Goal: Information Seeking & Learning: Learn about a topic

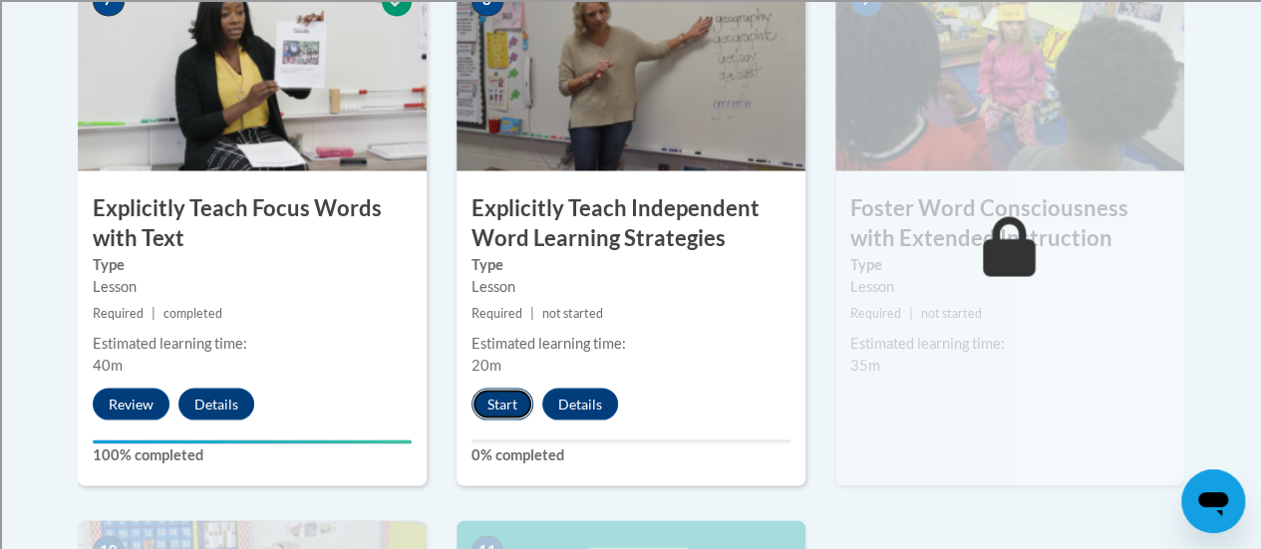
click at [483, 401] on button "Start" at bounding box center [502, 404] width 62 height 32
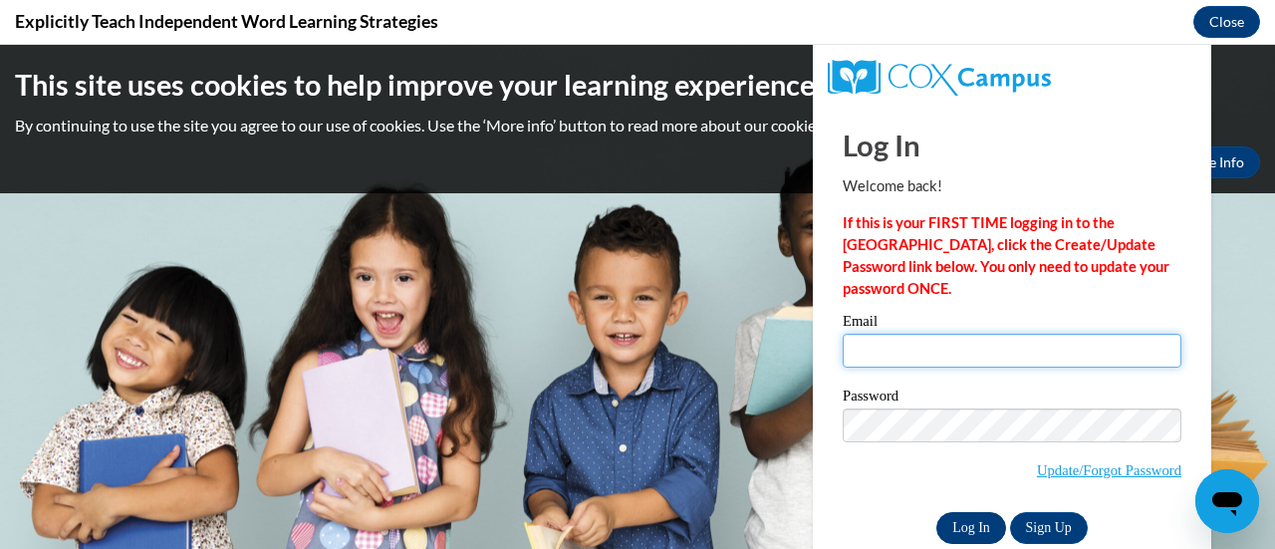
type input "rowesha@sdmfschools.org"
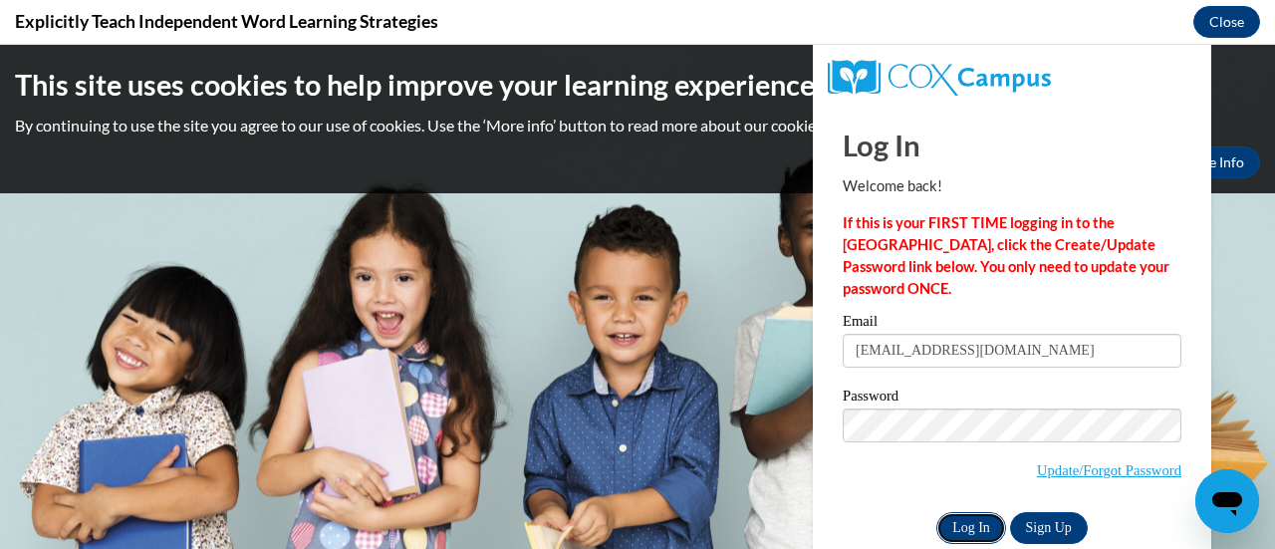
click at [960, 523] on input "Log In" at bounding box center [972, 528] width 70 height 32
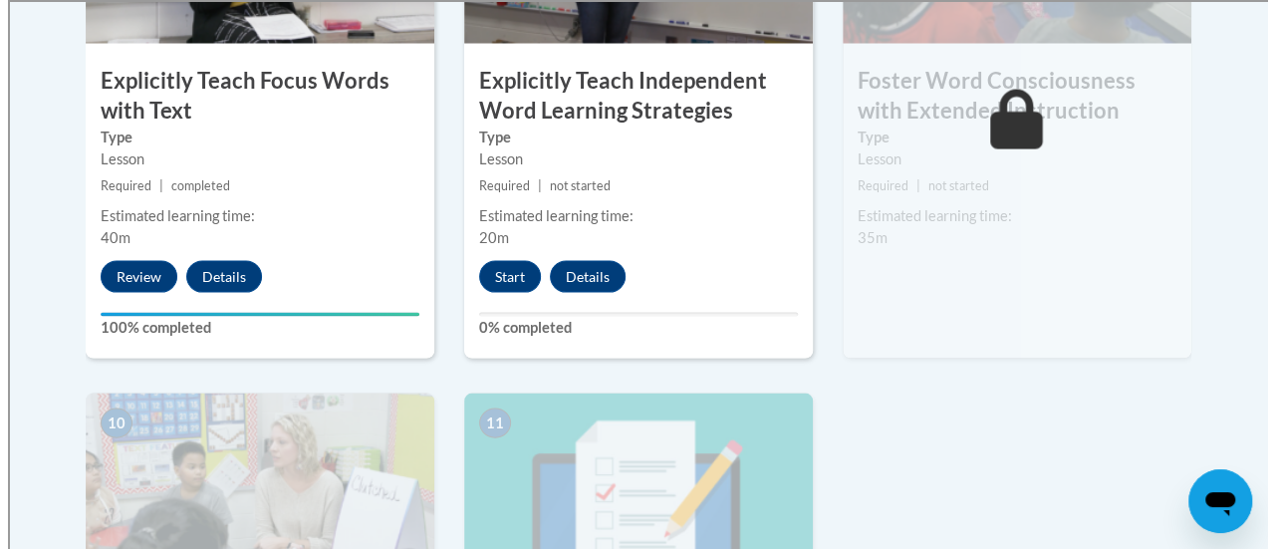
scroll to position [1926, 0]
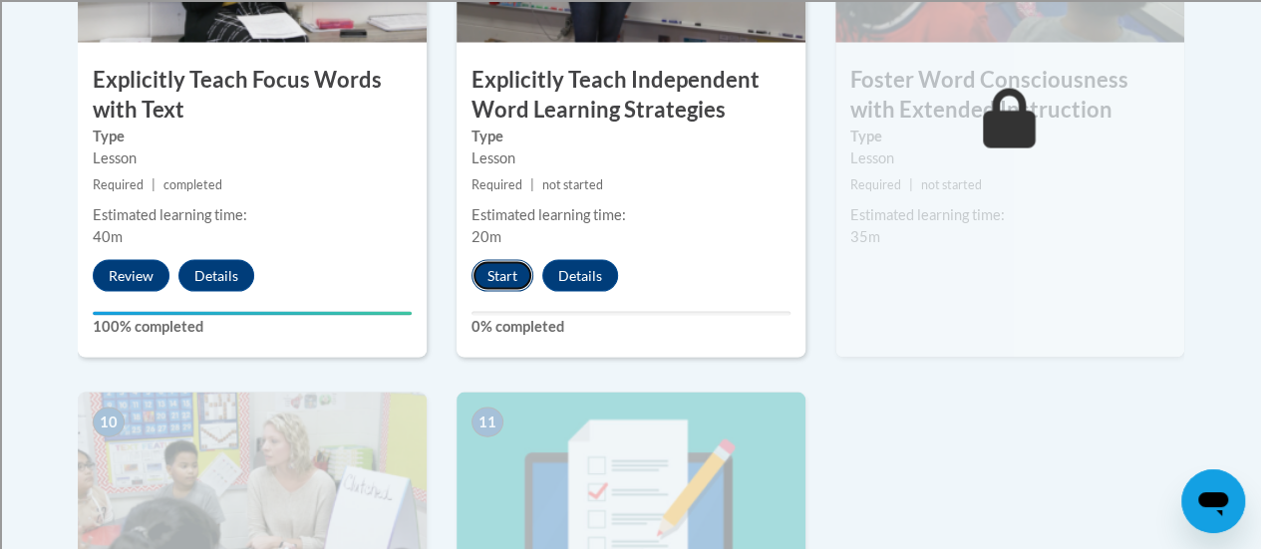
click at [511, 266] on button "Start" at bounding box center [502, 276] width 62 height 32
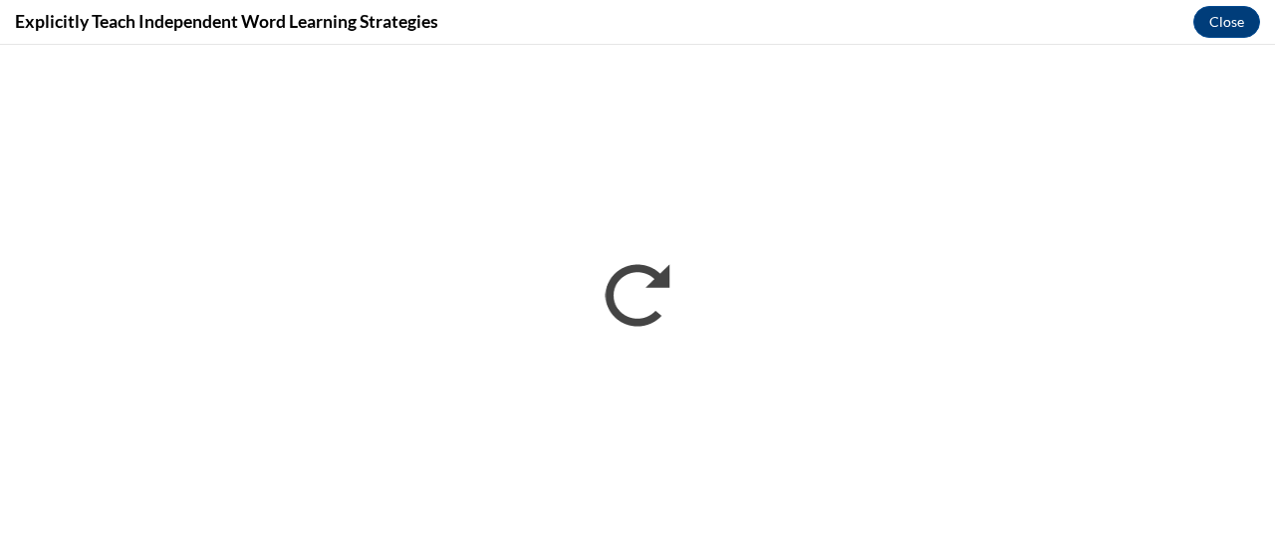
scroll to position [0, 0]
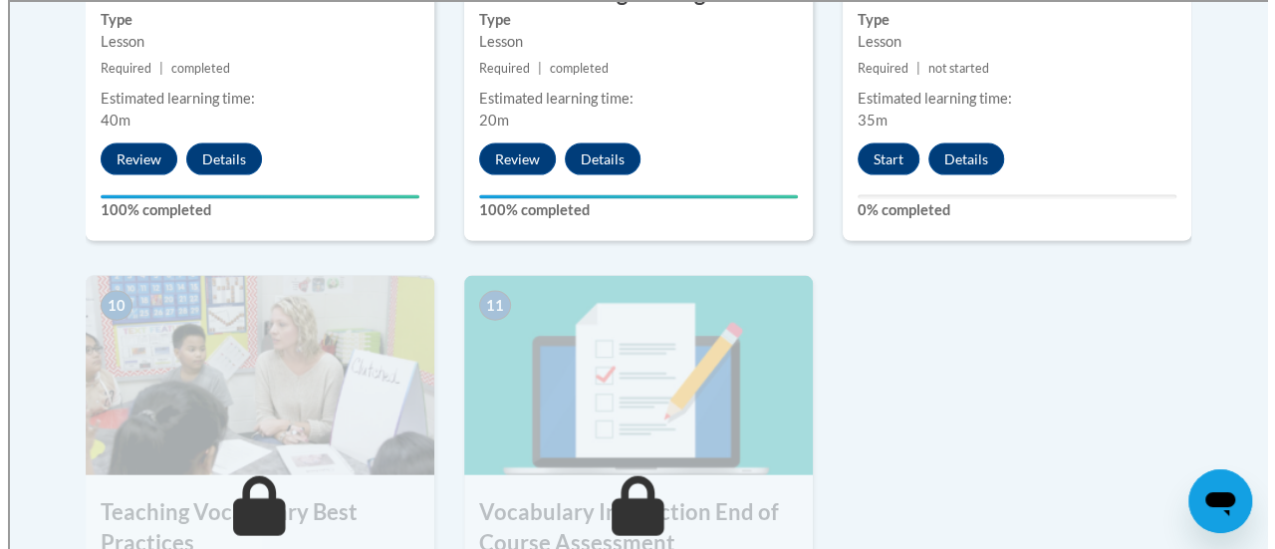
scroll to position [2063, 0]
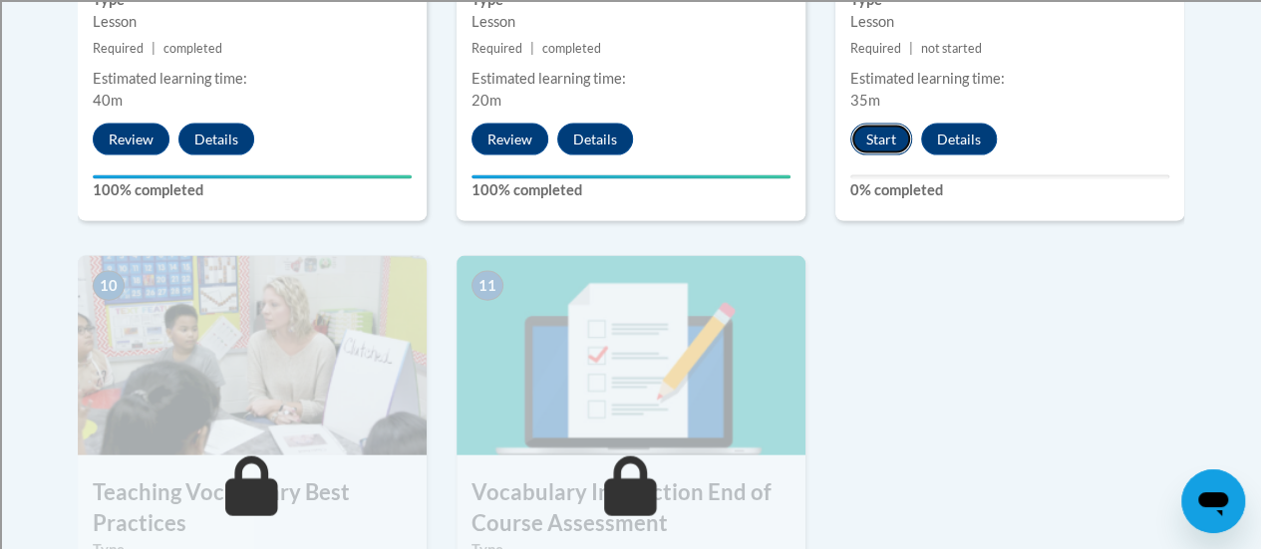
click at [893, 128] on button "Start" at bounding box center [881, 140] width 62 height 32
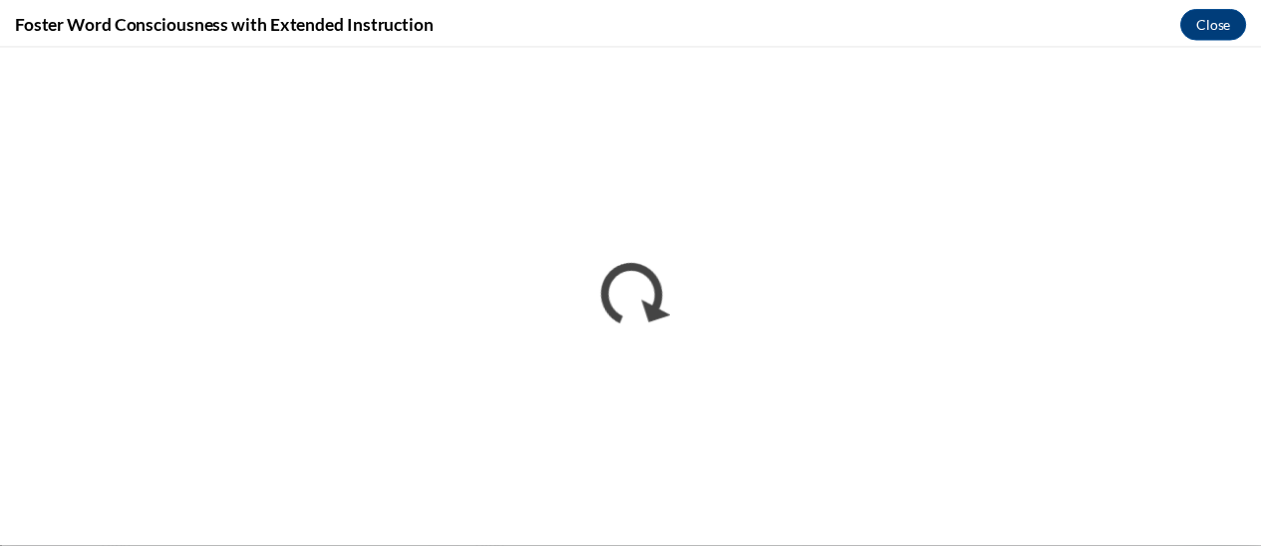
scroll to position [0, 0]
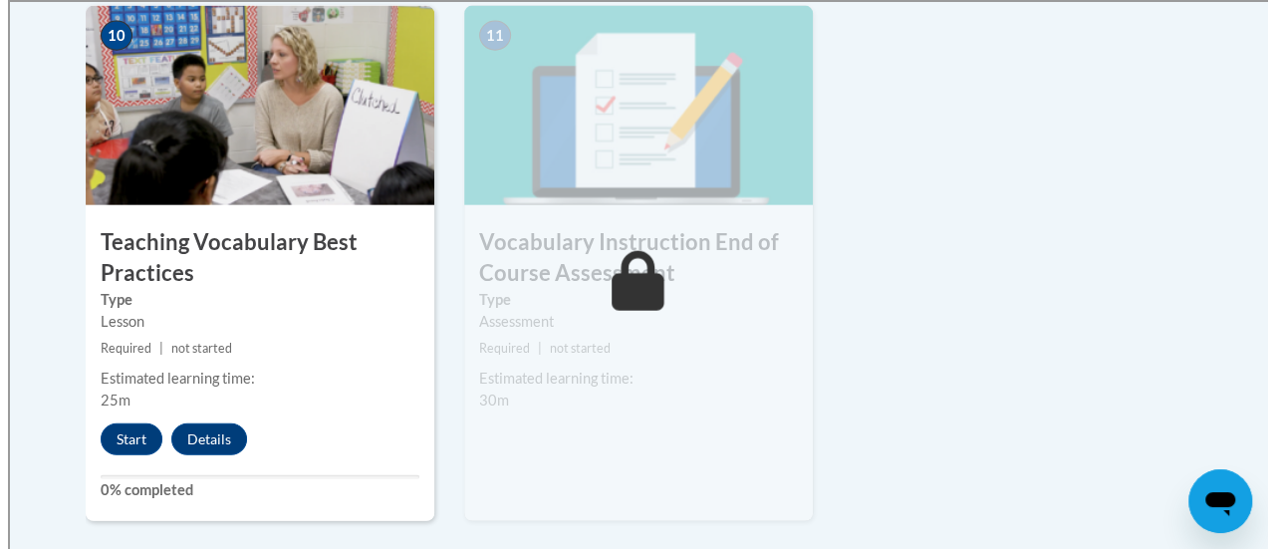
scroll to position [2314, 0]
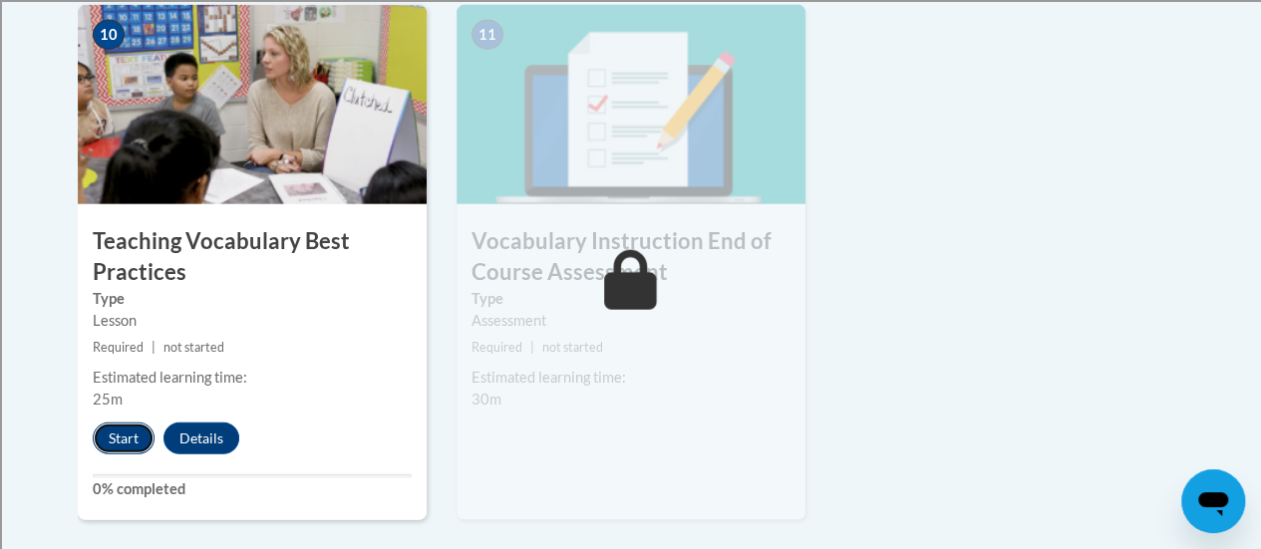
click at [136, 442] on button "Start" at bounding box center [124, 438] width 62 height 32
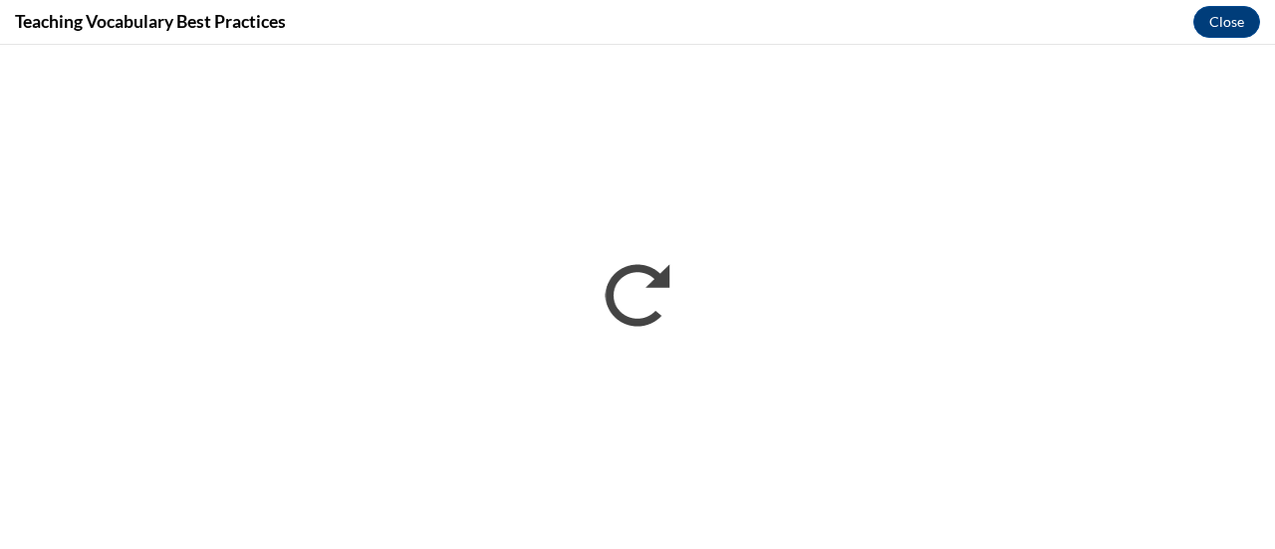
scroll to position [0, 0]
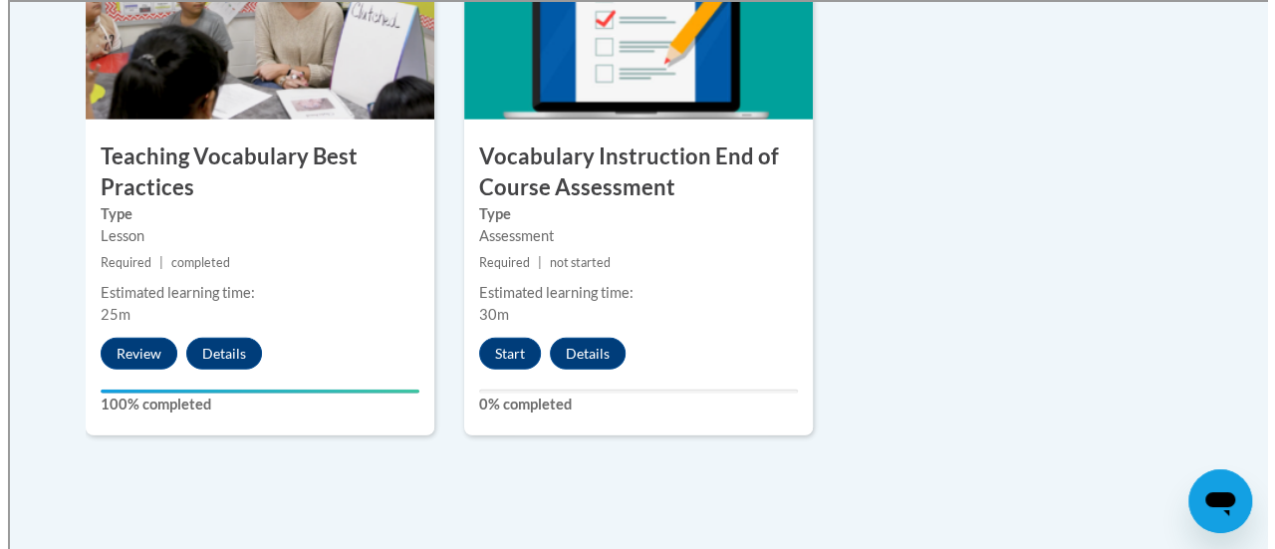
scroll to position [2407, 0]
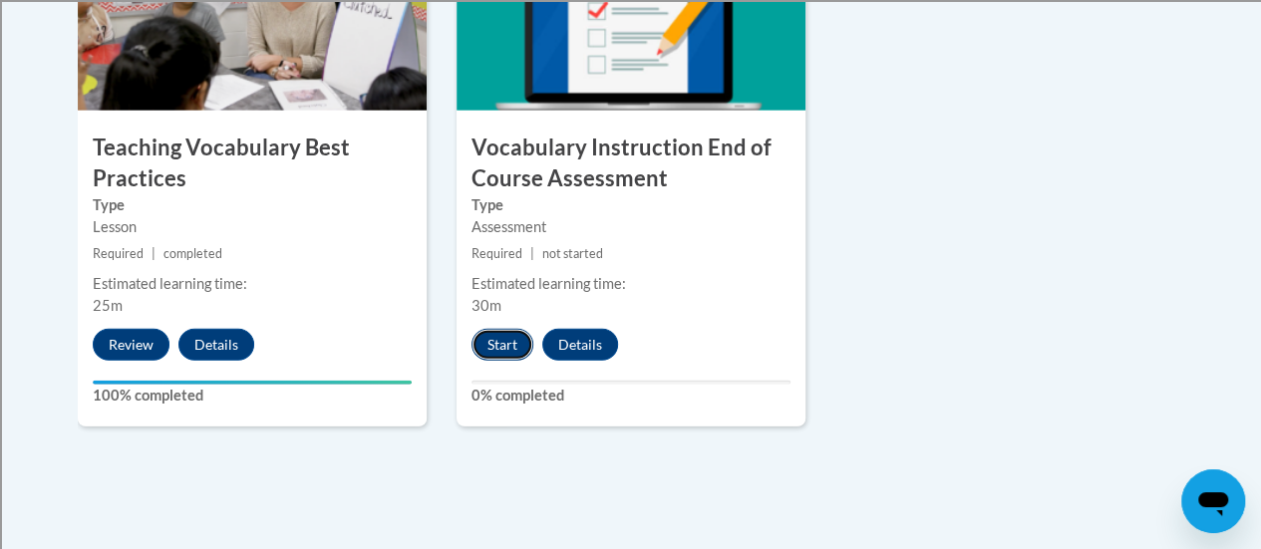
click at [499, 344] on button "Start" at bounding box center [502, 345] width 62 height 32
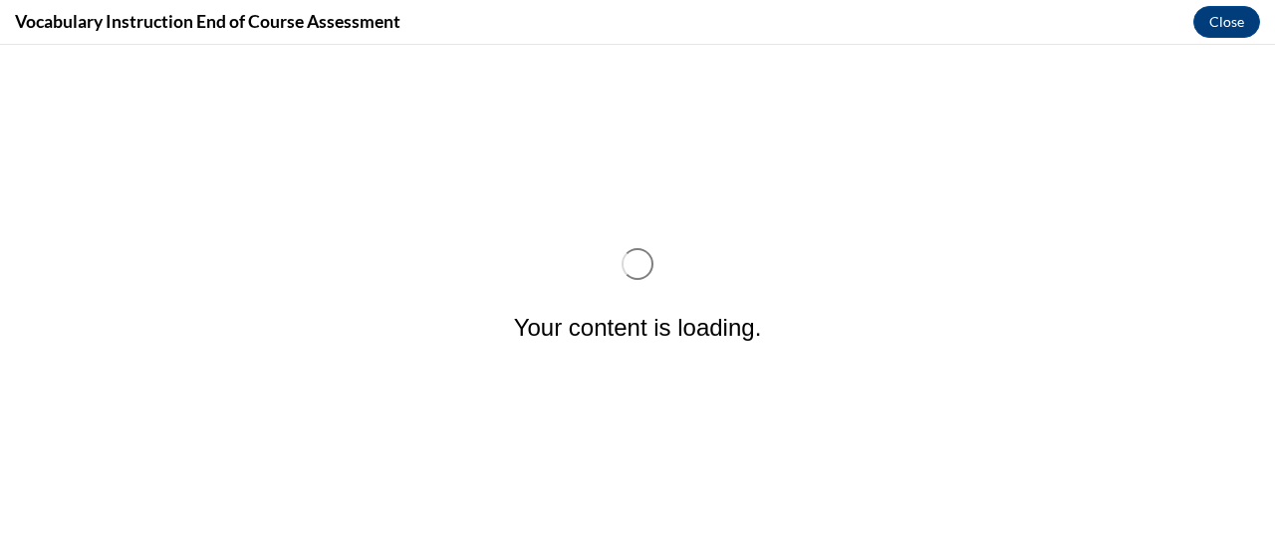
scroll to position [0, 0]
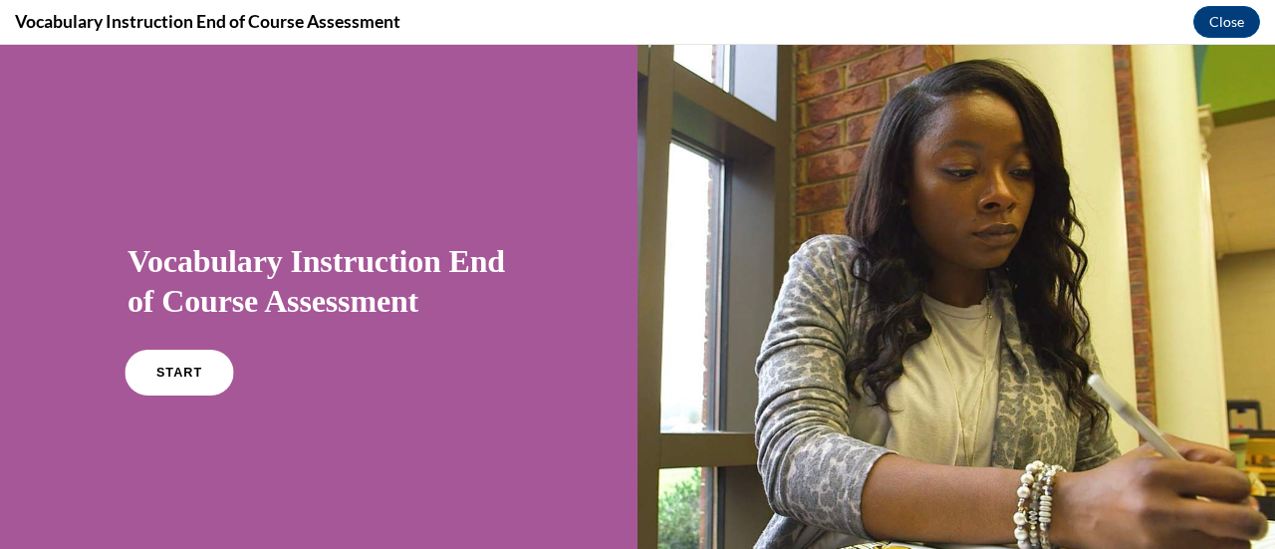
click at [205, 378] on link "START" at bounding box center [179, 373] width 109 height 46
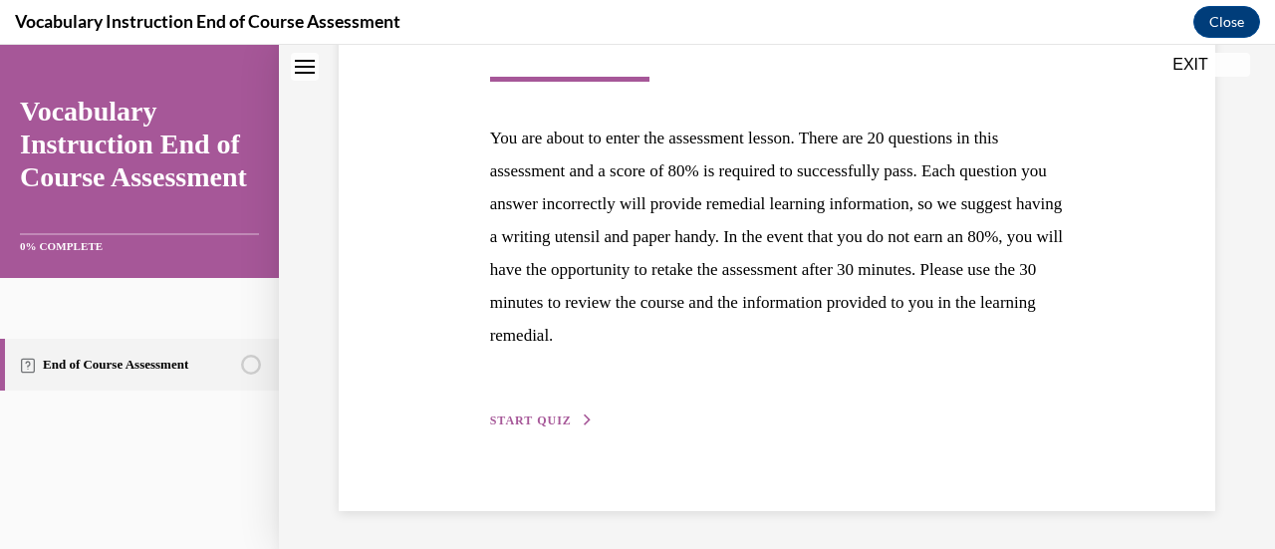
scroll to position [363, 0]
click at [538, 425] on span "START QUIZ" at bounding box center [531, 423] width 82 height 14
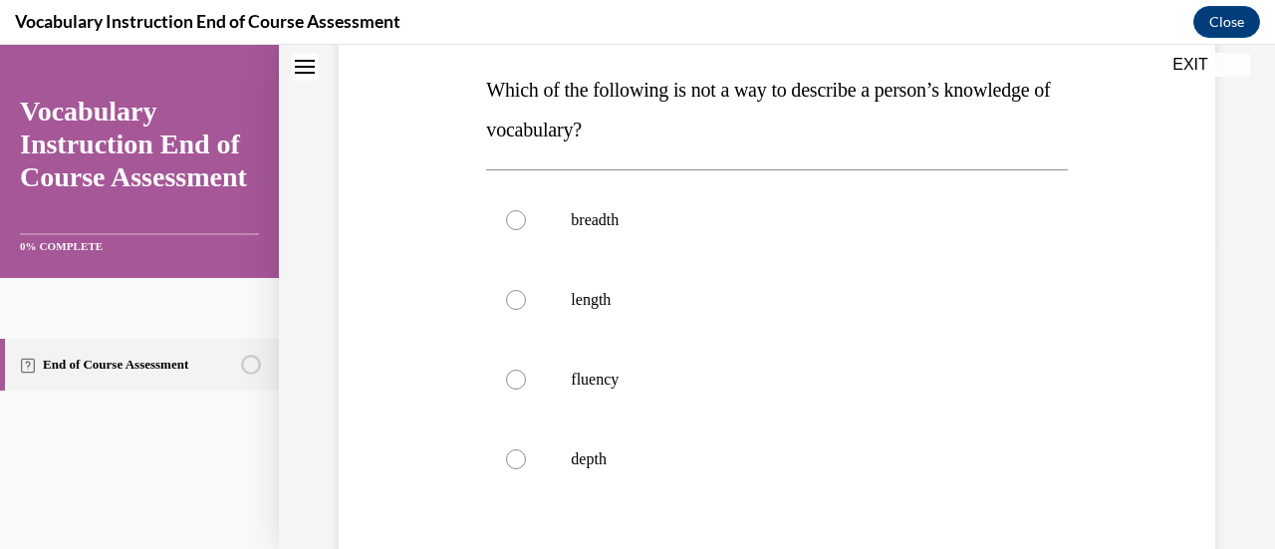
scroll to position [311, 0]
click at [628, 295] on p "length" at bounding box center [794, 299] width 446 height 20
click at [526, 295] on input "length" at bounding box center [516, 299] width 20 height 20
radio input "true"
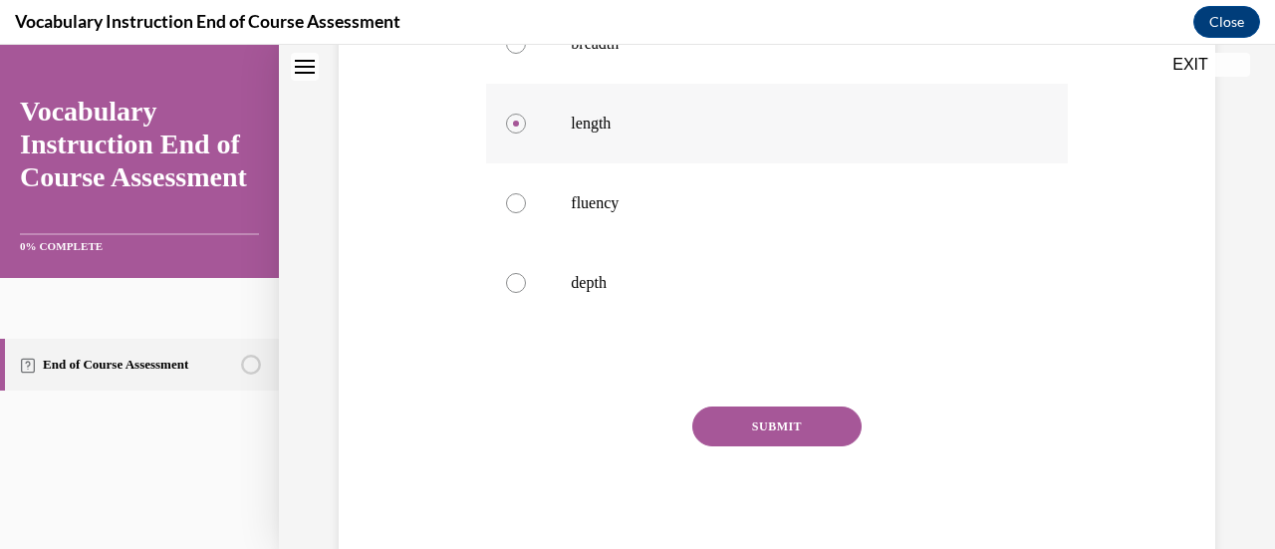
scroll to position [483, 0]
click at [737, 426] on button "SUBMIT" at bounding box center [777, 430] width 169 height 40
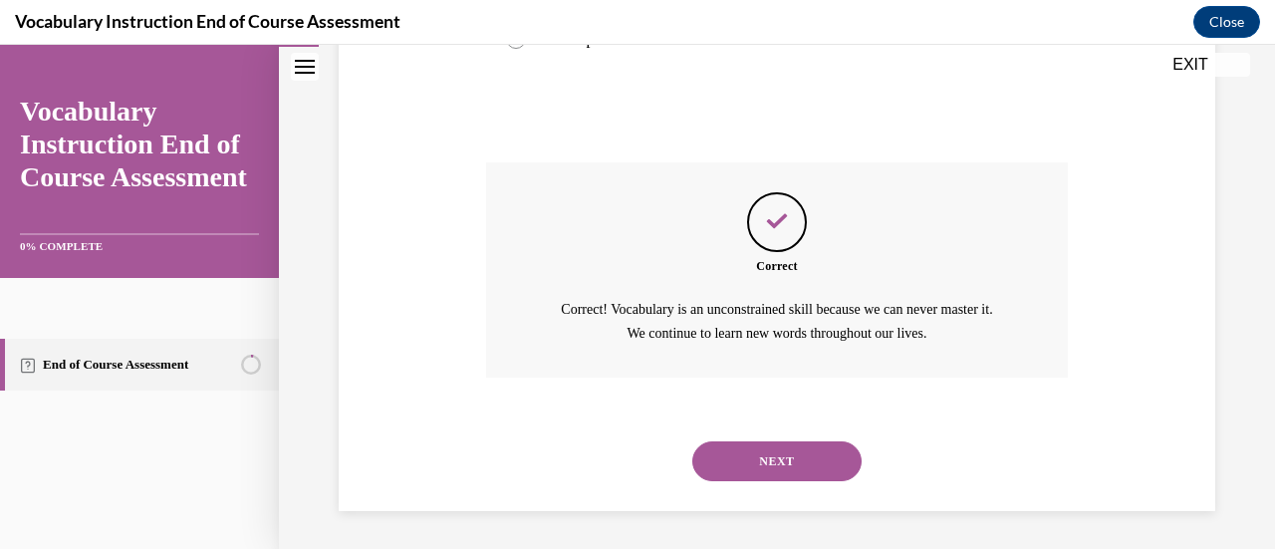
scroll to position [728, 0]
click at [741, 469] on button "NEXT" at bounding box center [777, 463] width 169 height 40
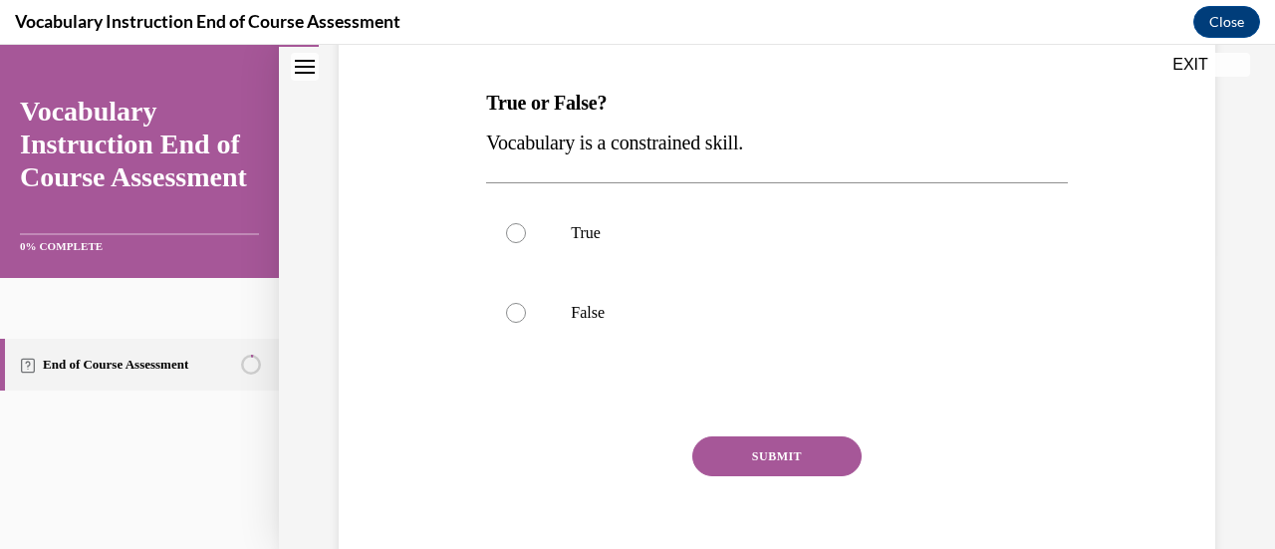
scroll to position [303, 0]
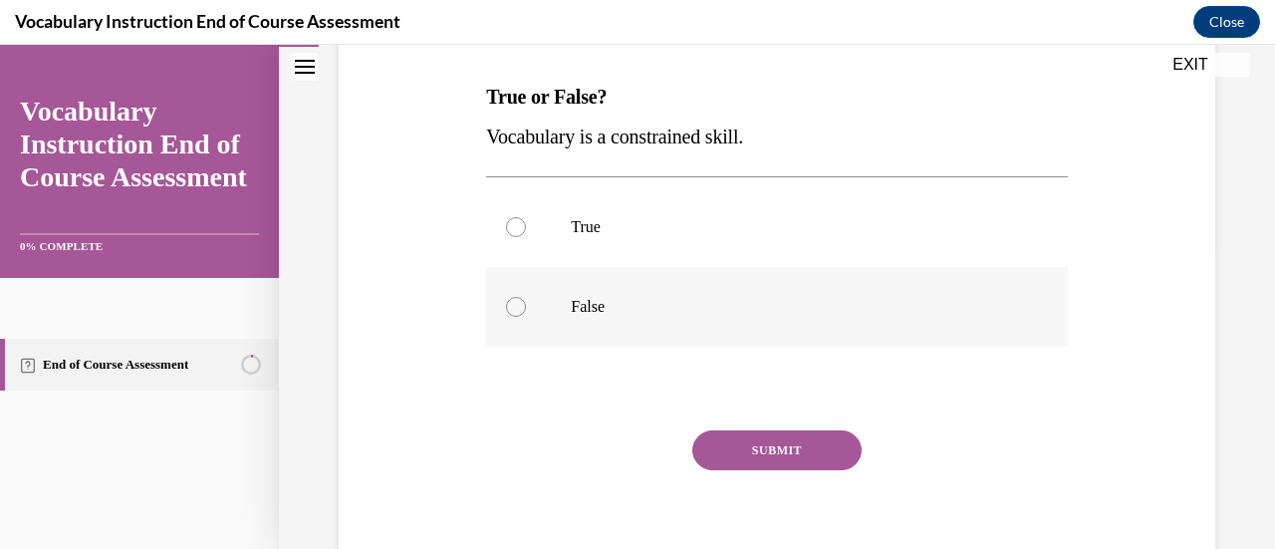
click at [614, 292] on label "False" at bounding box center [776, 307] width 581 height 80
click at [526, 297] on input "False" at bounding box center [516, 307] width 20 height 20
radio input "true"
click at [800, 454] on button "SUBMIT" at bounding box center [777, 450] width 169 height 40
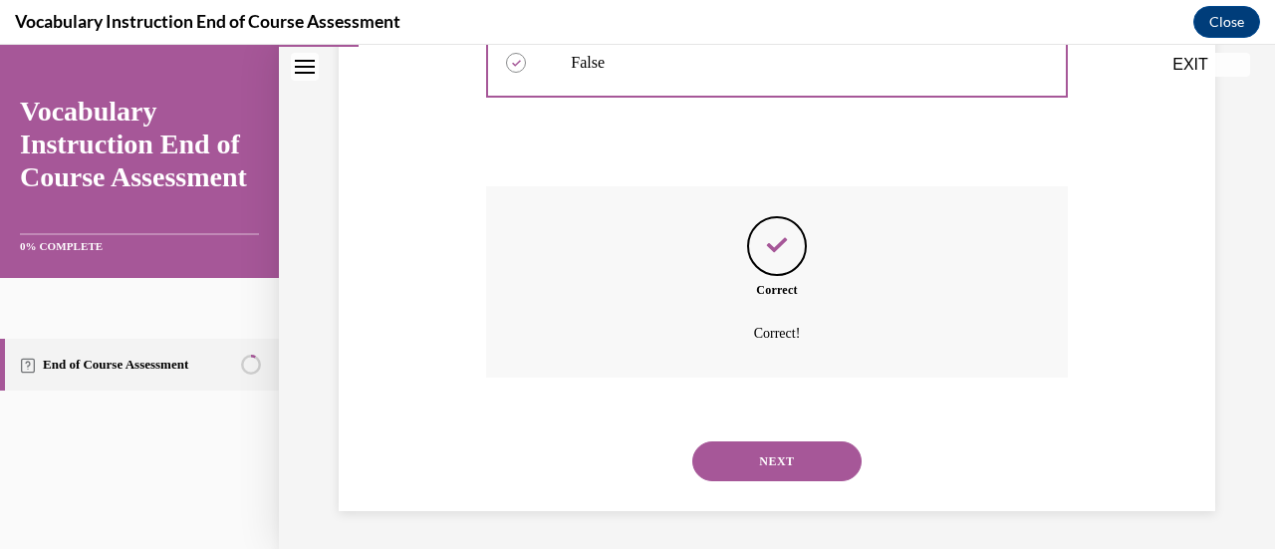
click at [800, 454] on button "NEXT" at bounding box center [777, 461] width 169 height 40
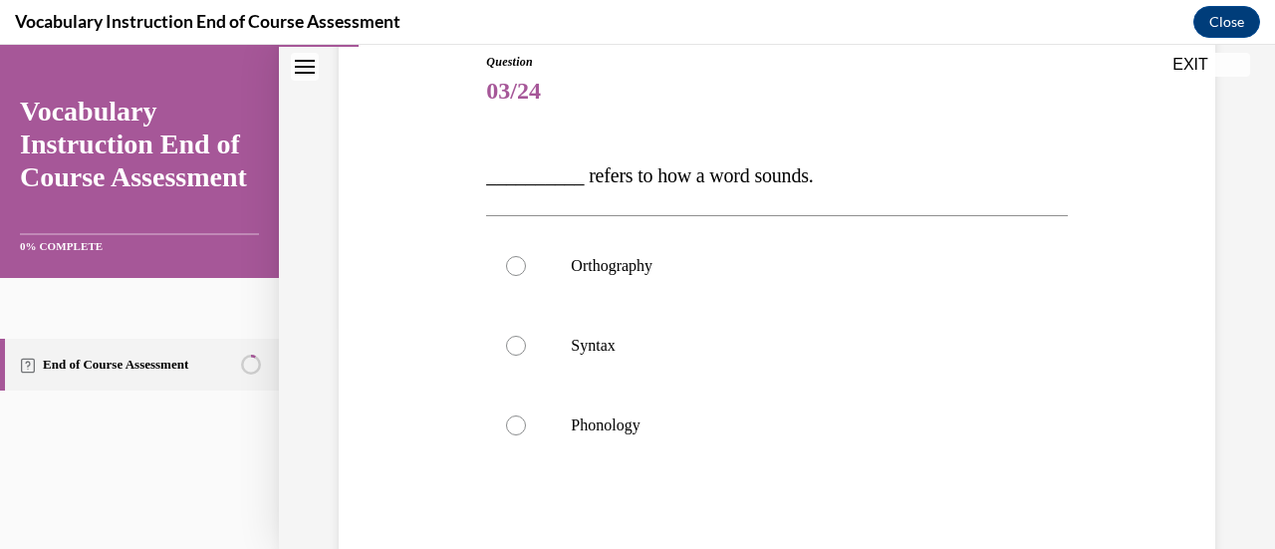
scroll to position [225, 0]
click at [778, 445] on label "Phonology" at bounding box center [776, 425] width 581 height 80
click at [526, 434] on input "Phonology" at bounding box center [516, 425] width 20 height 20
radio input "true"
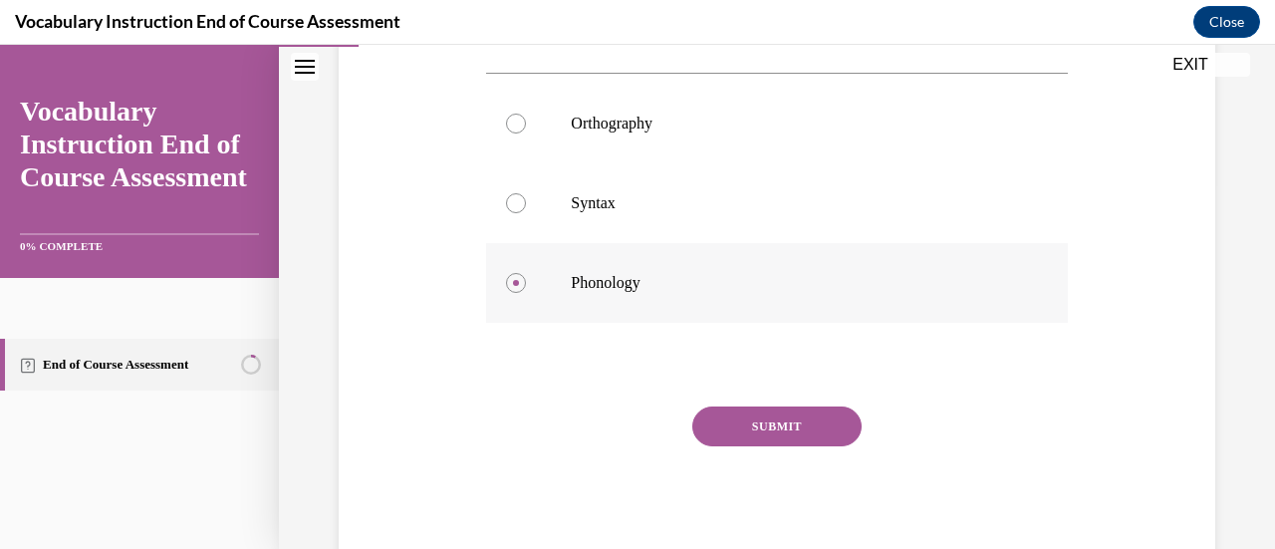
scroll to position [366, 0]
click at [779, 439] on button "SUBMIT" at bounding box center [777, 428] width 169 height 40
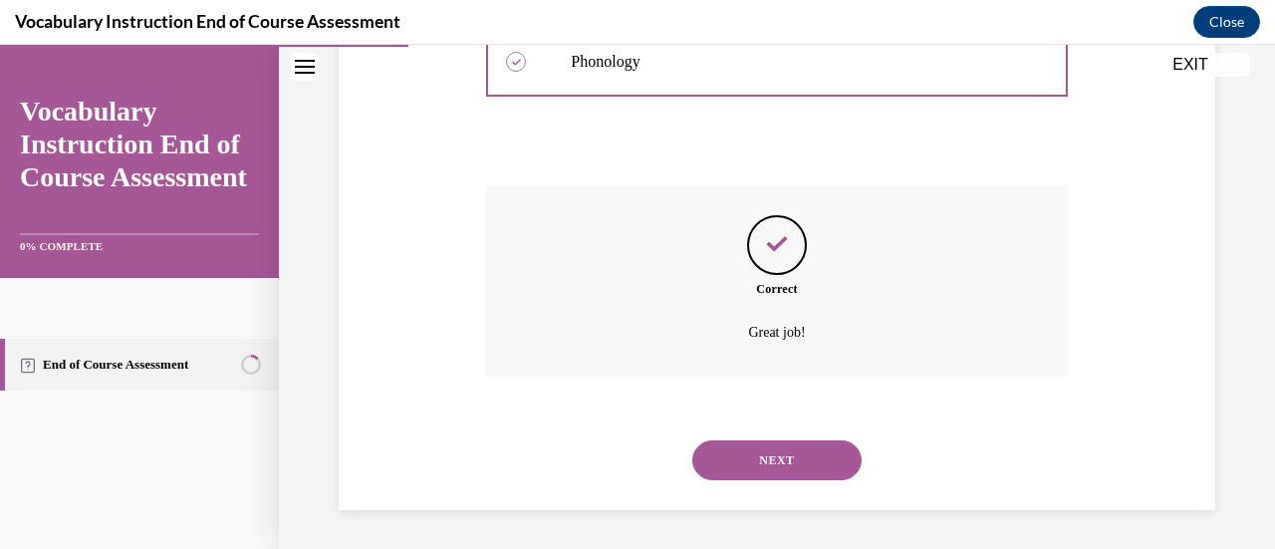
scroll to position [584, 0]
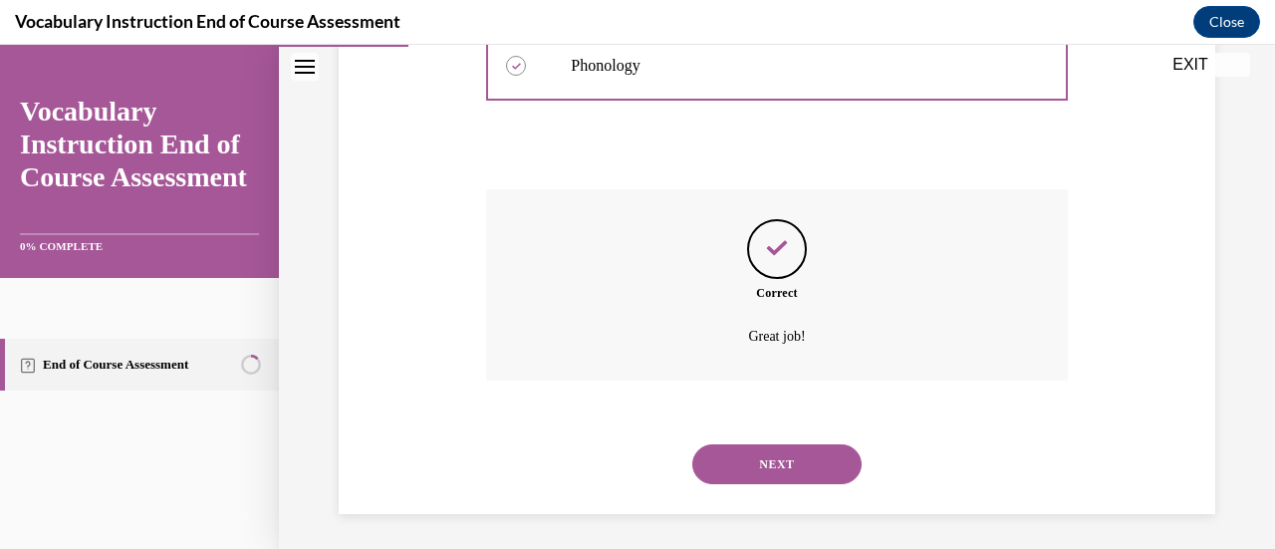
click at [779, 459] on button "NEXT" at bounding box center [777, 464] width 169 height 40
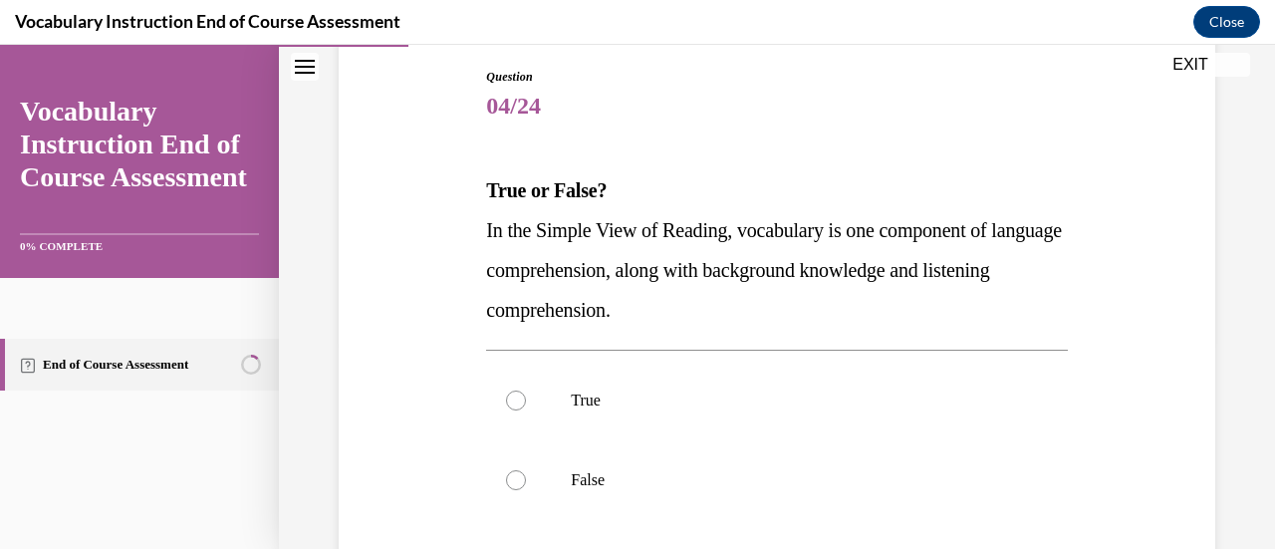
scroll to position [210, 0]
click at [781, 422] on label "True" at bounding box center [776, 400] width 581 height 80
click at [526, 410] on input "True" at bounding box center [516, 400] width 20 height 20
radio input "true"
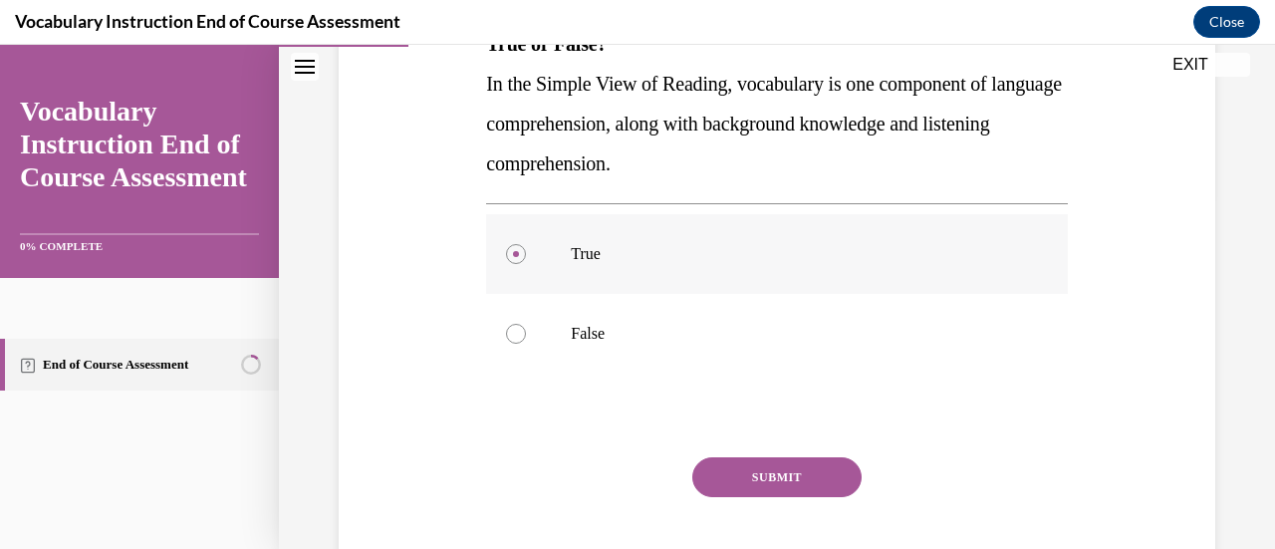
scroll to position [365, 0]
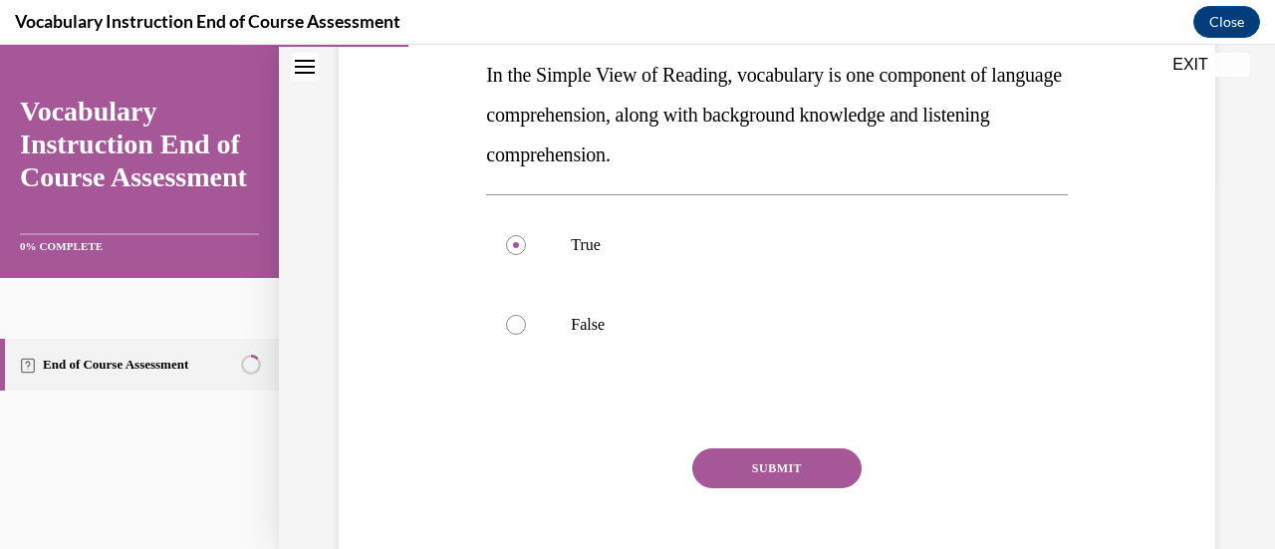
click at [779, 462] on button "SUBMIT" at bounding box center [777, 468] width 169 height 40
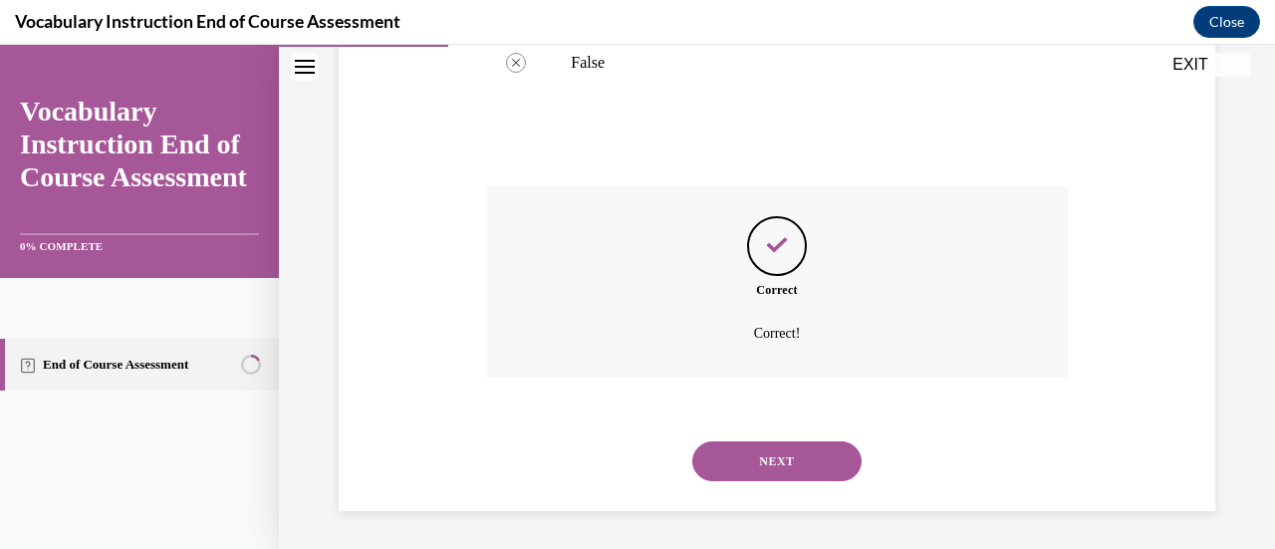
click at [784, 453] on button "NEXT" at bounding box center [777, 461] width 169 height 40
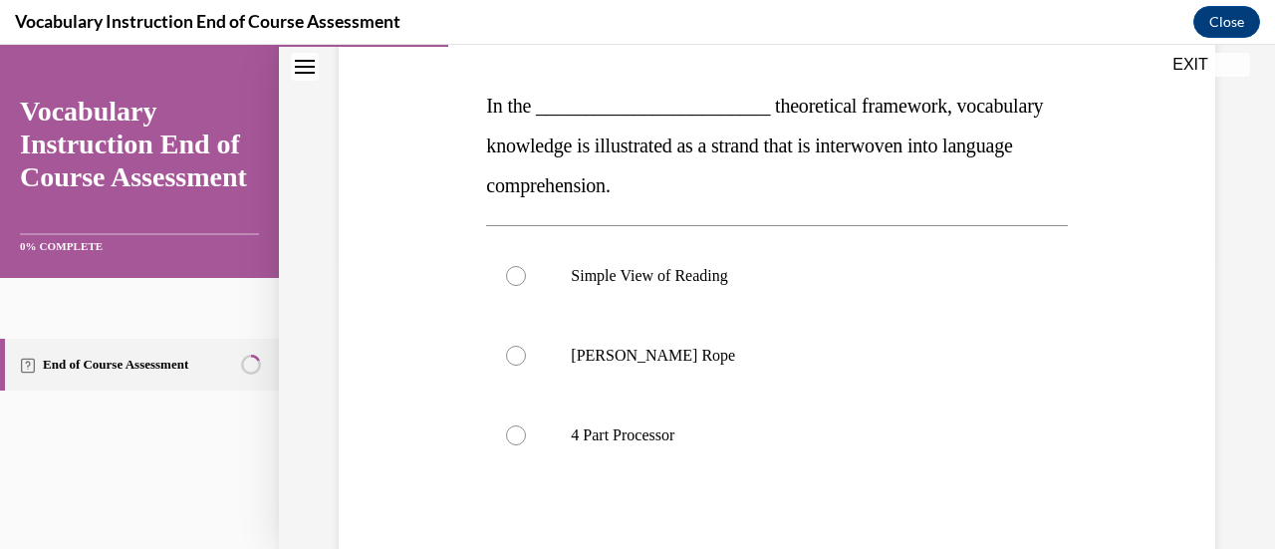
scroll to position [294, 0]
click at [794, 366] on label "[PERSON_NAME] Rope" at bounding box center [776, 356] width 581 height 80
click at [526, 366] on input "[PERSON_NAME] Rope" at bounding box center [516, 356] width 20 height 20
radio input "true"
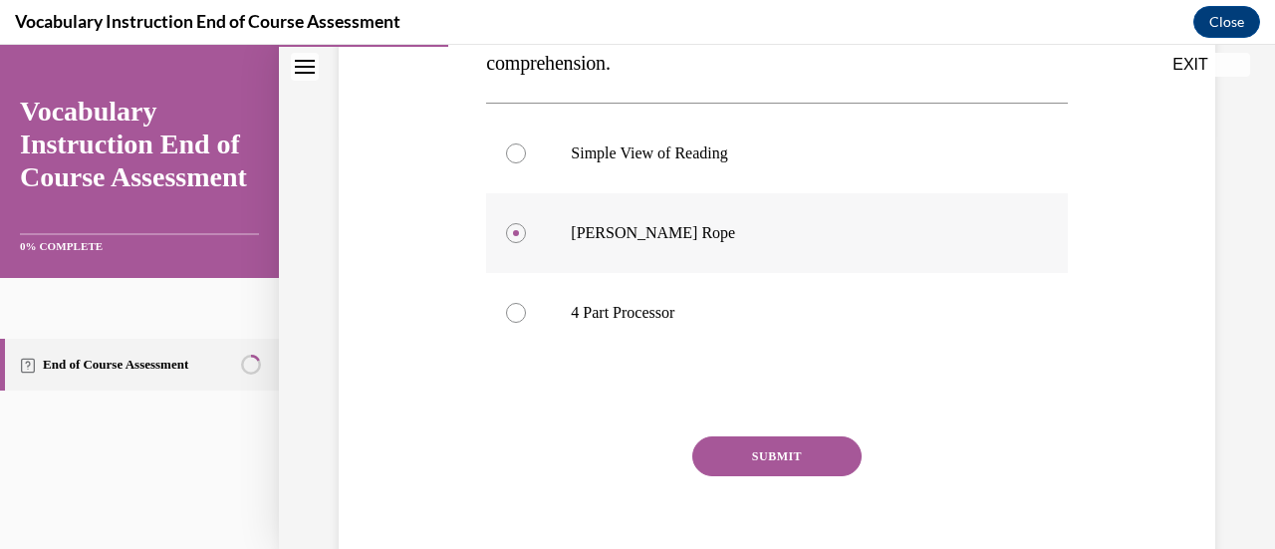
scroll to position [446, 0]
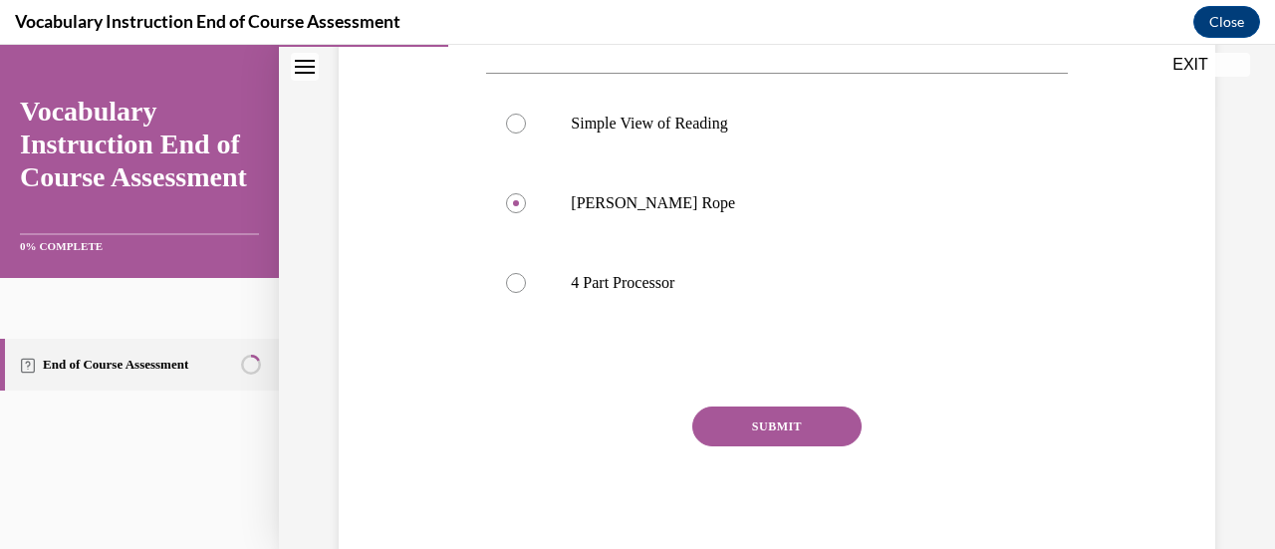
click at [791, 422] on button "SUBMIT" at bounding box center [777, 427] width 169 height 40
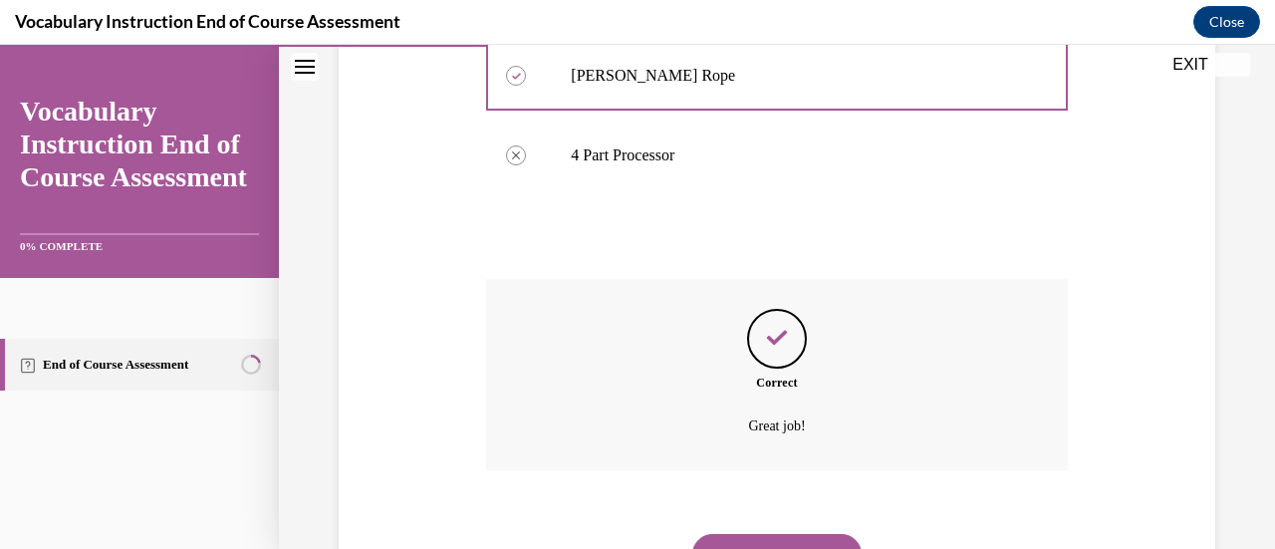
scroll to position [668, 0]
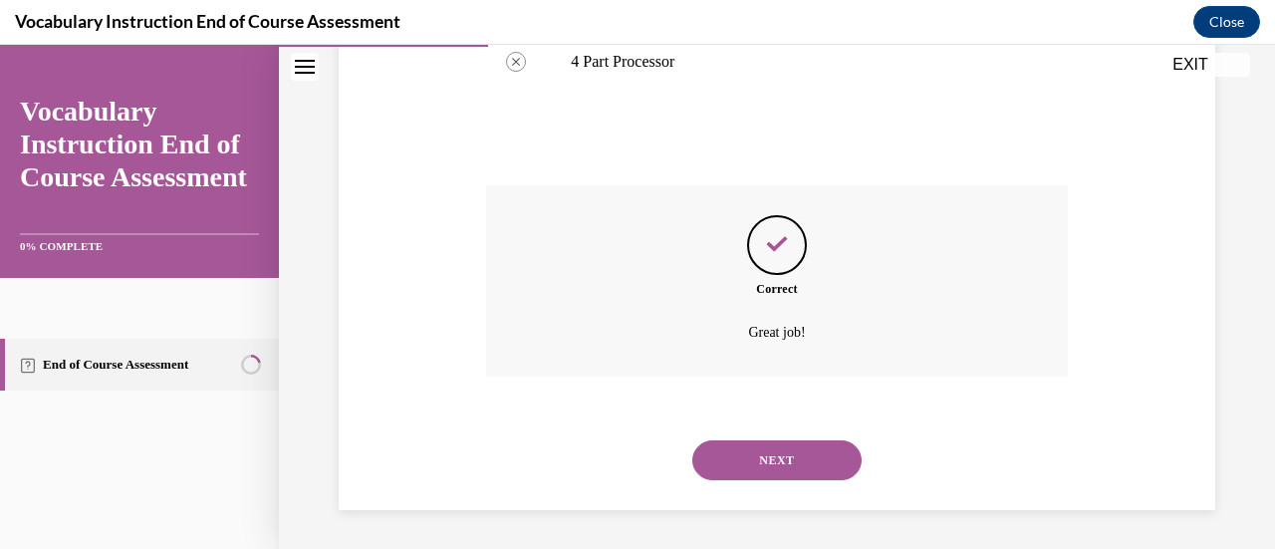
click at [795, 464] on button "NEXT" at bounding box center [777, 460] width 169 height 40
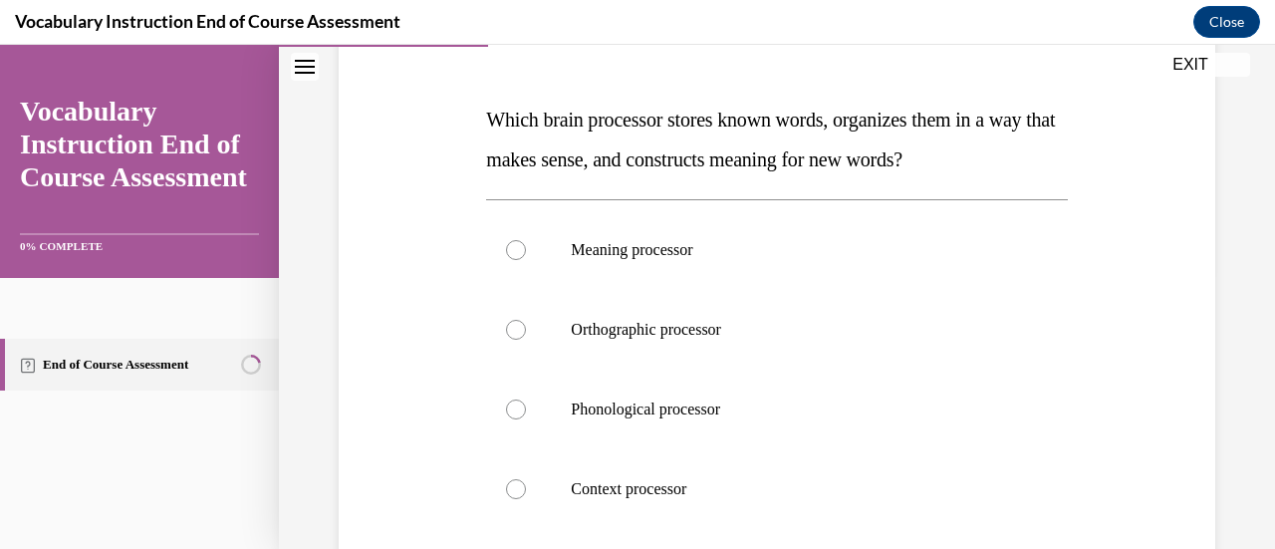
scroll to position [301, 0]
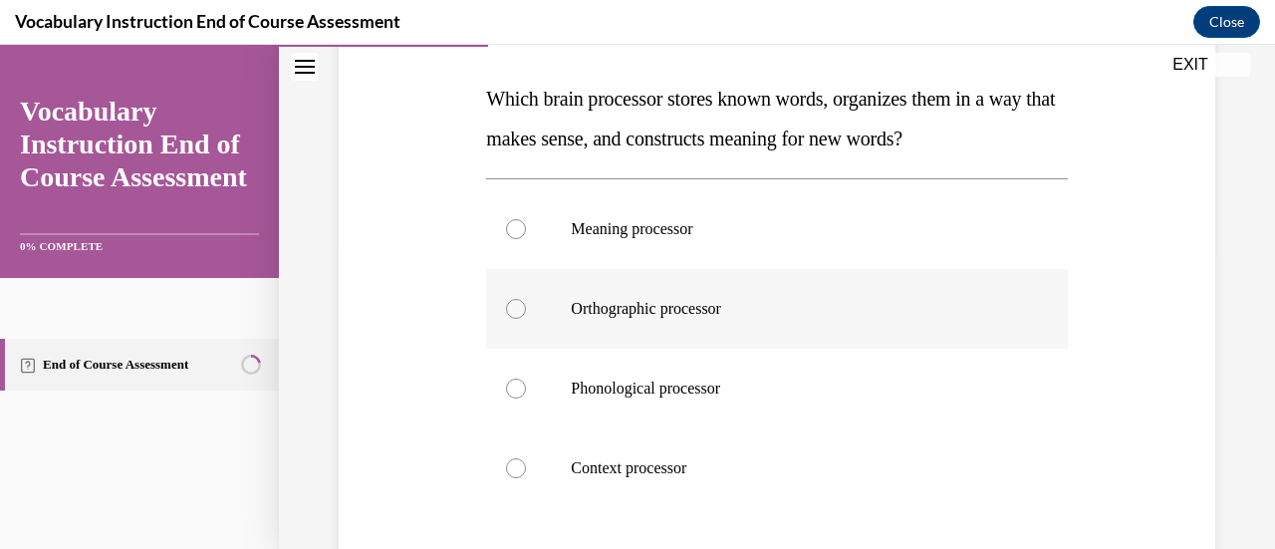
click at [756, 324] on label "Orthographic processor" at bounding box center [776, 309] width 581 height 80
click at [526, 319] on input "Orthographic processor" at bounding box center [516, 309] width 20 height 20
radio input "true"
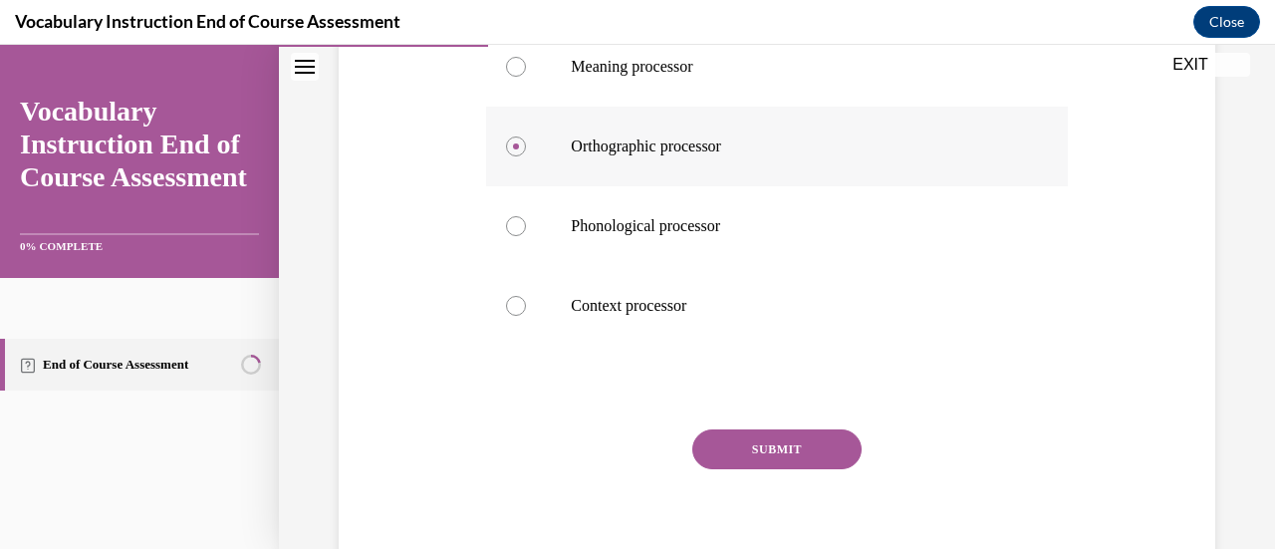
scroll to position [470, 0]
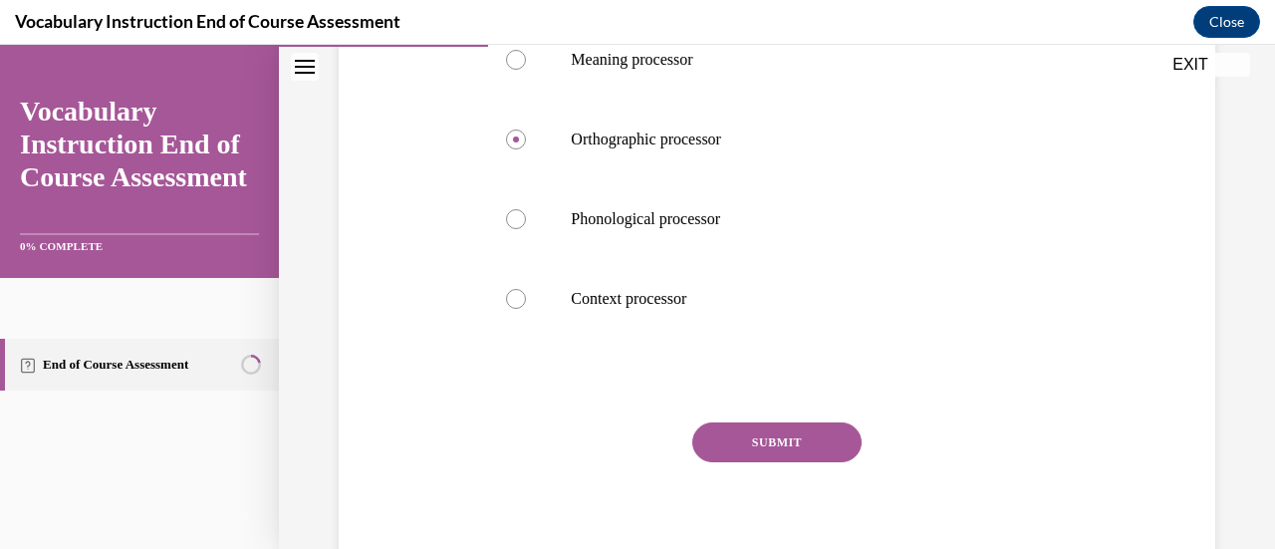
click at [783, 447] on button "SUBMIT" at bounding box center [777, 442] width 169 height 40
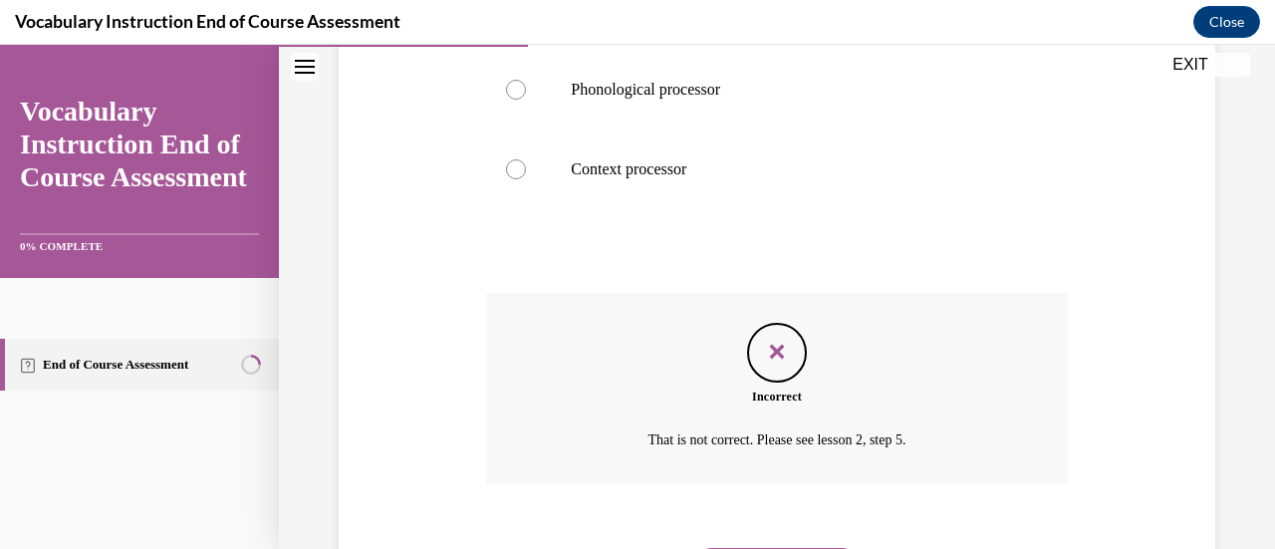
scroll to position [707, 0]
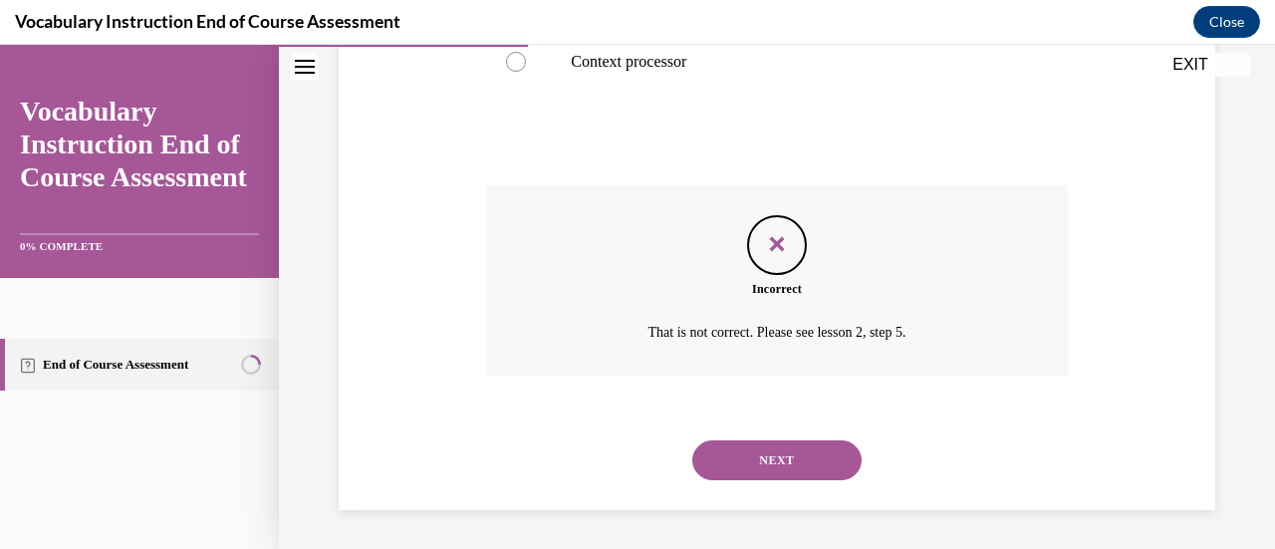
click at [783, 447] on button "NEXT" at bounding box center [777, 460] width 169 height 40
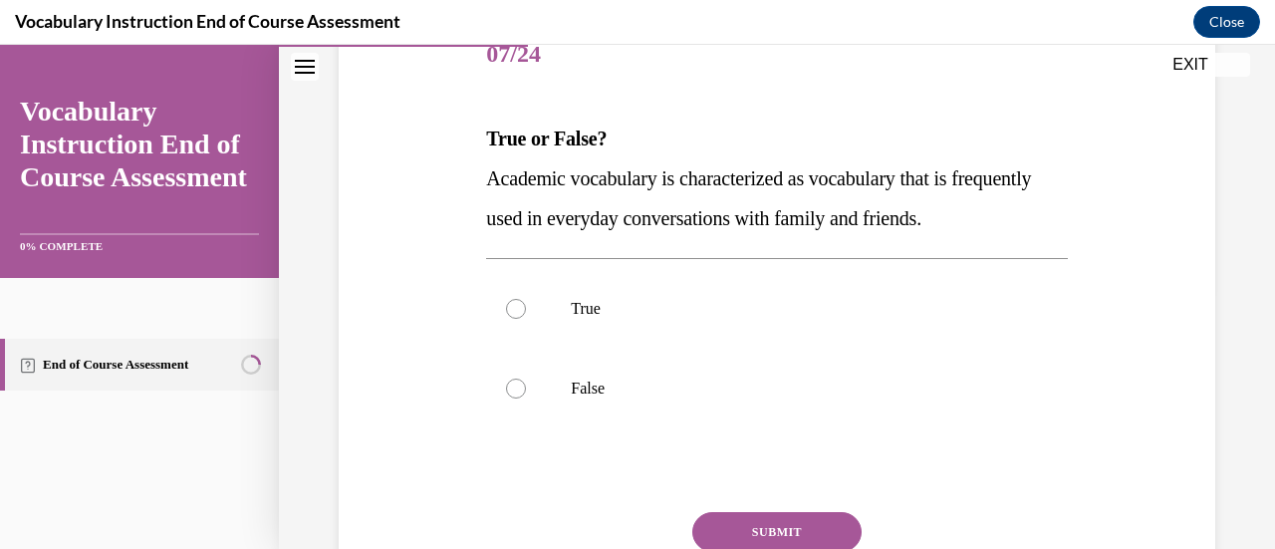
scroll to position [299, 0]
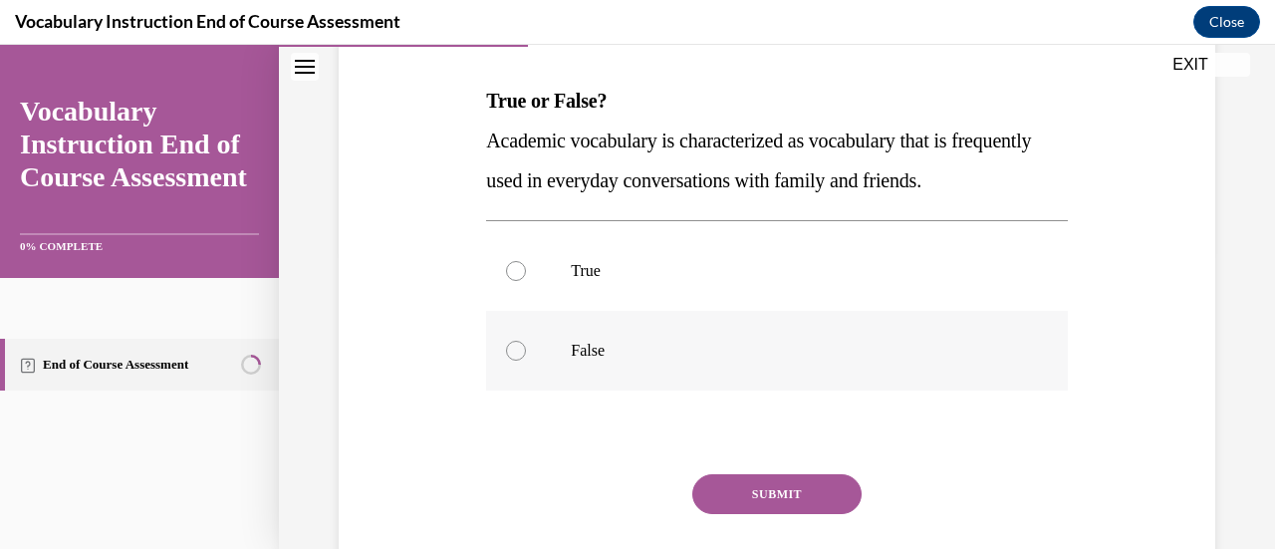
click at [592, 352] on p "False" at bounding box center [794, 351] width 446 height 20
click at [526, 352] on input "False" at bounding box center [516, 351] width 20 height 20
radio input "true"
click at [720, 477] on button "SUBMIT" at bounding box center [777, 494] width 169 height 40
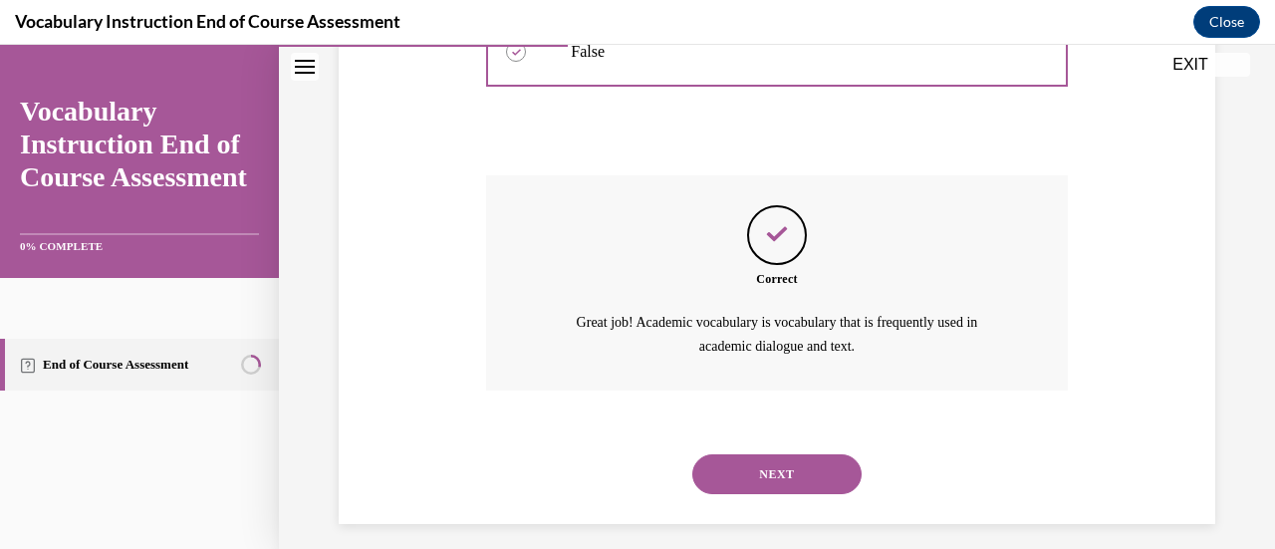
scroll to position [611, 0]
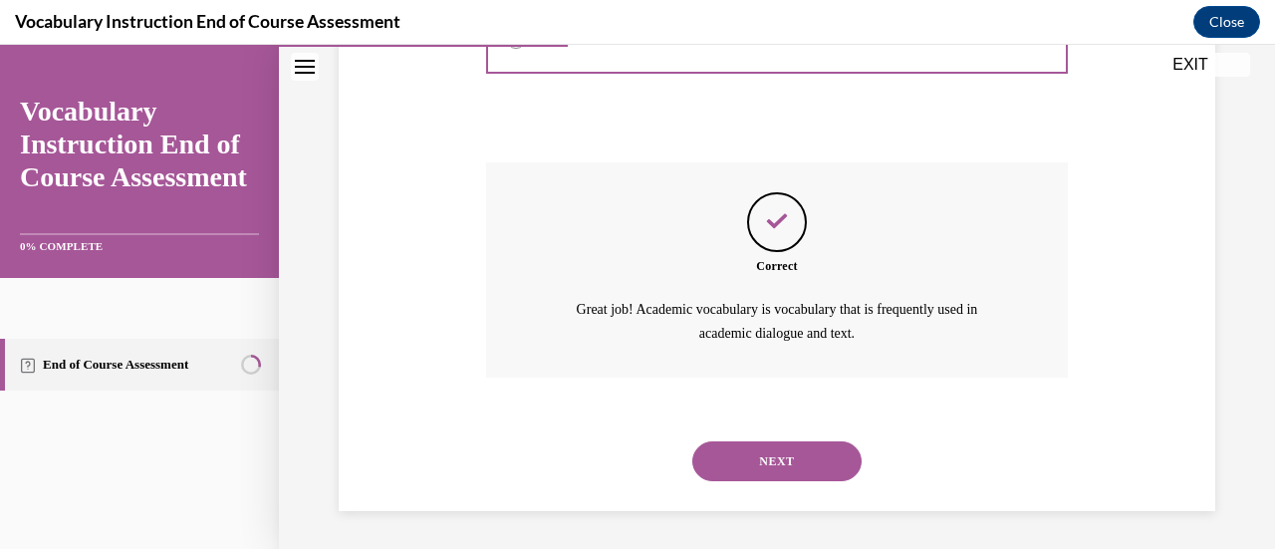
click at [725, 467] on button "NEXT" at bounding box center [777, 461] width 169 height 40
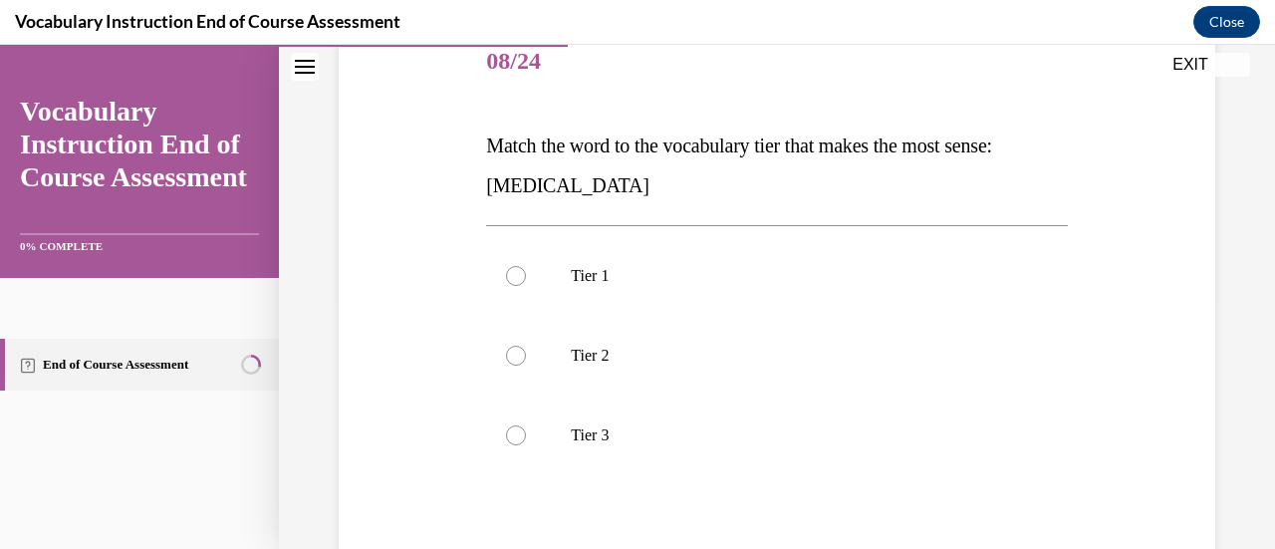
scroll to position [264, 0]
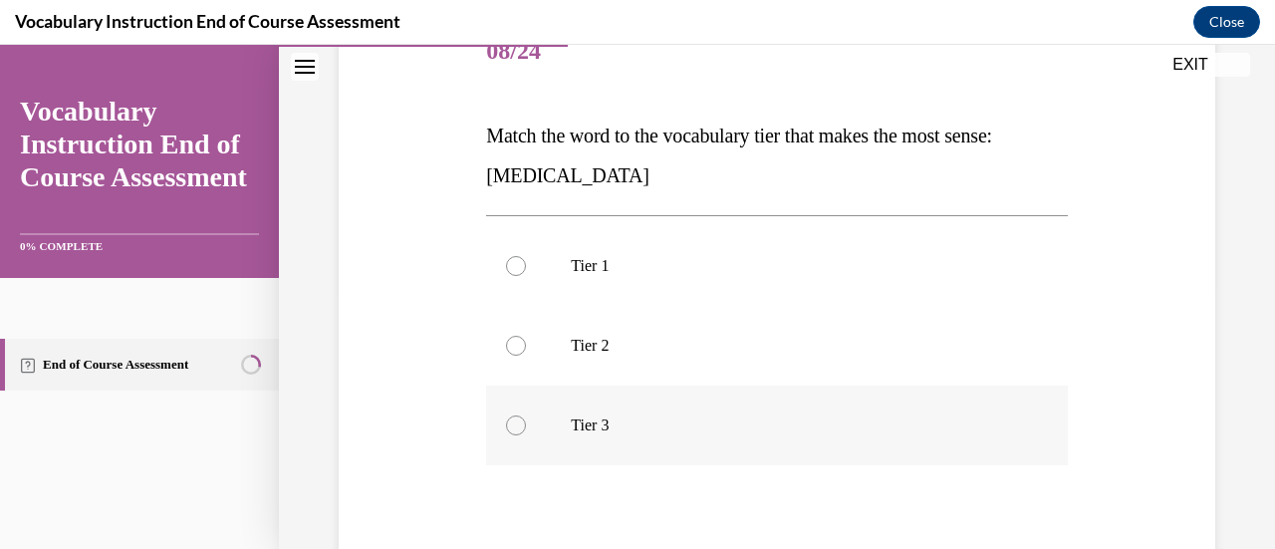
click at [698, 426] on p "Tier 3" at bounding box center [794, 426] width 446 height 20
click at [526, 426] on input "Tier 3" at bounding box center [516, 426] width 20 height 20
radio input "true"
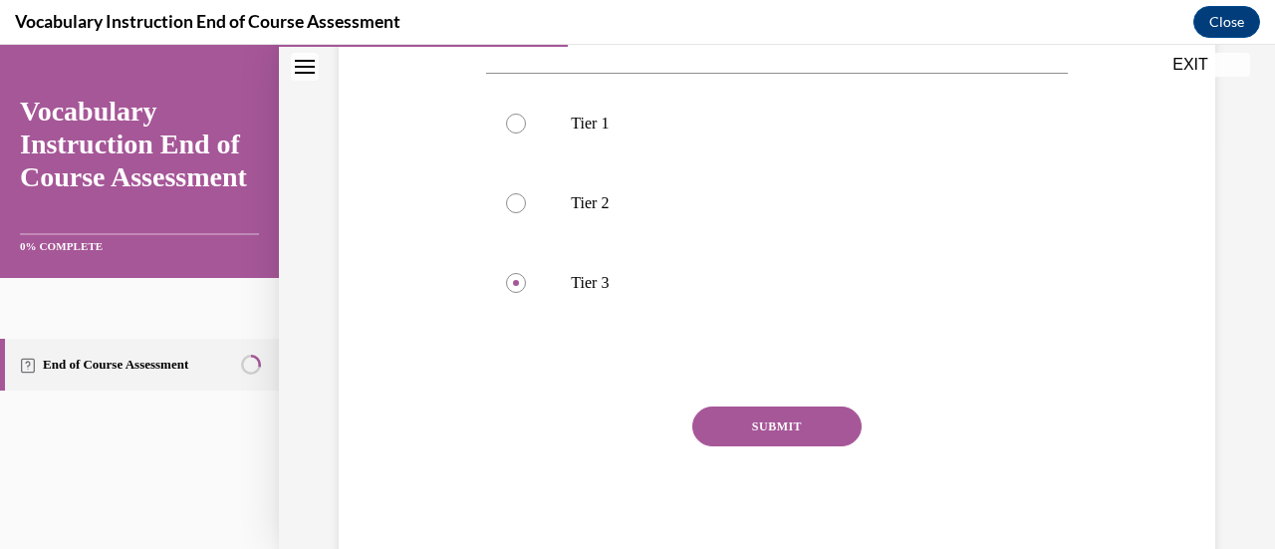
click at [704, 429] on button "SUBMIT" at bounding box center [777, 427] width 169 height 40
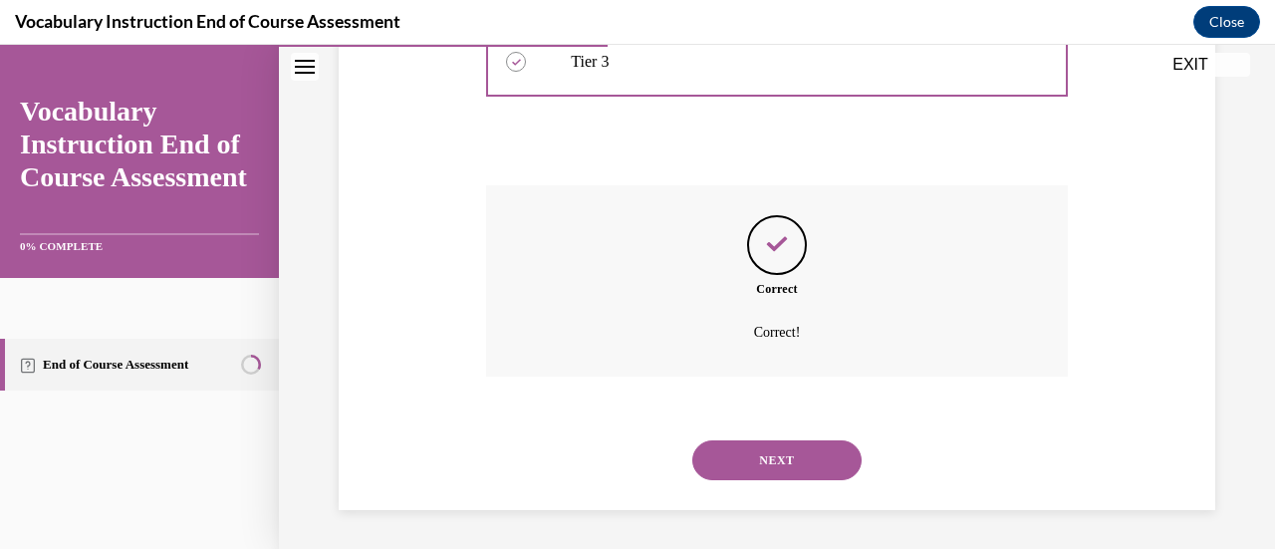
scroll to position [626, 0]
click at [717, 453] on button "NEXT" at bounding box center [777, 462] width 169 height 40
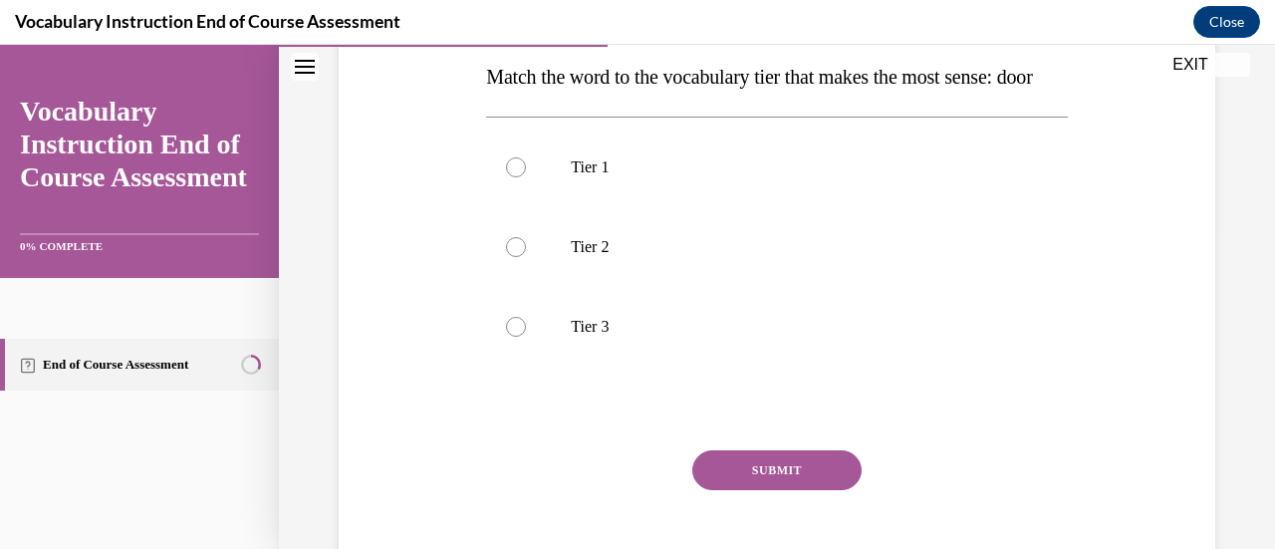
scroll to position [322, 0]
click at [668, 208] on label "Tier 1" at bounding box center [776, 169] width 581 height 80
click at [526, 178] on input "Tier 1" at bounding box center [516, 168] width 20 height 20
radio input "true"
click at [710, 491] on button "SUBMIT" at bounding box center [777, 471] width 169 height 40
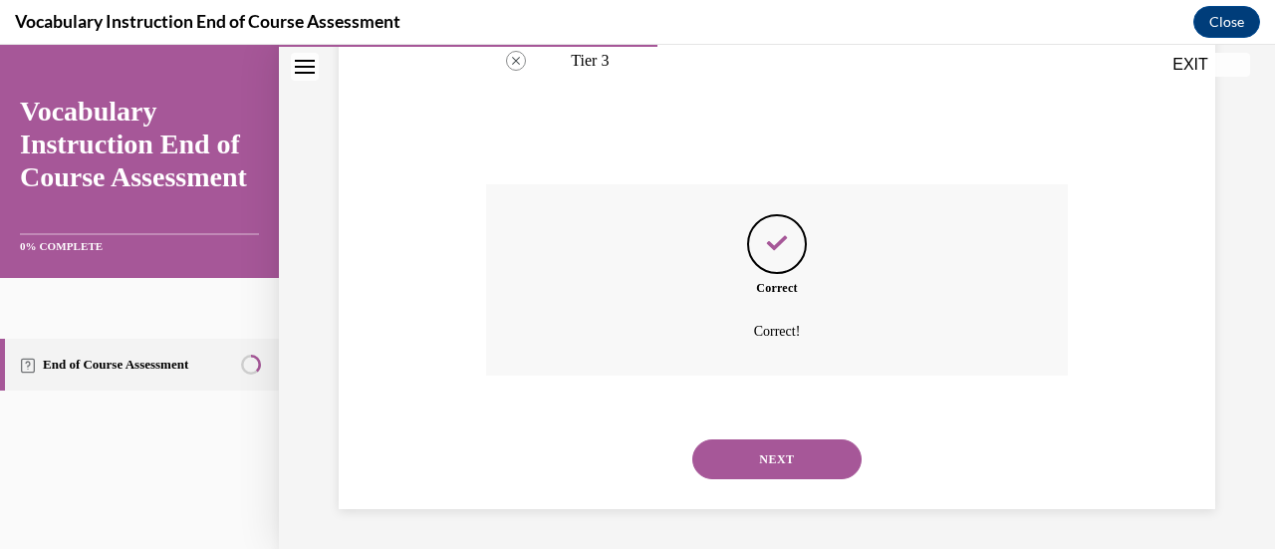
scroll to position [628, 0]
click at [739, 469] on button "NEXT" at bounding box center [777, 459] width 169 height 40
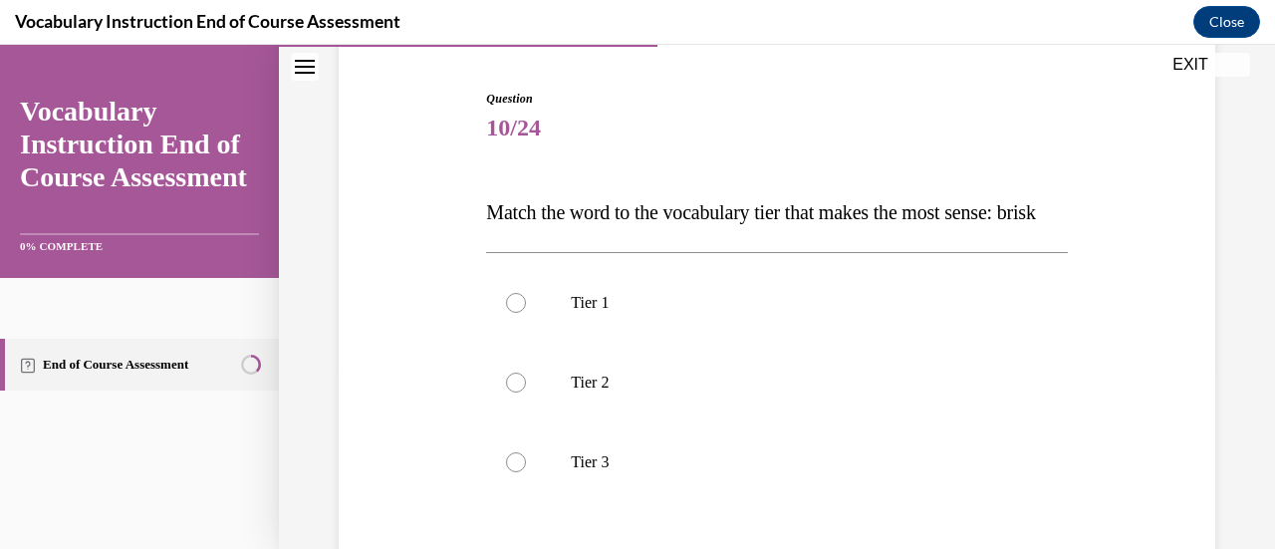
scroll to position [186, 0]
click at [743, 394] on p "Tier 2" at bounding box center [794, 384] width 446 height 20
click at [526, 394] on input "Tier 2" at bounding box center [516, 384] width 20 height 20
radio input "true"
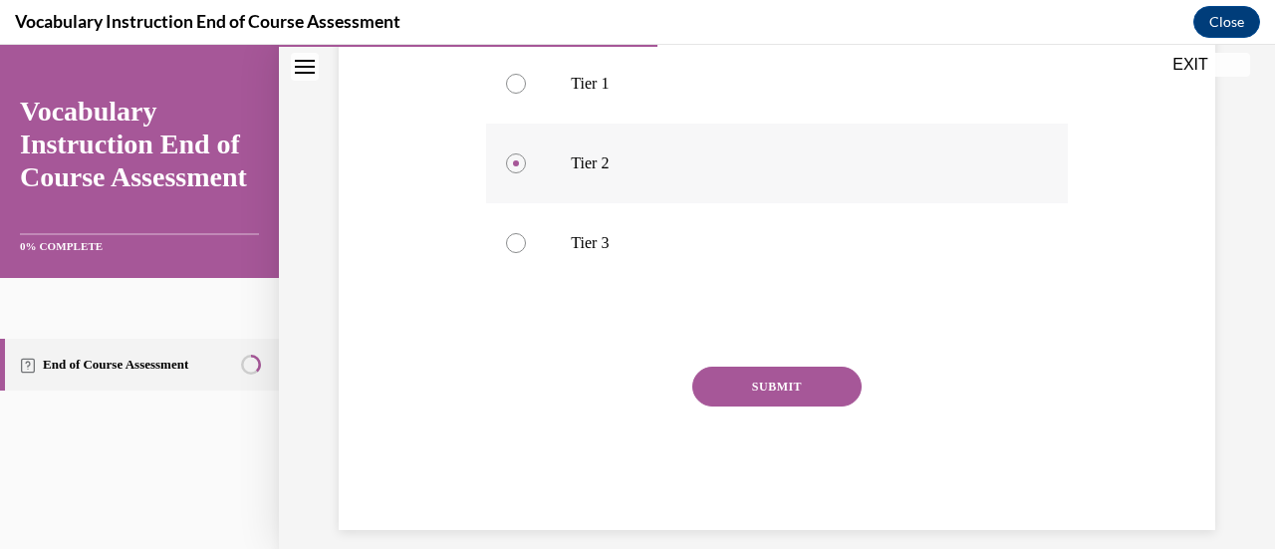
click at [743, 407] on button "SUBMIT" at bounding box center [777, 387] width 169 height 40
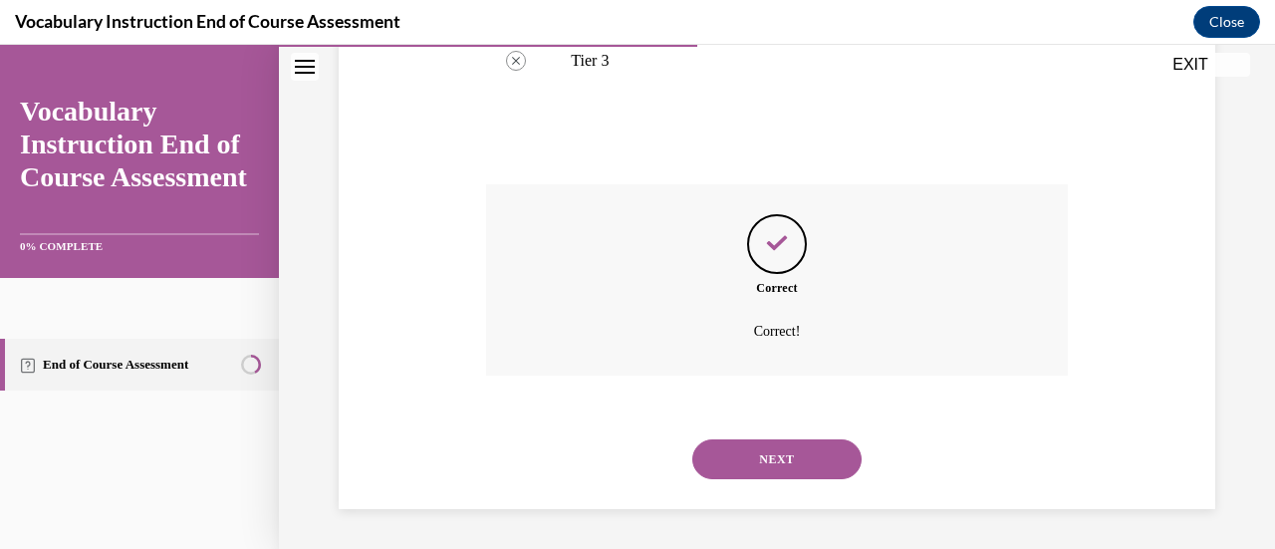
click at [747, 461] on button "NEXT" at bounding box center [777, 459] width 169 height 40
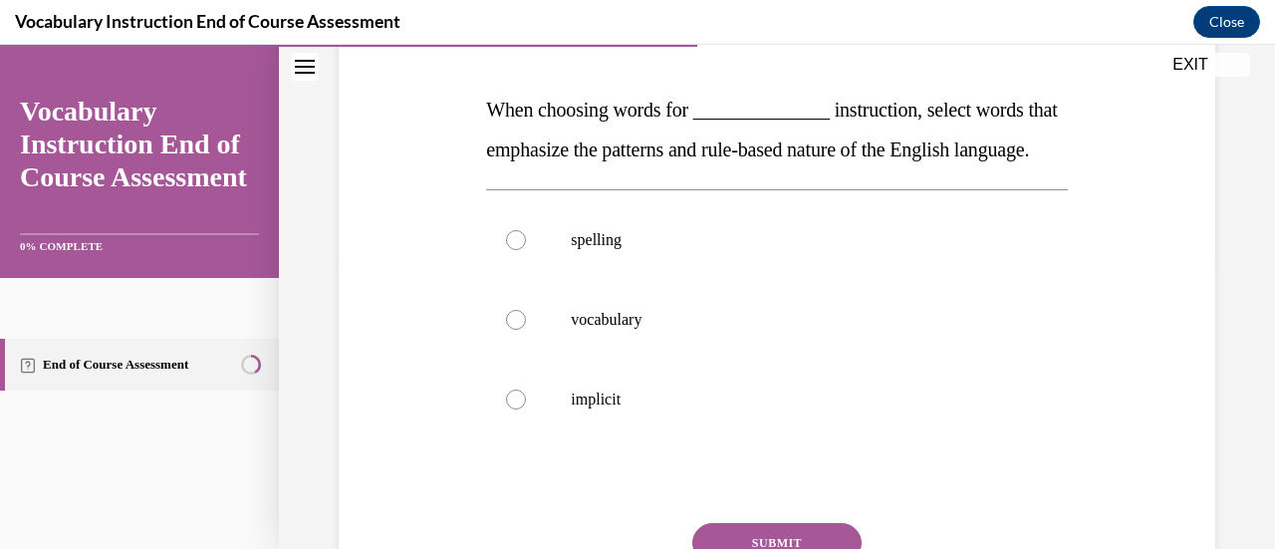
scroll to position [290, 0]
click at [736, 360] on label "vocabulary" at bounding box center [776, 320] width 581 height 80
click at [526, 330] on input "vocabulary" at bounding box center [516, 320] width 20 height 20
radio input "true"
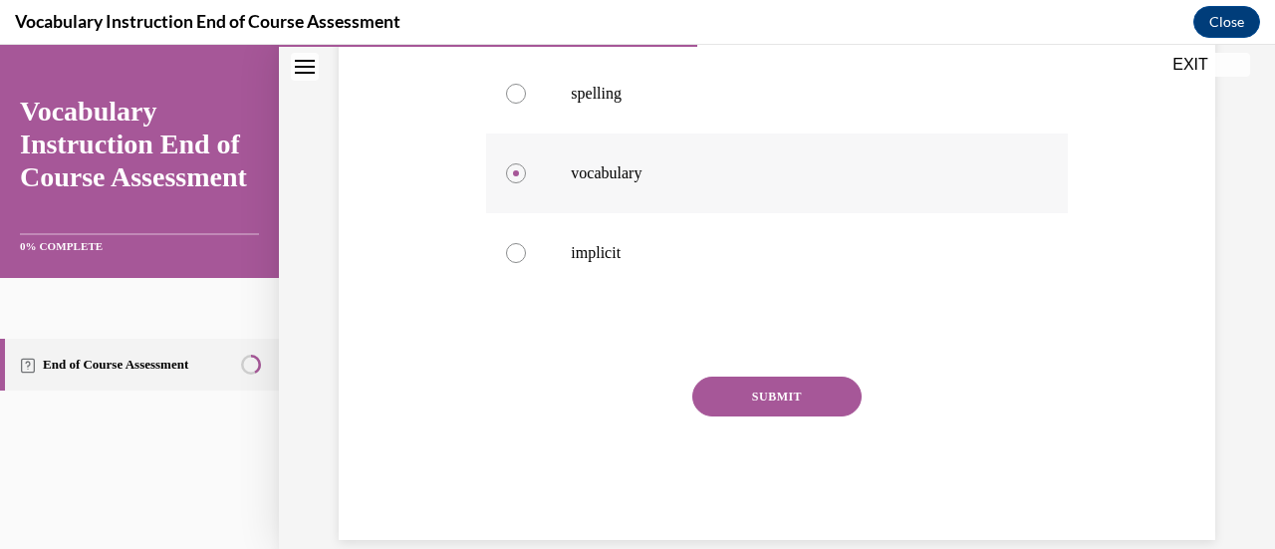
scroll to position [441, 0]
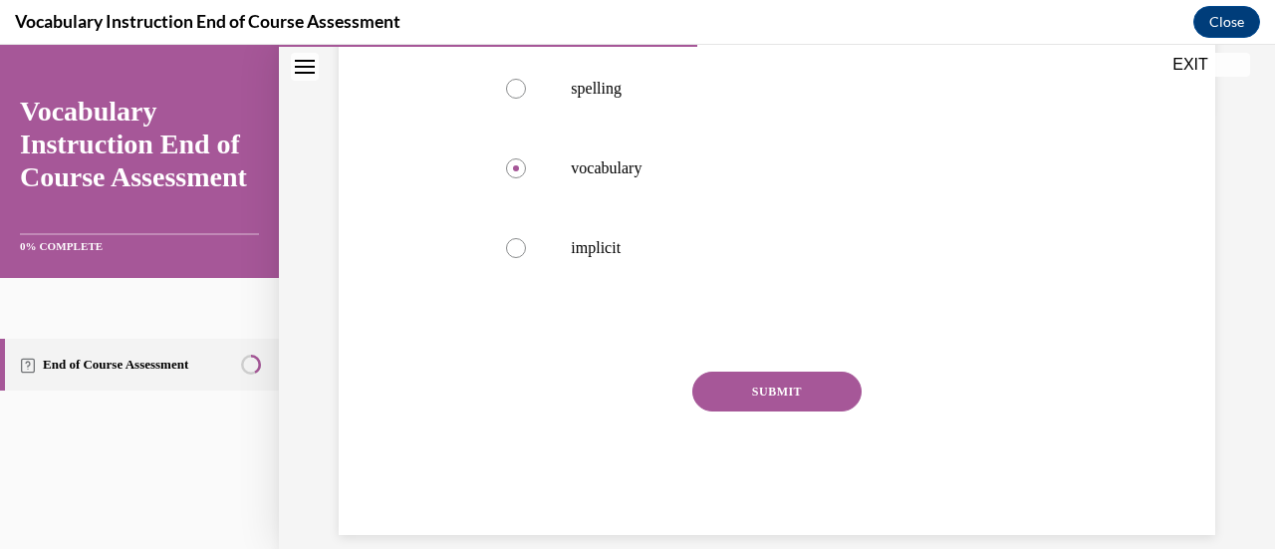
click at [749, 412] on button "SUBMIT" at bounding box center [777, 392] width 169 height 40
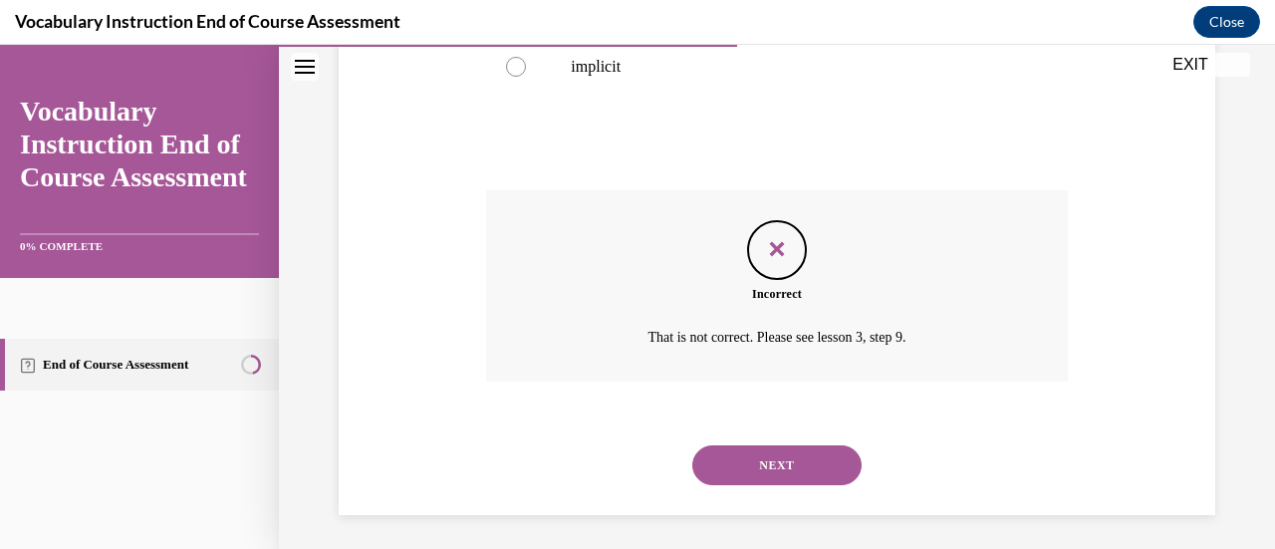
scroll to position [626, 0]
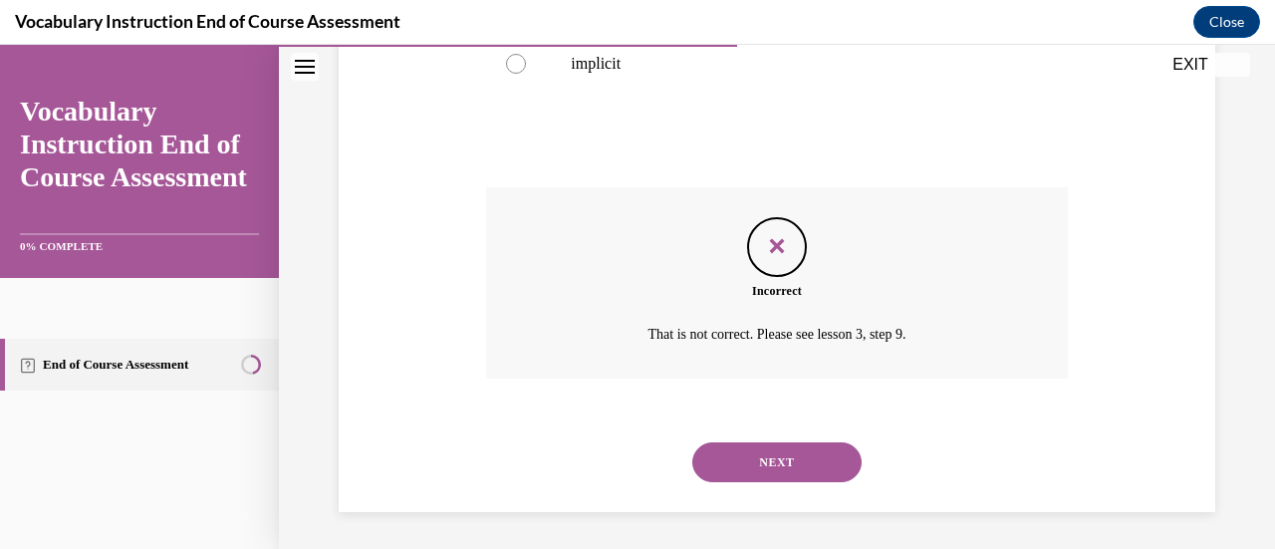
click at [751, 482] on button "NEXT" at bounding box center [777, 462] width 169 height 40
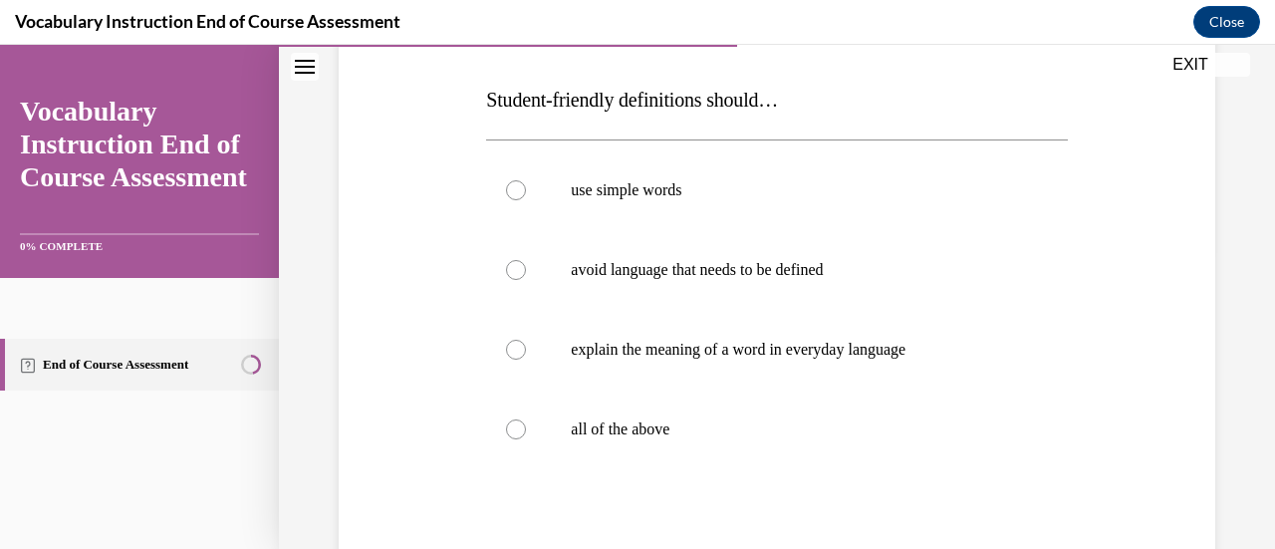
scroll to position [301, 0]
click at [712, 438] on label "all of the above" at bounding box center [776, 429] width 581 height 80
click at [526, 438] on input "all of the above" at bounding box center [516, 429] width 20 height 20
radio input "true"
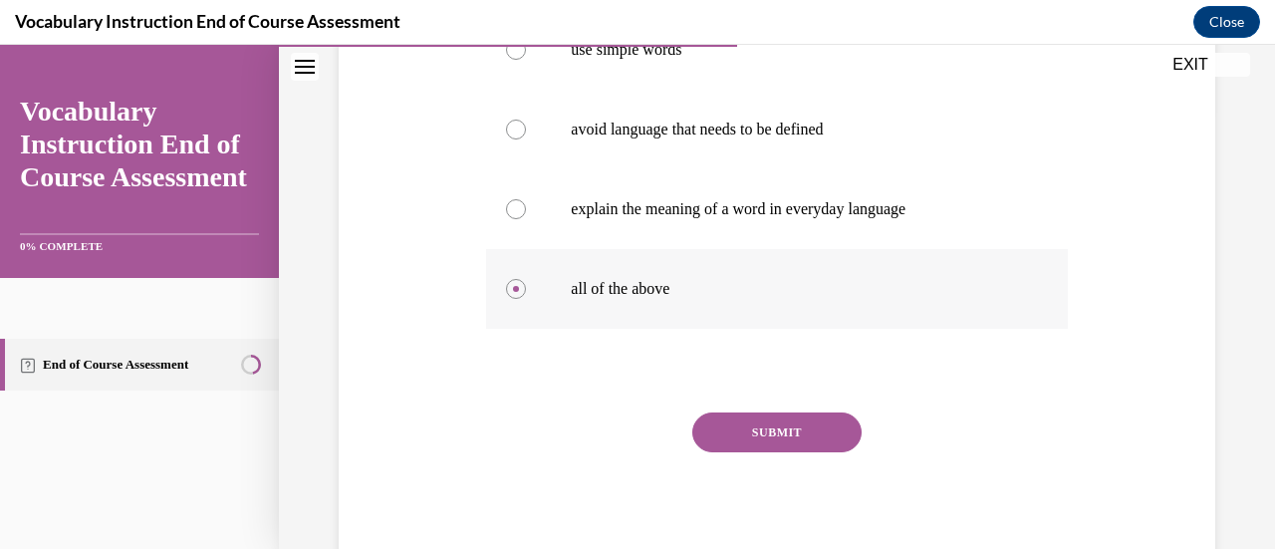
scroll to position [441, 0]
click at [712, 441] on button "SUBMIT" at bounding box center [777, 432] width 169 height 40
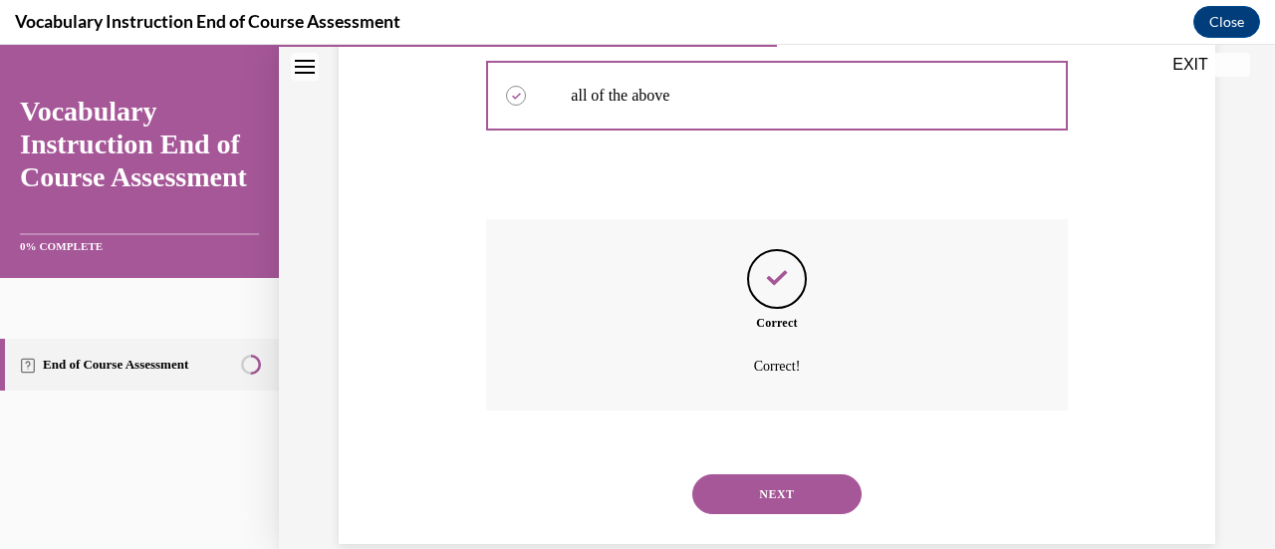
scroll to position [668, 0]
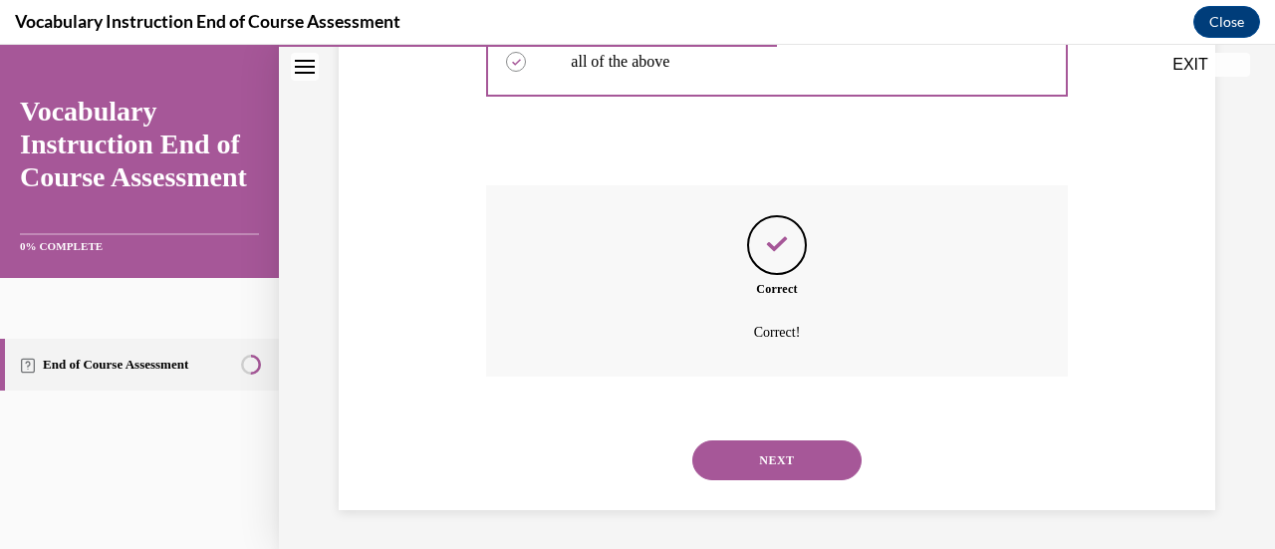
click at [717, 469] on button "NEXT" at bounding box center [777, 460] width 169 height 40
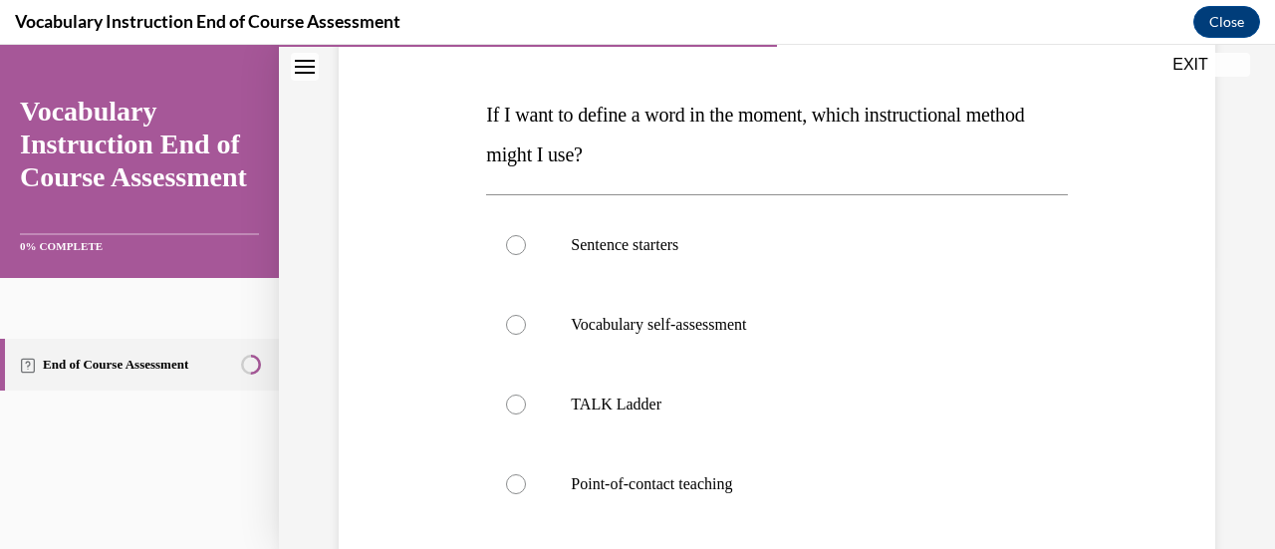
scroll to position [284, 0]
drag, startPoint x: 724, startPoint y: 466, endPoint x: 592, endPoint y: 477, distance: 133.0
click at [592, 477] on p "Point-of-contact teaching" at bounding box center [794, 485] width 446 height 20
click at [526, 477] on input "Point-of-contact teaching" at bounding box center [516, 485] width 20 height 20
radio input "true"
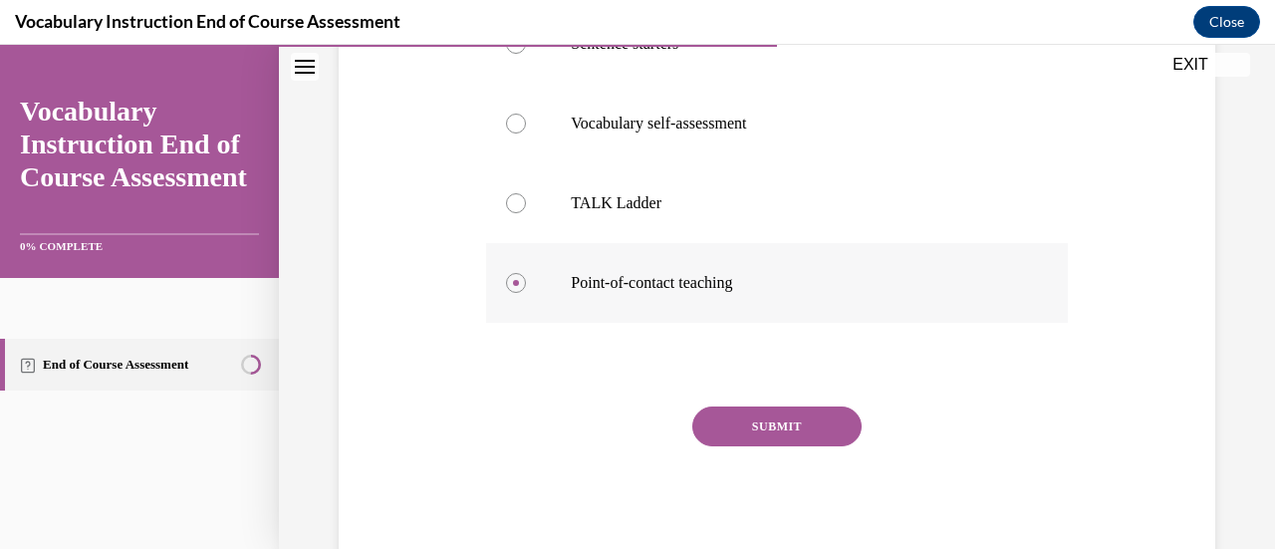
scroll to position [485, 0]
click at [736, 420] on button "SUBMIT" at bounding box center [777, 428] width 169 height 40
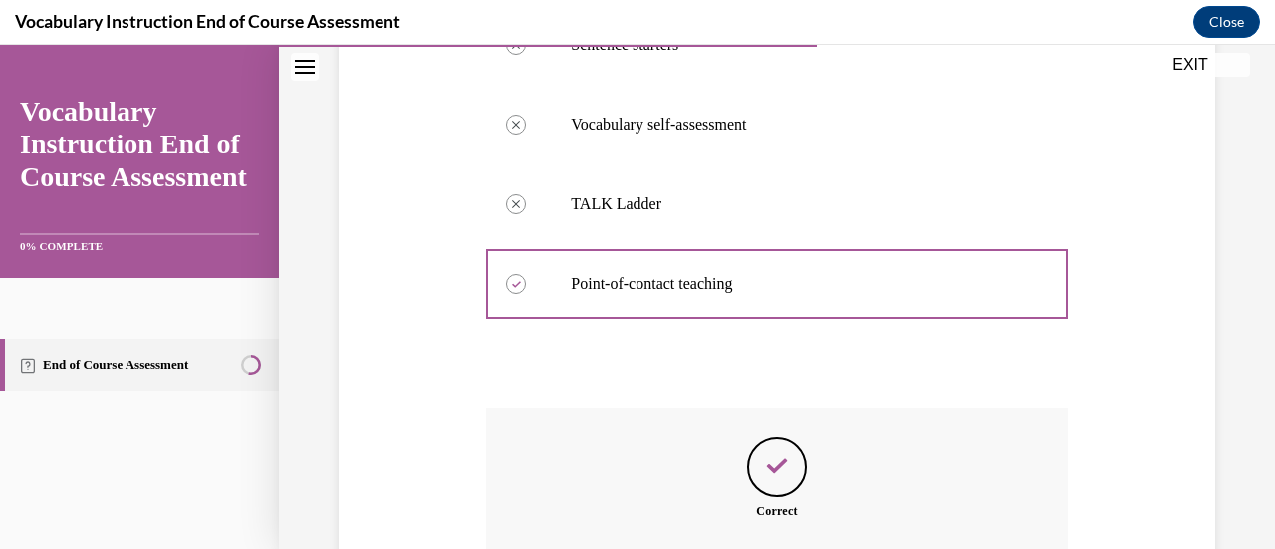
scroll to position [707, 0]
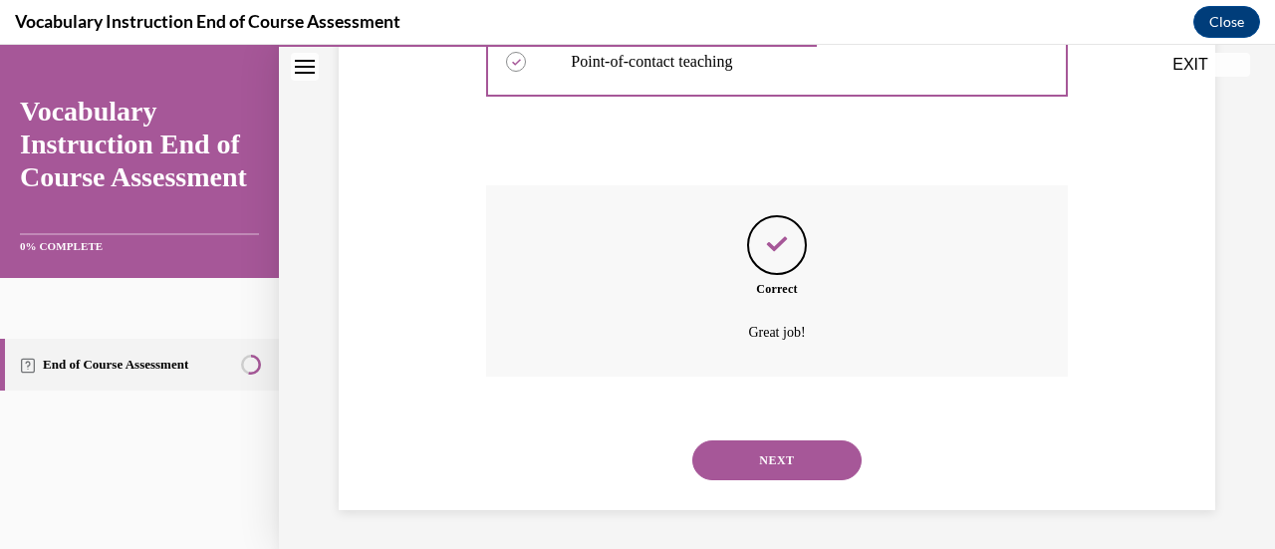
click at [741, 461] on button "NEXT" at bounding box center [777, 460] width 169 height 40
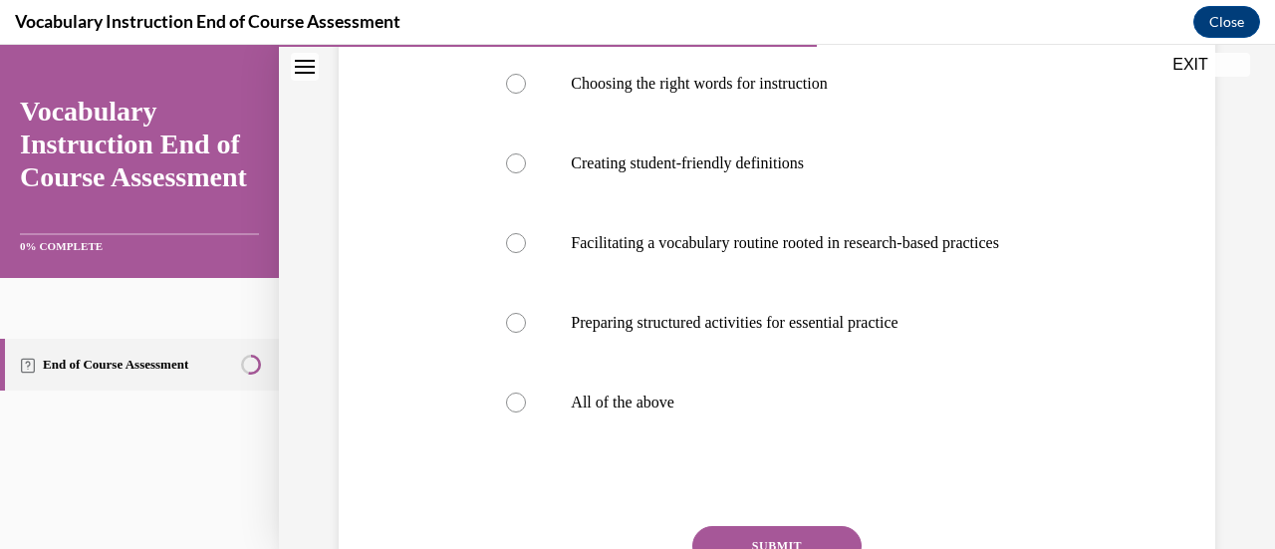
scroll to position [406, 0]
click at [741, 414] on p "All of the above" at bounding box center [794, 404] width 446 height 20
click at [526, 414] on input "All of the above" at bounding box center [516, 404] width 20 height 20
radio input "true"
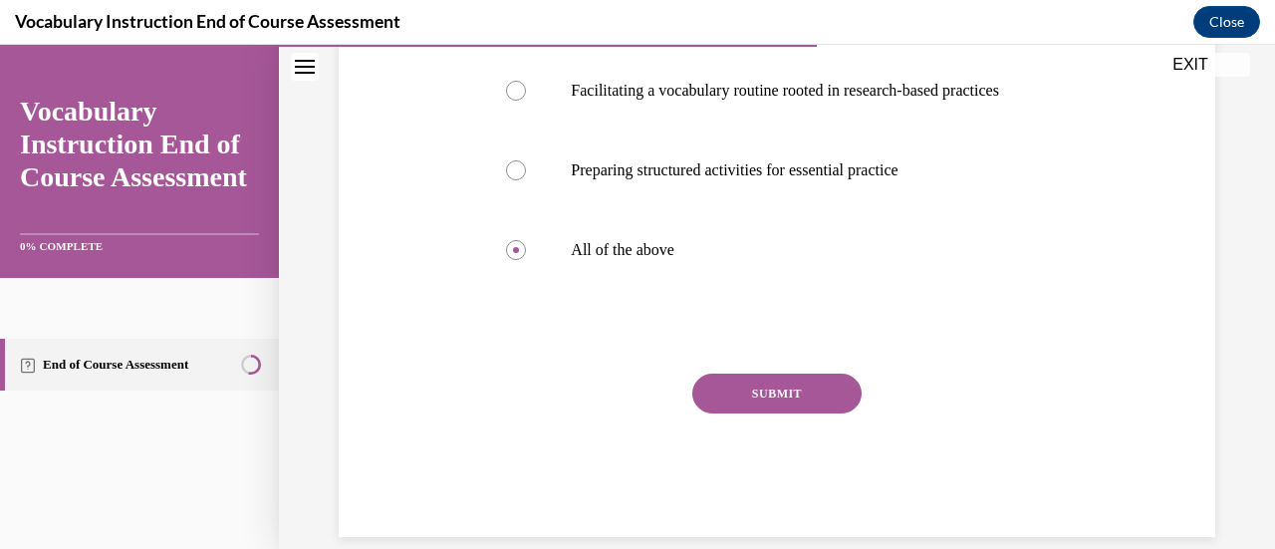
scroll to position [569, 0]
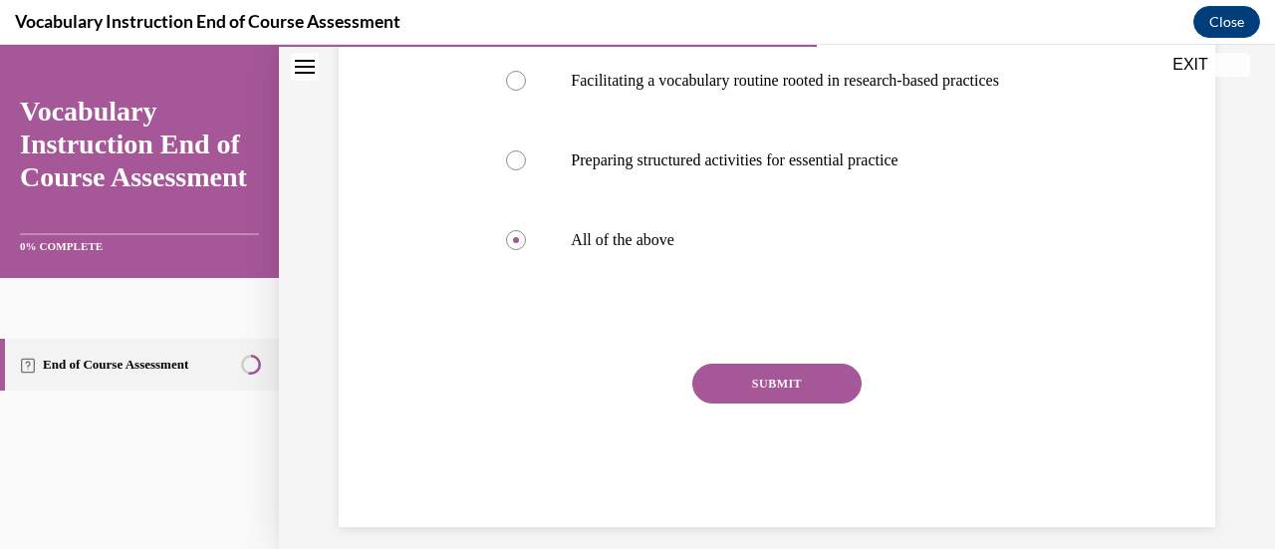
click at [745, 404] on button "SUBMIT" at bounding box center [777, 384] width 169 height 40
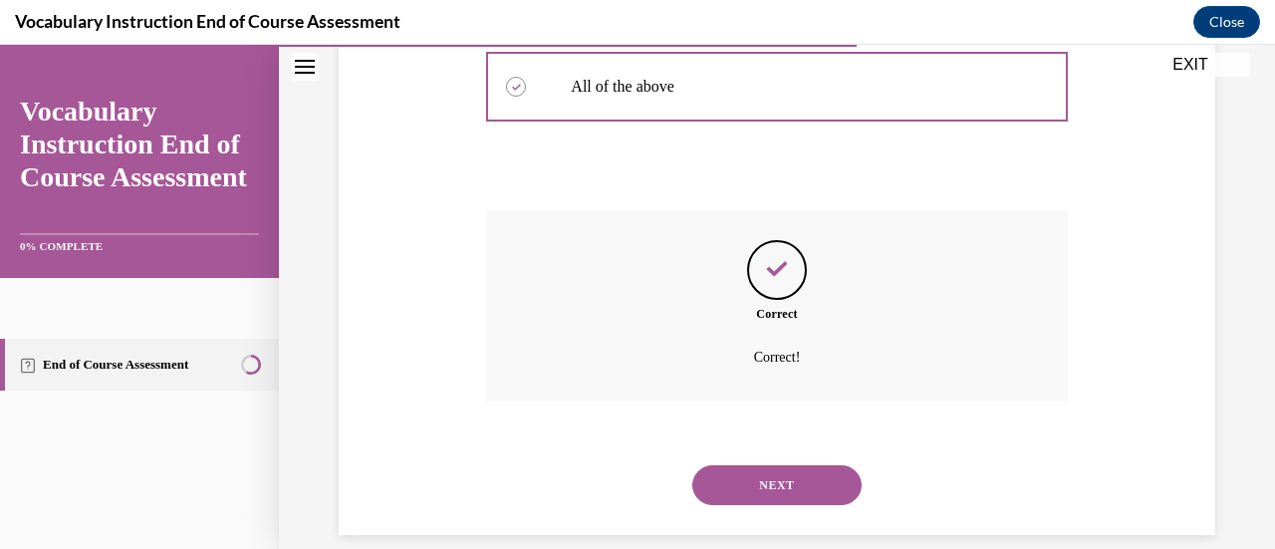
scroll to position [807, 0]
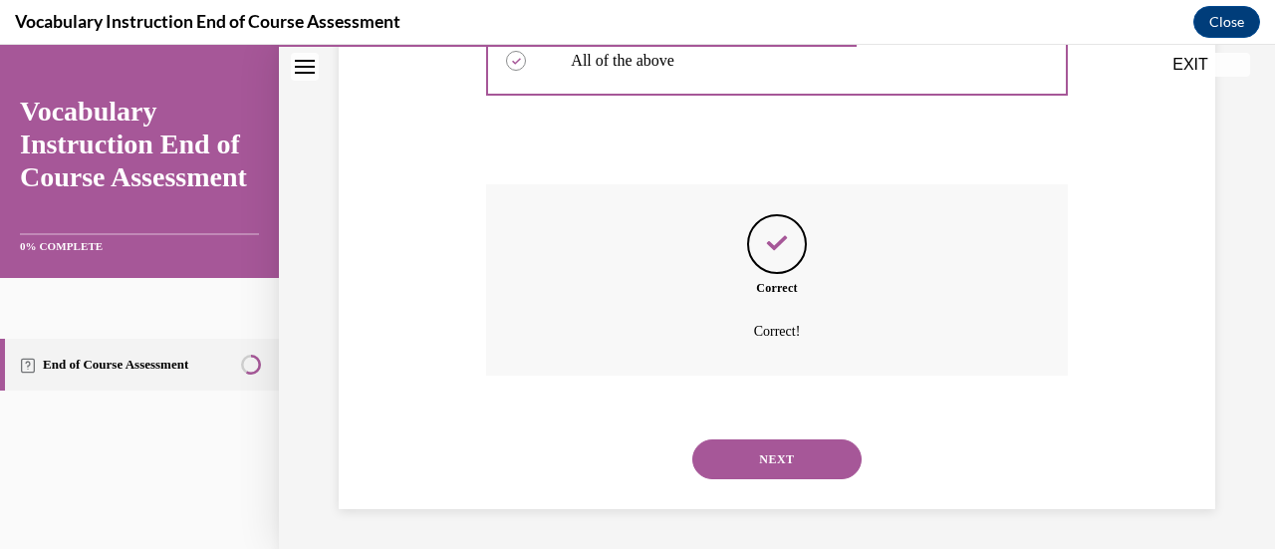
click at [745, 455] on button "NEXT" at bounding box center [777, 459] width 169 height 40
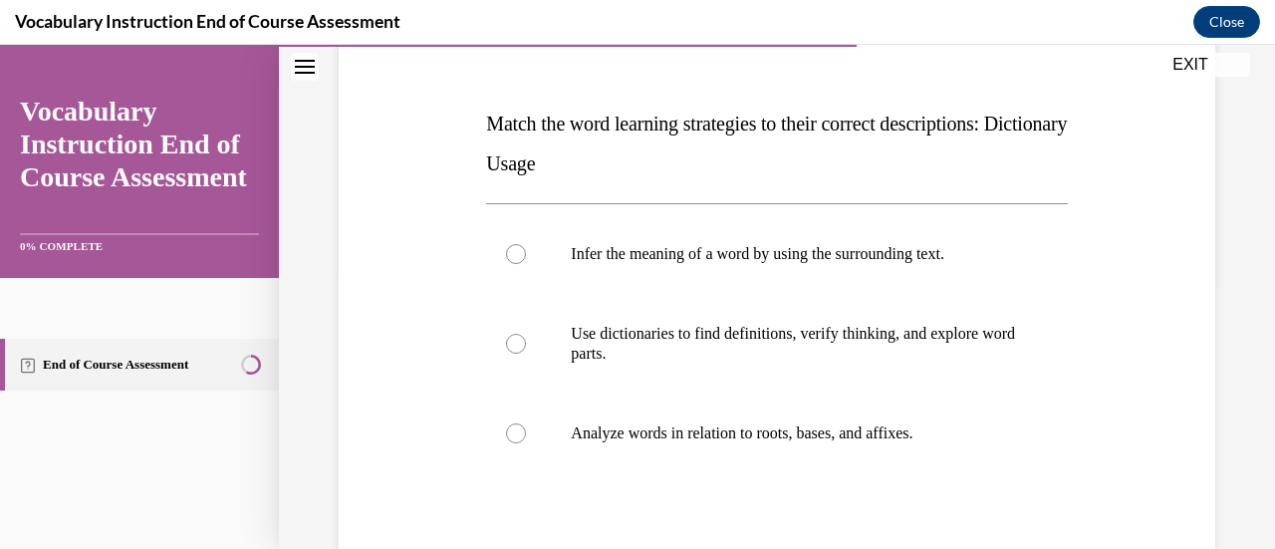
scroll to position [269, 0]
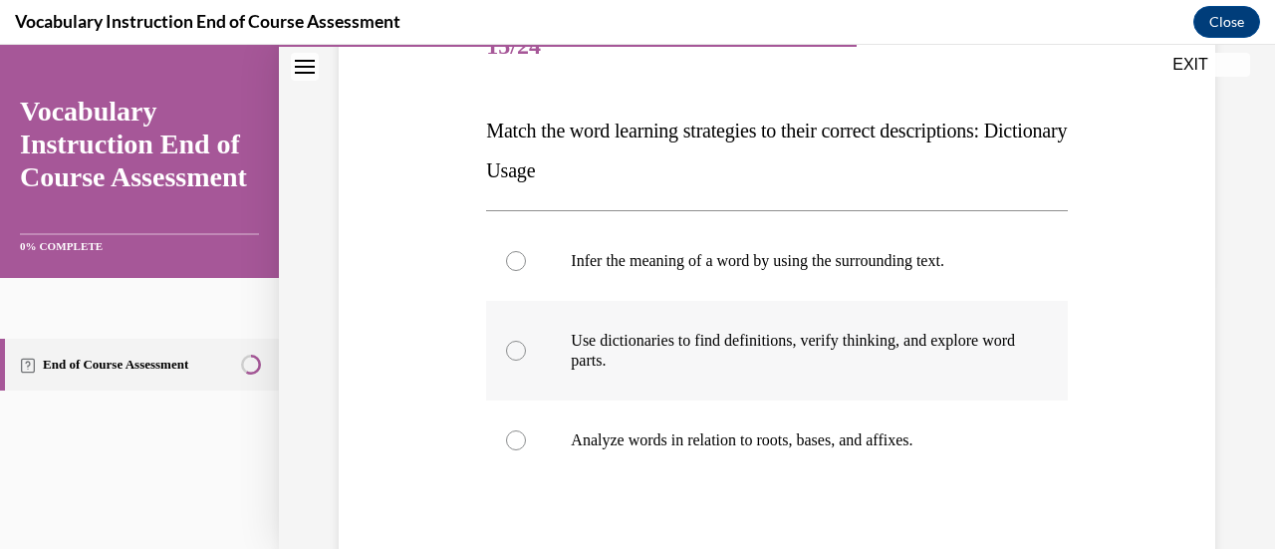
click at [745, 364] on p "Use dictionaries to find definitions, verify thinking, and explore word parts." at bounding box center [794, 351] width 446 height 40
click at [526, 361] on input "Use dictionaries to find definitions, verify thinking, and explore word parts." at bounding box center [516, 351] width 20 height 20
radio input "true"
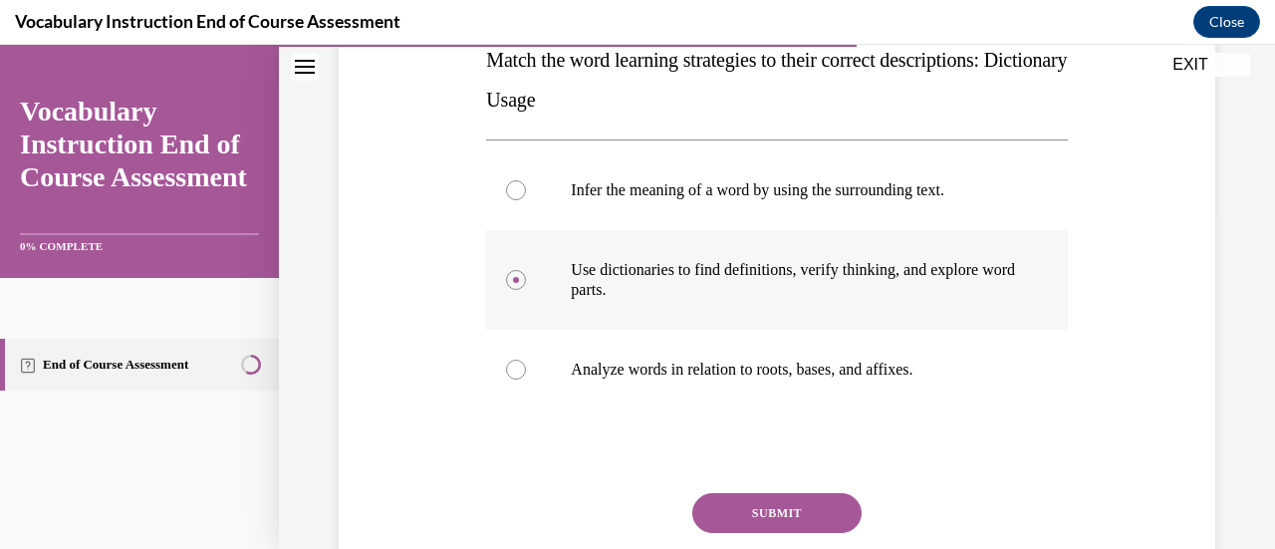
scroll to position [393, 0]
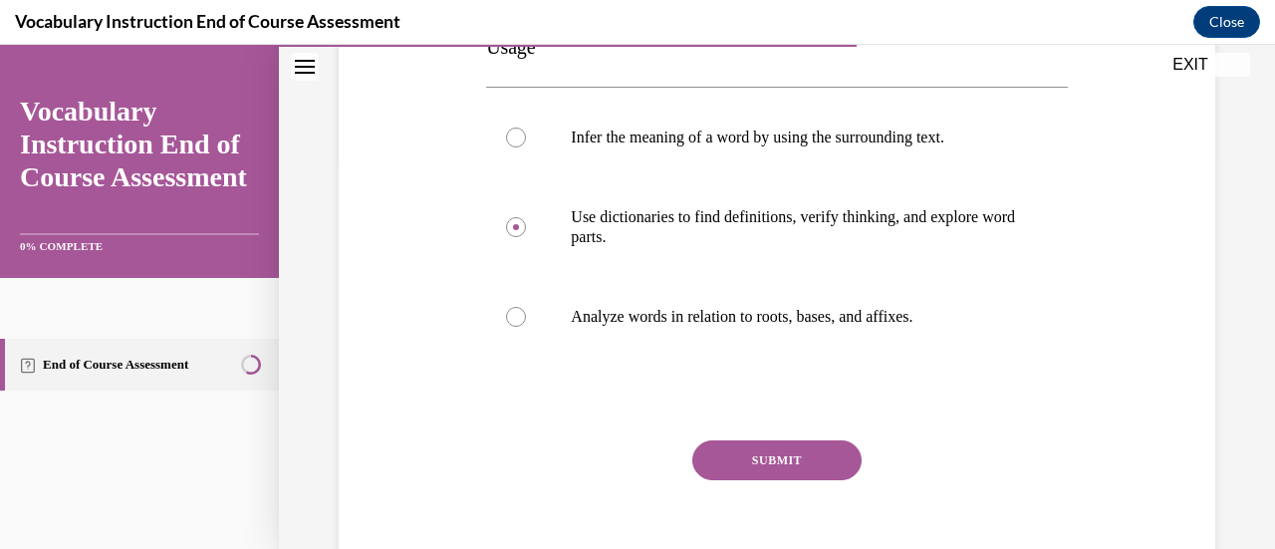
click at [741, 456] on button "SUBMIT" at bounding box center [777, 460] width 169 height 40
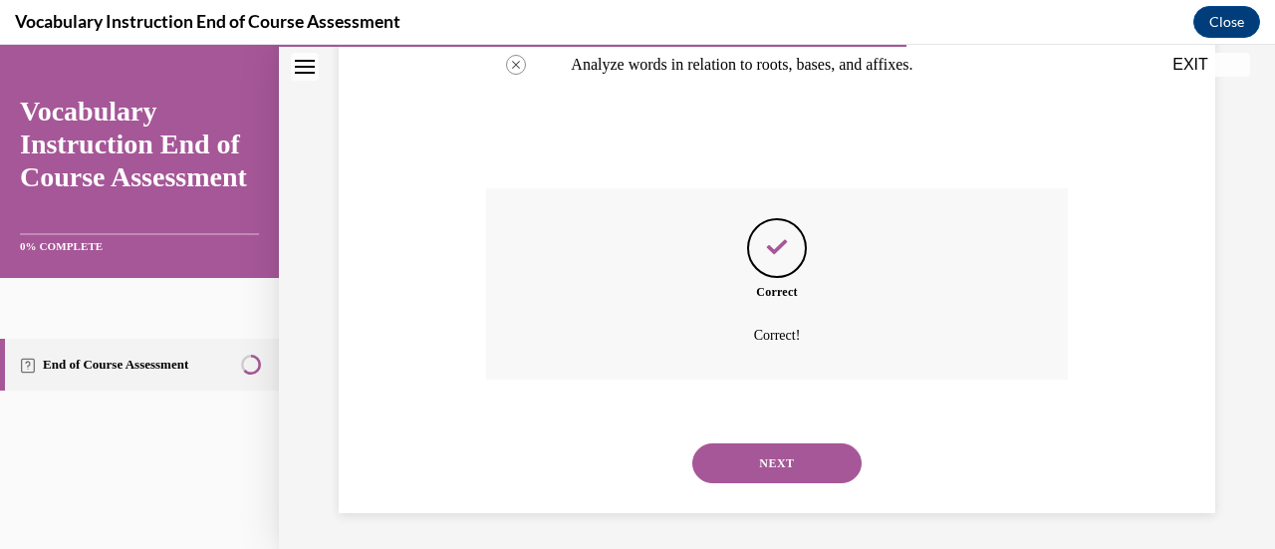
click at [741, 456] on button "NEXT" at bounding box center [777, 463] width 169 height 40
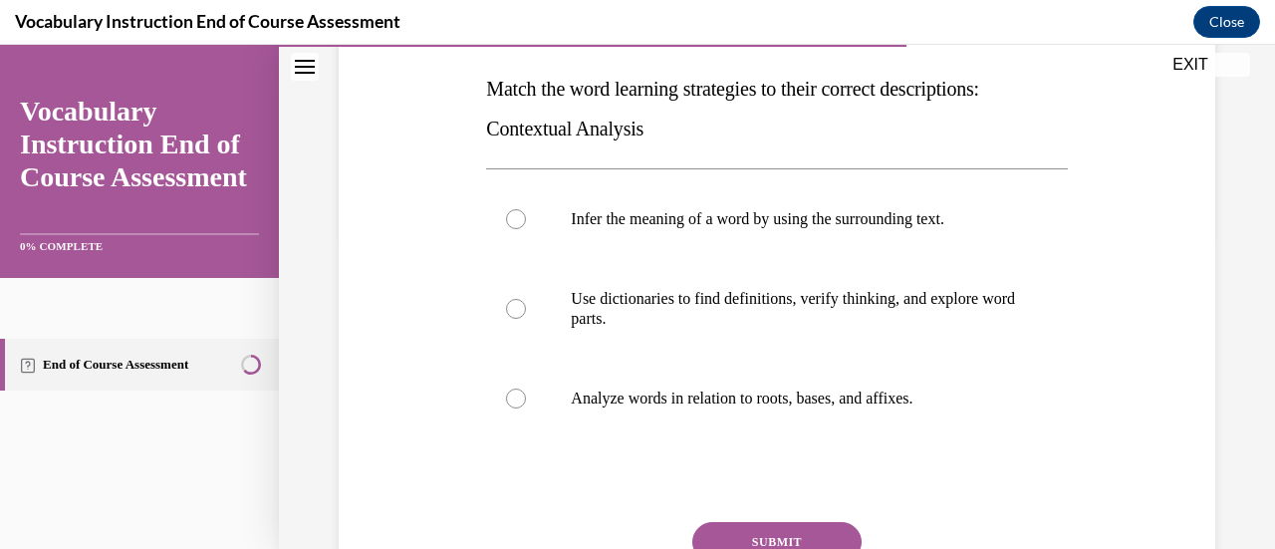
scroll to position [312, 0]
click at [815, 216] on p "Infer the meaning of a word by using the surrounding text." at bounding box center [794, 218] width 446 height 20
click at [526, 216] on input "Infer the meaning of a word by using the surrounding text." at bounding box center [516, 218] width 20 height 20
radio input "true"
click at [763, 537] on button "SUBMIT" at bounding box center [777, 541] width 169 height 40
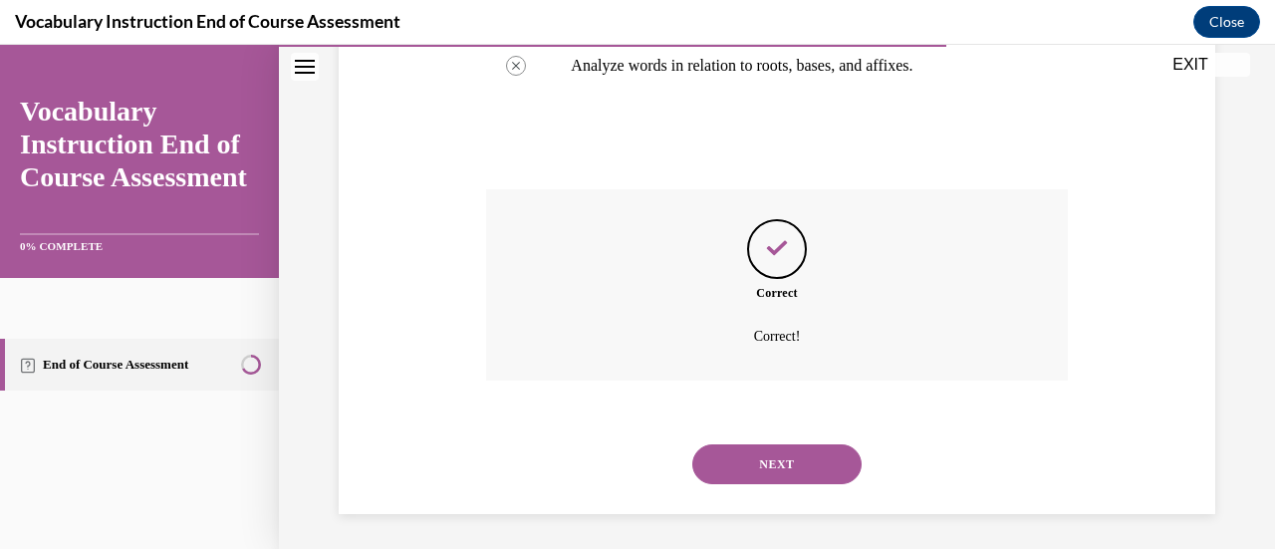
scroll to position [648, 0]
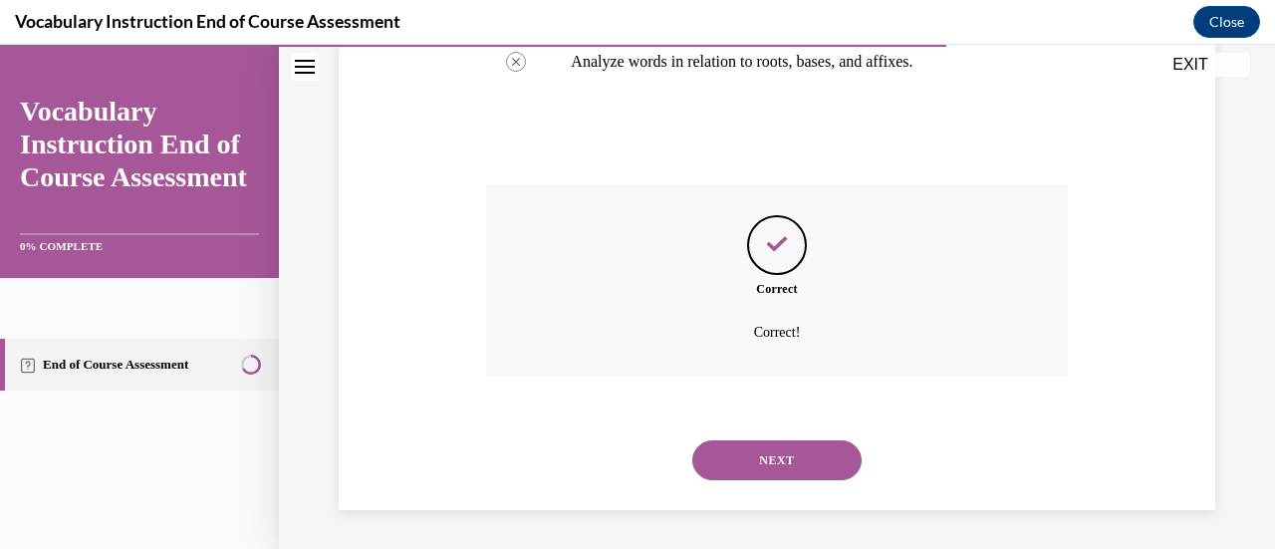
click at [781, 465] on button "NEXT" at bounding box center [777, 460] width 169 height 40
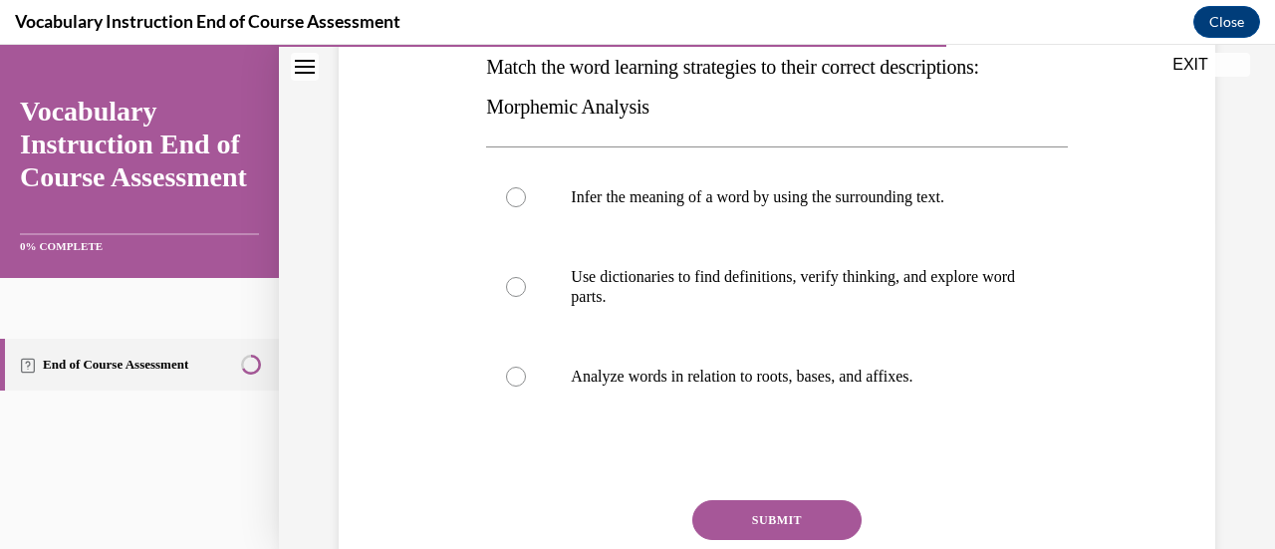
scroll to position [334, 0]
click at [811, 386] on label "Analyze words in relation to roots, bases, and affixes." at bounding box center [776, 376] width 581 height 80
click at [526, 386] on input "Analyze words in relation to roots, bases, and affixes." at bounding box center [516, 376] width 20 height 20
radio input "true"
click at [761, 527] on button "SUBMIT" at bounding box center [777, 519] width 169 height 40
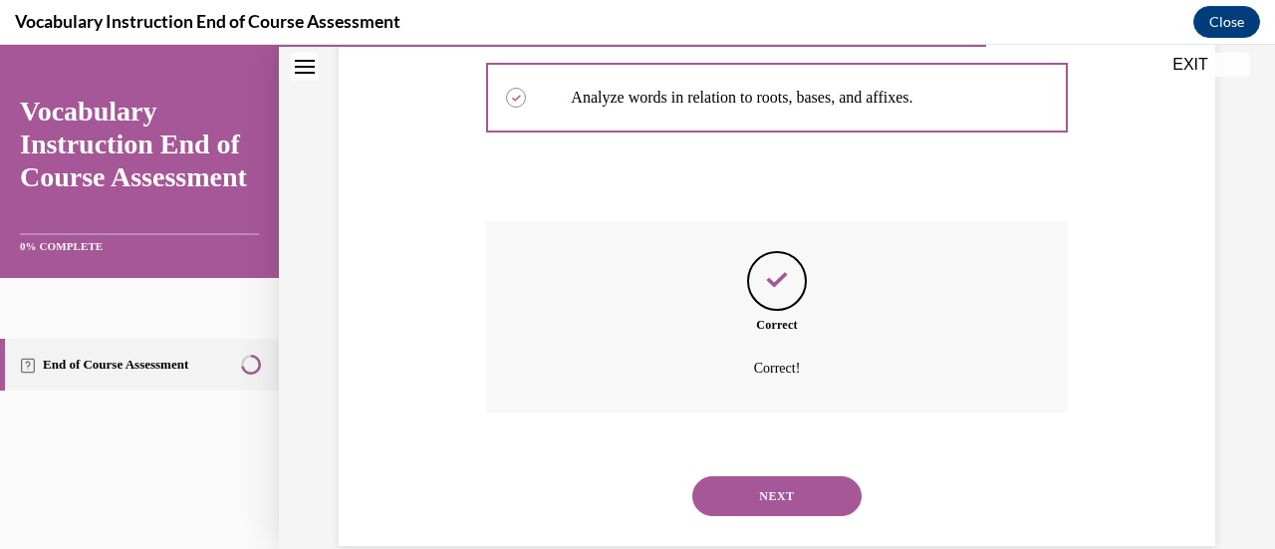
scroll to position [648, 0]
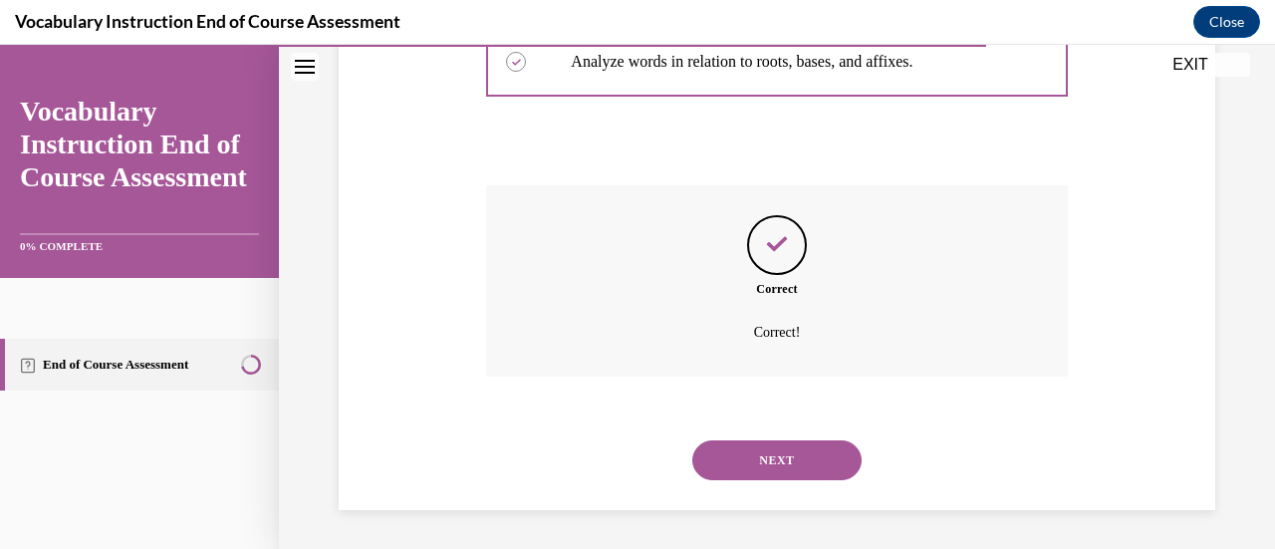
click at [782, 459] on button "NEXT" at bounding box center [777, 460] width 169 height 40
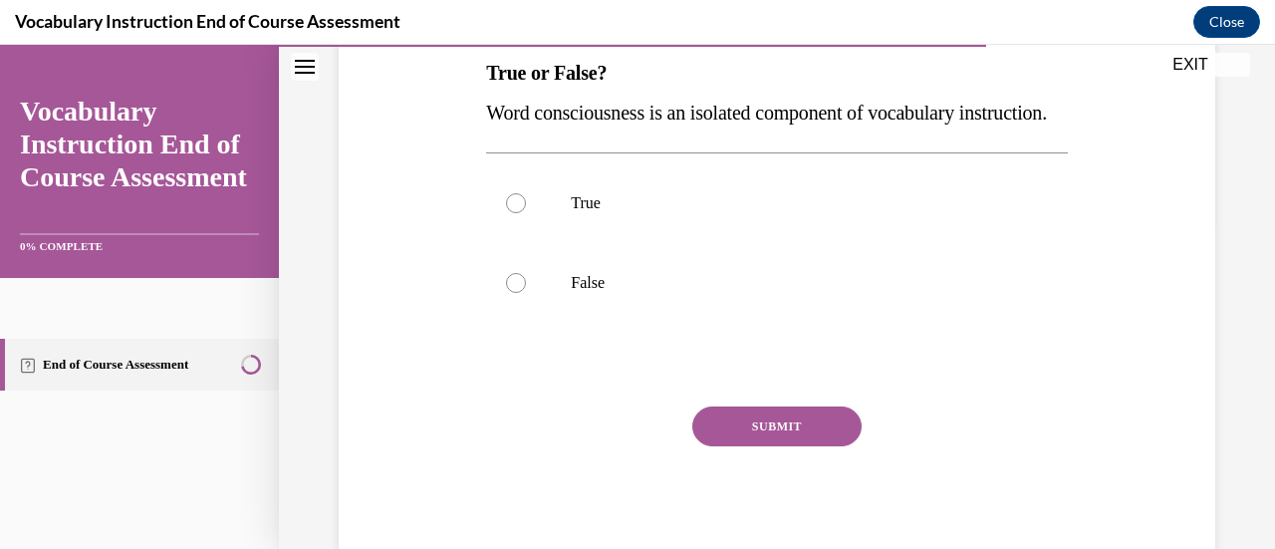
scroll to position [324, 0]
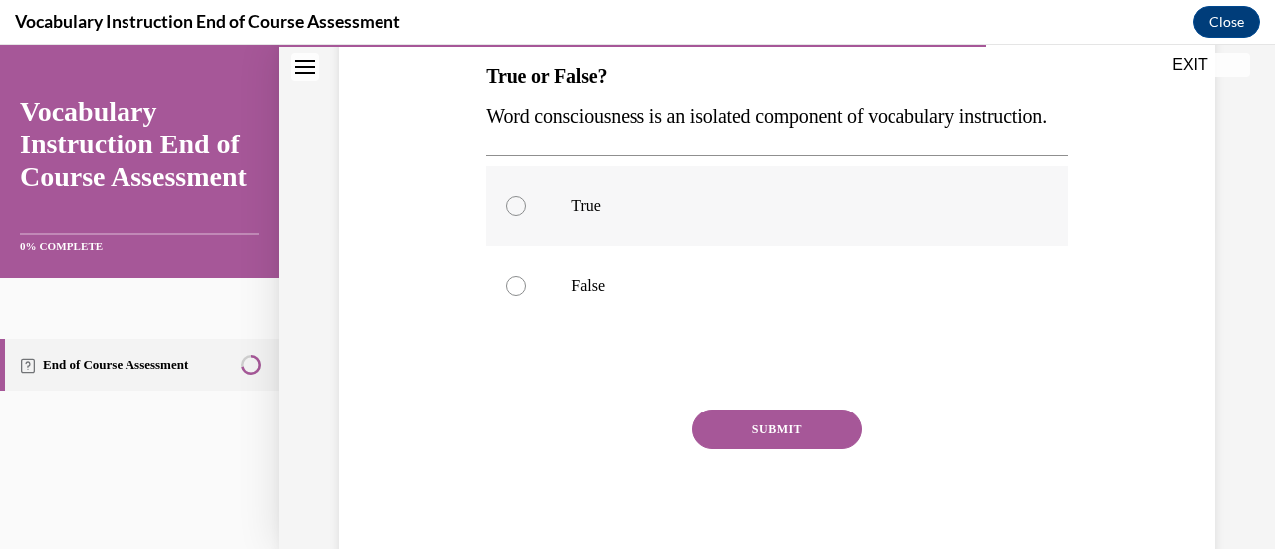
click at [602, 216] on p "True" at bounding box center [794, 206] width 446 height 20
click at [526, 216] on input "True" at bounding box center [516, 206] width 20 height 20
radio input "true"
click at [721, 449] on button "SUBMIT" at bounding box center [777, 430] width 169 height 40
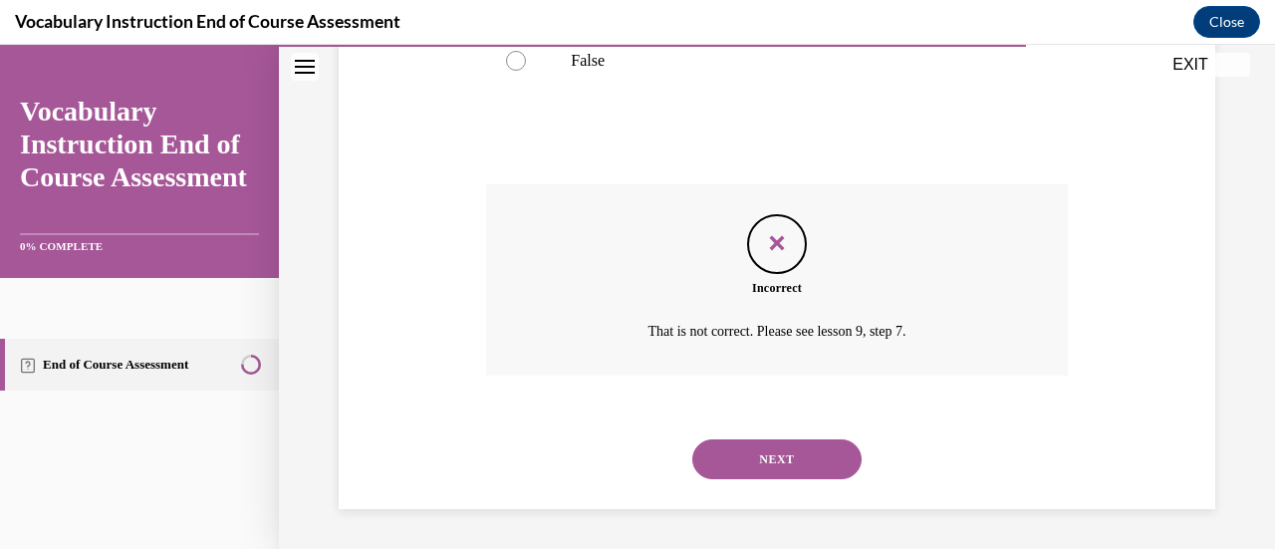
click at [721, 465] on button "NEXT" at bounding box center [777, 459] width 169 height 40
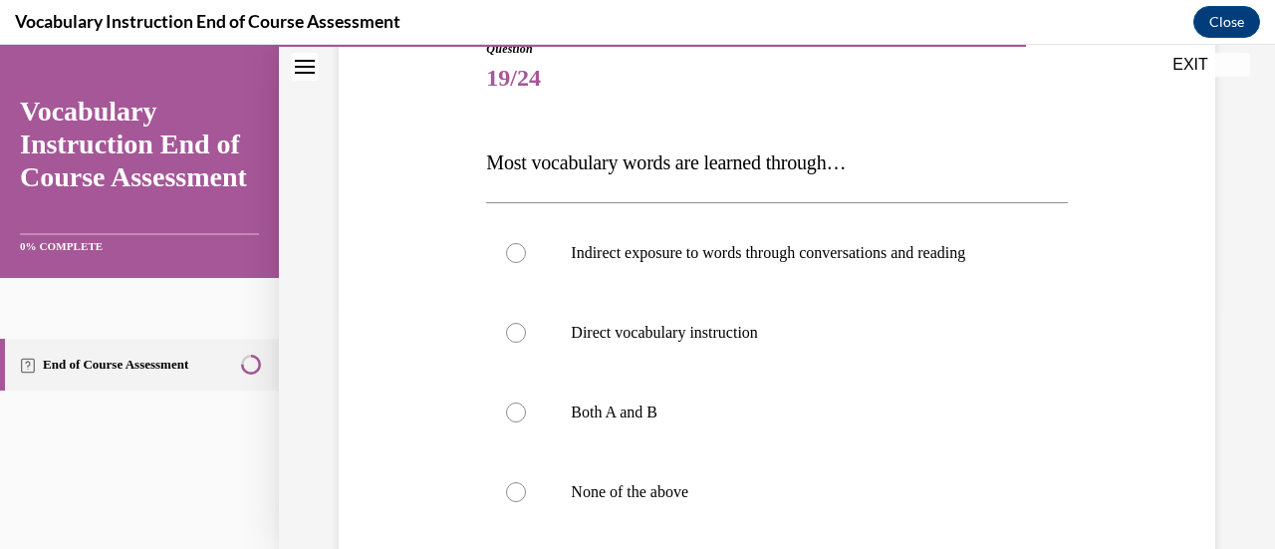
scroll to position [236, 0]
click at [723, 439] on label "Both A and B" at bounding box center [776, 414] width 581 height 80
click at [526, 423] on input "Both A and B" at bounding box center [516, 414] width 20 height 20
radio input "true"
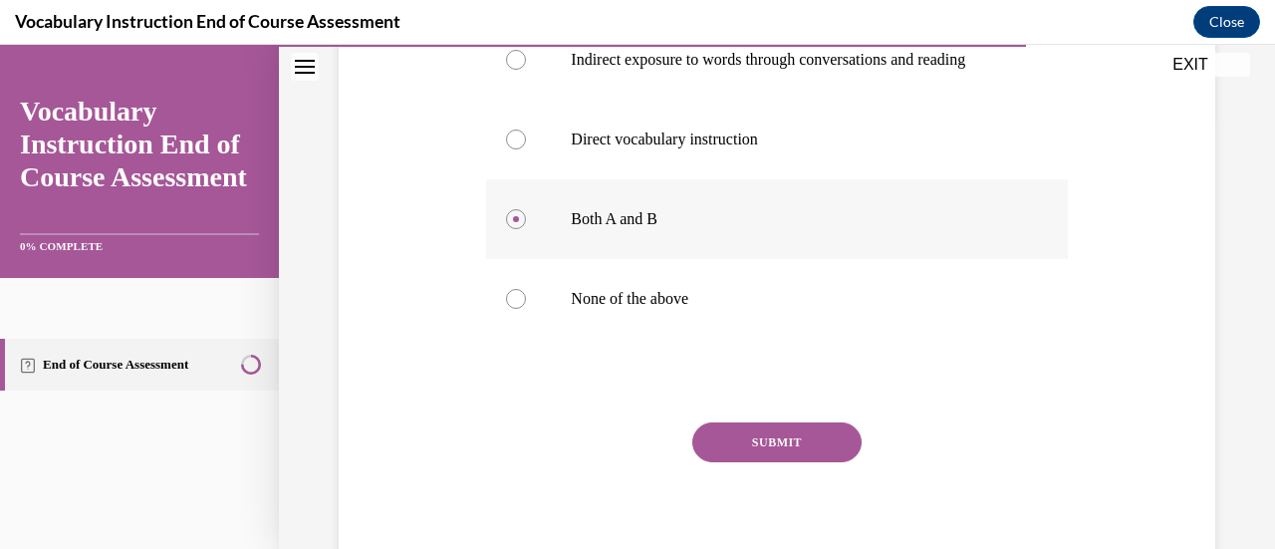
click at [723, 439] on button "SUBMIT" at bounding box center [777, 442] width 169 height 40
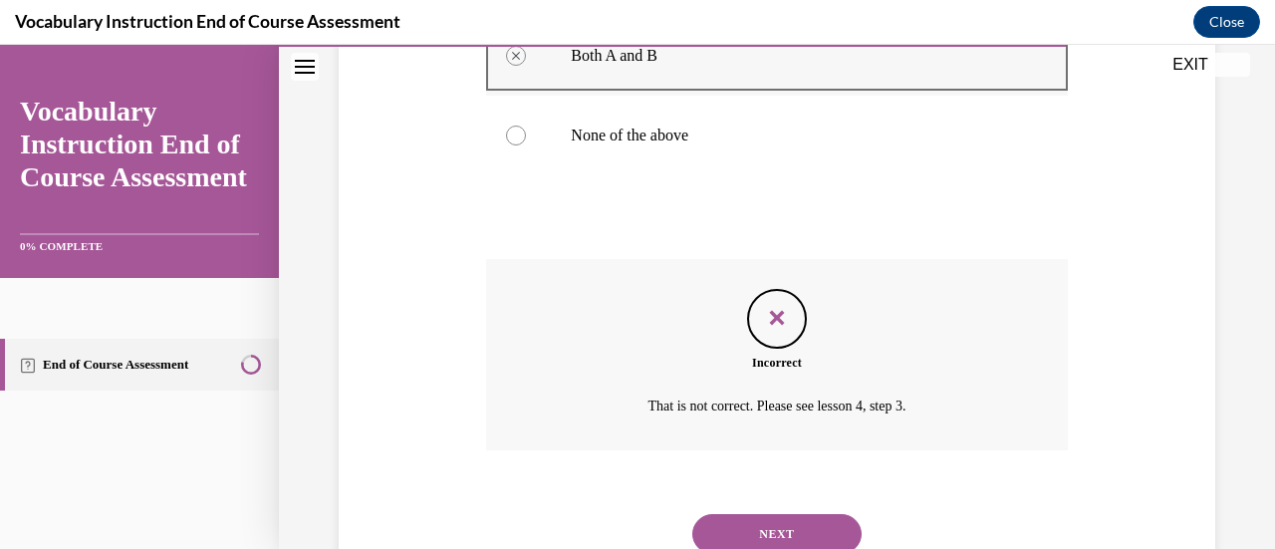
scroll to position [668, 0]
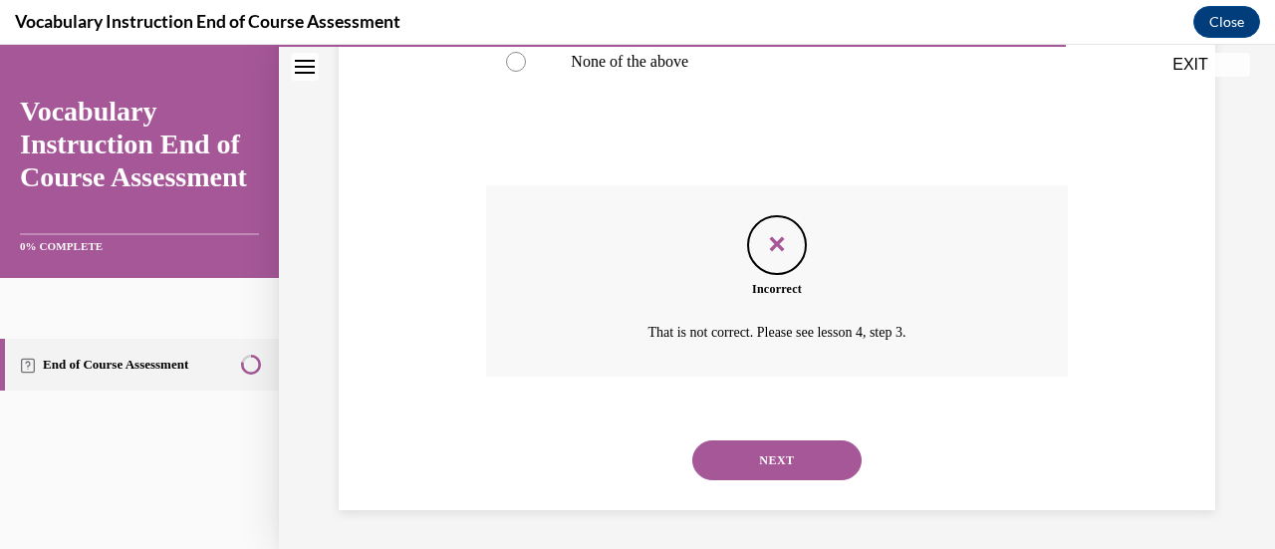
click at [725, 456] on button "NEXT" at bounding box center [777, 460] width 169 height 40
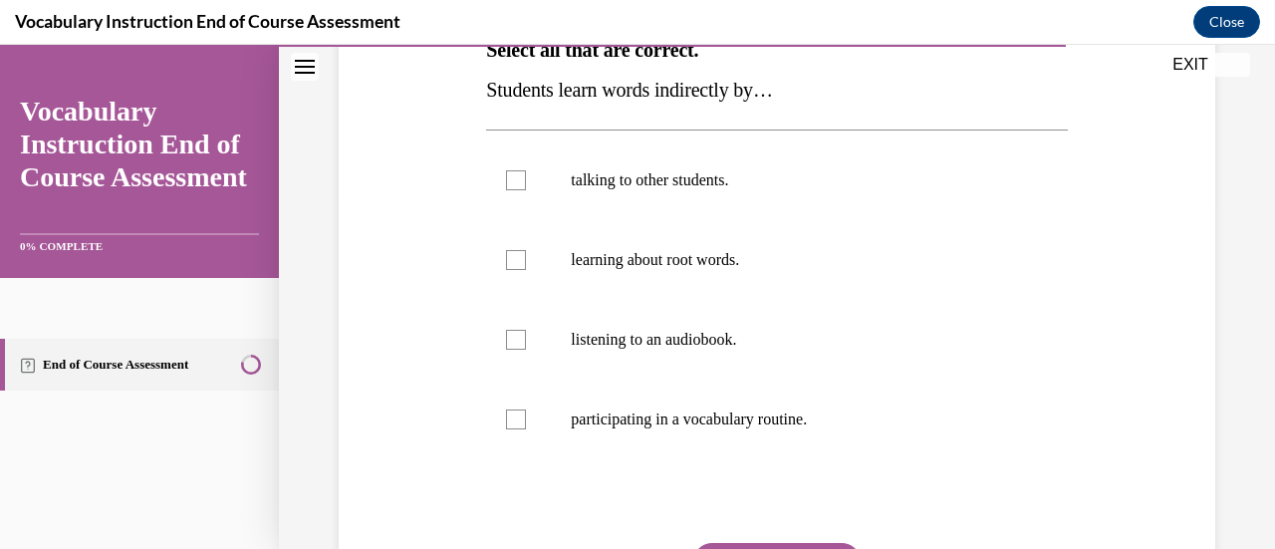
scroll to position [351, 0]
click at [746, 372] on label "listening to an audiobook." at bounding box center [776, 339] width 581 height 80
click at [526, 349] on input "listening to an audiobook." at bounding box center [516, 339] width 20 height 20
checkbox input "true"
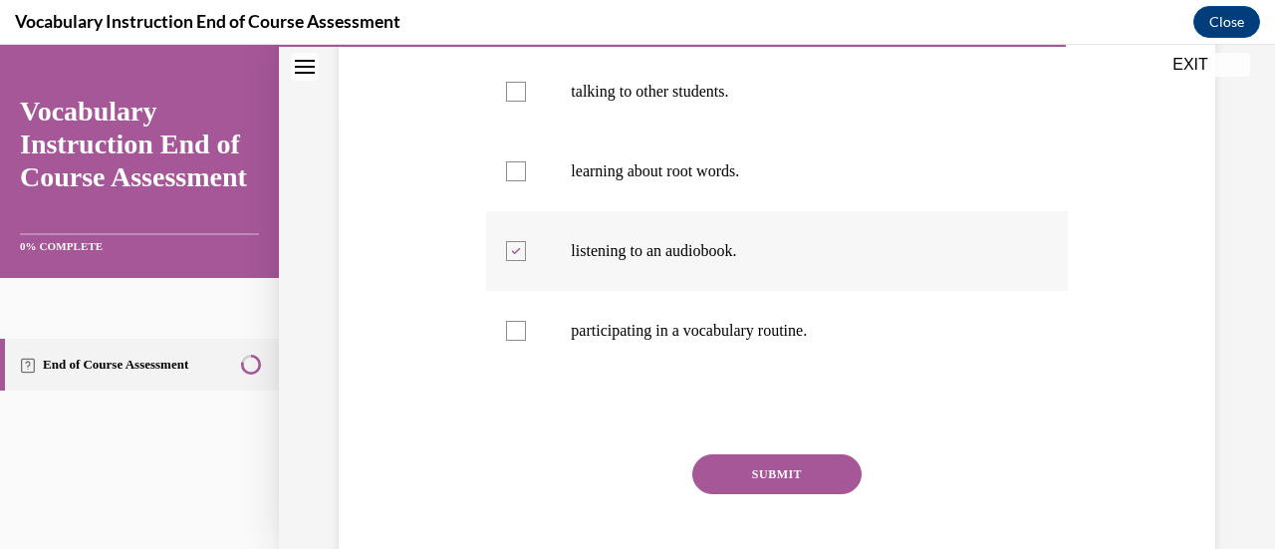
scroll to position [438, 0]
click at [736, 477] on button "SUBMIT" at bounding box center [777, 474] width 169 height 40
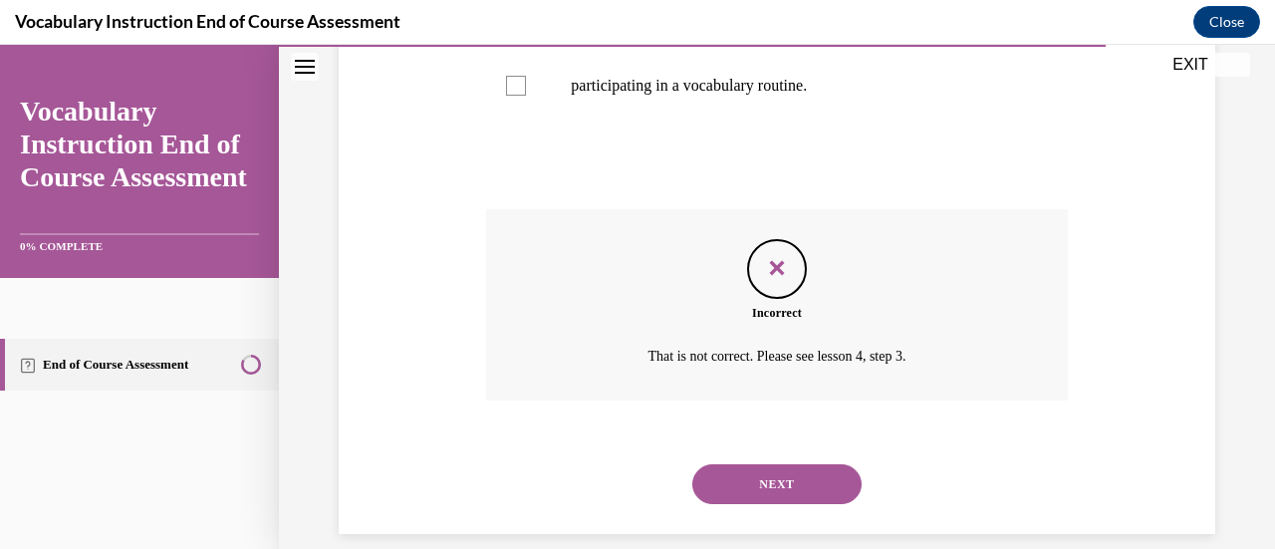
click at [736, 477] on button "NEXT" at bounding box center [777, 484] width 169 height 40
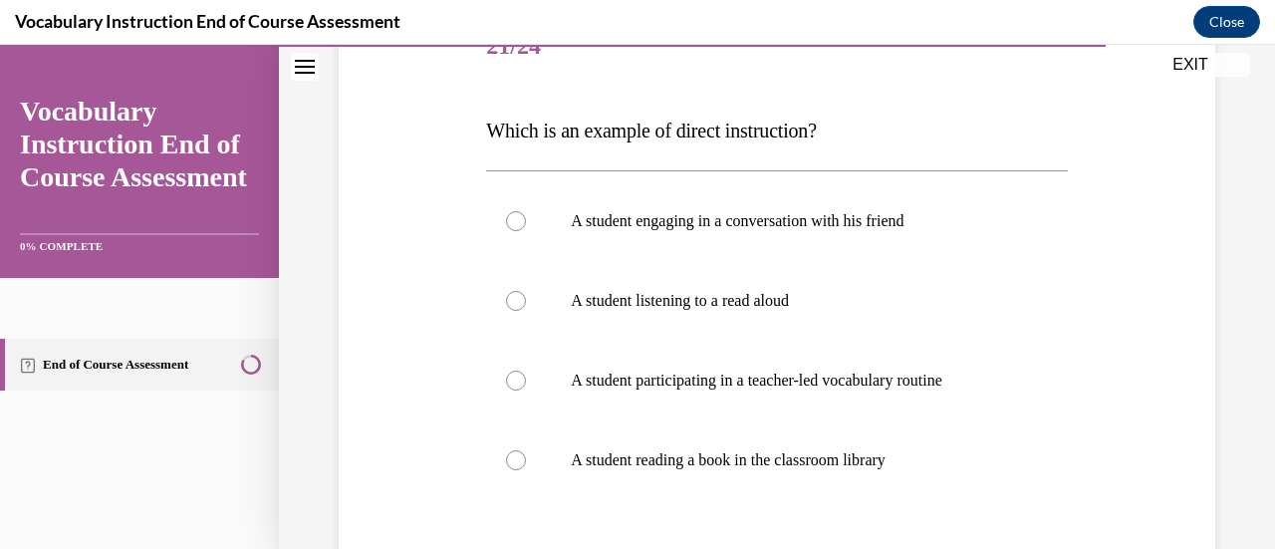
scroll to position [298, 0]
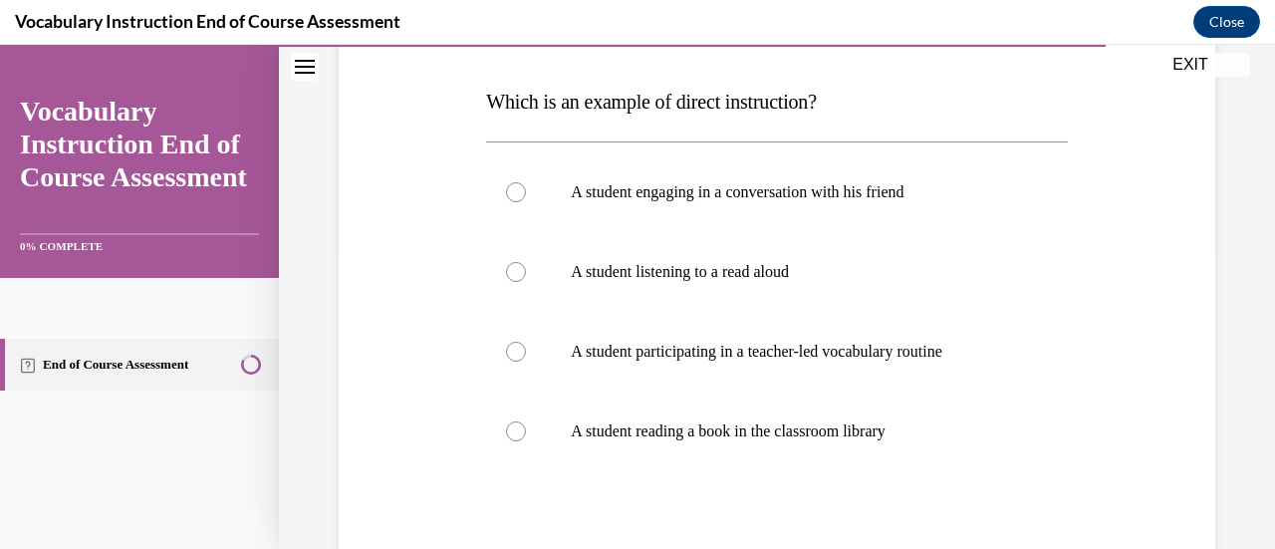
click at [736, 477] on div "A student engaging in a conversation with his friend A student listening to a r…" at bounding box center [776, 311] width 581 height 340
click at [763, 354] on p "A student participating in a teacher-led vocabulary routine" at bounding box center [794, 352] width 446 height 20
click at [526, 354] on input "A student participating in a teacher-led vocabulary routine" at bounding box center [516, 352] width 20 height 20
radio input "true"
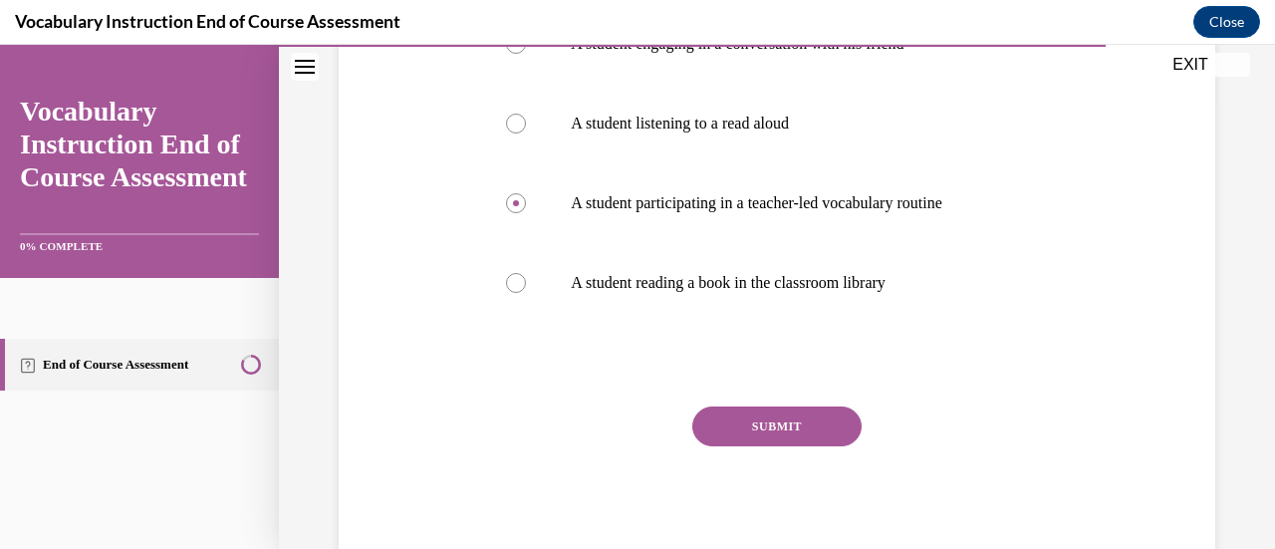
click at [758, 436] on button "SUBMIT" at bounding box center [777, 427] width 169 height 40
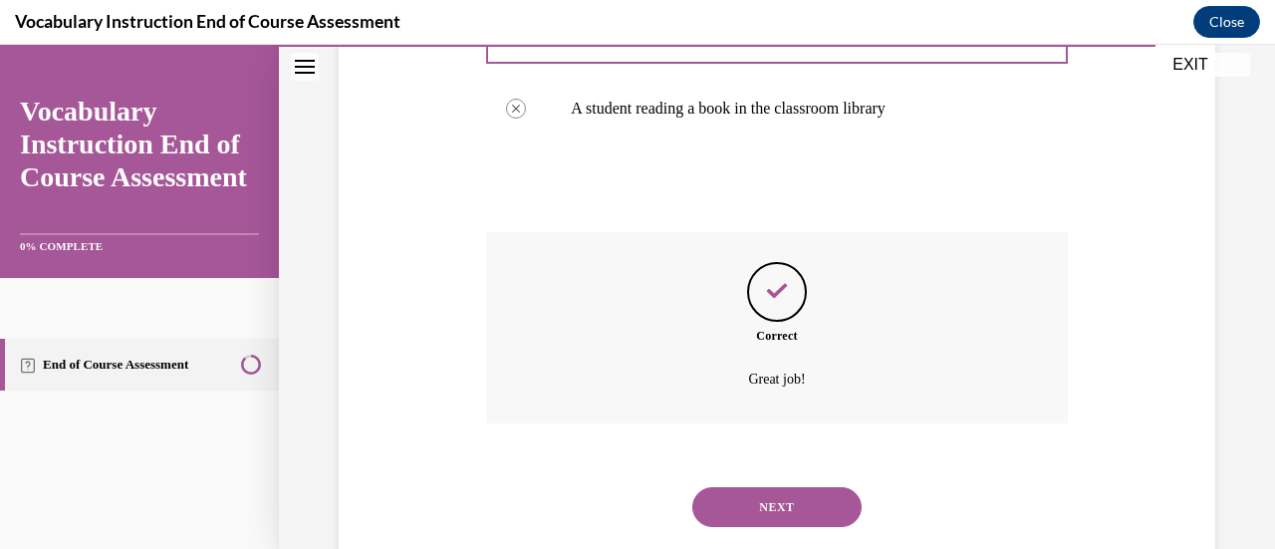
scroll to position [668, 0]
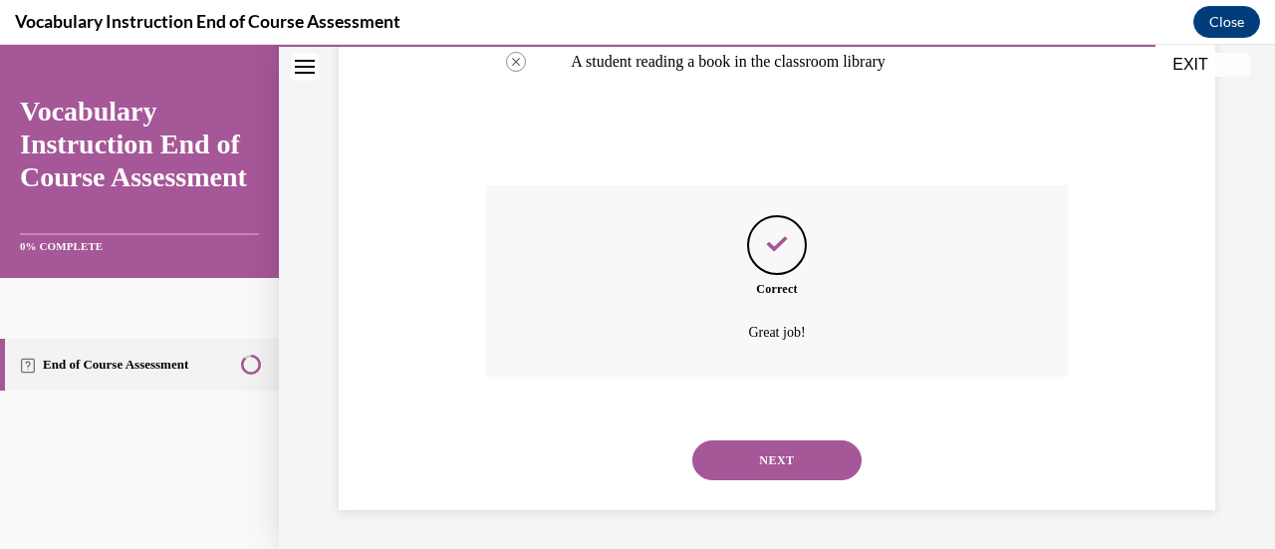
drag, startPoint x: 751, startPoint y: 459, endPoint x: 739, endPoint y: 466, distance: 13.8
click at [739, 466] on button "NEXT" at bounding box center [777, 460] width 169 height 40
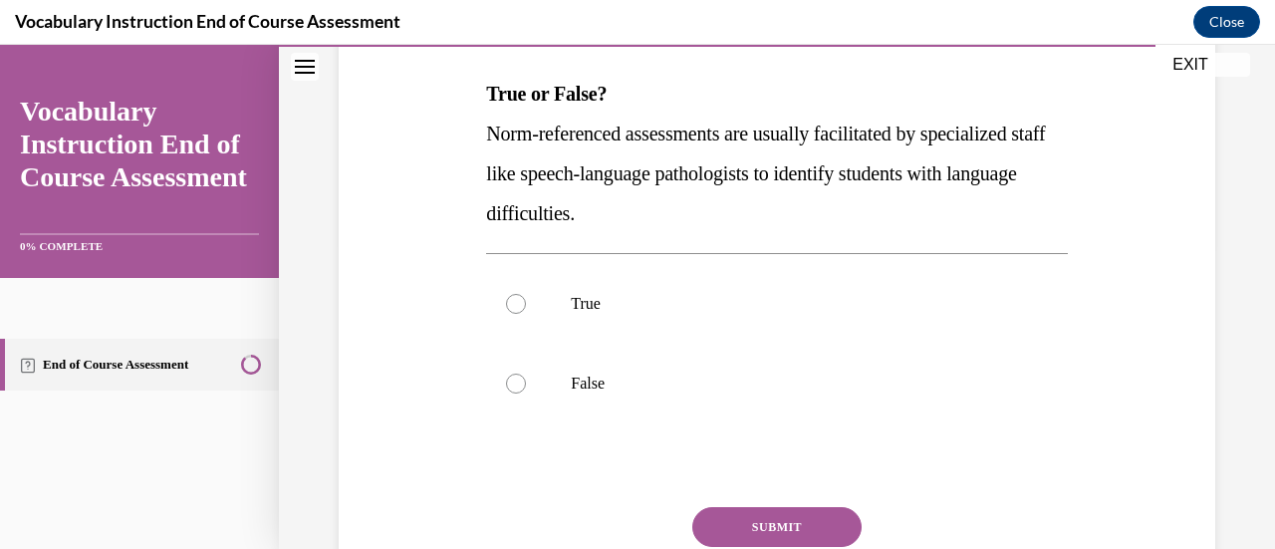
scroll to position [307, 0]
click at [635, 328] on label "True" at bounding box center [776, 303] width 581 height 80
click at [526, 313] on input "True" at bounding box center [516, 303] width 20 height 20
radio input "true"
click at [730, 516] on button "SUBMIT" at bounding box center [777, 526] width 169 height 40
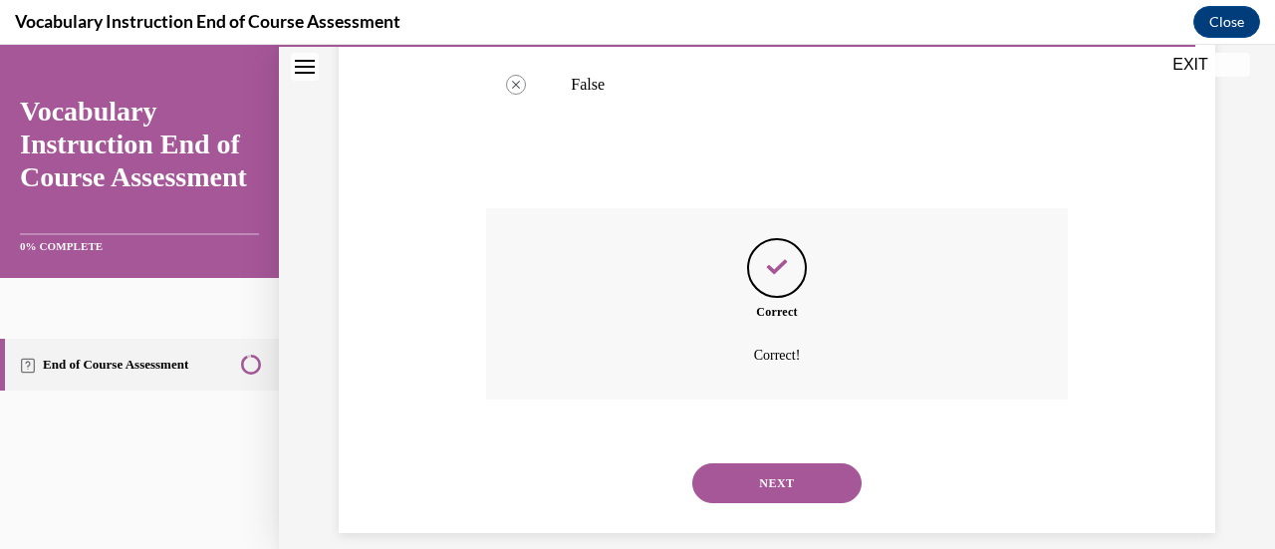
scroll to position [604, 0]
click at [742, 483] on button "NEXT" at bounding box center [777, 484] width 169 height 40
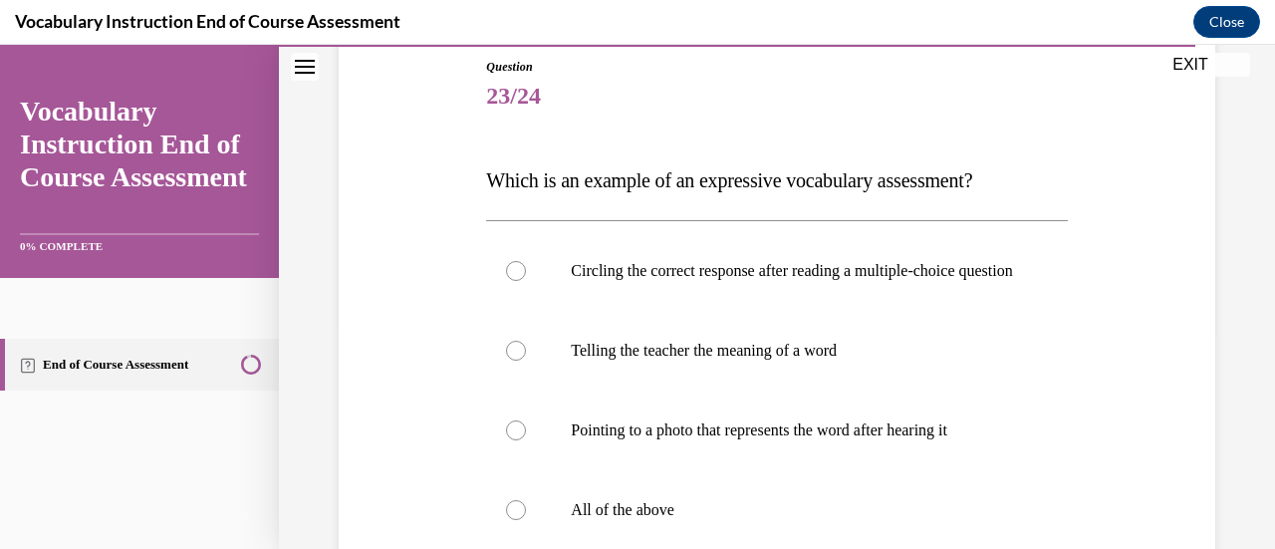
scroll to position [218, 0]
click at [803, 362] on p "Telling the teacher the meaning of a word" at bounding box center [794, 352] width 446 height 20
click at [526, 362] on input "Telling the teacher the meaning of a word" at bounding box center [516, 352] width 20 height 20
radio input "true"
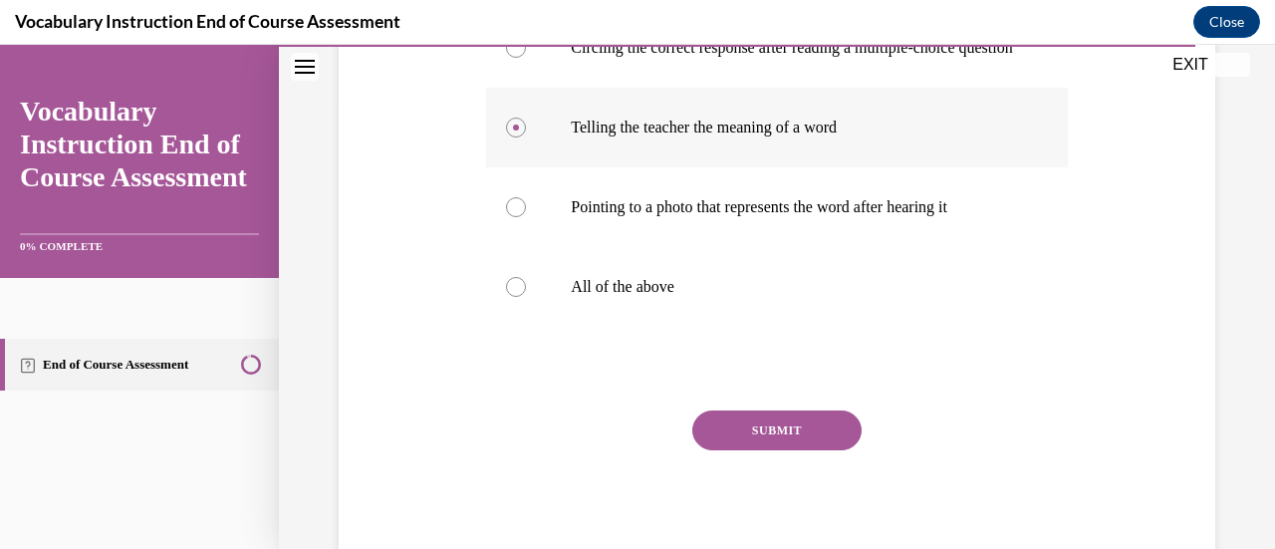
scroll to position [445, 0]
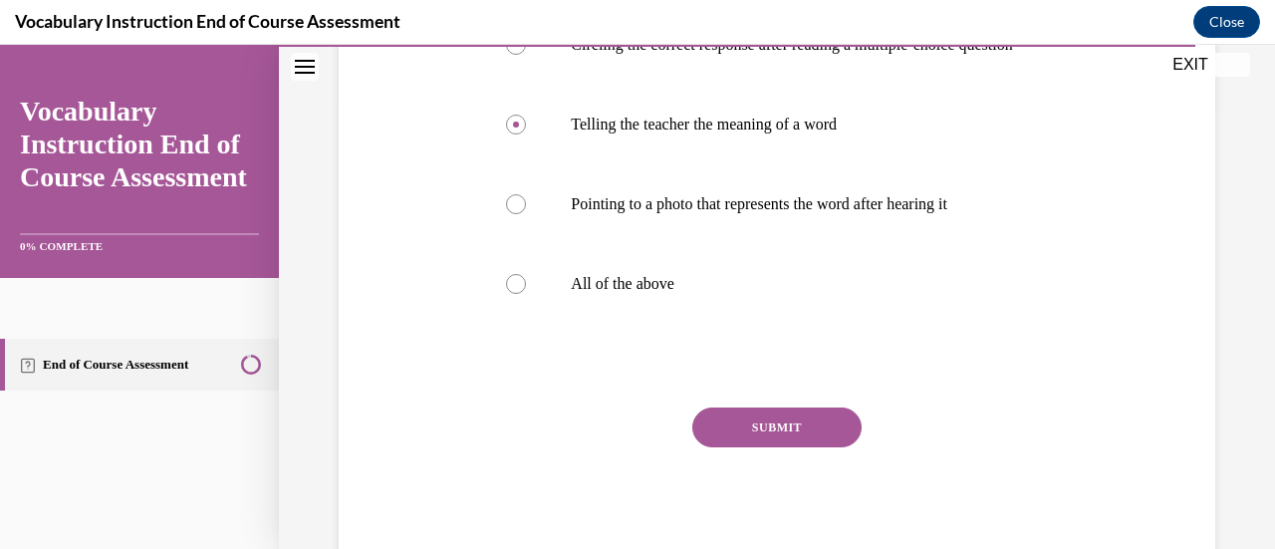
click at [789, 447] on button "SUBMIT" at bounding box center [777, 428] width 169 height 40
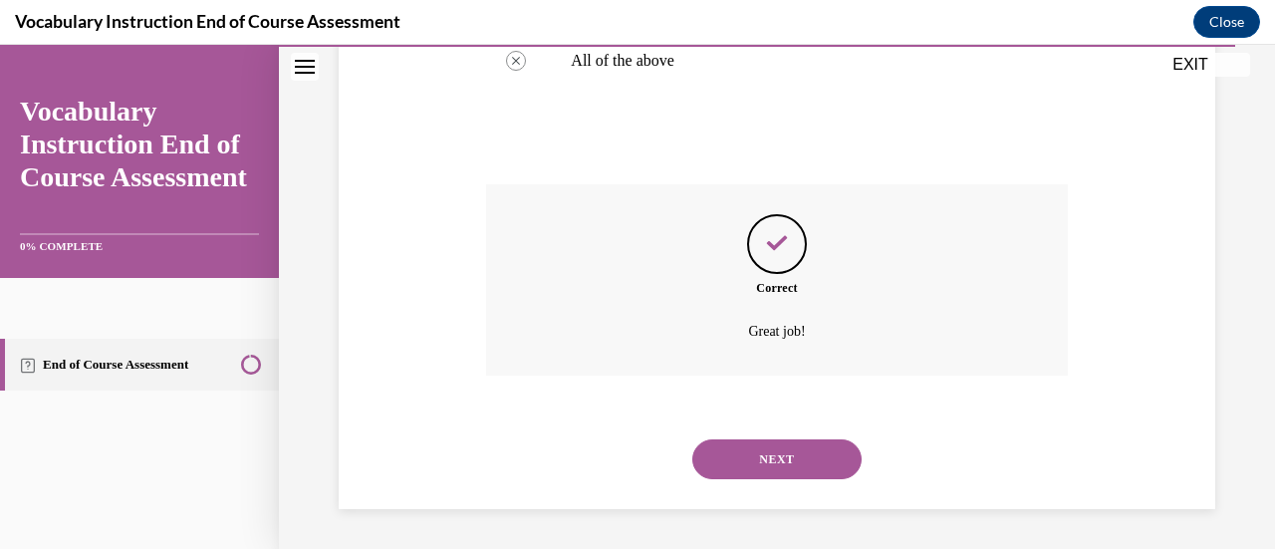
scroll to position [688, 0]
drag, startPoint x: 789, startPoint y: 451, endPoint x: 772, endPoint y: 457, distance: 18.0
click at [772, 457] on button "NEXT" at bounding box center [777, 459] width 169 height 40
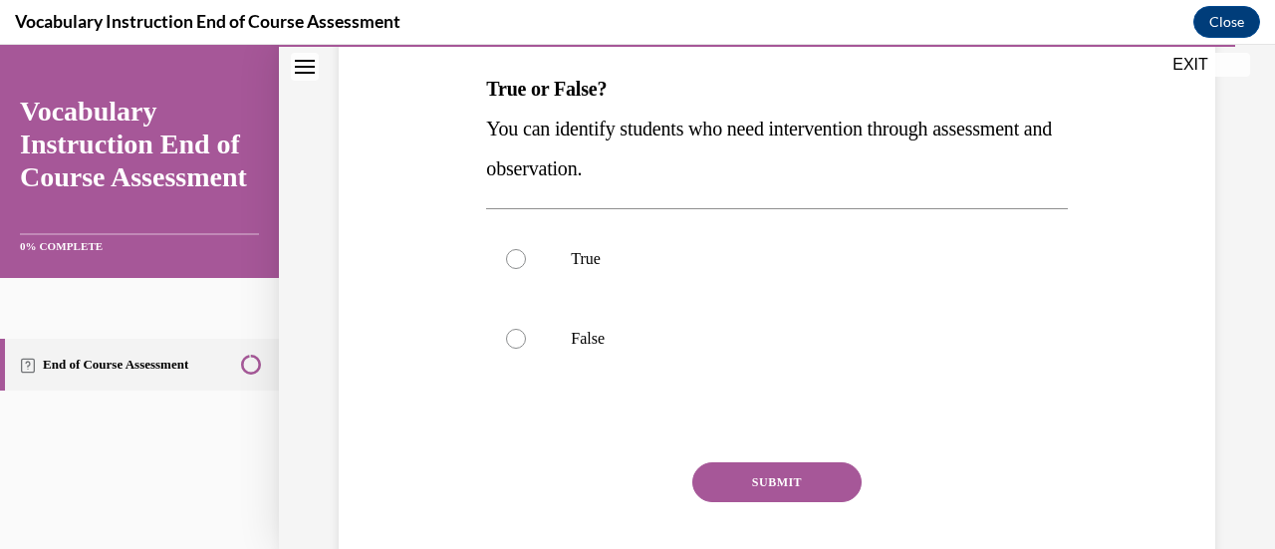
scroll to position [309, 0]
click at [593, 261] on p "True" at bounding box center [794, 261] width 446 height 20
click at [526, 261] on input "True" at bounding box center [516, 261] width 20 height 20
radio input "true"
click at [732, 480] on button "SUBMIT" at bounding box center [777, 484] width 169 height 40
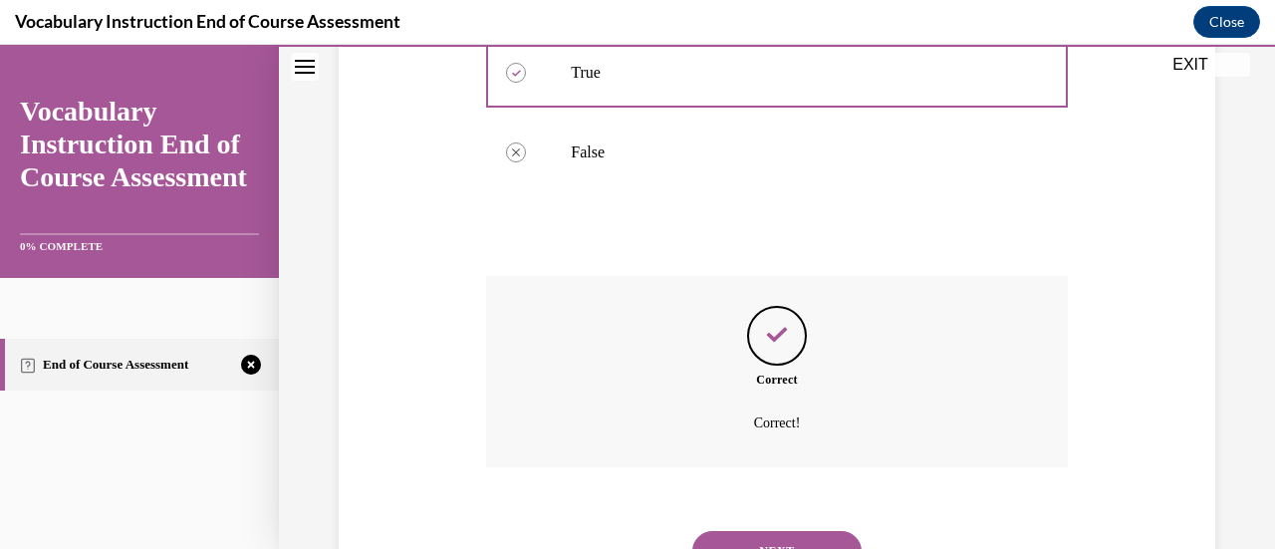
scroll to position [588, 0]
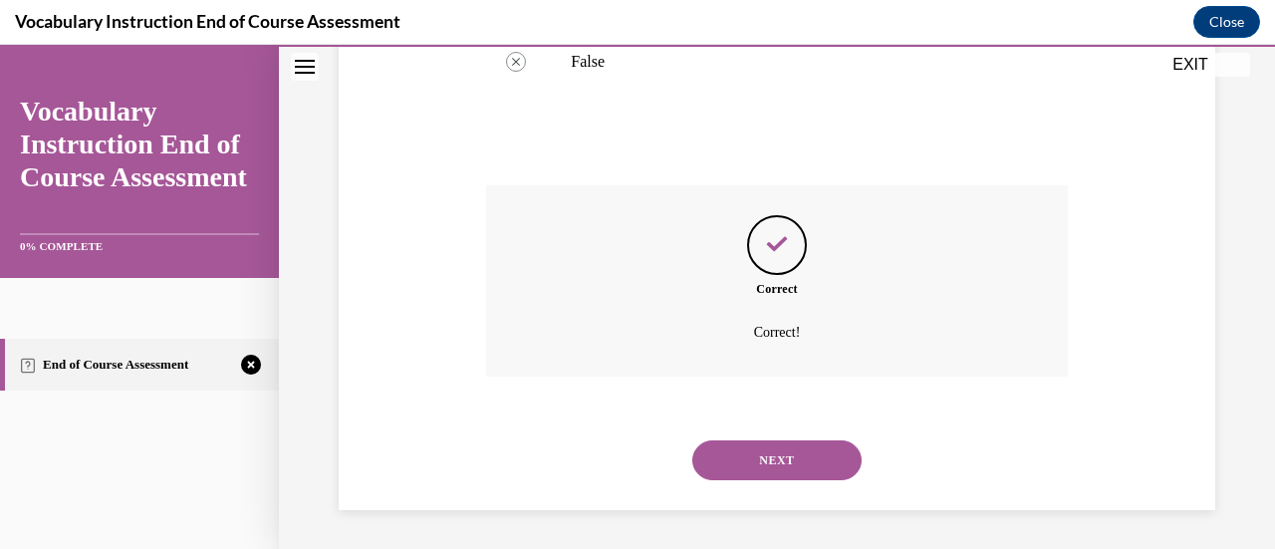
click at [735, 457] on button "NEXT" at bounding box center [777, 460] width 169 height 40
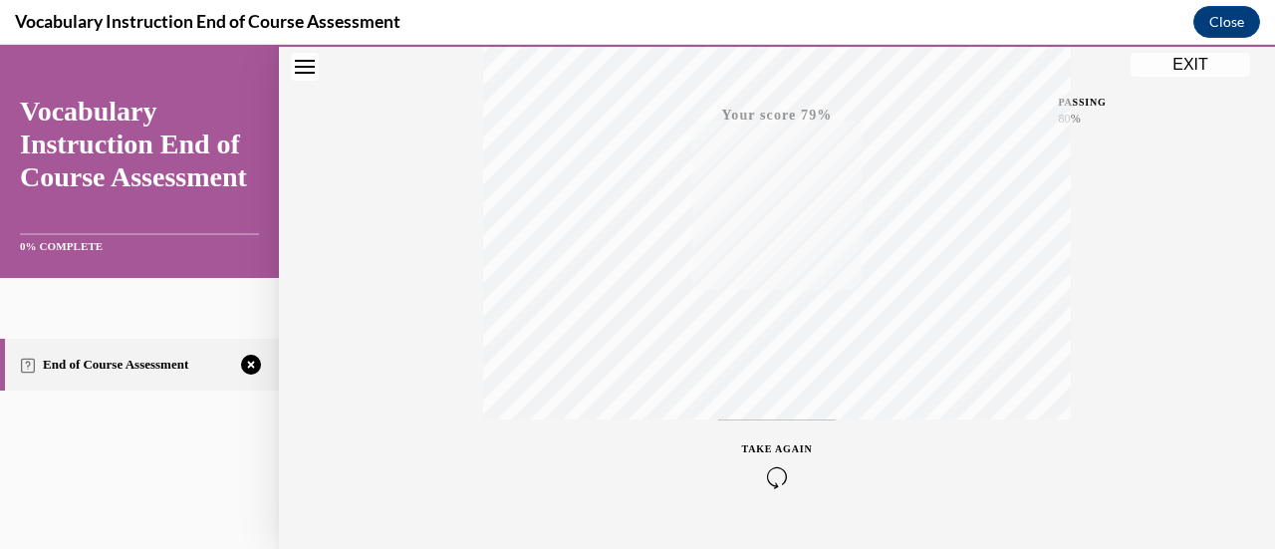
scroll to position [516, 0]
click at [774, 425] on icon "button" at bounding box center [777, 429] width 71 height 22
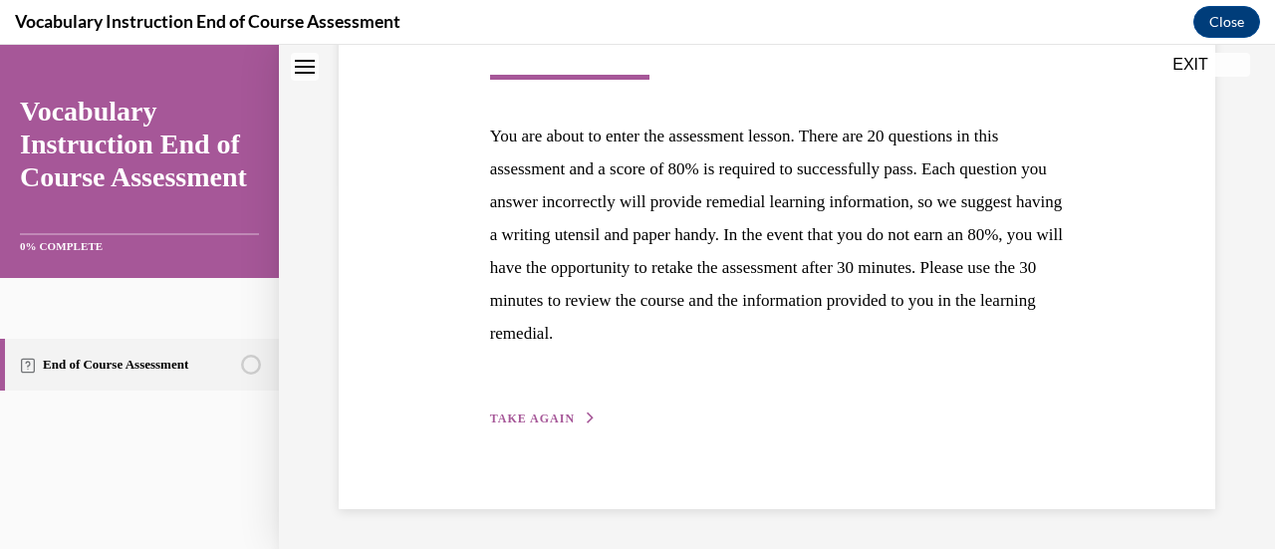
scroll to position [310, 0]
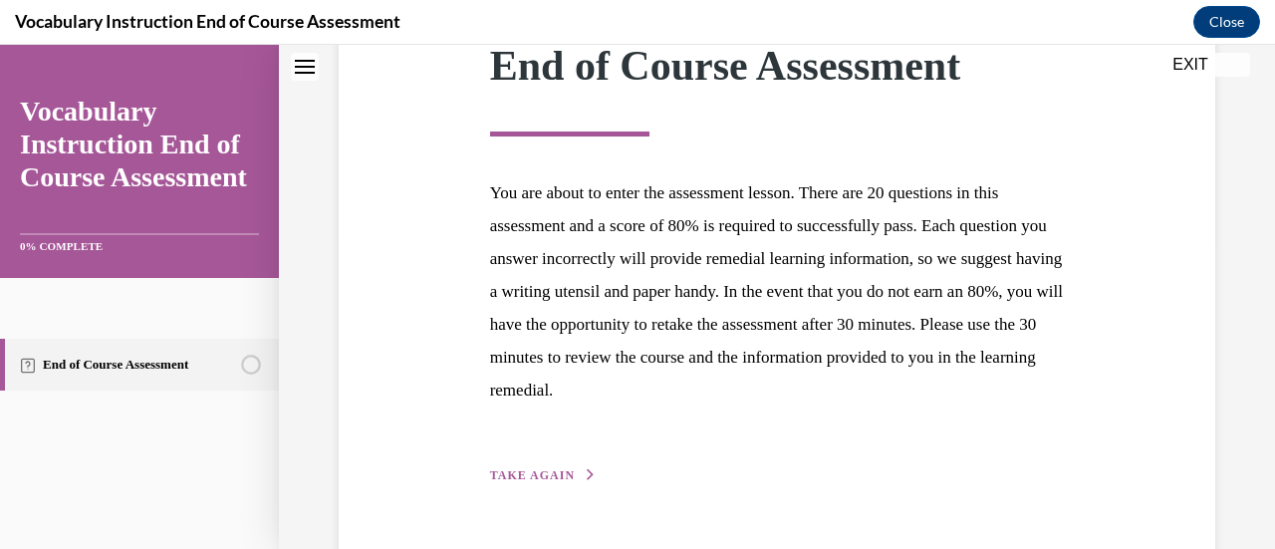
click at [560, 471] on span "TAKE AGAIN" at bounding box center [532, 475] width 85 height 14
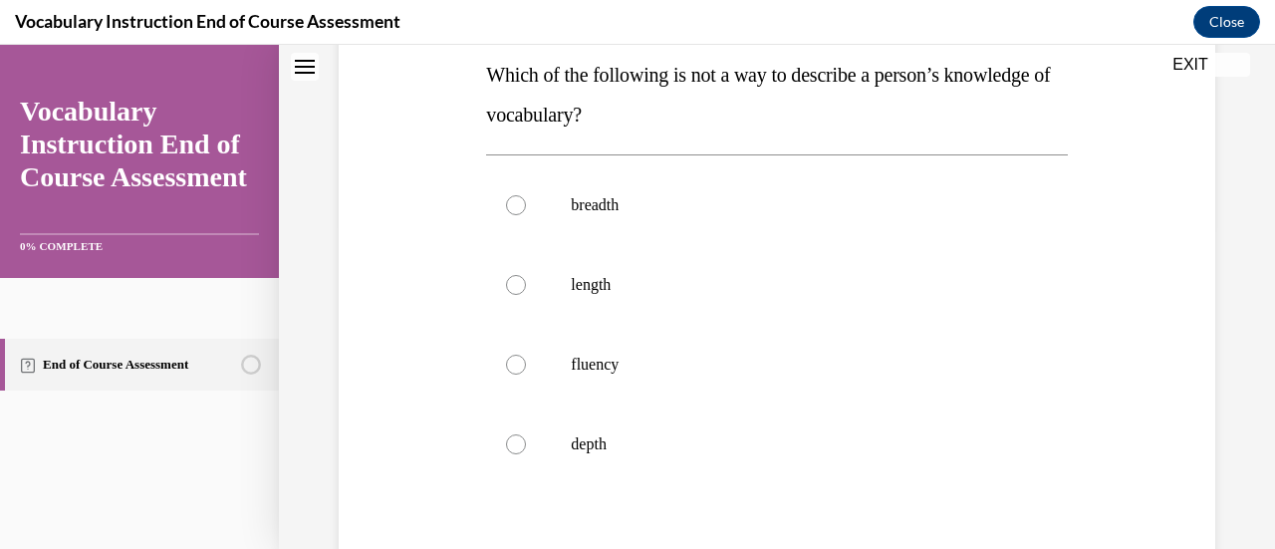
scroll to position [326, 0]
click at [614, 284] on p "length" at bounding box center [794, 284] width 446 height 20
click at [526, 284] on input "length" at bounding box center [516, 284] width 20 height 20
radio input "true"
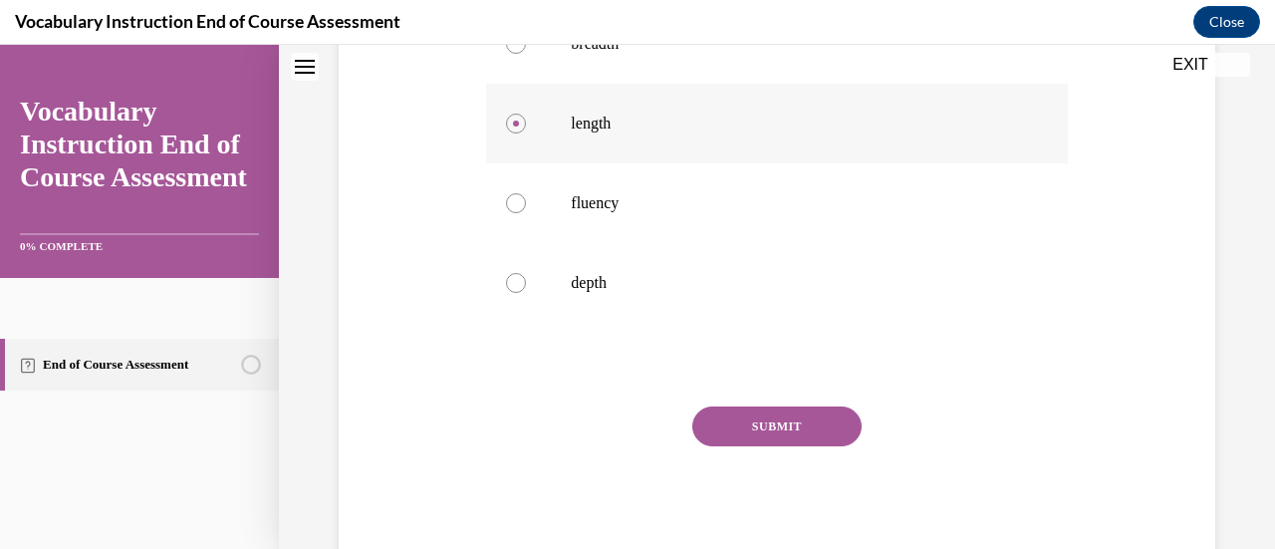
scroll to position [483, 0]
click at [761, 423] on button "SUBMIT" at bounding box center [777, 430] width 169 height 40
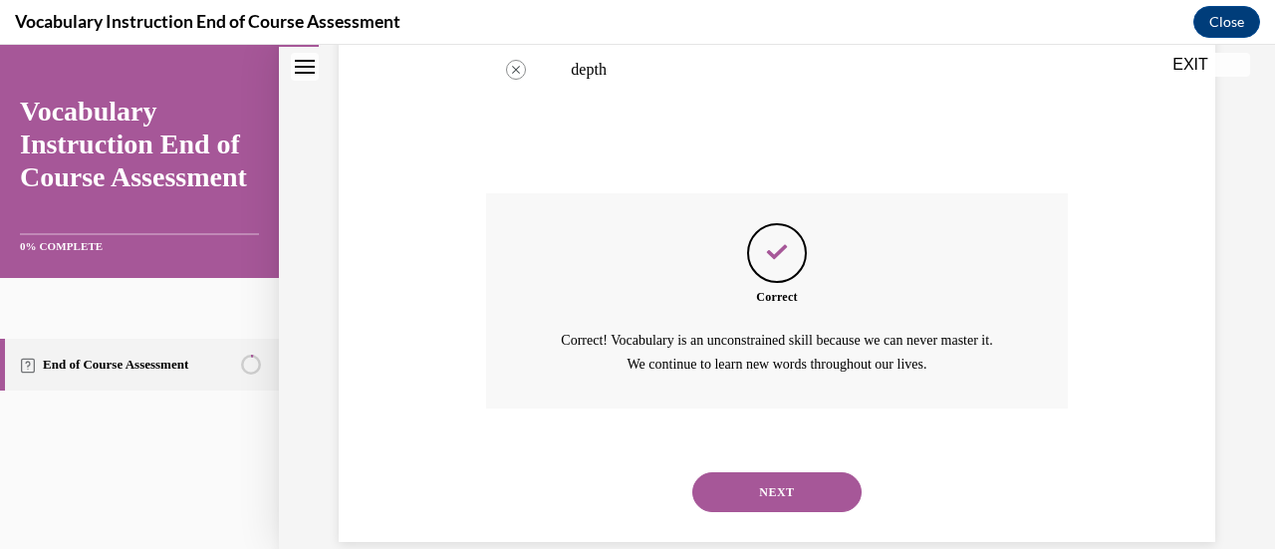
scroll to position [730, 0]
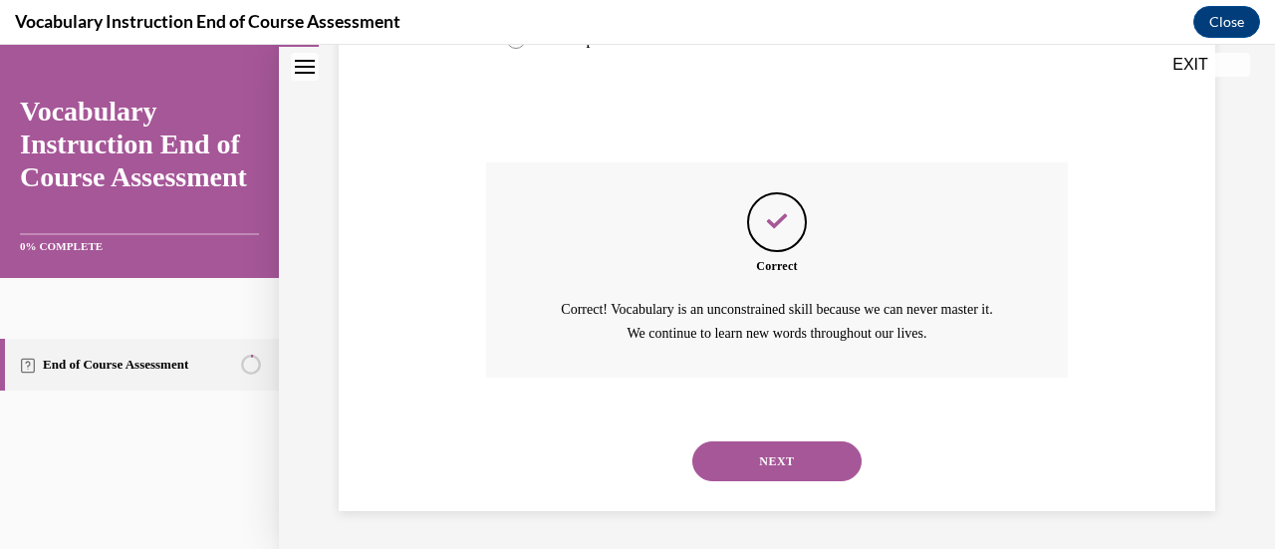
click at [762, 453] on button "NEXT" at bounding box center [777, 461] width 169 height 40
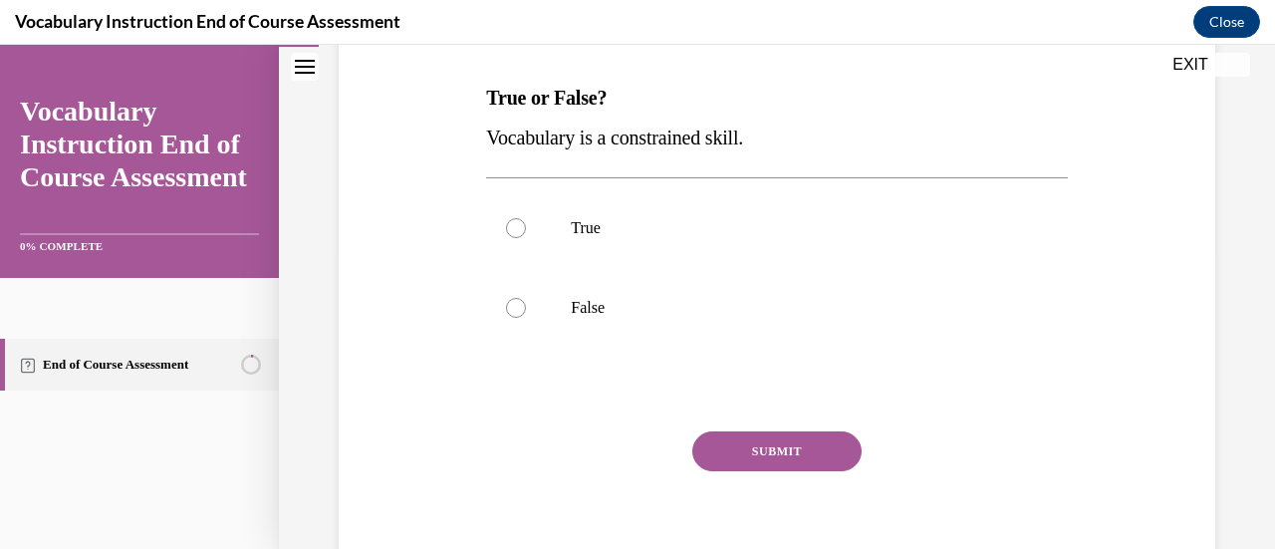
scroll to position [301, 0]
click at [771, 304] on p "False" at bounding box center [794, 309] width 446 height 20
click at [526, 304] on input "False" at bounding box center [516, 309] width 20 height 20
radio input "true"
click at [735, 457] on button "SUBMIT" at bounding box center [777, 452] width 169 height 40
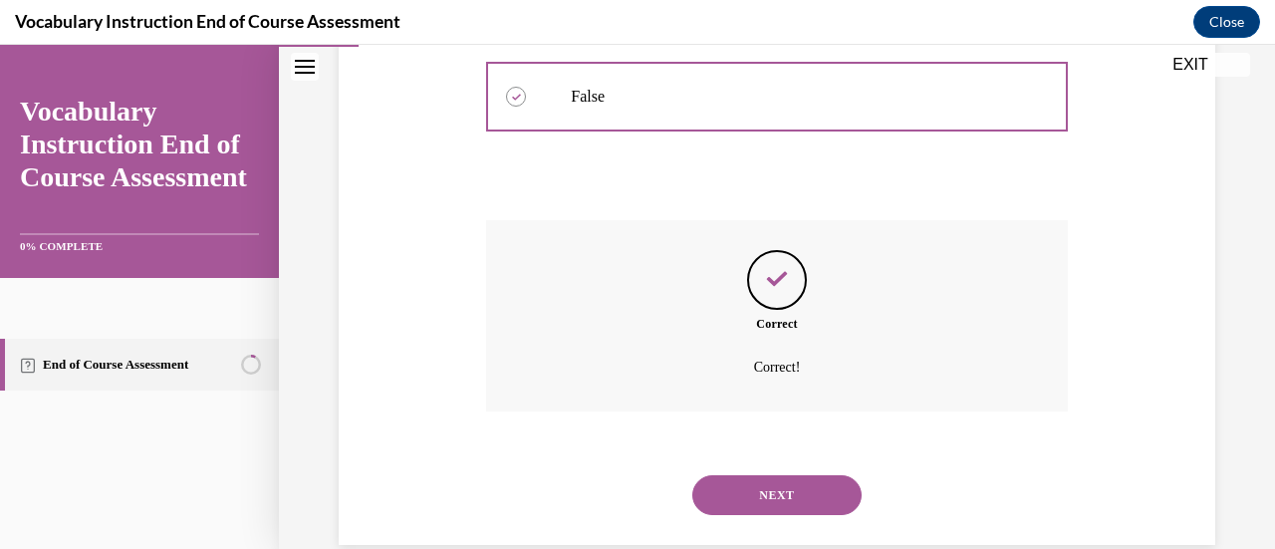
scroll to position [548, 0]
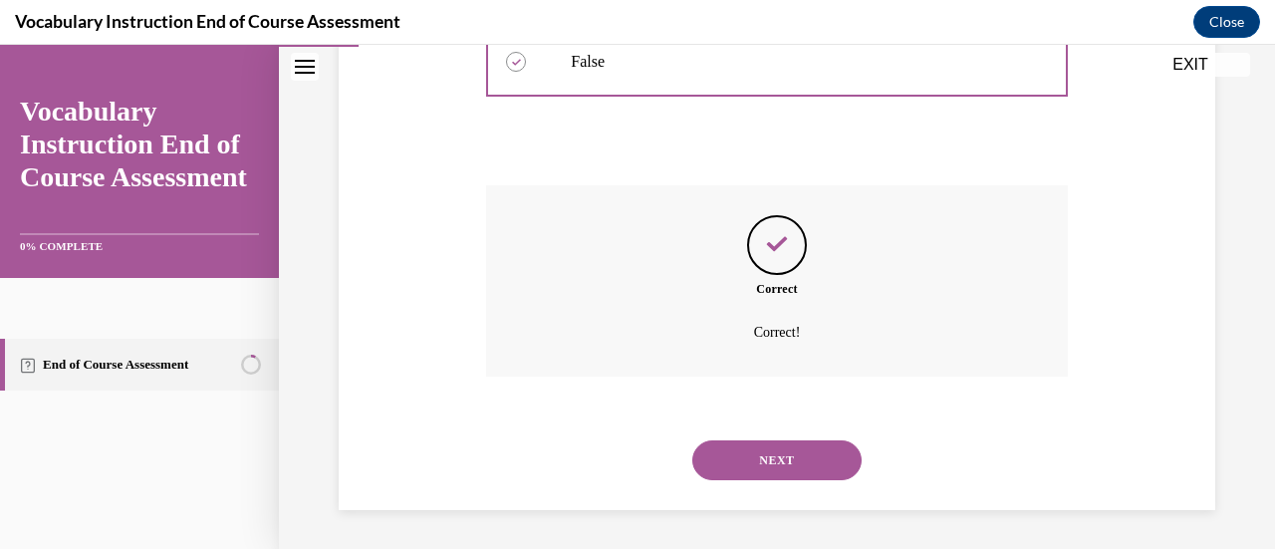
click at [735, 457] on button "NEXT" at bounding box center [777, 460] width 169 height 40
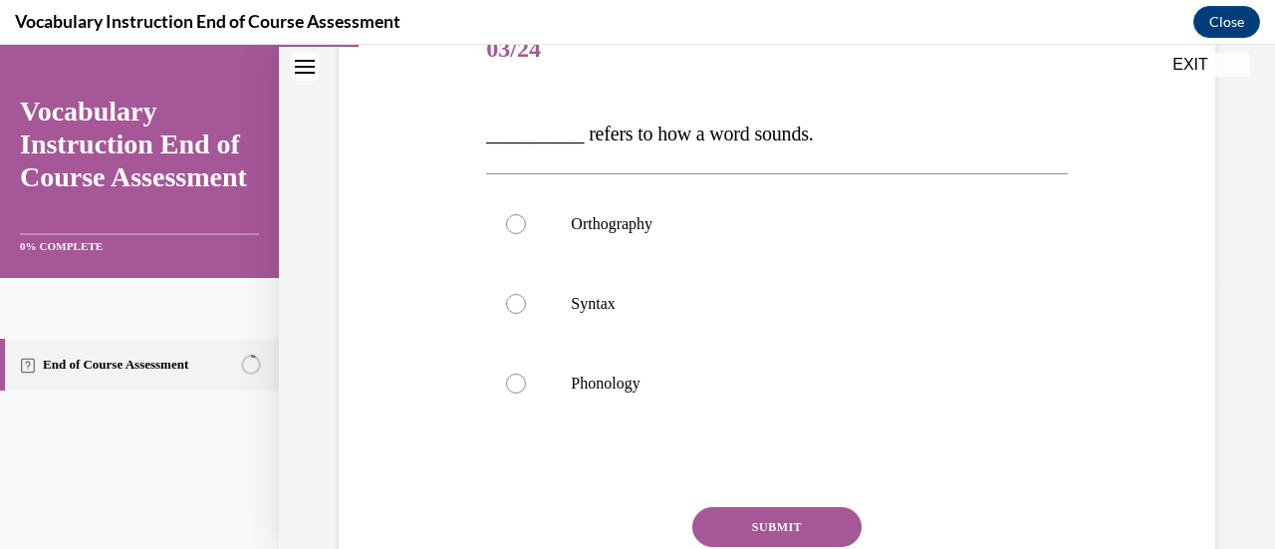
scroll to position [267, 0]
click at [627, 388] on p "Phonology" at bounding box center [794, 383] width 446 height 20
click at [526, 388] on input "Phonology" at bounding box center [516, 383] width 20 height 20
radio input "true"
click at [725, 527] on button "SUBMIT" at bounding box center [777, 526] width 169 height 40
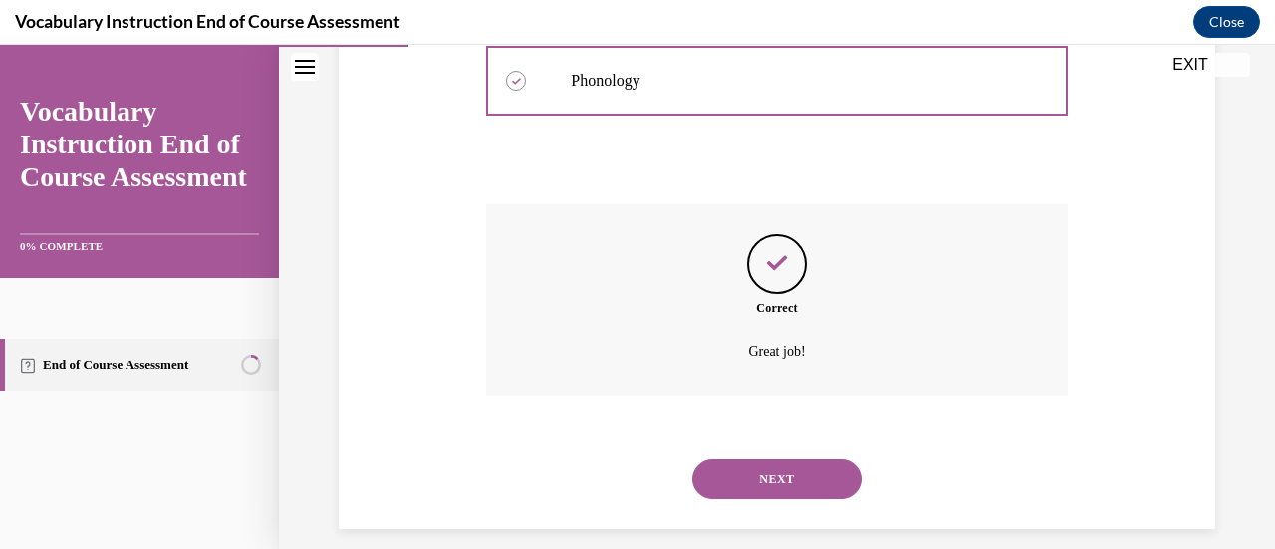
scroll to position [588, 0]
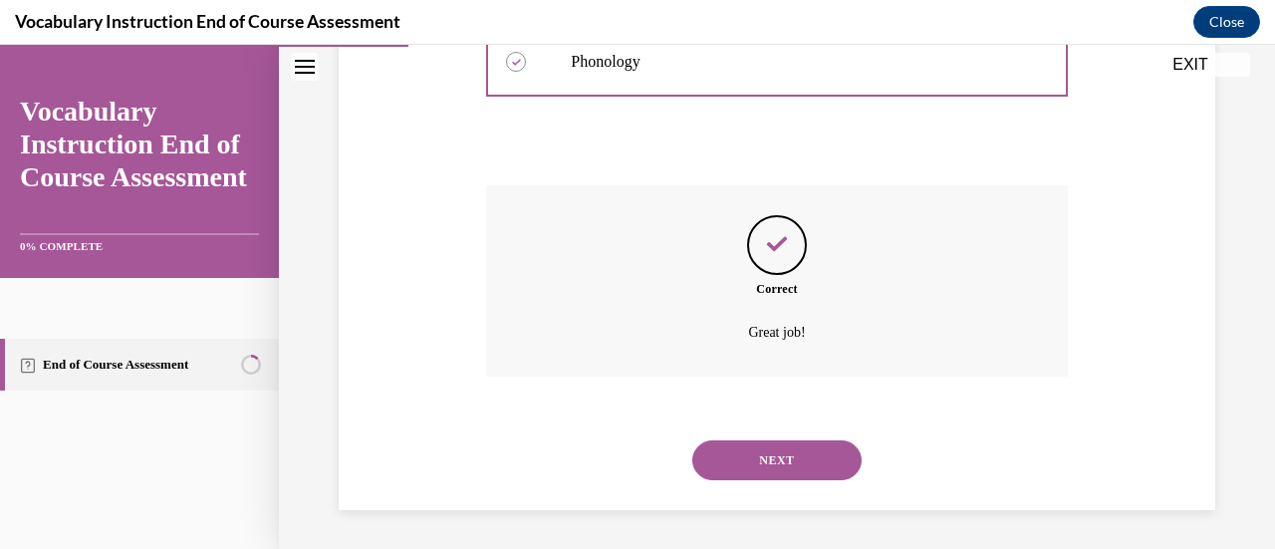
click at [753, 469] on button "NEXT" at bounding box center [777, 460] width 169 height 40
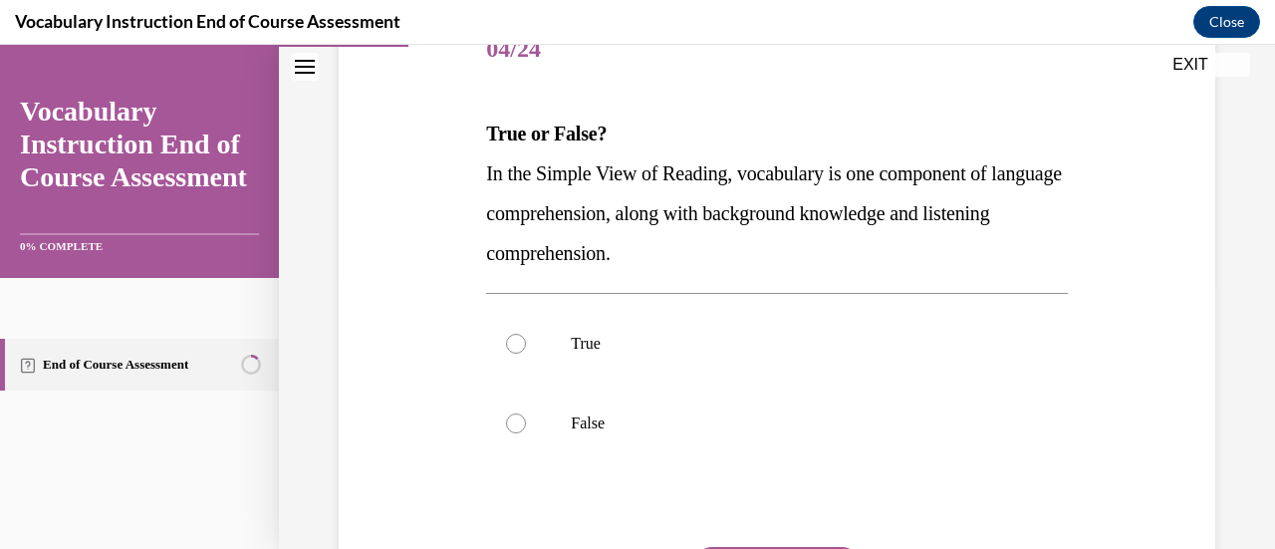
scroll to position [265, 0]
click at [760, 383] on label "True" at bounding box center [776, 345] width 581 height 80
click at [526, 355] on input "True" at bounding box center [516, 345] width 20 height 20
radio input "true"
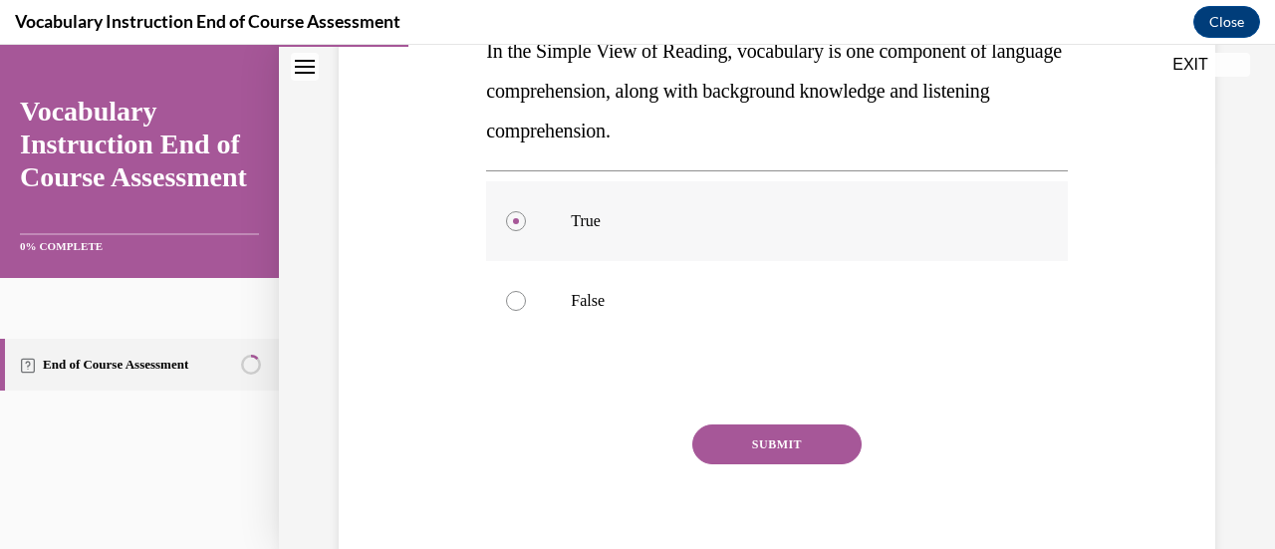
scroll to position [406, 0]
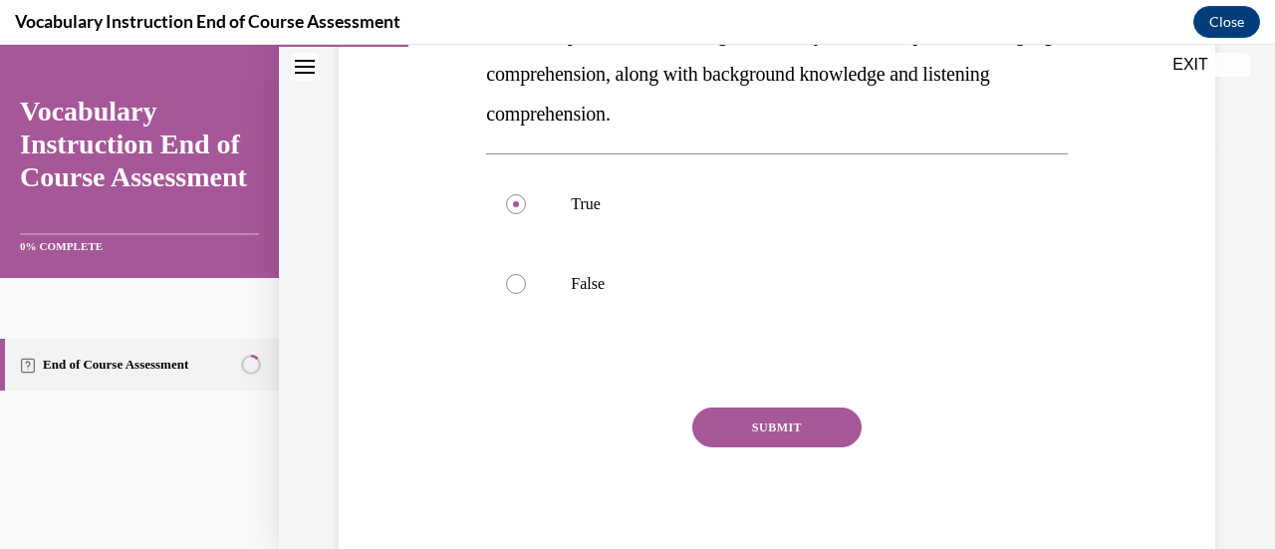
click at [771, 423] on button "SUBMIT" at bounding box center [777, 428] width 169 height 40
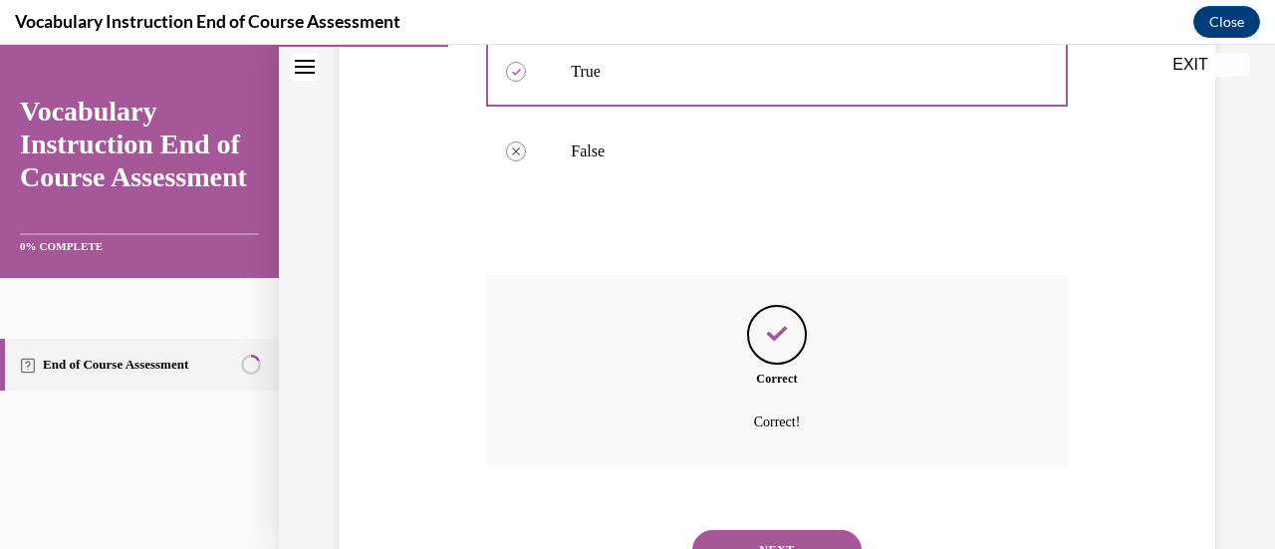
scroll to position [628, 0]
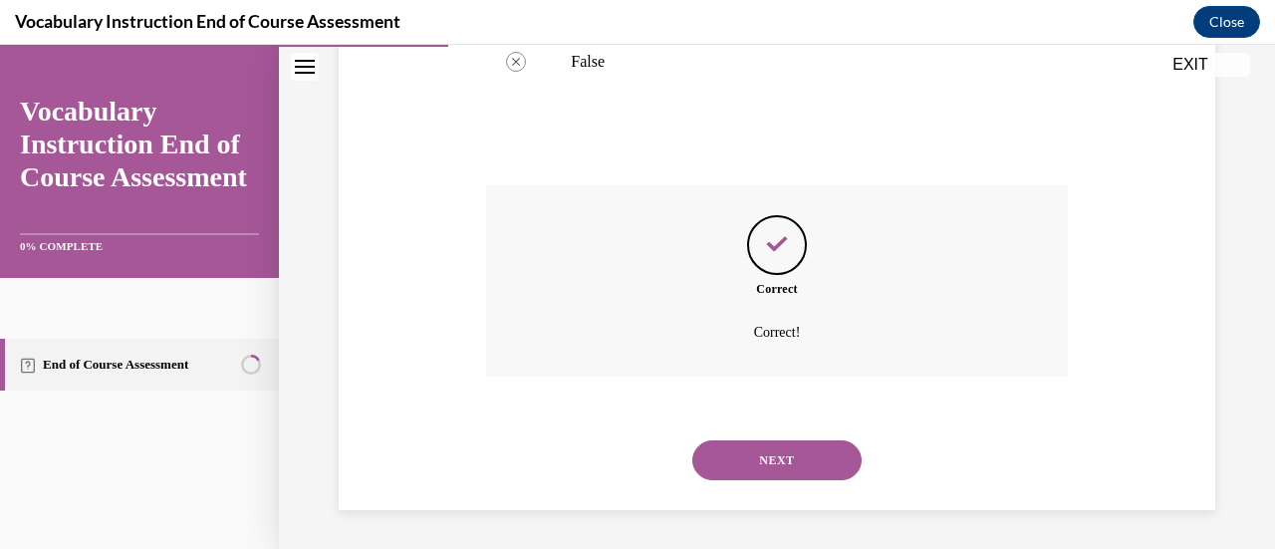
click at [785, 464] on button "NEXT" at bounding box center [777, 460] width 169 height 40
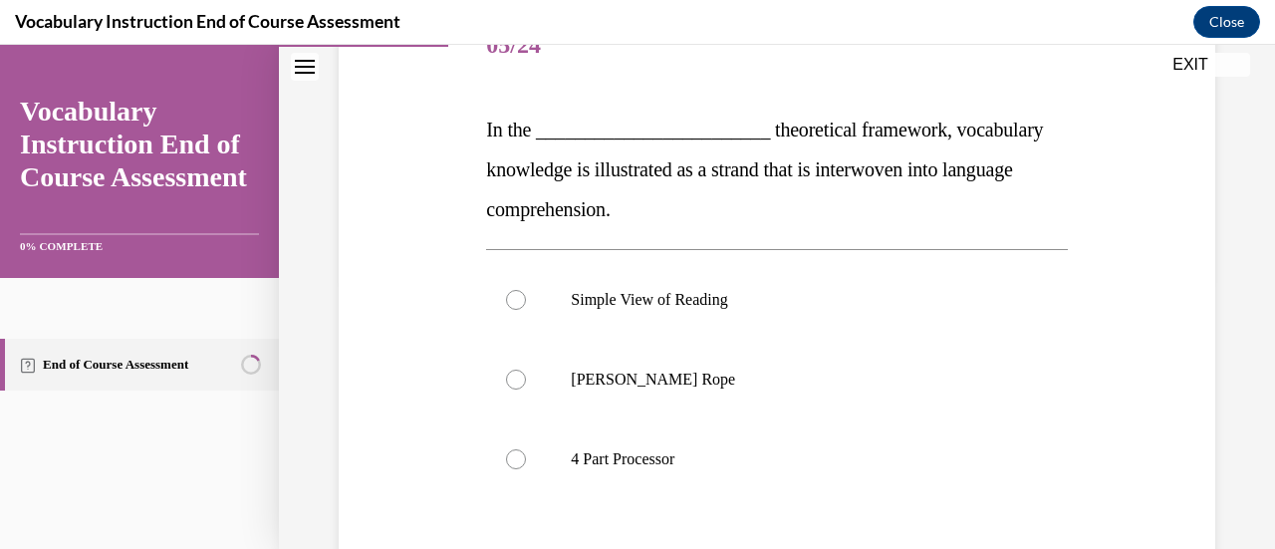
scroll to position [269, 0]
click at [722, 394] on label "[PERSON_NAME] Rope" at bounding box center [776, 381] width 581 height 80
click at [526, 391] on input "[PERSON_NAME] Rope" at bounding box center [516, 381] width 20 height 20
radio input "true"
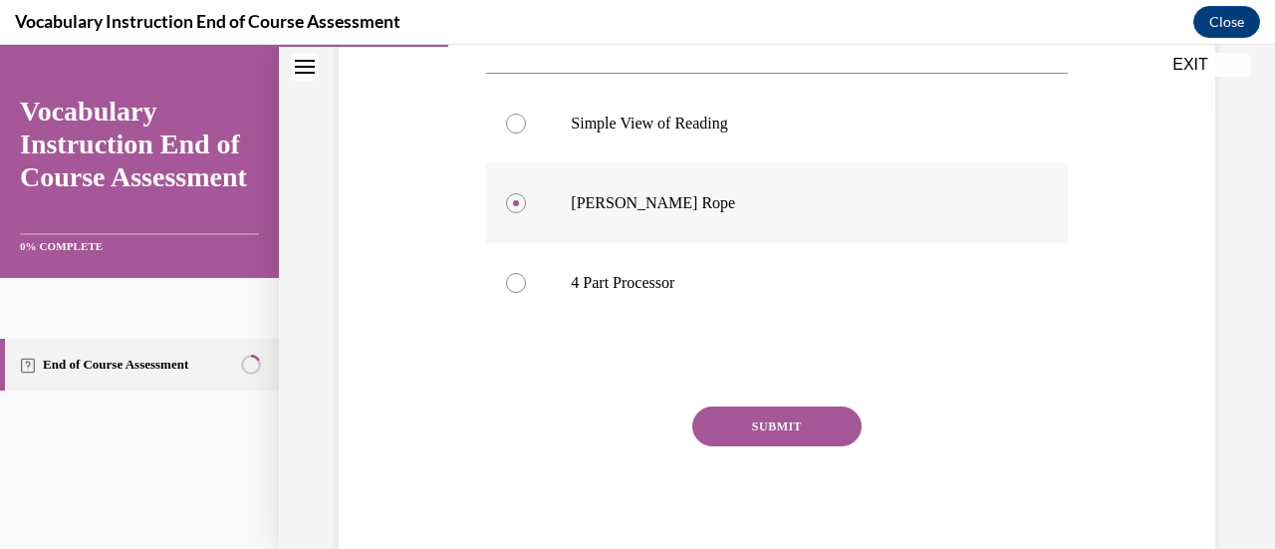
scroll to position [444, 0]
click at [730, 423] on button "SUBMIT" at bounding box center [777, 429] width 169 height 40
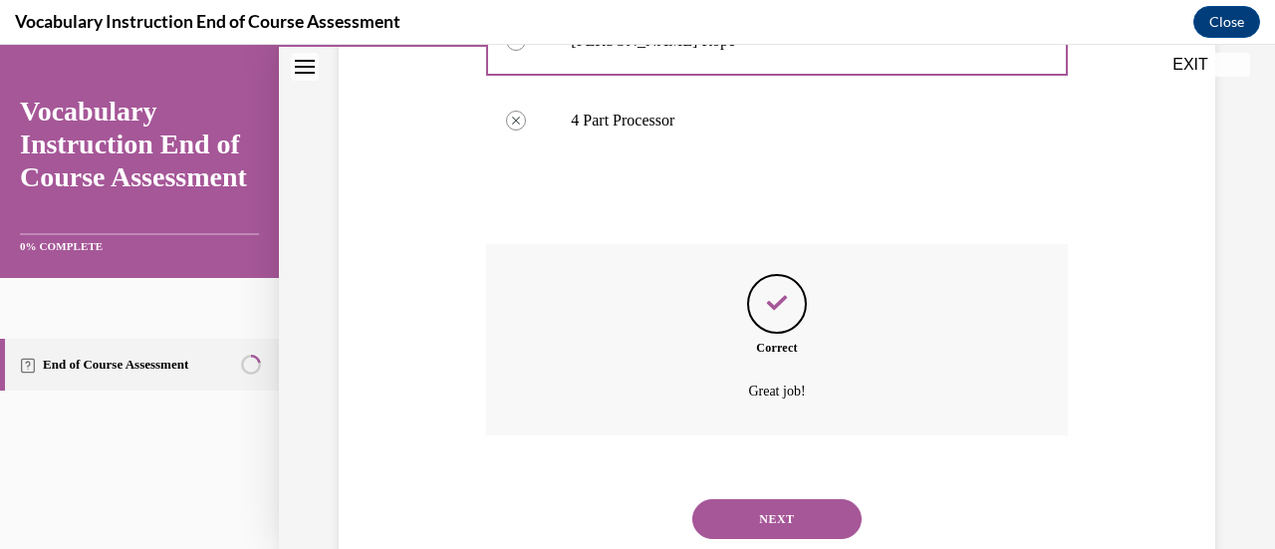
scroll to position [668, 0]
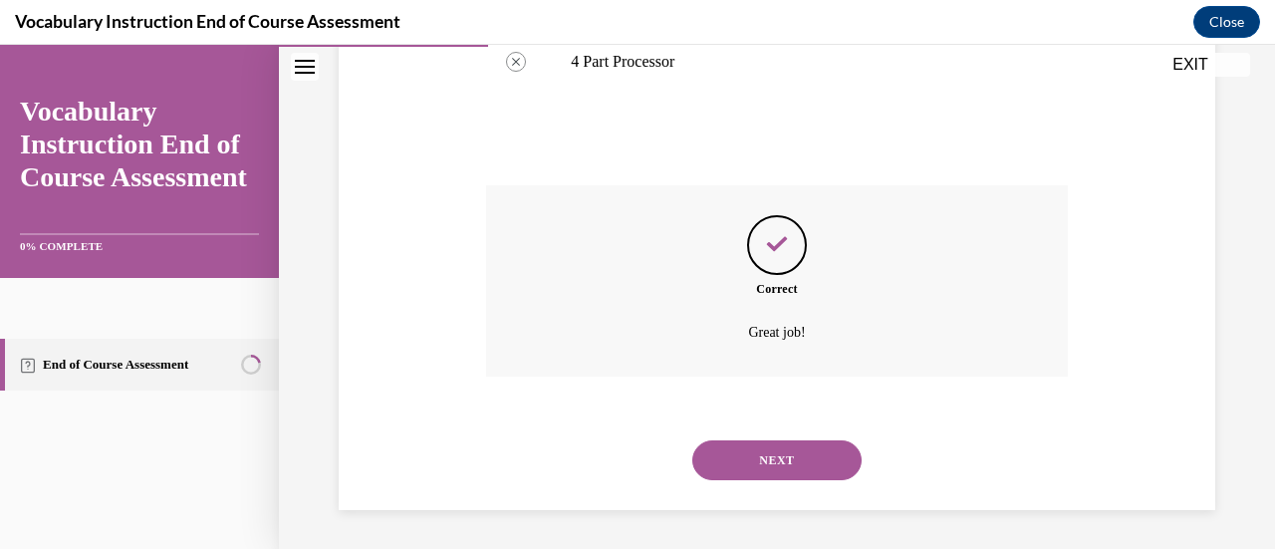
click at [738, 453] on button "NEXT" at bounding box center [777, 460] width 169 height 40
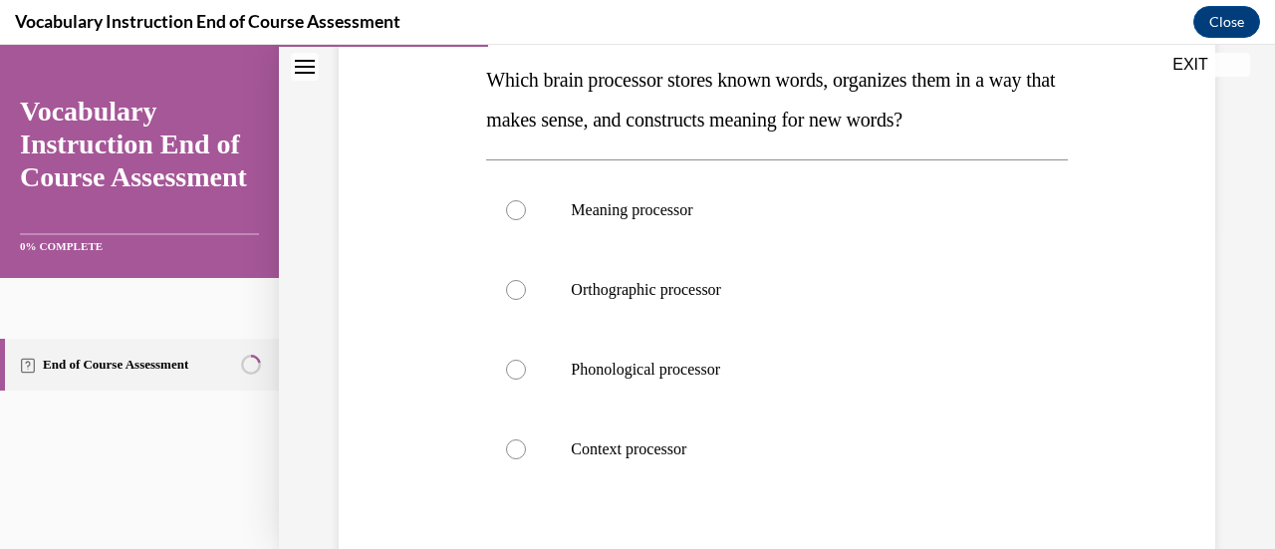
scroll to position [322, 0]
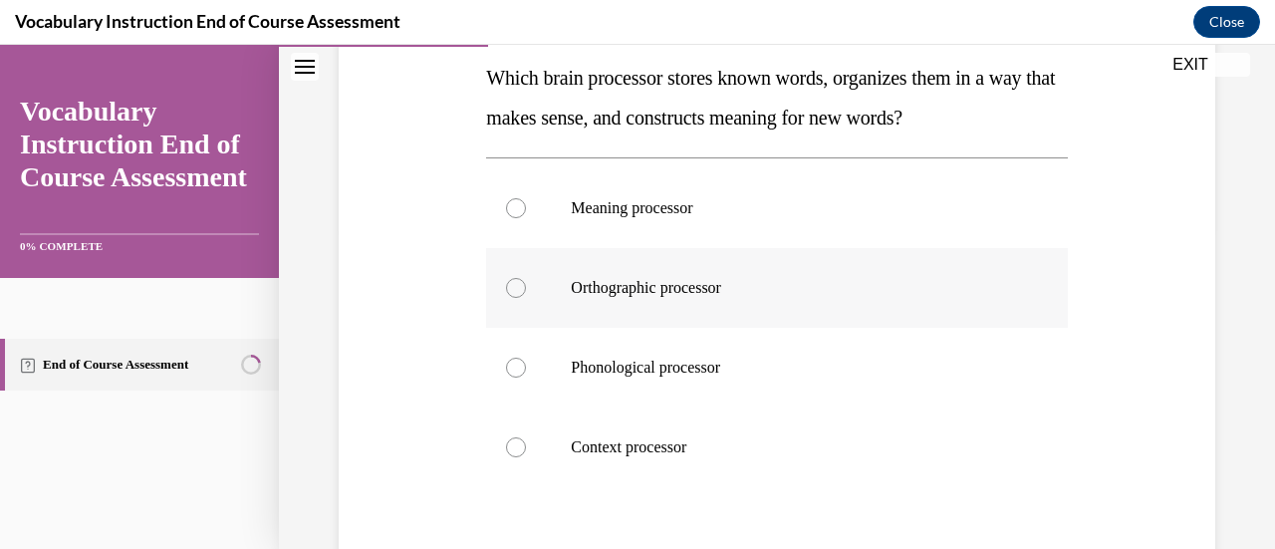
click at [769, 282] on p "Orthographic processor" at bounding box center [794, 288] width 446 height 20
click at [526, 282] on input "Orthographic processor" at bounding box center [516, 288] width 20 height 20
radio input "true"
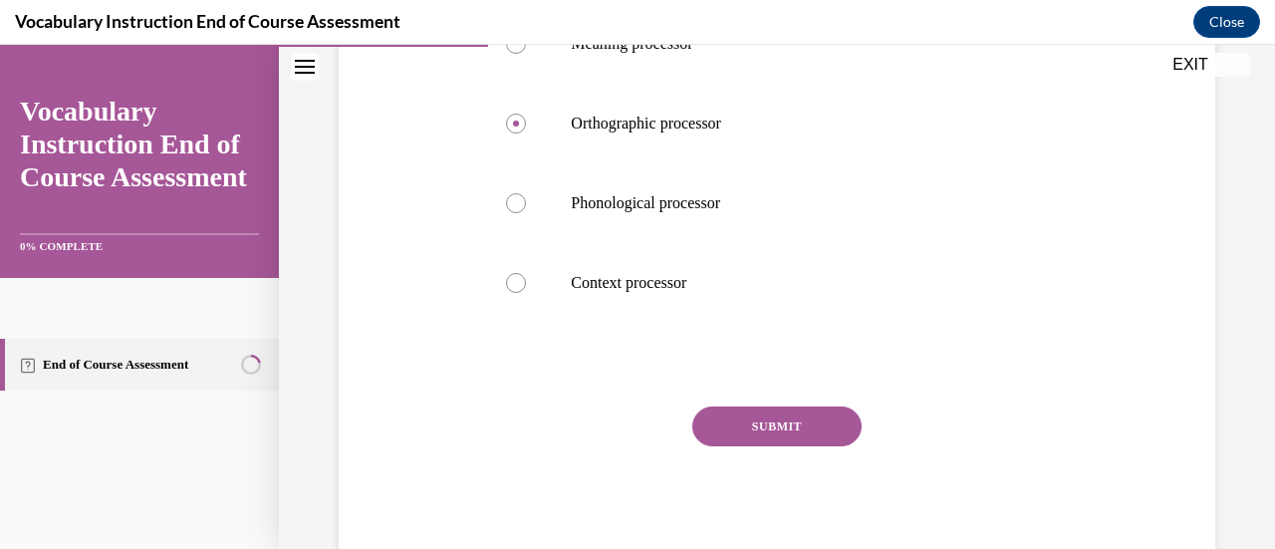
click at [789, 427] on button "SUBMIT" at bounding box center [777, 427] width 169 height 40
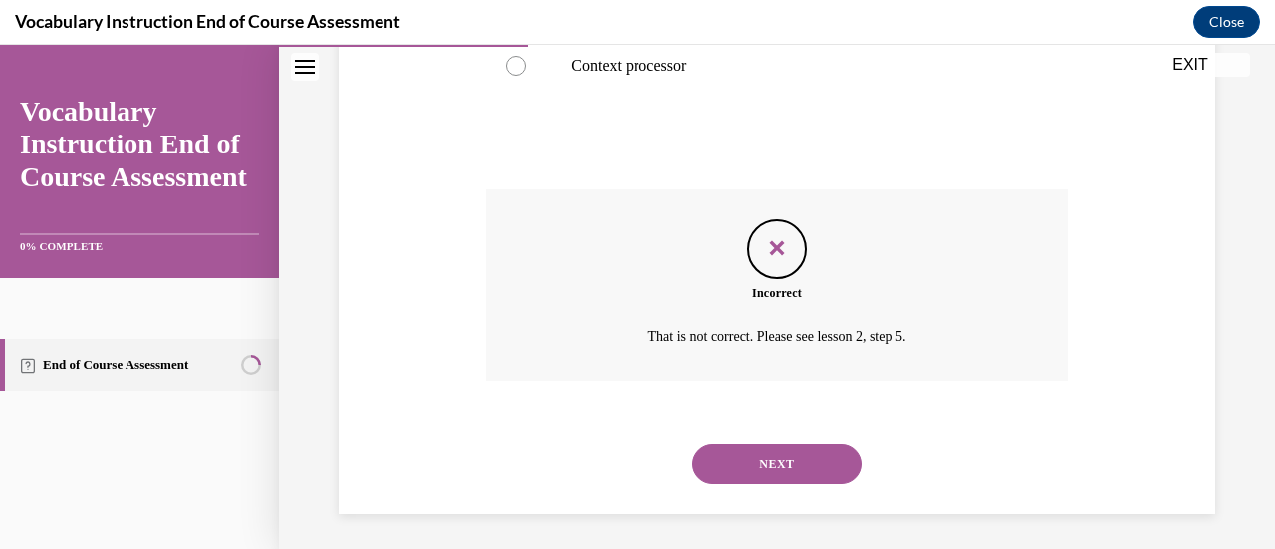
scroll to position [707, 0]
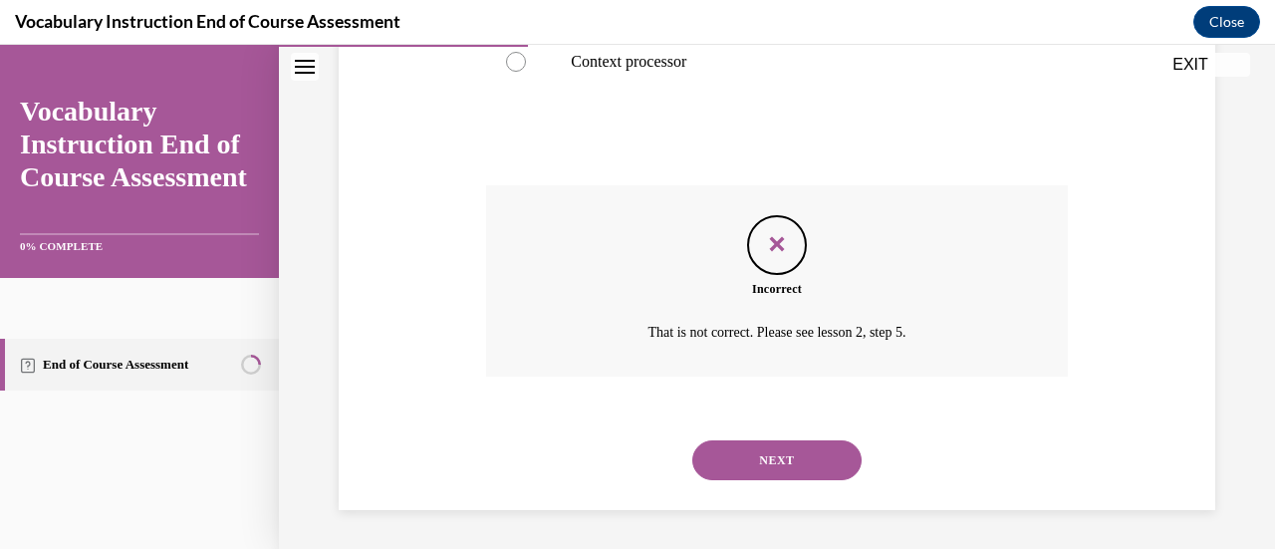
click at [790, 454] on button "NEXT" at bounding box center [777, 460] width 169 height 40
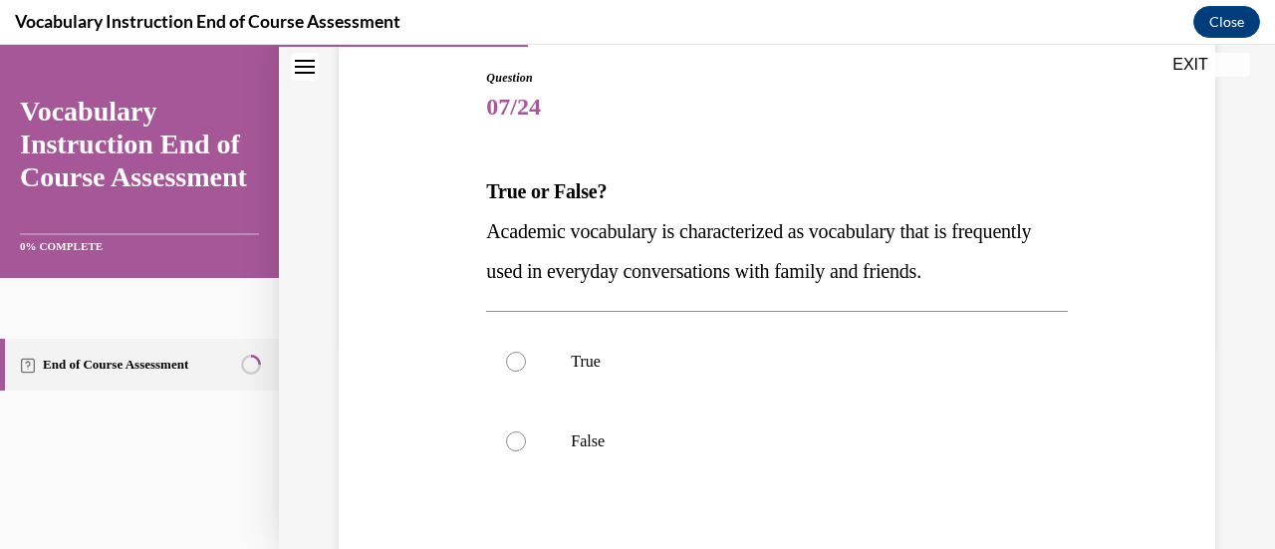
scroll to position [244, 0]
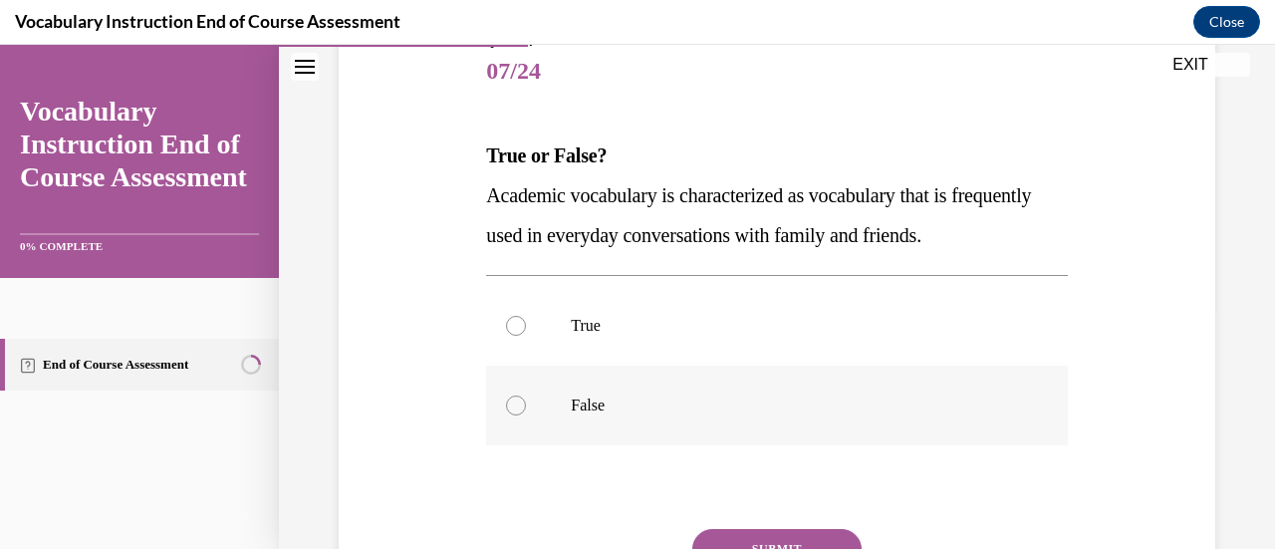
click at [622, 412] on p "False" at bounding box center [794, 406] width 446 height 20
click at [526, 412] on input "False" at bounding box center [516, 406] width 20 height 20
radio input "true"
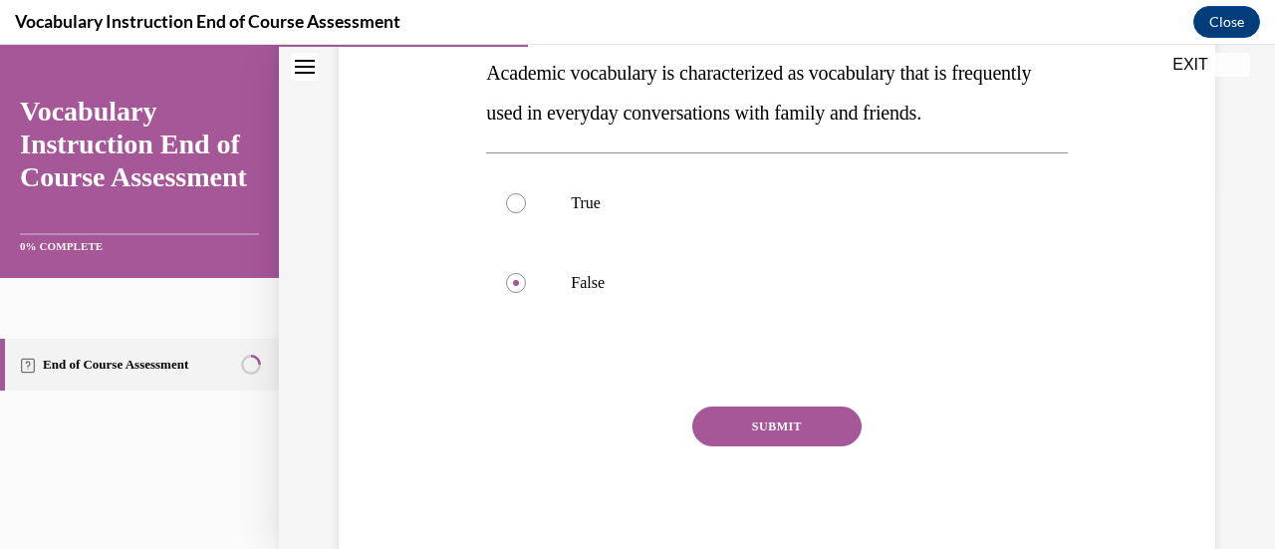
click at [721, 427] on button "SUBMIT" at bounding box center [777, 427] width 169 height 40
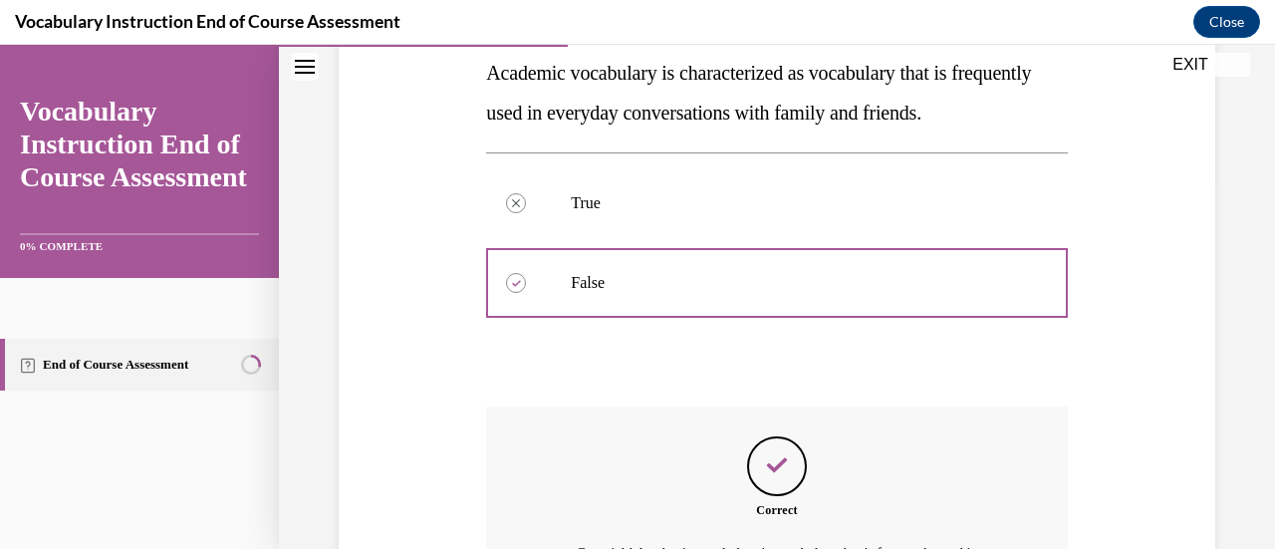
scroll to position [611, 0]
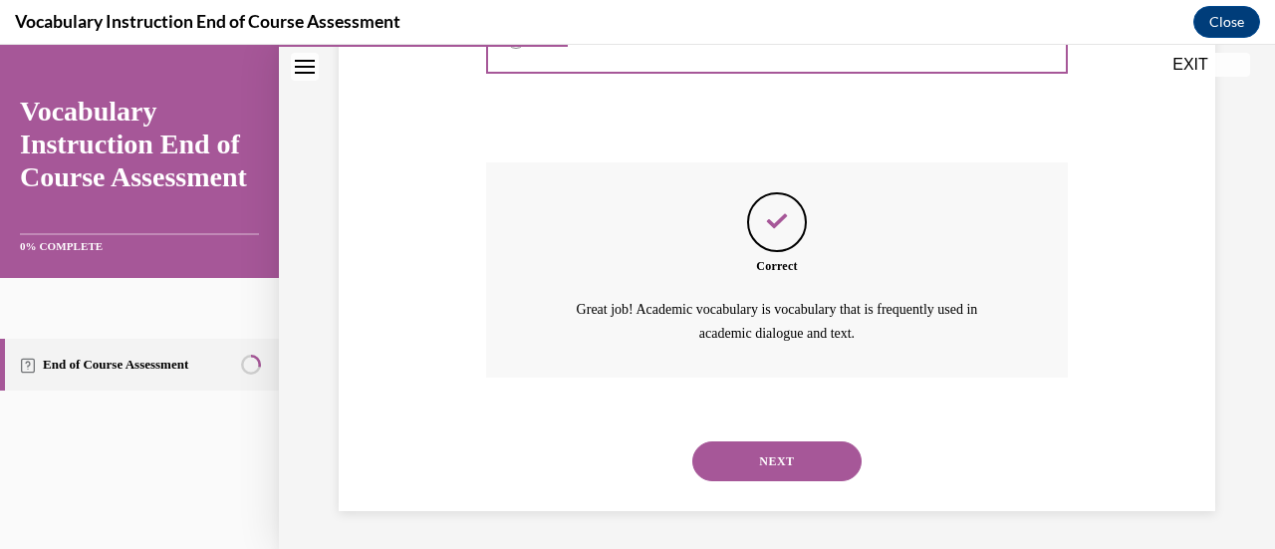
click at [727, 457] on button "NEXT" at bounding box center [777, 461] width 169 height 40
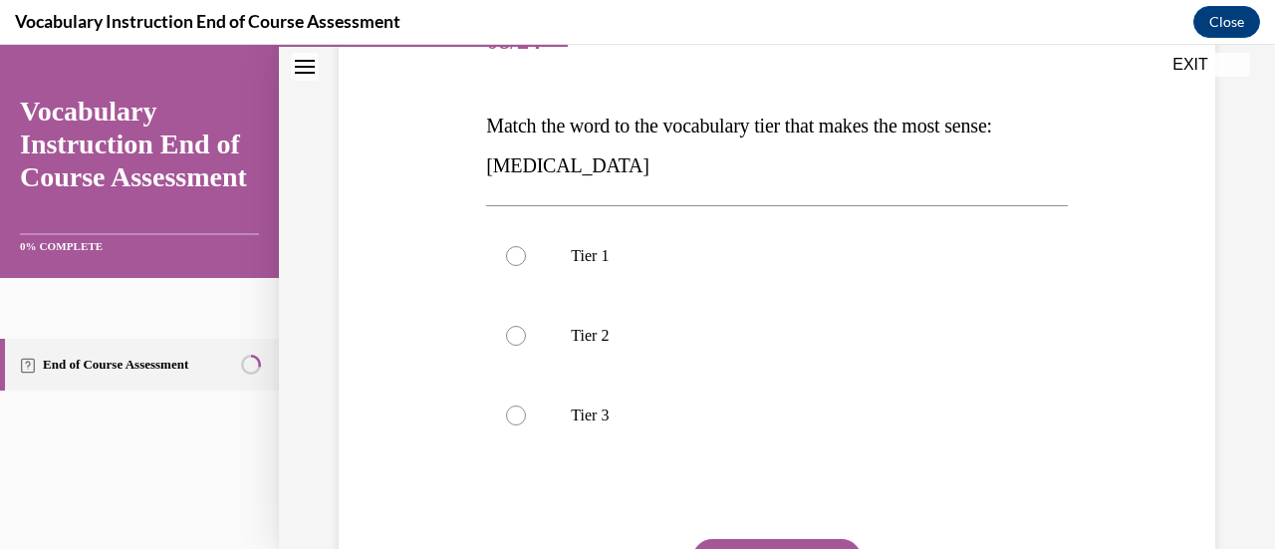
scroll to position [274, 0]
click at [725, 441] on label "Tier 3" at bounding box center [776, 416] width 581 height 80
click at [526, 425] on input "Tier 3" at bounding box center [516, 416] width 20 height 20
radio input "true"
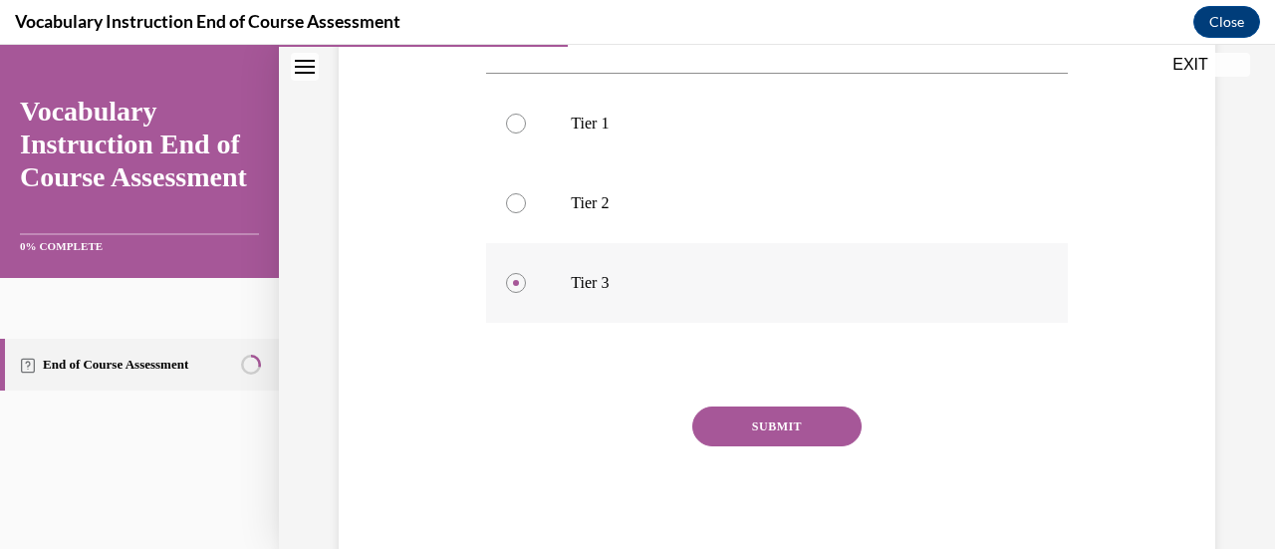
scroll to position [405, 0]
click at [725, 438] on button "SUBMIT" at bounding box center [777, 429] width 169 height 40
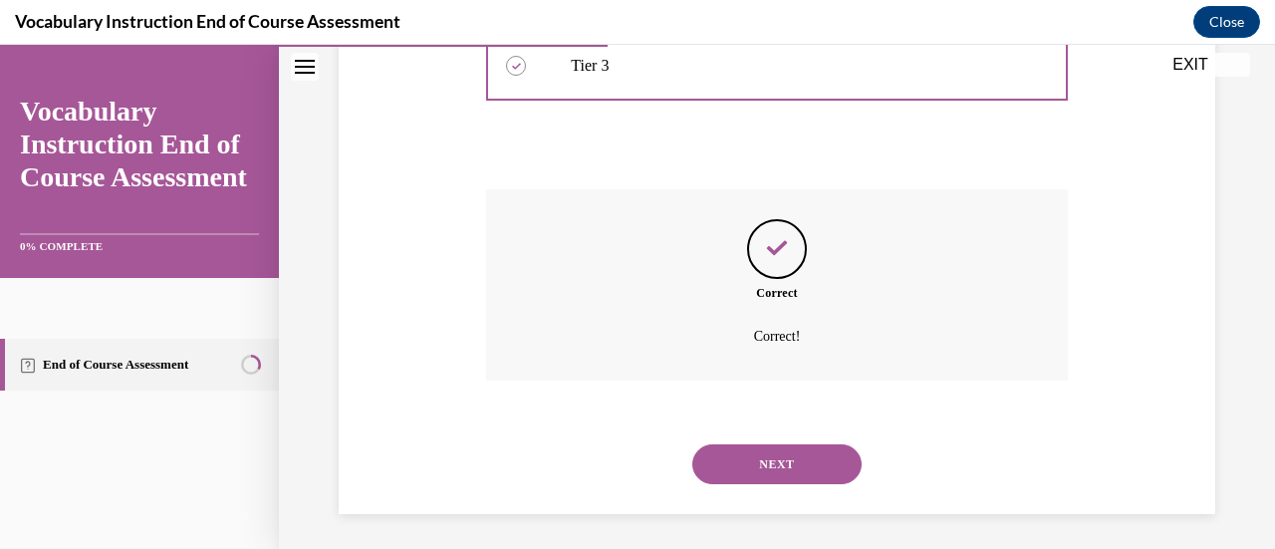
scroll to position [628, 0]
click at [729, 449] on button "NEXT" at bounding box center [777, 460] width 169 height 40
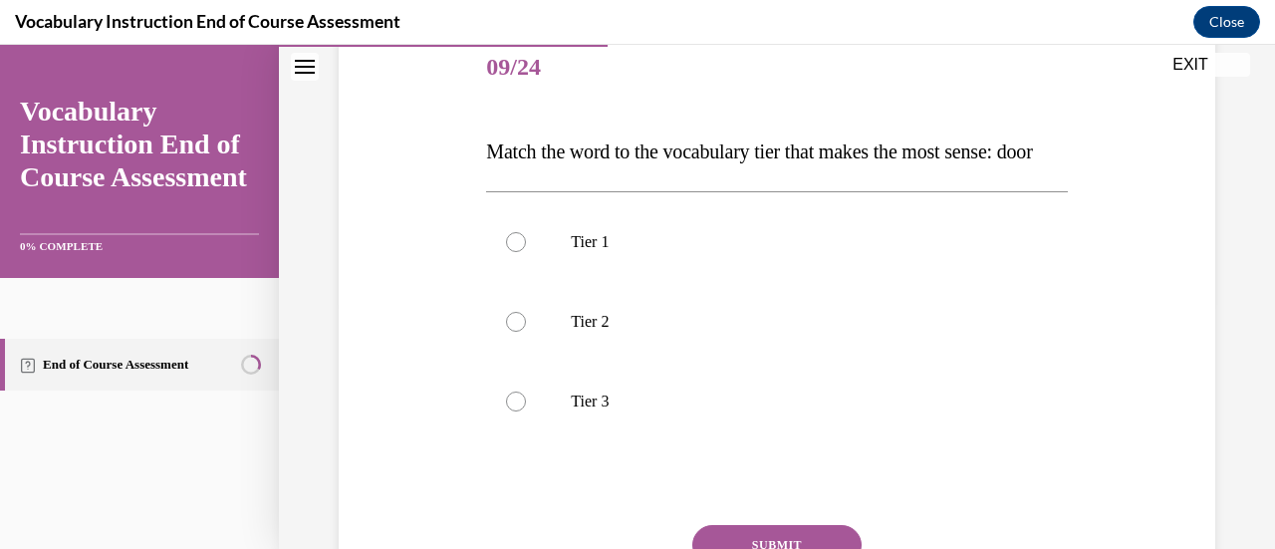
scroll to position [247, 0]
click at [761, 260] on label "Tier 1" at bounding box center [776, 243] width 581 height 80
click at [526, 253] on input "Tier 1" at bounding box center [516, 243] width 20 height 20
radio input "true"
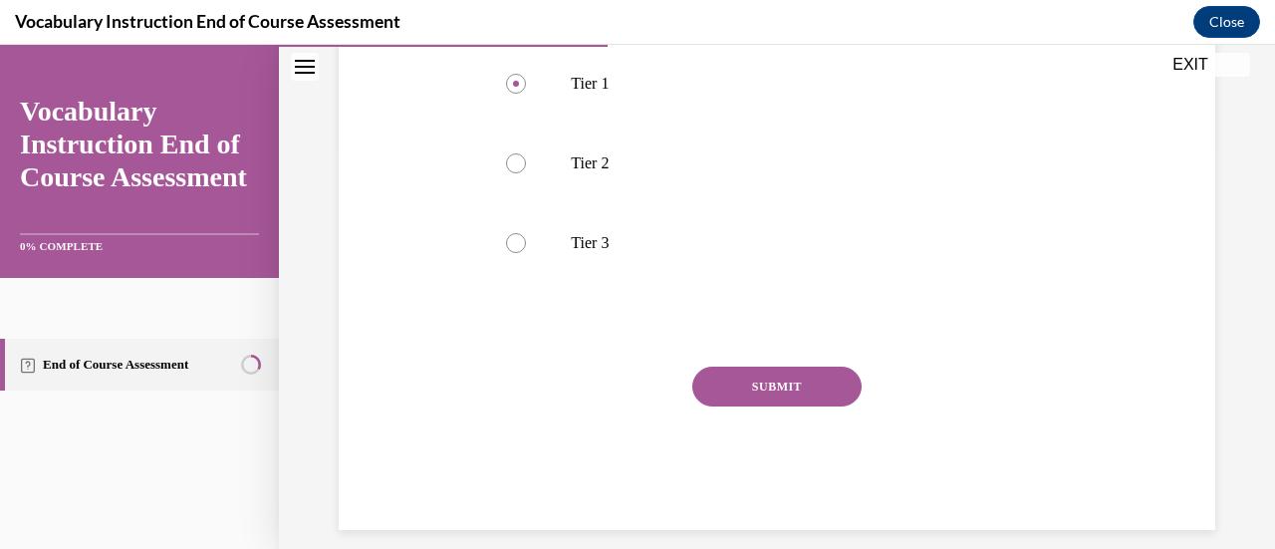
click at [763, 407] on button "SUBMIT" at bounding box center [777, 387] width 169 height 40
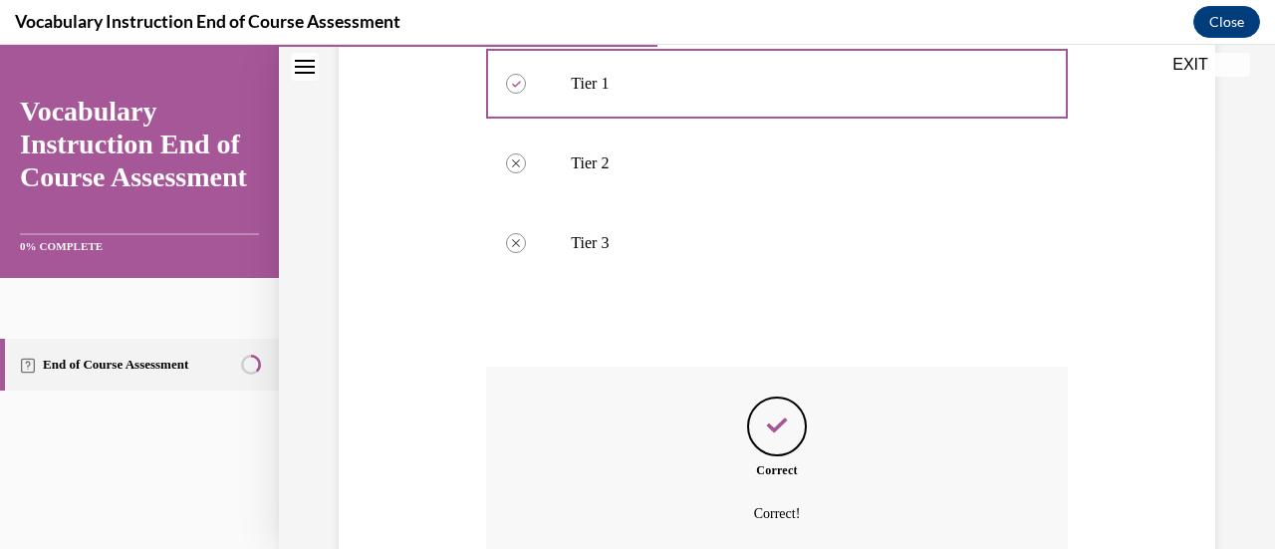
scroll to position [628, 0]
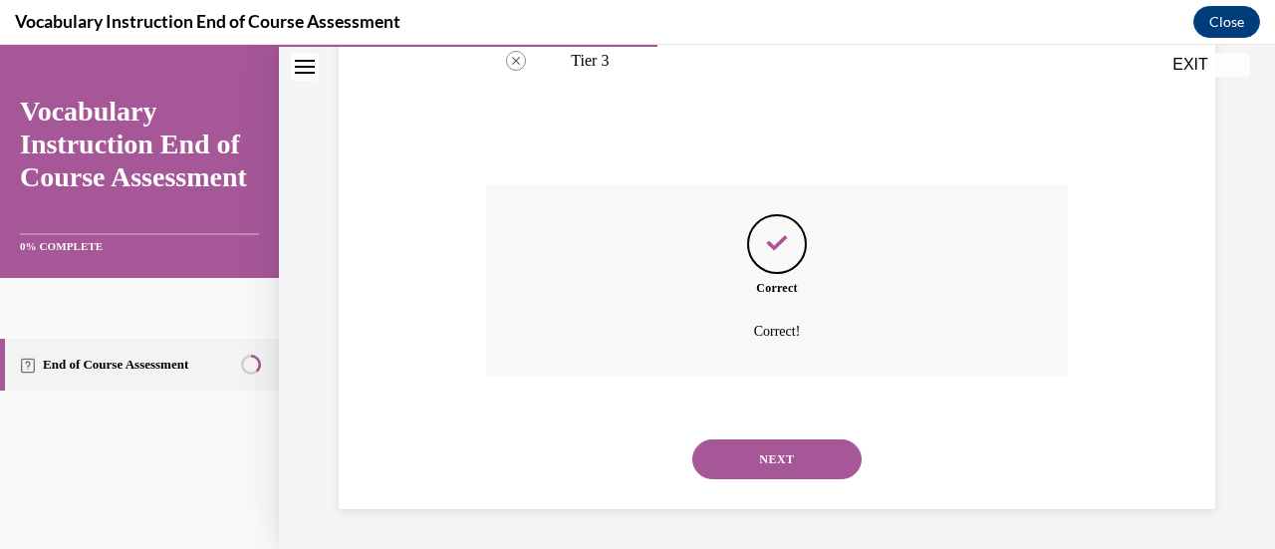
click at [763, 465] on button "NEXT" at bounding box center [777, 459] width 169 height 40
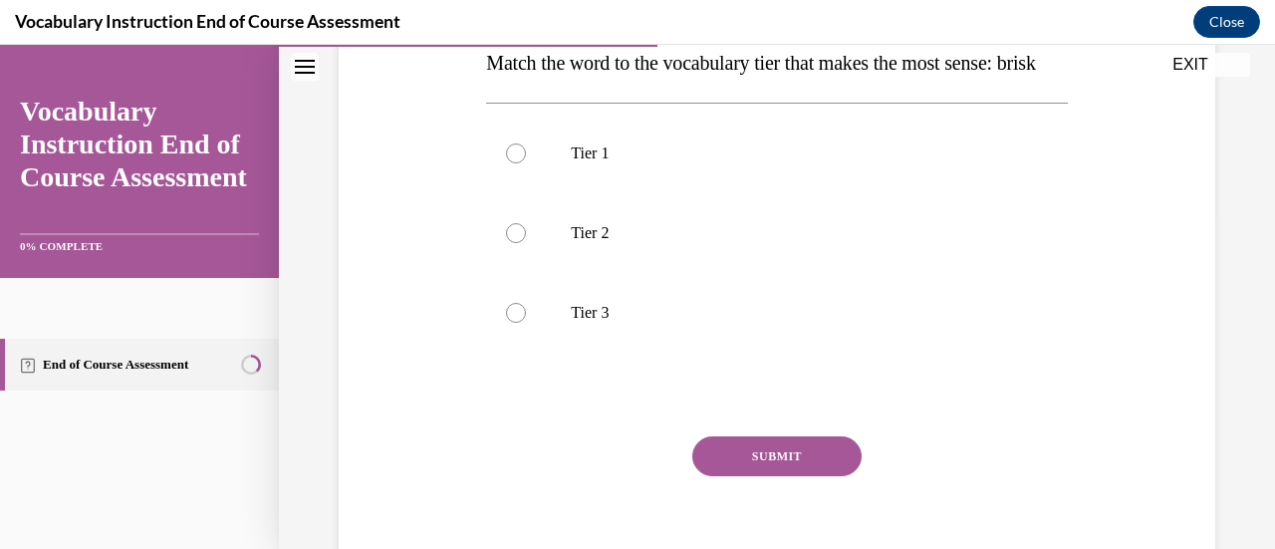
scroll to position [334, 0]
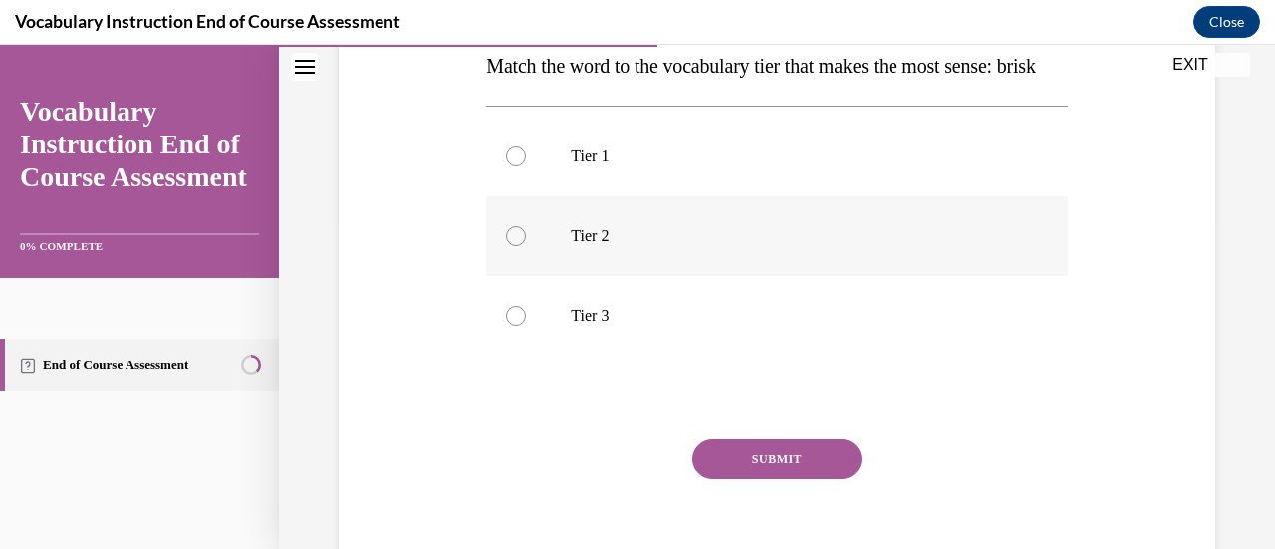
click at [837, 246] on p "Tier 2" at bounding box center [794, 236] width 446 height 20
click at [526, 246] on input "Tier 2" at bounding box center [516, 236] width 20 height 20
radio input "true"
click at [837, 246] on p "Tier 2" at bounding box center [794, 236] width 446 height 20
click at [526, 246] on input "Tier 2" at bounding box center [516, 236] width 20 height 20
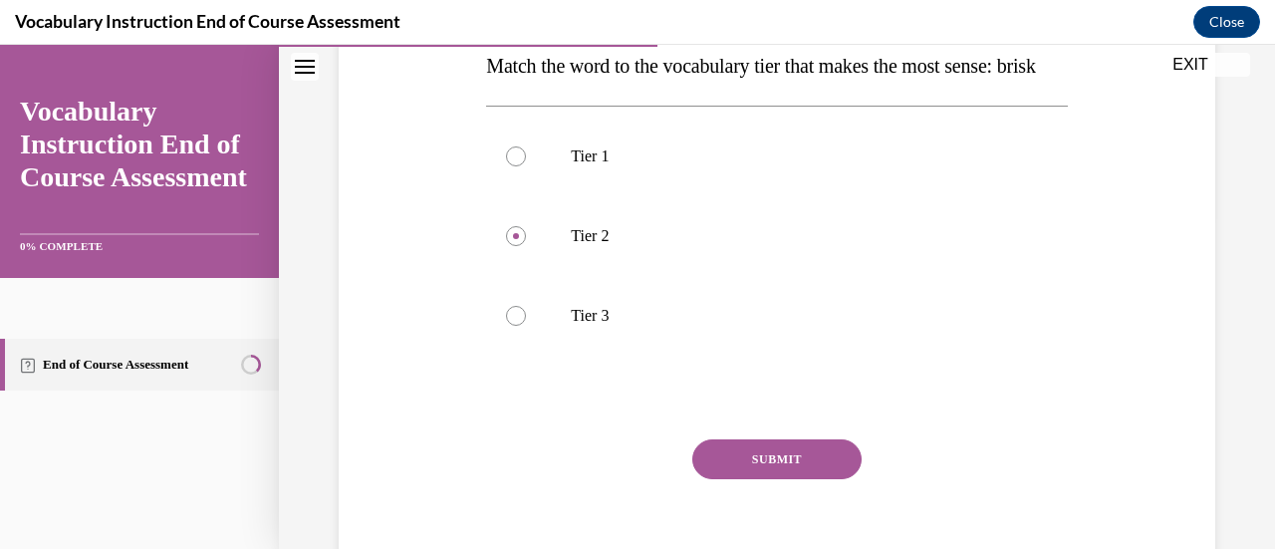
click at [792, 479] on button "SUBMIT" at bounding box center [777, 459] width 169 height 40
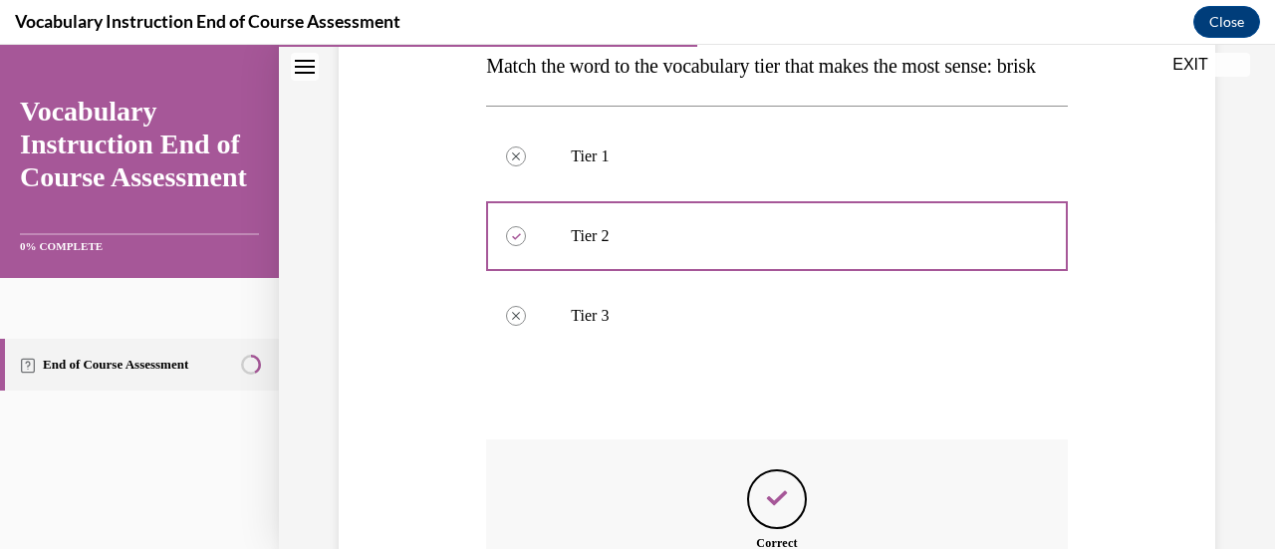
scroll to position [628, 0]
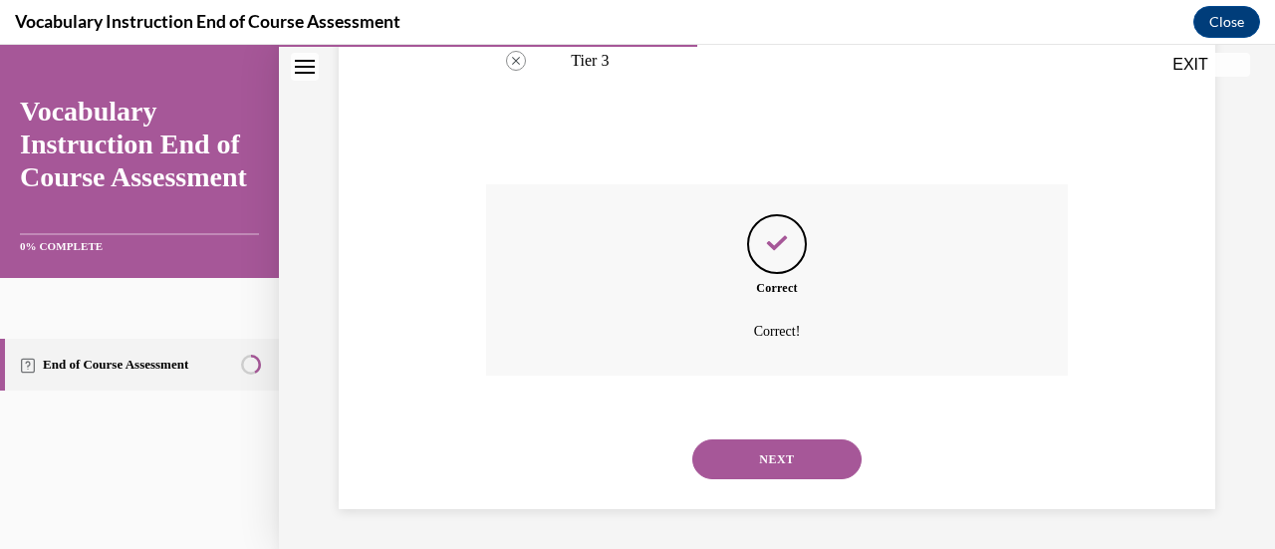
drag, startPoint x: 801, startPoint y: 456, endPoint x: 764, endPoint y: 449, distance: 37.5
drag, startPoint x: 764, startPoint y: 449, endPoint x: 751, endPoint y: 465, distance: 20.5
click at [751, 465] on button "NEXT" at bounding box center [777, 459] width 169 height 40
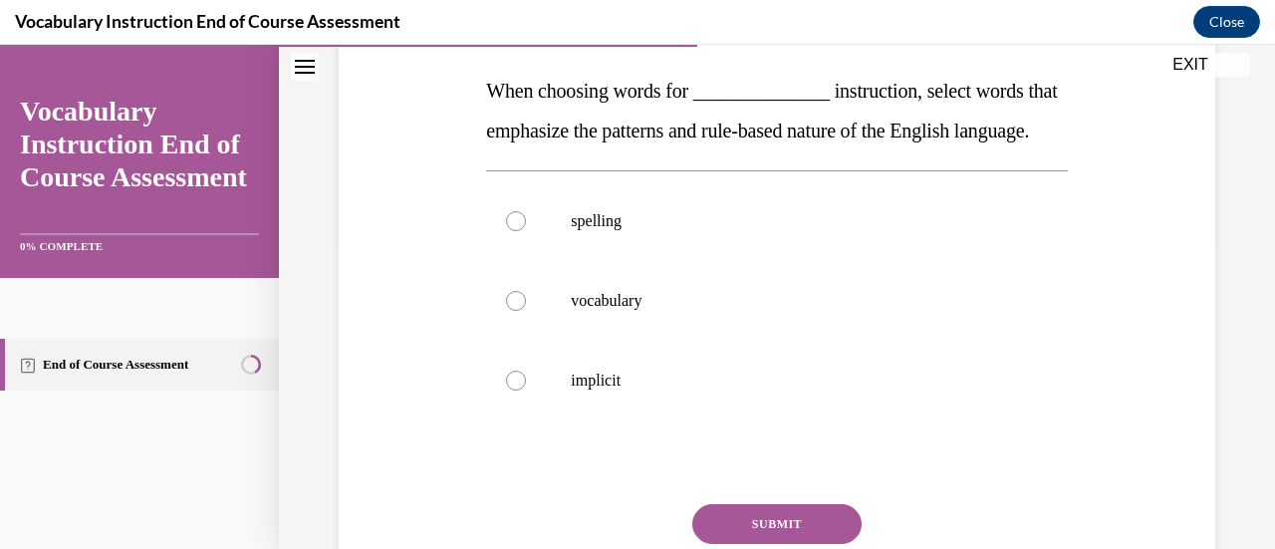
scroll to position [312, 0]
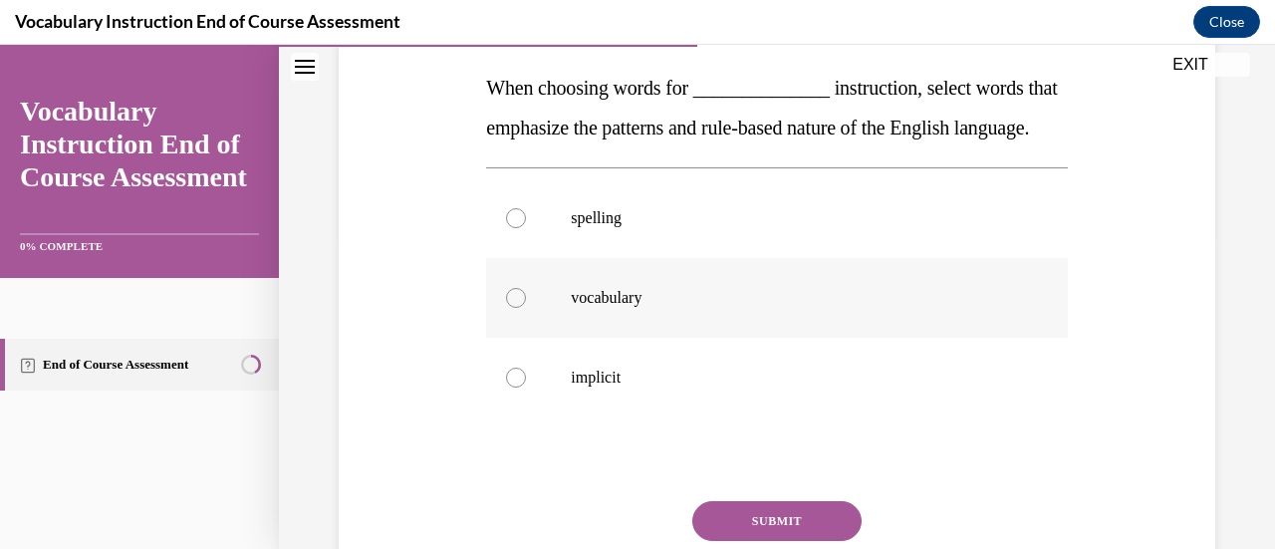
click at [763, 308] on p "vocabulary" at bounding box center [794, 298] width 446 height 20
click at [526, 308] on input "vocabulary" at bounding box center [516, 298] width 20 height 20
radio input "true"
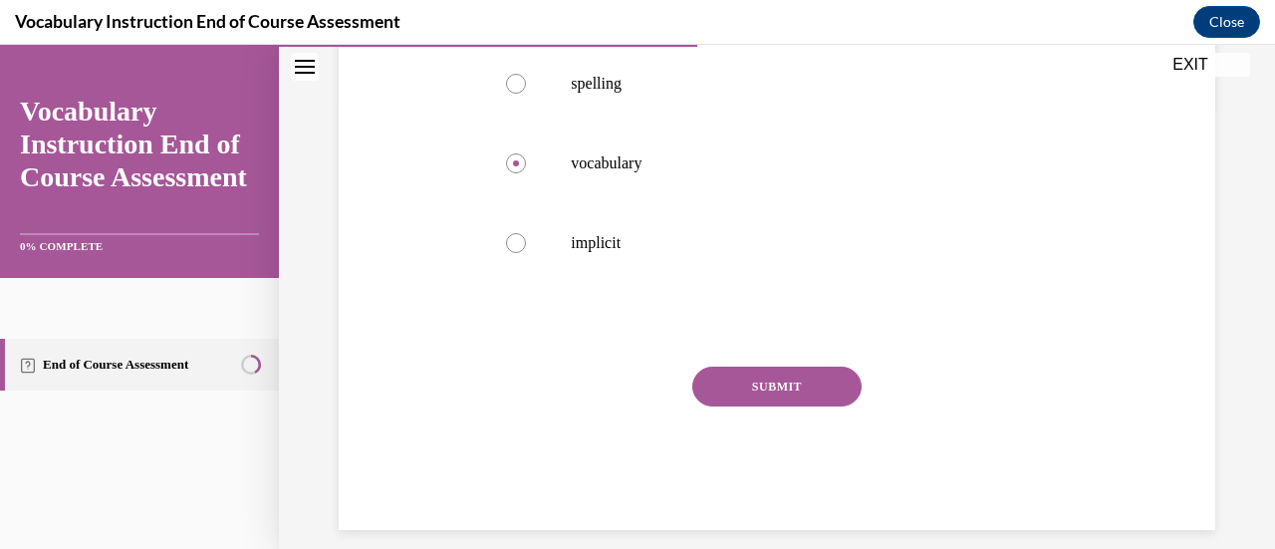
click at [787, 407] on button "SUBMIT" at bounding box center [777, 387] width 169 height 40
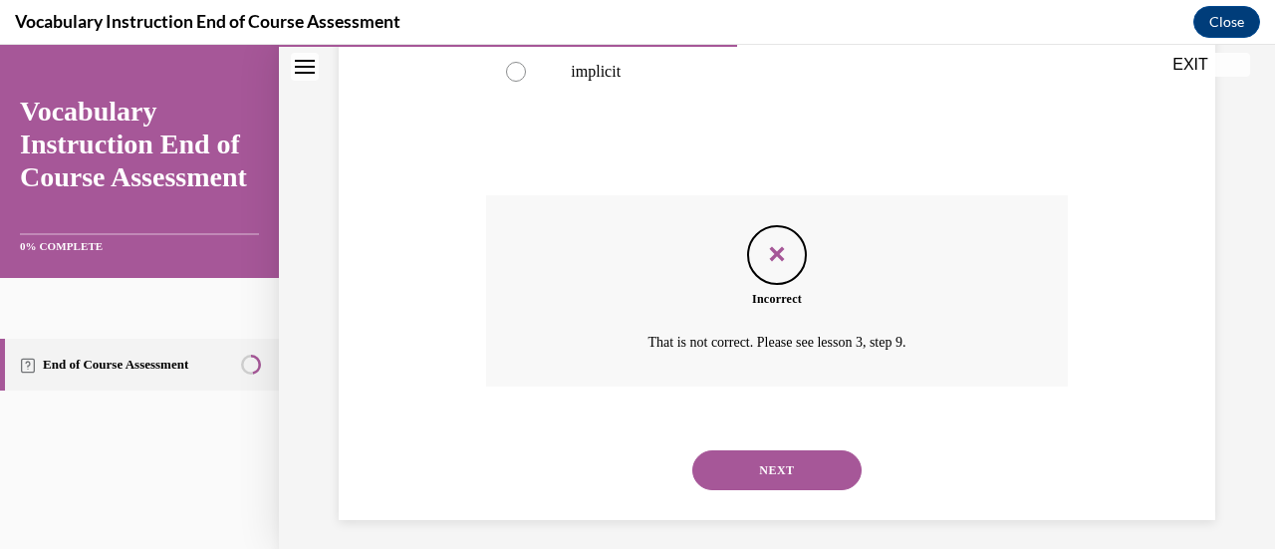
click at [779, 490] on button "NEXT" at bounding box center [777, 470] width 169 height 40
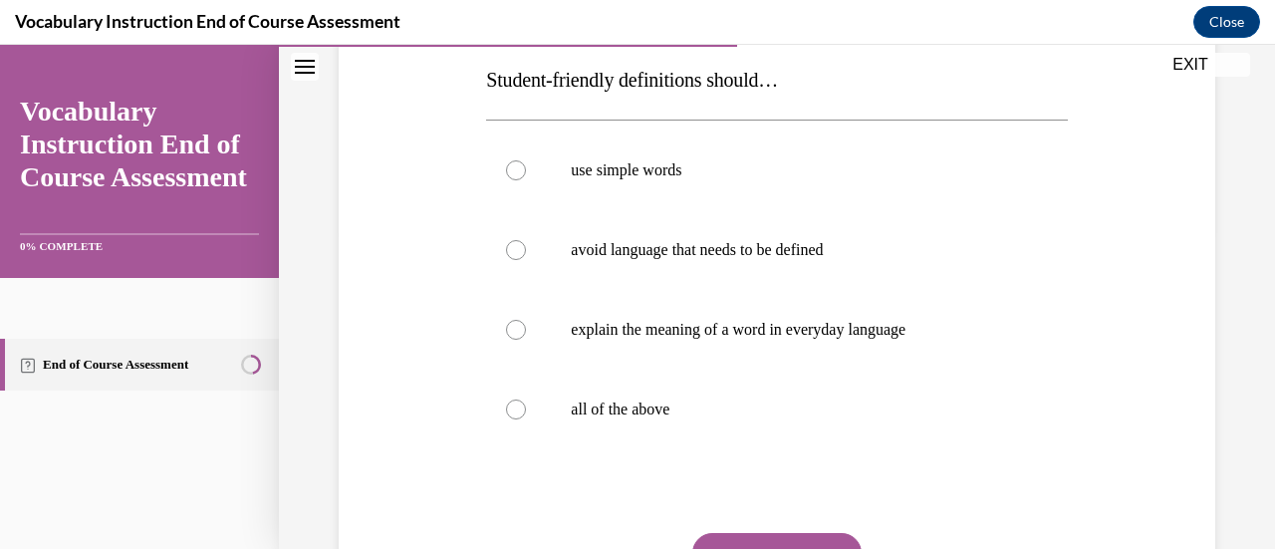
scroll to position [319, 0]
click at [767, 422] on label "all of the above" at bounding box center [776, 411] width 581 height 80
click at [526, 421] on input "all of the above" at bounding box center [516, 411] width 20 height 20
radio input "true"
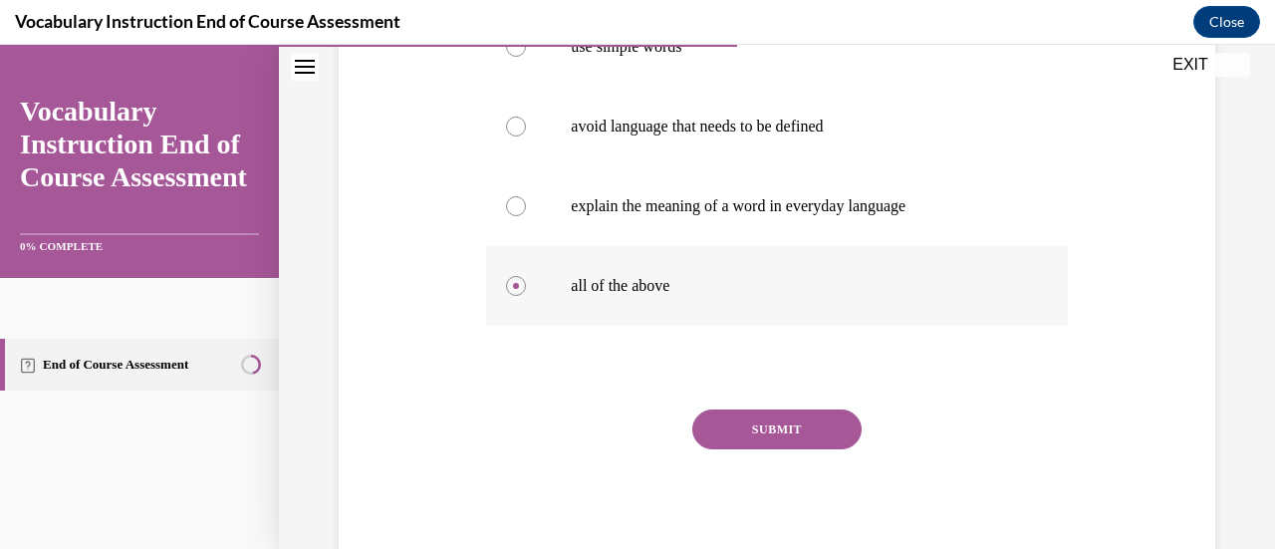
click at [770, 430] on button "SUBMIT" at bounding box center [777, 430] width 169 height 40
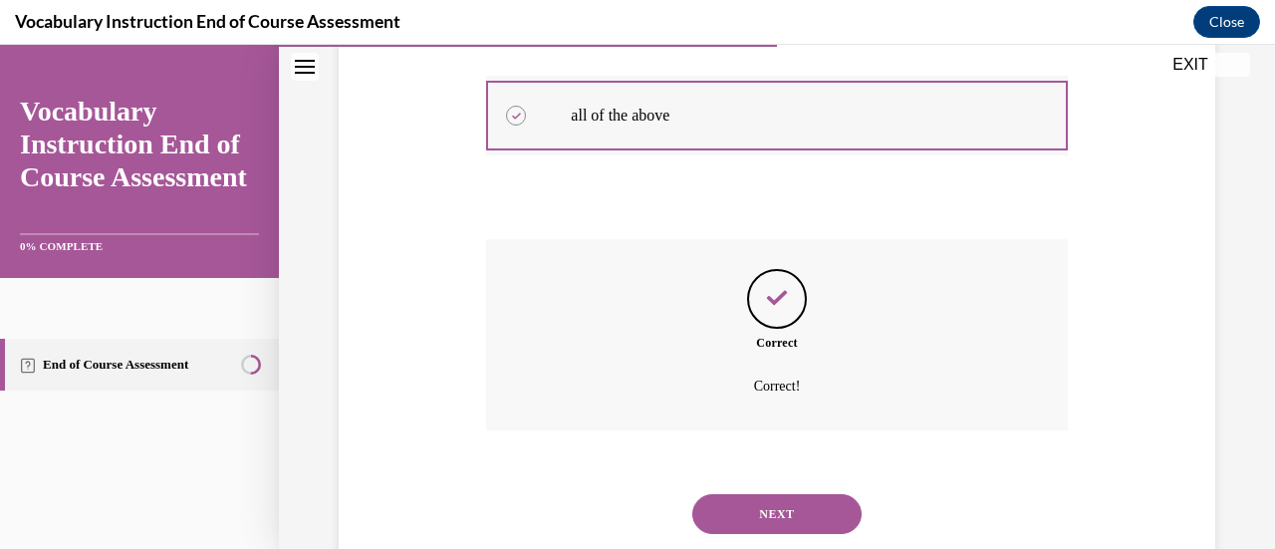
scroll to position [668, 0]
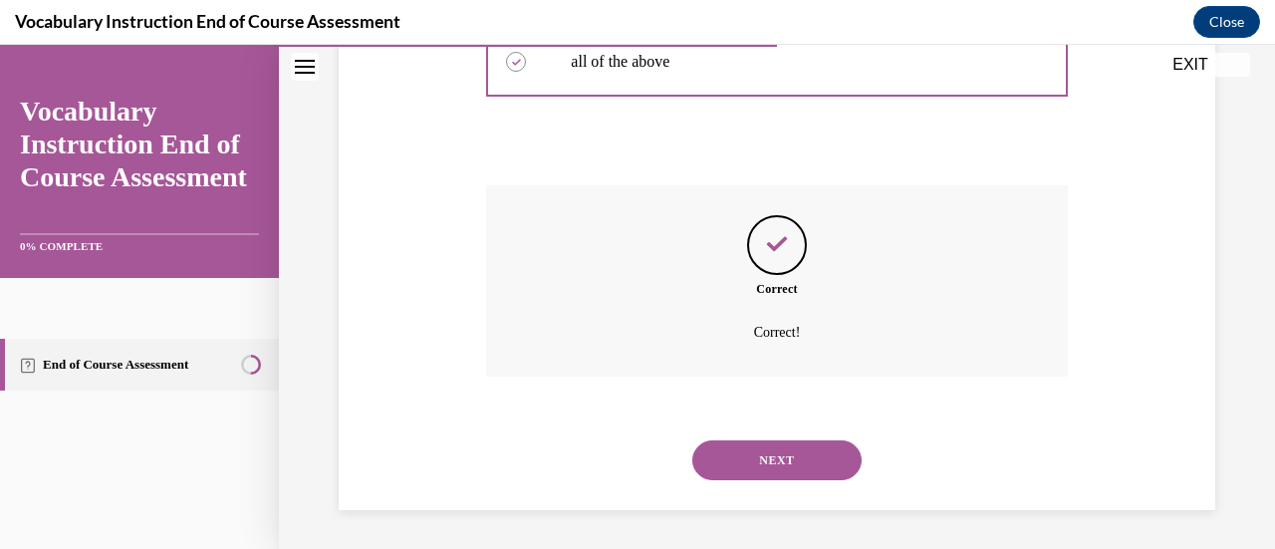
click at [777, 465] on button "NEXT" at bounding box center [777, 460] width 169 height 40
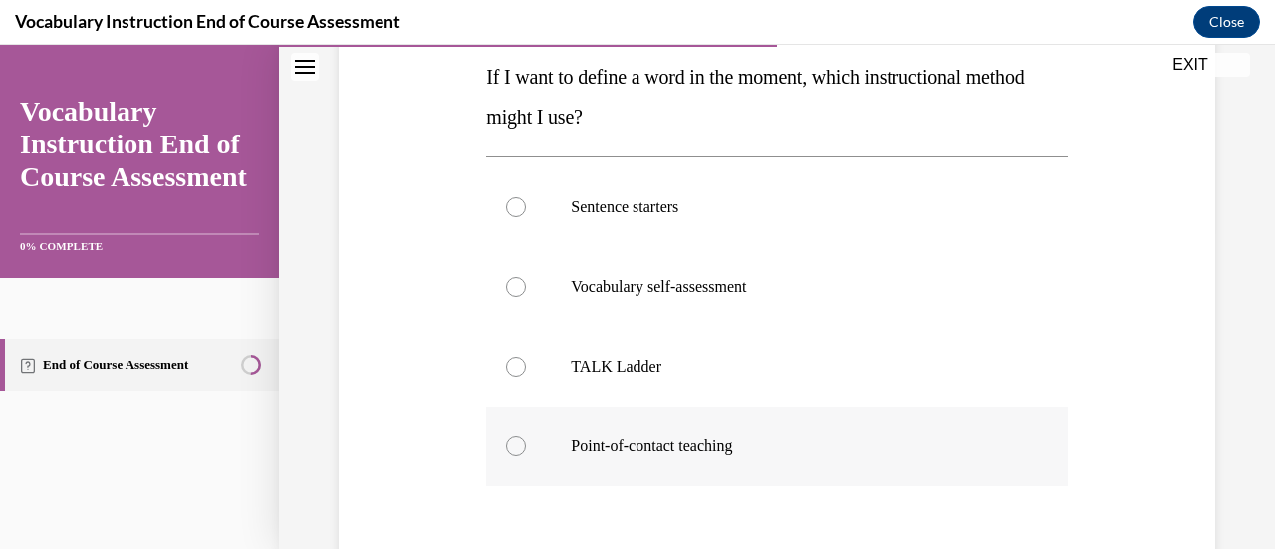
scroll to position [324, 0]
click at [763, 430] on label "Point-of-contact teaching" at bounding box center [776, 446] width 581 height 80
click at [526, 435] on input "Point-of-contact teaching" at bounding box center [516, 445] width 20 height 20
radio input "true"
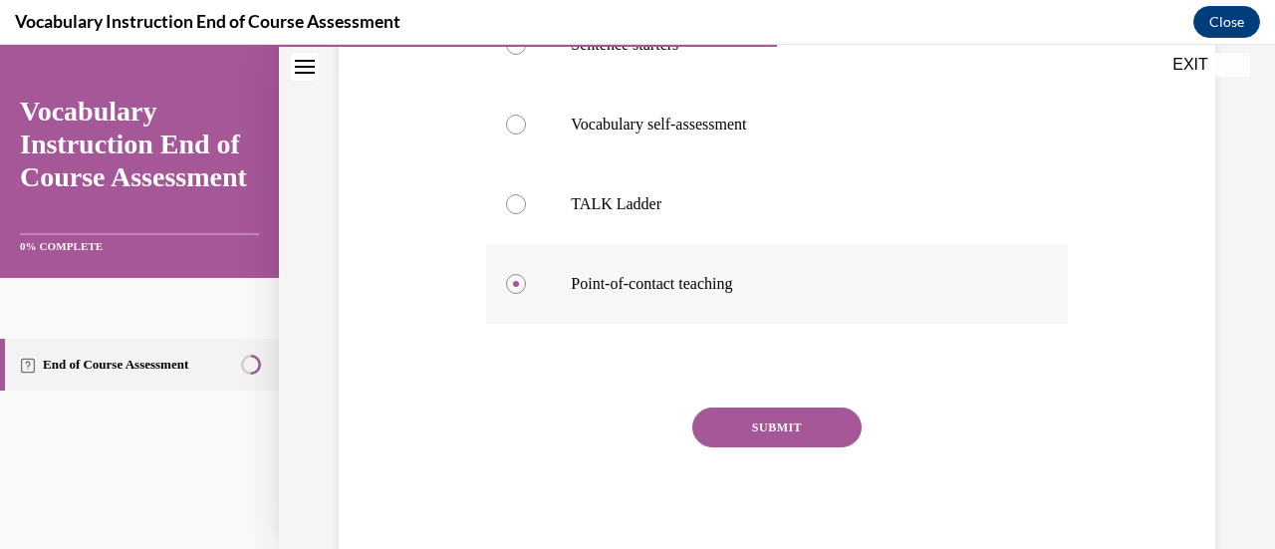
click at [763, 430] on button "SUBMIT" at bounding box center [777, 428] width 169 height 40
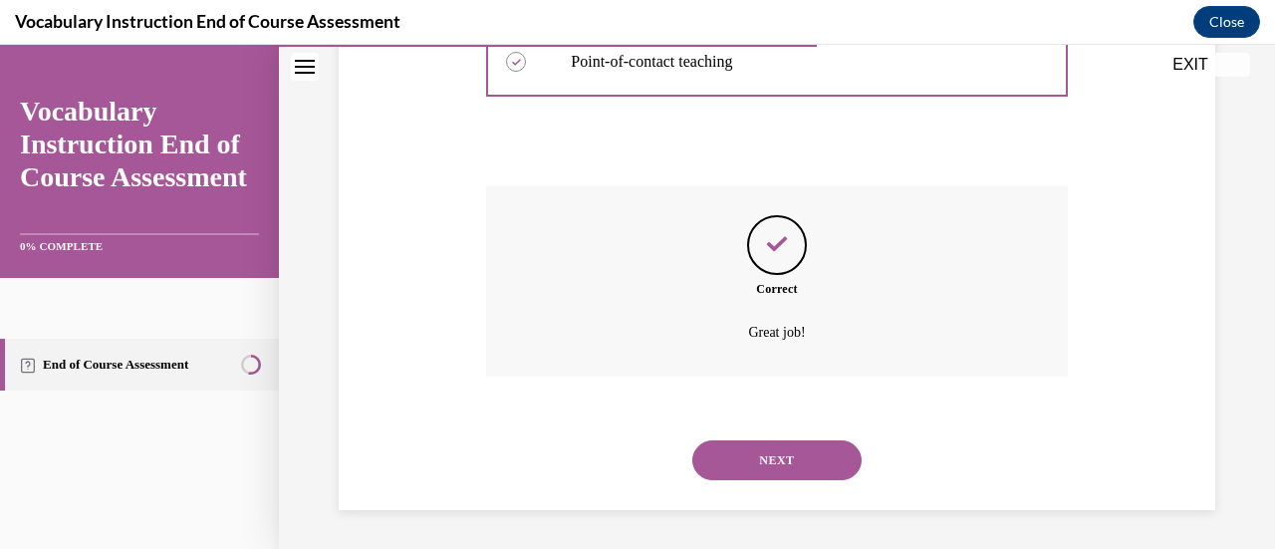
click at [764, 469] on button "NEXT" at bounding box center [777, 460] width 169 height 40
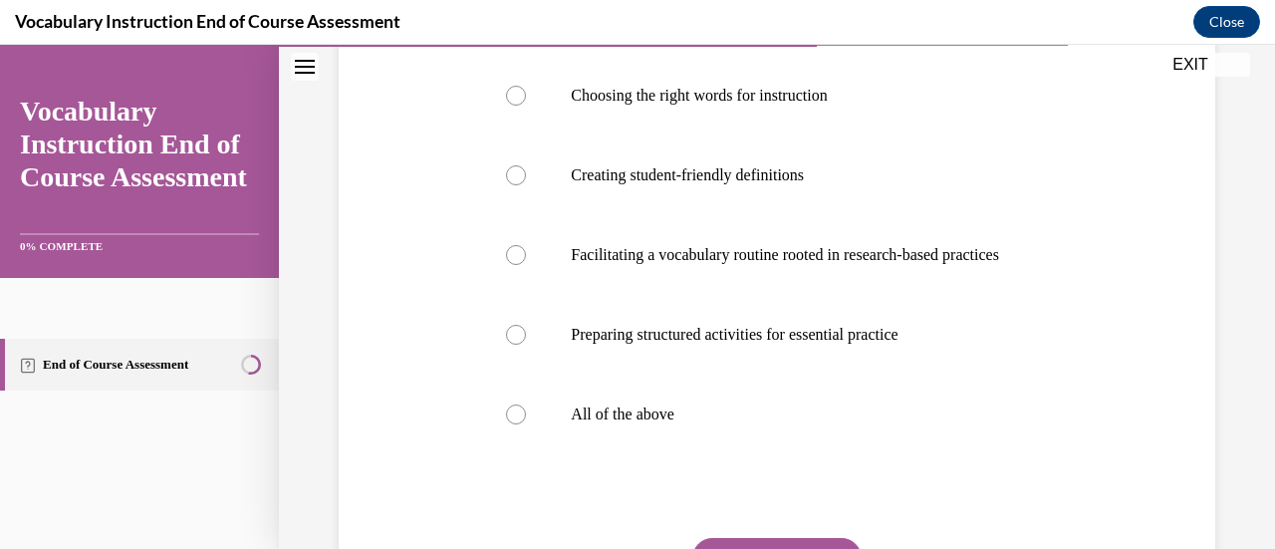
scroll to position [396, 0]
click at [705, 423] on p "All of the above" at bounding box center [794, 414] width 446 height 20
click at [526, 423] on input "All of the above" at bounding box center [516, 414] width 20 height 20
radio input "true"
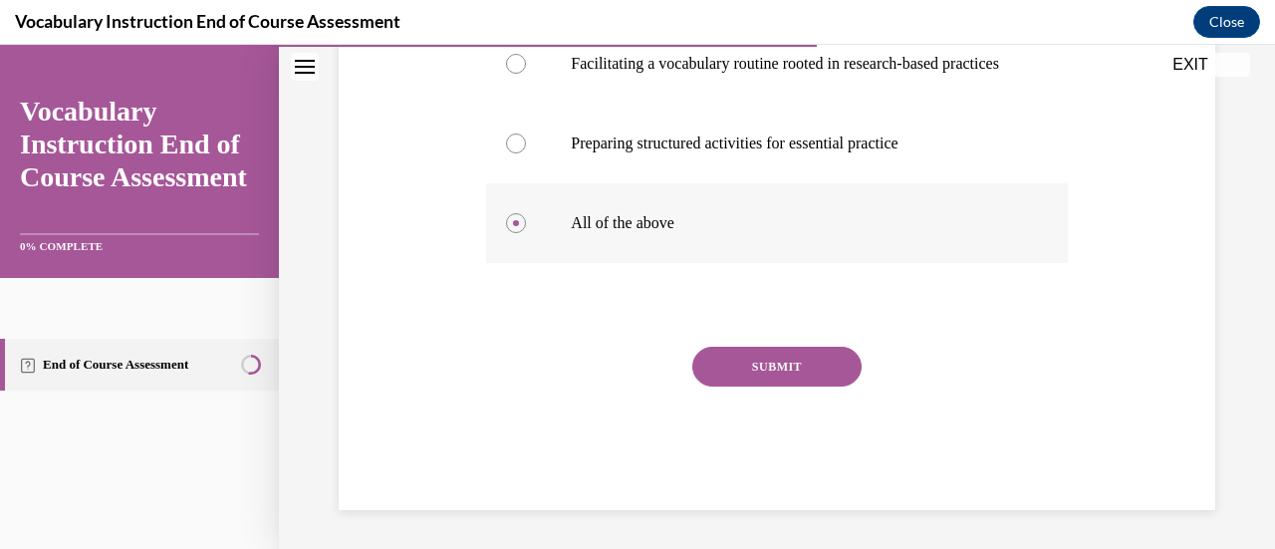
scroll to position [582, 0]
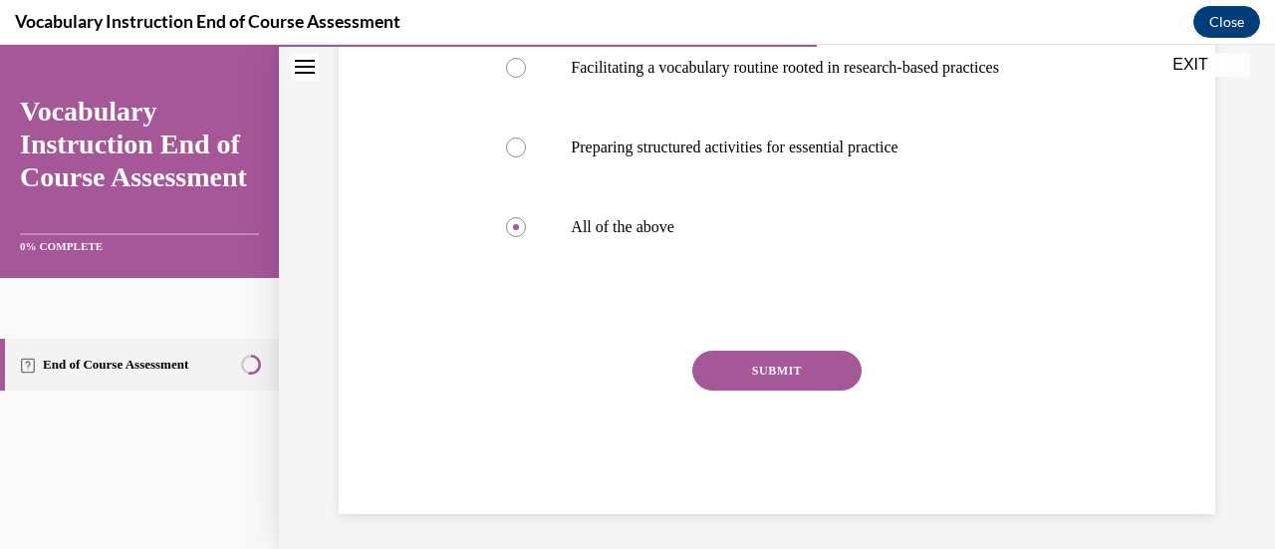
click at [737, 391] on button "SUBMIT" at bounding box center [777, 371] width 169 height 40
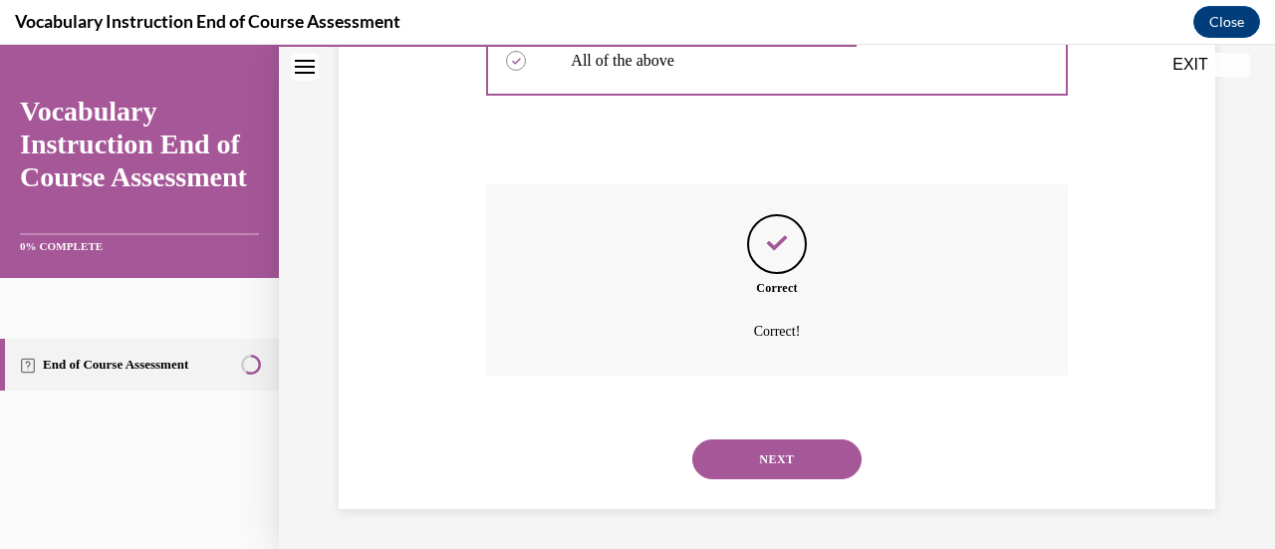
scroll to position [807, 0]
click at [742, 454] on button "NEXT" at bounding box center [777, 459] width 169 height 40
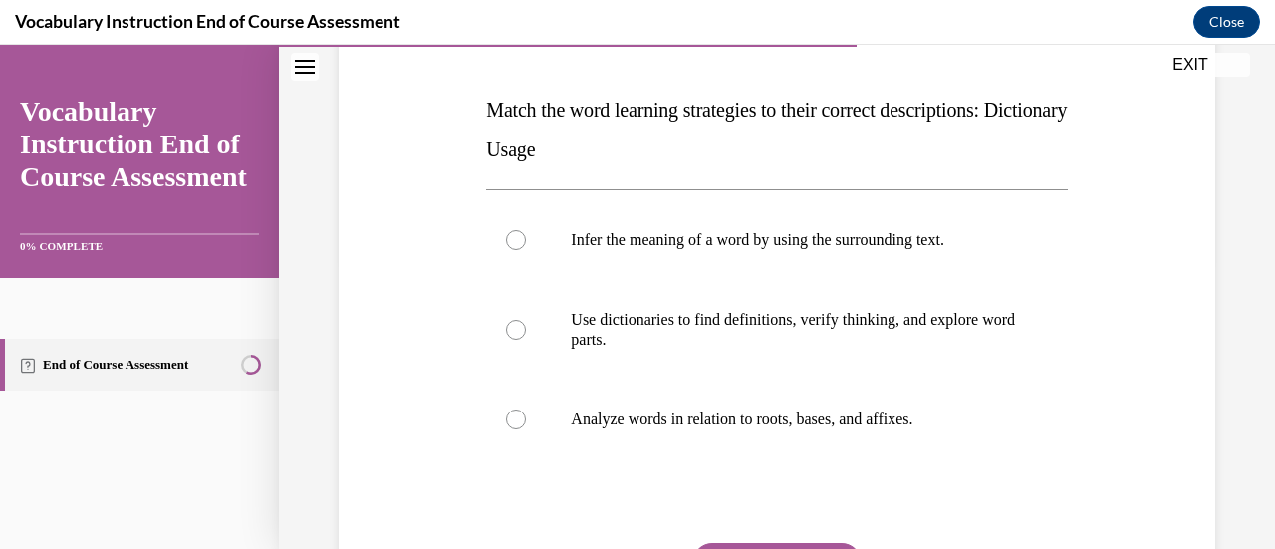
scroll to position [290, 0]
click at [755, 350] on label "Use dictionaries to find definitions, verify thinking, and explore word parts." at bounding box center [776, 330] width 581 height 100
click at [526, 340] on input "Use dictionaries to find definitions, verify thinking, and explore word parts." at bounding box center [516, 330] width 20 height 20
radio input "true"
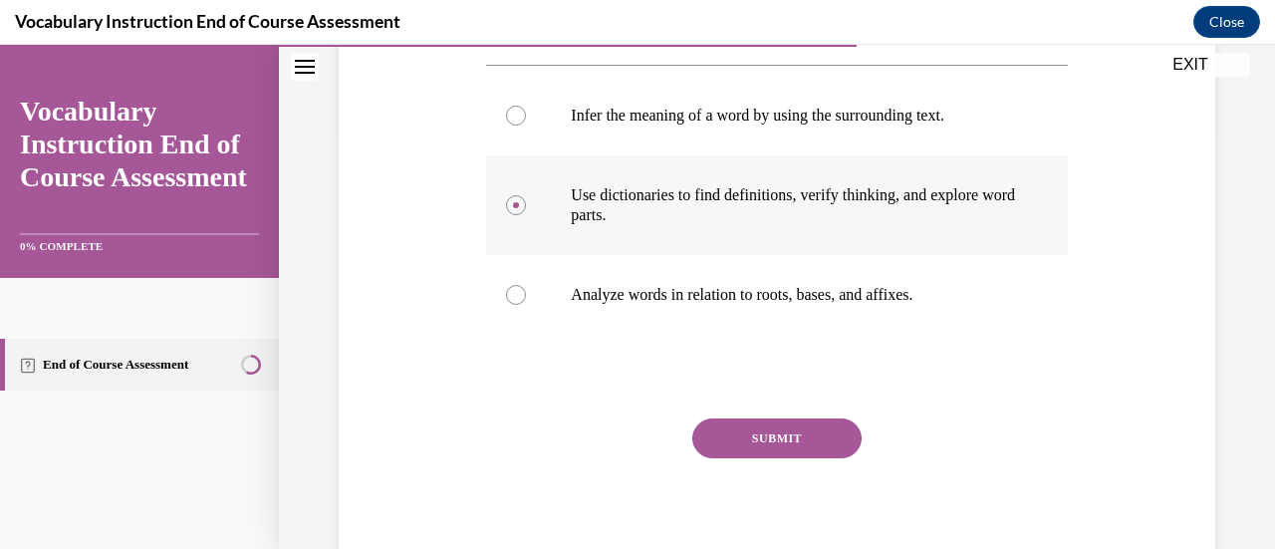
scroll to position [415, 0]
click at [755, 435] on button "SUBMIT" at bounding box center [777, 439] width 169 height 40
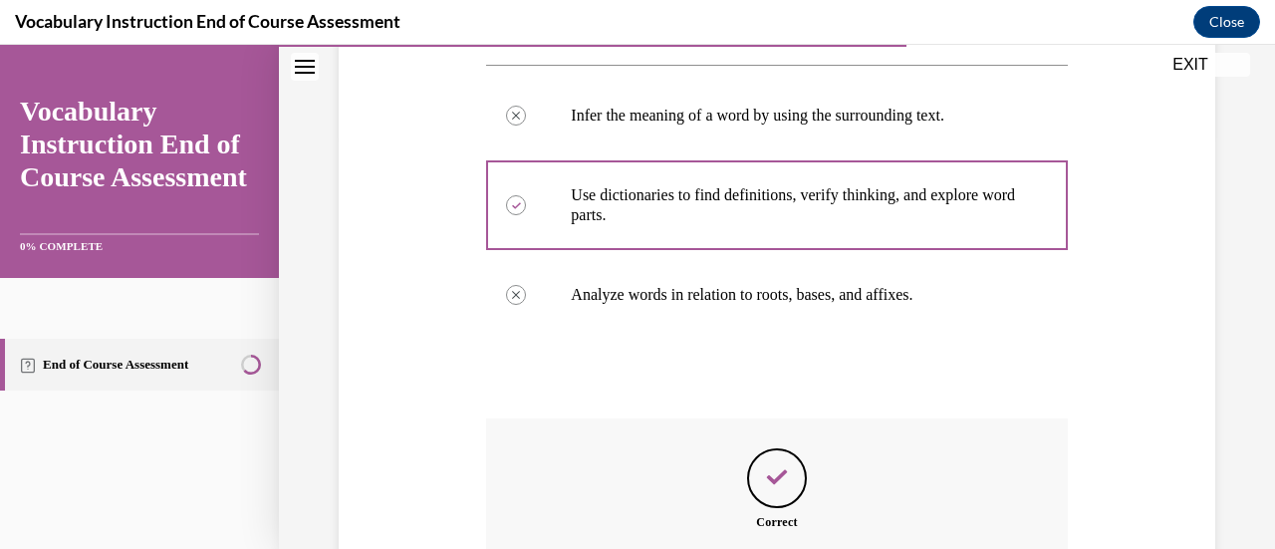
scroll to position [648, 0]
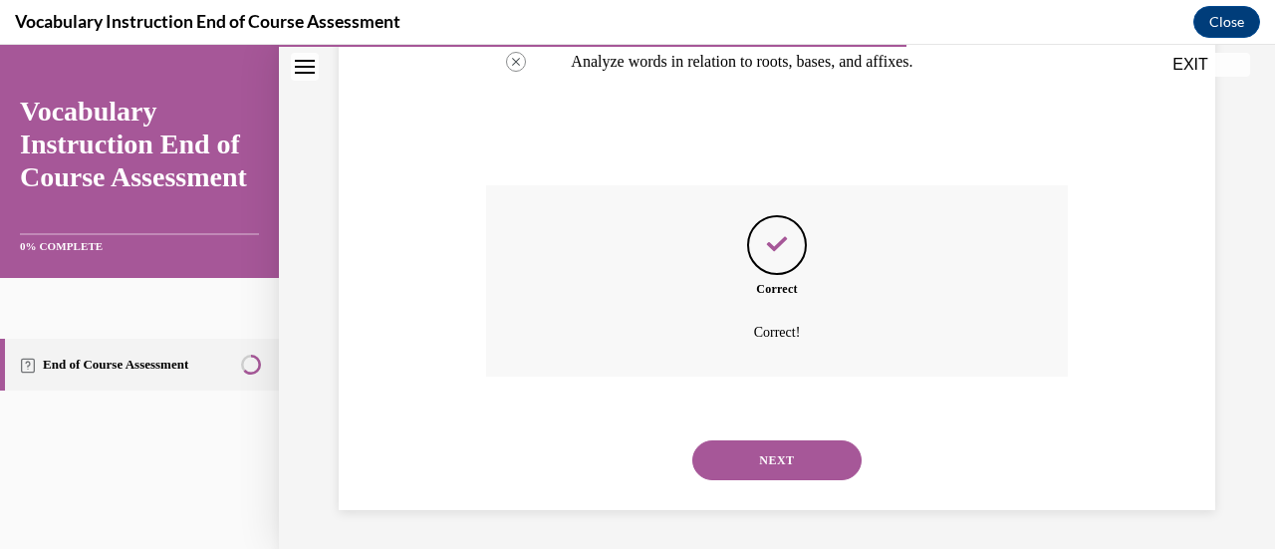
click at [756, 451] on button "NEXT" at bounding box center [777, 460] width 169 height 40
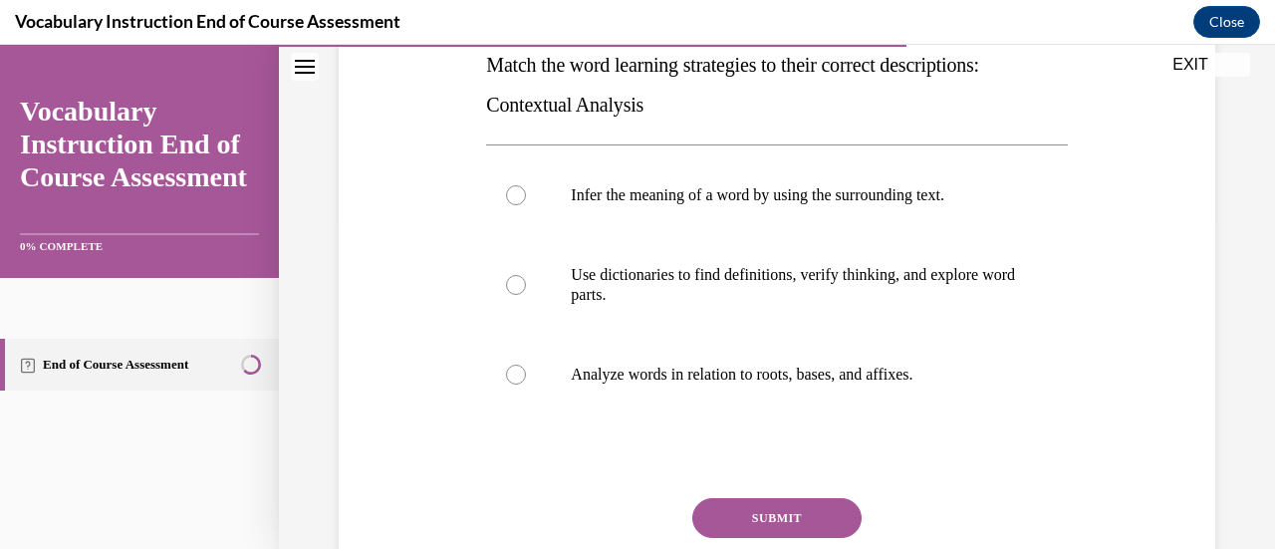
scroll to position [334, 0]
click at [865, 191] on p "Infer the meaning of a word by using the surrounding text." at bounding box center [794, 196] width 446 height 20
click at [526, 191] on input "Infer the meaning of a word by using the surrounding text." at bounding box center [516, 196] width 20 height 20
radio input "true"
click at [784, 517] on button "SUBMIT" at bounding box center [777, 519] width 169 height 40
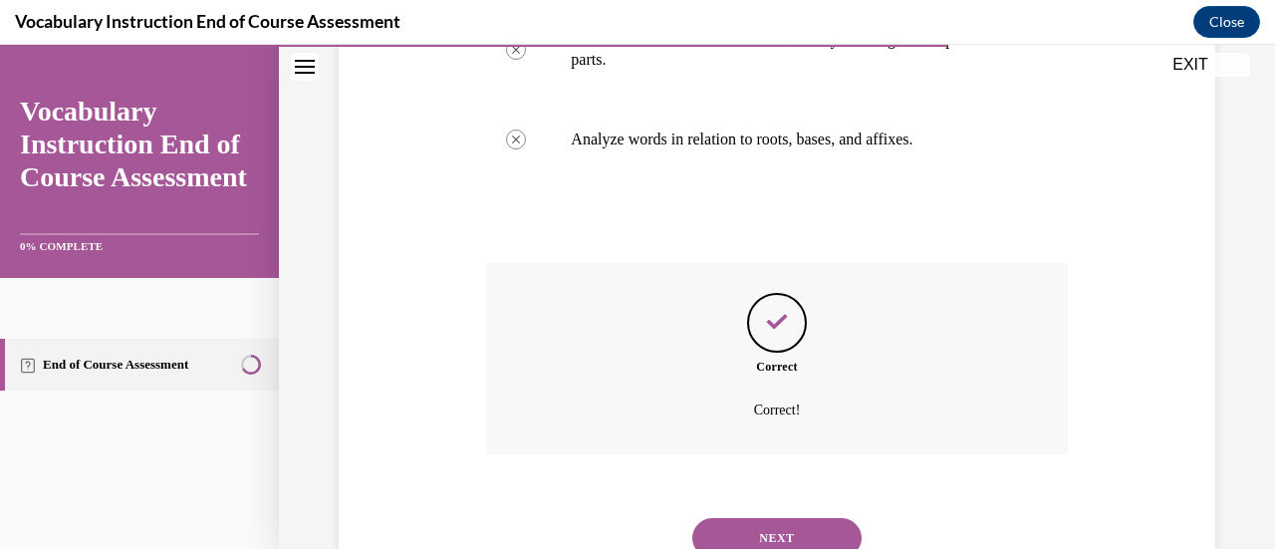
scroll to position [648, 0]
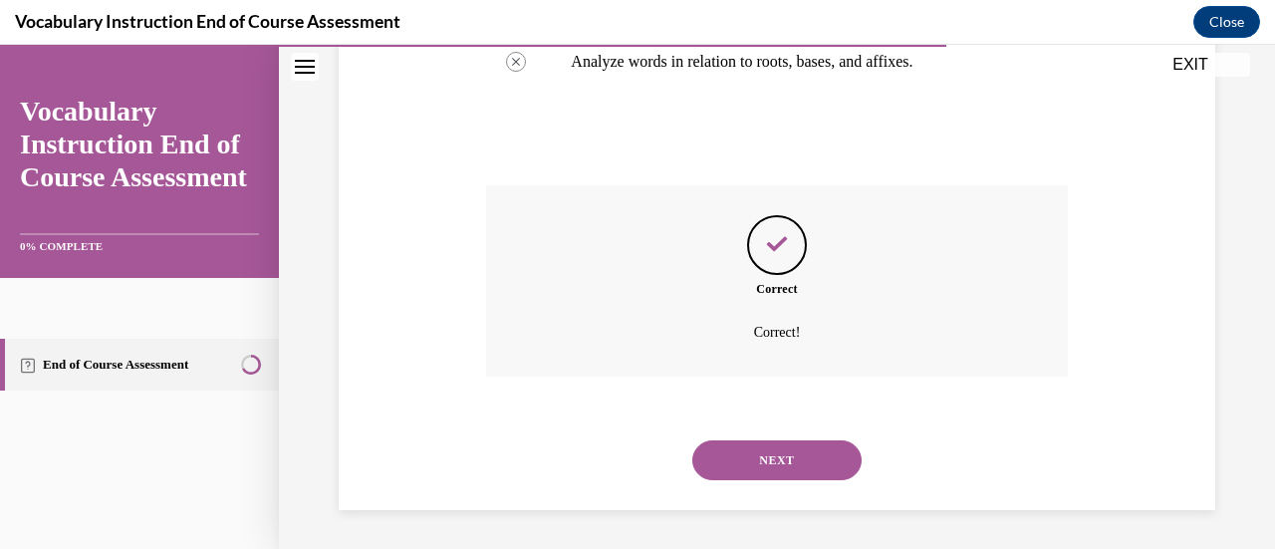
click at [798, 466] on button "NEXT" at bounding box center [777, 460] width 169 height 40
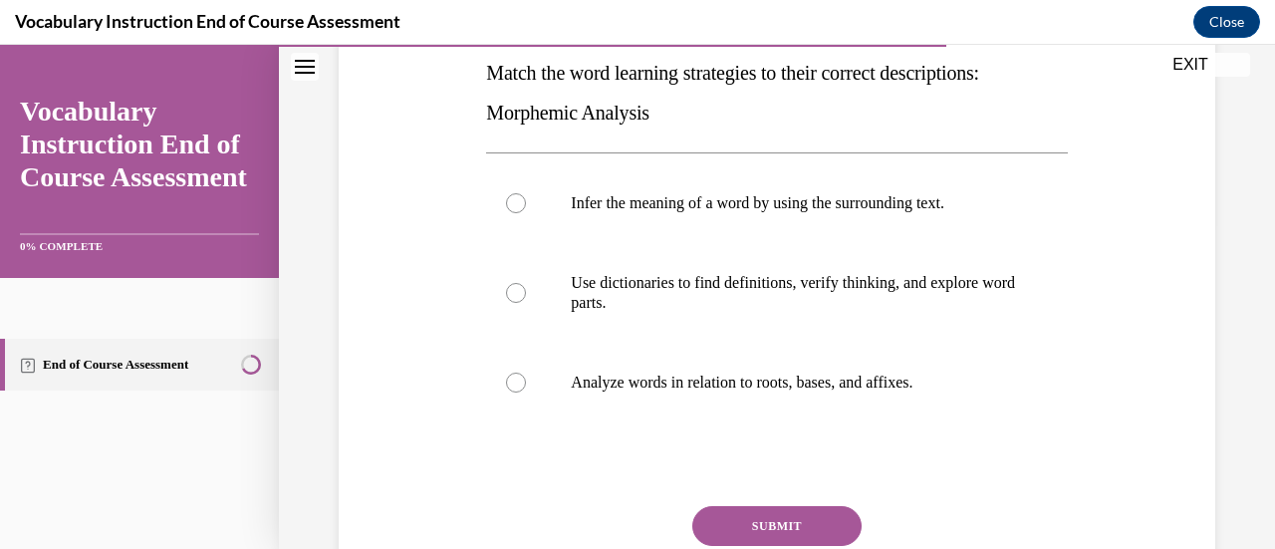
scroll to position [345, 0]
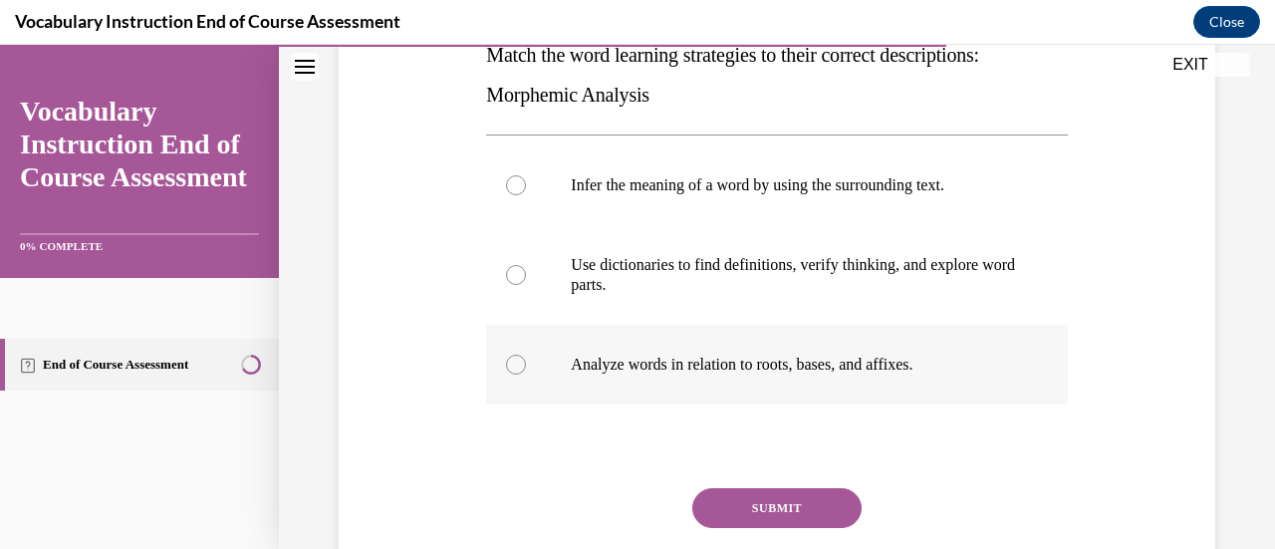
click at [821, 371] on p "Analyze words in relation to roots, bases, and affixes." at bounding box center [794, 365] width 446 height 20
click at [526, 371] on input "Analyze words in relation to roots, bases, and affixes." at bounding box center [516, 365] width 20 height 20
radio input "true"
click at [809, 510] on button "SUBMIT" at bounding box center [777, 508] width 169 height 40
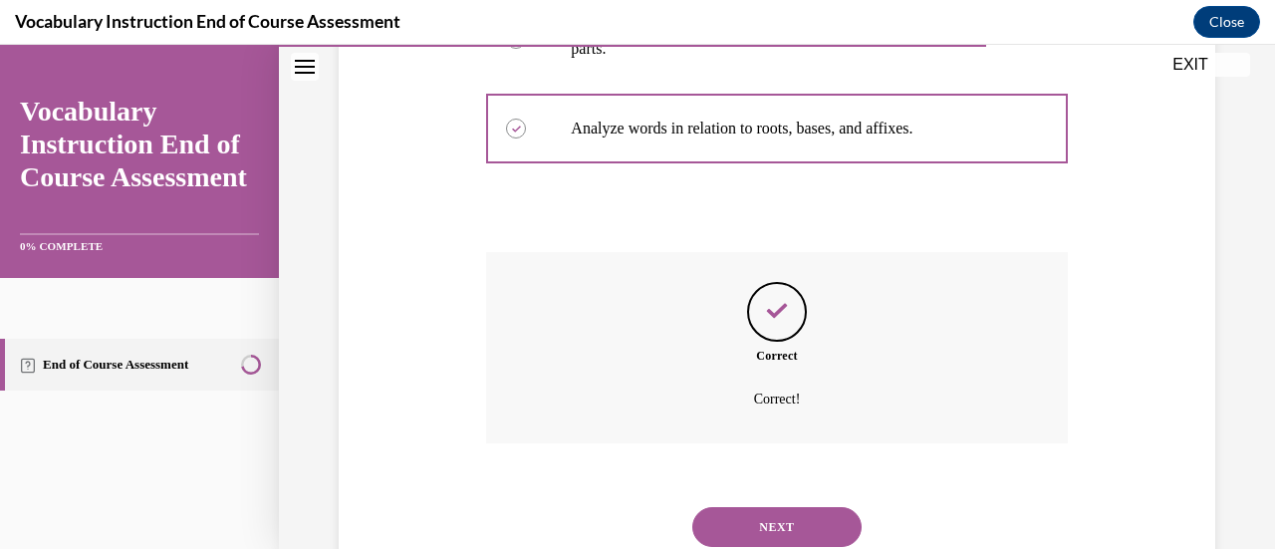
scroll to position [648, 0]
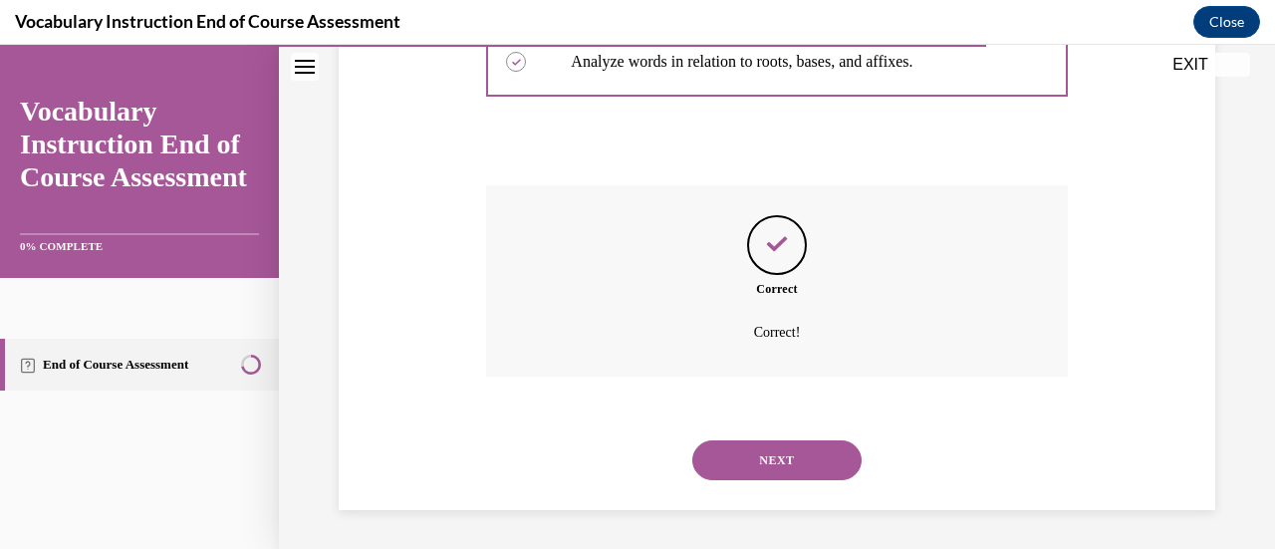
click at [820, 451] on button "NEXT" at bounding box center [777, 460] width 169 height 40
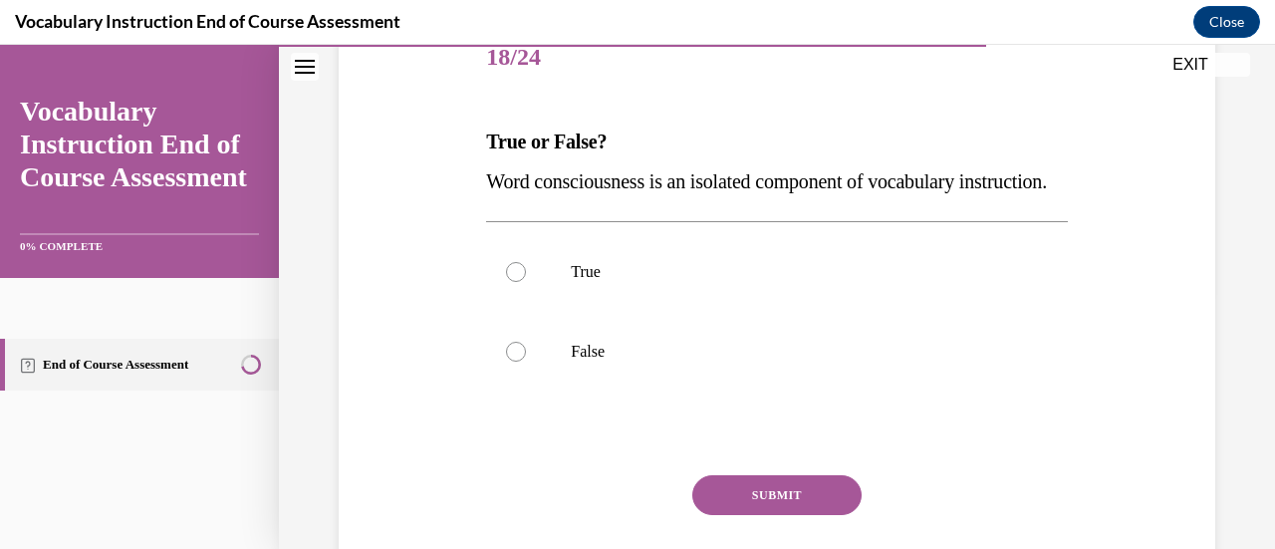
scroll to position [261, 0]
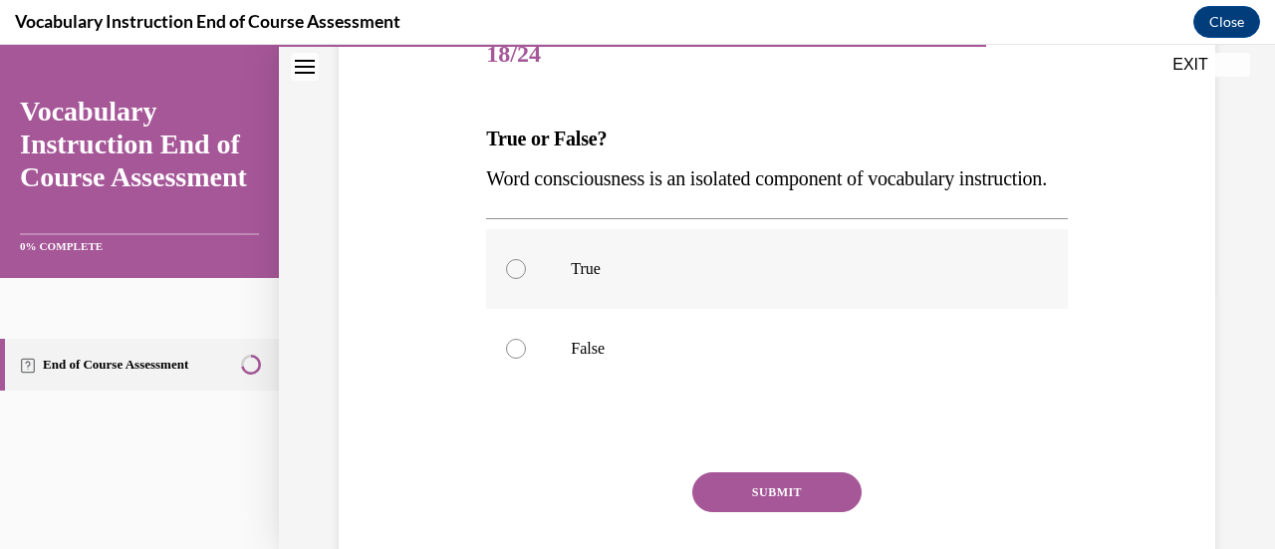
click at [823, 279] on p "True" at bounding box center [794, 269] width 446 height 20
click at [526, 279] on input "True" at bounding box center [516, 269] width 20 height 20
radio input "true"
click at [781, 512] on button "SUBMIT" at bounding box center [777, 492] width 169 height 40
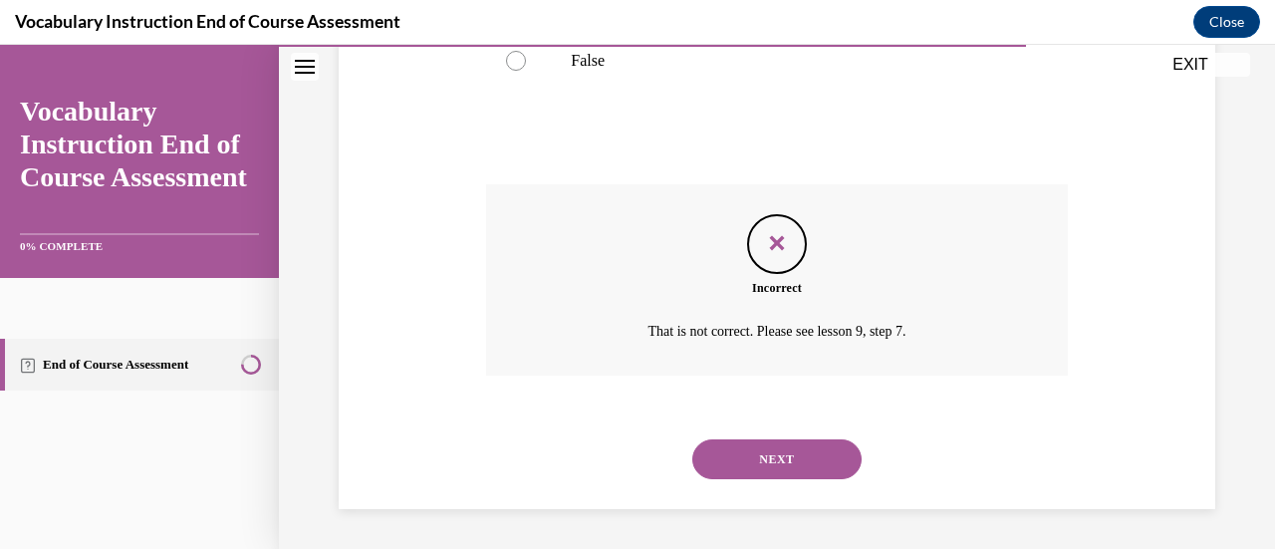
scroll to position [588, 0]
click at [797, 467] on button "NEXT" at bounding box center [777, 459] width 169 height 40
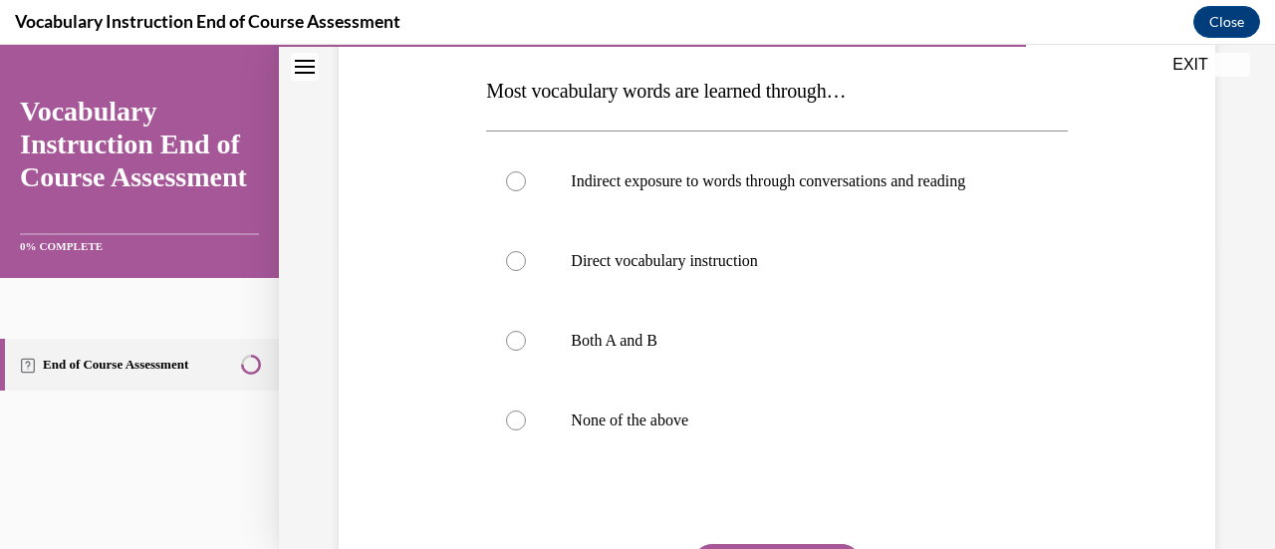
scroll to position [322, 0]
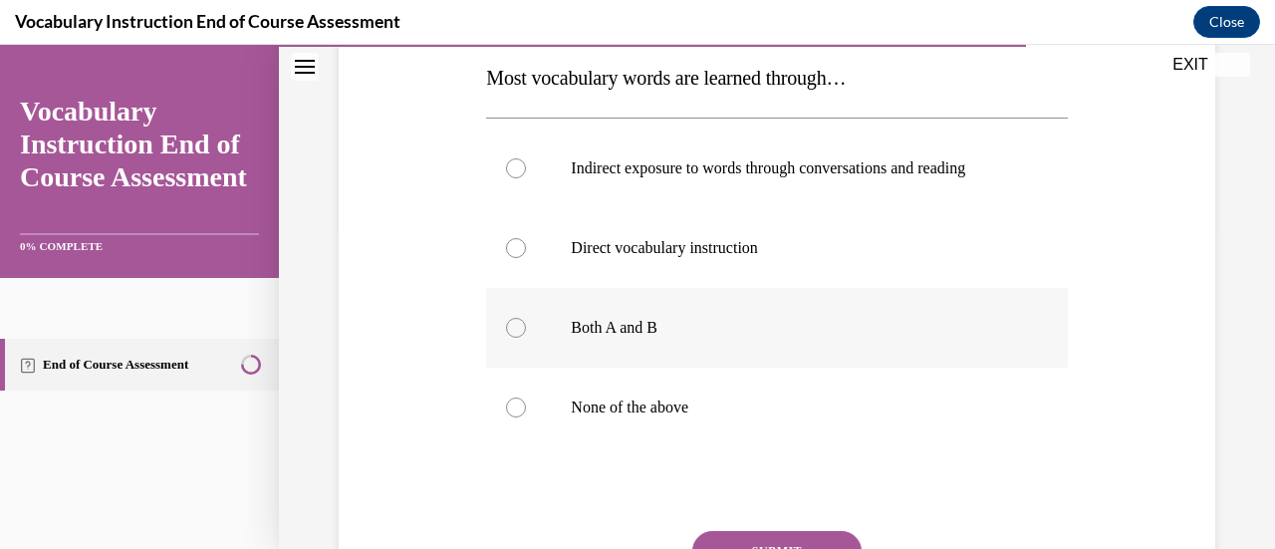
click at [670, 336] on p "Both A and B" at bounding box center [794, 328] width 446 height 20
click at [526, 336] on input "Both A and B" at bounding box center [516, 328] width 20 height 20
radio input "true"
click at [734, 542] on button "SUBMIT" at bounding box center [777, 551] width 169 height 40
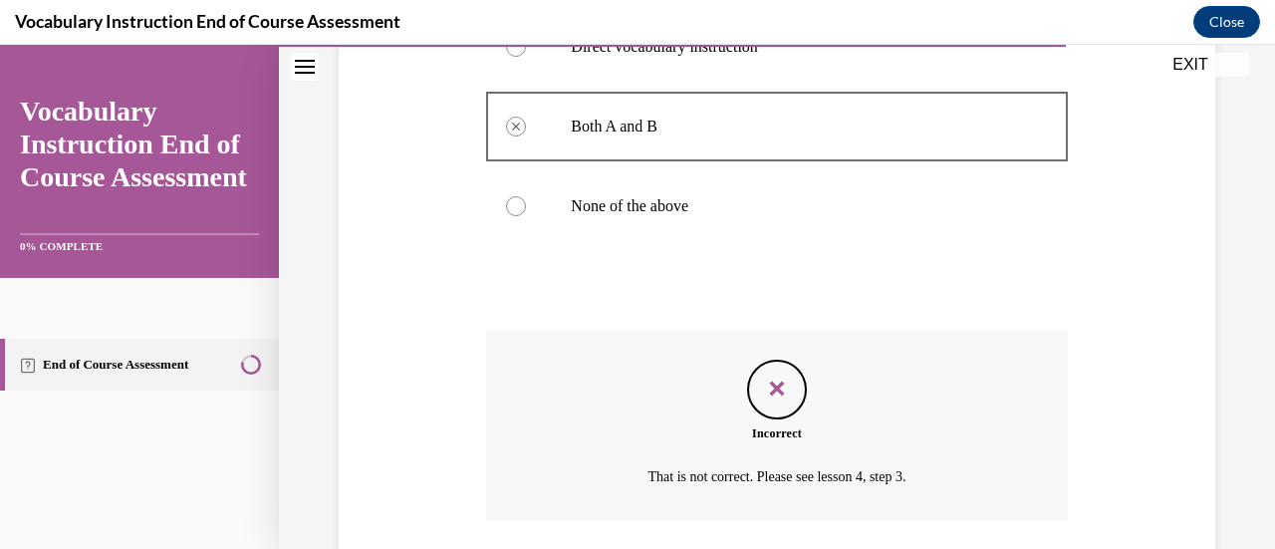
scroll to position [668, 0]
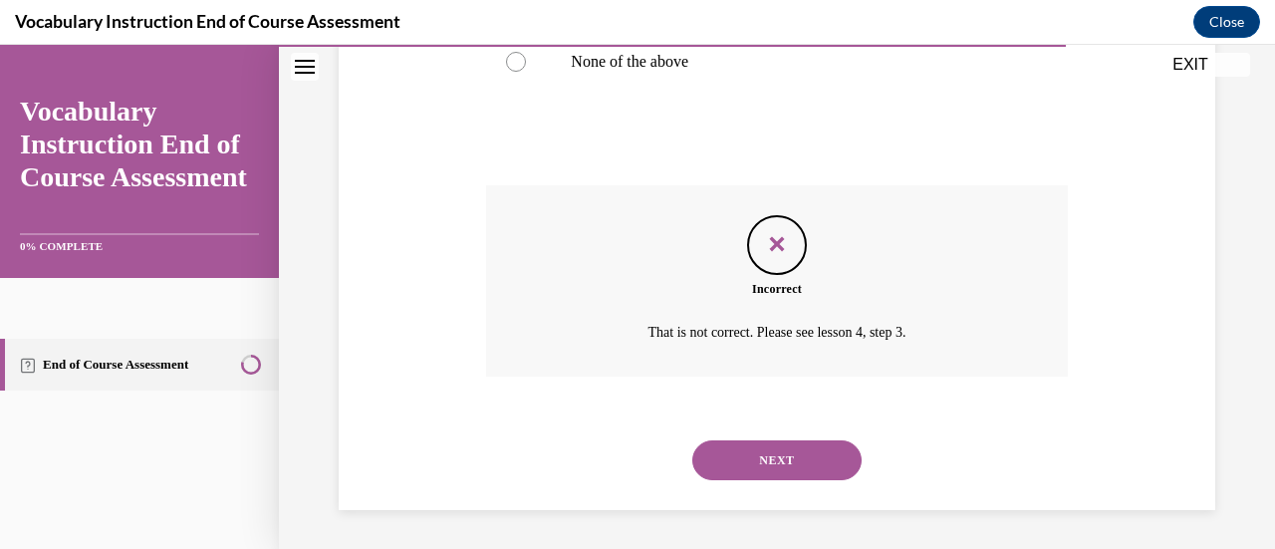
click at [799, 458] on button "NEXT" at bounding box center [777, 460] width 169 height 40
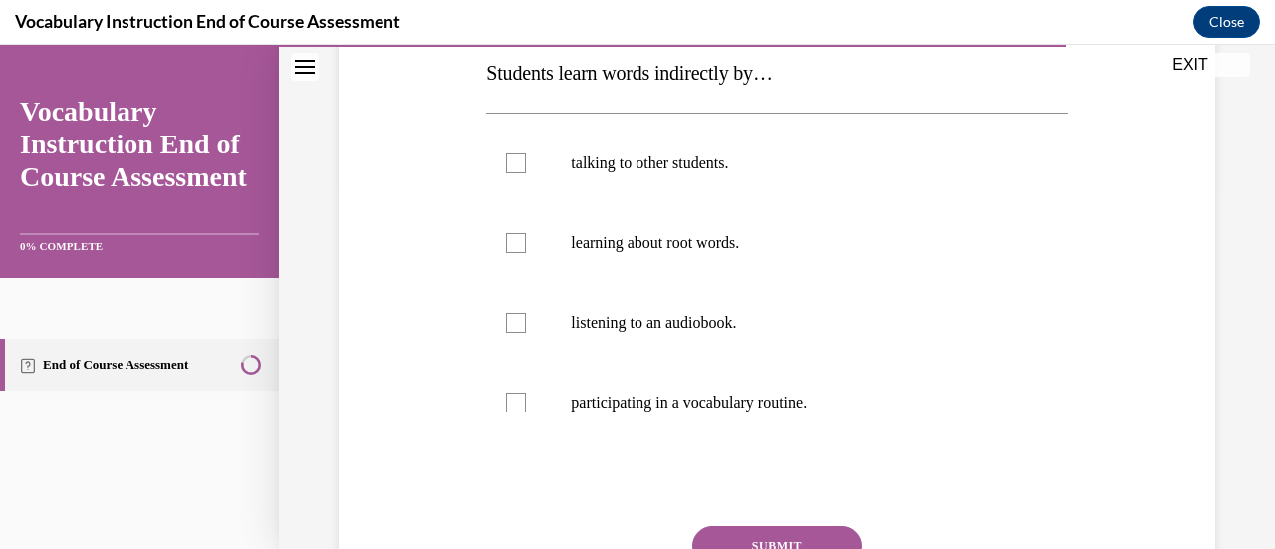
scroll to position [366, 0]
click at [745, 170] on p "talking to other students." at bounding box center [794, 164] width 446 height 20
click at [526, 170] on input "talking to other students." at bounding box center [516, 164] width 20 height 20
checkbox input "true"
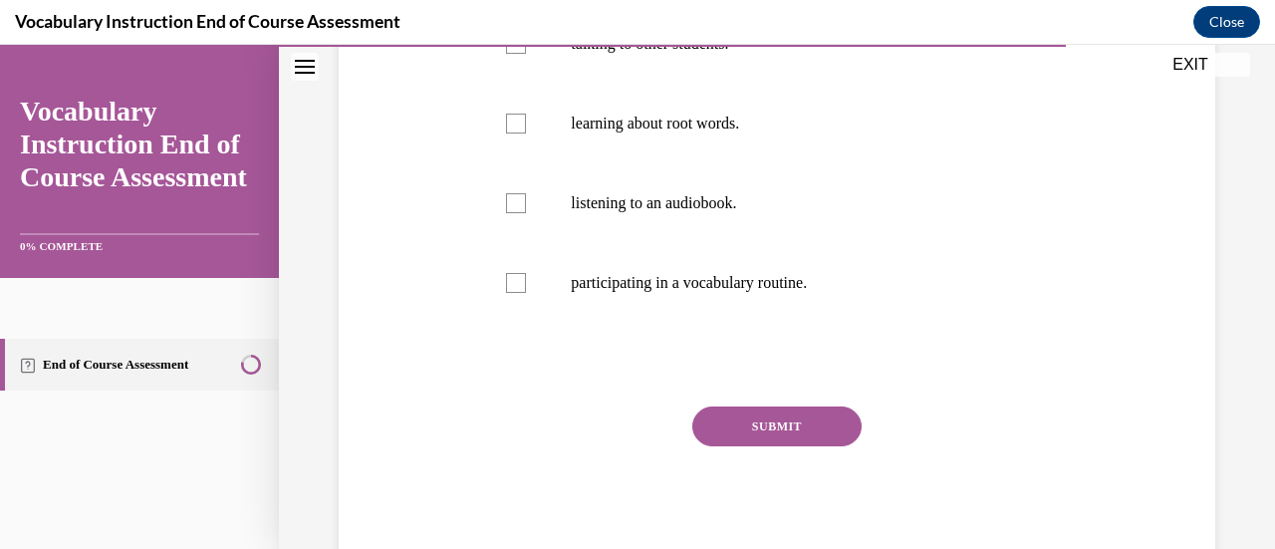
click at [741, 426] on button "SUBMIT" at bounding box center [777, 427] width 169 height 40
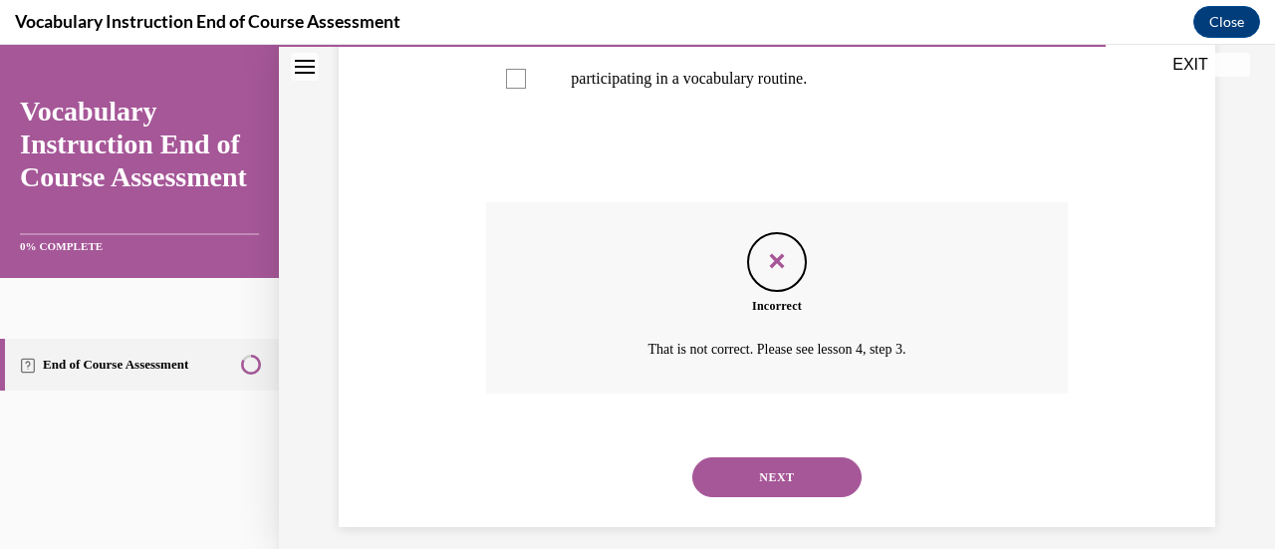
scroll to position [707, 0]
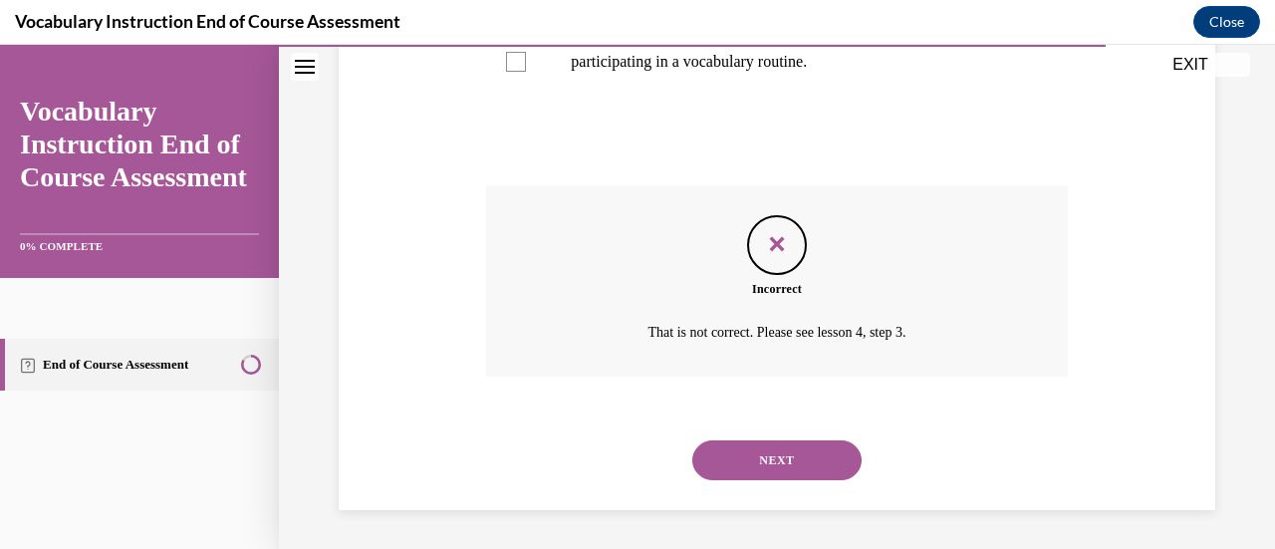
click at [743, 463] on button "NEXT" at bounding box center [777, 460] width 169 height 40
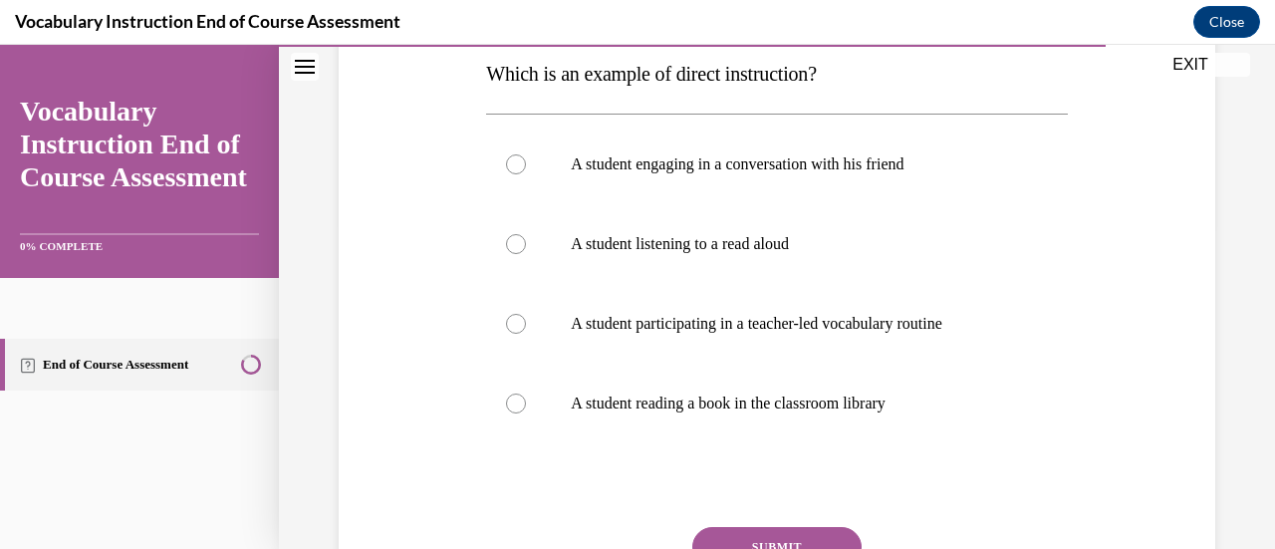
scroll to position [324, 0]
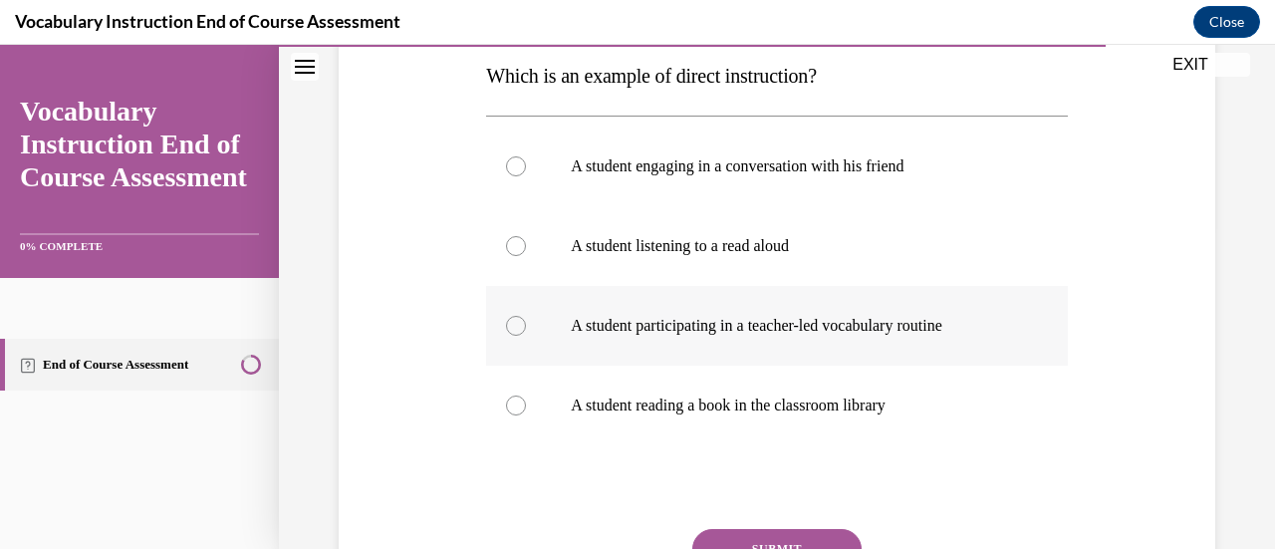
click at [792, 313] on label "A student participating in a teacher-led vocabulary routine" at bounding box center [776, 326] width 581 height 80
click at [526, 316] on input "A student participating in a teacher-led vocabulary routine" at bounding box center [516, 326] width 20 height 20
radio input "true"
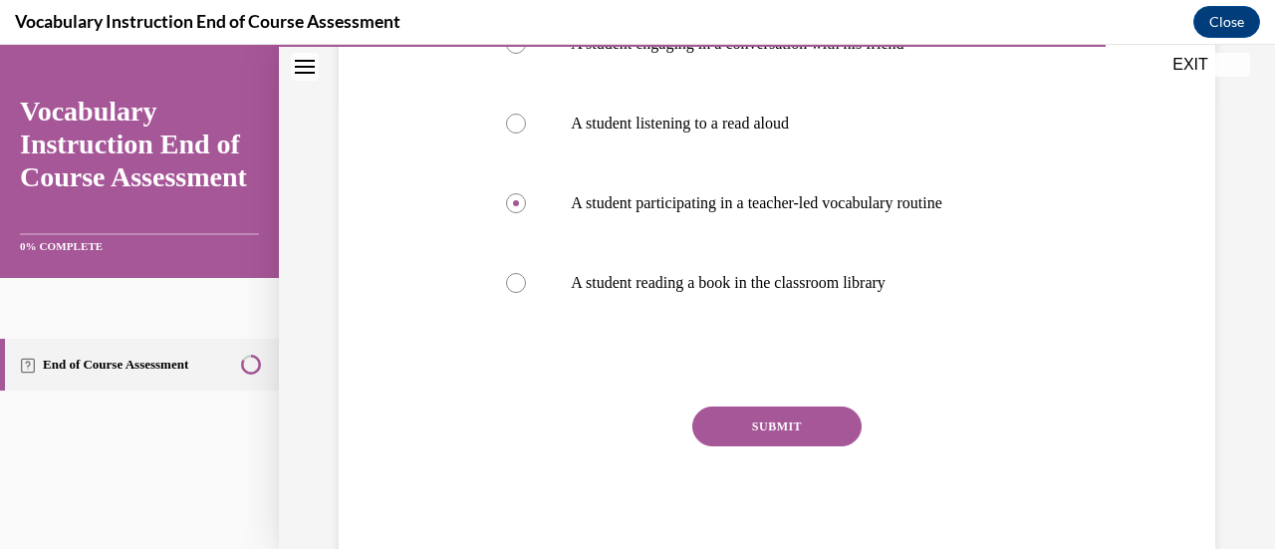
click at [767, 418] on button "SUBMIT" at bounding box center [777, 427] width 169 height 40
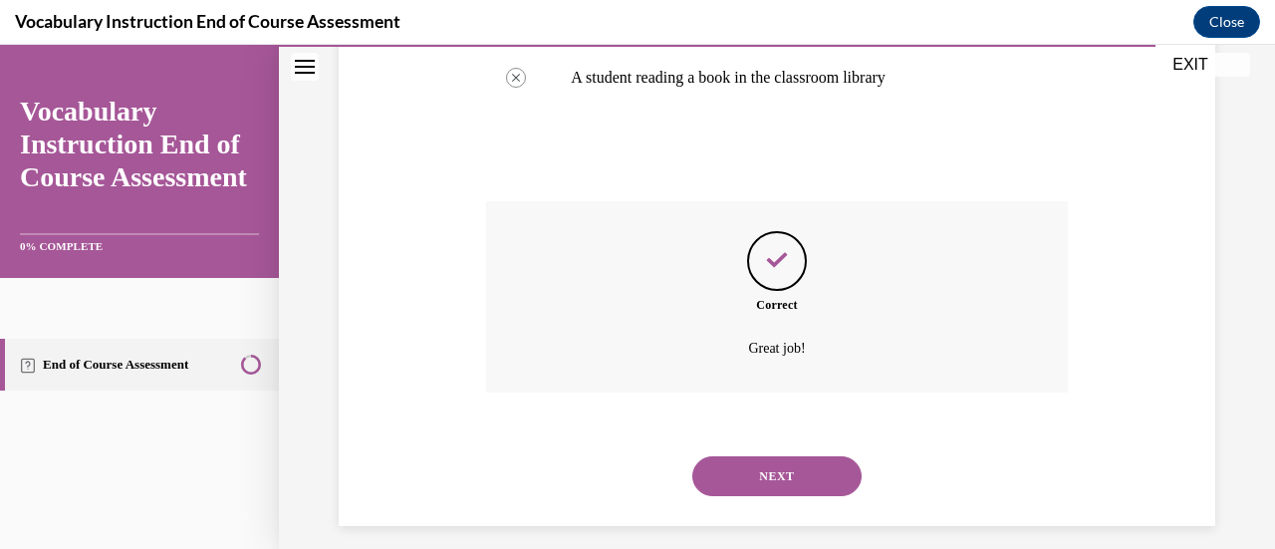
scroll to position [668, 0]
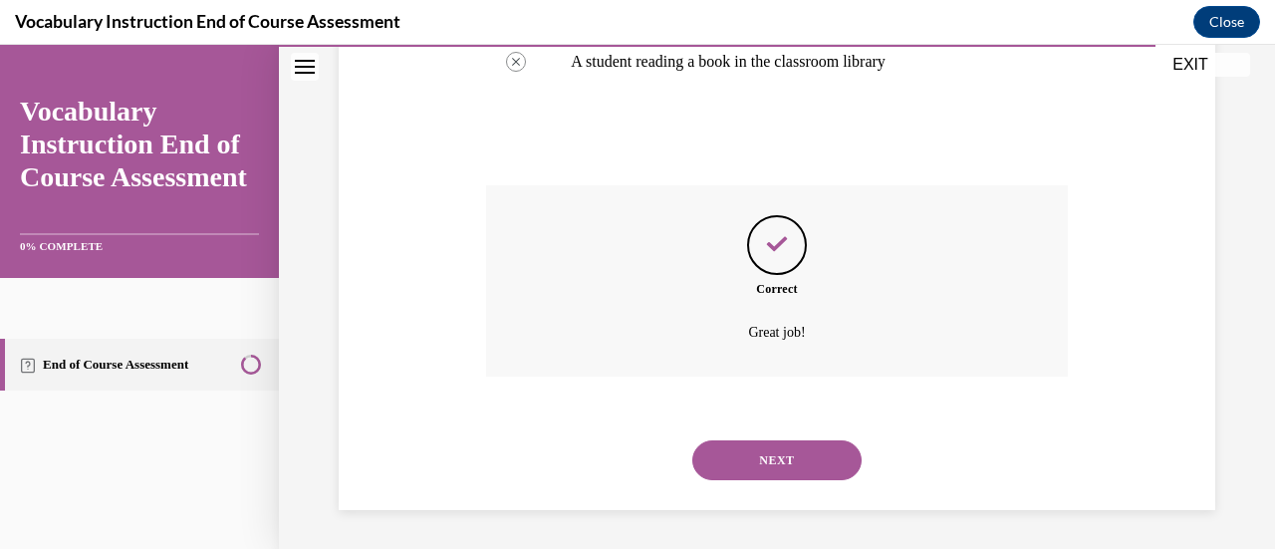
drag, startPoint x: 763, startPoint y: 464, endPoint x: 752, endPoint y: 463, distance: 11.0
click at [752, 463] on button "NEXT" at bounding box center [777, 460] width 169 height 40
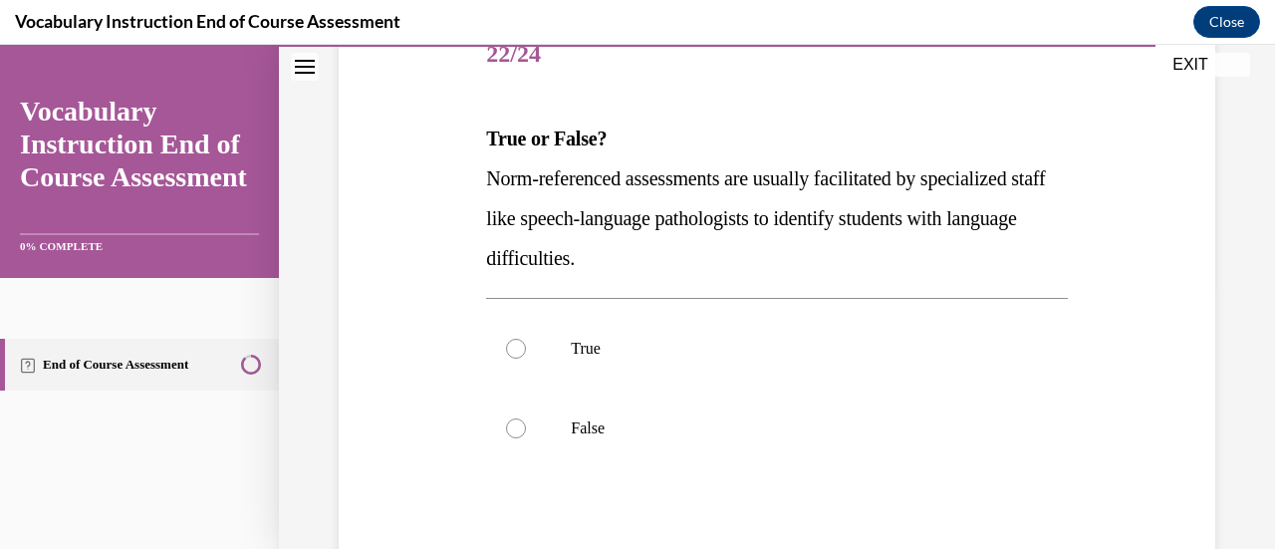
scroll to position [262, 0]
click at [751, 366] on label "True" at bounding box center [776, 348] width 581 height 80
click at [526, 358] on input "True" at bounding box center [516, 348] width 20 height 20
radio input "true"
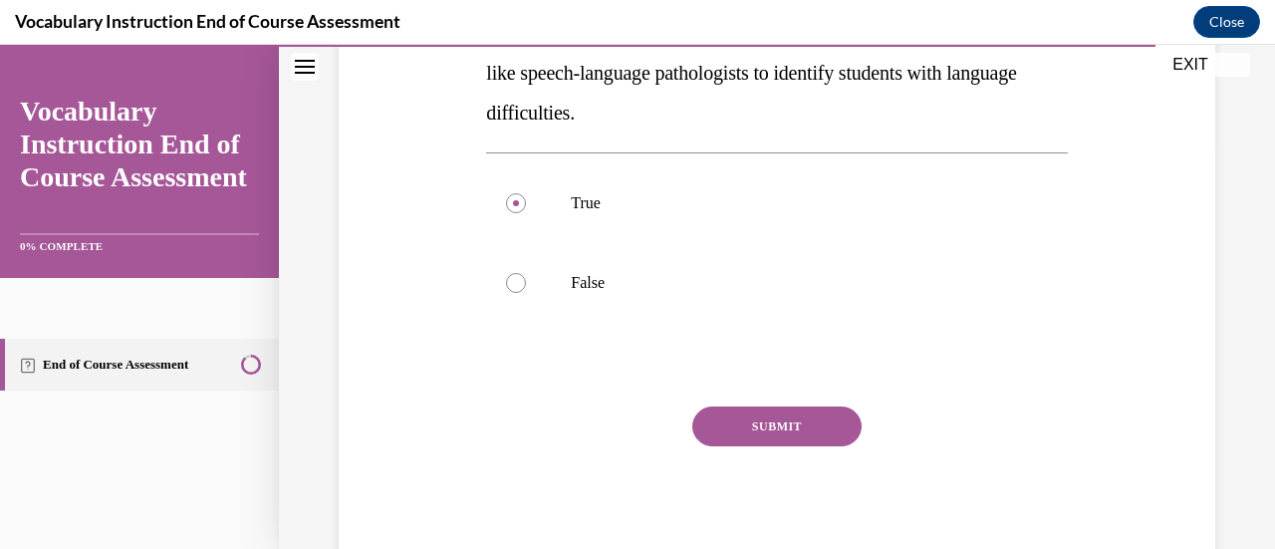
click at [751, 425] on button "SUBMIT" at bounding box center [777, 427] width 169 height 40
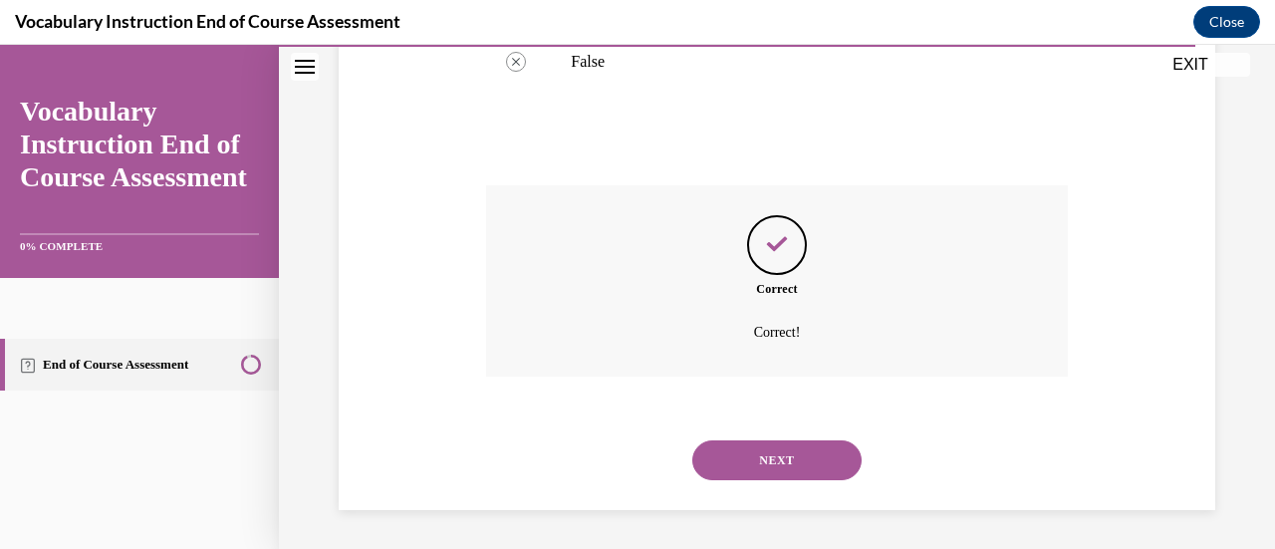
click at [750, 459] on button "NEXT" at bounding box center [777, 460] width 169 height 40
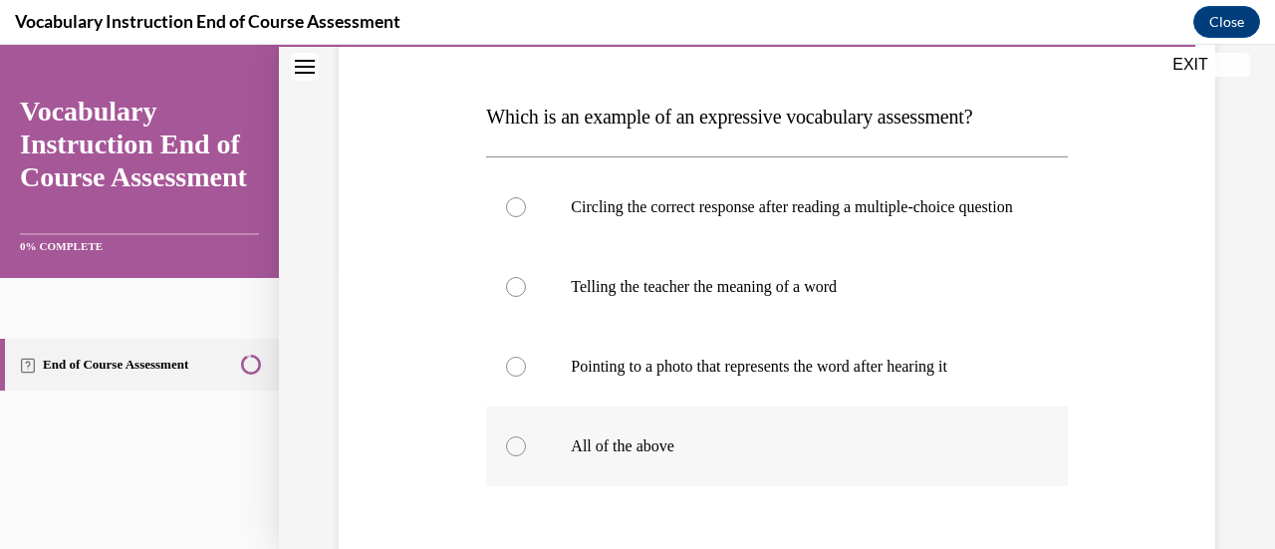
scroll to position [282, 0]
click at [769, 451] on label "All of the above" at bounding box center [776, 448] width 581 height 80
click at [526, 451] on input "All of the above" at bounding box center [516, 447] width 20 height 20
radio input "true"
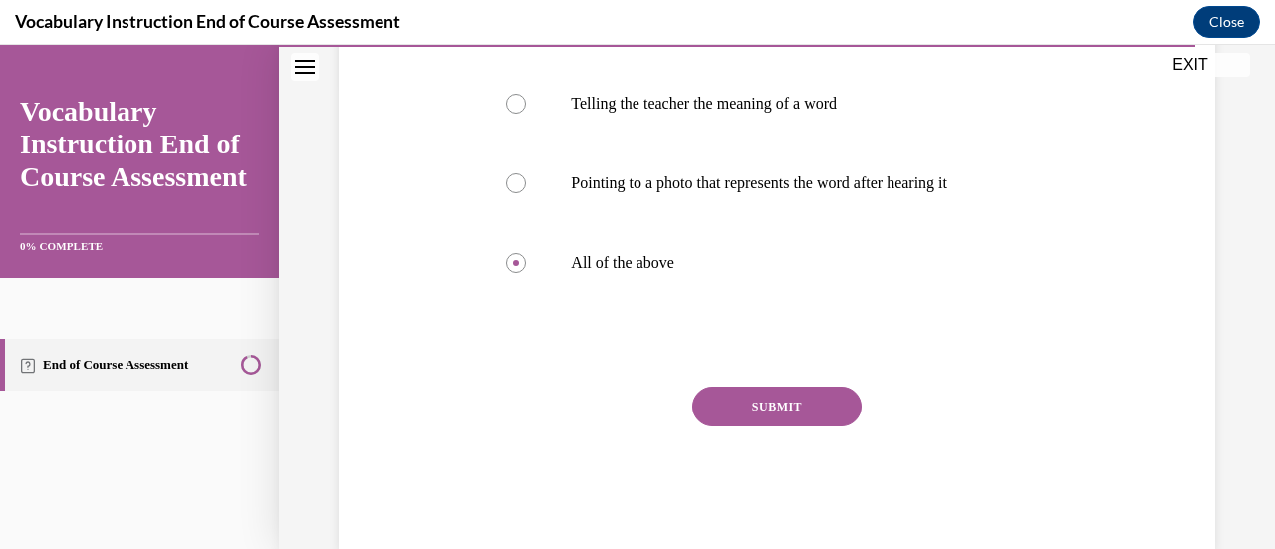
click at [779, 425] on button "SUBMIT" at bounding box center [777, 407] width 169 height 40
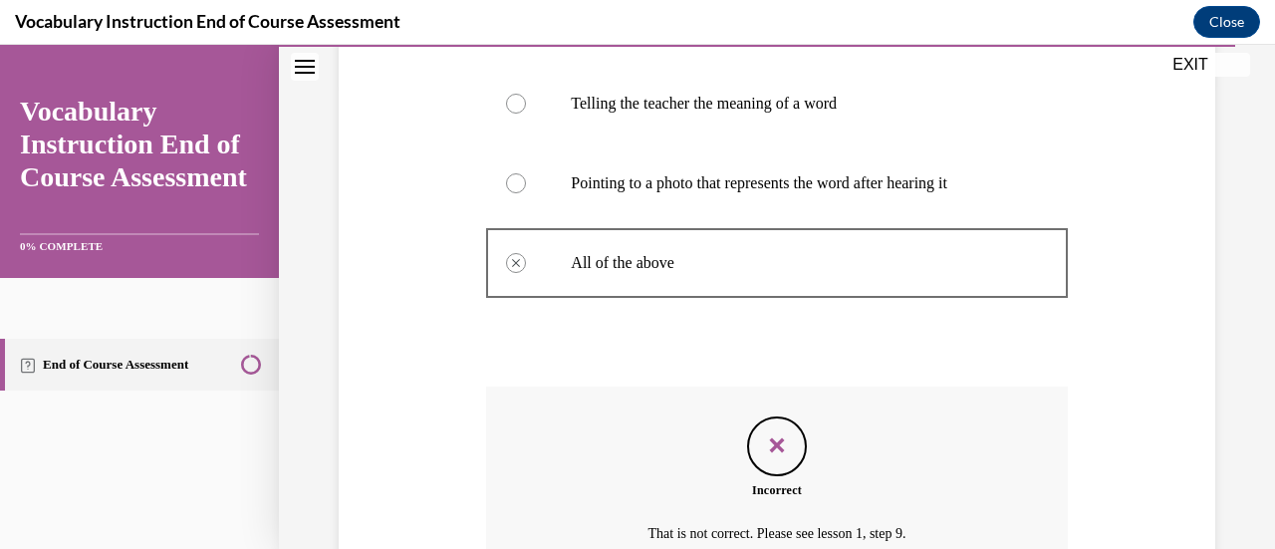
scroll to position [688, 0]
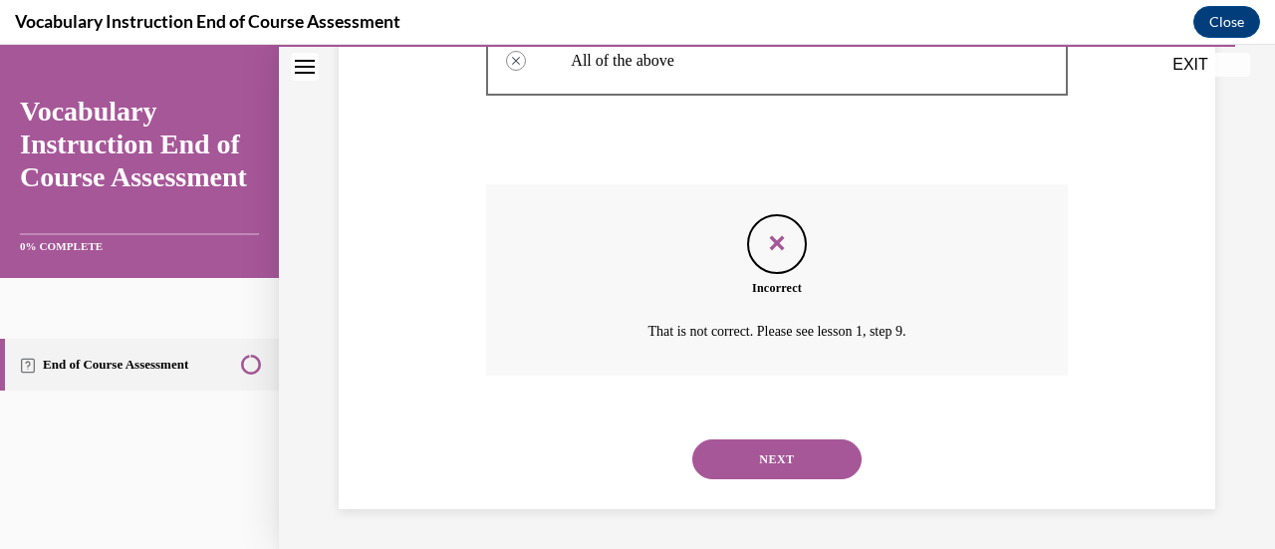
click at [781, 451] on button "NEXT" at bounding box center [777, 459] width 169 height 40
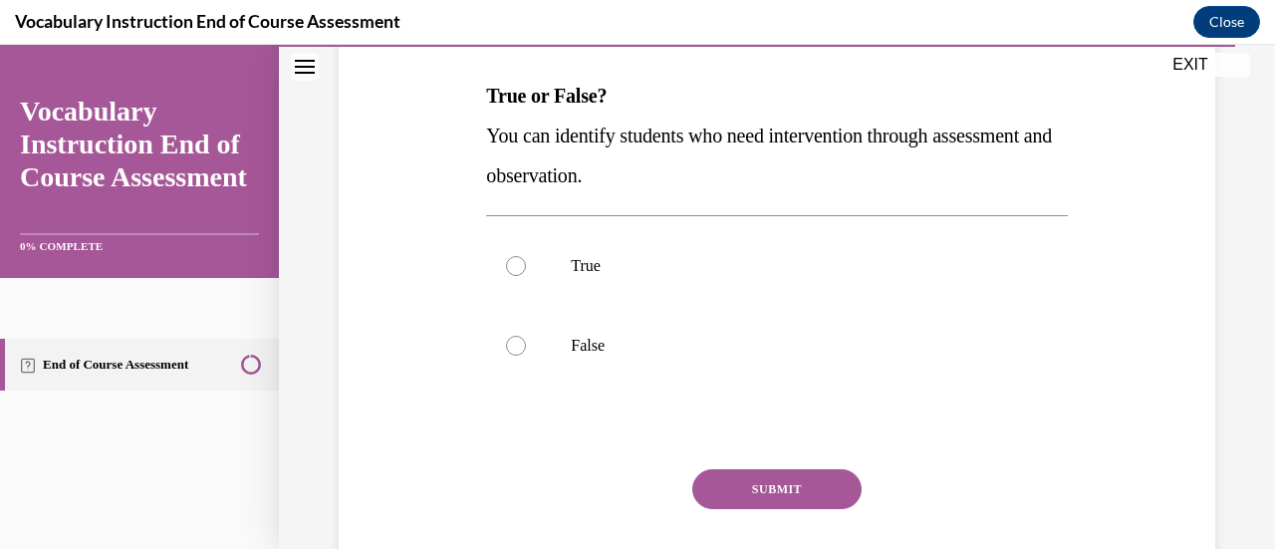
scroll to position [305, 0]
click at [763, 272] on p "True" at bounding box center [794, 265] width 446 height 20
click at [526, 272] on input "True" at bounding box center [516, 265] width 20 height 20
radio input "true"
click at [764, 481] on button "SUBMIT" at bounding box center [777, 488] width 169 height 40
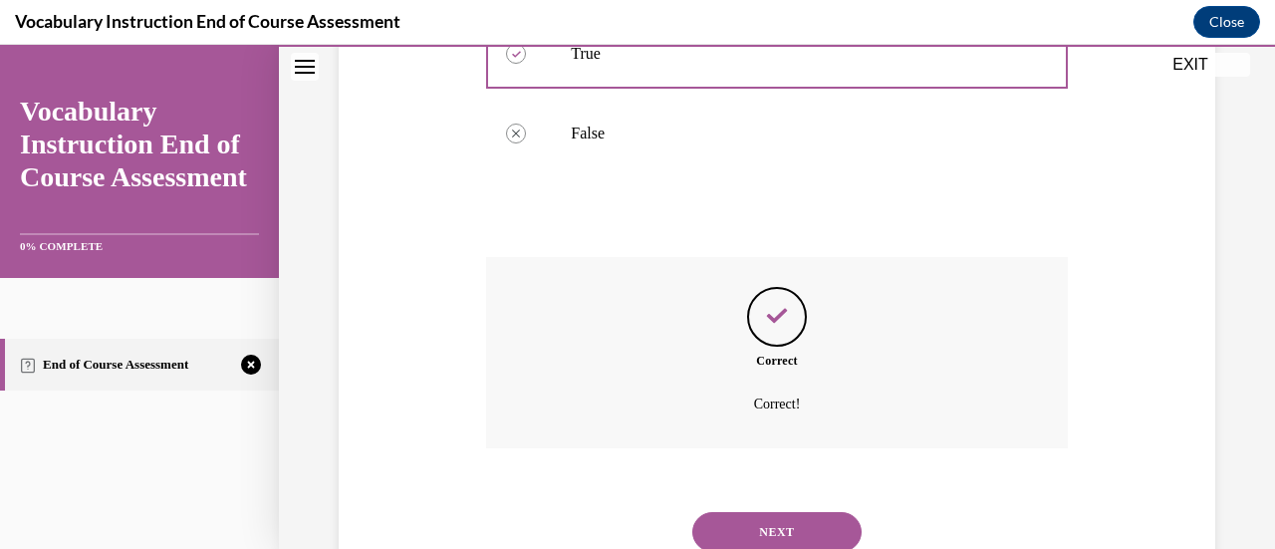
scroll to position [588, 0]
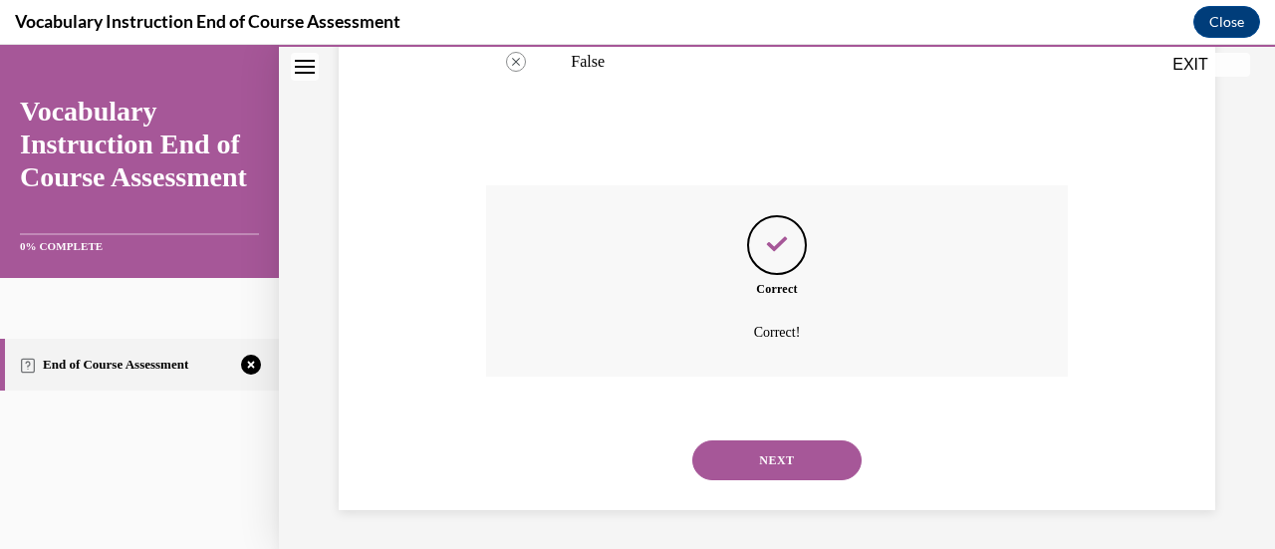
click at [767, 469] on button "NEXT" at bounding box center [777, 460] width 169 height 40
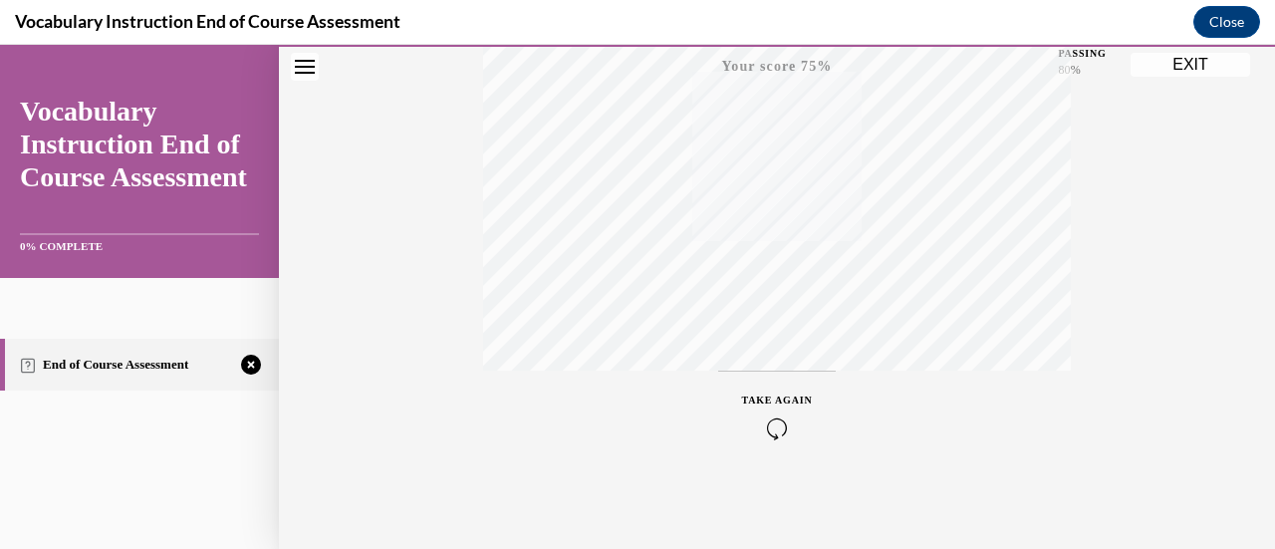
scroll to position [515, 0]
click at [765, 427] on icon "button" at bounding box center [777, 430] width 71 height 22
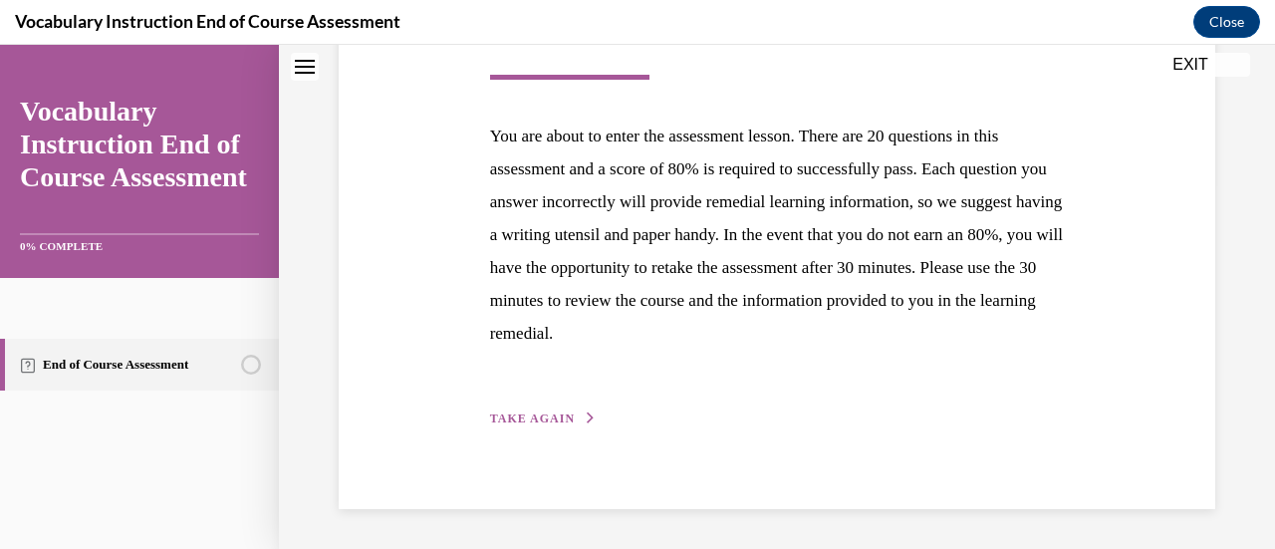
scroll to position [310, 0]
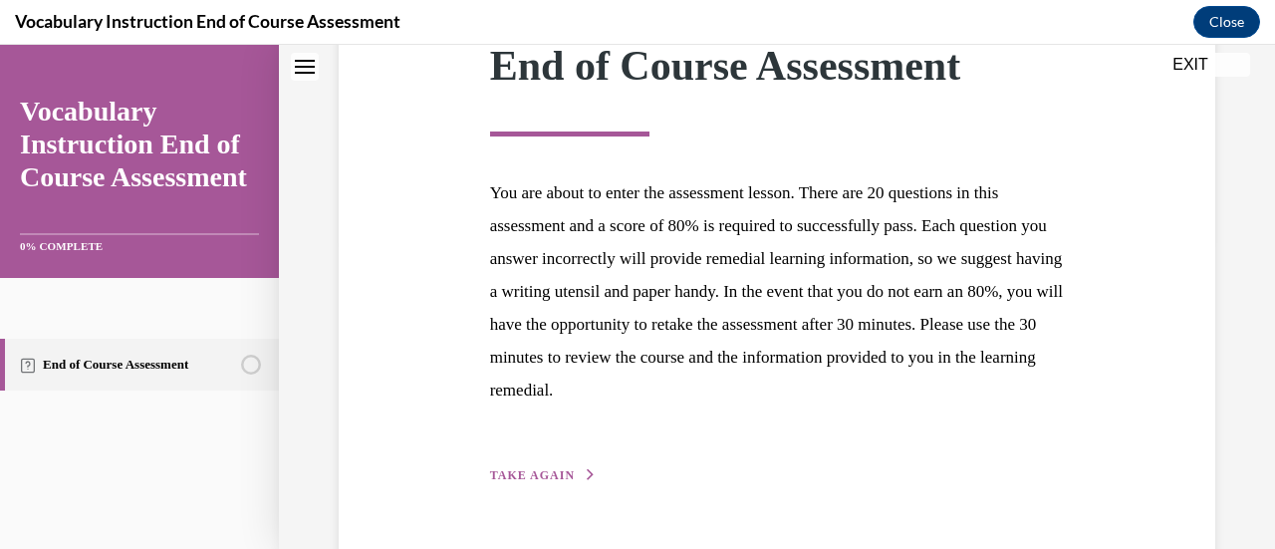
click at [542, 475] on span "TAKE AGAIN" at bounding box center [532, 475] width 85 height 14
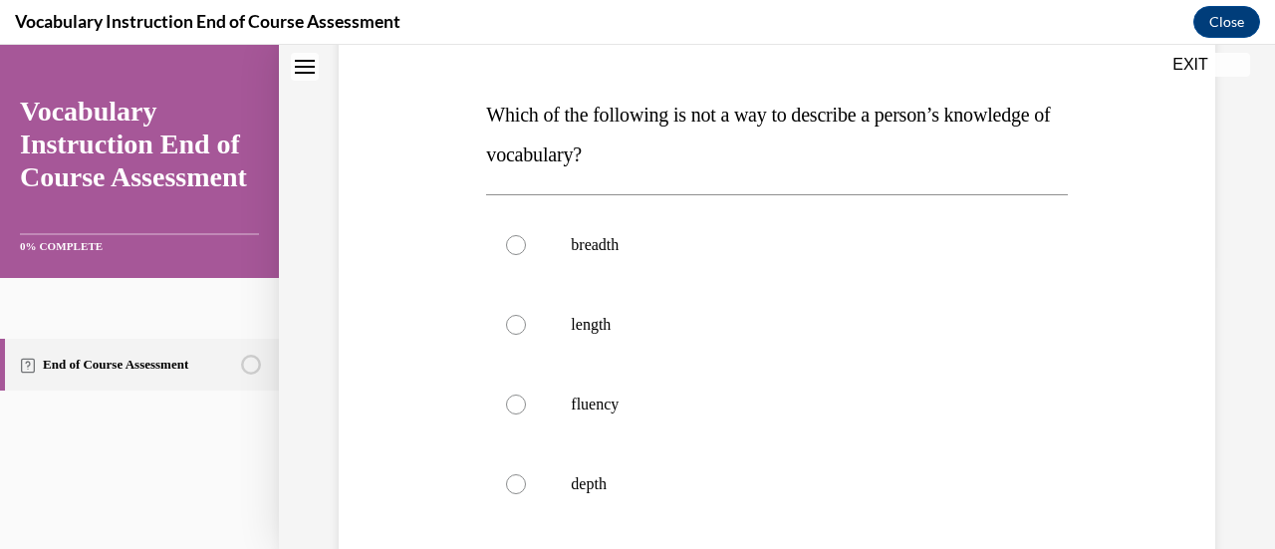
scroll to position [287, 0]
click at [630, 329] on p "length" at bounding box center [794, 323] width 446 height 20
click at [526, 329] on input "length" at bounding box center [516, 323] width 20 height 20
radio input "true"
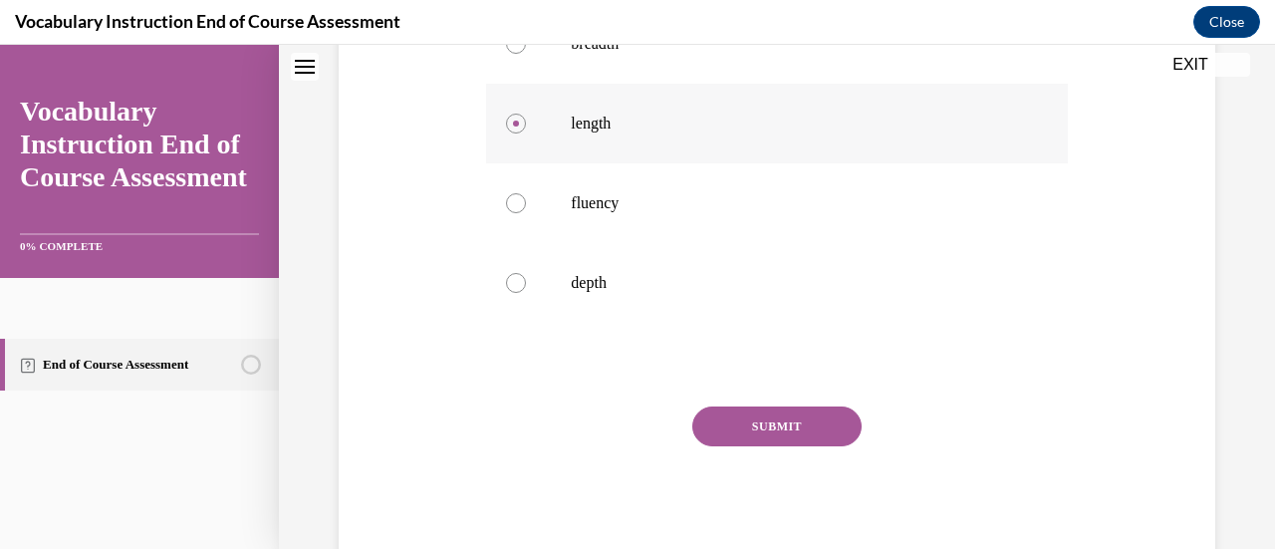
scroll to position [485, 0]
click at [777, 433] on button "SUBMIT" at bounding box center [777, 428] width 169 height 40
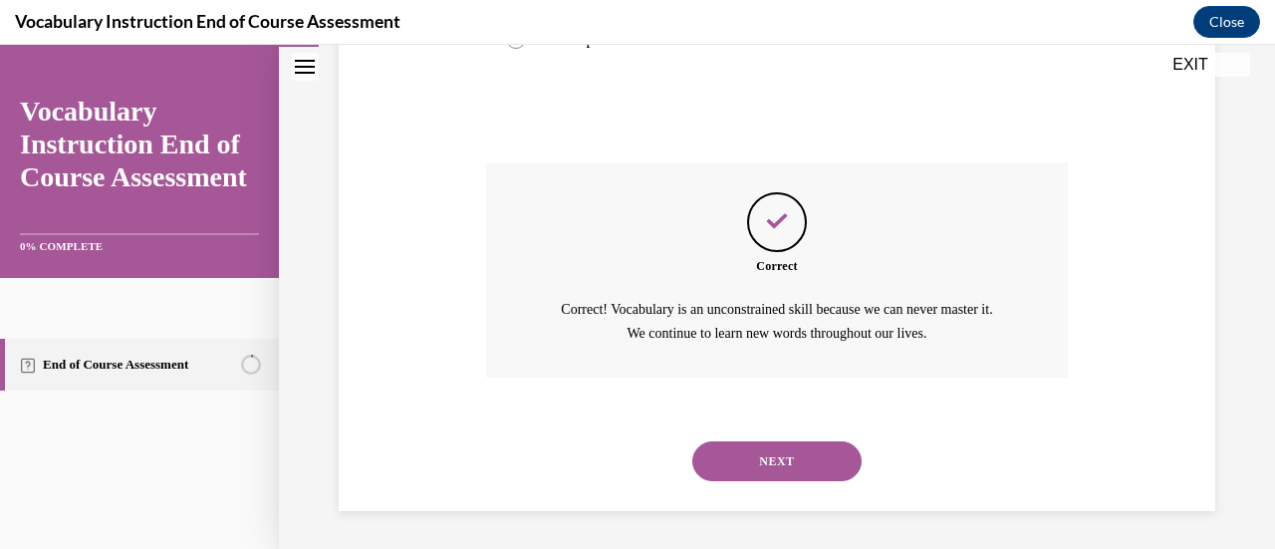
click at [802, 458] on button "NEXT" at bounding box center [777, 461] width 169 height 40
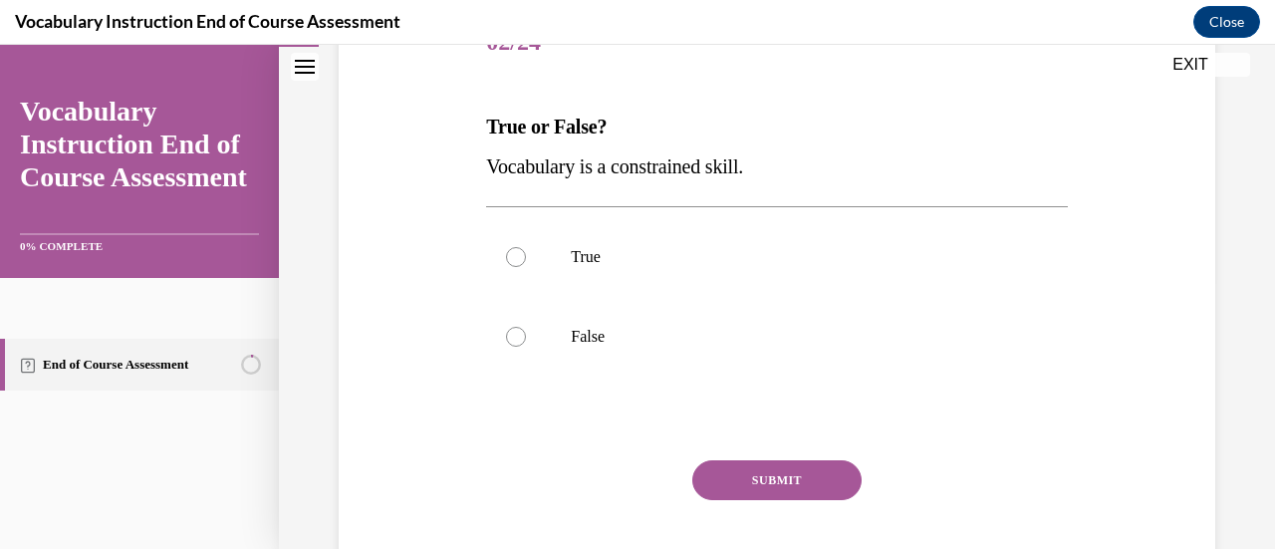
scroll to position [289, 0]
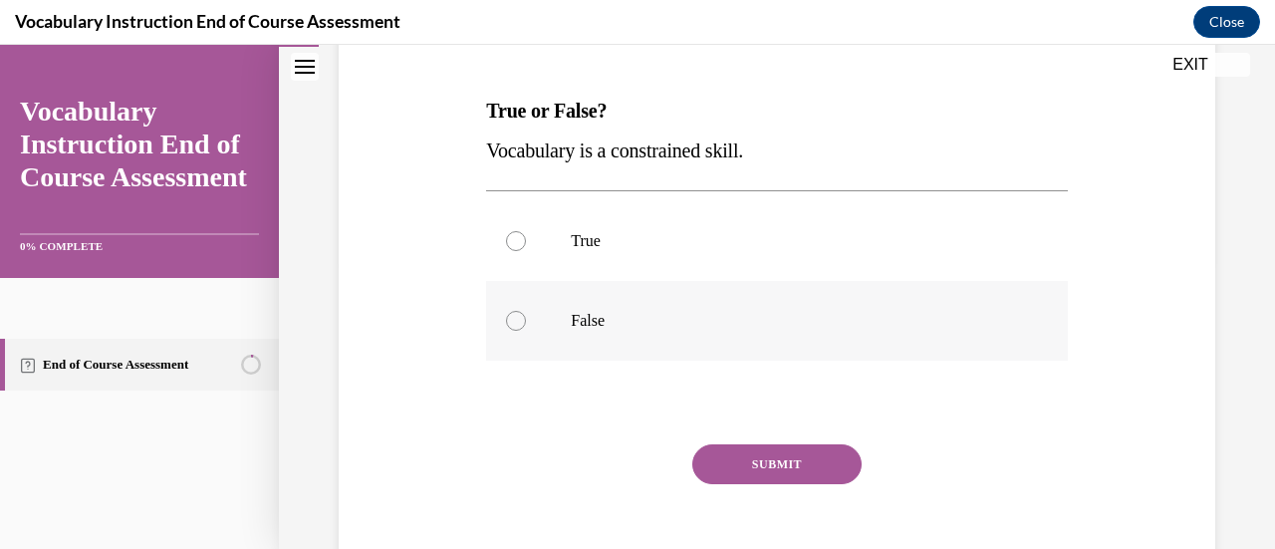
click at [633, 327] on p "False" at bounding box center [794, 321] width 446 height 20
click at [526, 327] on input "False" at bounding box center [516, 321] width 20 height 20
radio input "true"
click at [793, 472] on button "SUBMIT" at bounding box center [777, 464] width 169 height 40
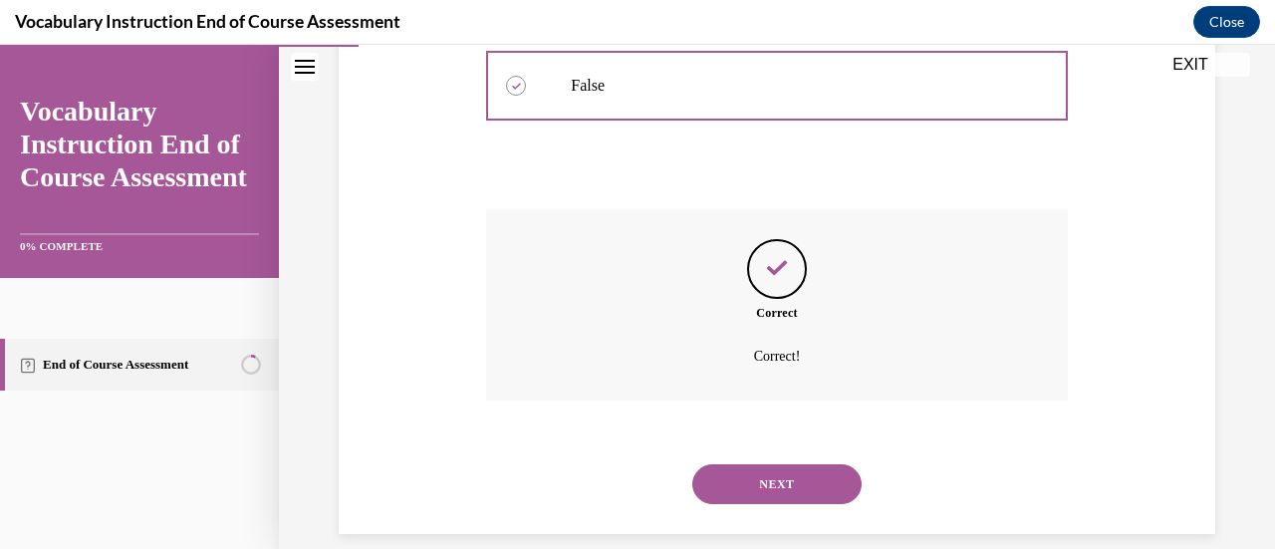
scroll to position [548, 0]
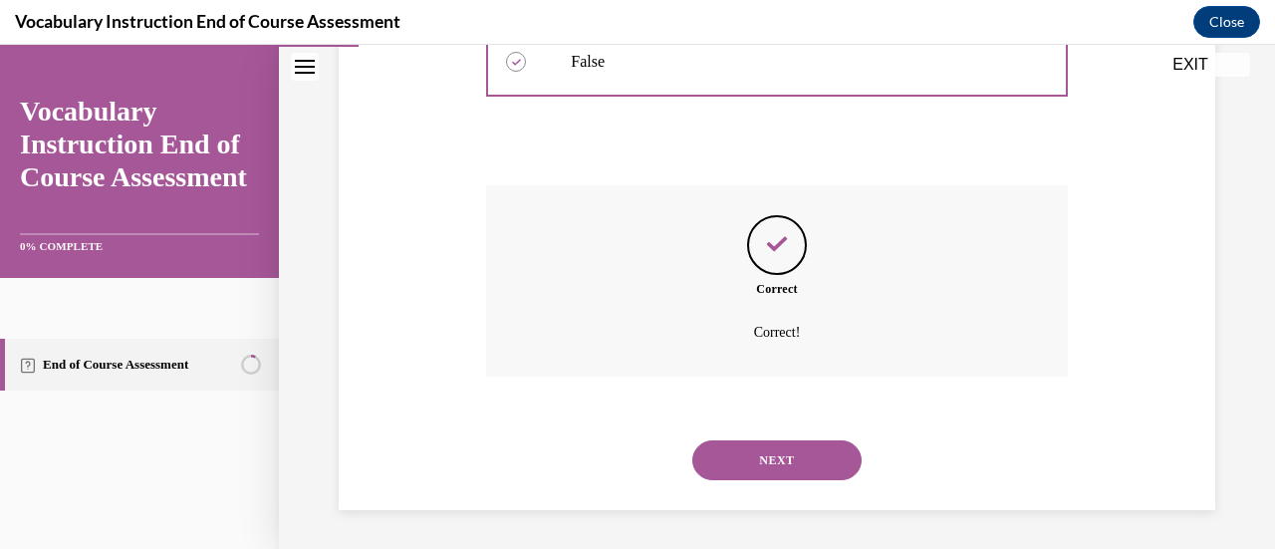
click at [821, 462] on button "NEXT" at bounding box center [777, 460] width 169 height 40
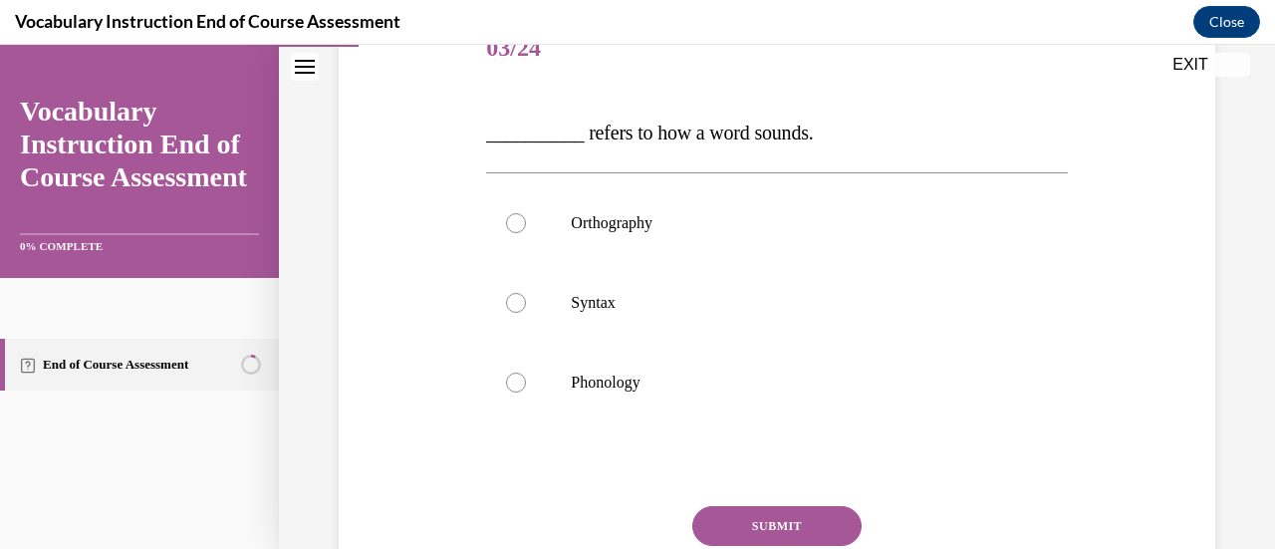
scroll to position [276, 0]
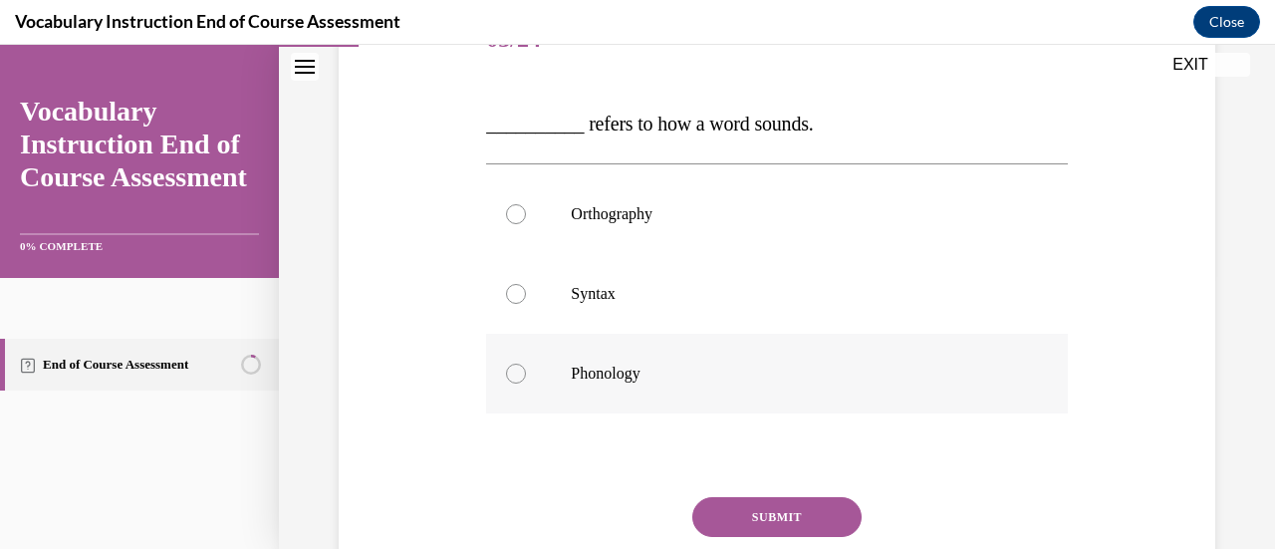
click at [654, 379] on p "Phonology" at bounding box center [794, 374] width 446 height 20
click at [526, 379] on input "Phonology" at bounding box center [516, 374] width 20 height 20
radio input "true"
click at [804, 520] on button "SUBMIT" at bounding box center [777, 517] width 169 height 40
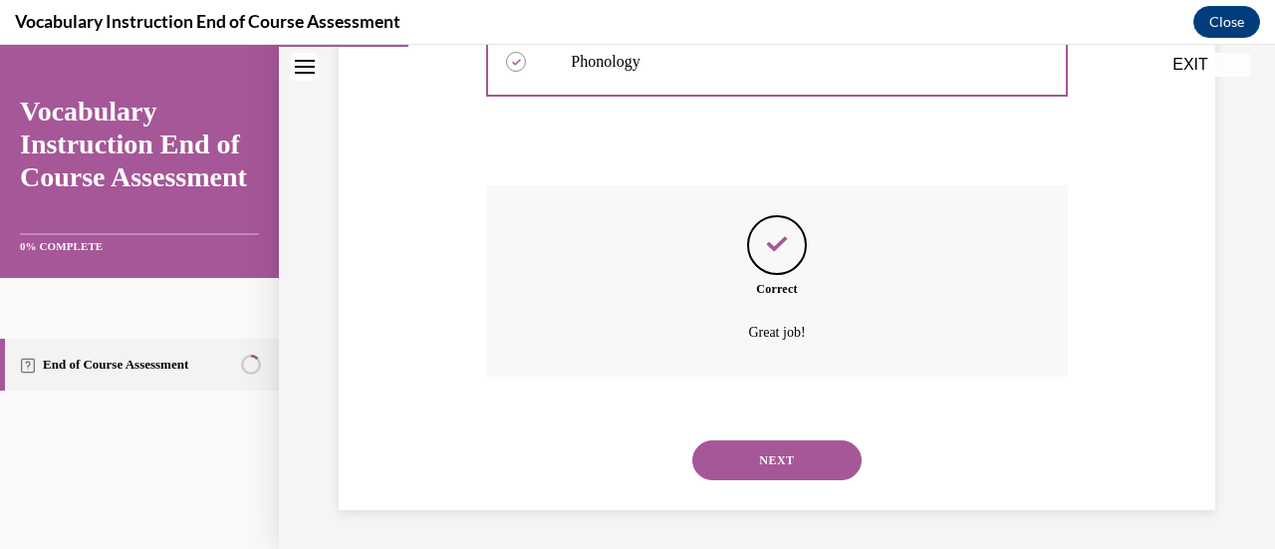
click at [820, 468] on button "NEXT" at bounding box center [777, 460] width 169 height 40
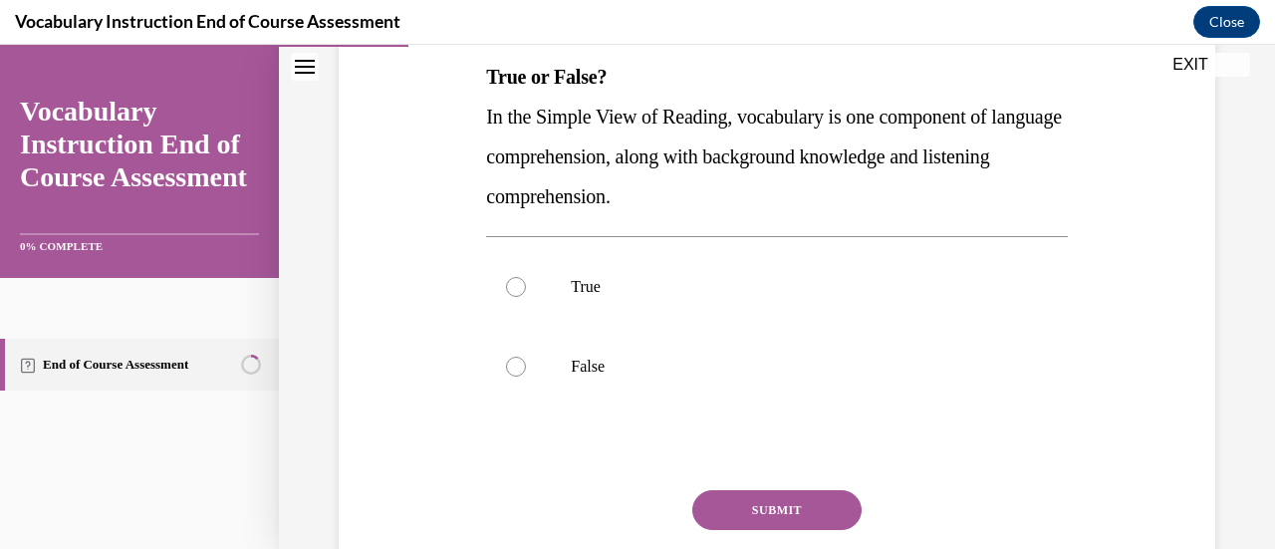
scroll to position [323, 0]
click at [633, 308] on label "True" at bounding box center [776, 287] width 581 height 80
click at [526, 297] on input "True" at bounding box center [516, 287] width 20 height 20
radio input "true"
click at [811, 520] on button "SUBMIT" at bounding box center [777, 510] width 169 height 40
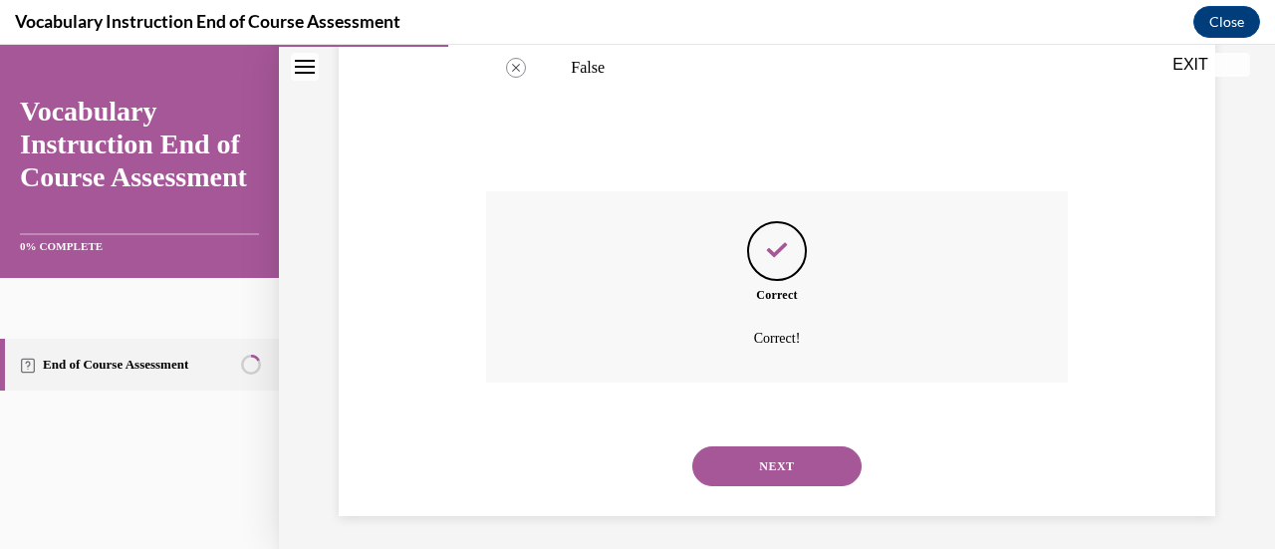
scroll to position [628, 0]
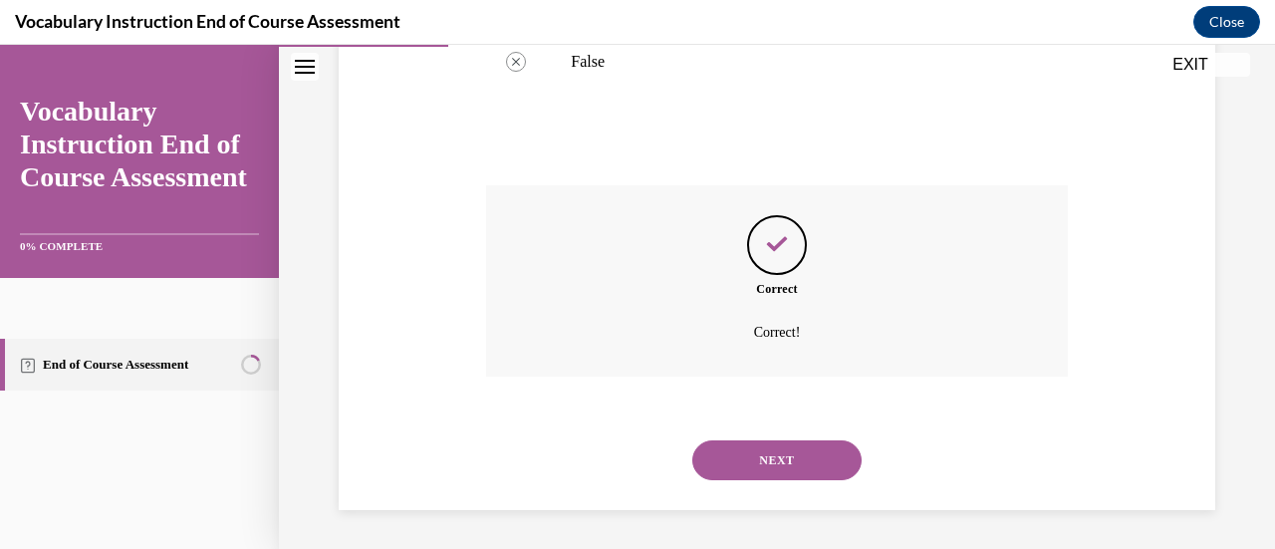
click at [830, 462] on button "NEXT" at bounding box center [777, 460] width 169 height 40
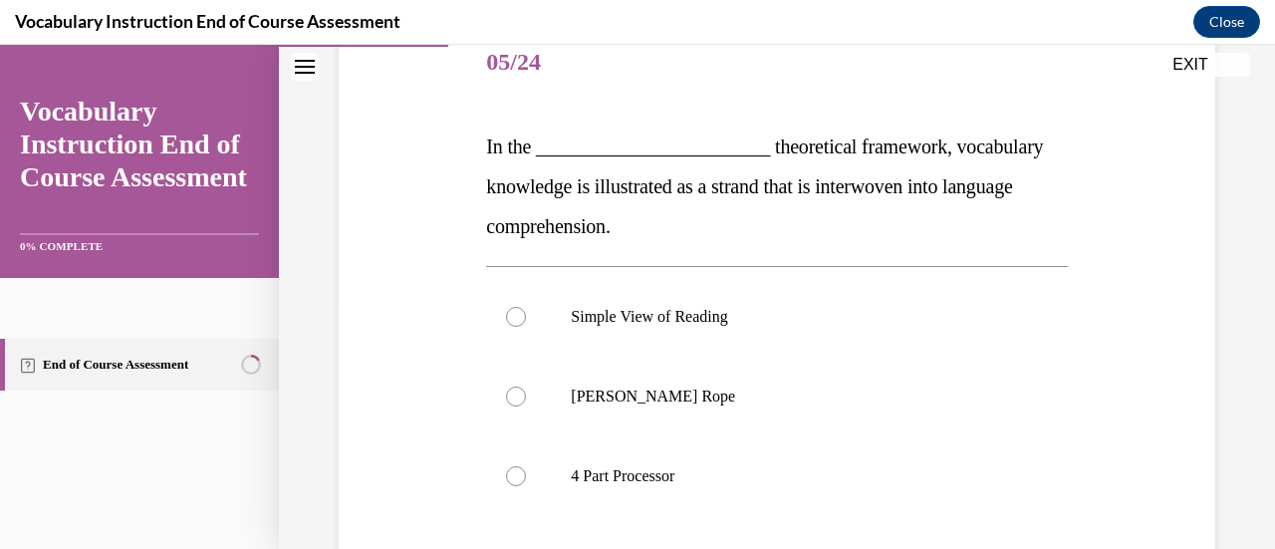
scroll to position [253, 0]
click at [704, 397] on p "[PERSON_NAME] Rope" at bounding box center [794, 397] width 446 height 20
click at [526, 397] on input "[PERSON_NAME] Rope" at bounding box center [516, 397] width 20 height 20
radio input "true"
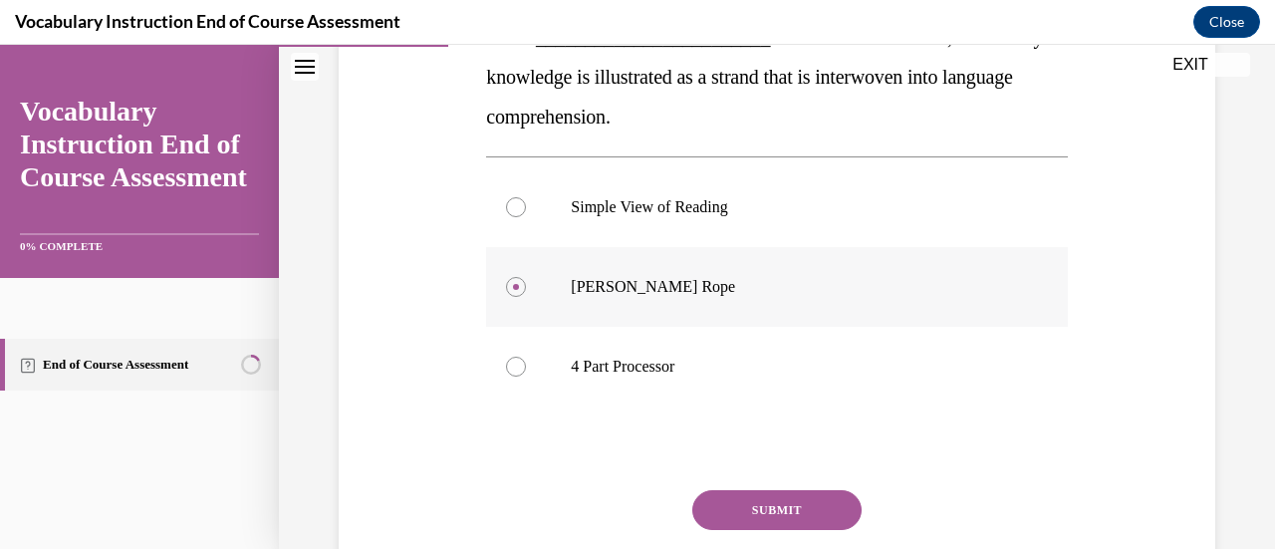
scroll to position [446, 0]
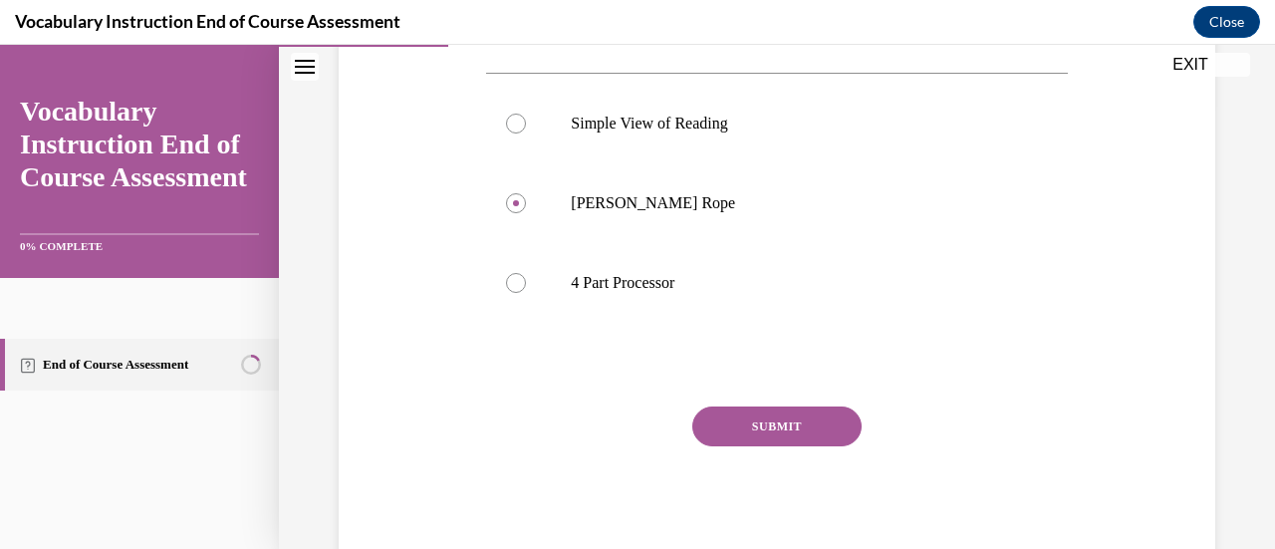
click at [800, 445] on div "SUBMIT NEXT" at bounding box center [776, 488] width 581 height 163
click at [818, 430] on button "SUBMIT" at bounding box center [777, 427] width 169 height 40
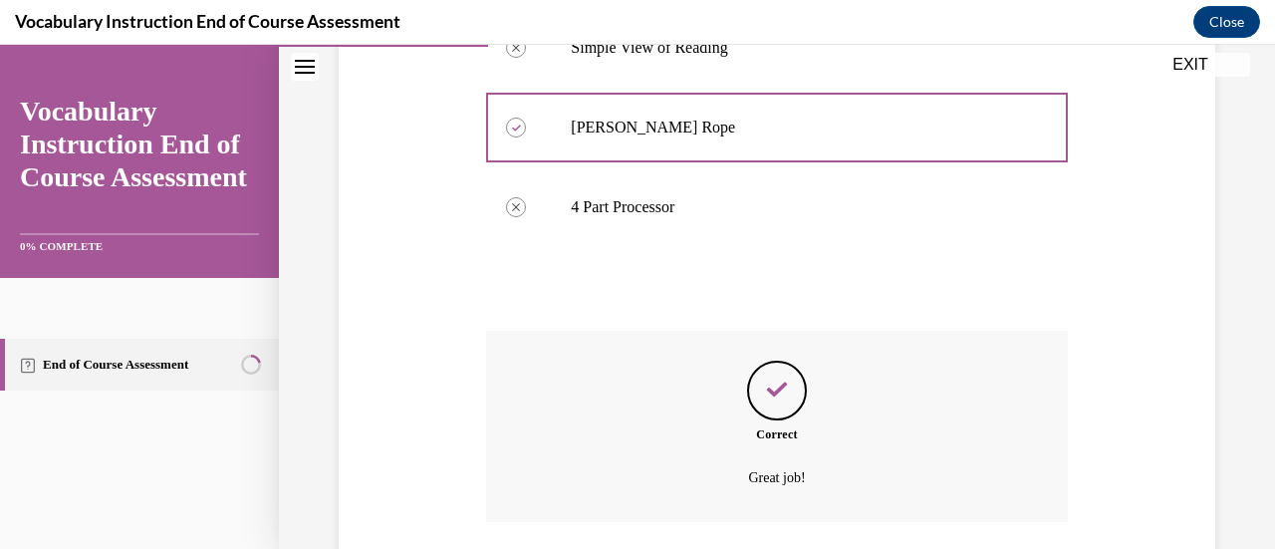
scroll to position [668, 0]
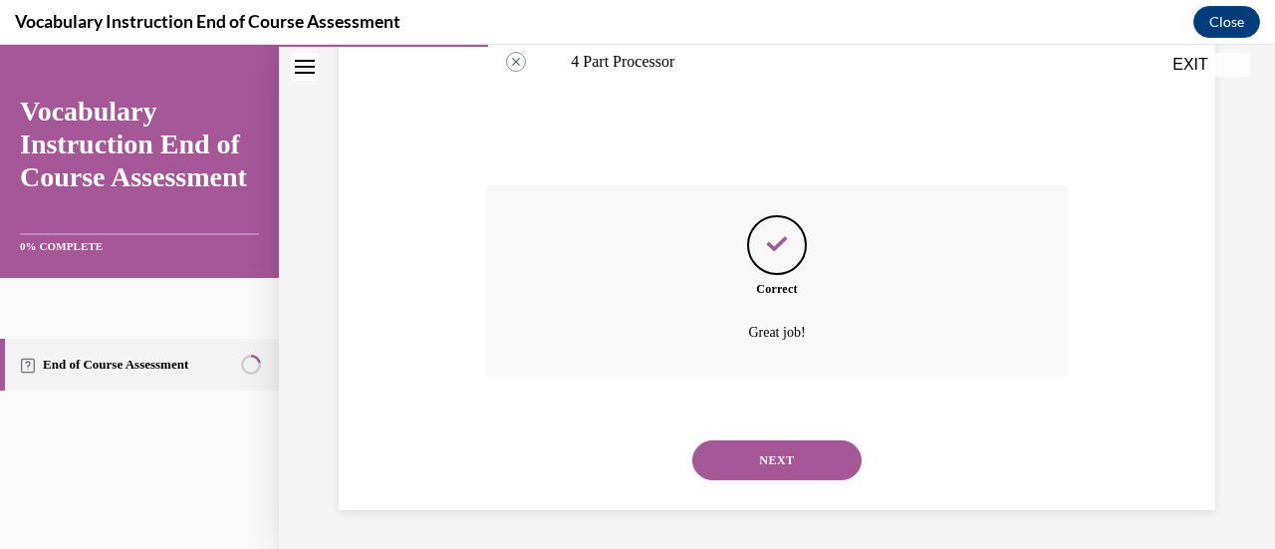
click at [813, 465] on button "NEXT" at bounding box center [777, 460] width 169 height 40
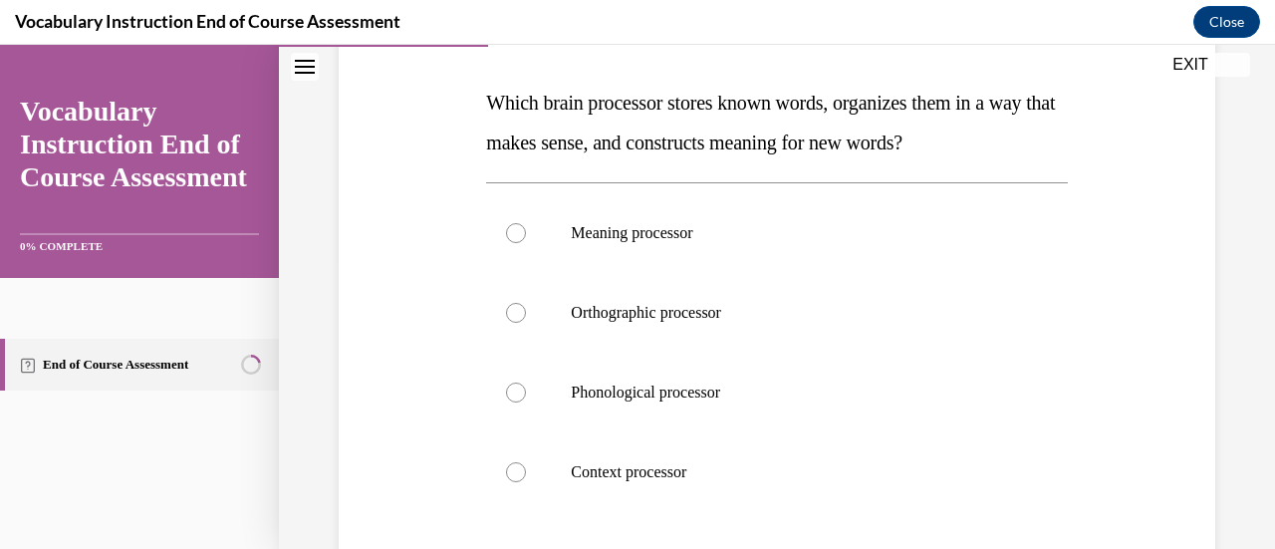
scroll to position [297, 0]
click at [709, 314] on p "Orthographic processor" at bounding box center [794, 313] width 446 height 20
click at [526, 314] on input "Orthographic processor" at bounding box center [516, 313] width 20 height 20
radio input "true"
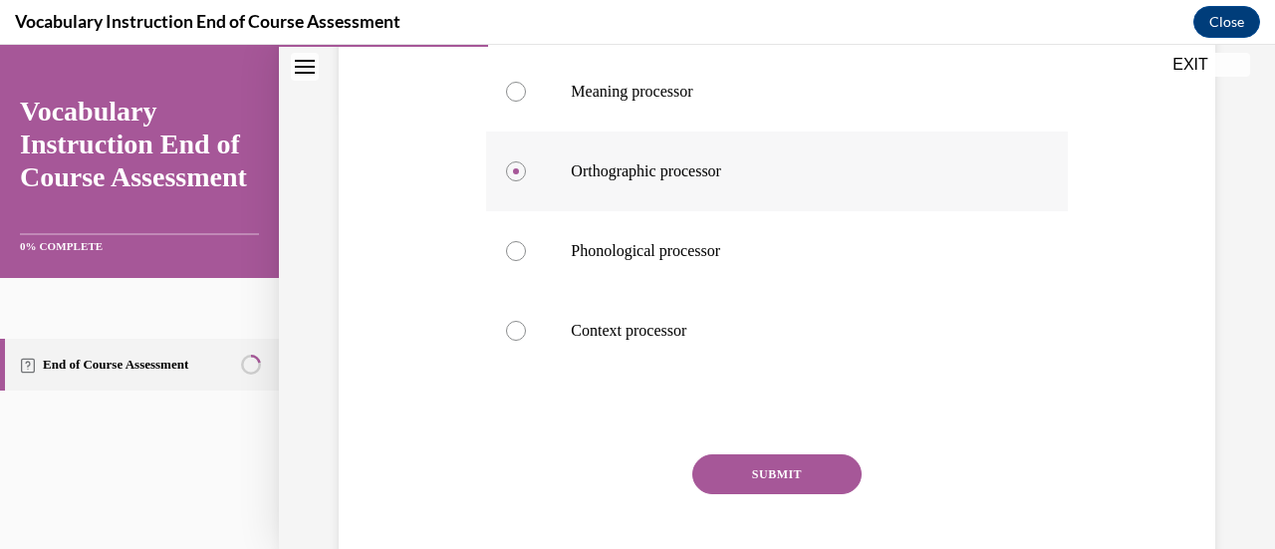
scroll to position [486, 0]
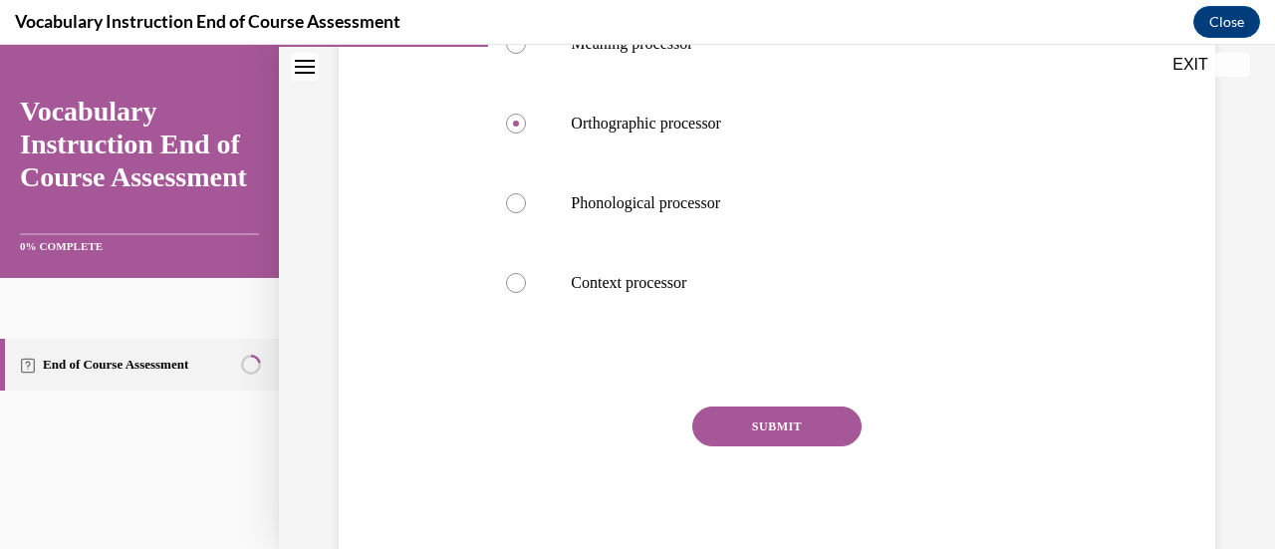
click at [800, 426] on button "SUBMIT" at bounding box center [777, 427] width 169 height 40
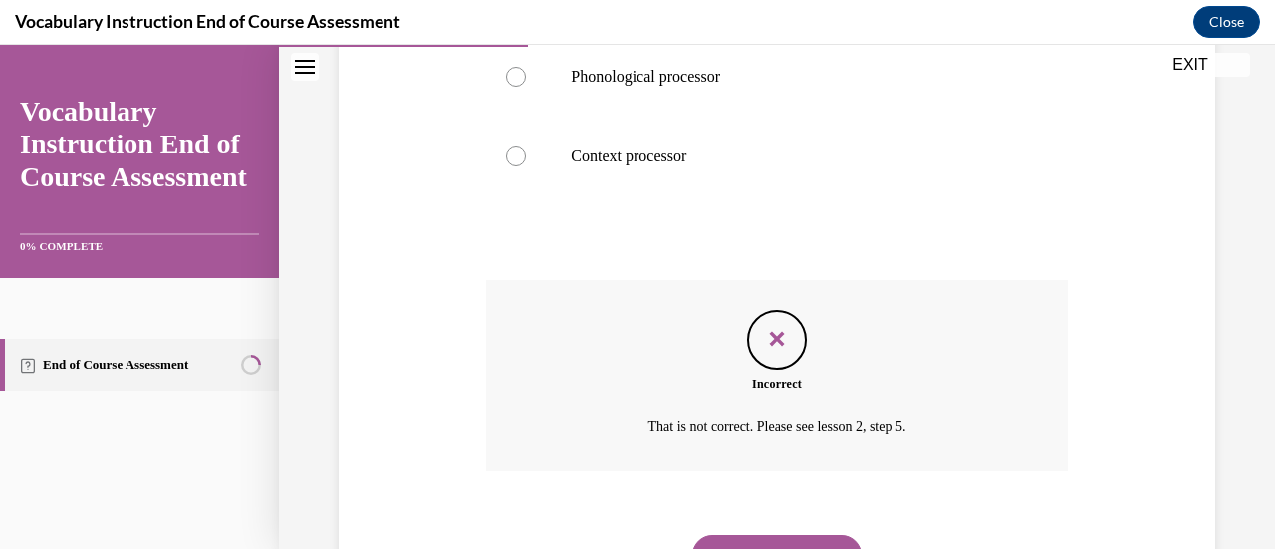
scroll to position [707, 0]
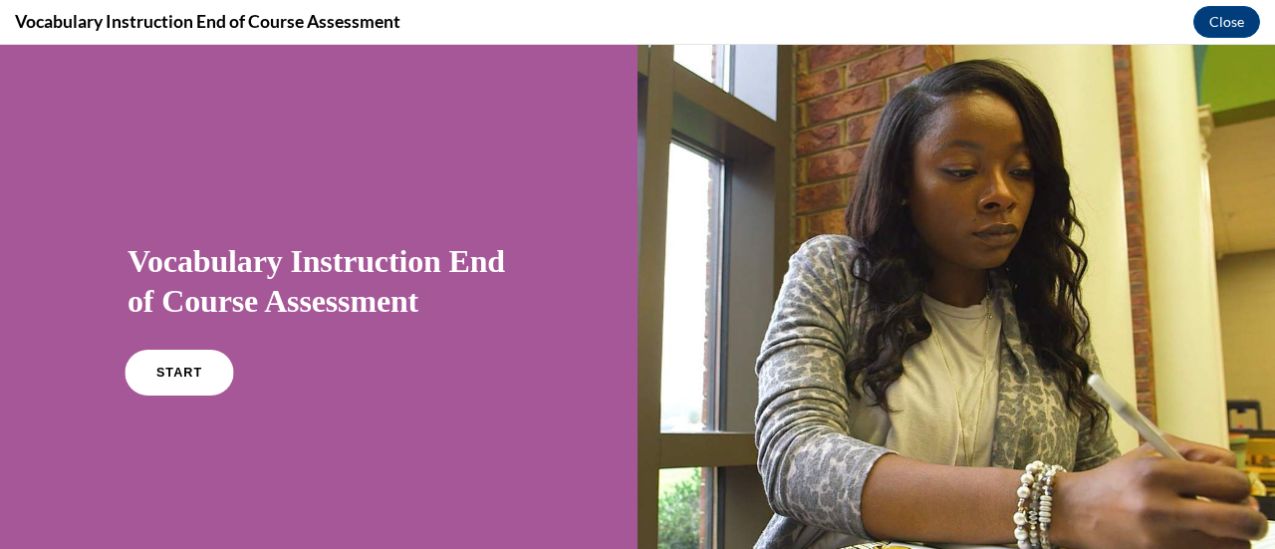
click at [162, 373] on span "START" at bounding box center [179, 373] width 46 height 15
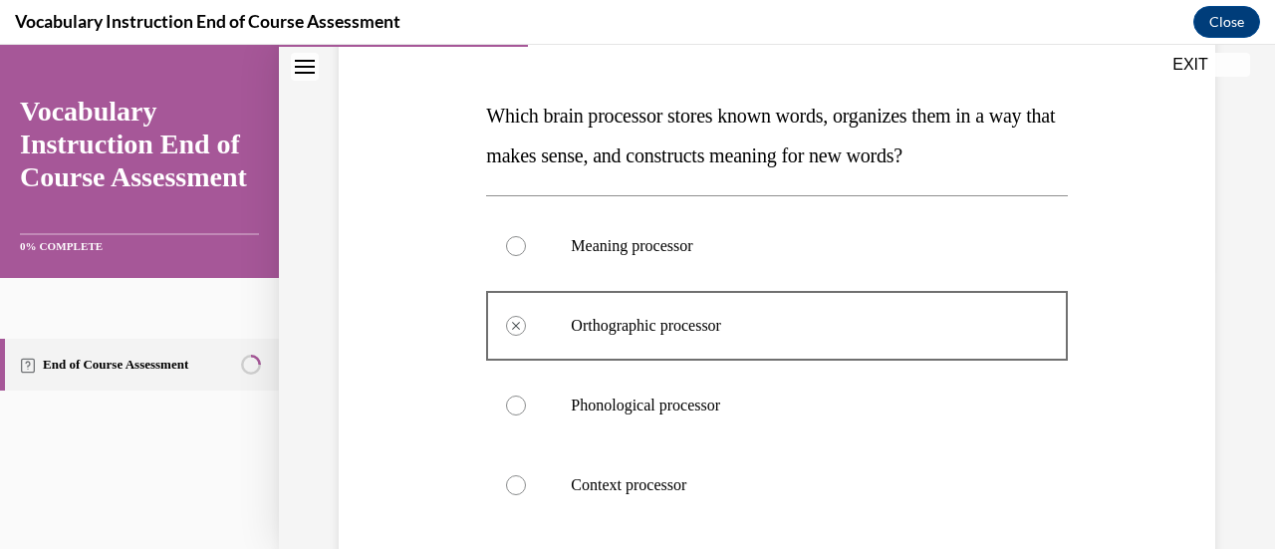
scroll to position [285, 0]
click at [816, 253] on p "Meaning processor" at bounding box center [794, 245] width 446 height 20
click at [630, 257] on label "Meaning processor" at bounding box center [776, 245] width 581 height 80
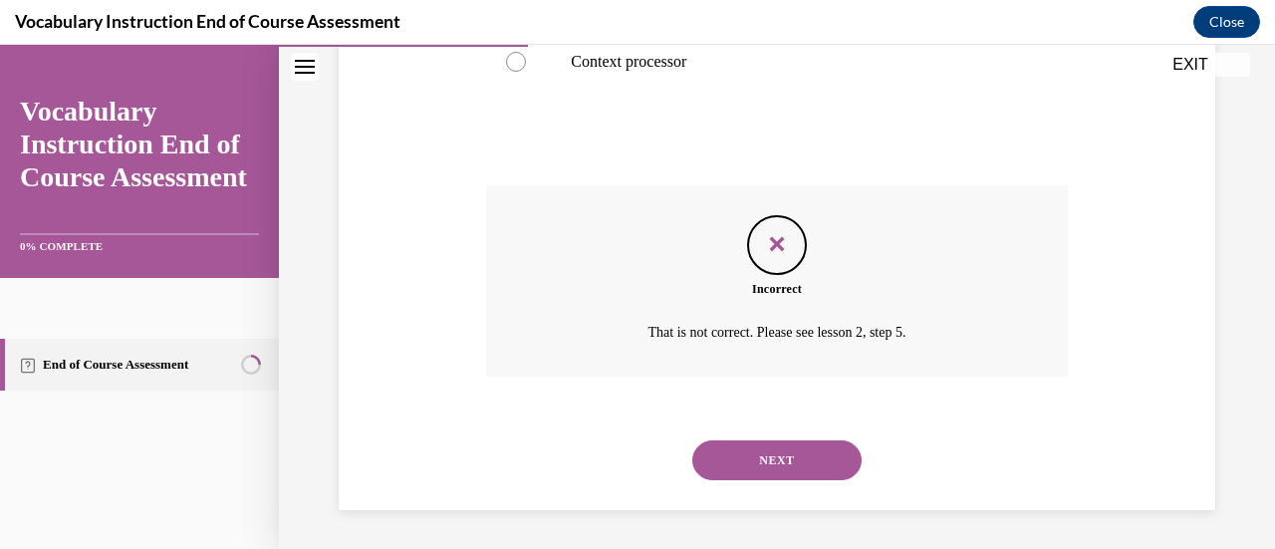
click at [807, 468] on button "NEXT" at bounding box center [777, 460] width 169 height 40
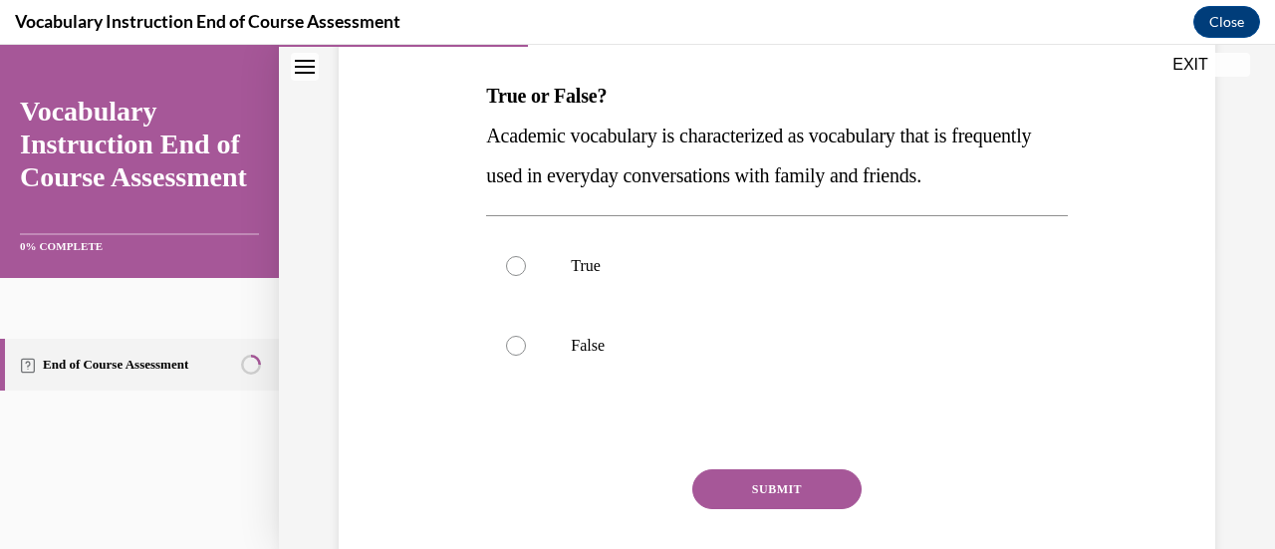
scroll to position [305, 0]
click at [814, 346] on p "False" at bounding box center [794, 345] width 446 height 20
click at [526, 346] on input "False" at bounding box center [516, 345] width 20 height 20
radio input "true"
click at [821, 488] on button "SUBMIT" at bounding box center [777, 488] width 169 height 40
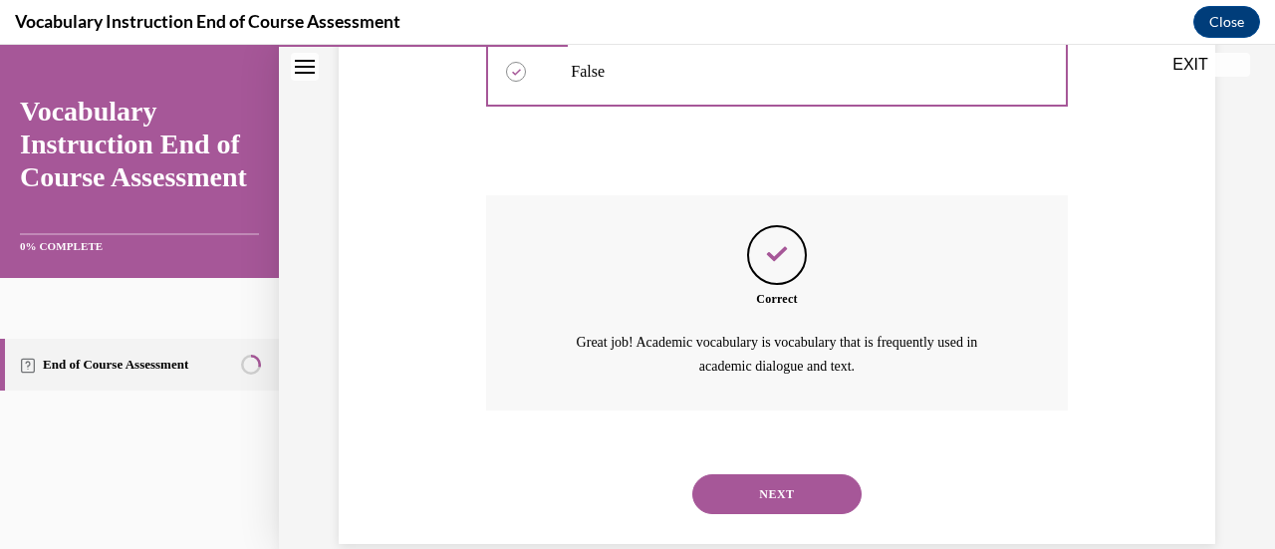
scroll to position [611, 0]
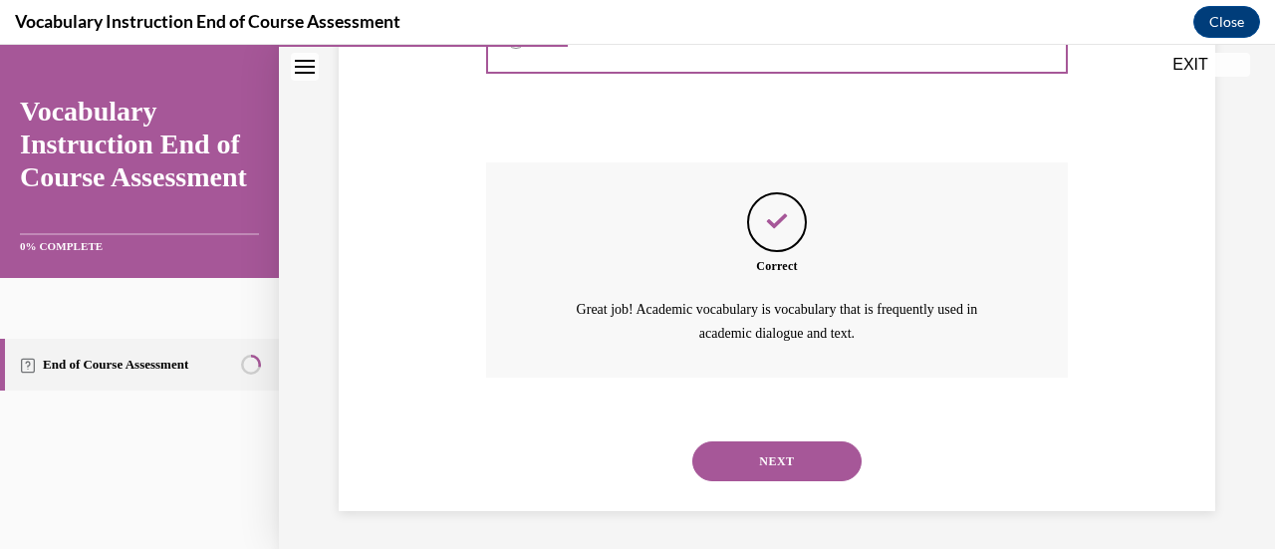
click at [803, 465] on button "NEXT" at bounding box center [777, 461] width 169 height 40
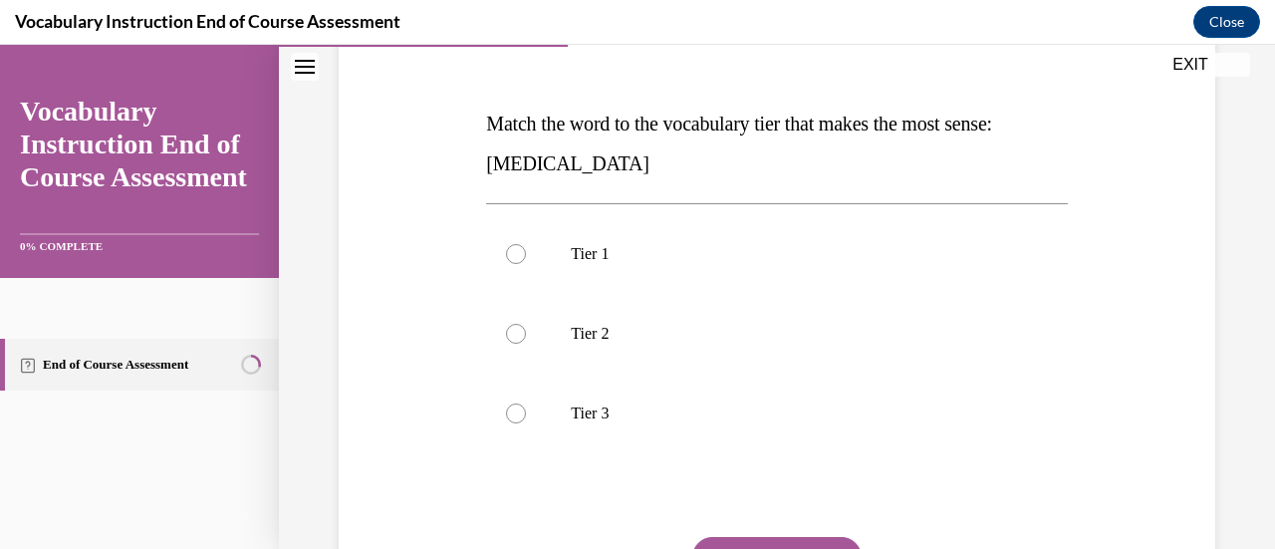
scroll to position [277, 0]
click at [600, 415] on p "Tier 3" at bounding box center [794, 413] width 446 height 20
click at [526, 415] on input "Tier 3" at bounding box center [516, 413] width 20 height 20
radio input "true"
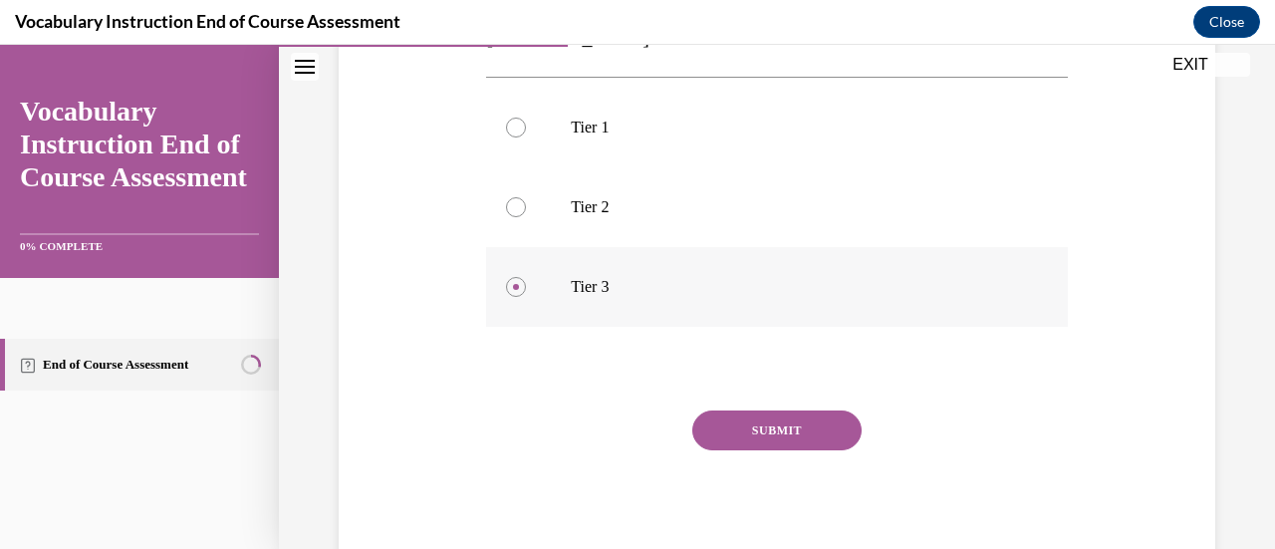
scroll to position [407, 0]
click at [801, 432] on button "SUBMIT" at bounding box center [777, 427] width 169 height 40
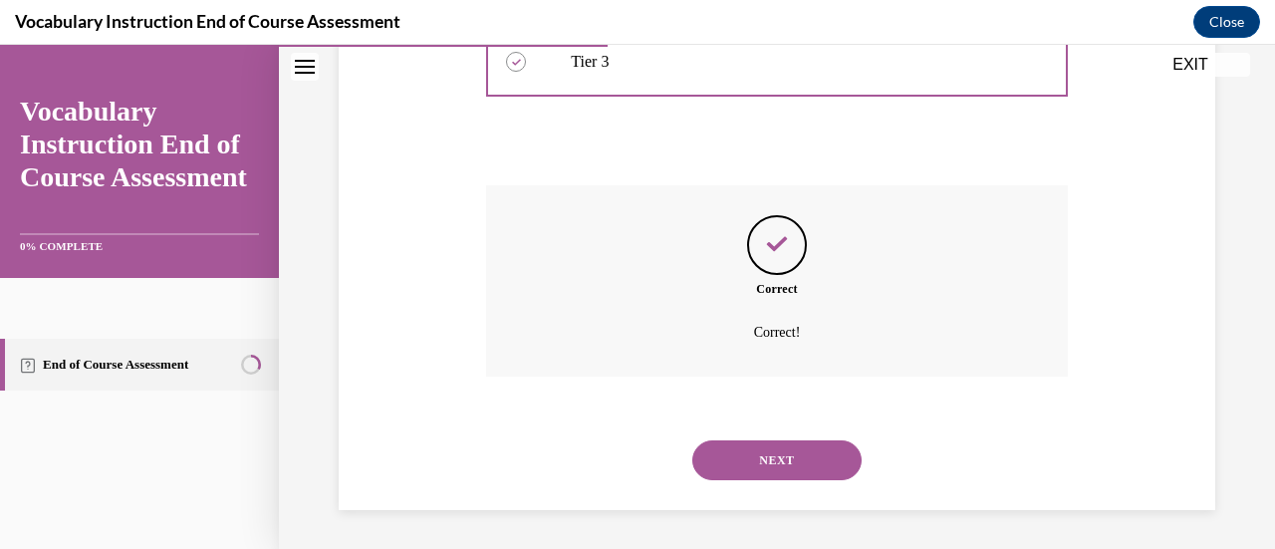
click at [811, 476] on button "NEXT" at bounding box center [777, 460] width 169 height 40
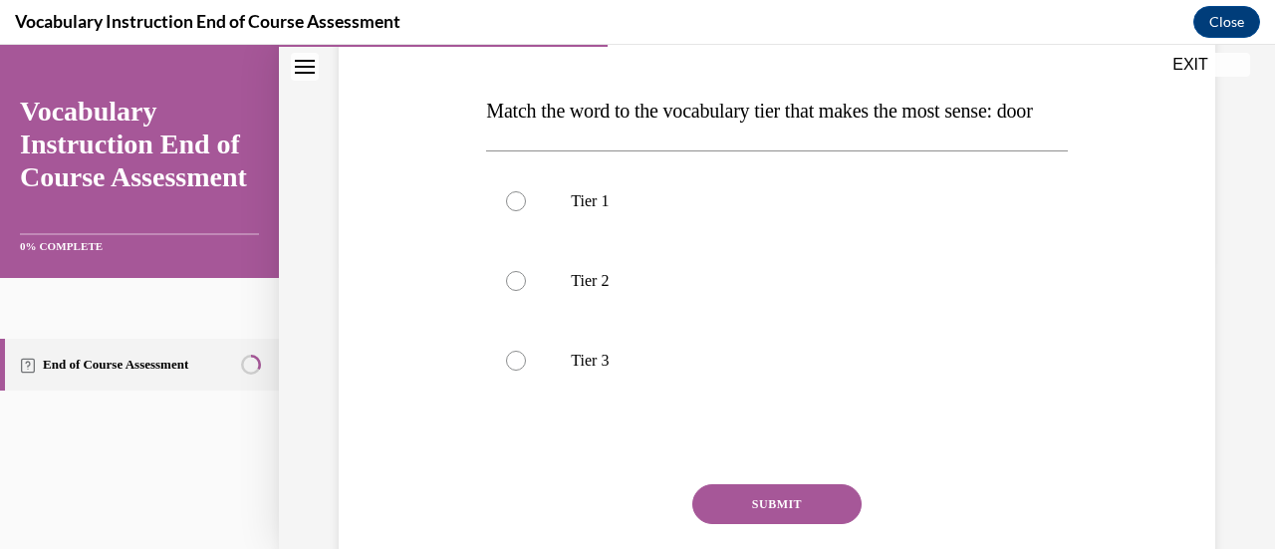
scroll to position [291, 0]
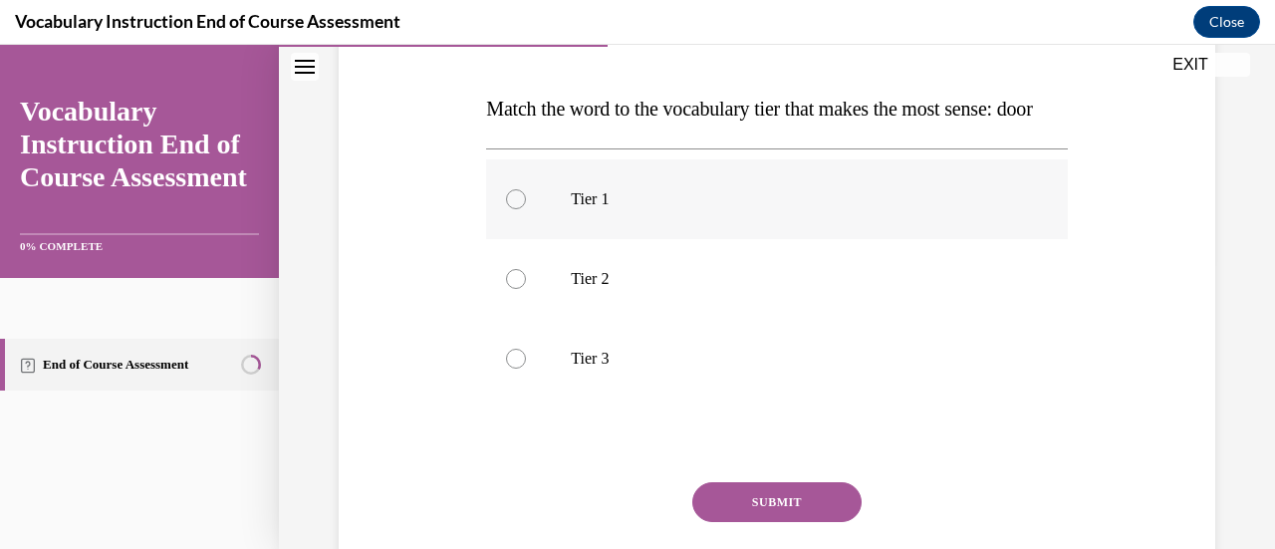
click at [610, 239] on label "Tier 1" at bounding box center [776, 199] width 581 height 80
click at [526, 209] on input "Tier 1" at bounding box center [516, 199] width 20 height 20
radio input "true"
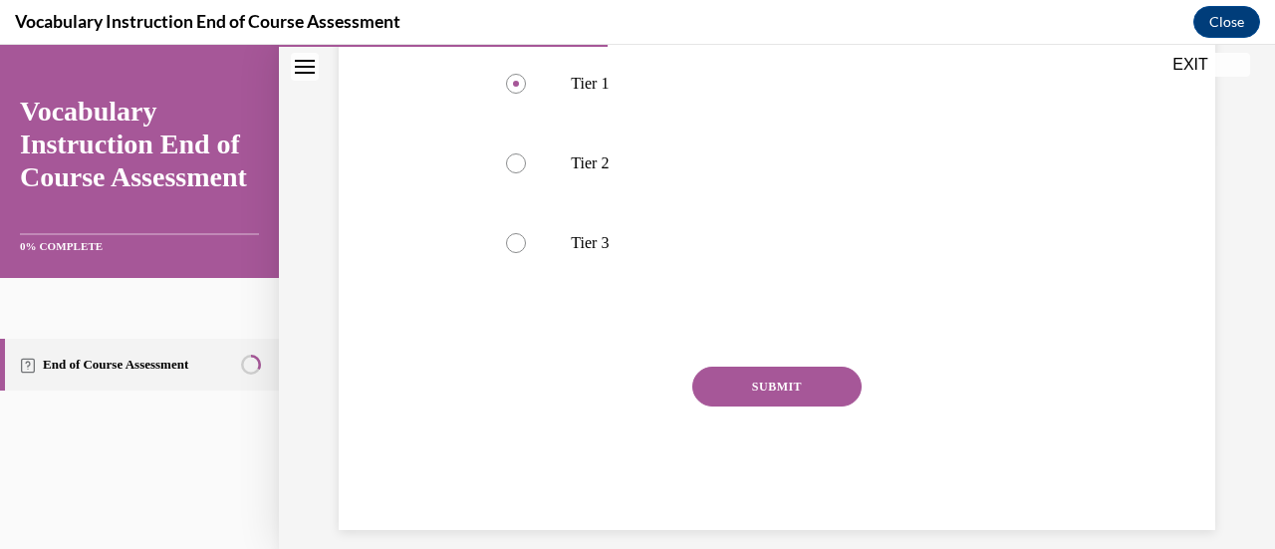
click at [797, 407] on button "SUBMIT" at bounding box center [777, 387] width 169 height 40
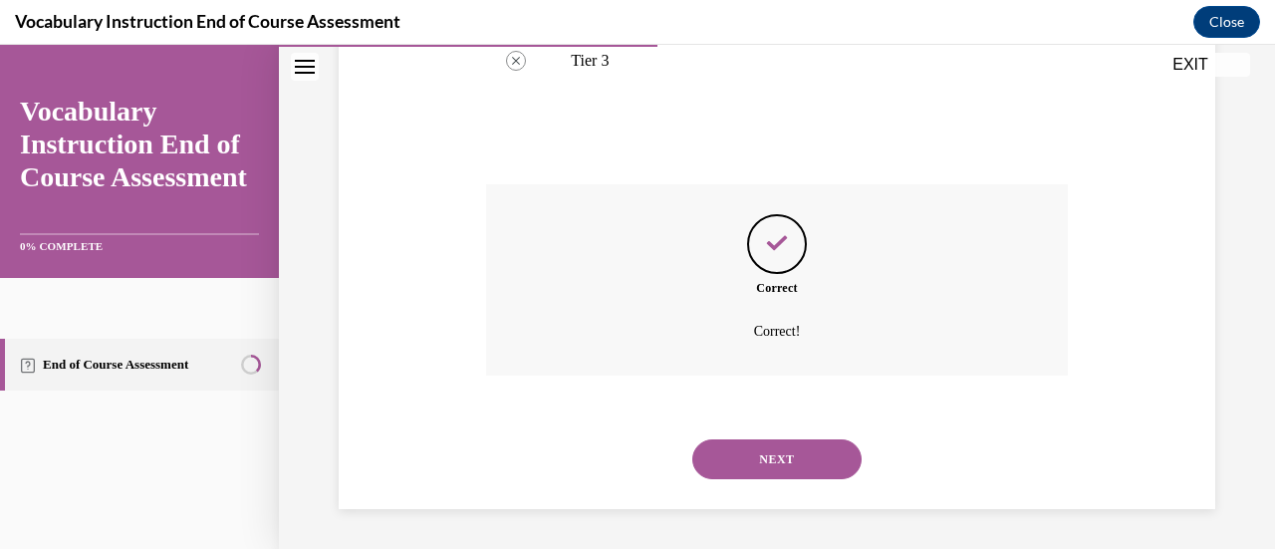
click at [820, 463] on button "NEXT" at bounding box center [777, 459] width 169 height 40
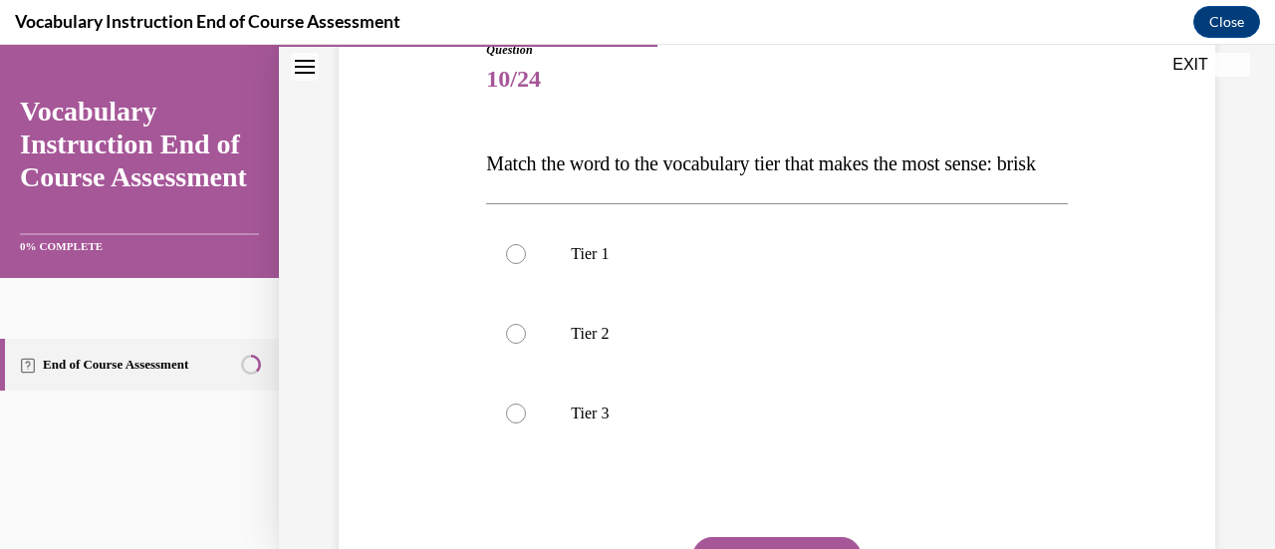
scroll to position [237, 0]
click at [602, 343] on p "Tier 2" at bounding box center [794, 333] width 446 height 20
click at [526, 343] on input "Tier 2" at bounding box center [516, 333] width 20 height 20
radio input "true"
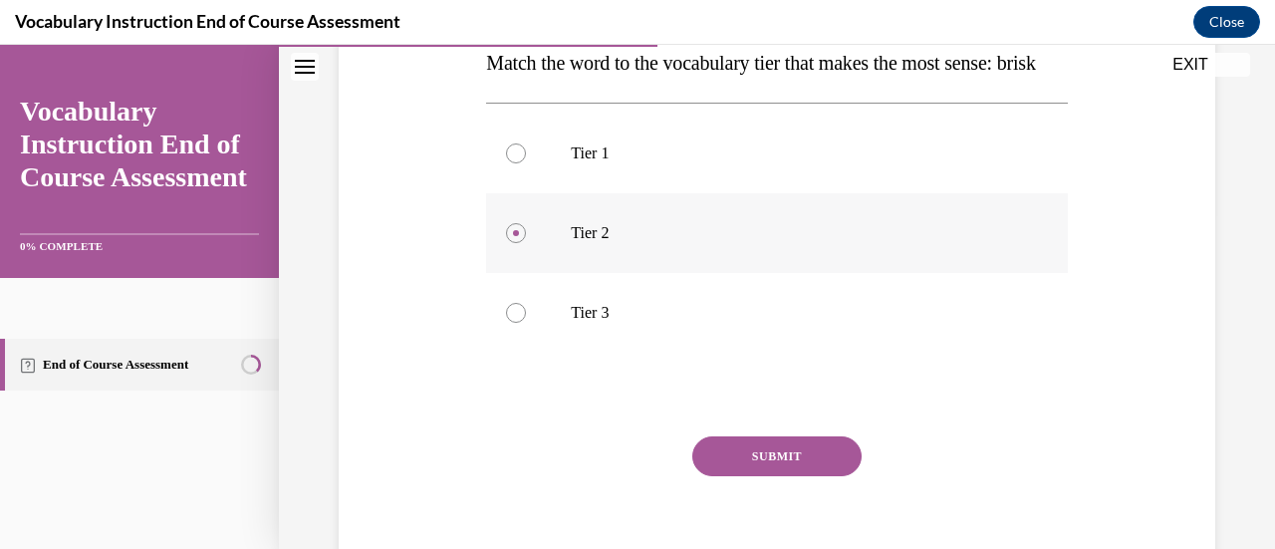
scroll to position [407, 0]
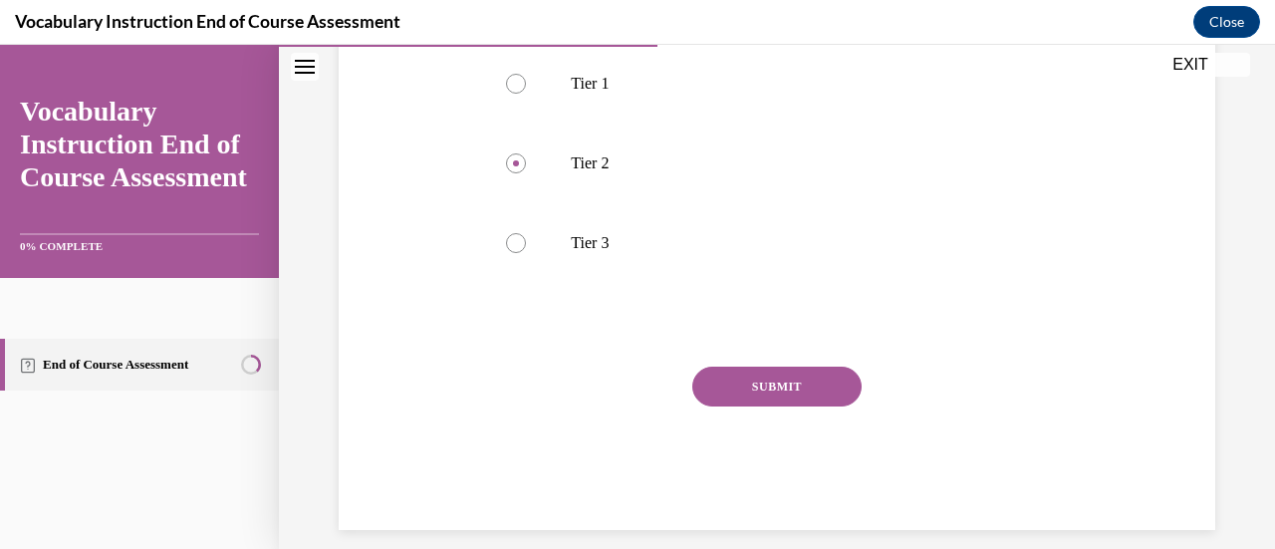
click at [803, 407] on button "SUBMIT" at bounding box center [777, 387] width 169 height 40
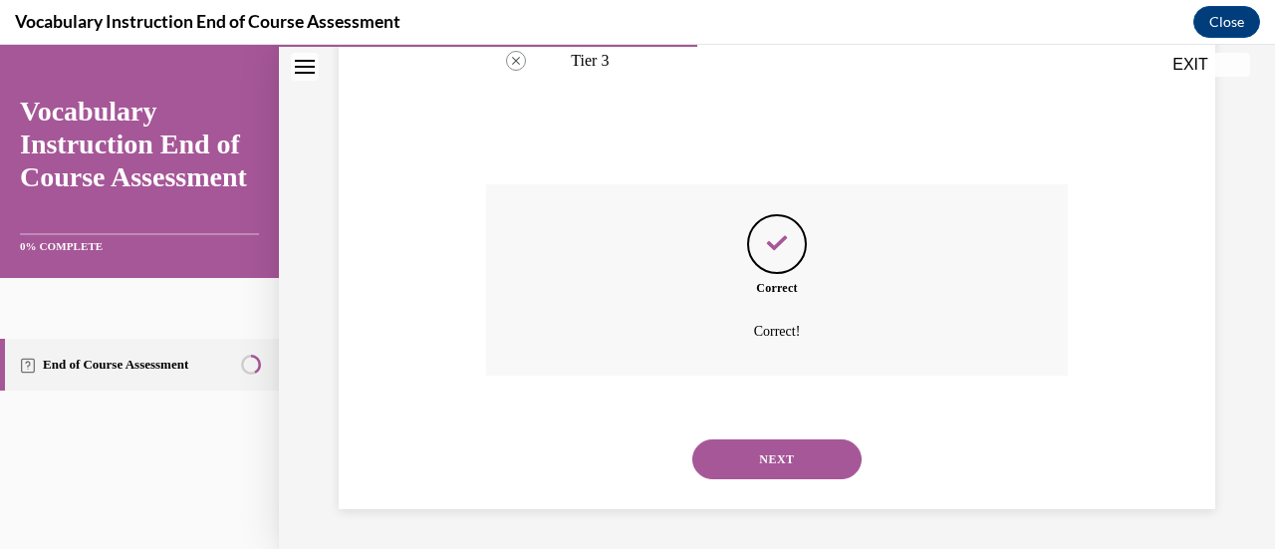
click at [806, 463] on button "NEXT" at bounding box center [777, 459] width 169 height 40
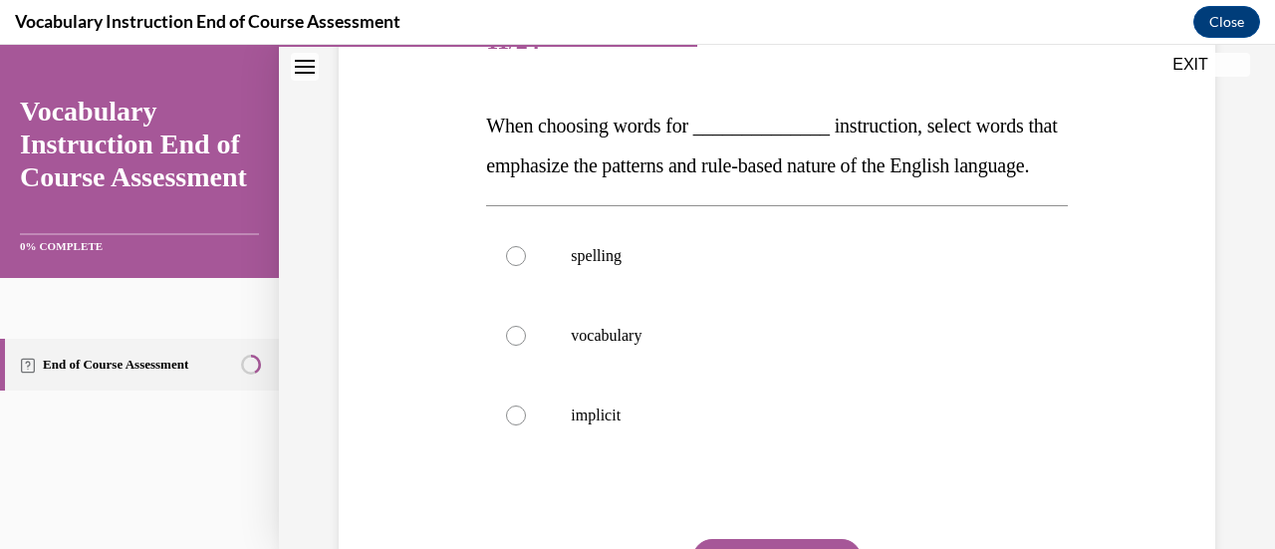
scroll to position [275, 0]
click at [636, 265] on p "spelling" at bounding box center [794, 255] width 446 height 20
click at [526, 265] on input "spelling" at bounding box center [516, 255] width 20 height 20
radio input "true"
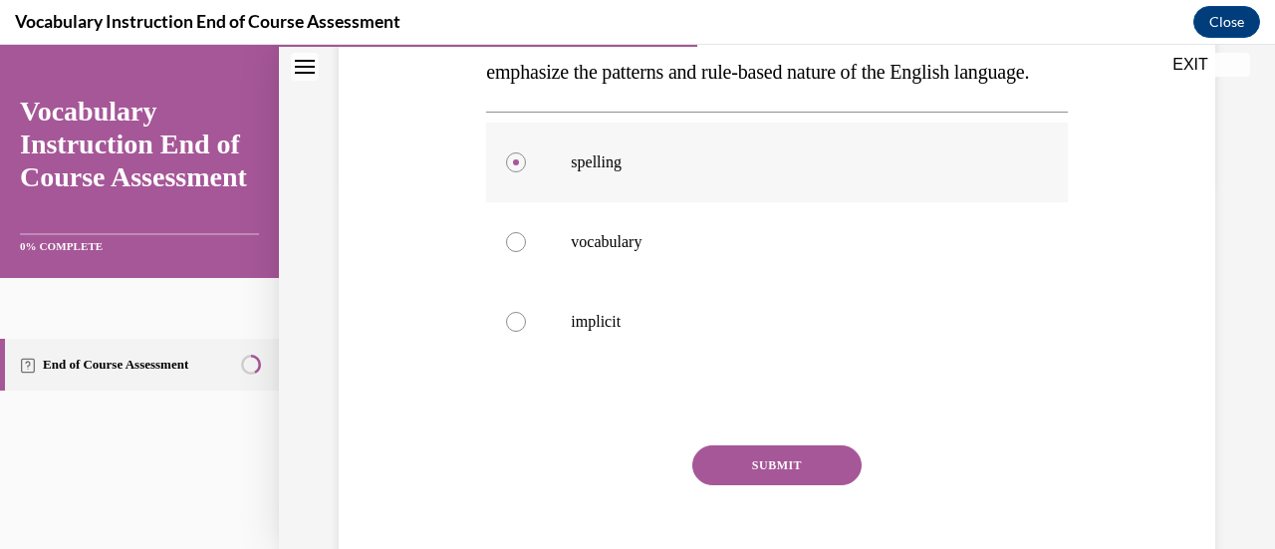
scroll to position [446, 0]
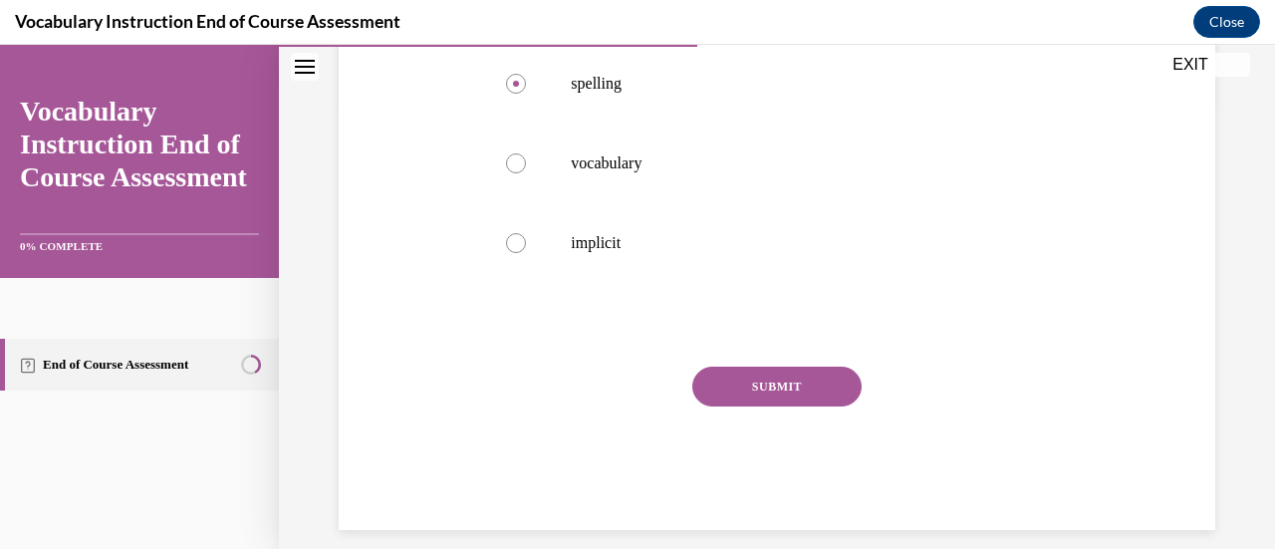
click at [799, 407] on button "SUBMIT" at bounding box center [777, 387] width 169 height 40
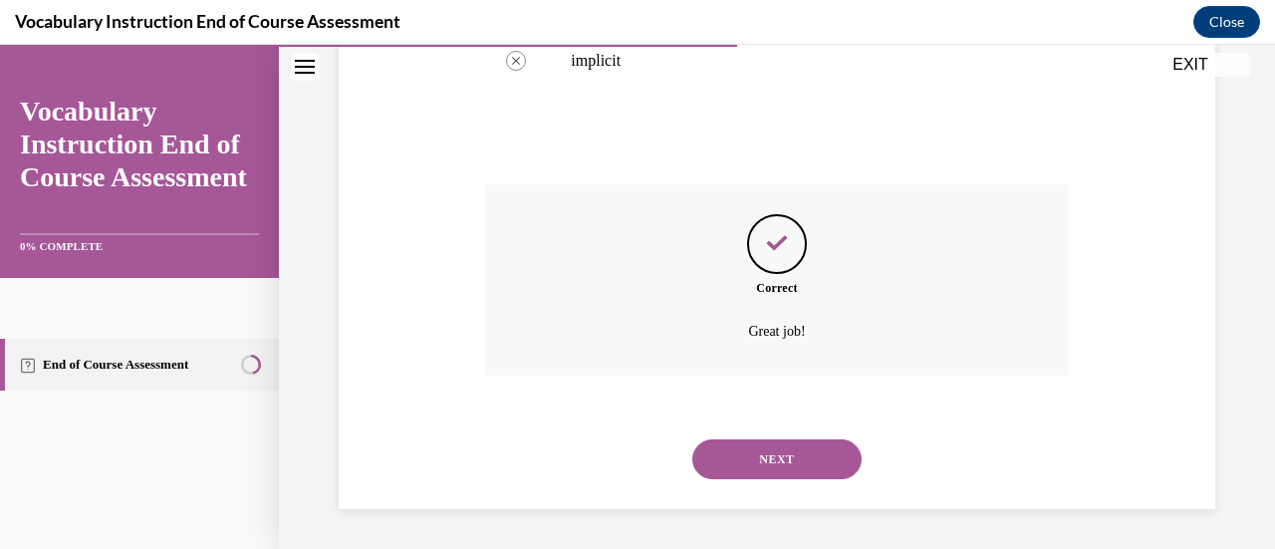
click at [811, 478] on button "NEXT" at bounding box center [777, 459] width 169 height 40
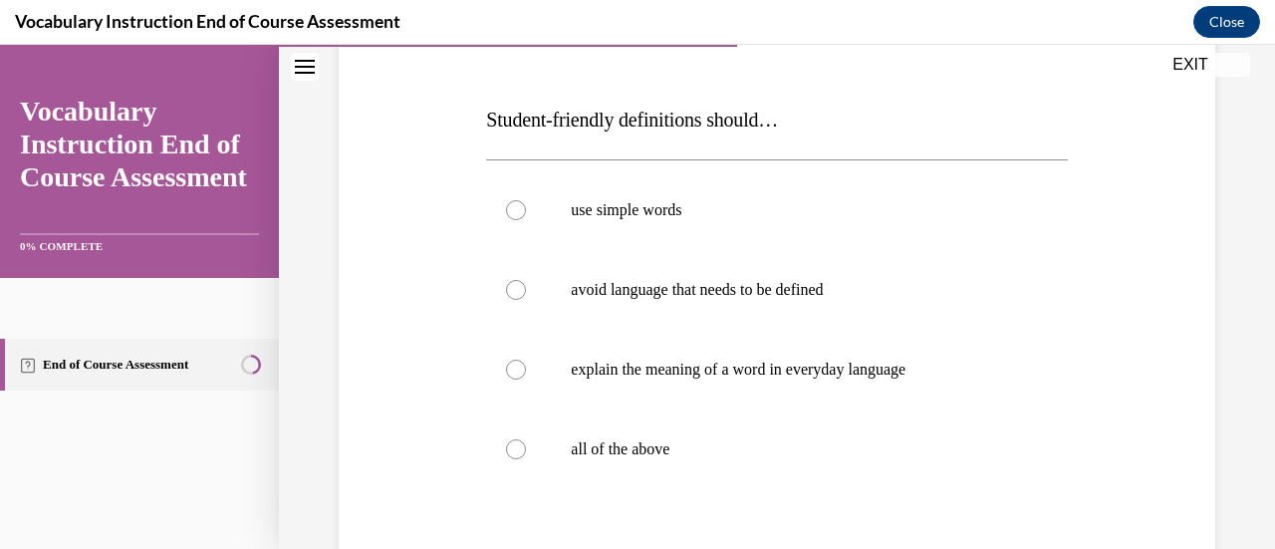
scroll to position [281, 0]
click at [670, 432] on label "all of the above" at bounding box center [776, 449] width 581 height 80
click at [526, 438] on input "all of the above" at bounding box center [516, 448] width 20 height 20
radio input "true"
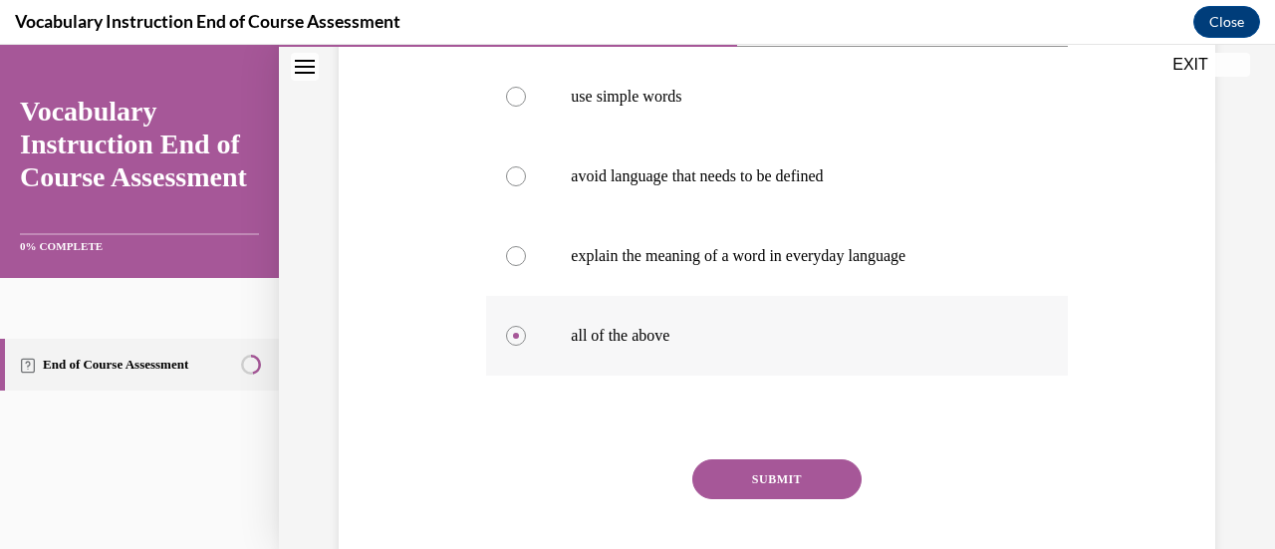
scroll to position [446, 0]
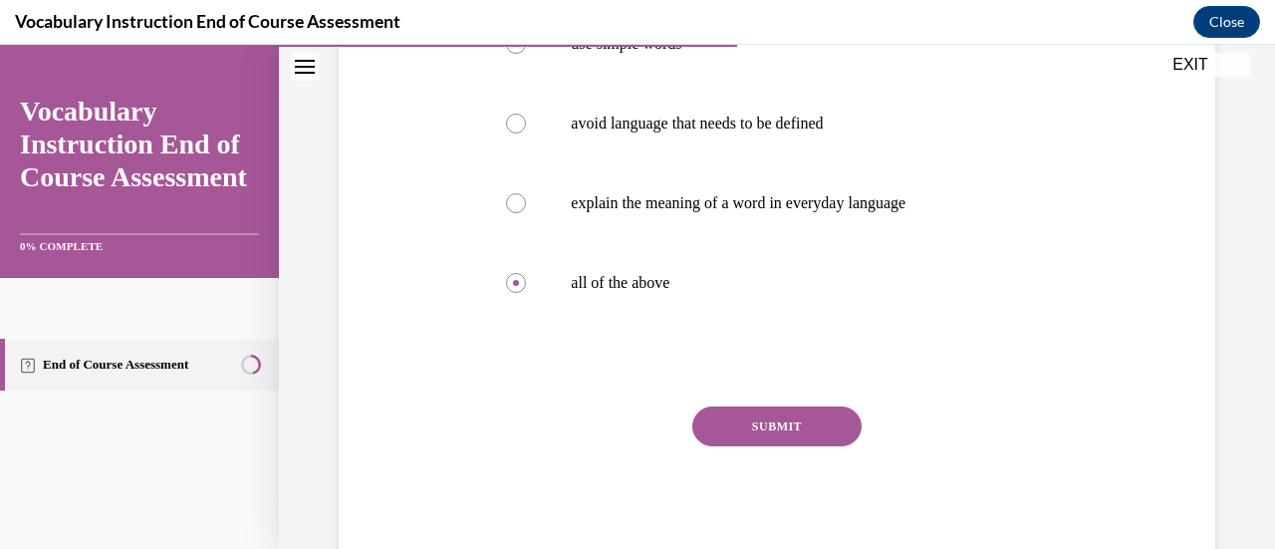
click at [791, 436] on button "SUBMIT" at bounding box center [777, 427] width 169 height 40
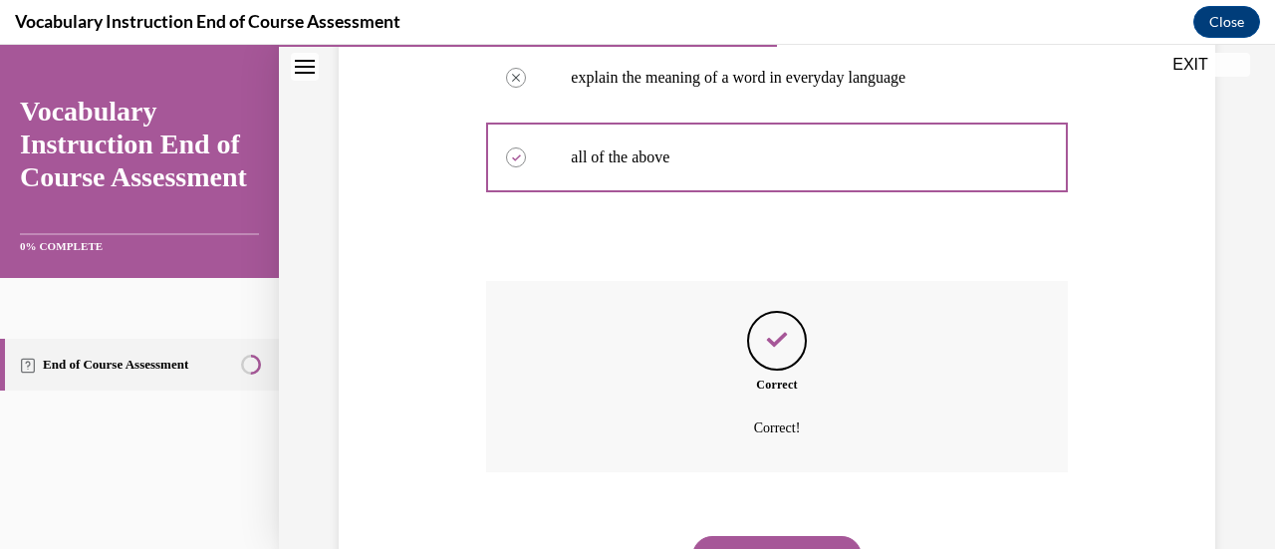
scroll to position [668, 0]
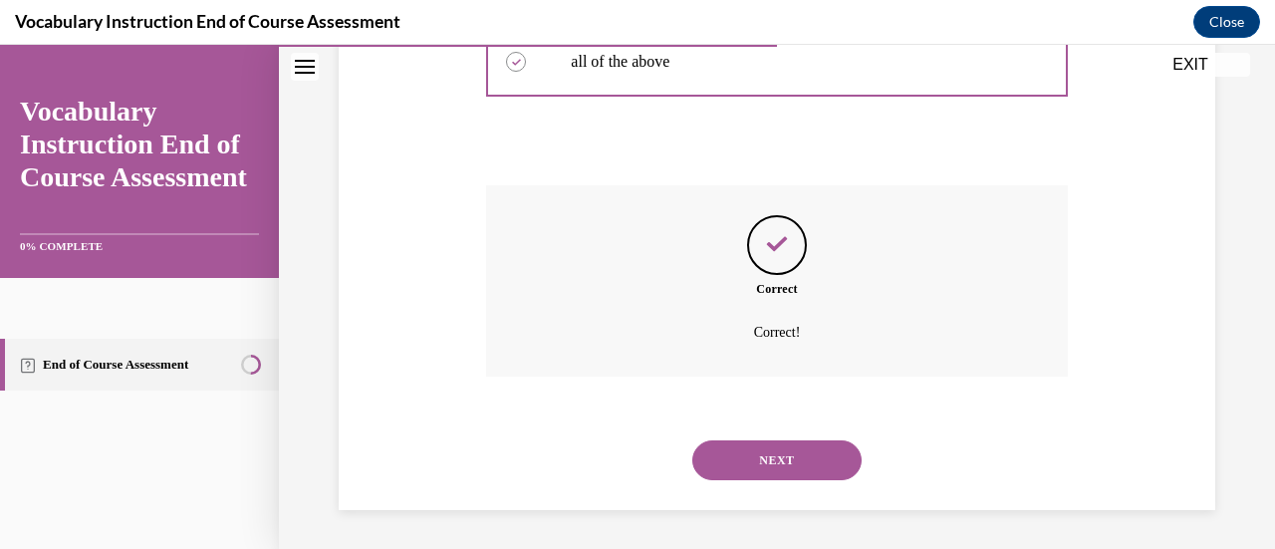
click at [817, 476] on button "NEXT" at bounding box center [777, 460] width 169 height 40
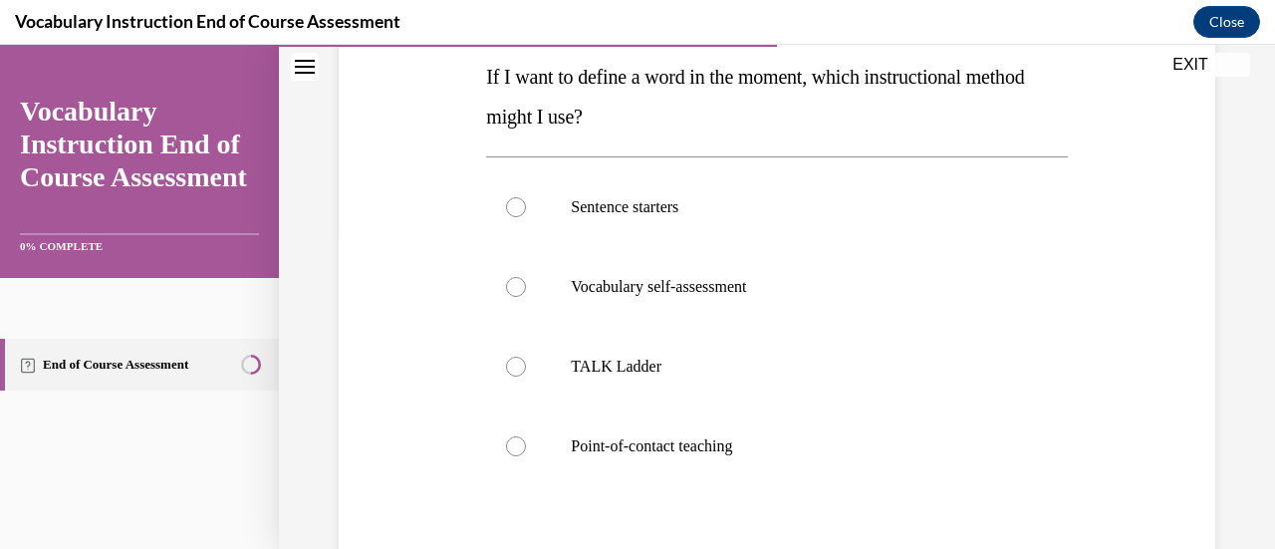
scroll to position [335, 0]
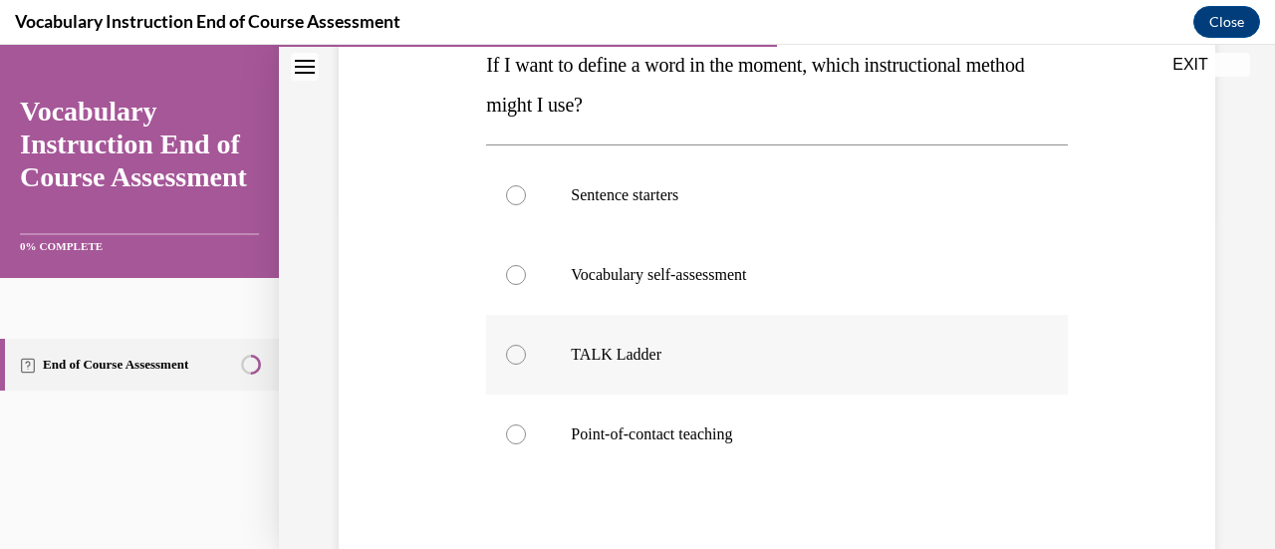
click at [655, 363] on p "TALK Ladder" at bounding box center [794, 355] width 446 height 20
click at [526, 363] on input "TALK Ladder" at bounding box center [516, 355] width 20 height 20
radio input "true"
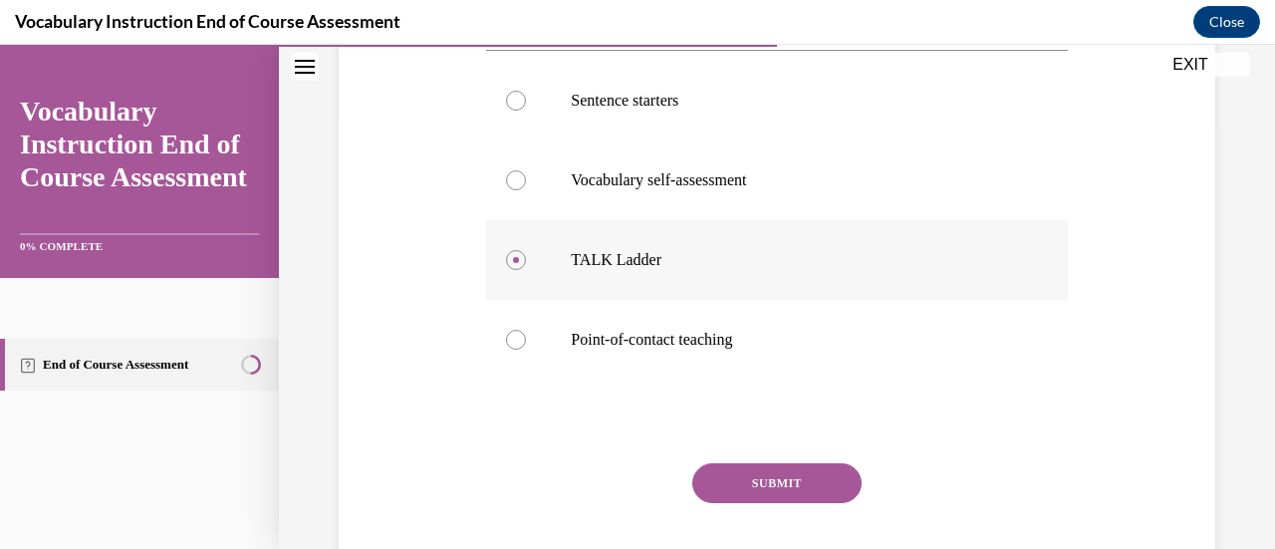
scroll to position [486, 0]
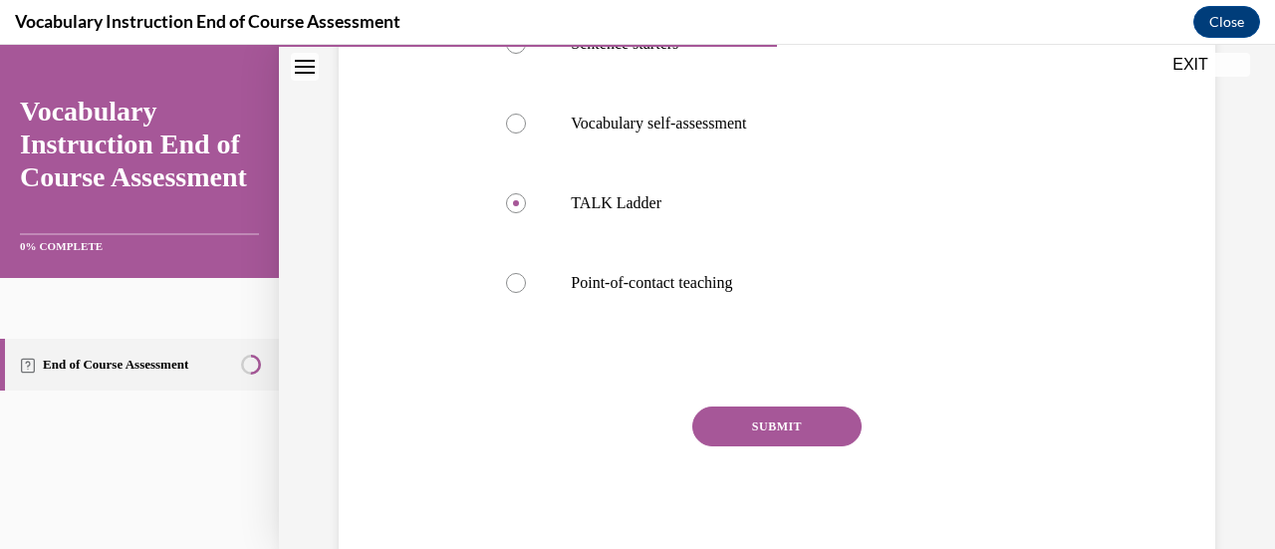
click at [800, 440] on button "SUBMIT" at bounding box center [777, 427] width 169 height 40
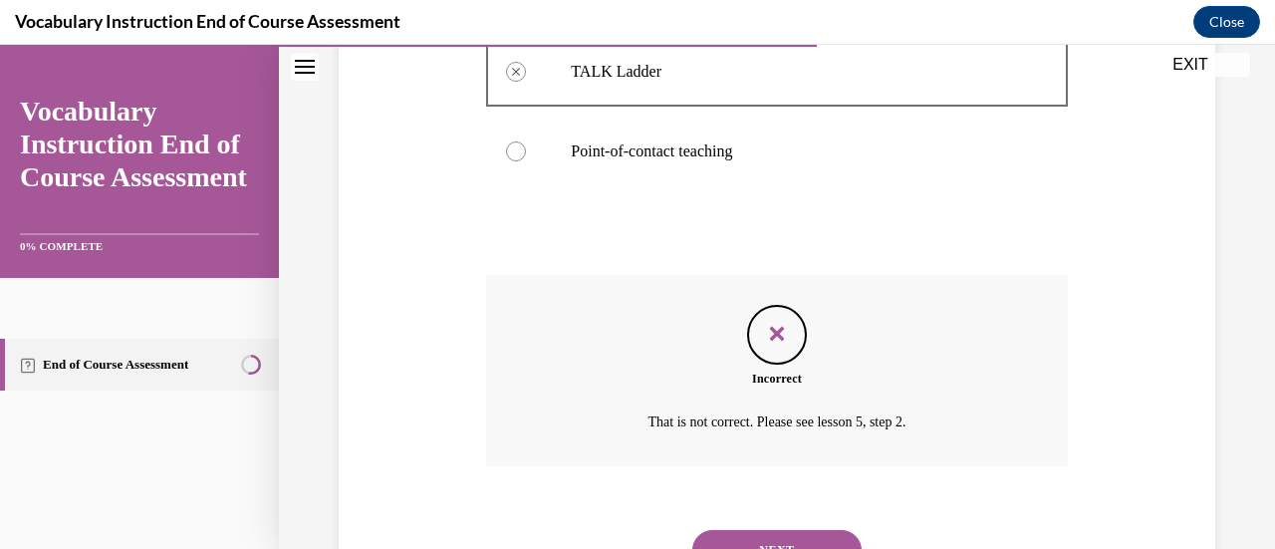
scroll to position [707, 0]
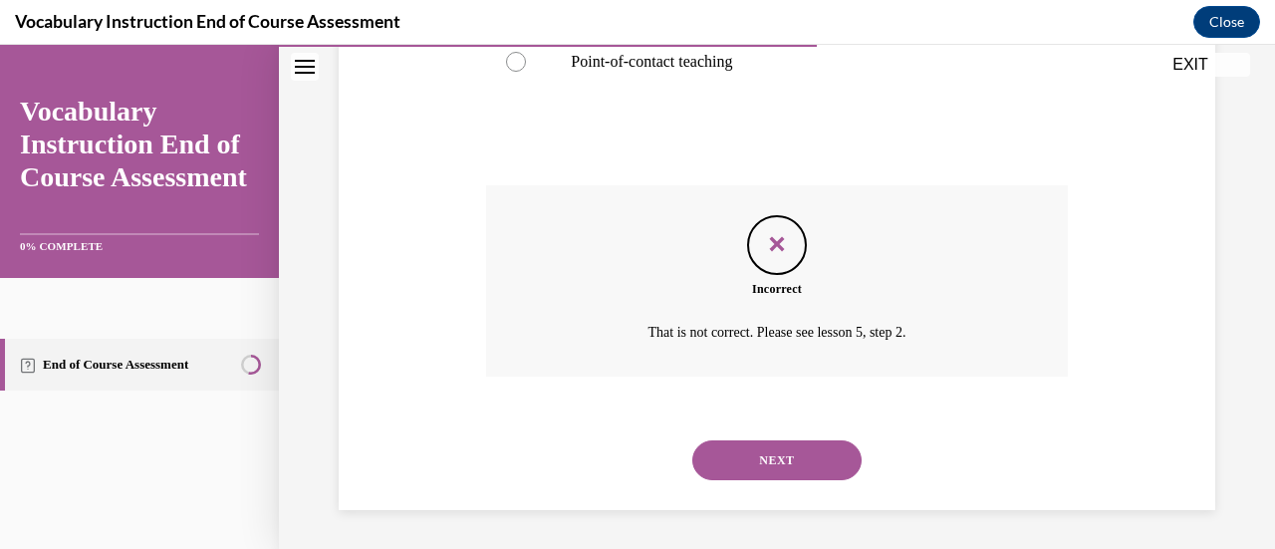
click at [801, 472] on button "NEXT" at bounding box center [777, 460] width 169 height 40
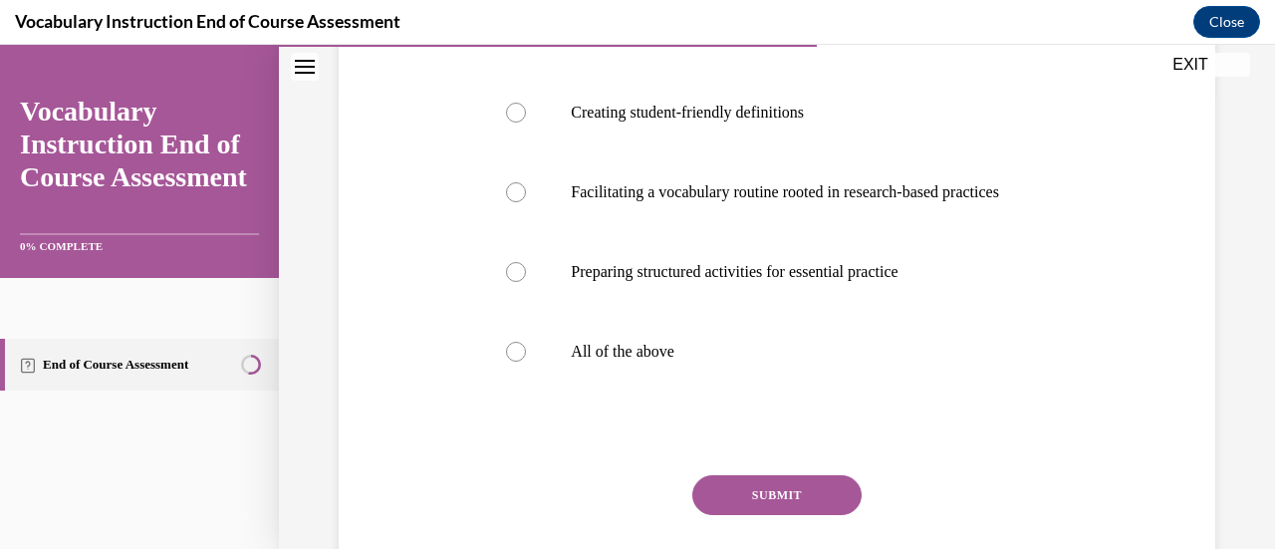
scroll to position [459, 0]
click at [631, 390] on label "All of the above" at bounding box center [776, 350] width 581 height 80
click at [526, 360] on input "All of the above" at bounding box center [516, 350] width 20 height 20
radio input "true"
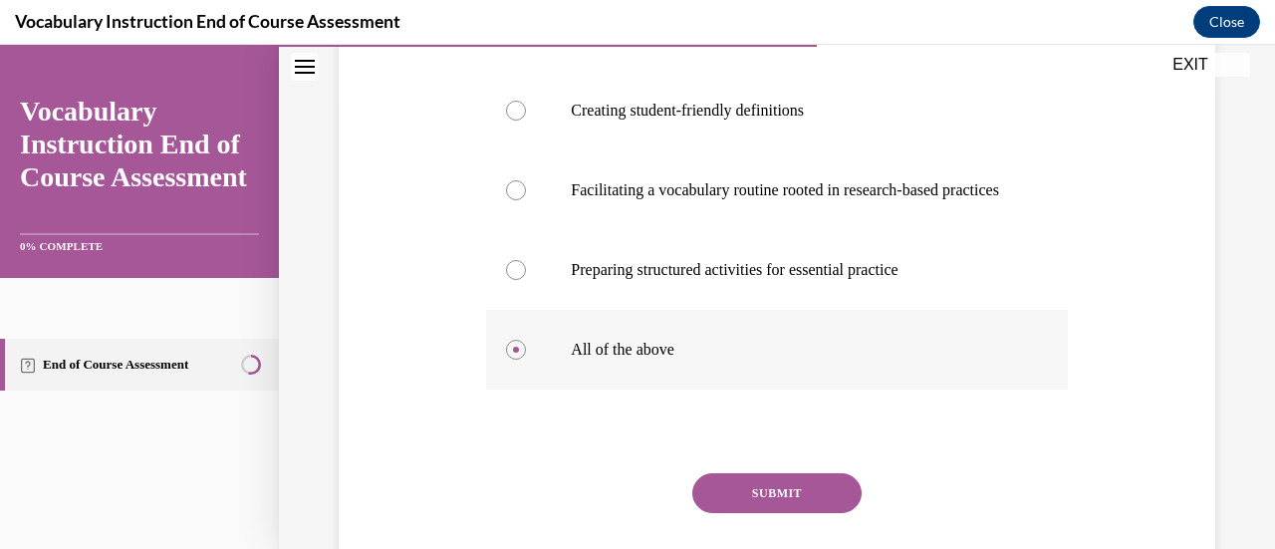
scroll to position [586, 0]
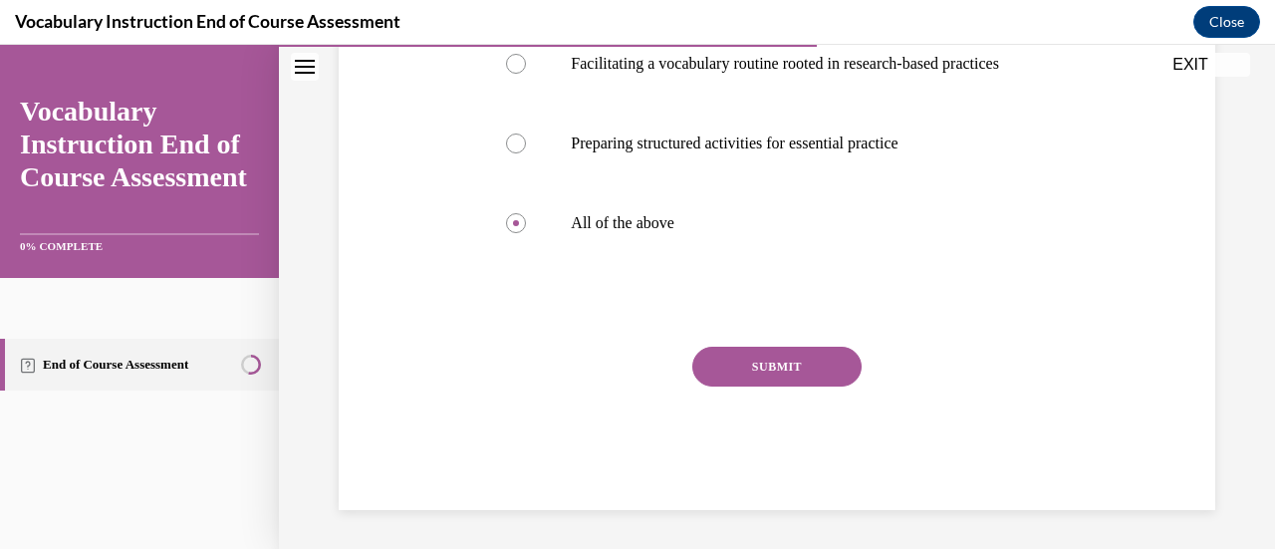
click at [799, 387] on button "SUBMIT" at bounding box center [777, 367] width 169 height 40
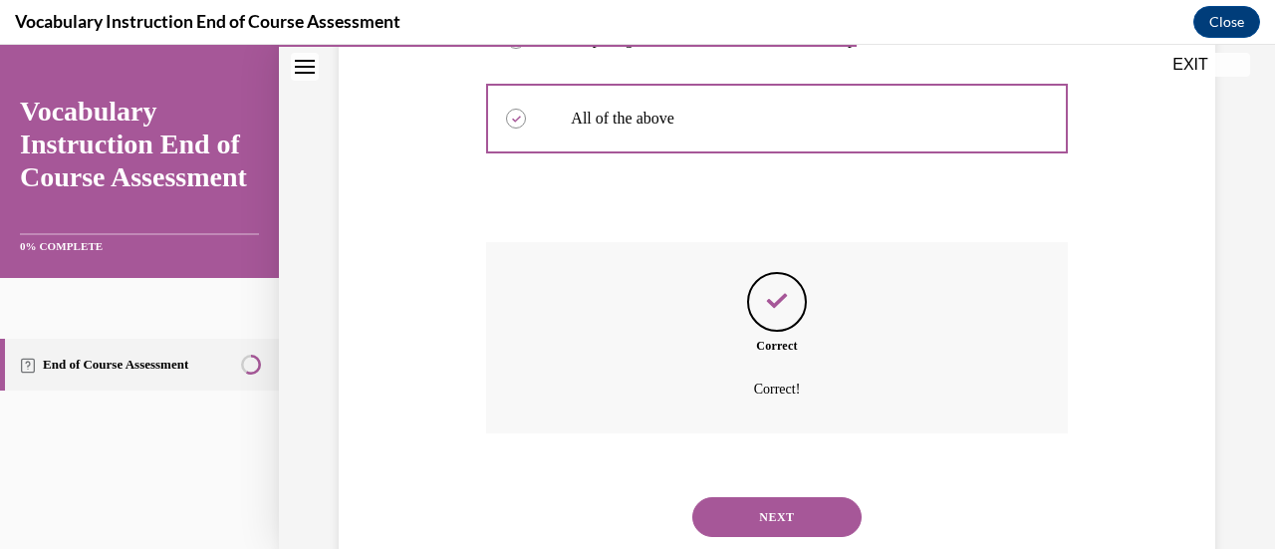
scroll to position [807, 0]
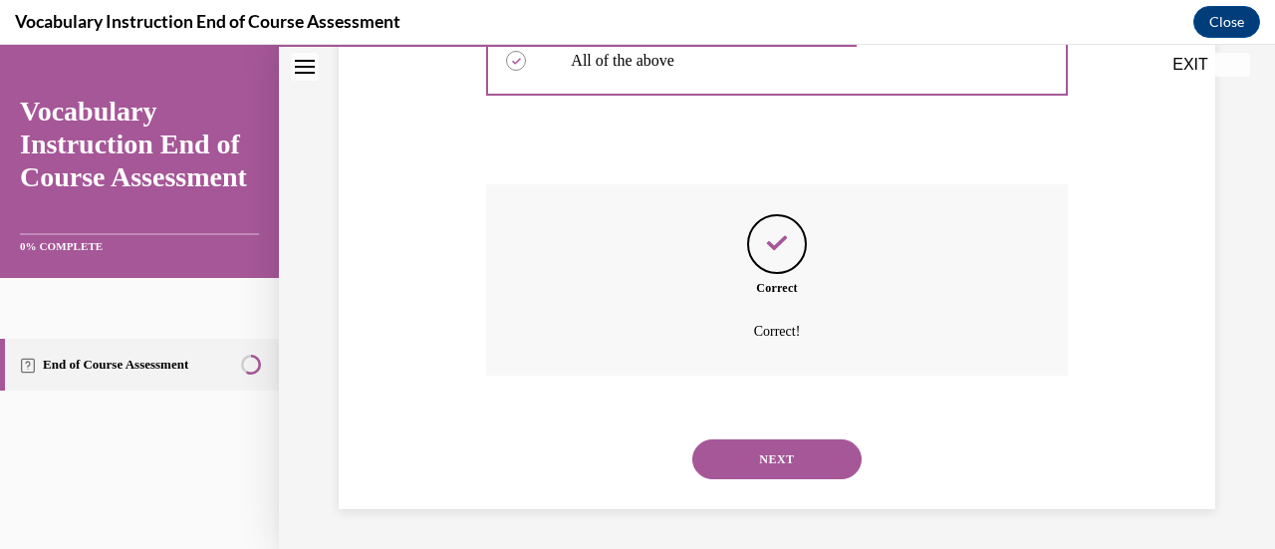
click at [803, 475] on button "NEXT" at bounding box center [777, 459] width 169 height 40
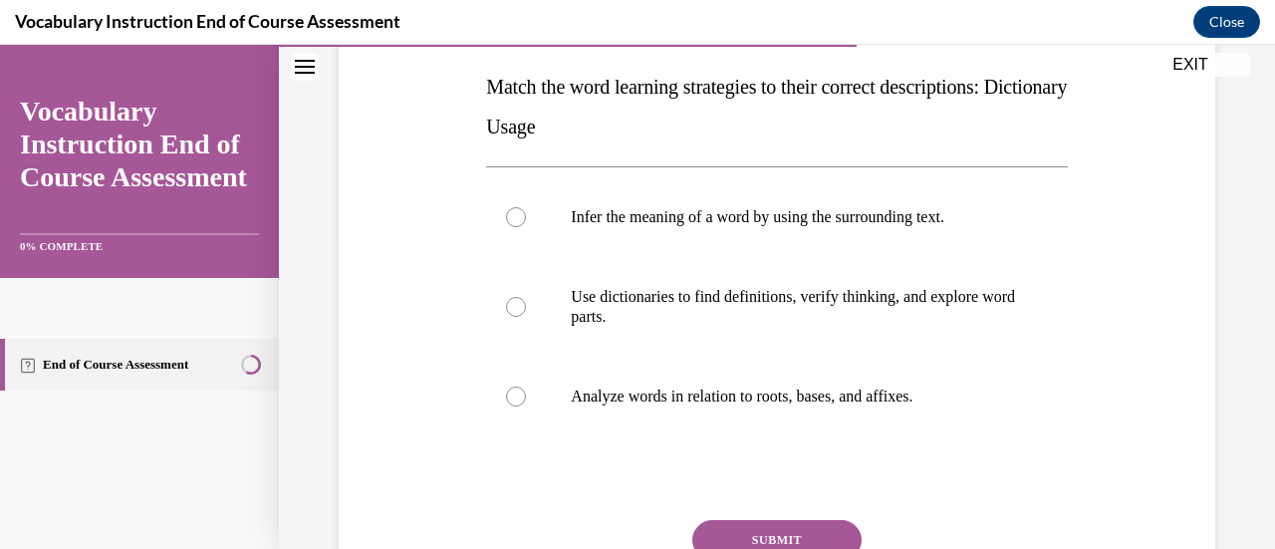
scroll to position [320, 0]
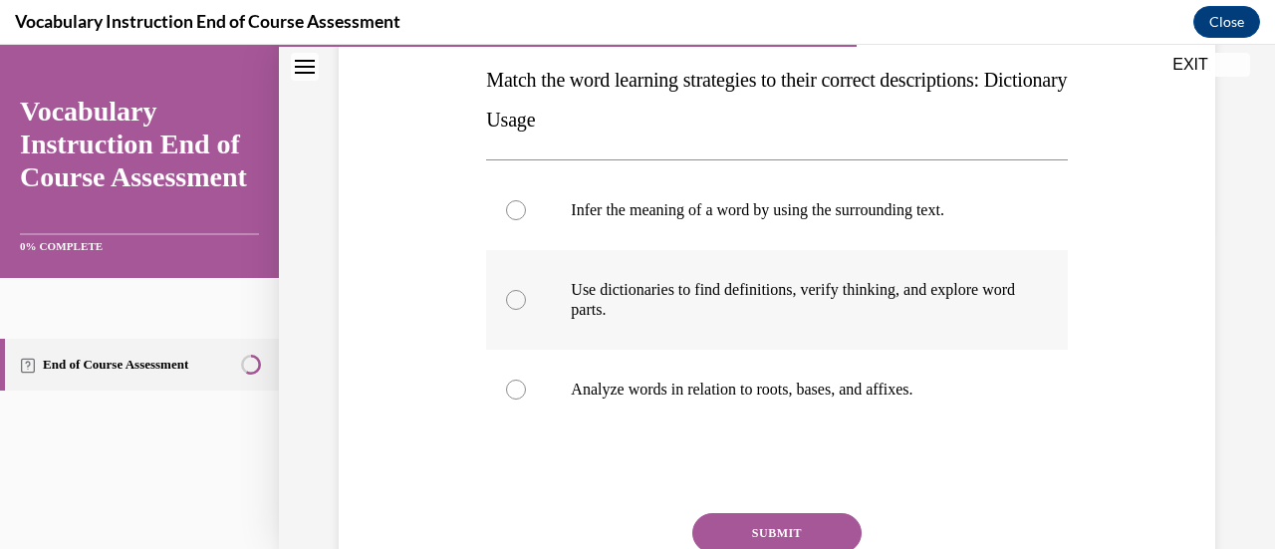
click at [961, 313] on p "Use dictionaries to find definitions, verify thinking, and explore word parts." at bounding box center [794, 300] width 446 height 40
click at [526, 310] on input "Use dictionaries to find definitions, verify thinking, and explore word parts." at bounding box center [516, 300] width 20 height 20
radio input "true"
click at [799, 531] on button "SUBMIT" at bounding box center [777, 533] width 169 height 40
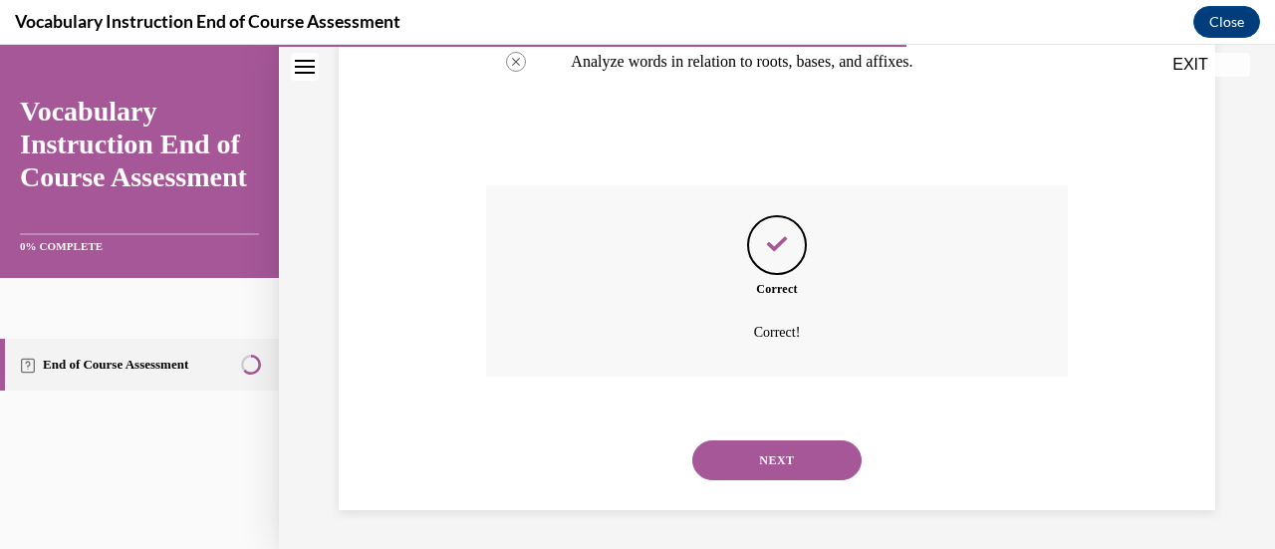
click at [803, 470] on button "NEXT" at bounding box center [777, 460] width 169 height 40
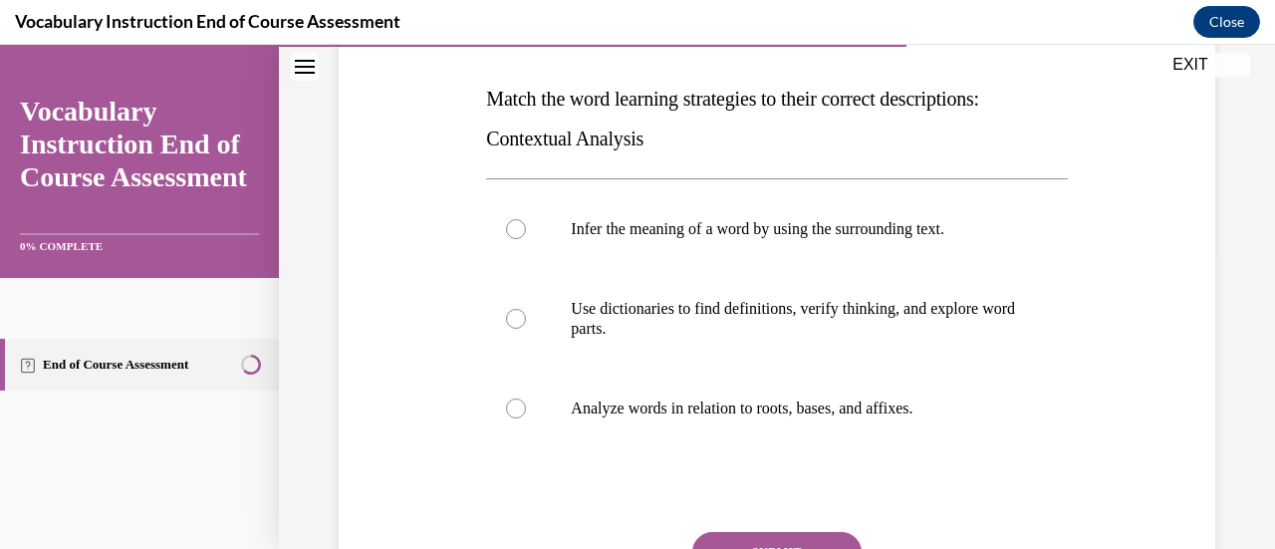
scroll to position [303, 0]
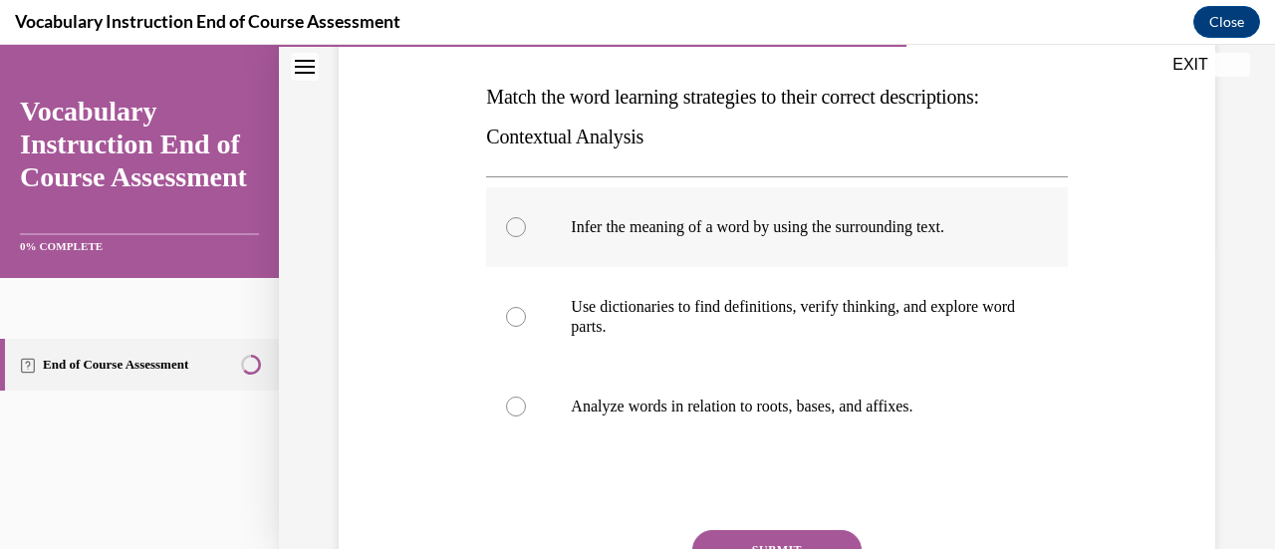
click at [914, 231] on p "Infer the meaning of a word by using the surrounding text." at bounding box center [794, 227] width 446 height 20
click at [526, 231] on input "Infer the meaning of a word by using the surrounding text." at bounding box center [516, 227] width 20 height 20
radio input "true"
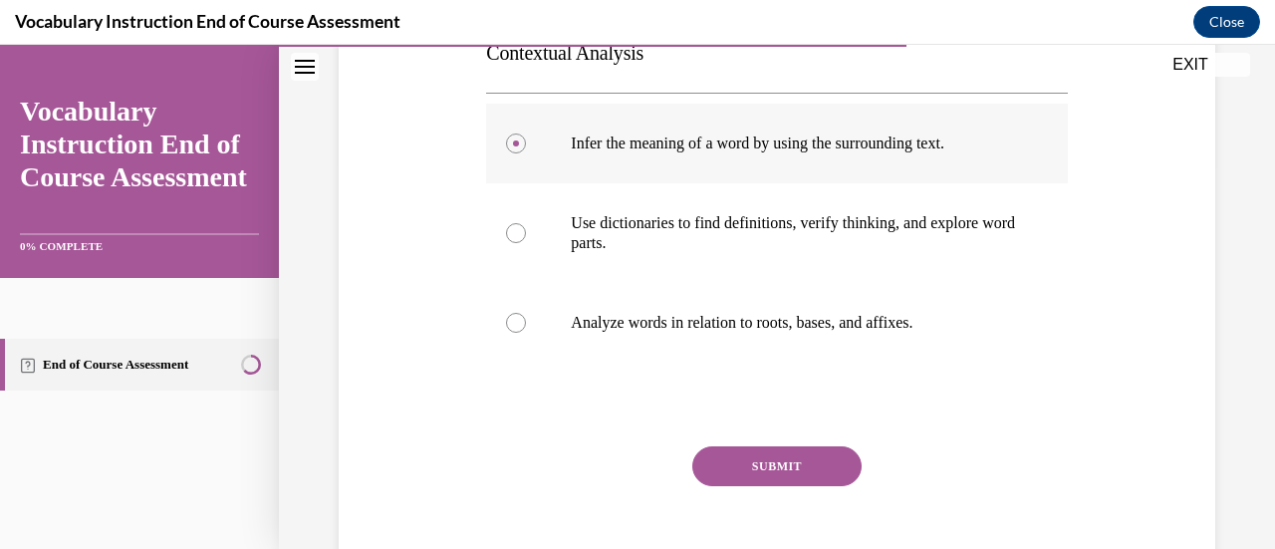
scroll to position [426, 0]
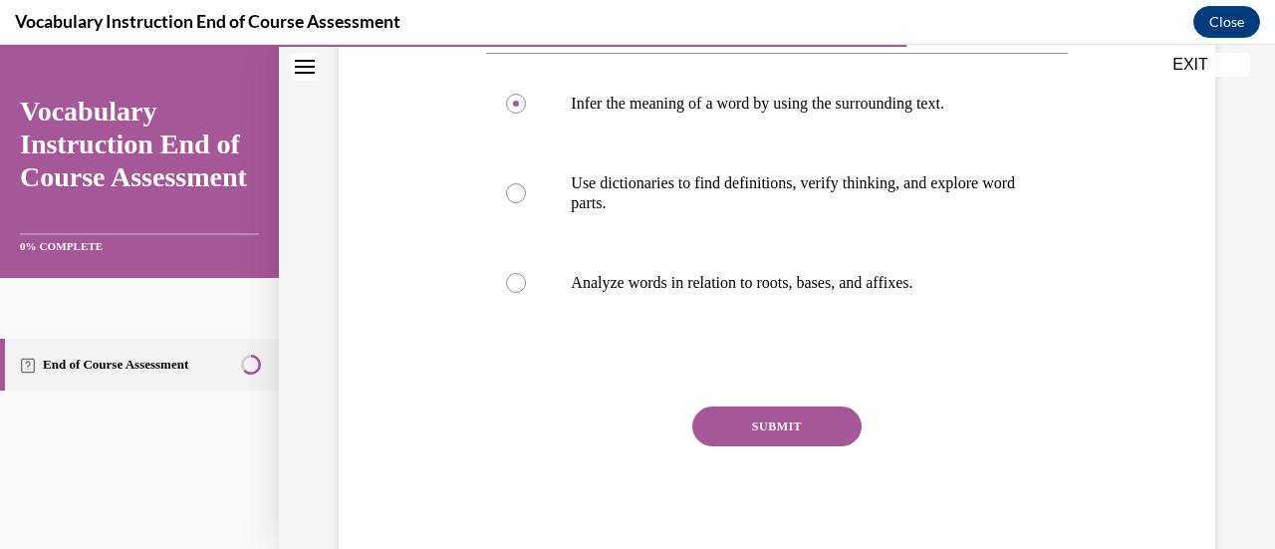
click at [804, 435] on button "SUBMIT" at bounding box center [777, 427] width 169 height 40
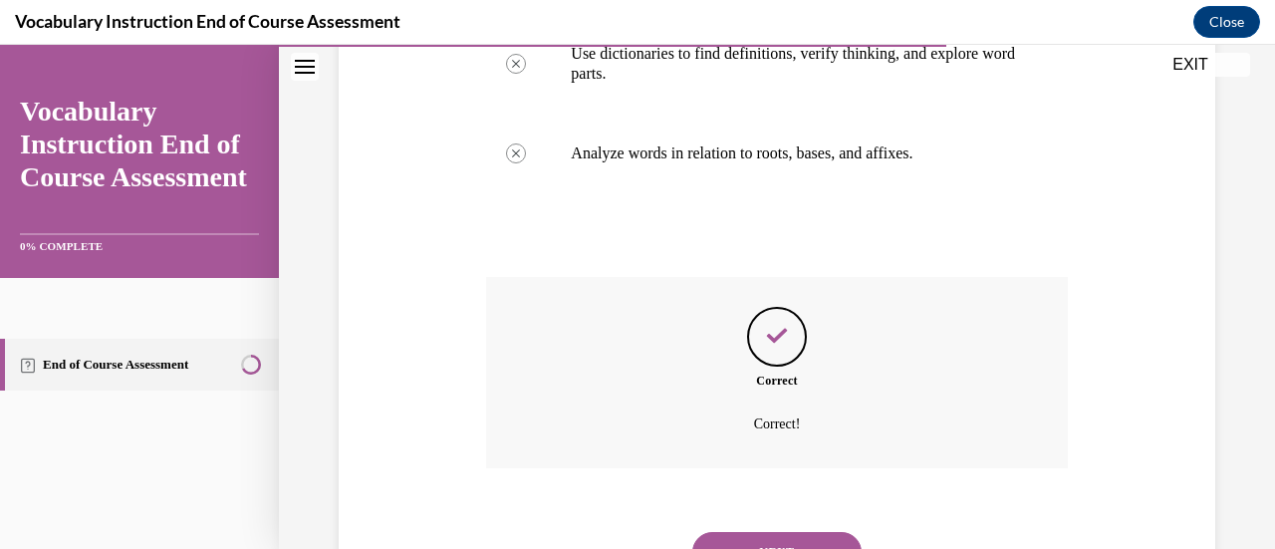
scroll to position [648, 0]
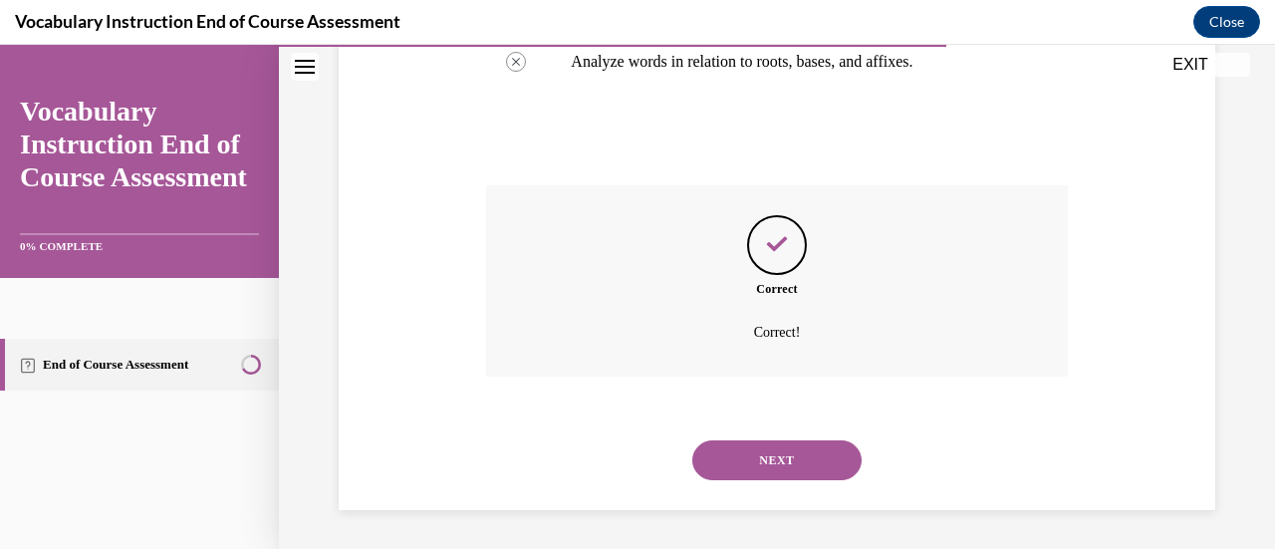
click at [813, 466] on button "NEXT" at bounding box center [777, 460] width 169 height 40
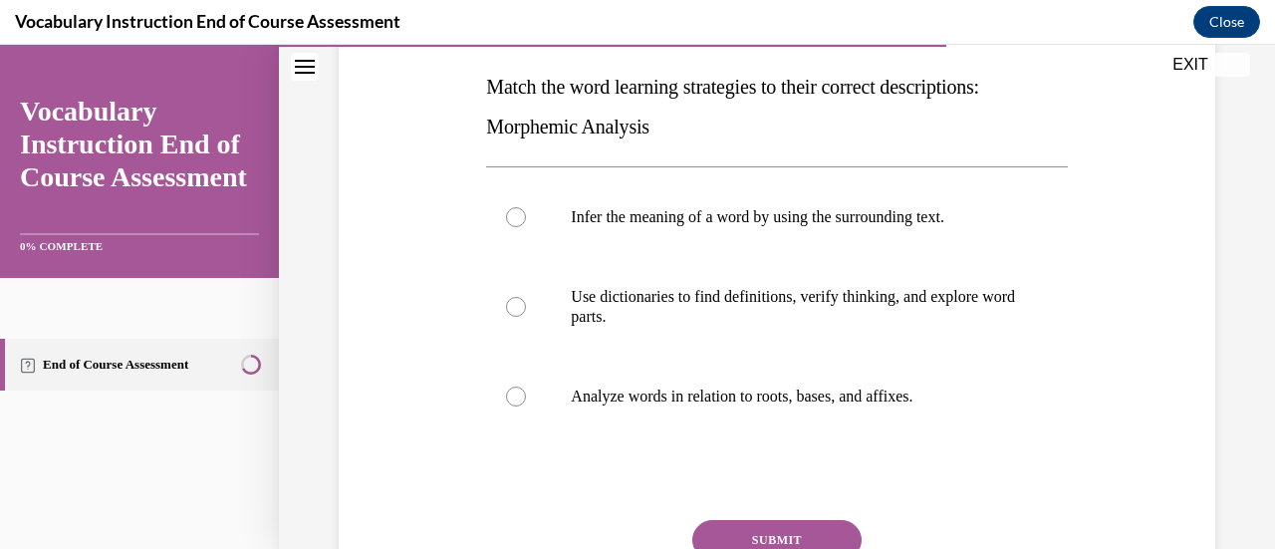
scroll to position [325, 0]
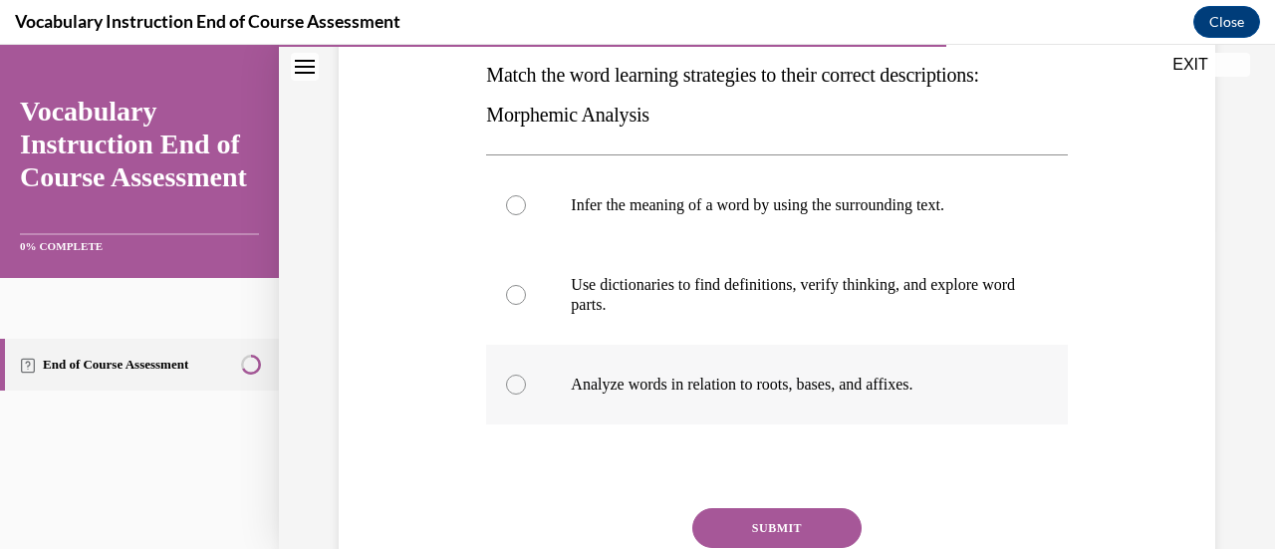
click at [879, 409] on label "Analyze words in relation to roots, bases, and affixes." at bounding box center [776, 385] width 581 height 80
click at [526, 395] on input "Analyze words in relation to roots, bases, and affixes." at bounding box center [516, 385] width 20 height 20
radio input "true"
click at [816, 521] on button "SUBMIT" at bounding box center [777, 528] width 169 height 40
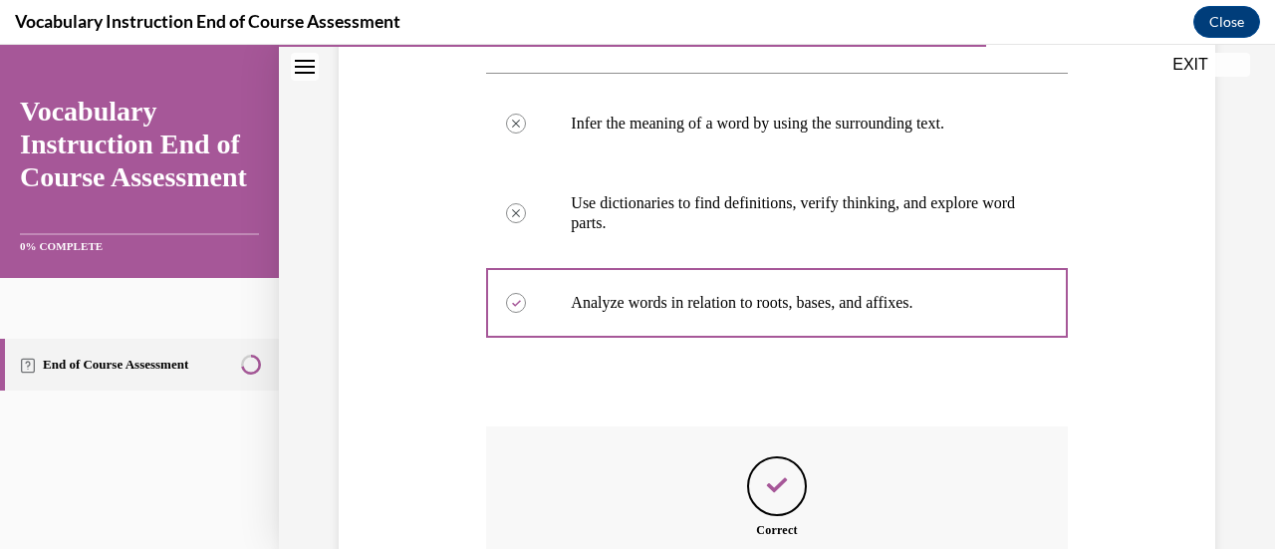
scroll to position [648, 0]
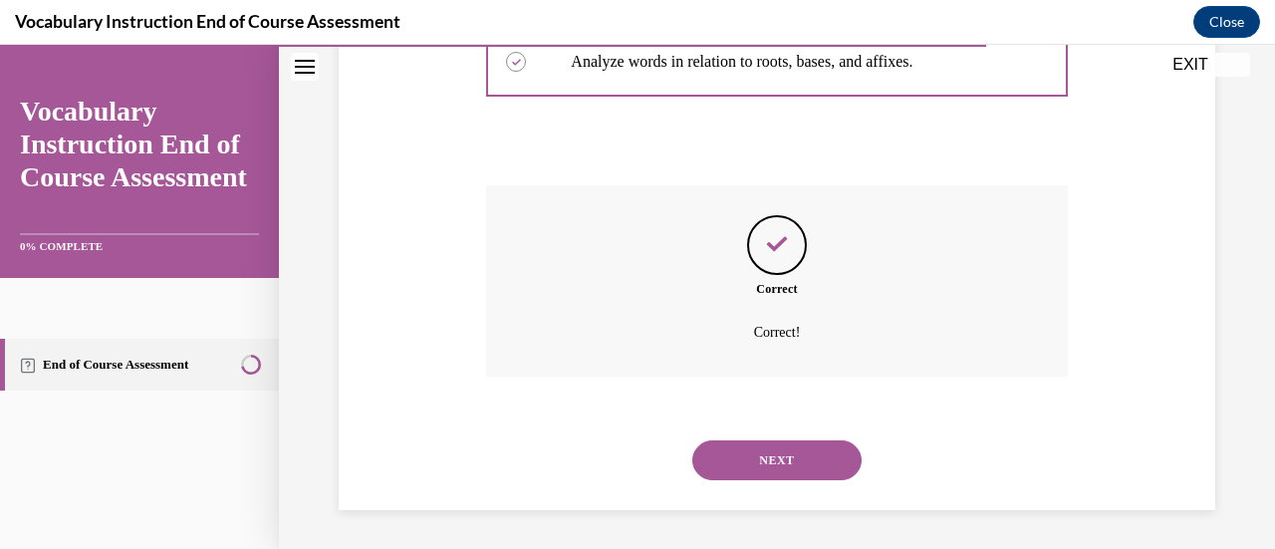
click at [809, 471] on button "NEXT" at bounding box center [777, 460] width 169 height 40
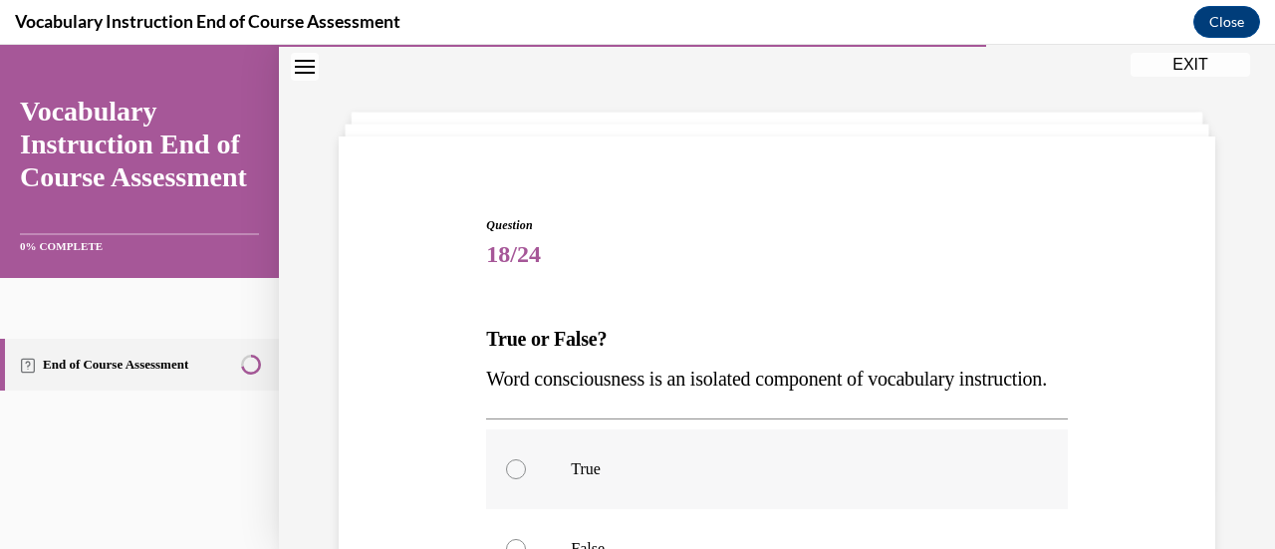
click at [815, 473] on label "True" at bounding box center [776, 469] width 581 height 80
click at [526, 473] on input "True" at bounding box center [516, 469] width 20 height 20
radio input "true"
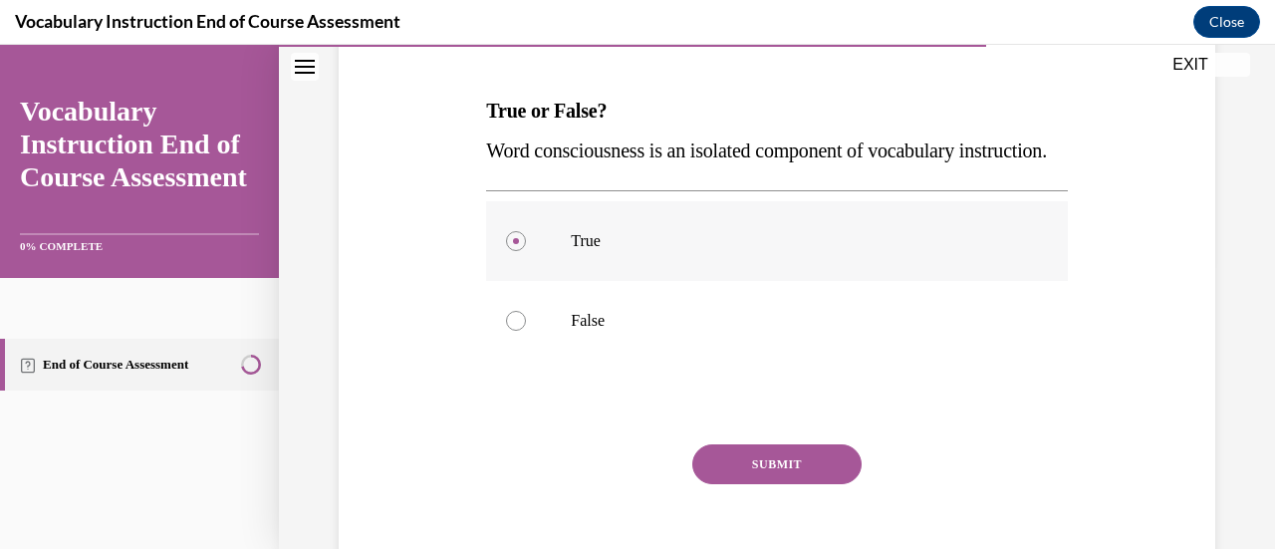
scroll to position [307, 0]
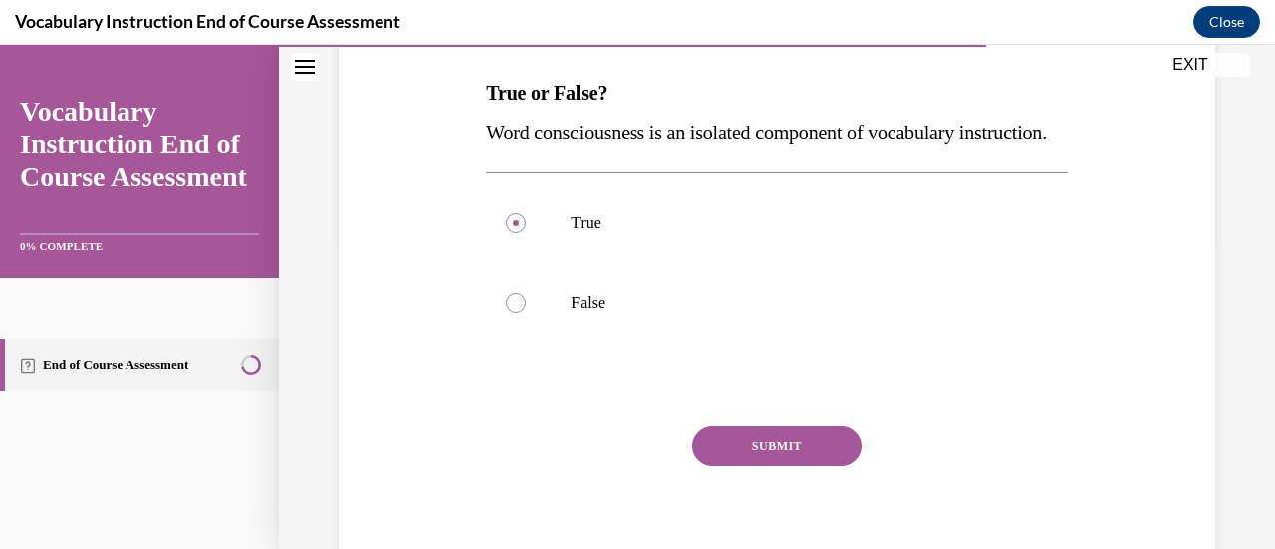
click at [799, 466] on button "SUBMIT" at bounding box center [777, 446] width 169 height 40
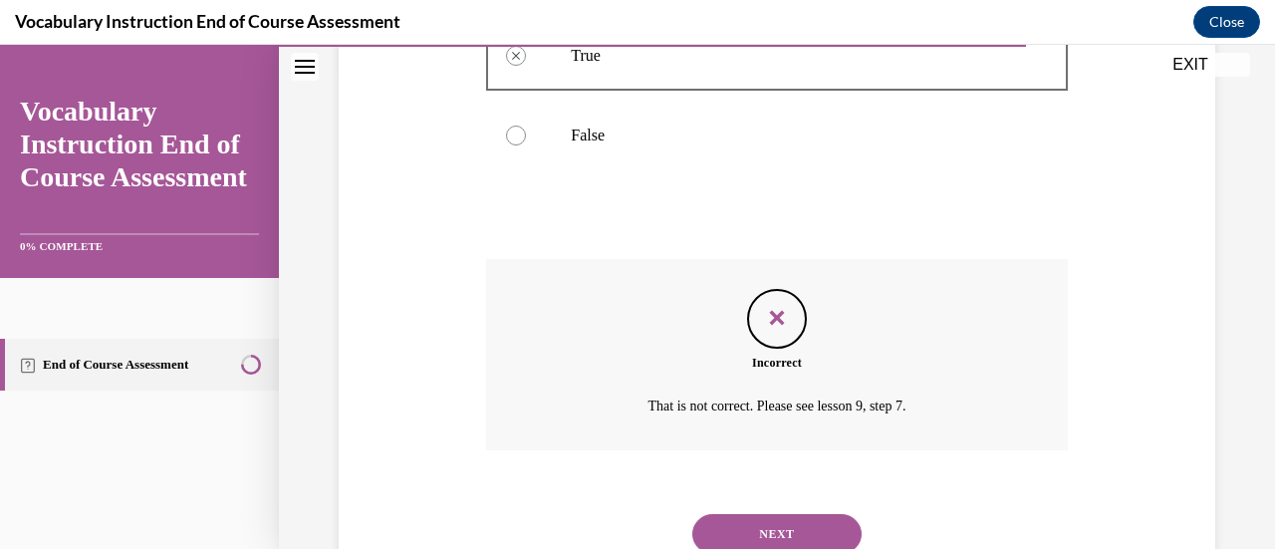
scroll to position [588, 0]
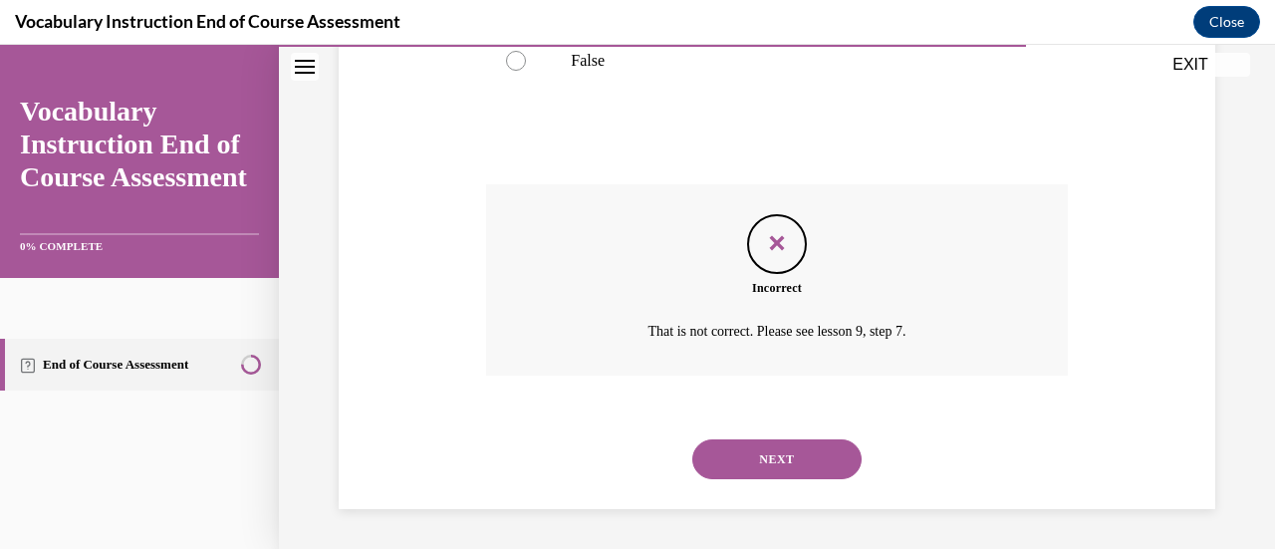
click at [799, 461] on button "NEXT" at bounding box center [777, 459] width 169 height 40
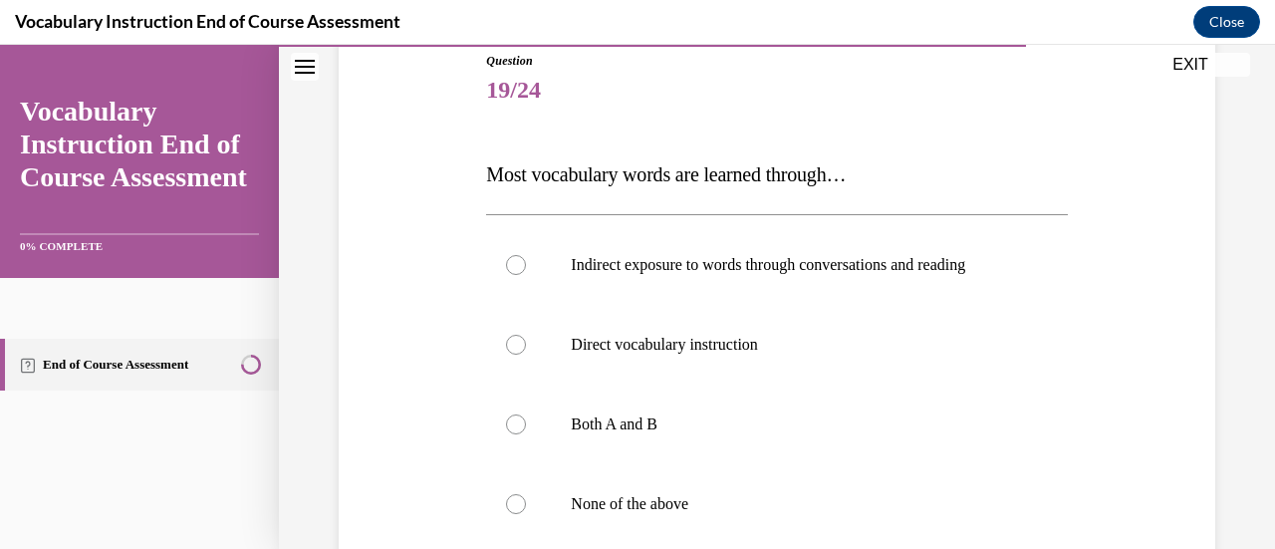
scroll to position [226, 0]
click at [795, 355] on label "Direct vocabulary instruction" at bounding box center [776, 344] width 581 height 80
click at [526, 354] on input "Direct vocabulary instruction" at bounding box center [516, 344] width 20 height 20
radio input "true"
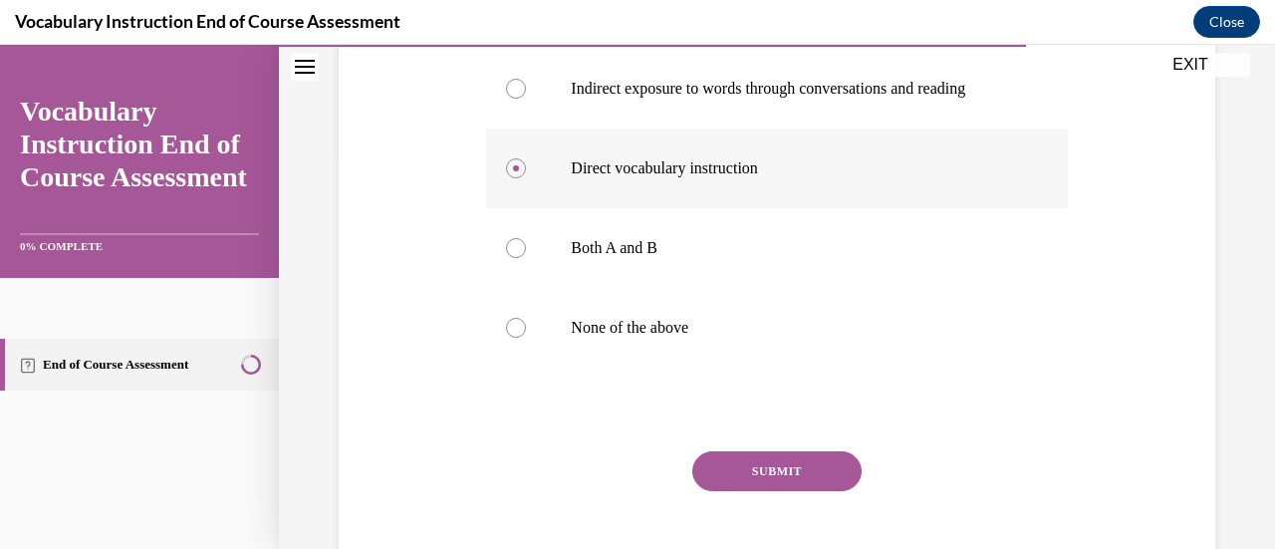
scroll to position [424, 0]
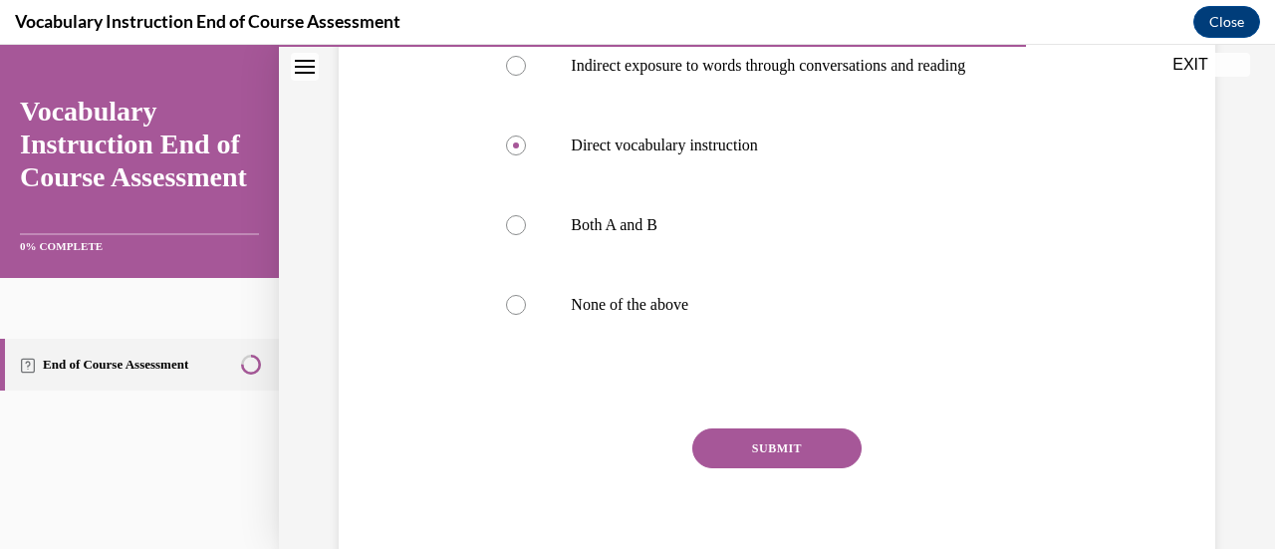
click at [788, 454] on button "SUBMIT" at bounding box center [777, 448] width 169 height 40
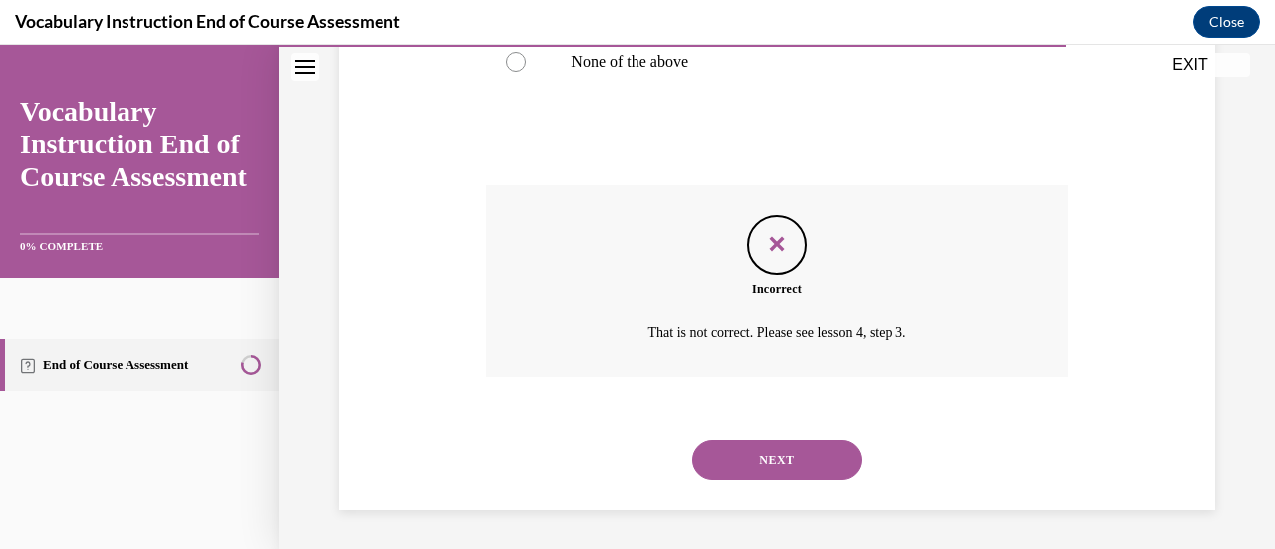
click at [789, 469] on button "NEXT" at bounding box center [777, 460] width 169 height 40
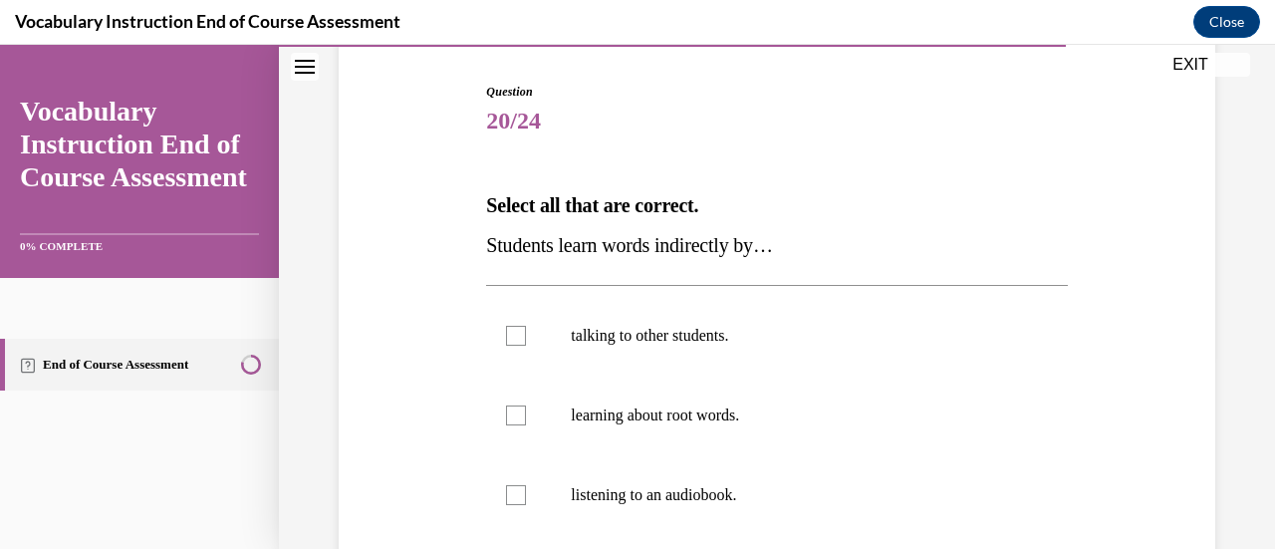
scroll to position [197, 0]
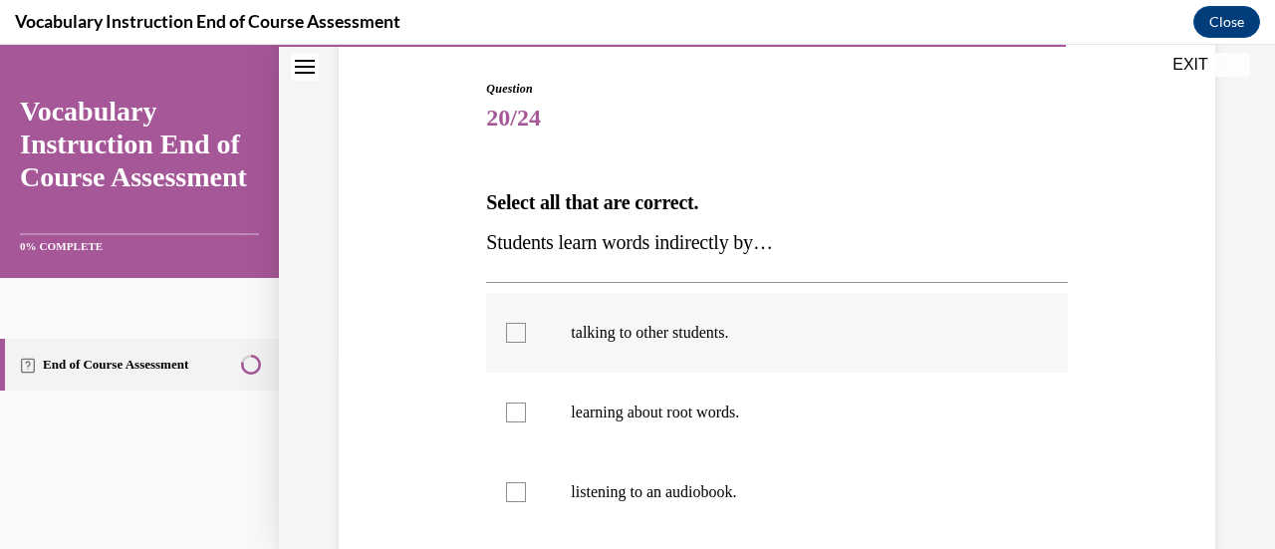
click at [731, 338] on p "talking to other students." at bounding box center [794, 333] width 446 height 20
click at [526, 338] on input "talking to other students." at bounding box center [516, 333] width 20 height 20
checkbox input "true"
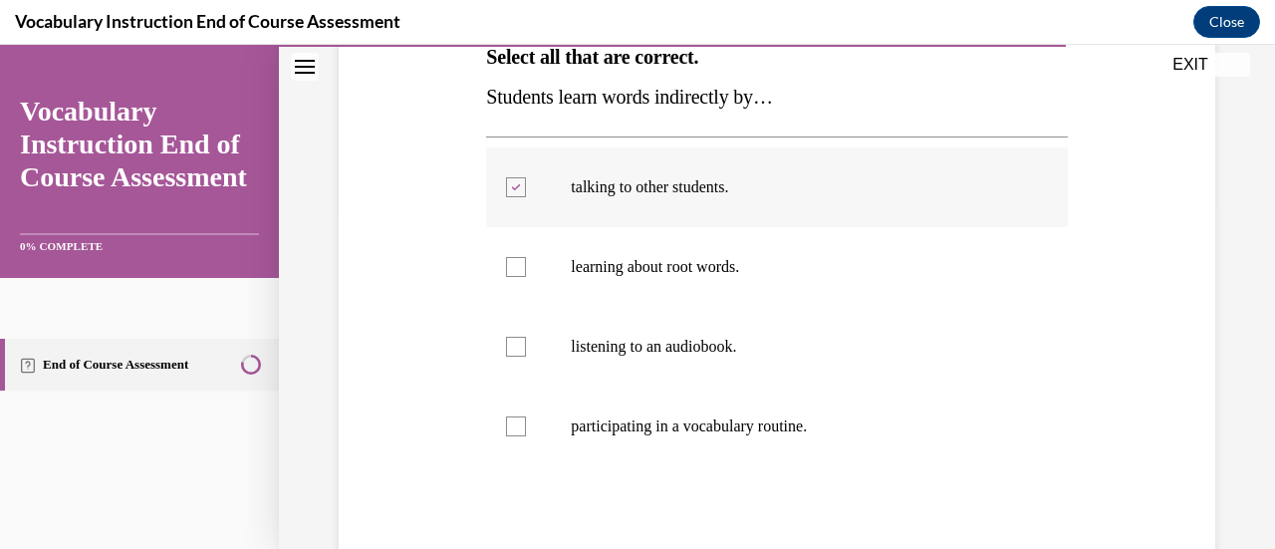
scroll to position [486, 0]
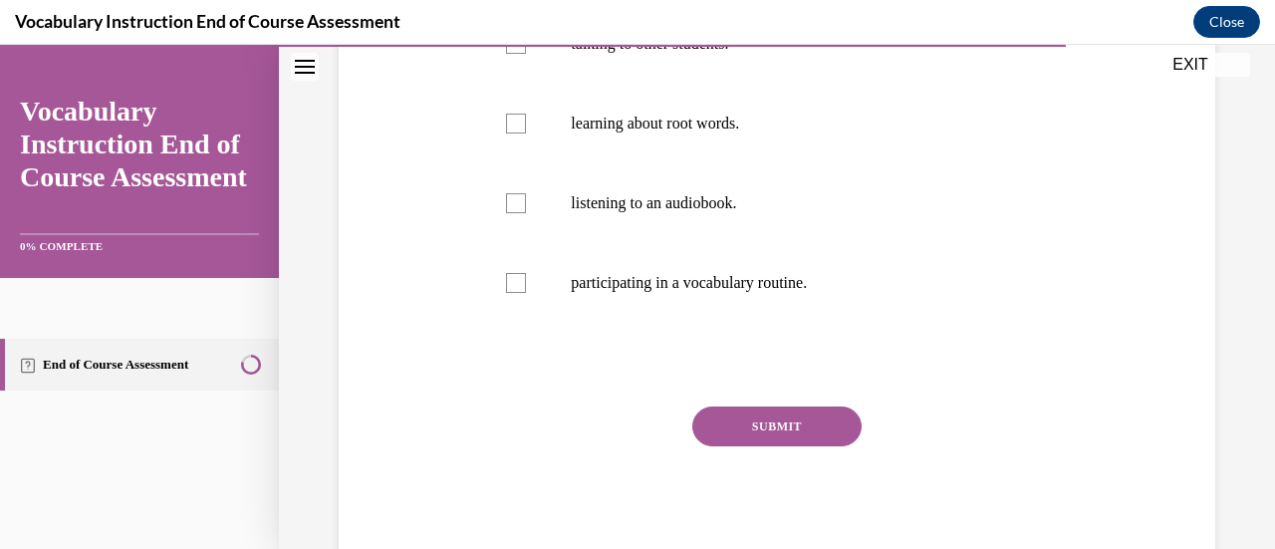
click at [825, 437] on button "SUBMIT" at bounding box center [777, 427] width 169 height 40
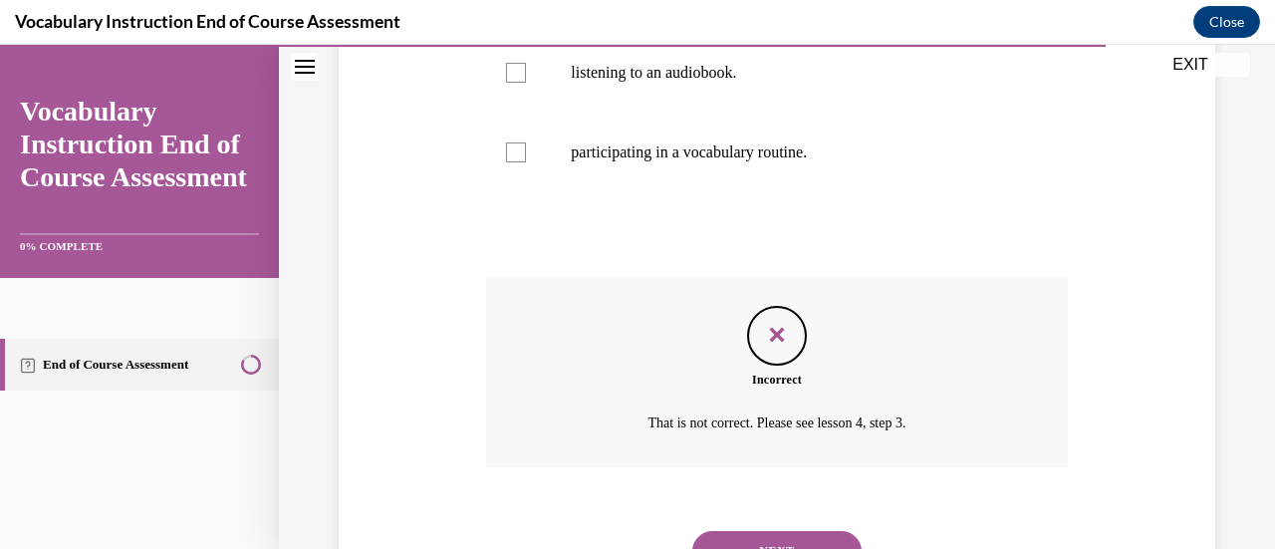
scroll to position [707, 0]
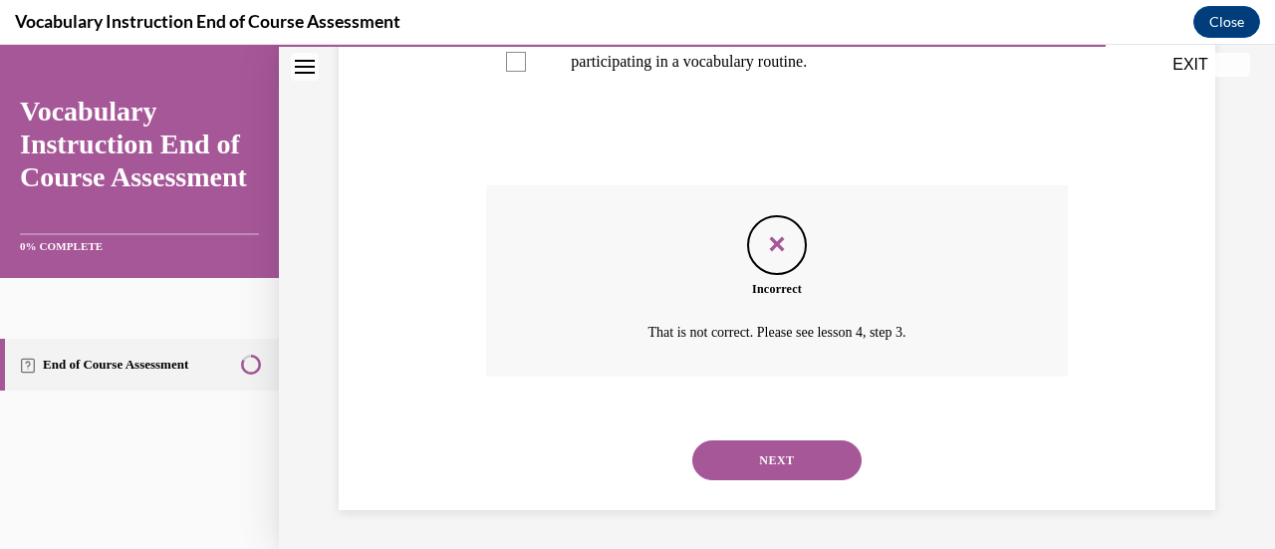
click at [799, 461] on button "NEXT" at bounding box center [777, 460] width 169 height 40
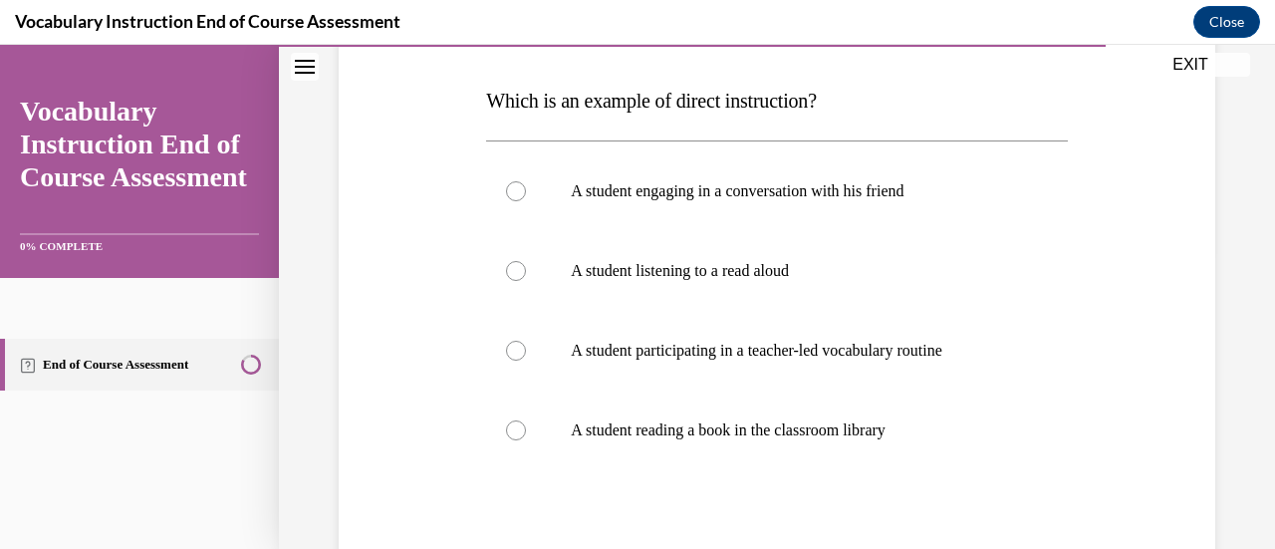
scroll to position [305, 0]
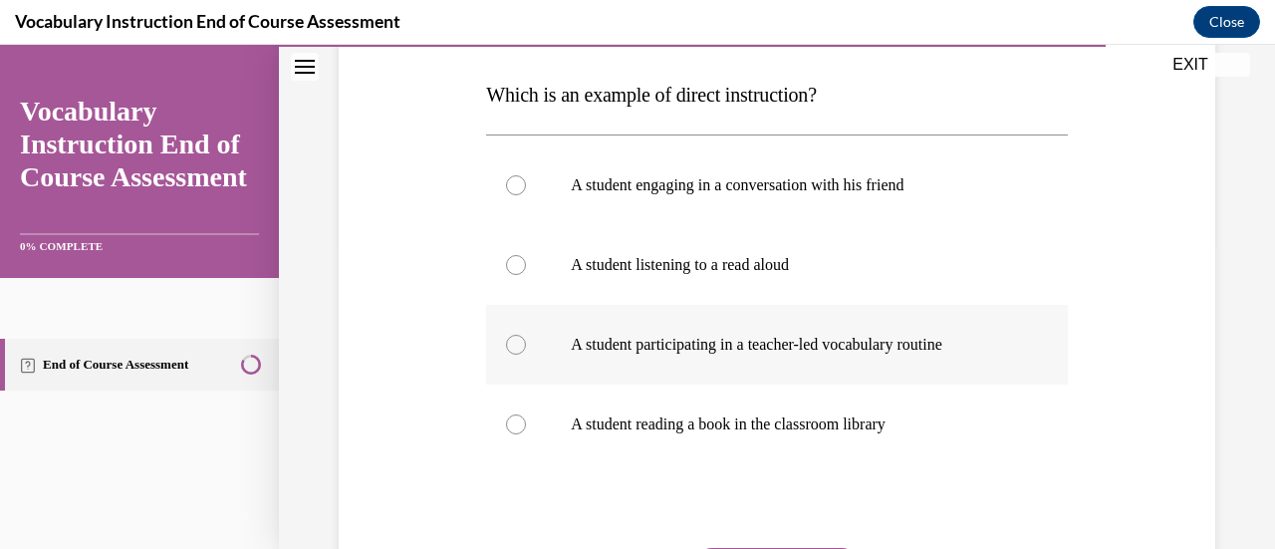
click at [985, 355] on label "A student participating in a teacher-led vocabulary routine" at bounding box center [776, 345] width 581 height 80
click at [526, 355] on input "A student participating in a teacher-led vocabulary routine" at bounding box center [516, 345] width 20 height 20
radio input "true"
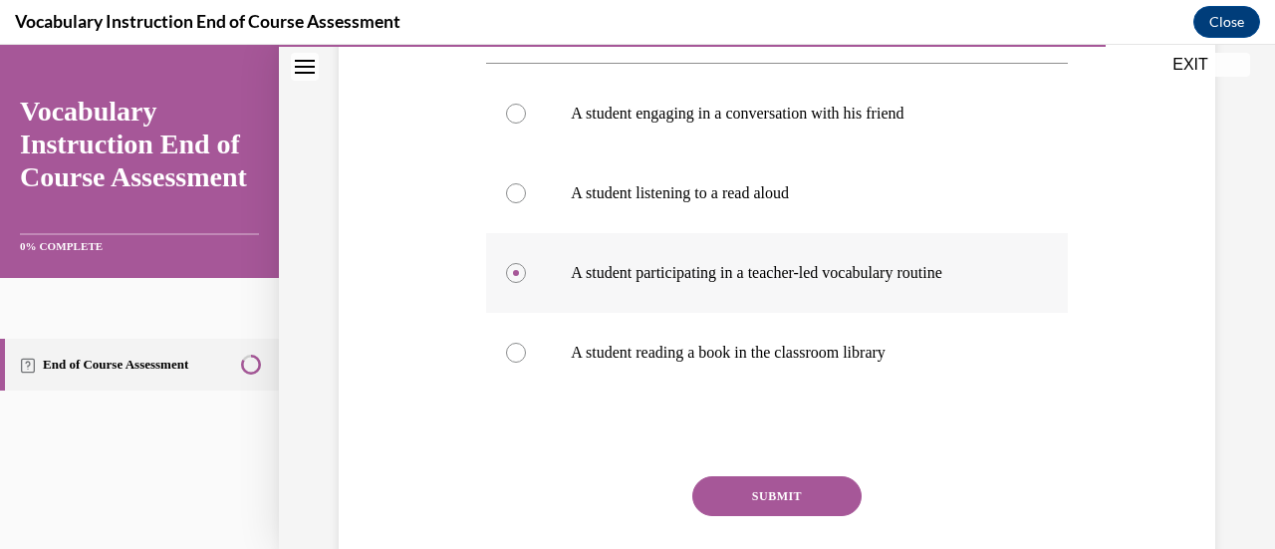
scroll to position [416, 0]
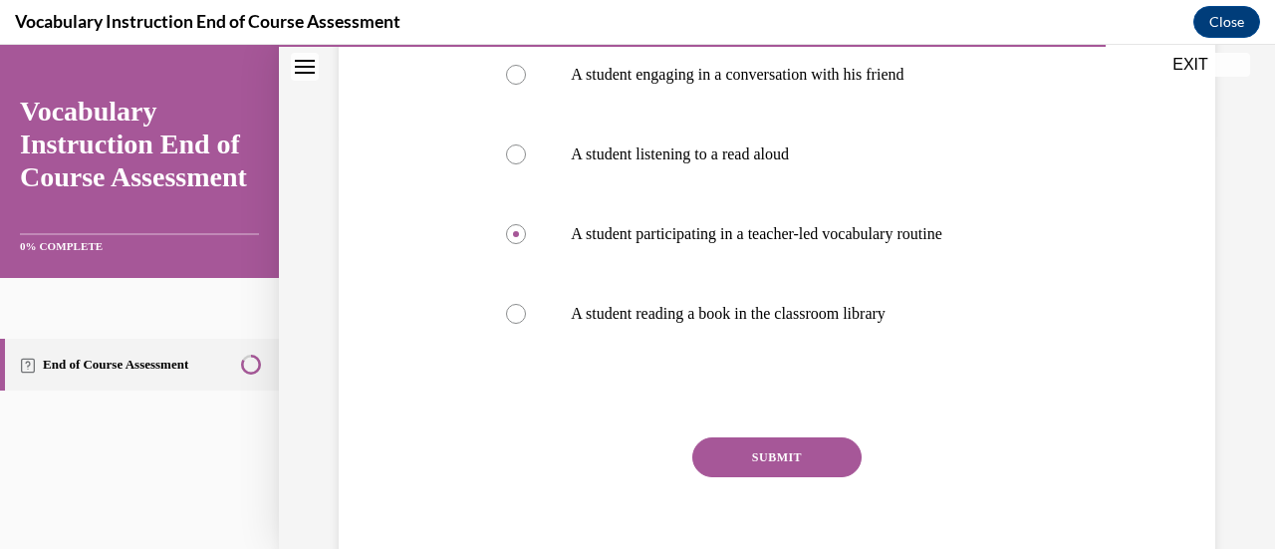
click at [795, 460] on button "SUBMIT" at bounding box center [777, 457] width 169 height 40
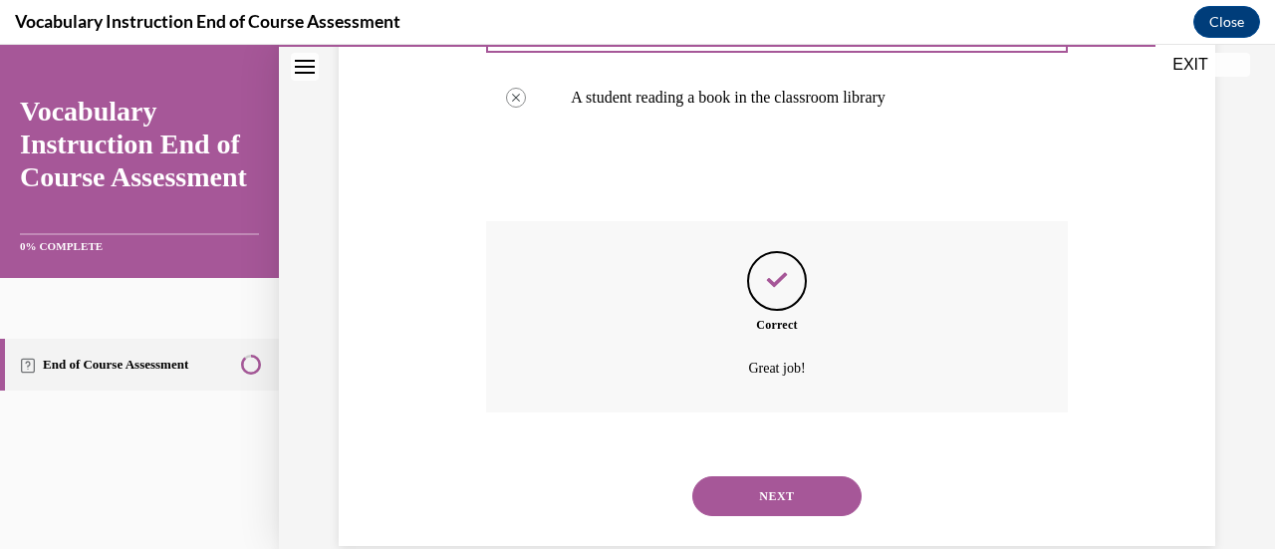
click at [778, 511] on button "NEXT" at bounding box center [777, 496] width 169 height 40
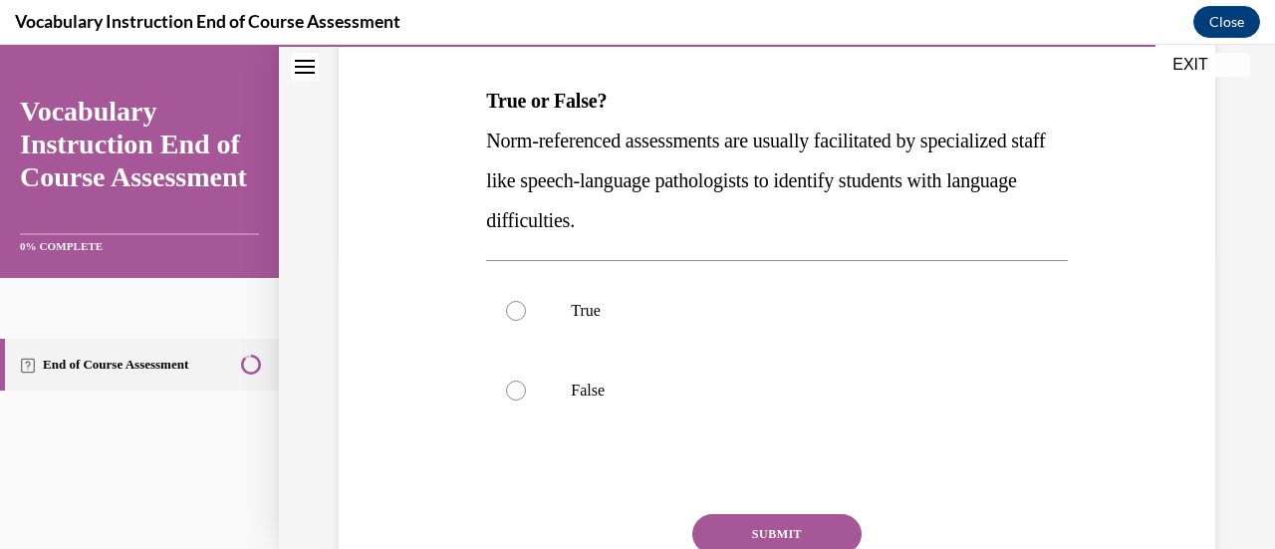
scroll to position [317, 0]
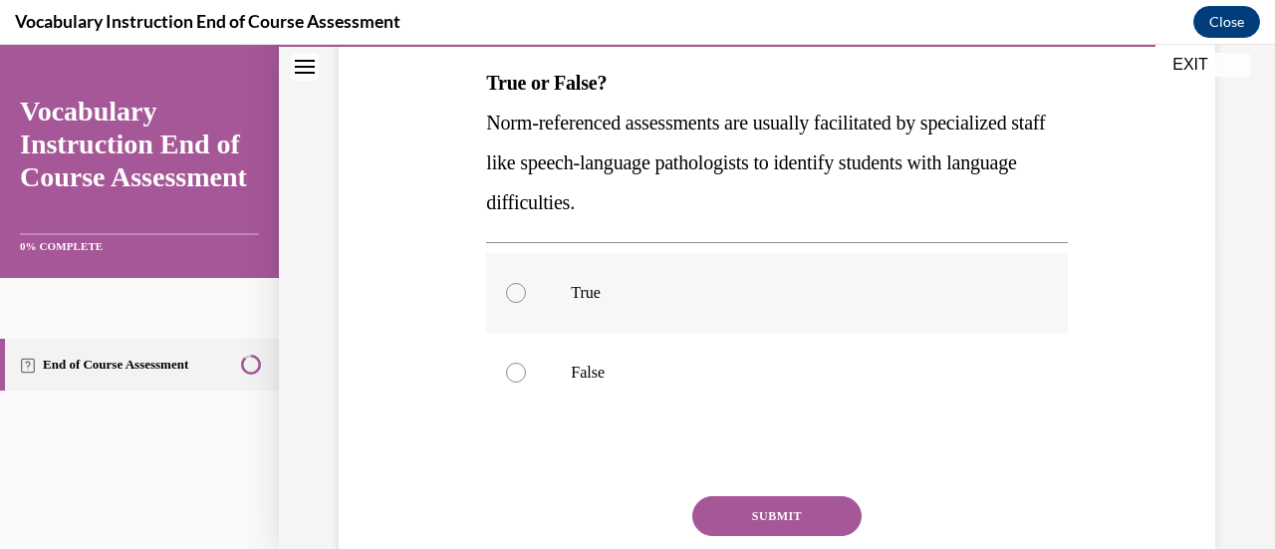
click at [622, 296] on p "True" at bounding box center [794, 293] width 446 height 20
click at [526, 296] on input "True" at bounding box center [516, 293] width 20 height 20
radio input "true"
click at [800, 515] on button "SUBMIT" at bounding box center [777, 516] width 169 height 40
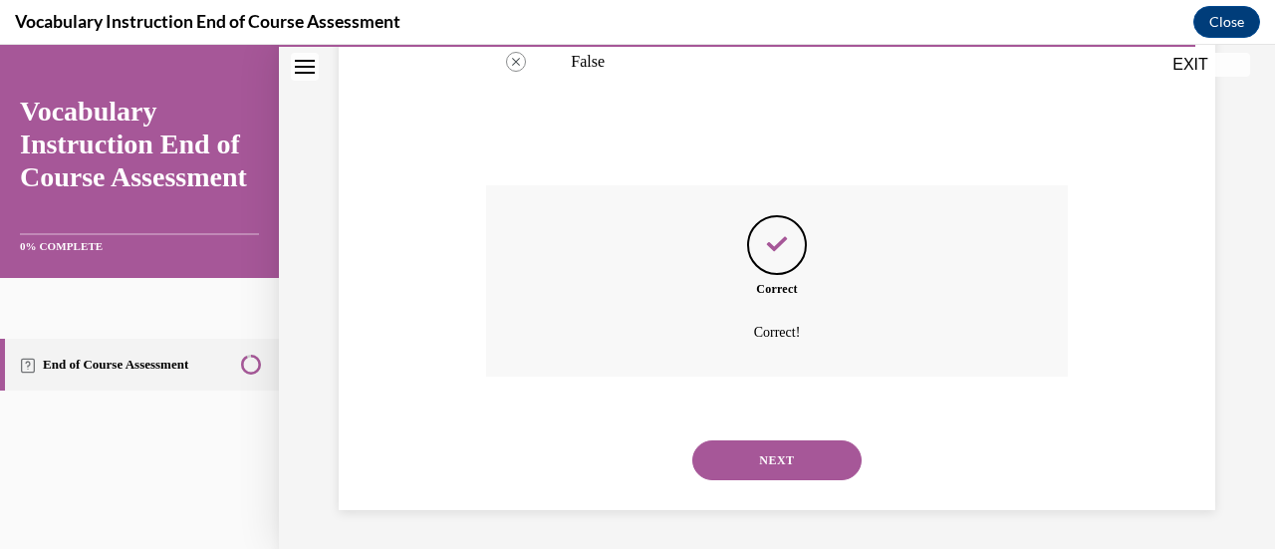
click at [805, 470] on button "NEXT" at bounding box center [777, 460] width 169 height 40
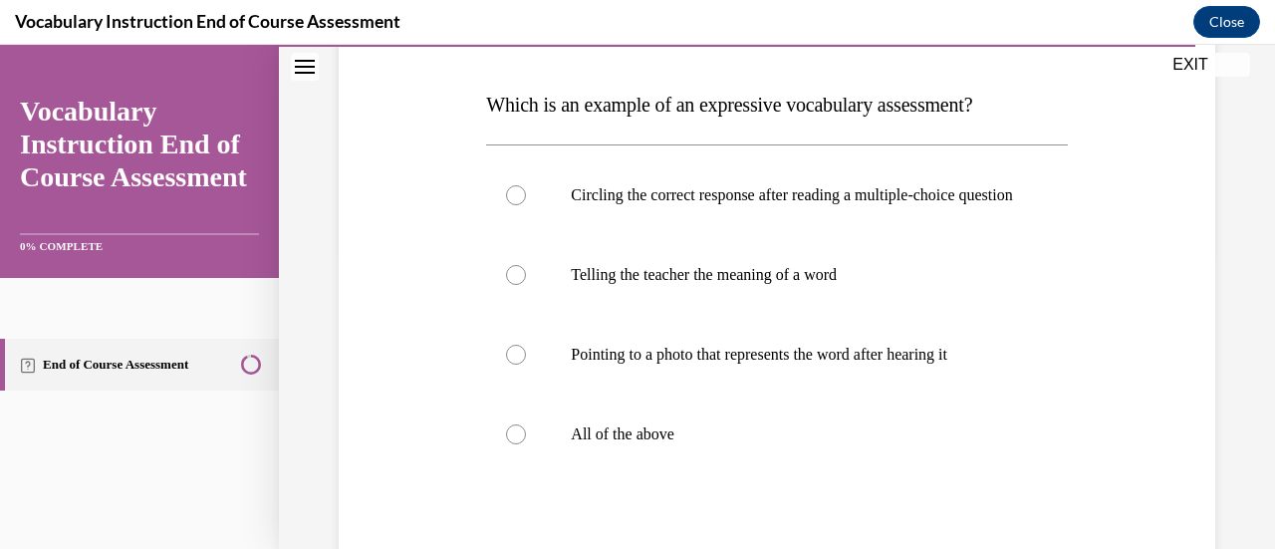
scroll to position [296, 0]
click at [713, 443] on p "All of the above" at bounding box center [794, 433] width 446 height 20
click at [526, 443] on input "All of the above" at bounding box center [516, 433] width 20 height 20
radio input "true"
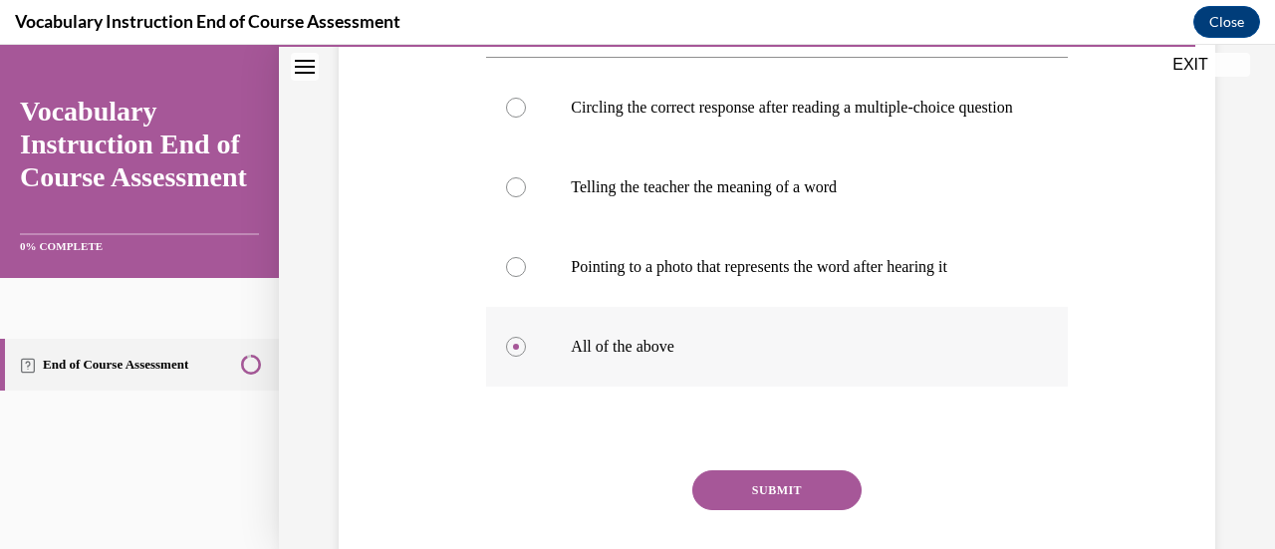
scroll to position [466, 0]
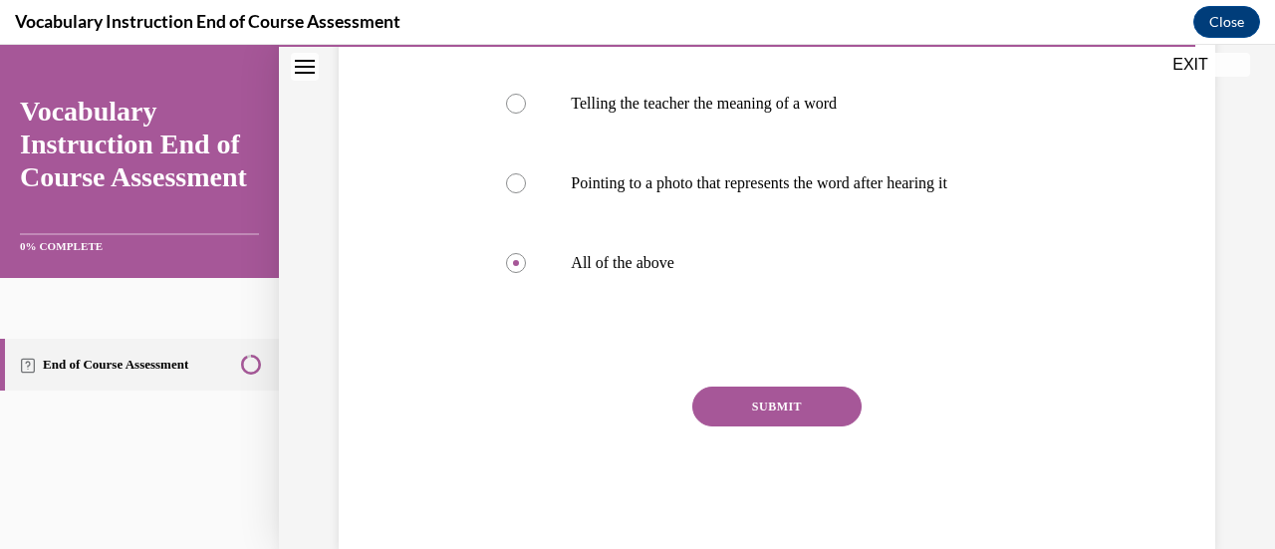
click at [793, 426] on button "SUBMIT" at bounding box center [777, 407] width 169 height 40
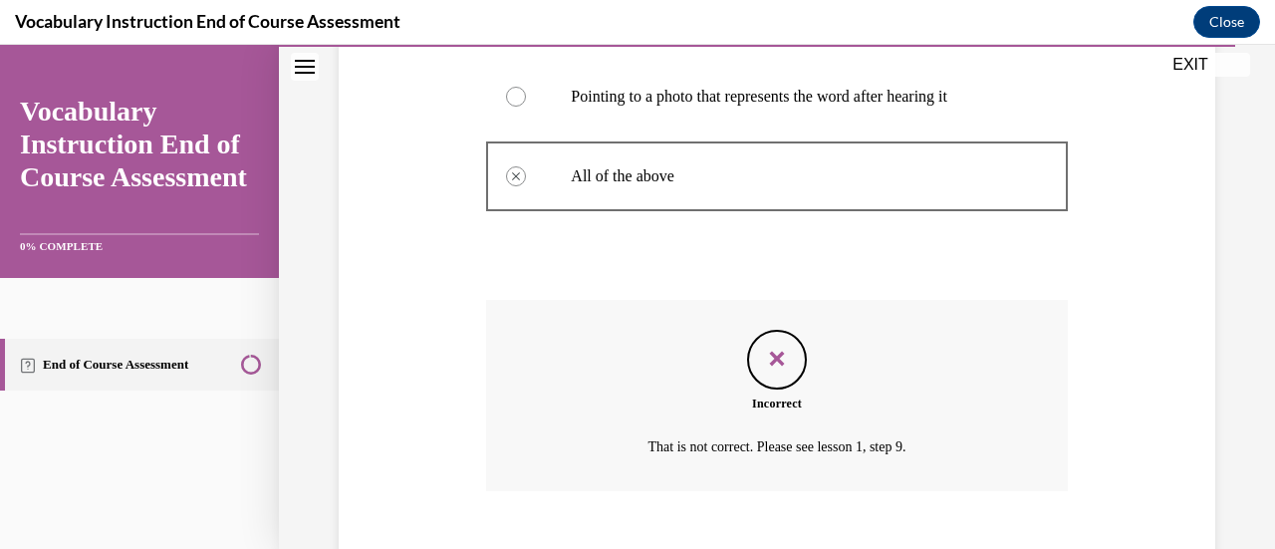
scroll to position [688, 0]
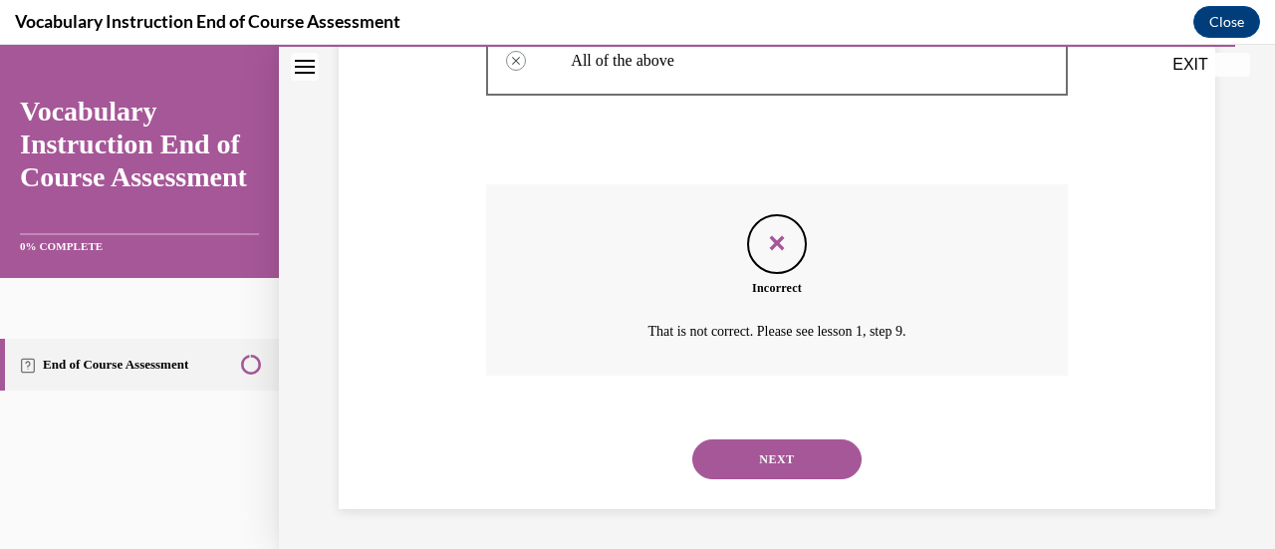
click at [821, 455] on button "NEXT" at bounding box center [777, 459] width 169 height 40
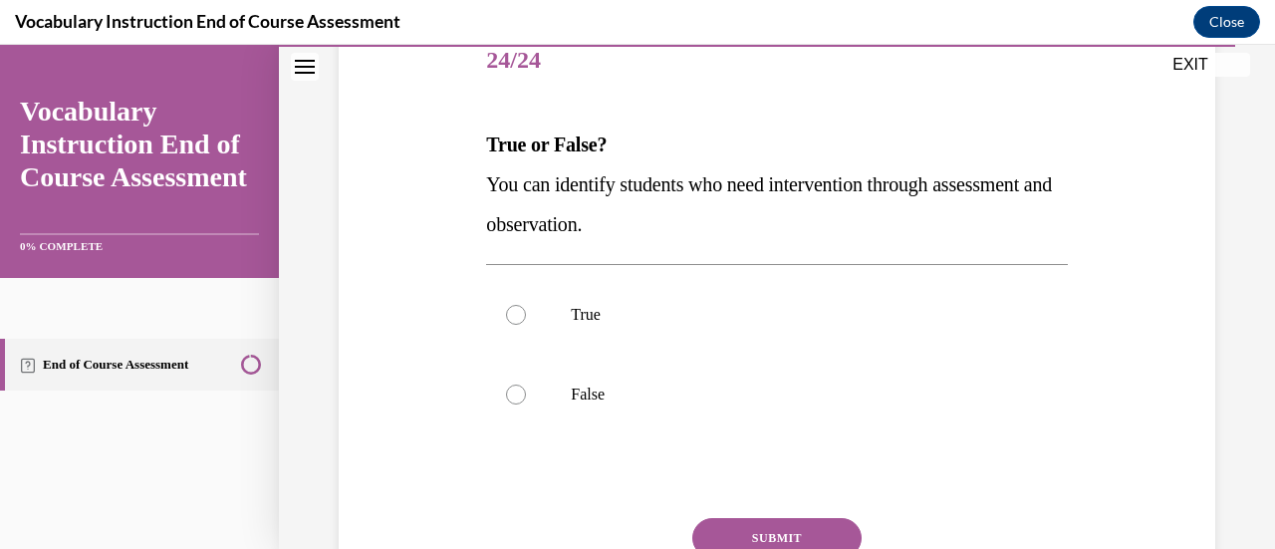
scroll to position [273, 0]
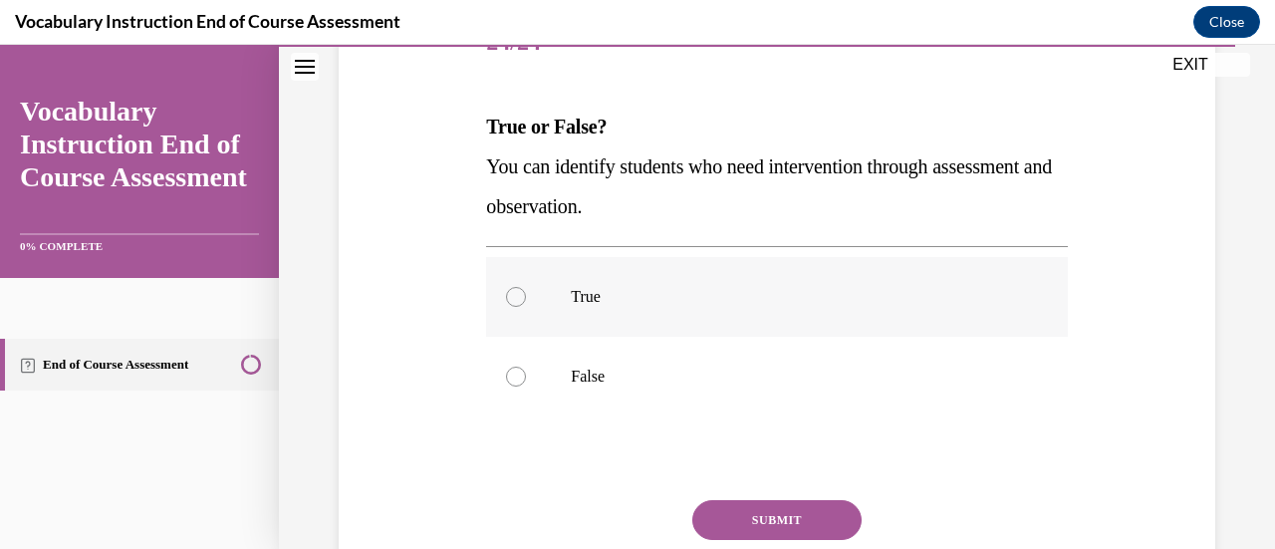
click at [623, 314] on label "True" at bounding box center [776, 297] width 581 height 80
click at [526, 307] on input "True" at bounding box center [516, 297] width 20 height 20
radio input "true"
click at [789, 528] on button "SUBMIT" at bounding box center [777, 520] width 169 height 40
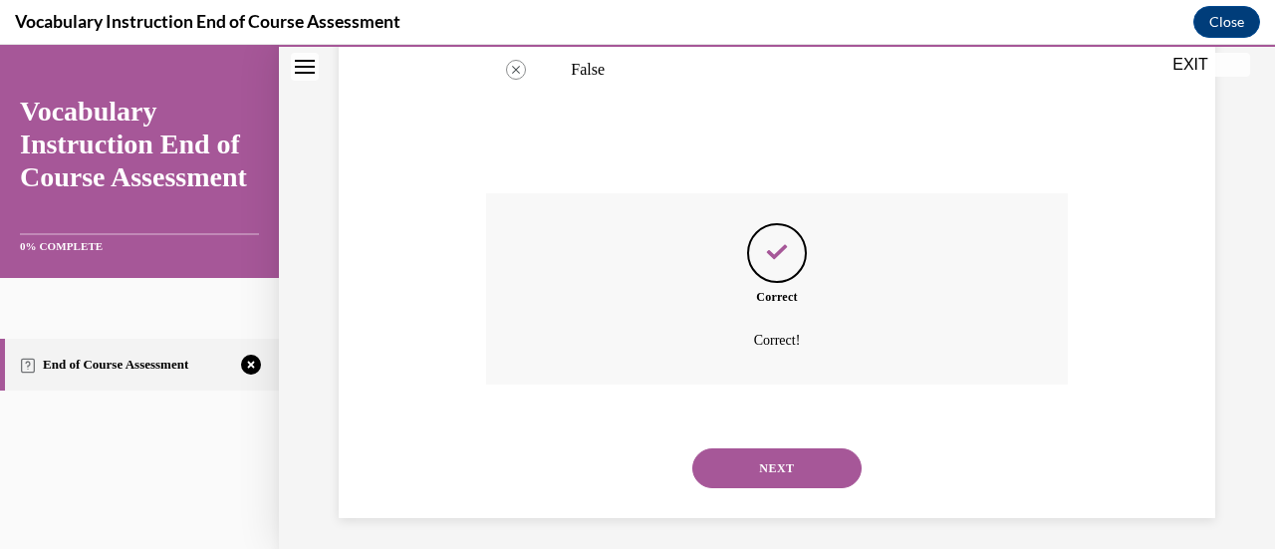
scroll to position [588, 0]
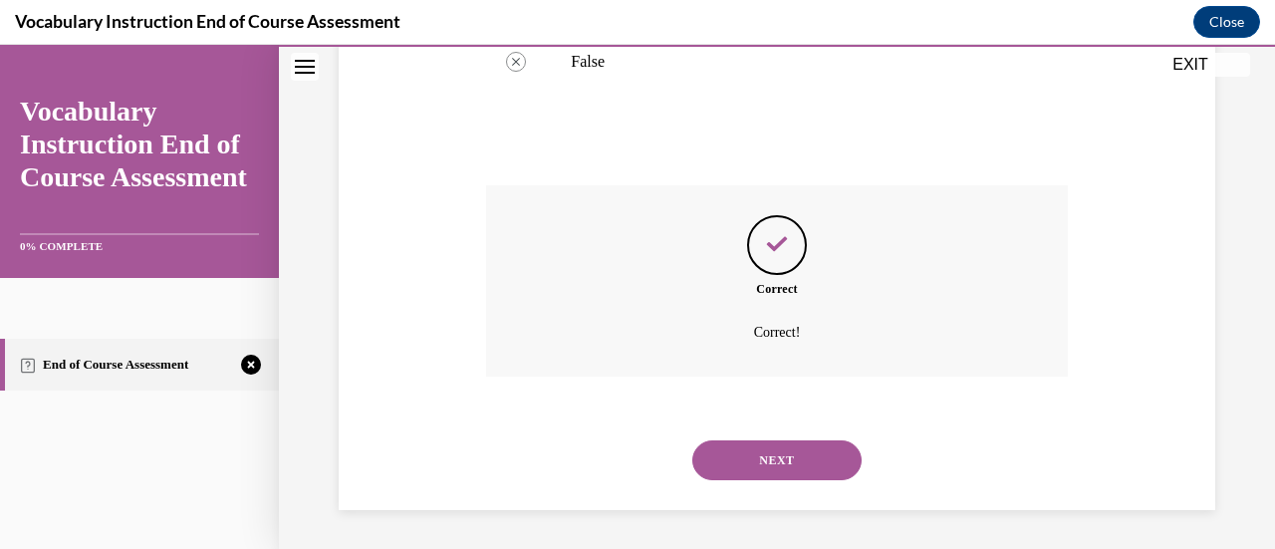
click at [811, 466] on button "NEXT" at bounding box center [777, 460] width 169 height 40
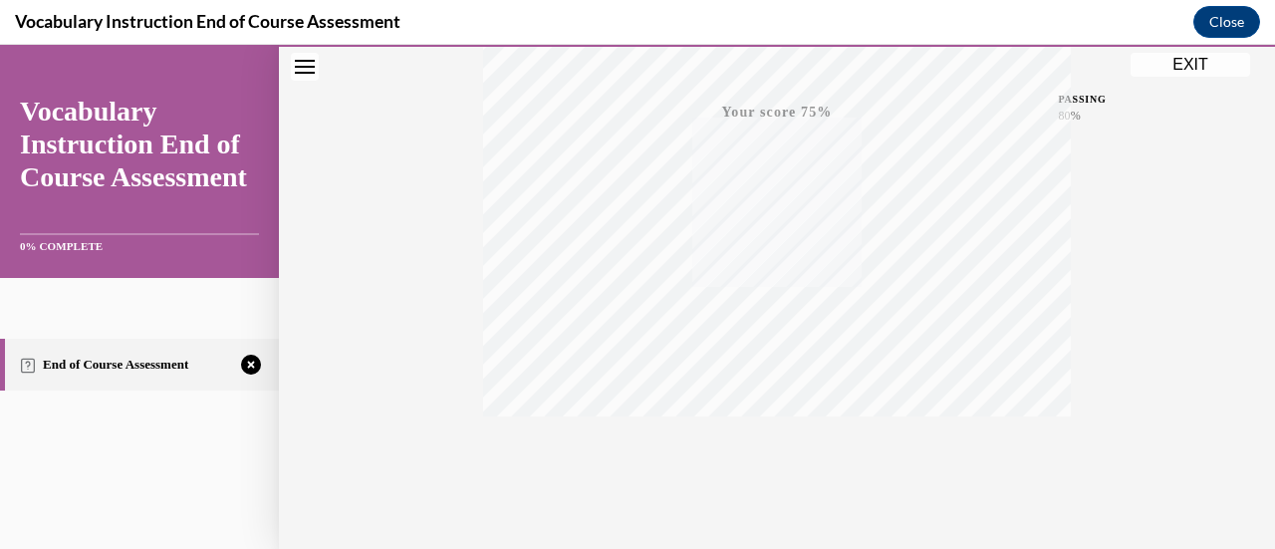
scroll to position [516, 0]
click at [793, 426] on icon "button" at bounding box center [777, 429] width 71 height 22
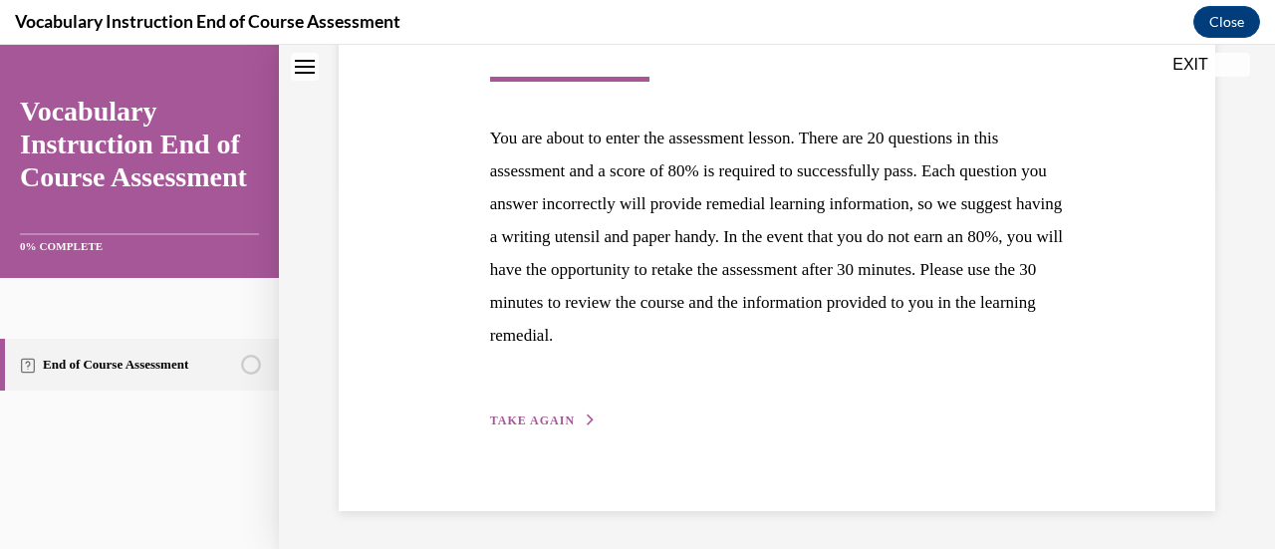
click at [553, 419] on span "TAKE AGAIN" at bounding box center [532, 421] width 85 height 14
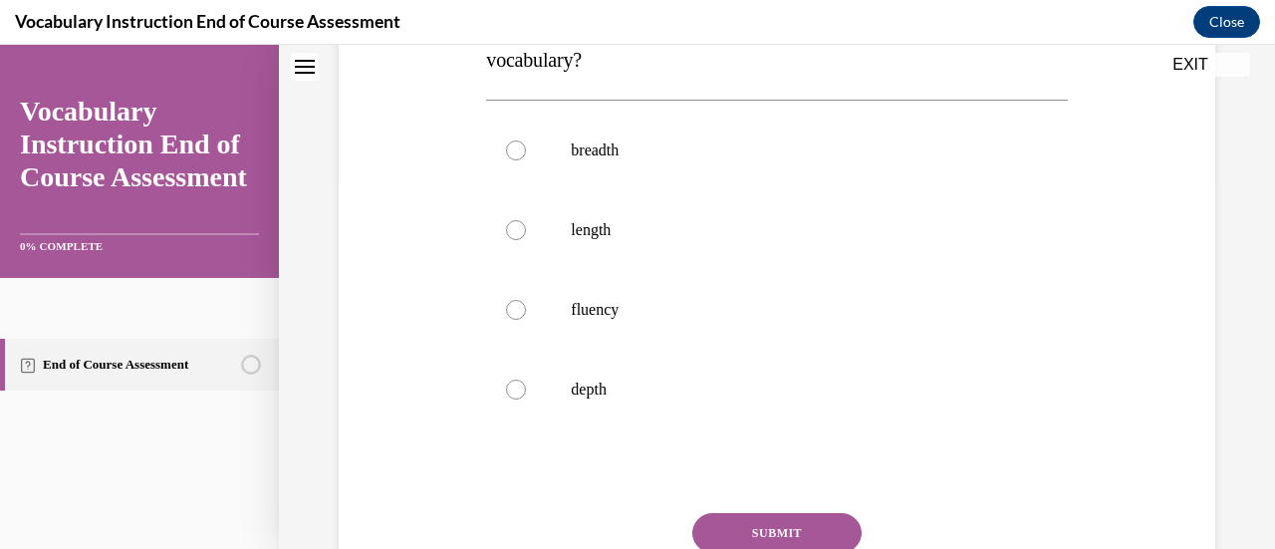
scroll to position [380, 0]
click at [585, 233] on p "length" at bounding box center [794, 230] width 446 height 20
click at [526, 233] on input "length" at bounding box center [516, 230] width 20 height 20
radio input "true"
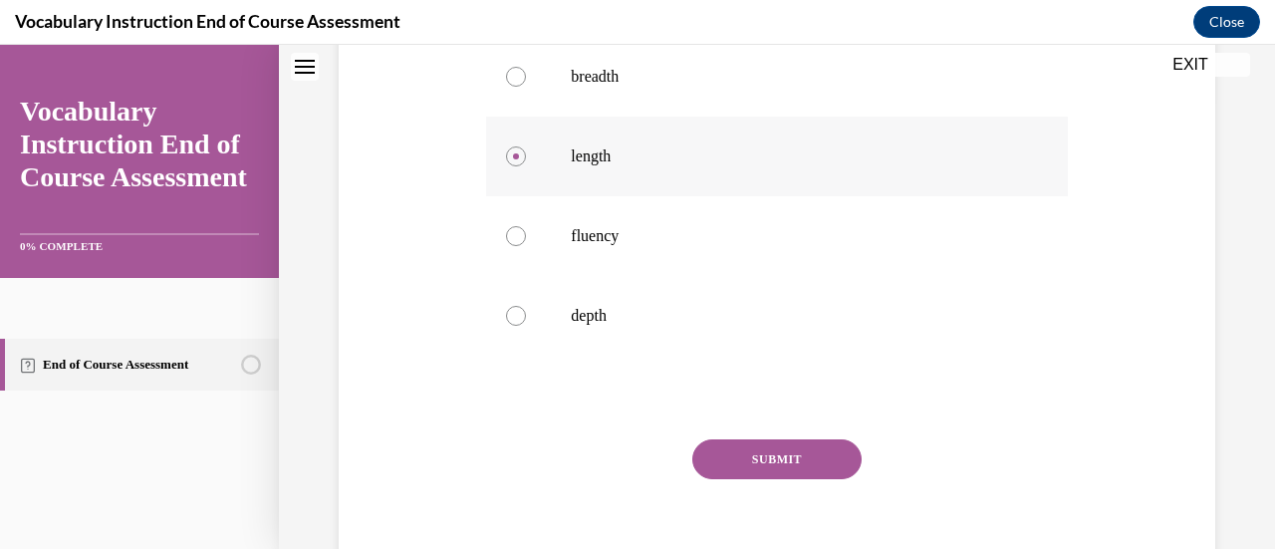
scroll to position [482, 0]
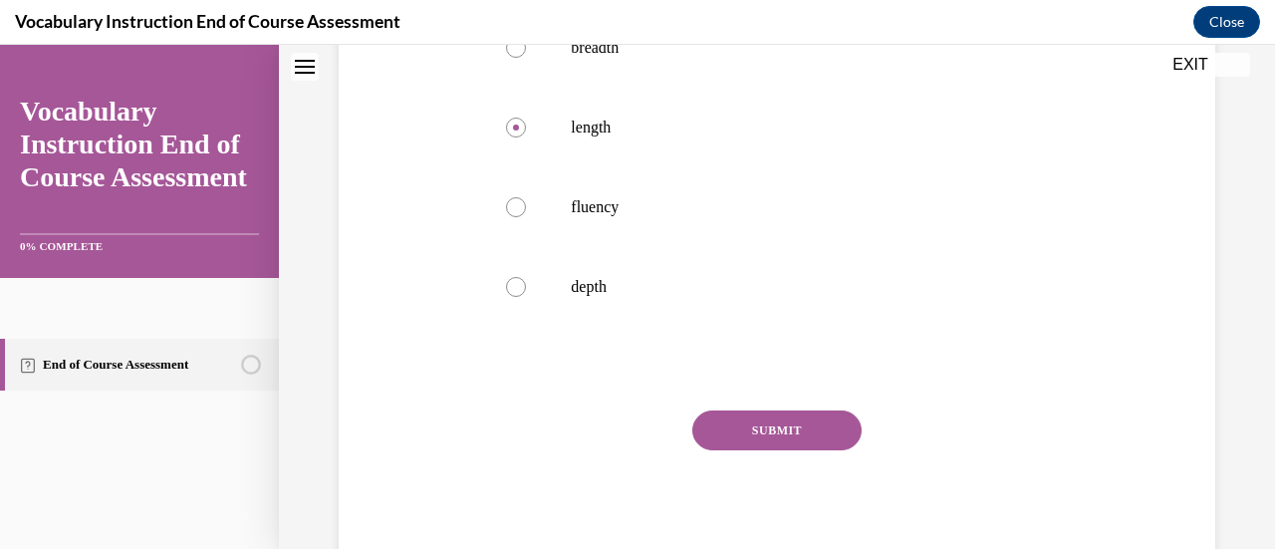
click at [795, 440] on button "SUBMIT" at bounding box center [777, 431] width 169 height 40
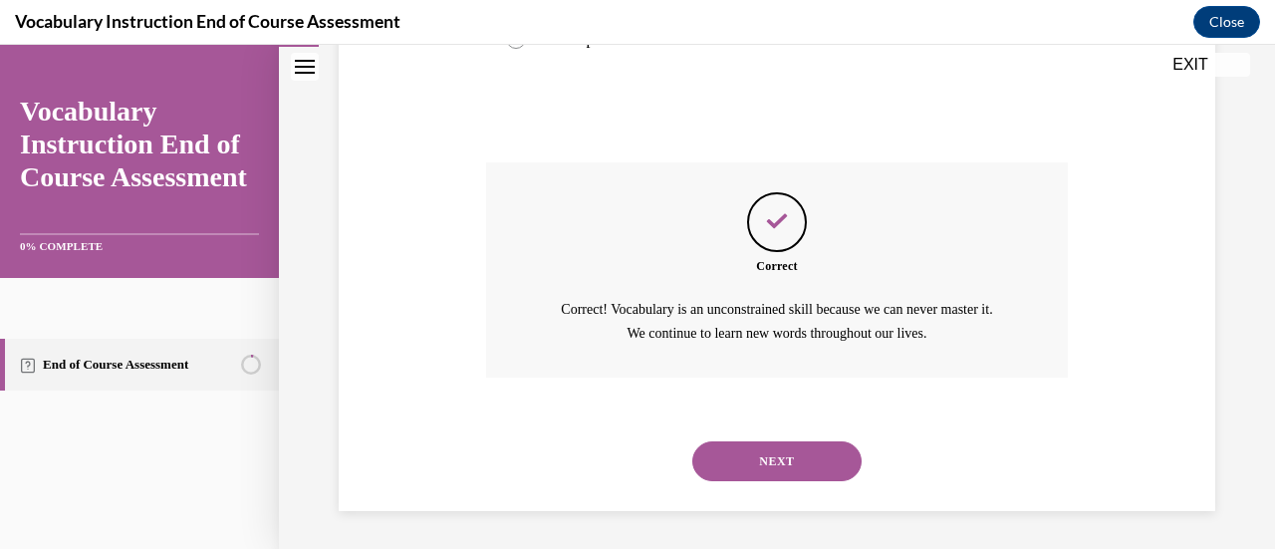
click at [793, 474] on button "NEXT" at bounding box center [777, 461] width 169 height 40
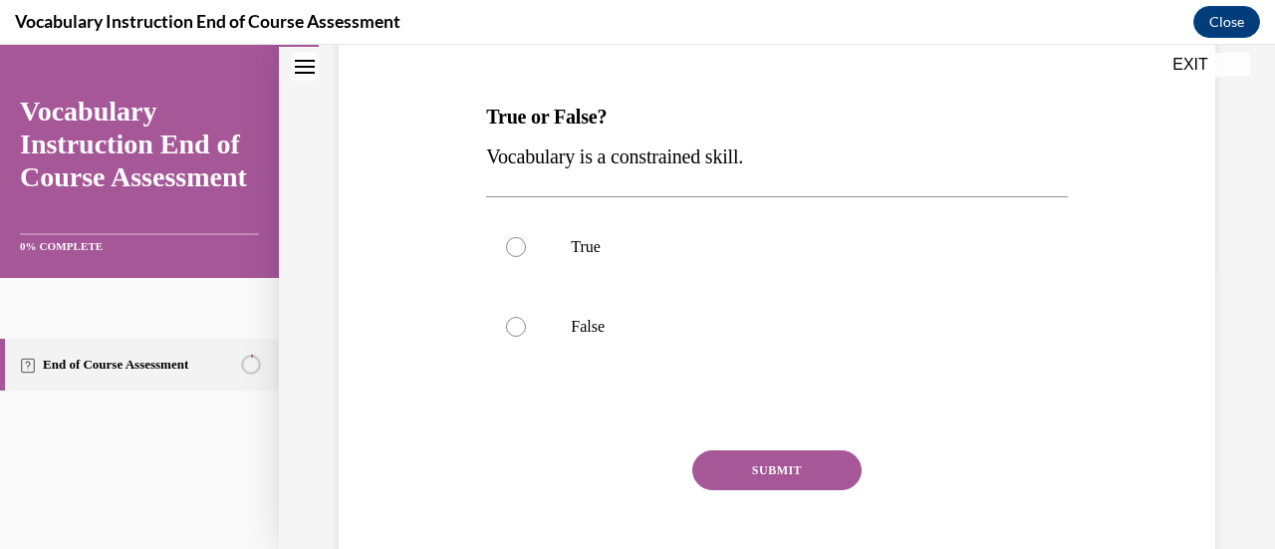
scroll to position [286, 0]
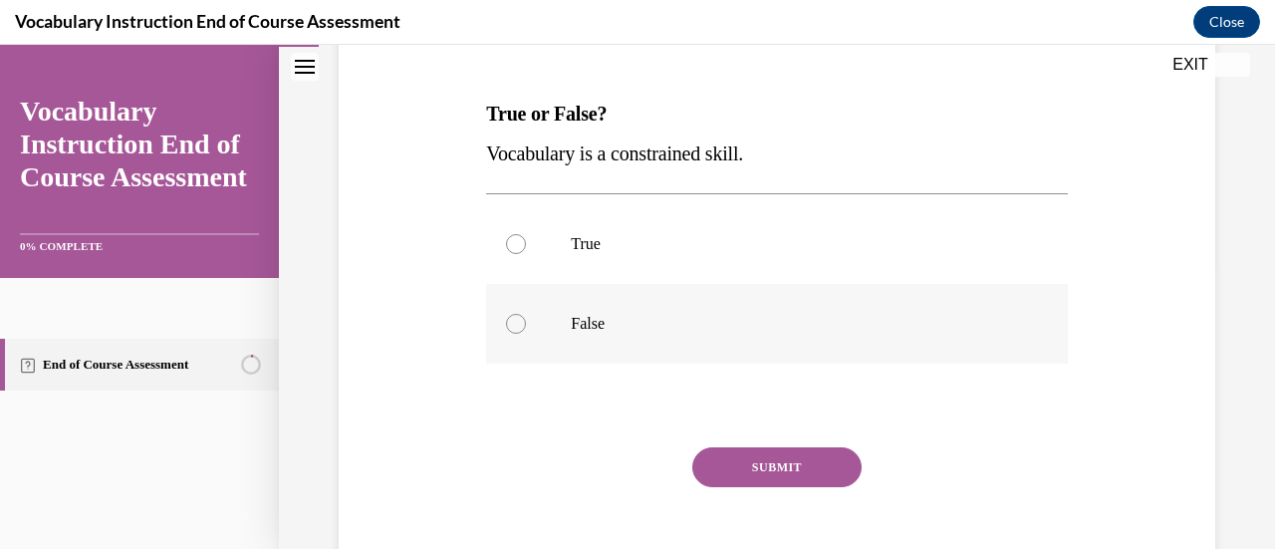
click at [774, 331] on p "False" at bounding box center [794, 324] width 446 height 20
click at [526, 331] on input "False" at bounding box center [516, 324] width 20 height 20
radio input "true"
click at [788, 484] on button "SUBMIT" at bounding box center [777, 467] width 169 height 40
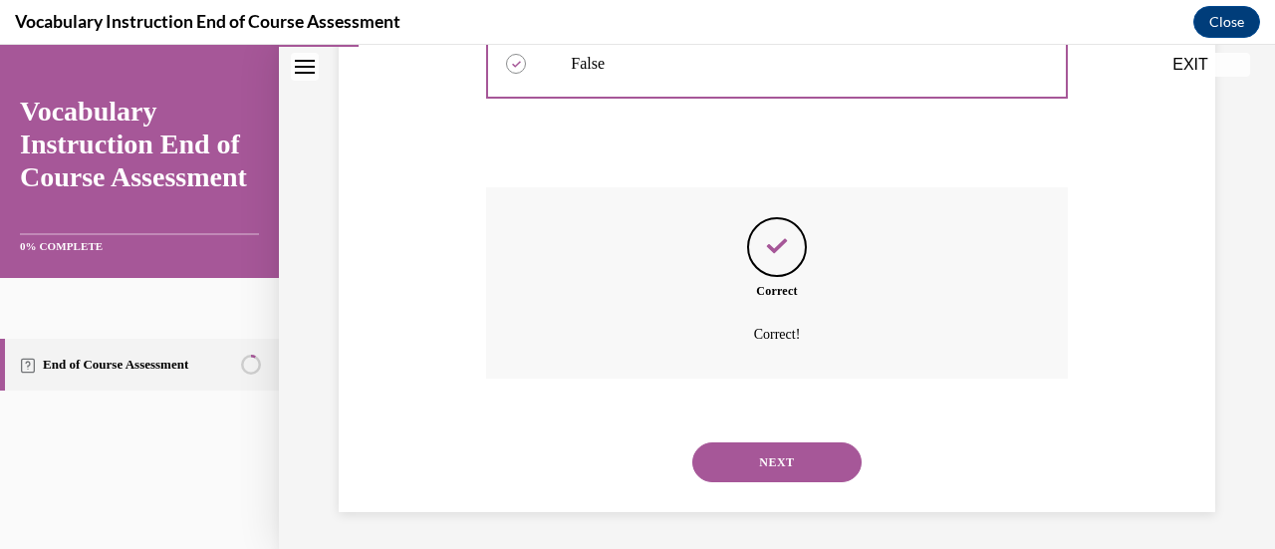
scroll to position [548, 0]
click at [815, 468] on button "NEXT" at bounding box center [777, 460] width 169 height 40
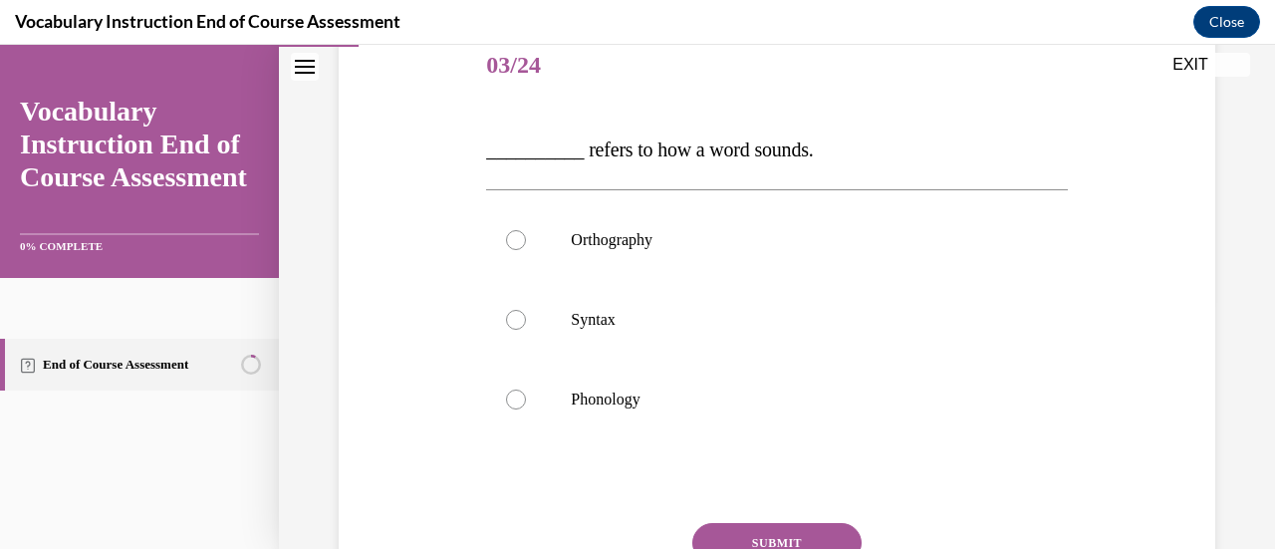
scroll to position [251, 0]
click at [716, 417] on label "Phonology" at bounding box center [776, 399] width 581 height 80
click at [526, 409] on input "Phonology" at bounding box center [516, 399] width 20 height 20
radio input "true"
click at [780, 524] on button "SUBMIT" at bounding box center [777, 542] width 169 height 40
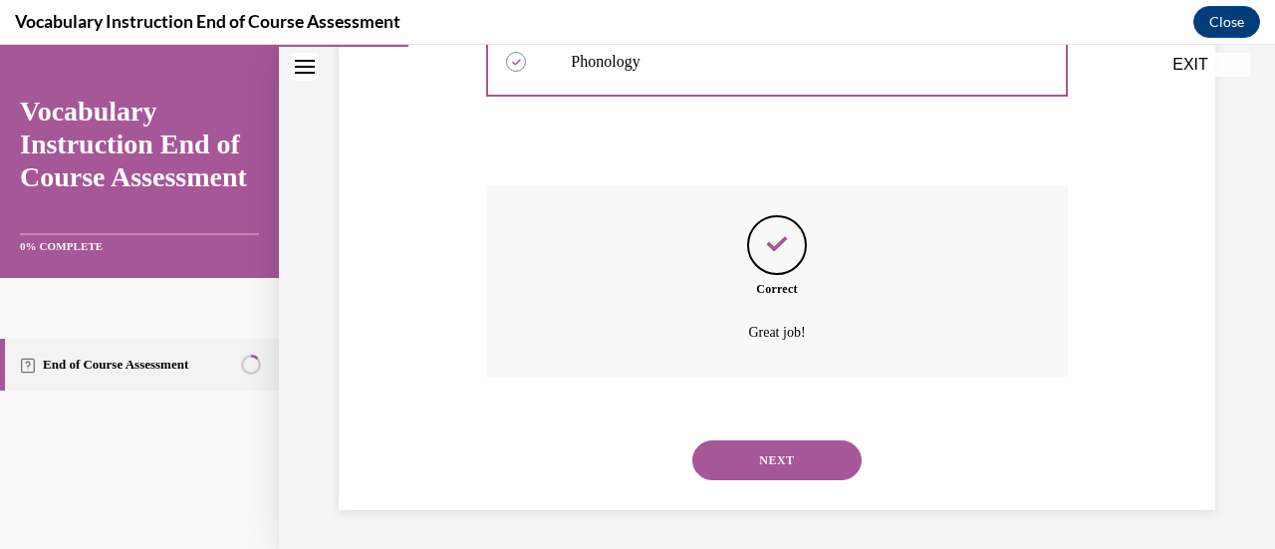
click at [812, 476] on button "NEXT" at bounding box center [777, 460] width 169 height 40
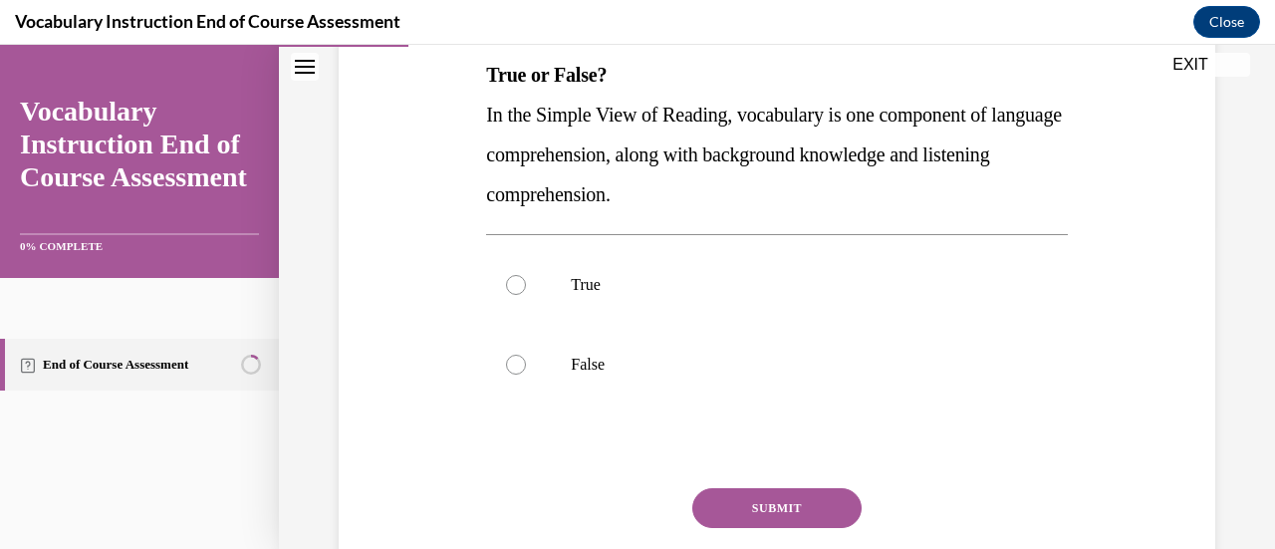
scroll to position [328, 0]
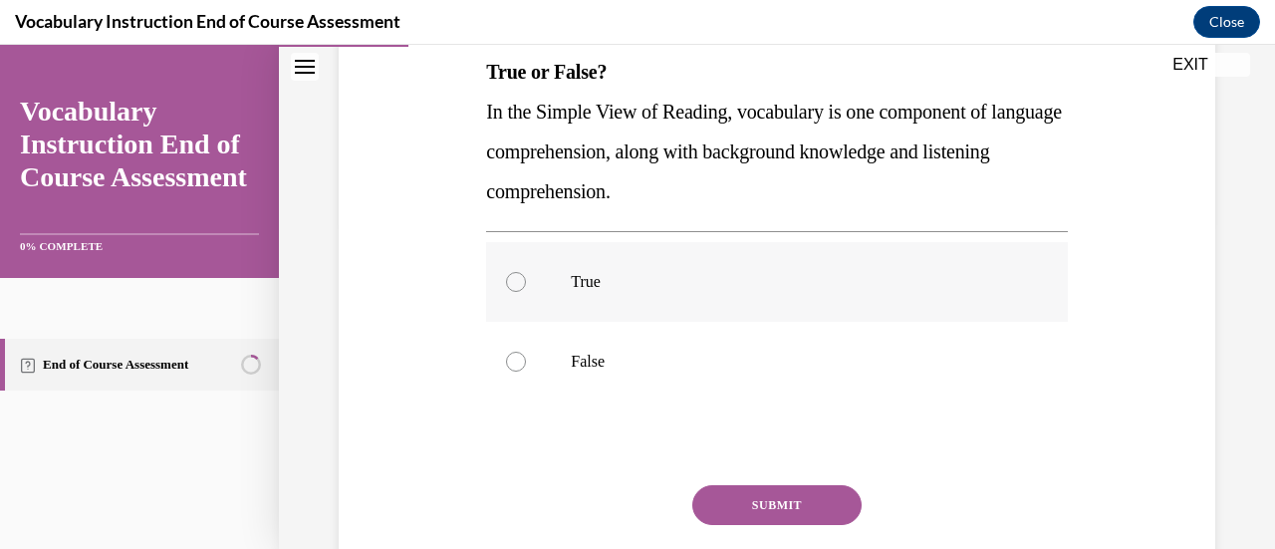
click at [659, 289] on p "True" at bounding box center [794, 282] width 446 height 20
click at [526, 289] on input "True" at bounding box center [516, 282] width 20 height 20
radio input "true"
click at [786, 516] on button "SUBMIT" at bounding box center [777, 505] width 169 height 40
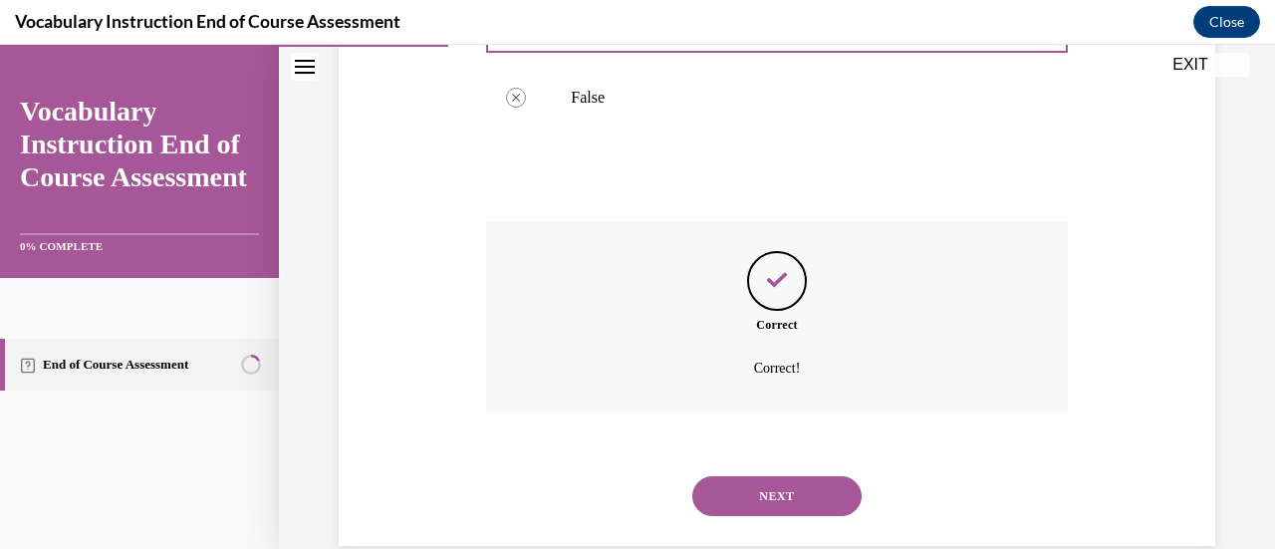
scroll to position [628, 0]
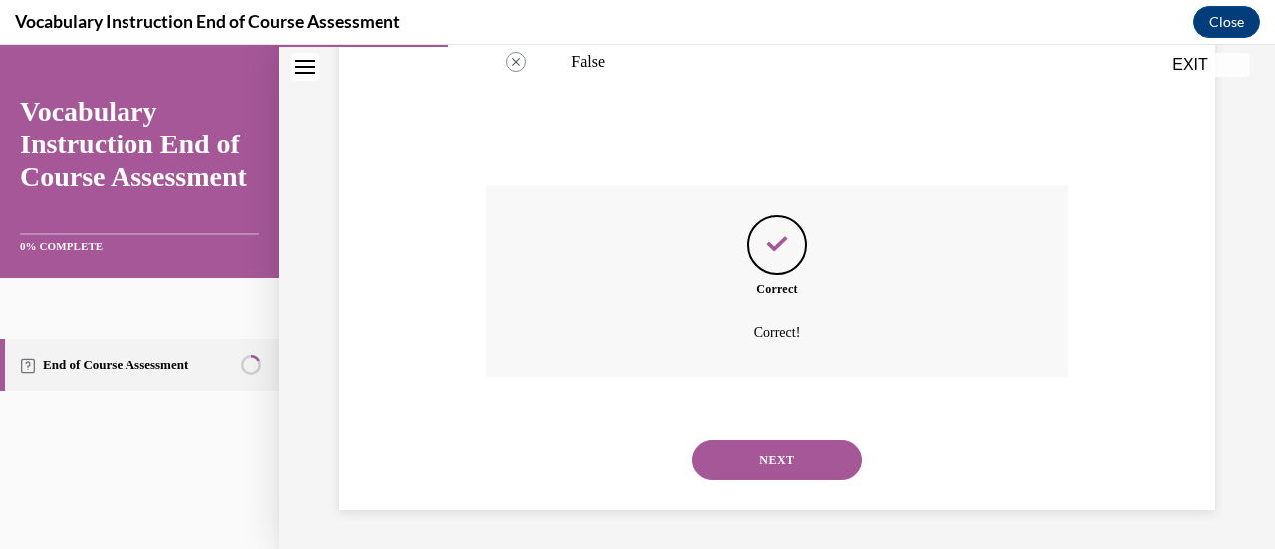
click at [831, 464] on button "NEXT" at bounding box center [777, 460] width 169 height 40
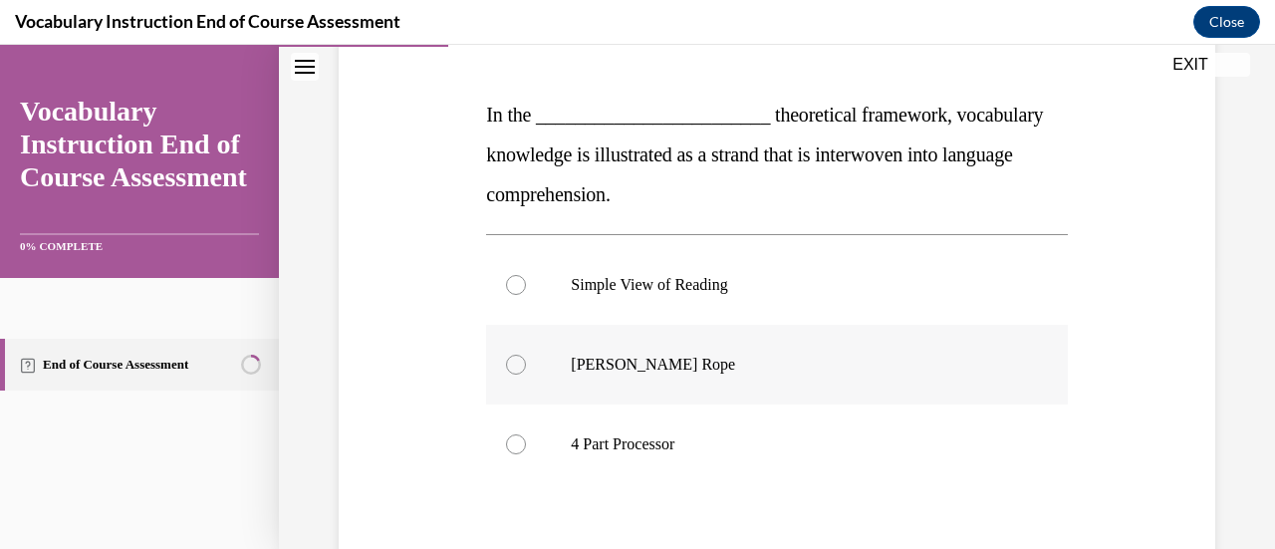
click at [801, 361] on p "[PERSON_NAME] Rope" at bounding box center [794, 365] width 446 height 20
click at [526, 361] on input "[PERSON_NAME] Rope" at bounding box center [516, 365] width 20 height 20
radio input "true"
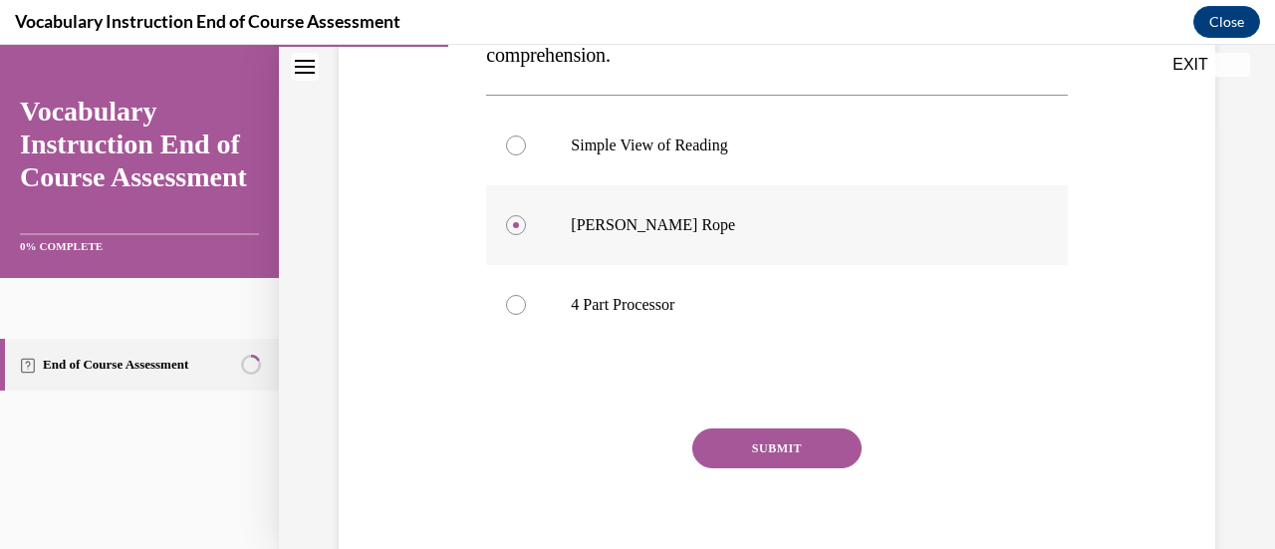
scroll to position [446, 0]
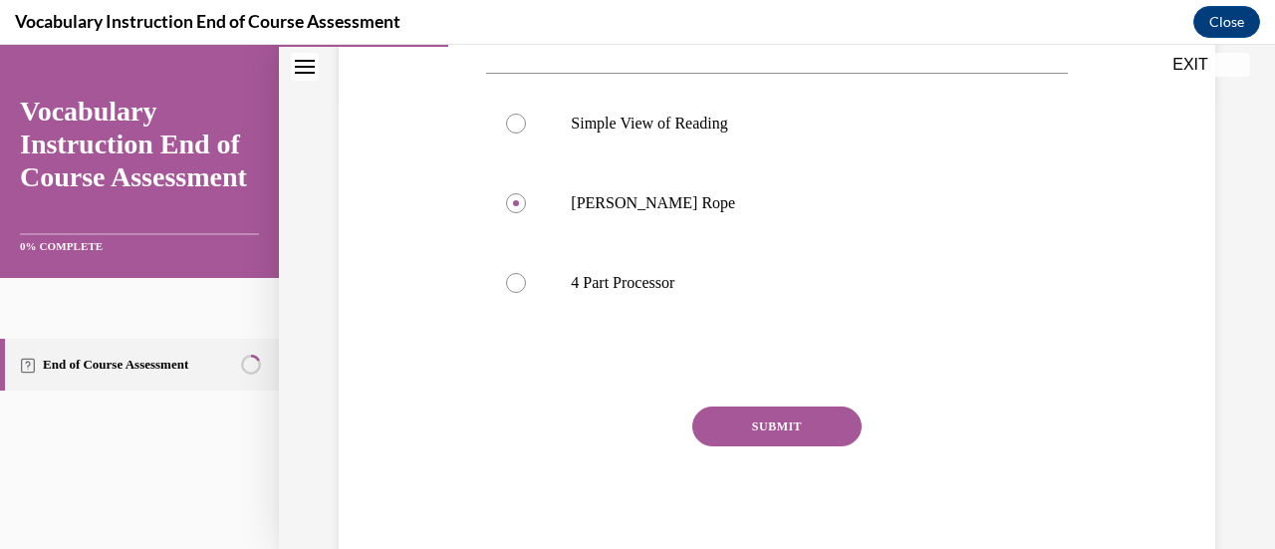
click at [806, 426] on button "SUBMIT" at bounding box center [777, 427] width 169 height 40
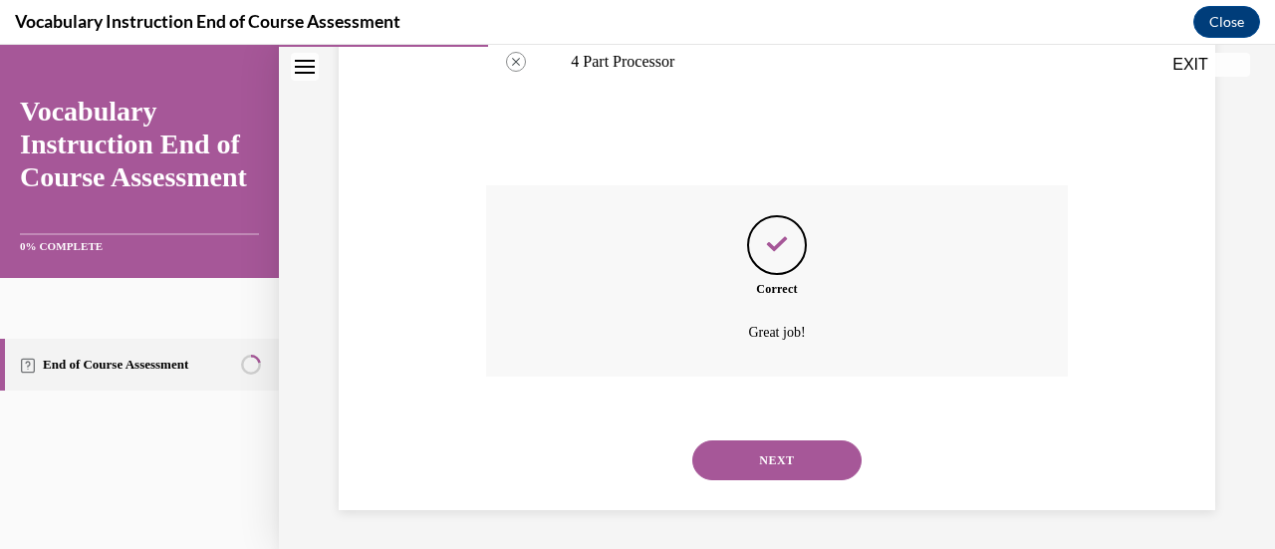
click at [809, 475] on button "NEXT" at bounding box center [777, 460] width 169 height 40
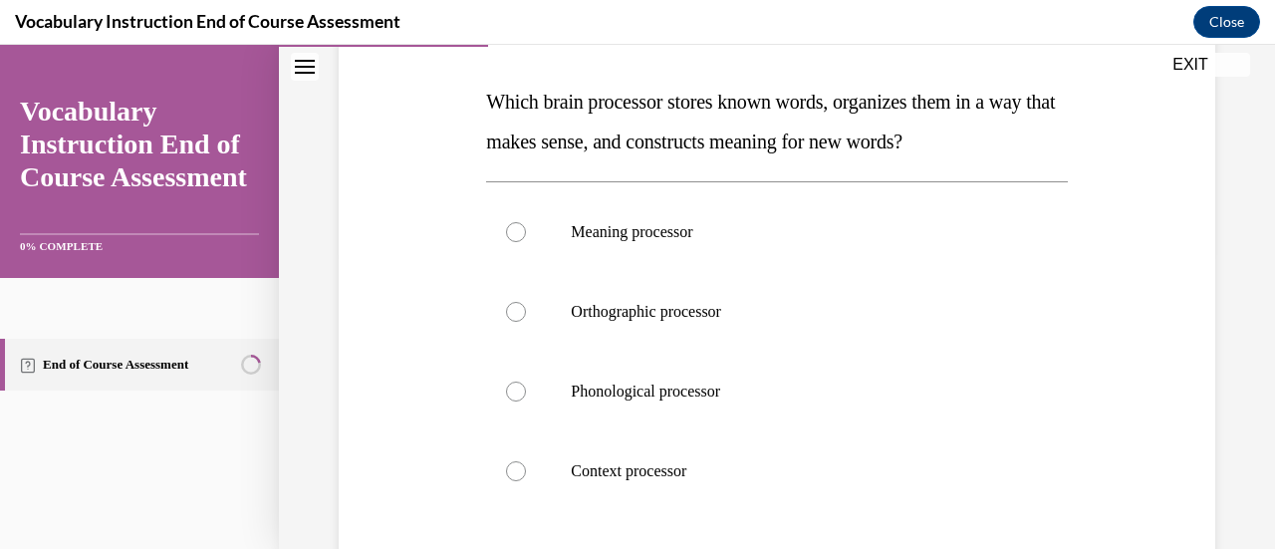
scroll to position [322, 0]
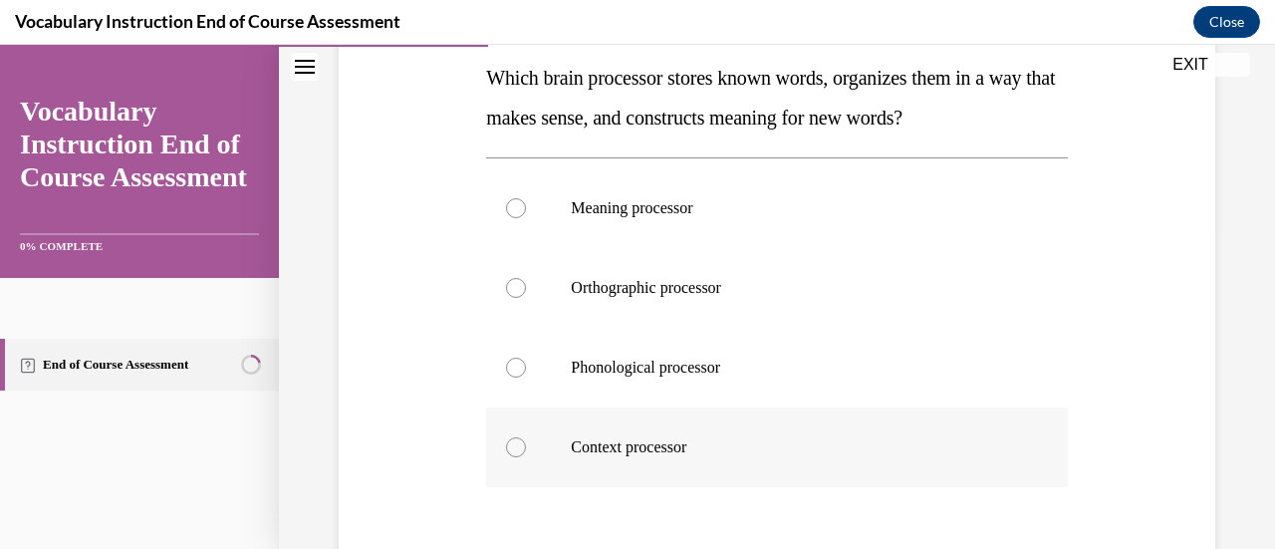
click at [656, 447] on p "Context processor" at bounding box center [794, 447] width 446 height 20
click at [526, 447] on input "Context processor" at bounding box center [516, 447] width 20 height 20
radio input "true"
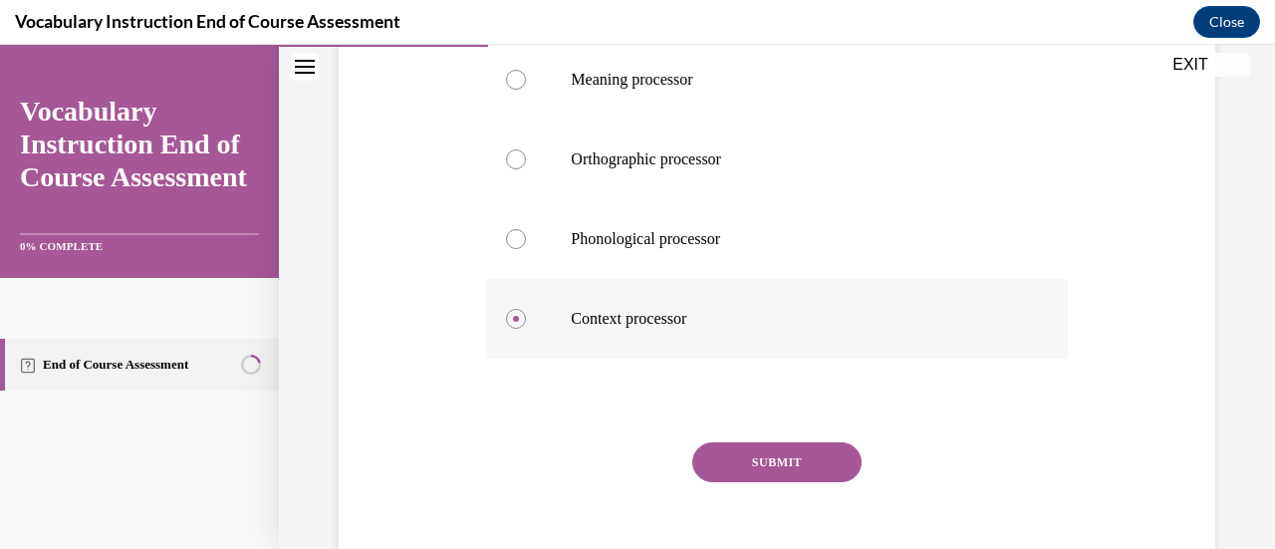
scroll to position [486, 0]
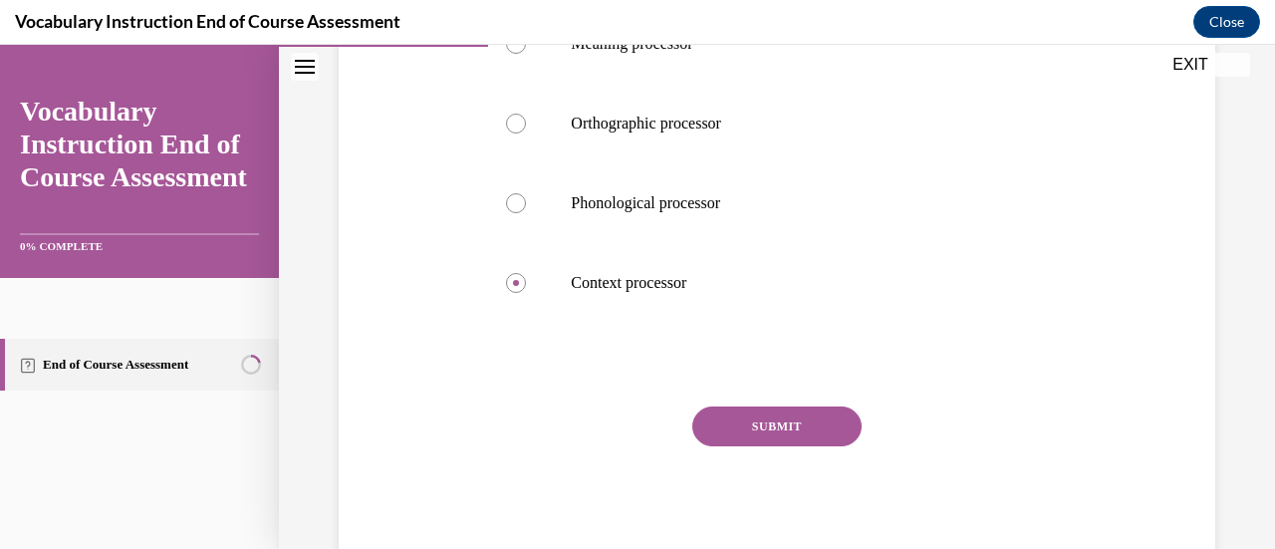
click at [807, 443] on button "SUBMIT" at bounding box center [777, 427] width 169 height 40
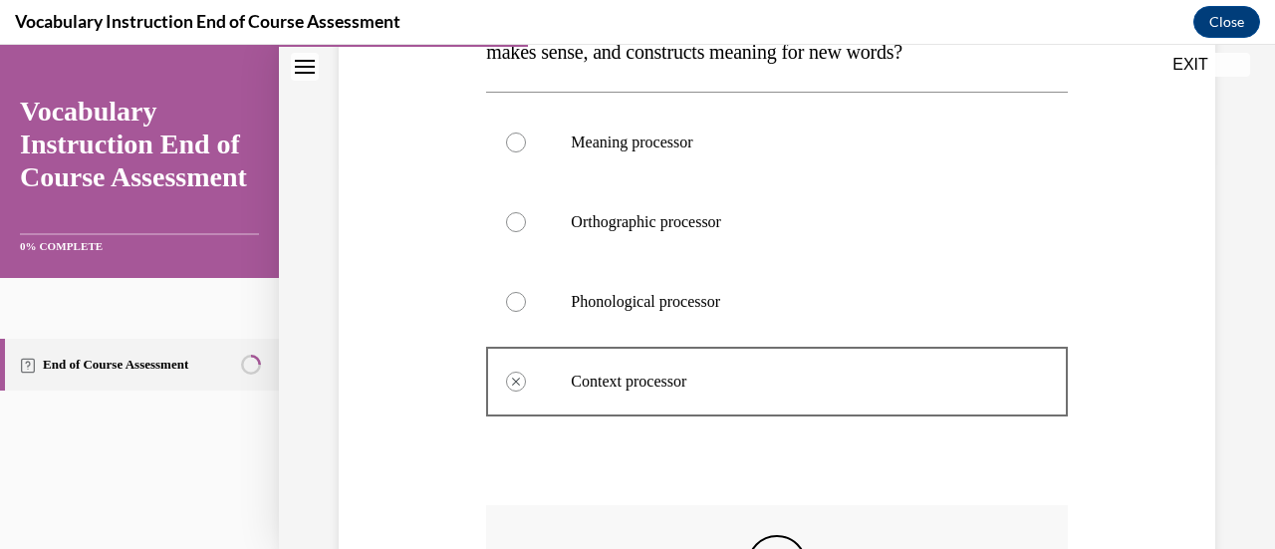
scroll to position [351, 0]
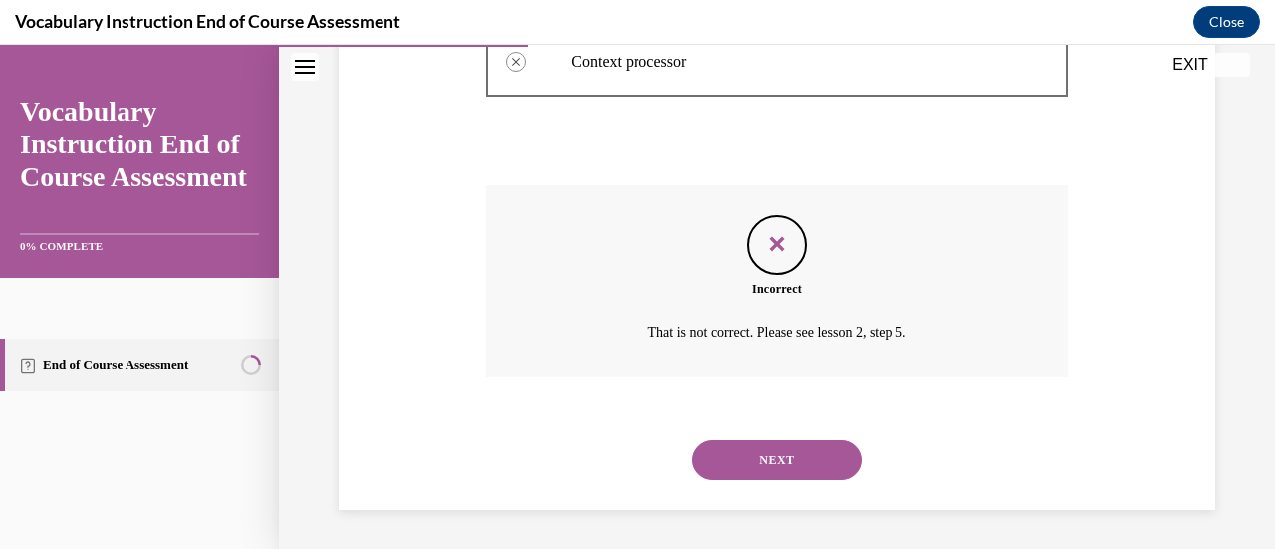
click at [788, 467] on button "NEXT" at bounding box center [777, 460] width 169 height 40
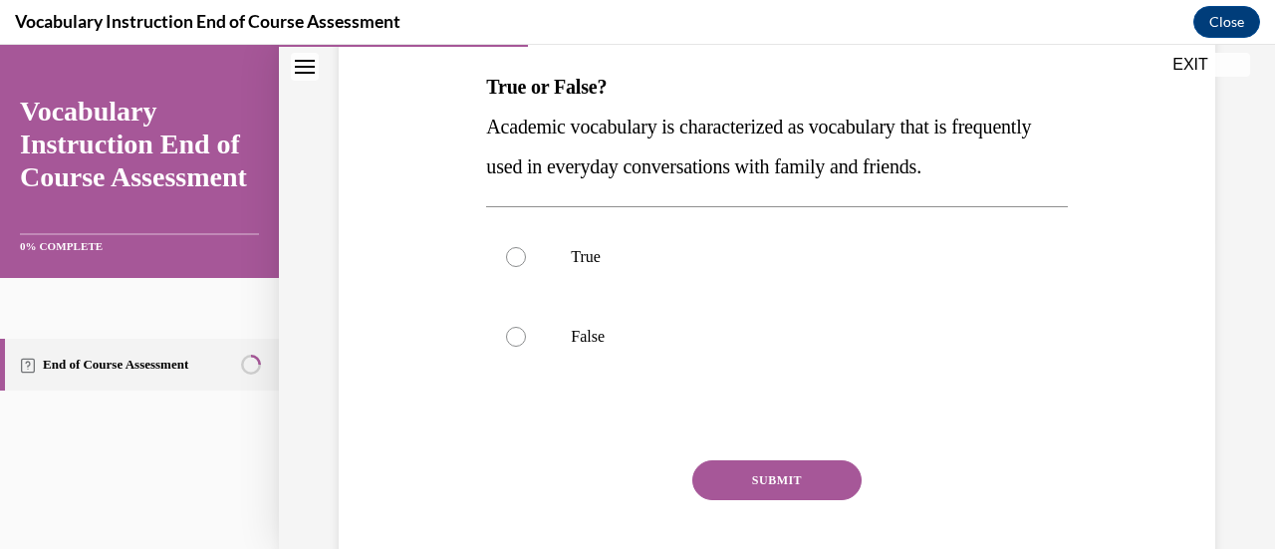
scroll to position [314, 0]
click at [508, 340] on div at bounding box center [516, 336] width 20 height 20
click at [508, 340] on input "False" at bounding box center [516, 336] width 20 height 20
radio input "true"
click at [800, 478] on button "SUBMIT" at bounding box center [777, 479] width 169 height 40
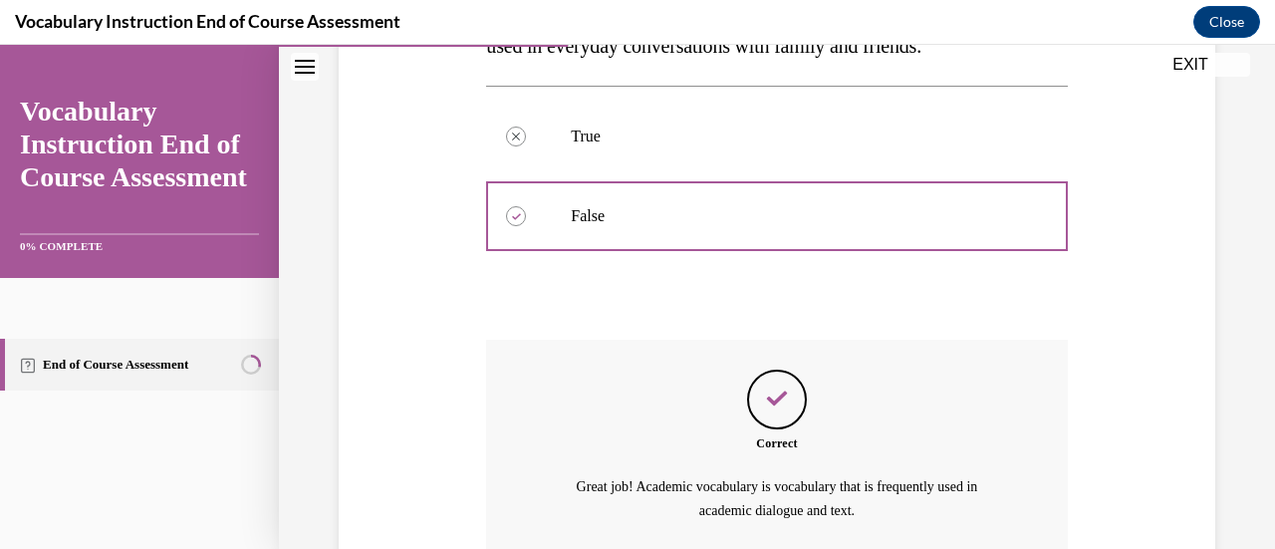
scroll to position [611, 0]
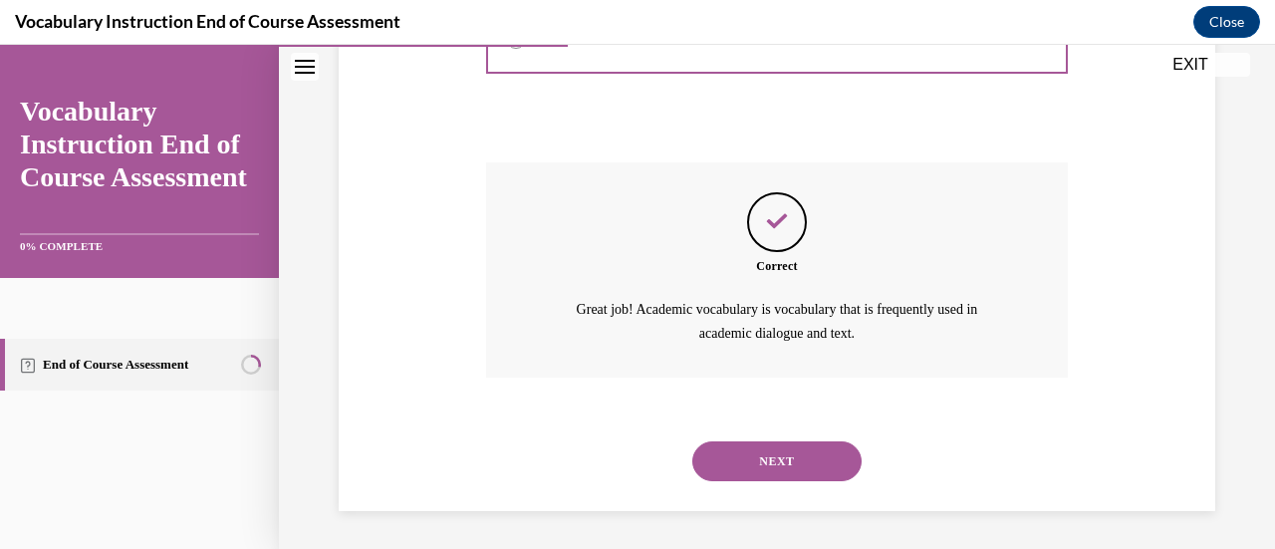
click at [799, 475] on button "NEXT" at bounding box center [777, 461] width 169 height 40
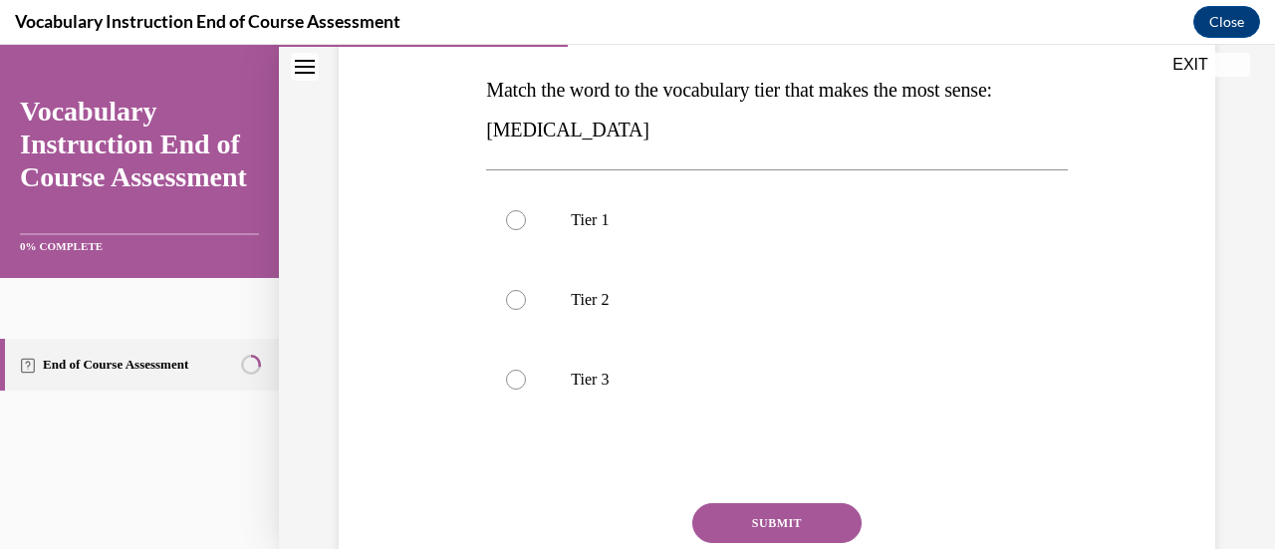
scroll to position [317, 0]
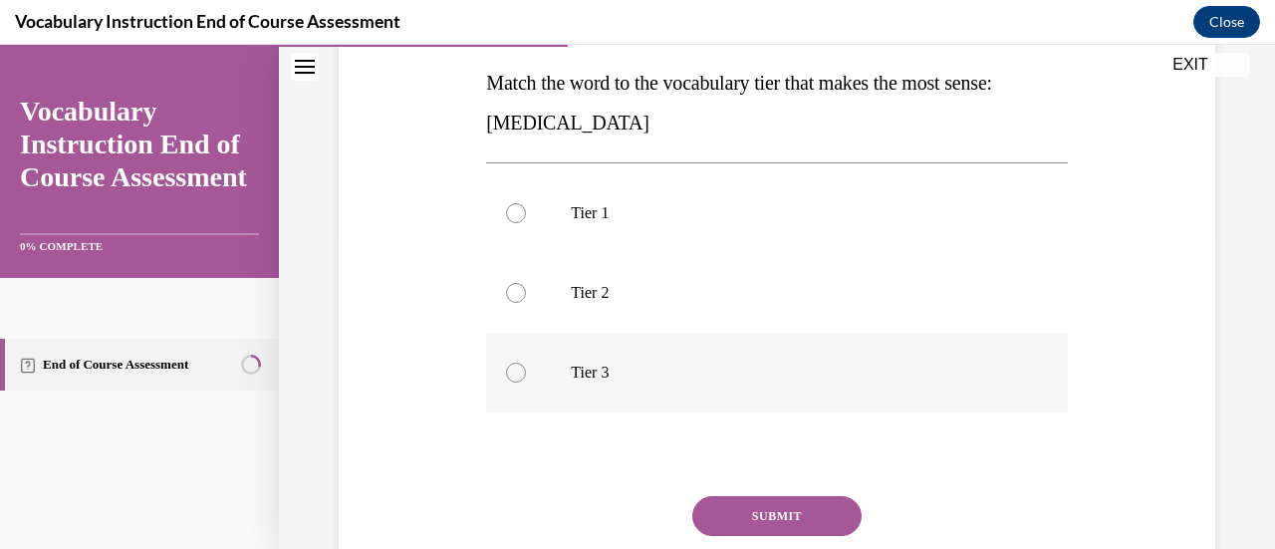
click at [611, 375] on p "Tier 3" at bounding box center [794, 373] width 446 height 20
click at [526, 375] on input "Tier 3" at bounding box center [516, 373] width 20 height 20
radio input "true"
click at [797, 514] on button "SUBMIT" at bounding box center [777, 516] width 169 height 40
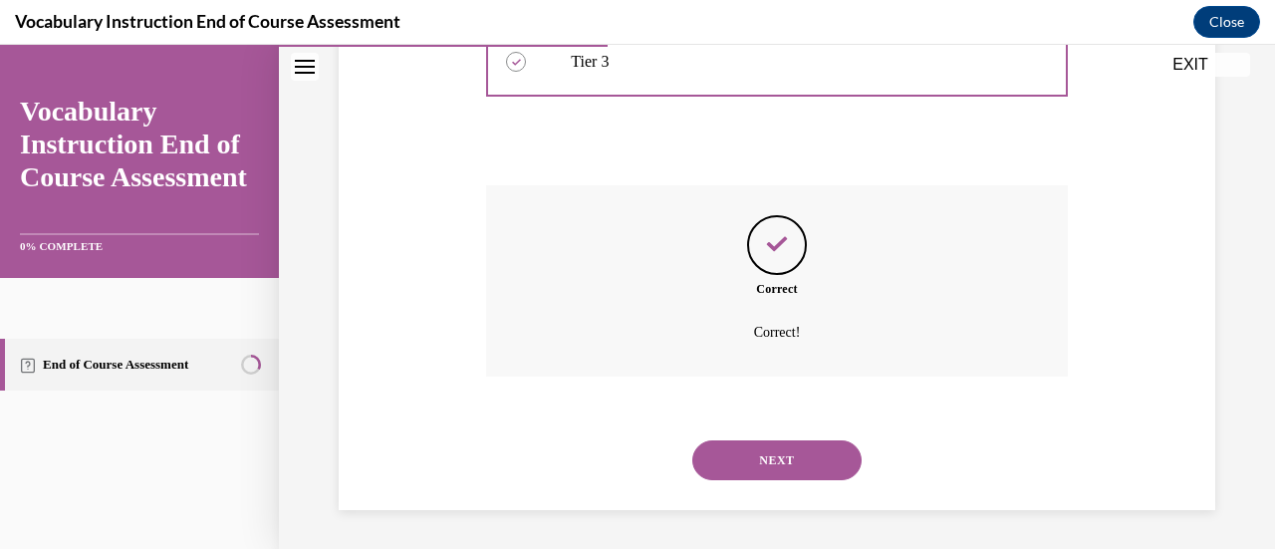
click at [792, 477] on button "NEXT" at bounding box center [777, 460] width 169 height 40
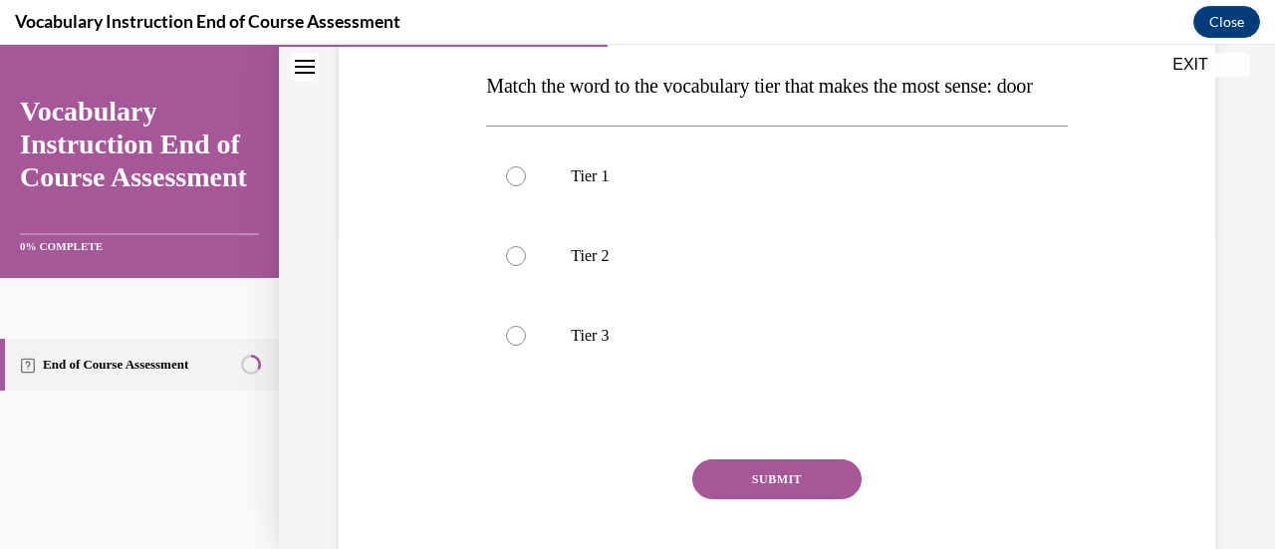
scroll to position [320, 0]
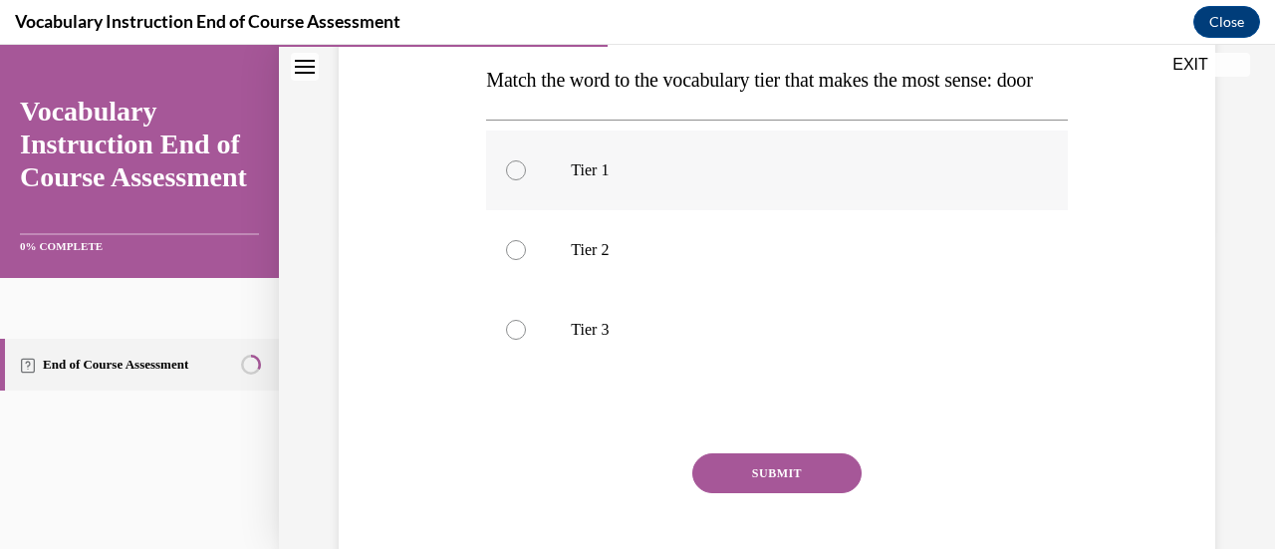
click at [603, 180] on p "Tier 1" at bounding box center [794, 170] width 446 height 20
click at [526, 180] on input "Tier 1" at bounding box center [516, 170] width 20 height 20
radio input "true"
click at [809, 493] on button "SUBMIT" at bounding box center [777, 473] width 169 height 40
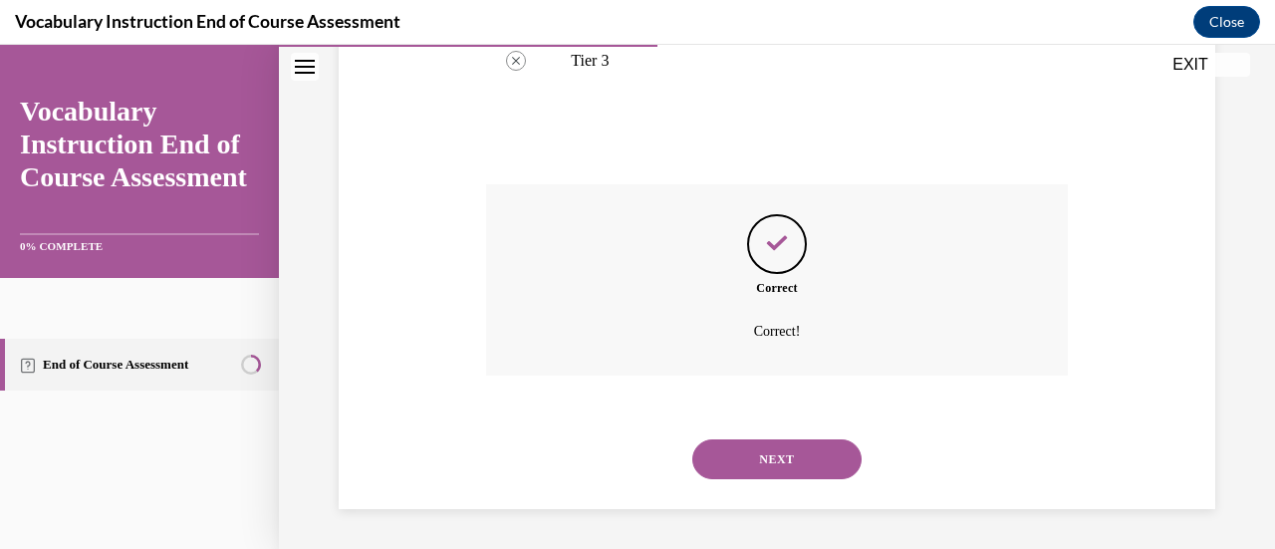
click at [797, 470] on button "NEXT" at bounding box center [777, 459] width 169 height 40
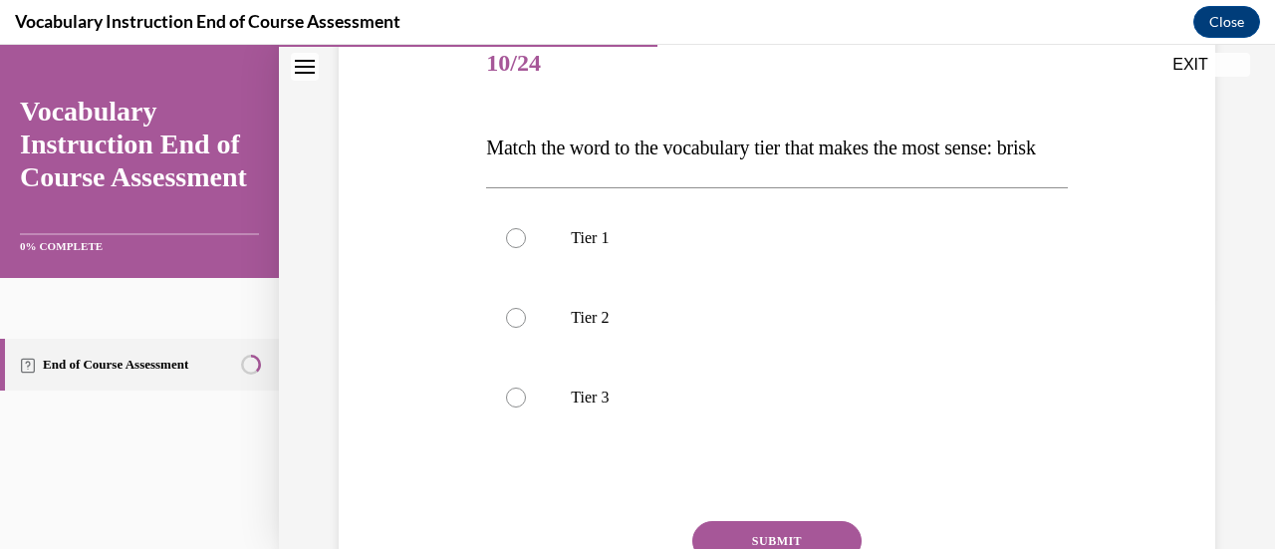
scroll to position [253, 0]
click at [654, 327] on p "Tier 2" at bounding box center [794, 317] width 446 height 20
click at [526, 327] on input "Tier 2" at bounding box center [516, 317] width 20 height 20
radio input "true"
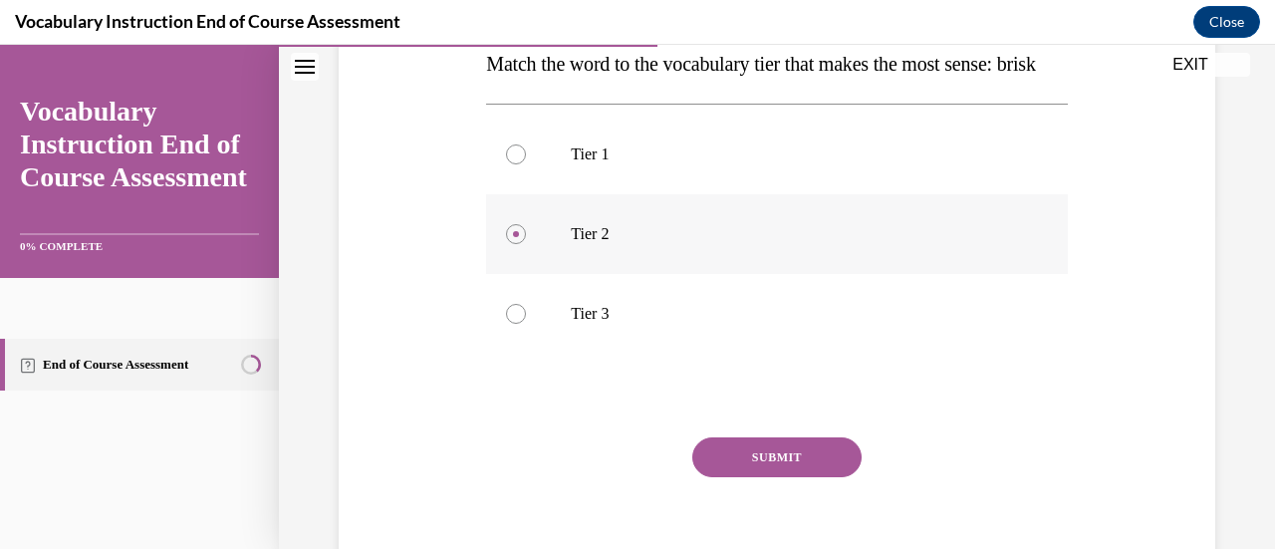
scroll to position [407, 0]
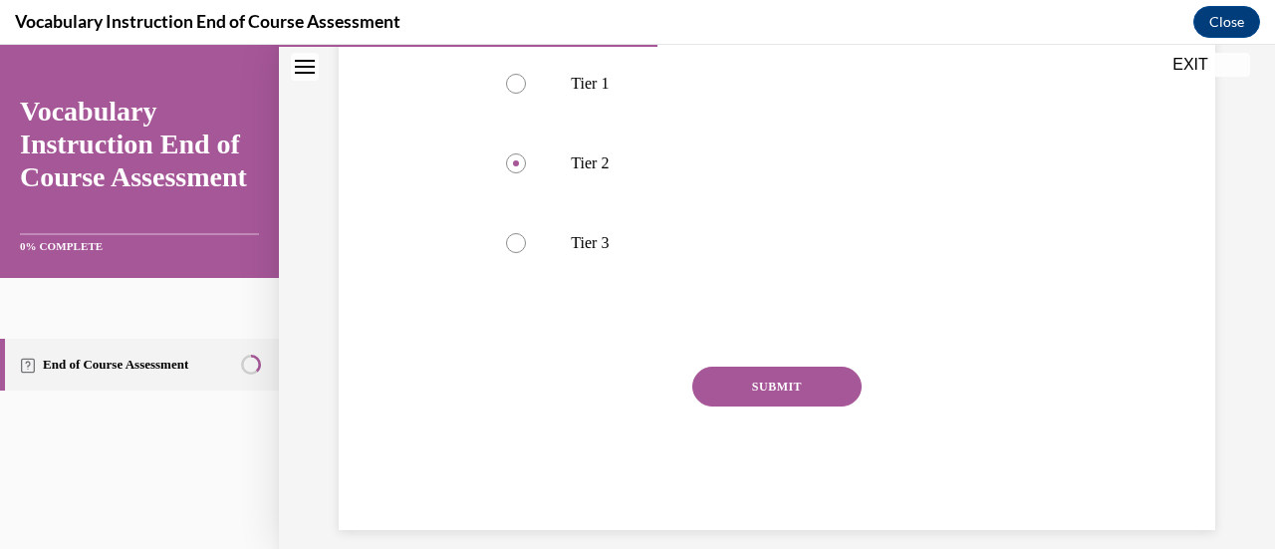
click at [806, 407] on button "SUBMIT" at bounding box center [777, 387] width 169 height 40
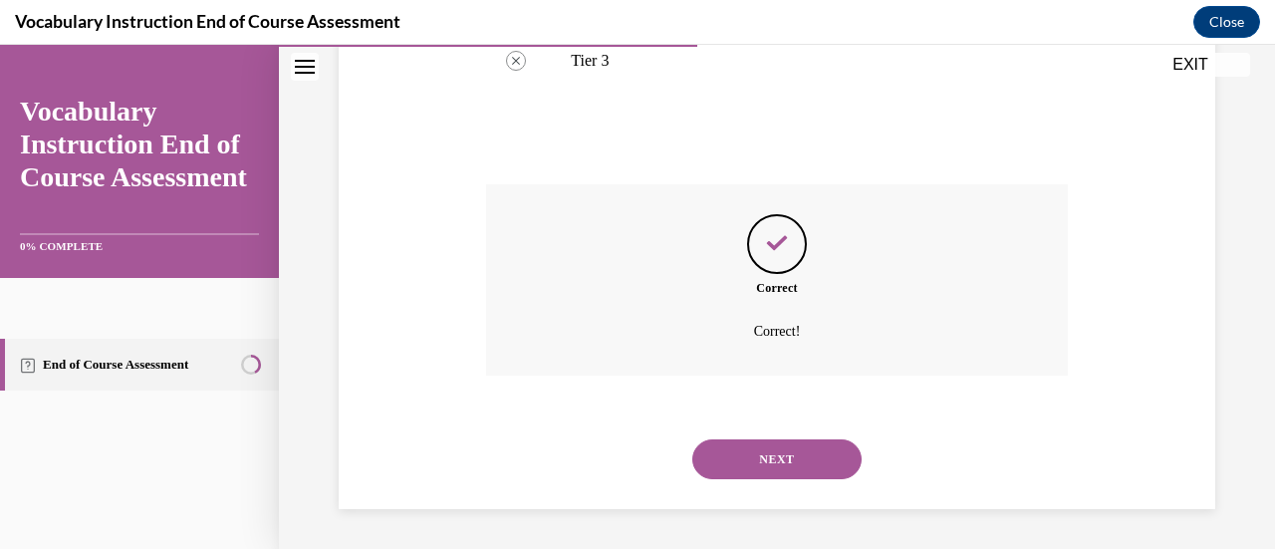
click at [807, 463] on button "NEXT" at bounding box center [777, 459] width 169 height 40
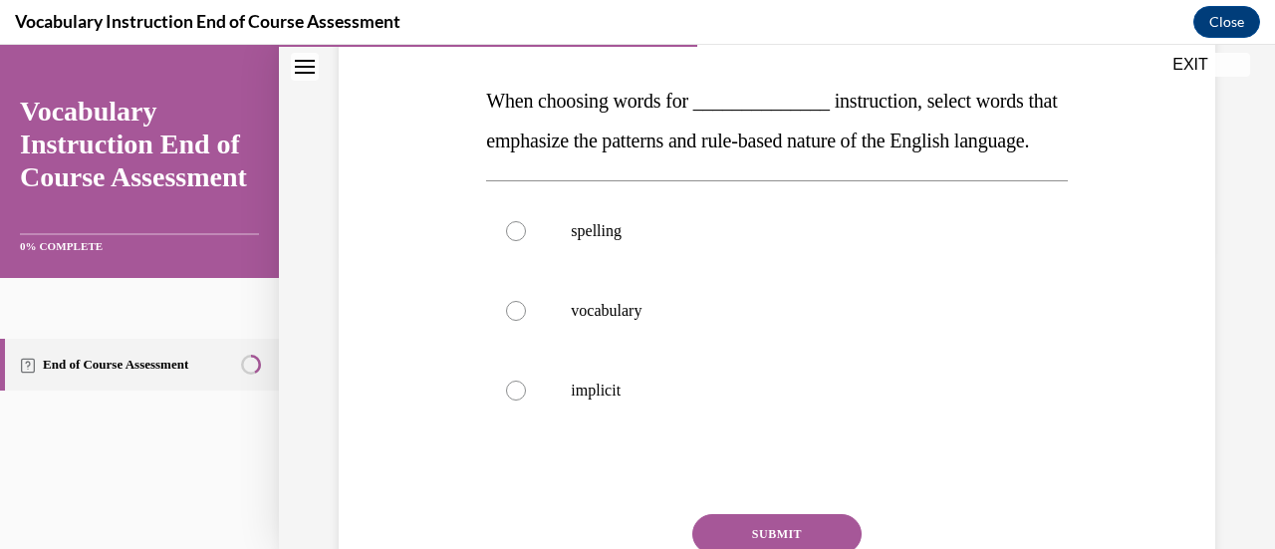
scroll to position [300, 0]
click at [664, 408] on label "implicit" at bounding box center [776, 390] width 581 height 80
click at [526, 400] on input "implicit" at bounding box center [516, 390] width 20 height 20
radio input "true"
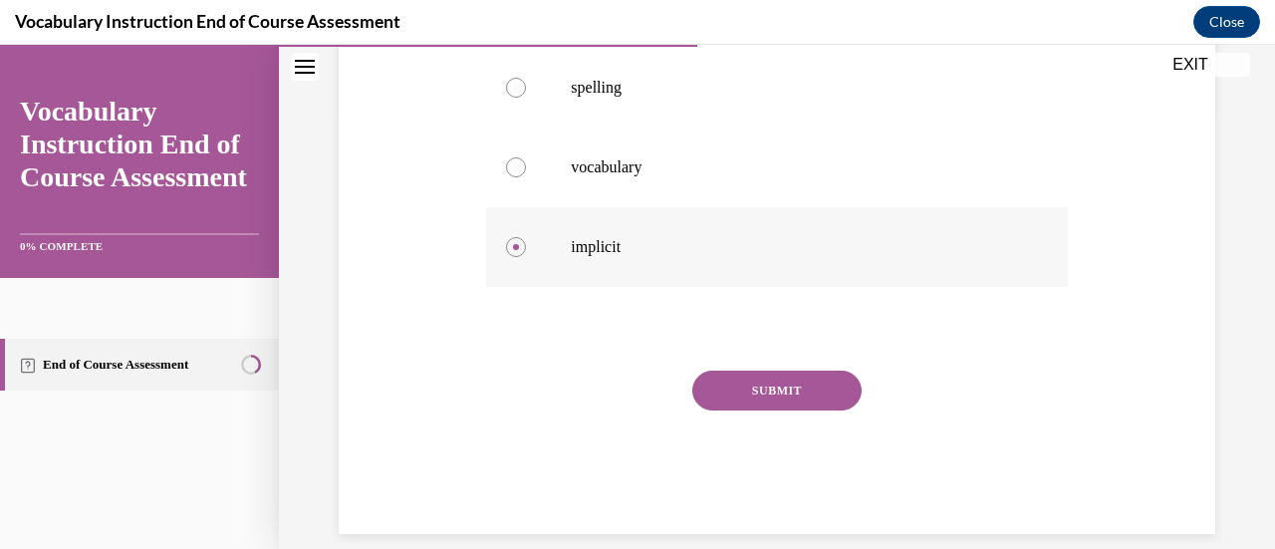
scroll to position [446, 0]
click at [799, 407] on button "SUBMIT" at bounding box center [777, 387] width 169 height 40
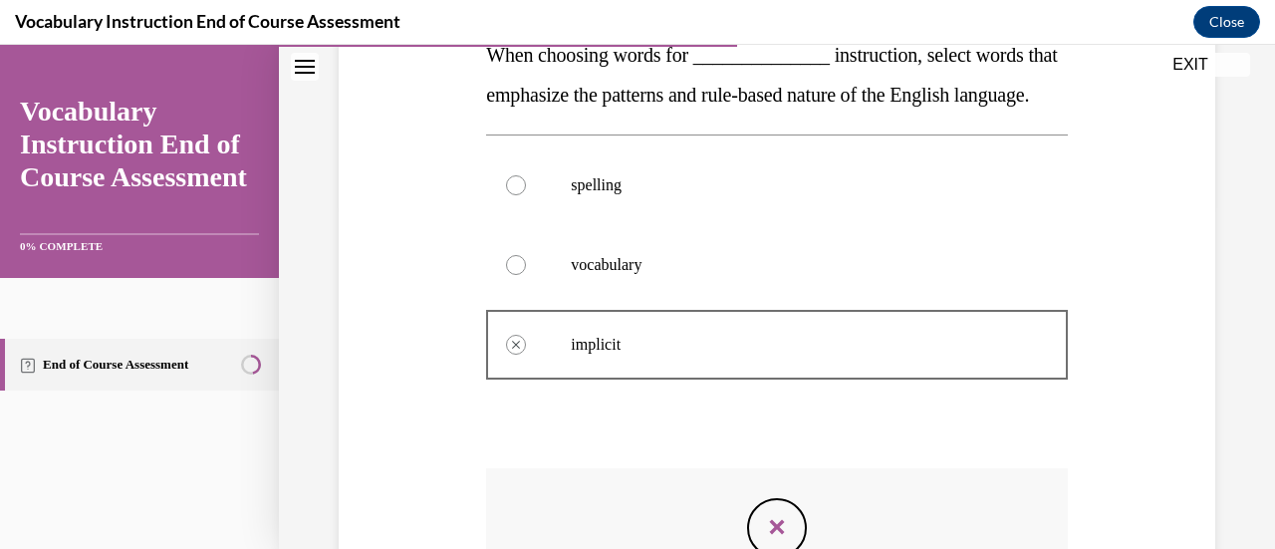
scroll to position [343, 0]
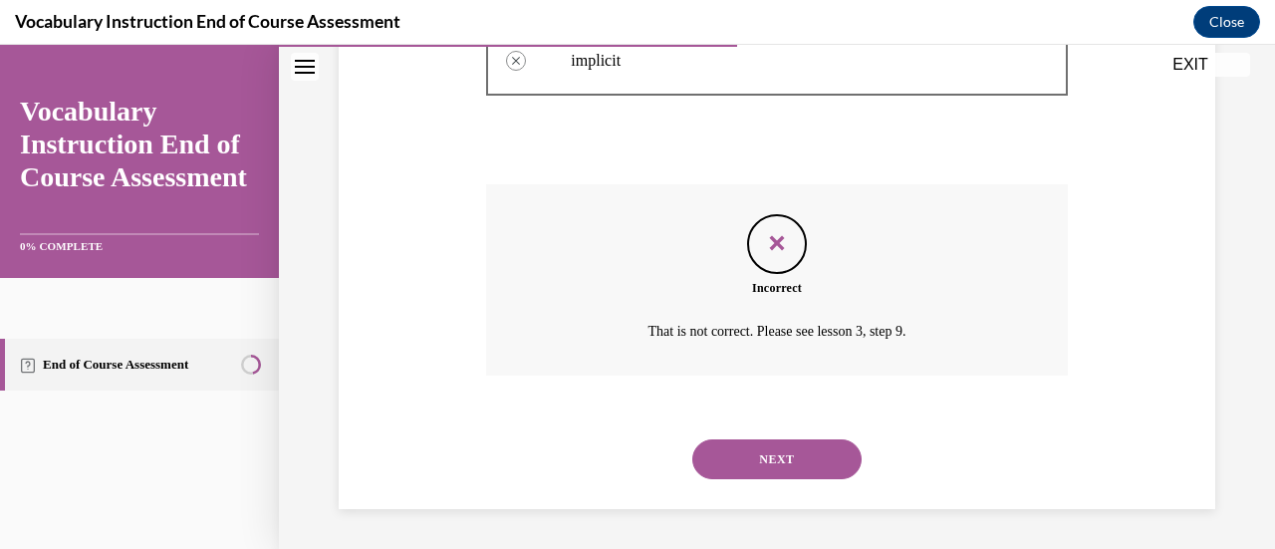
click at [786, 478] on button "NEXT" at bounding box center [777, 459] width 169 height 40
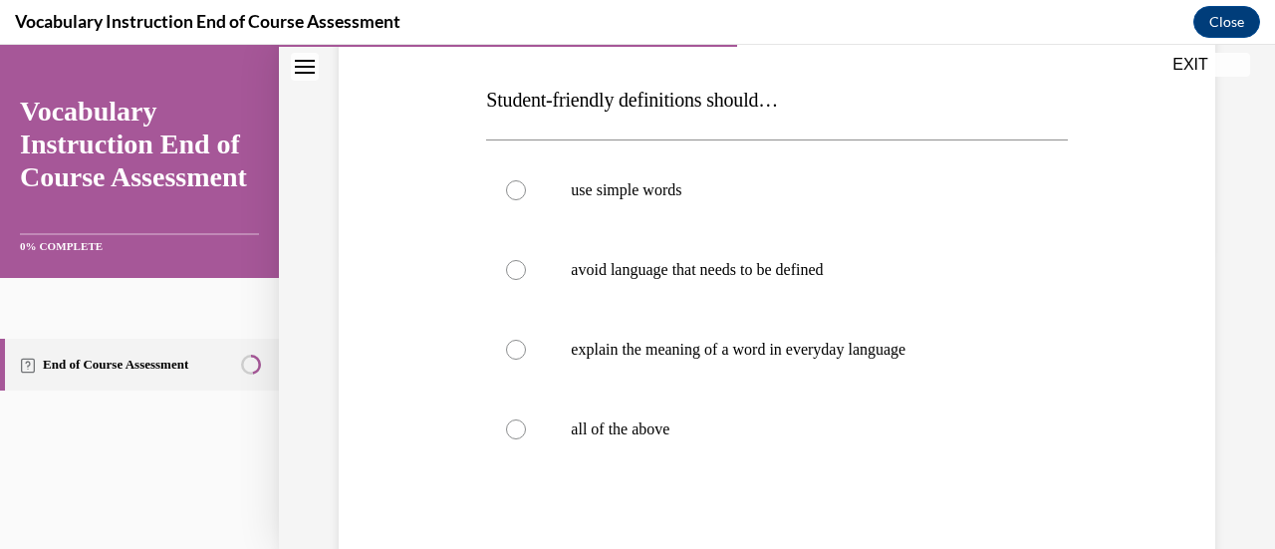
scroll to position [301, 0]
click at [596, 440] on label "all of the above" at bounding box center [776, 429] width 581 height 80
click at [526, 438] on input "all of the above" at bounding box center [516, 429] width 20 height 20
radio input "true"
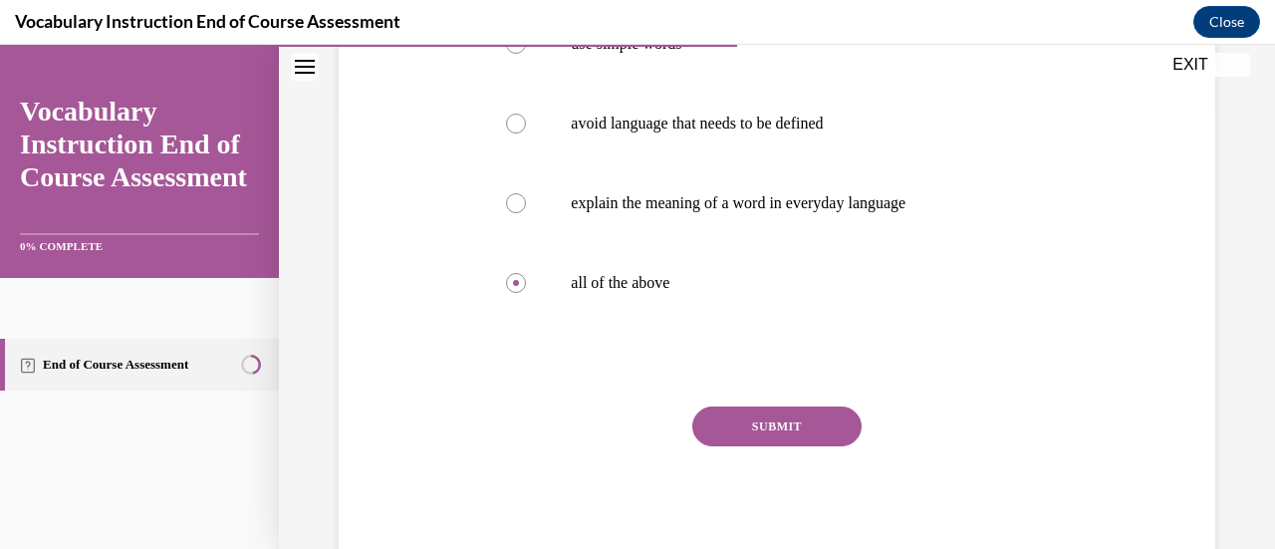
click at [797, 429] on button "SUBMIT" at bounding box center [777, 427] width 169 height 40
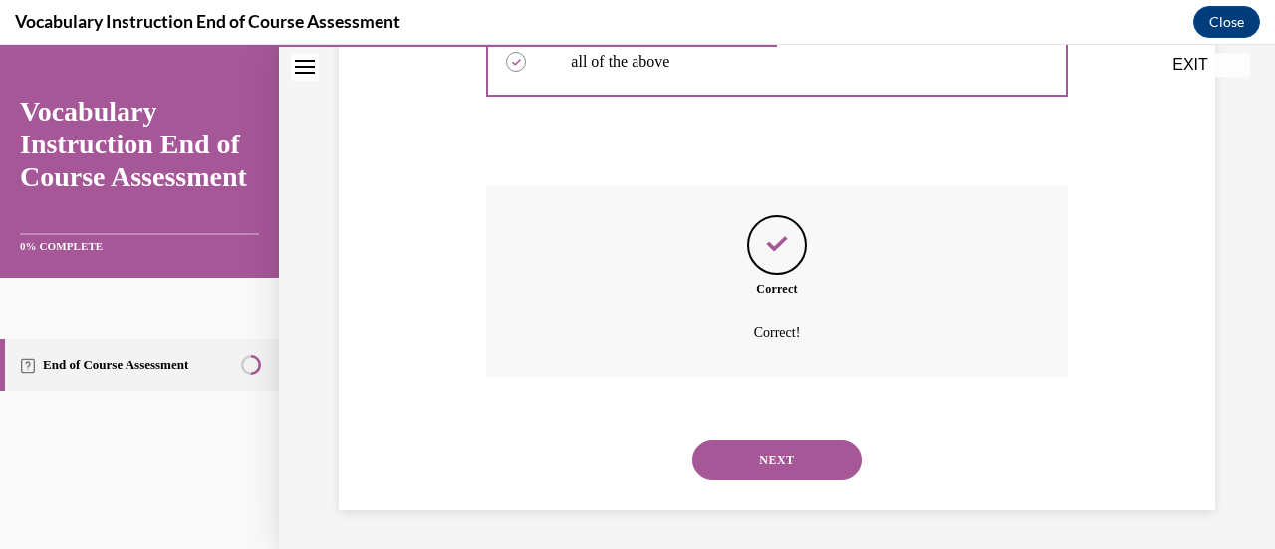
click at [813, 468] on button "NEXT" at bounding box center [777, 460] width 169 height 40
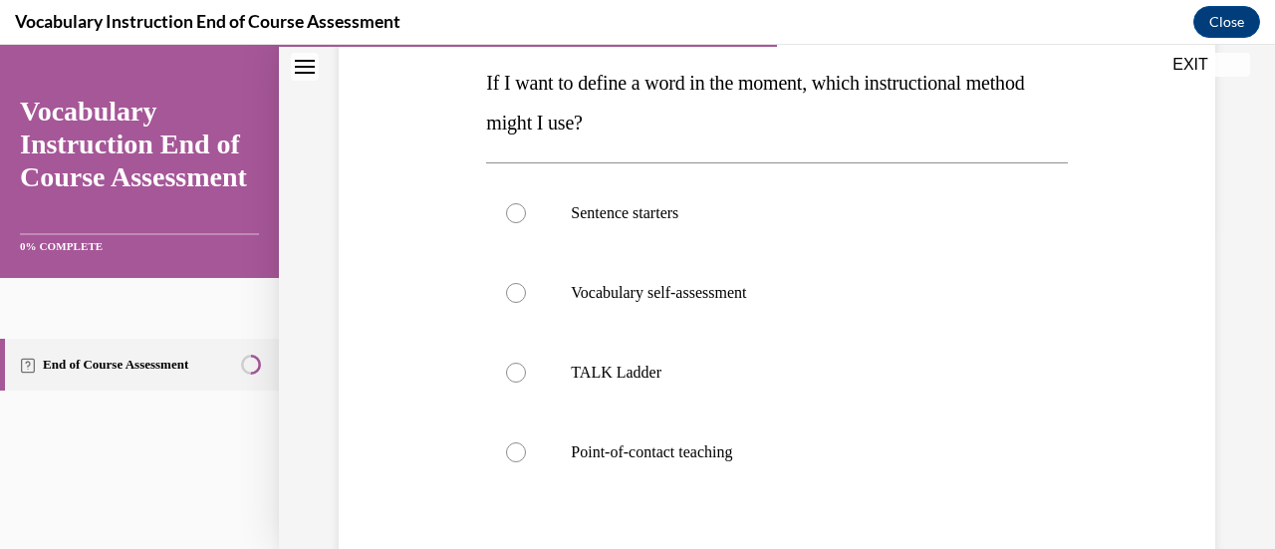
scroll to position [317, 0]
click at [879, 394] on label "TALK Ladder" at bounding box center [776, 373] width 581 height 80
click at [526, 383] on input "TALK Ladder" at bounding box center [516, 373] width 20 height 20
radio input "true"
click at [1017, 202] on label "Sentence starters" at bounding box center [776, 213] width 581 height 80
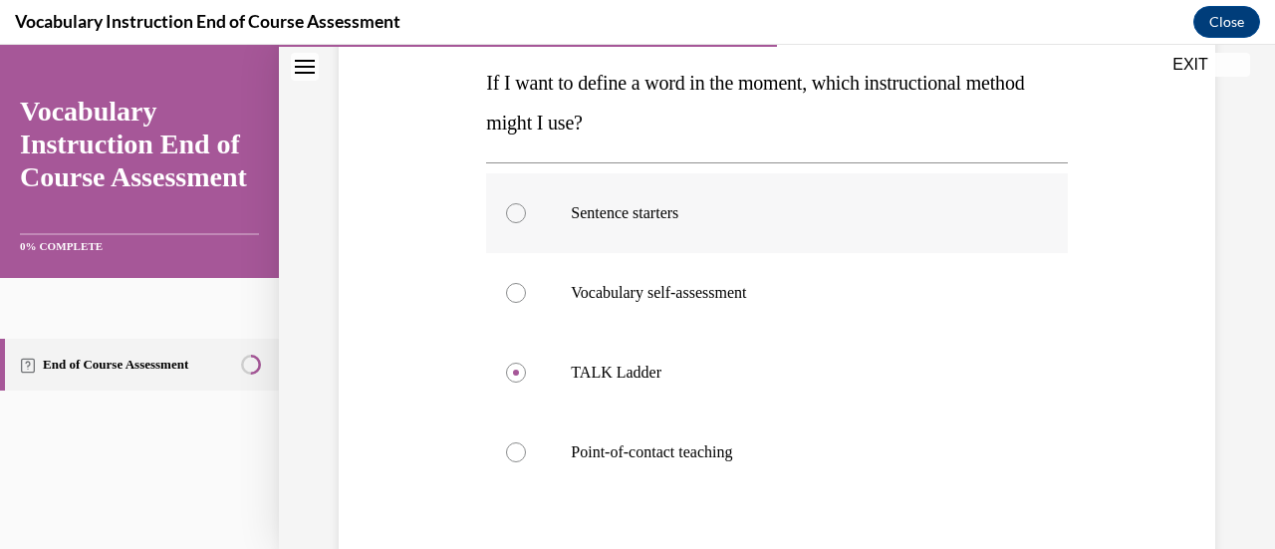
click at [526, 203] on input "Sentence starters" at bounding box center [516, 213] width 20 height 20
radio input "true"
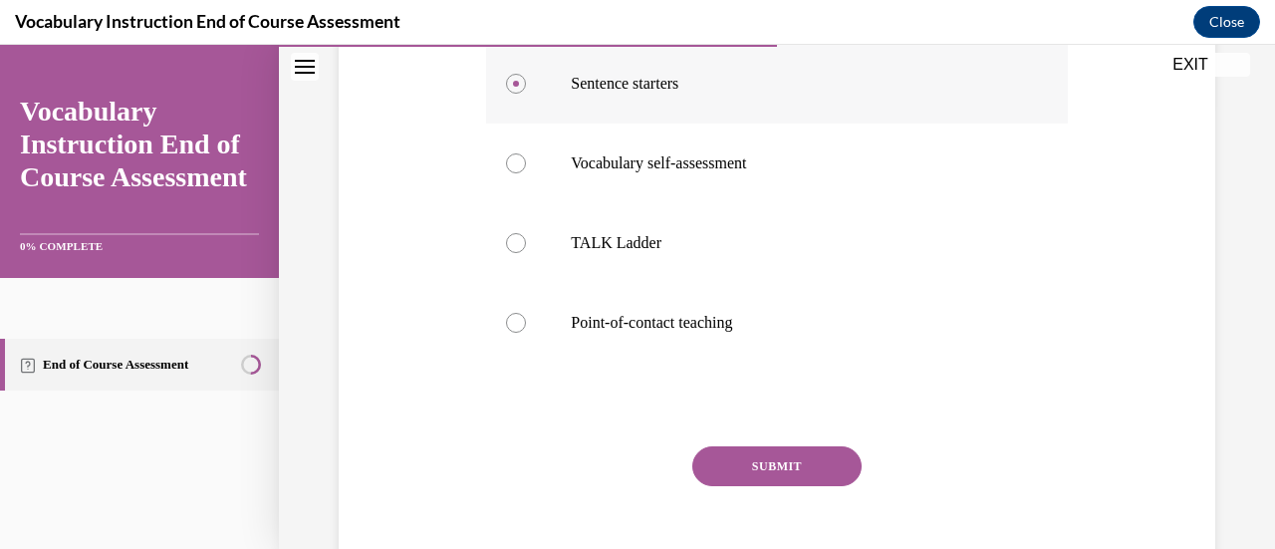
scroll to position [486, 0]
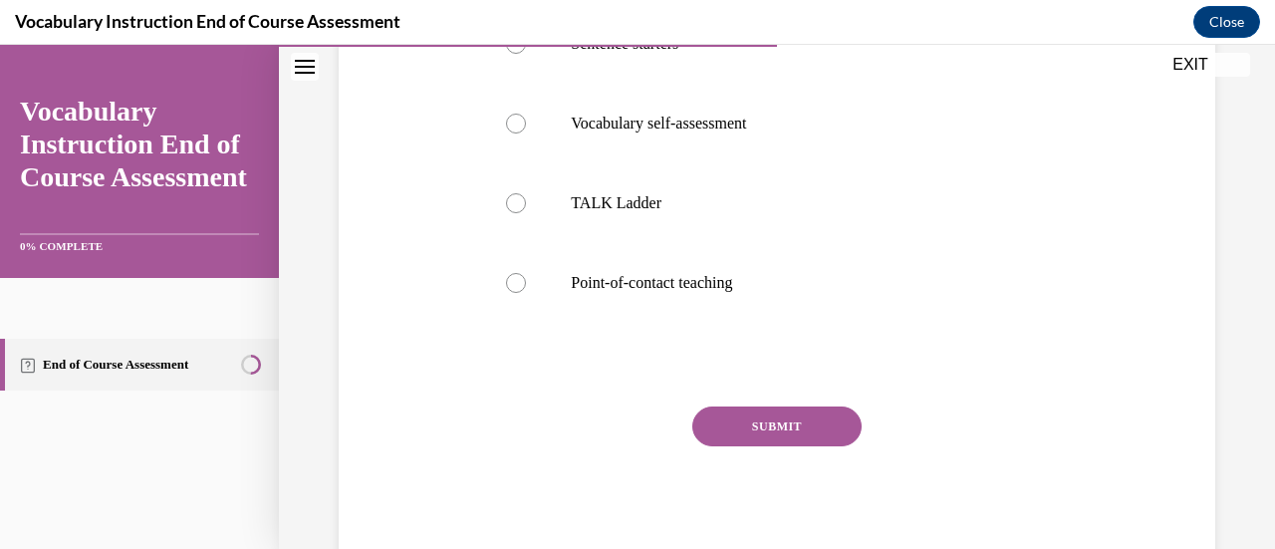
click at [807, 432] on button "SUBMIT" at bounding box center [777, 427] width 169 height 40
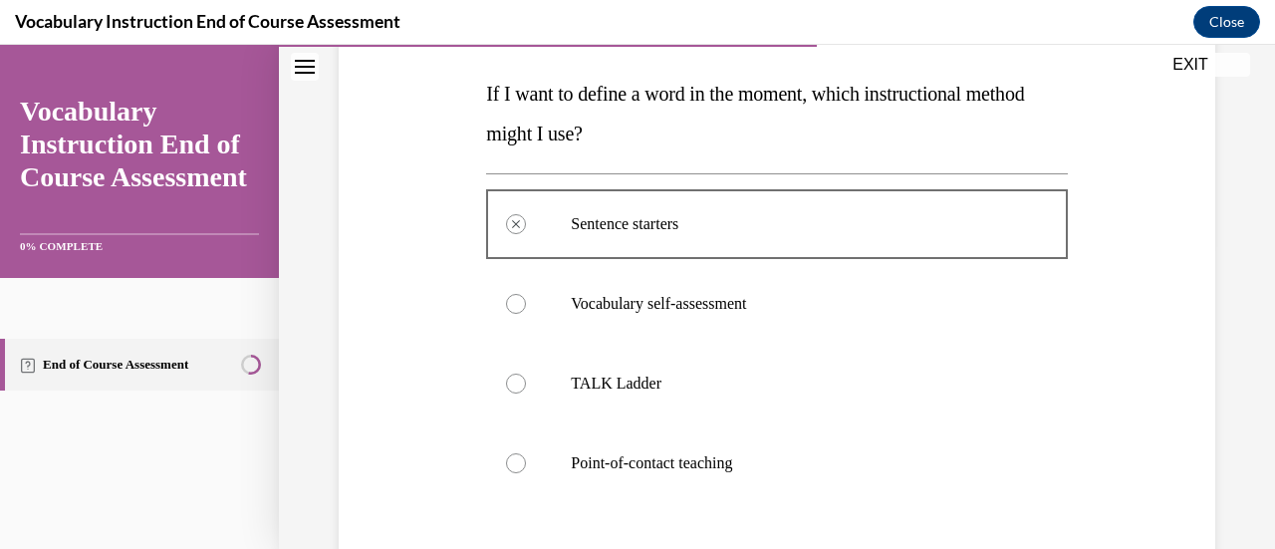
scroll to position [304, 0]
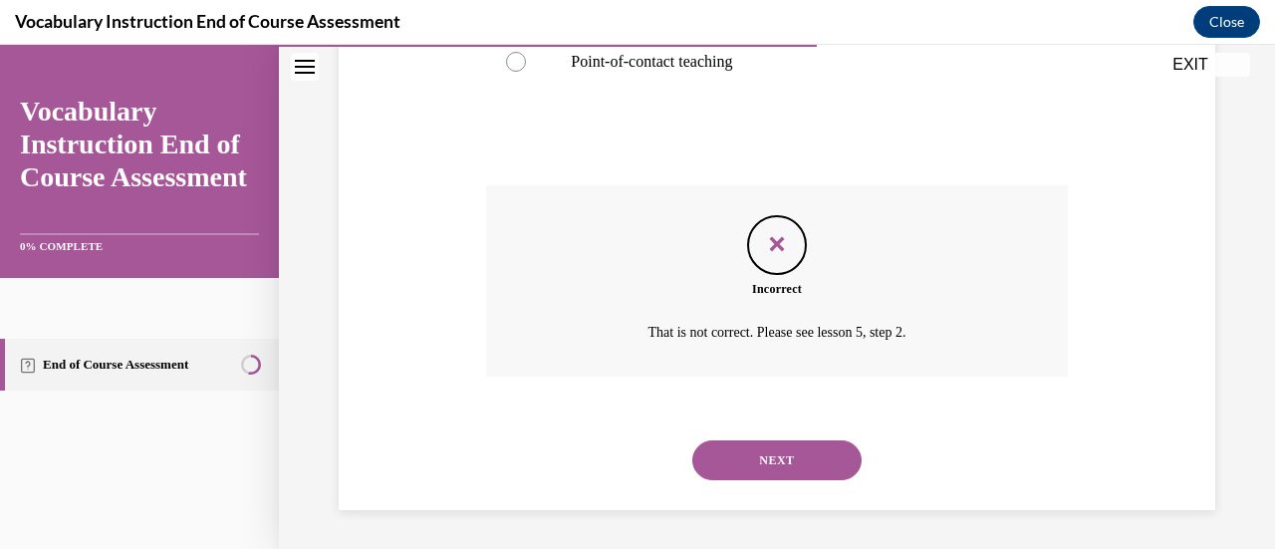
click at [822, 456] on button "NEXT" at bounding box center [777, 460] width 169 height 40
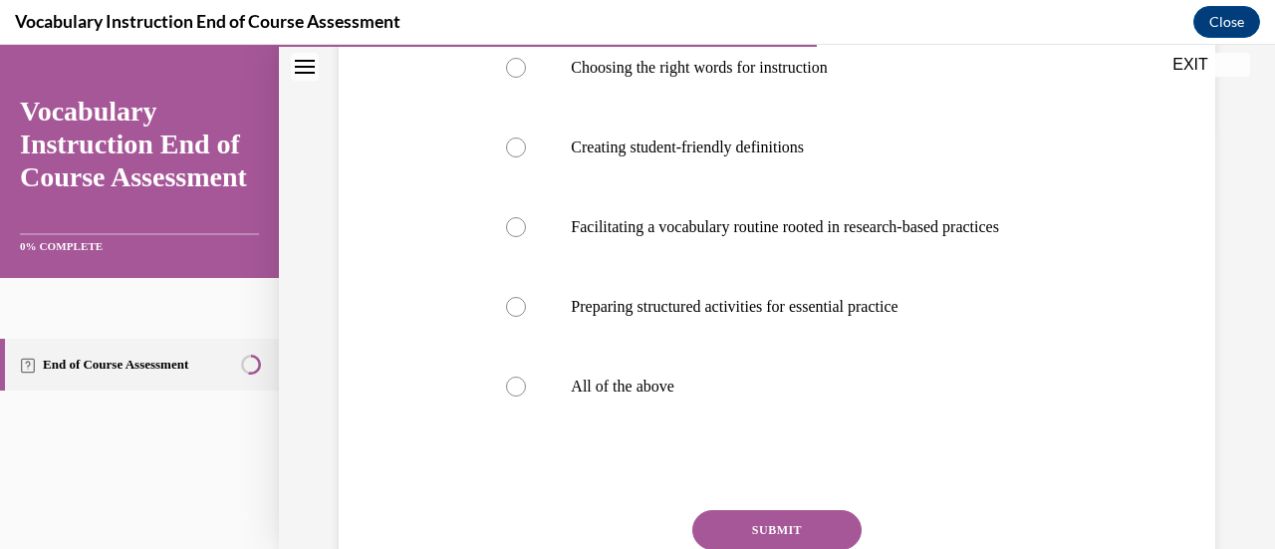
scroll to position [428, 0]
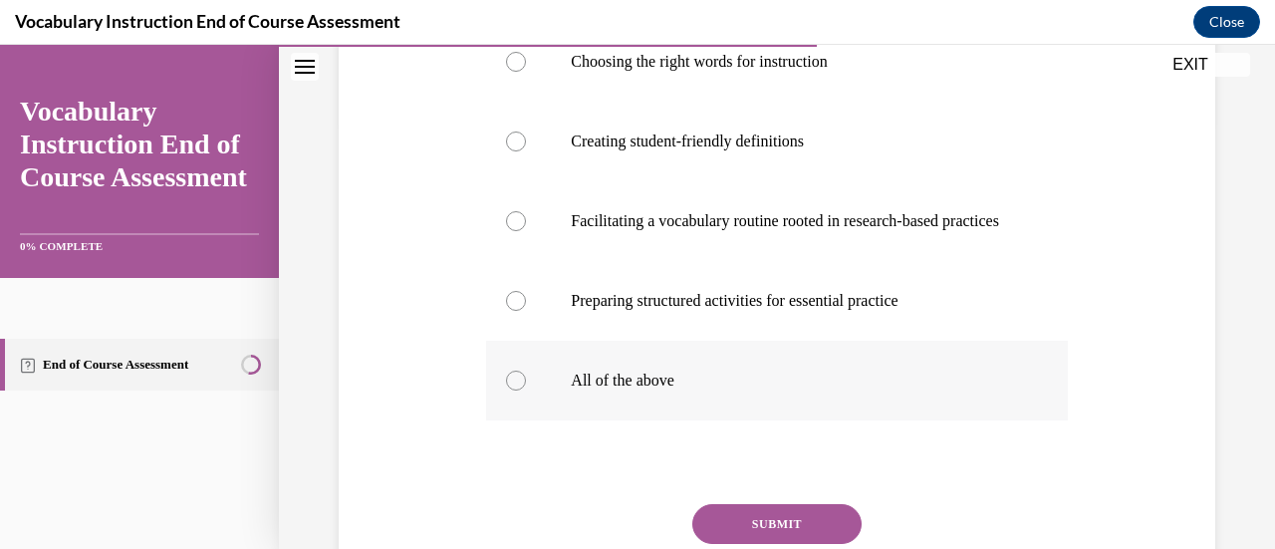
click at [897, 421] on label "All of the above" at bounding box center [776, 381] width 581 height 80
click at [526, 391] on input "All of the above" at bounding box center [516, 381] width 20 height 20
radio input "true"
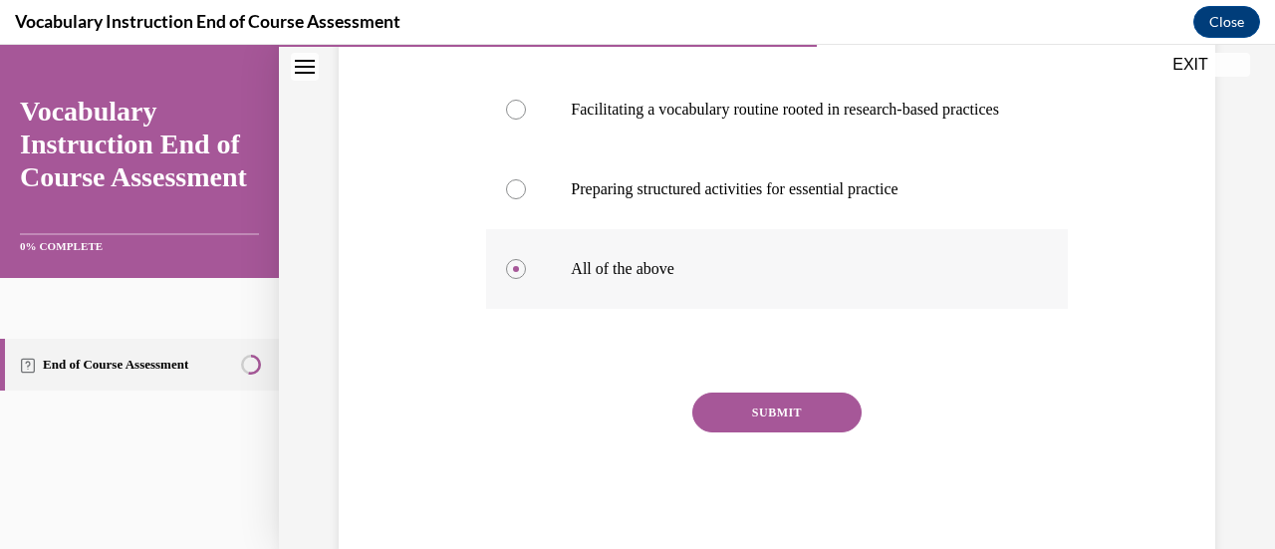
scroll to position [586, 0]
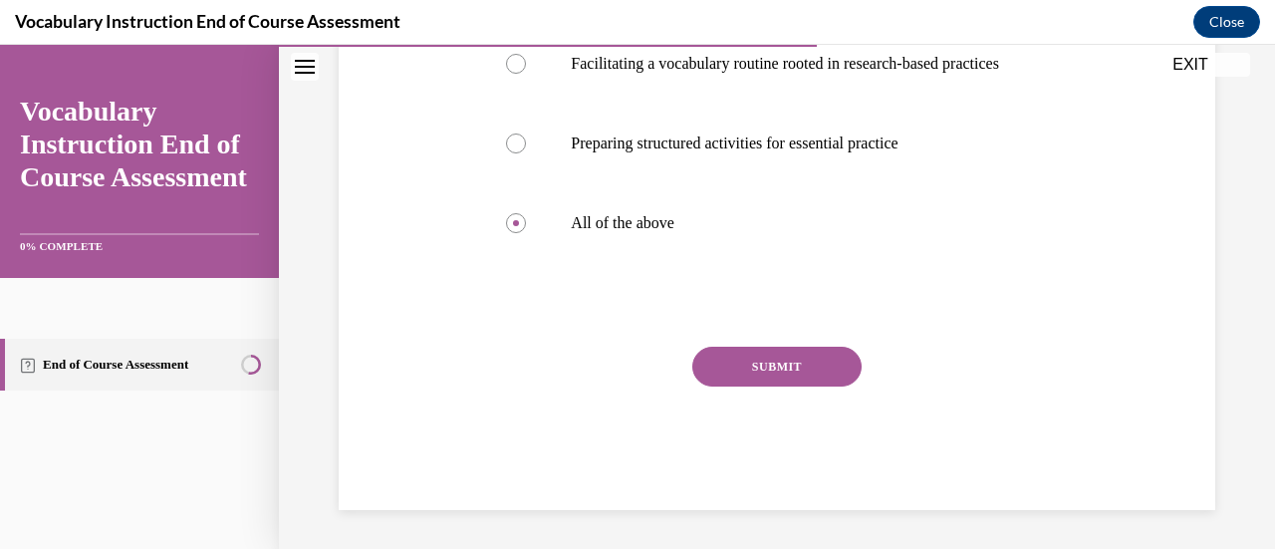
click at [832, 387] on button "SUBMIT" at bounding box center [777, 367] width 169 height 40
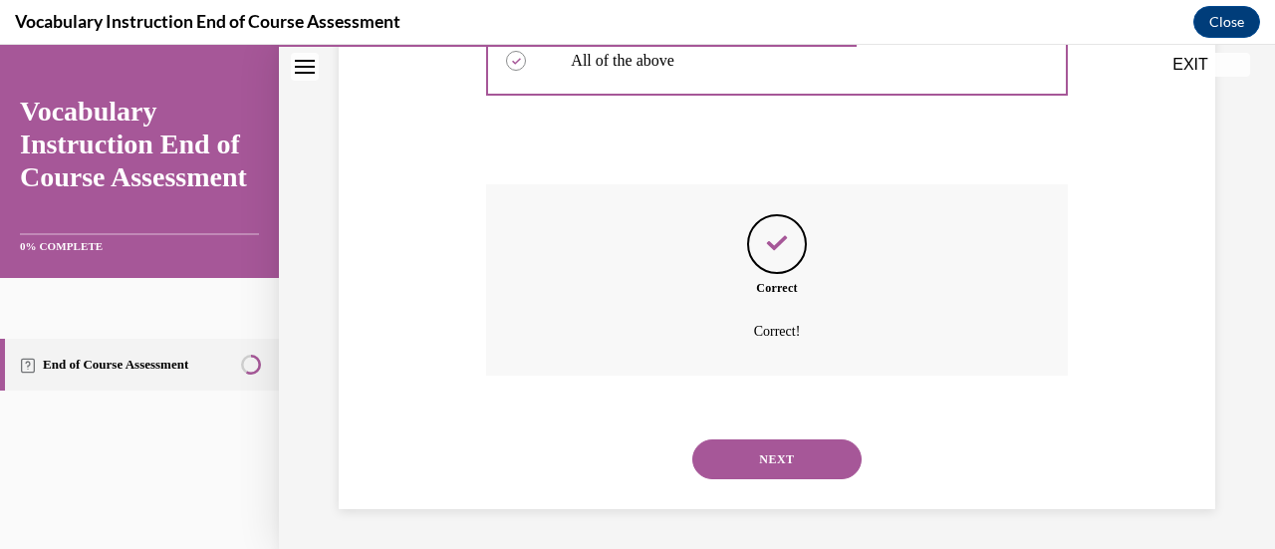
click at [808, 478] on button "NEXT" at bounding box center [777, 459] width 169 height 40
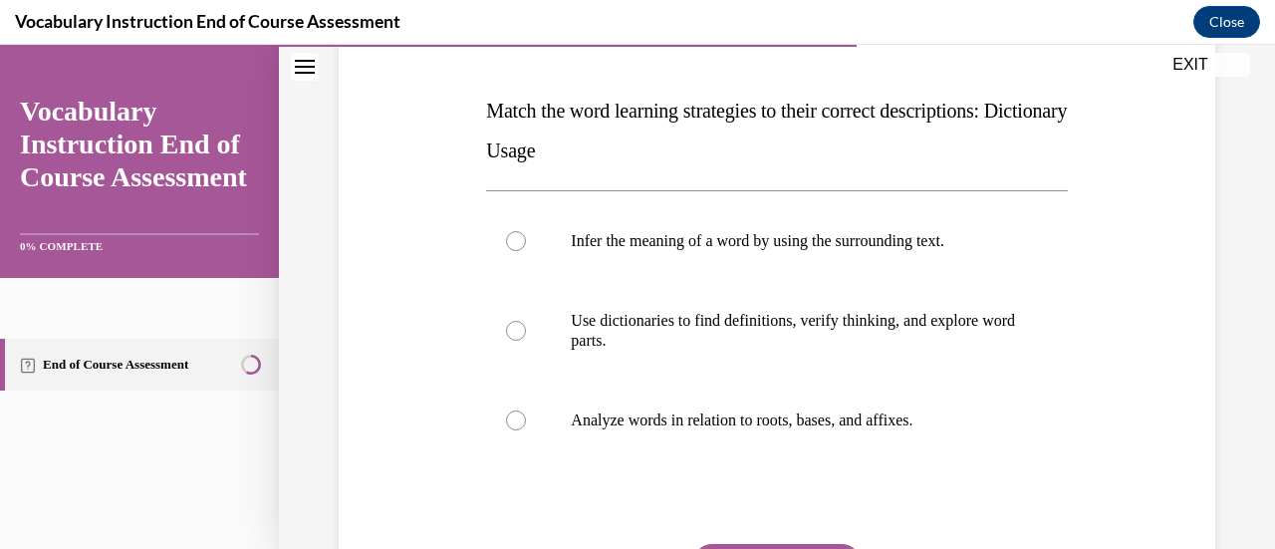
scroll to position [290, 0]
click at [938, 350] on label "Use dictionaries to find definitions, verify thinking, and explore word parts." at bounding box center [776, 330] width 581 height 100
click at [526, 340] on input "Use dictionaries to find definitions, verify thinking, and explore word parts." at bounding box center [516, 330] width 20 height 20
radio input "true"
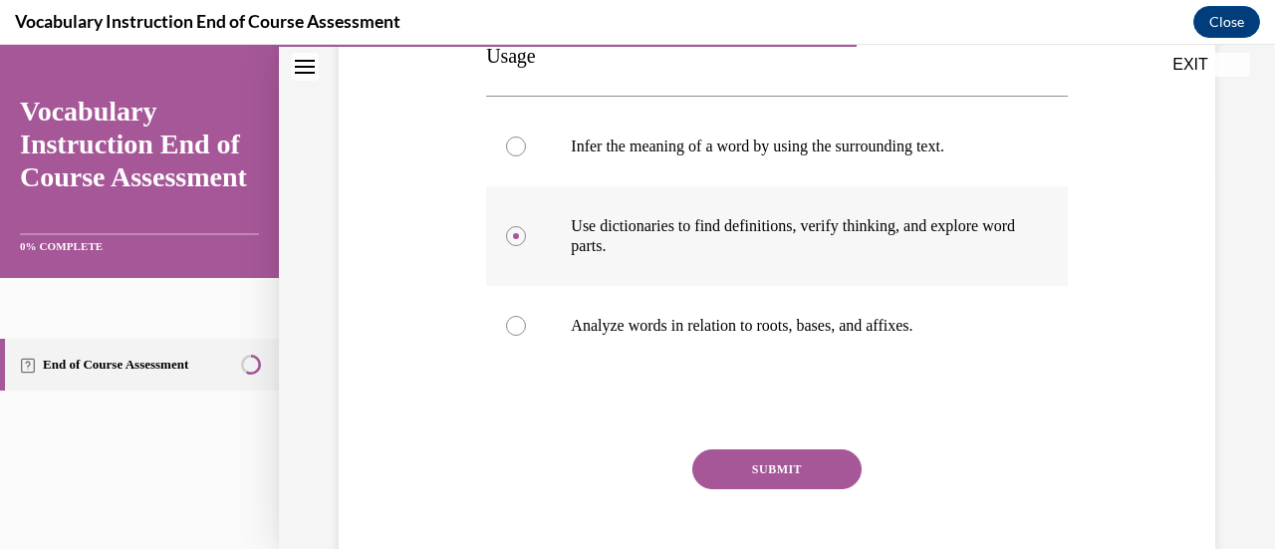
scroll to position [426, 0]
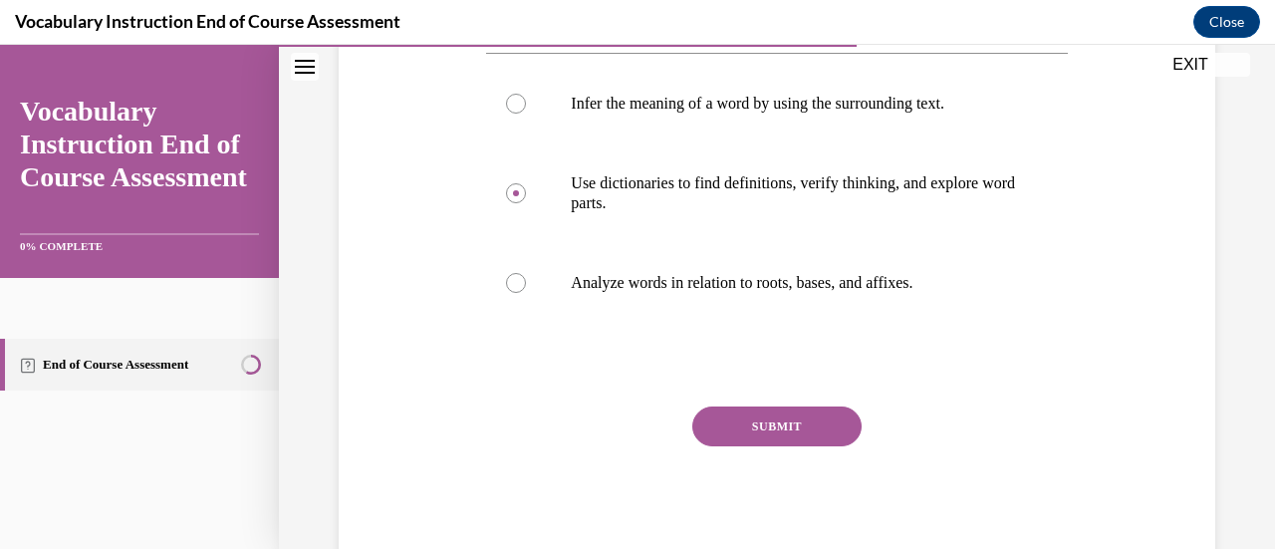
click at [781, 440] on button "SUBMIT" at bounding box center [777, 427] width 169 height 40
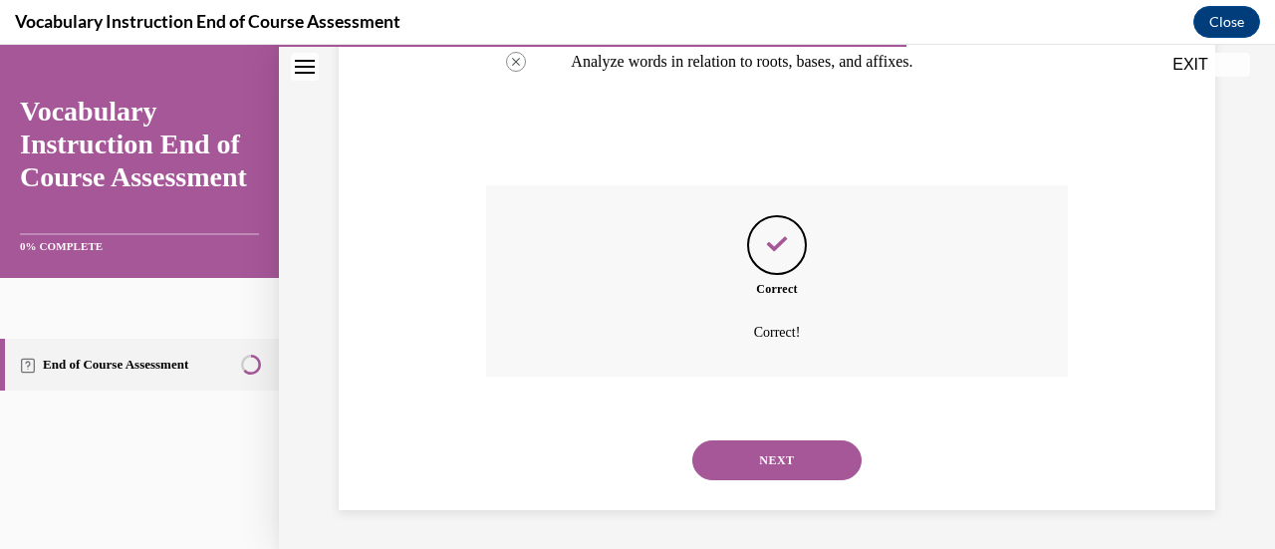
click at [807, 474] on button "NEXT" at bounding box center [777, 460] width 169 height 40
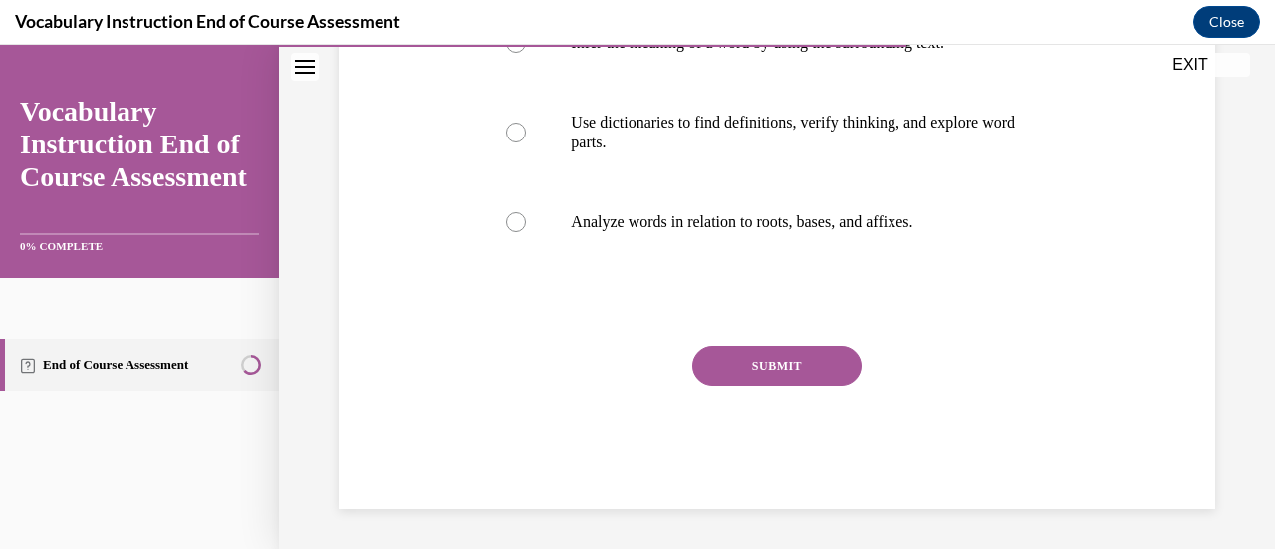
scroll to position [61, 0]
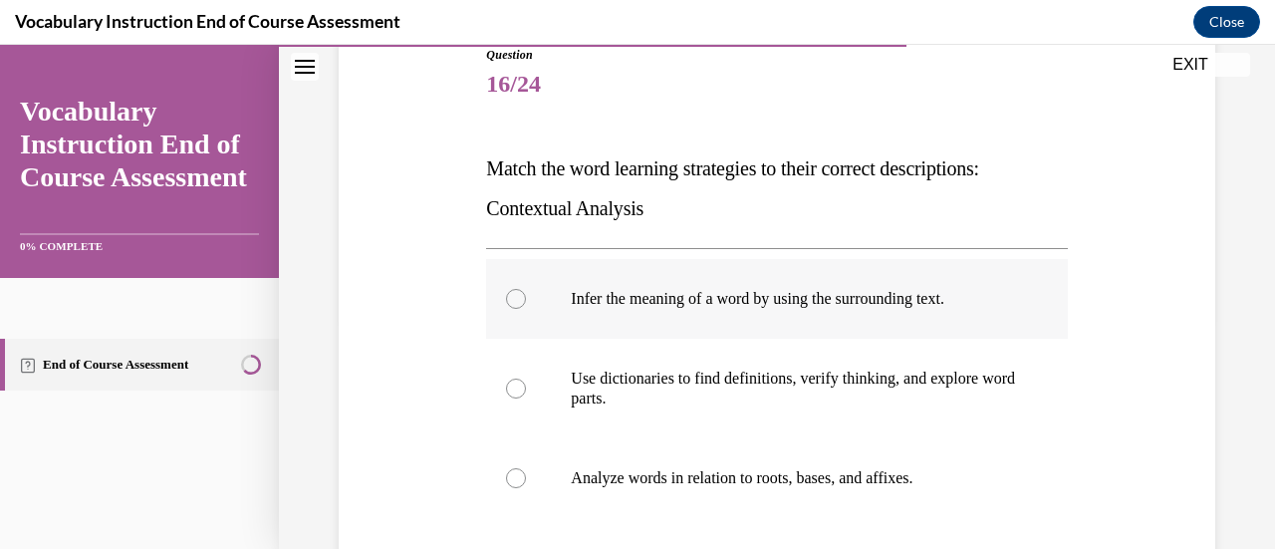
click at [958, 302] on p "Infer the meaning of a word by using the surrounding text." at bounding box center [794, 299] width 446 height 20
click at [526, 302] on input "Infer the meaning of a word by using the surrounding text." at bounding box center [516, 299] width 20 height 20
radio input "true"
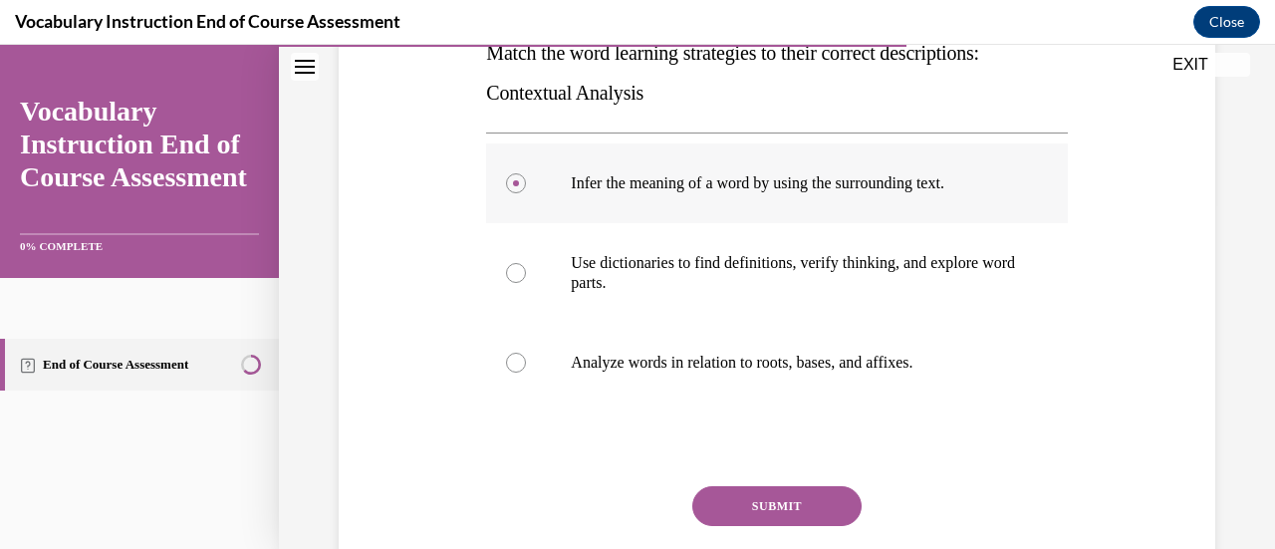
scroll to position [426, 0]
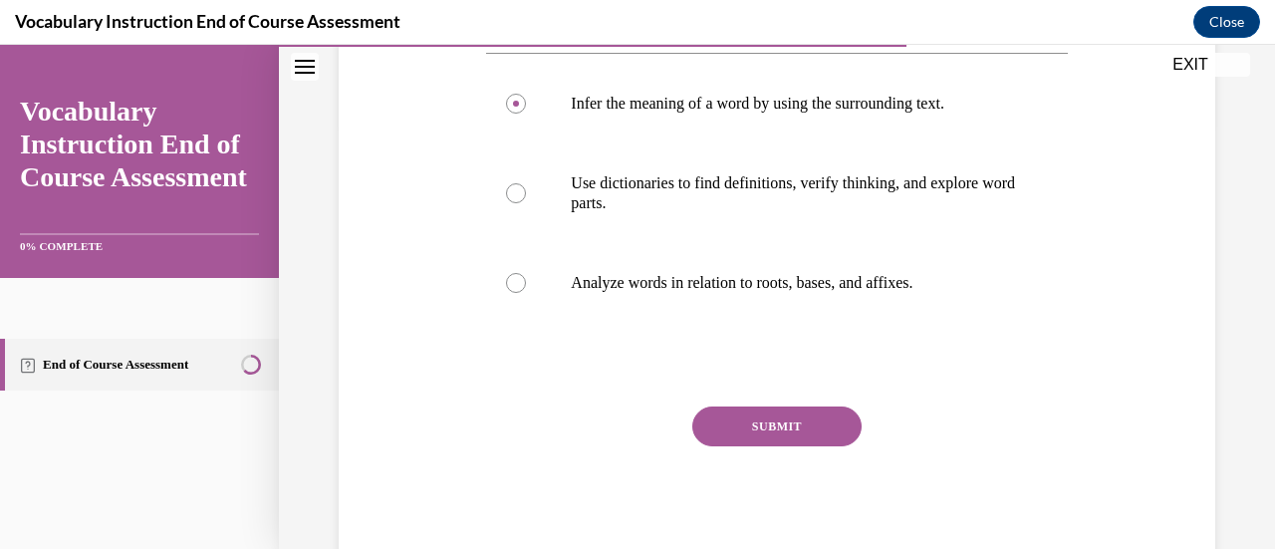
click at [835, 430] on button "SUBMIT" at bounding box center [777, 427] width 169 height 40
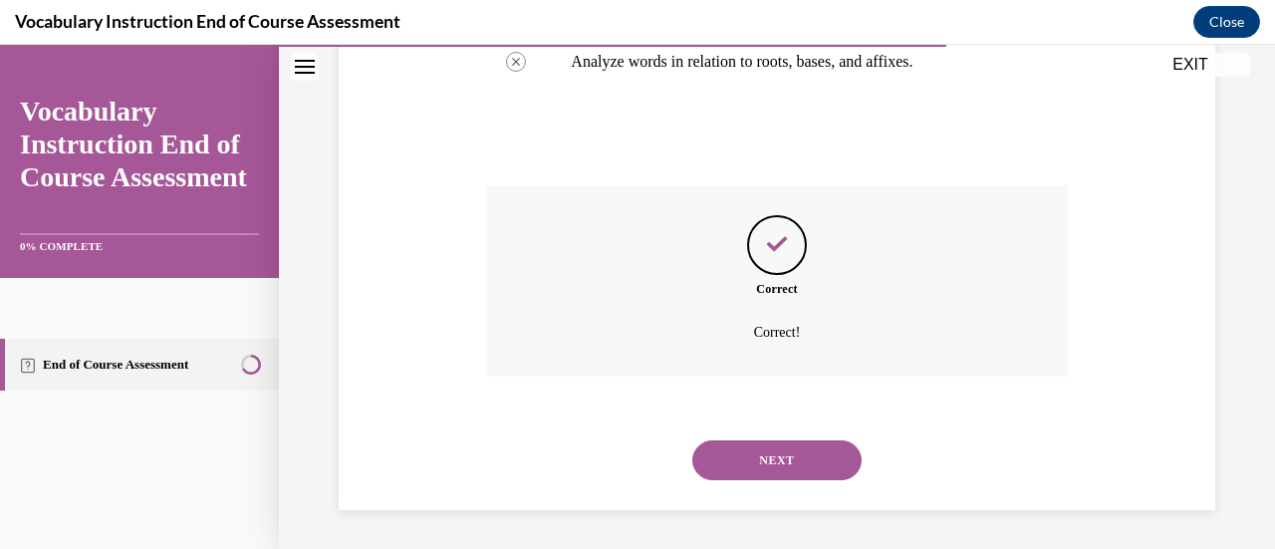
click at [817, 476] on button "NEXT" at bounding box center [777, 460] width 169 height 40
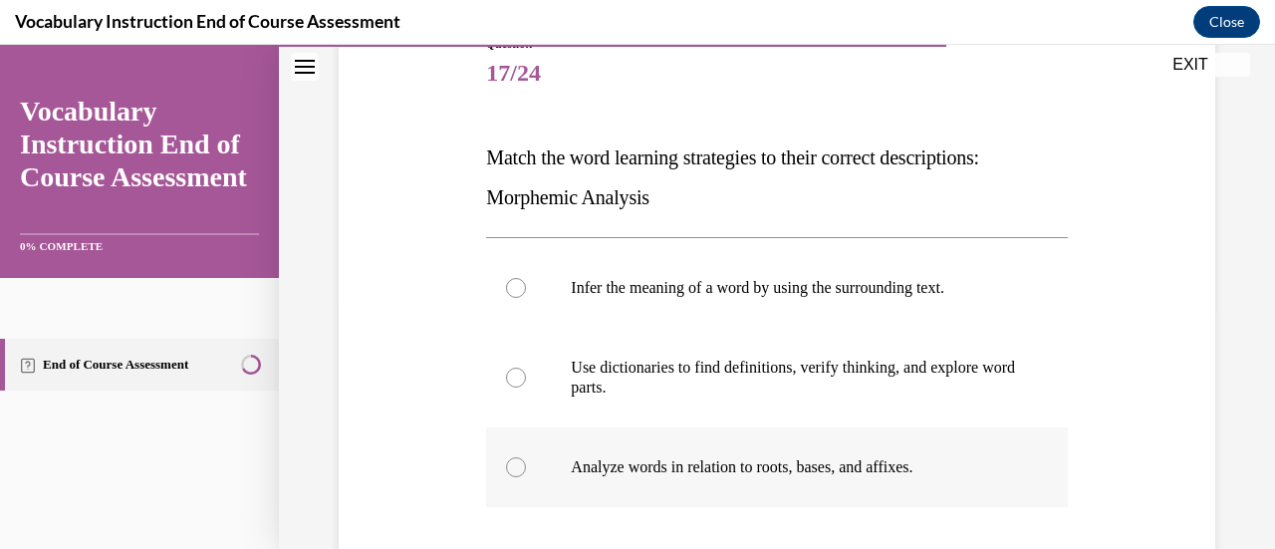
click at [885, 484] on label "Analyze words in relation to roots, bases, and affixes." at bounding box center [776, 467] width 581 height 80
click at [526, 477] on input "Analyze words in relation to roots, bases, and affixes." at bounding box center [516, 467] width 20 height 20
radio input "true"
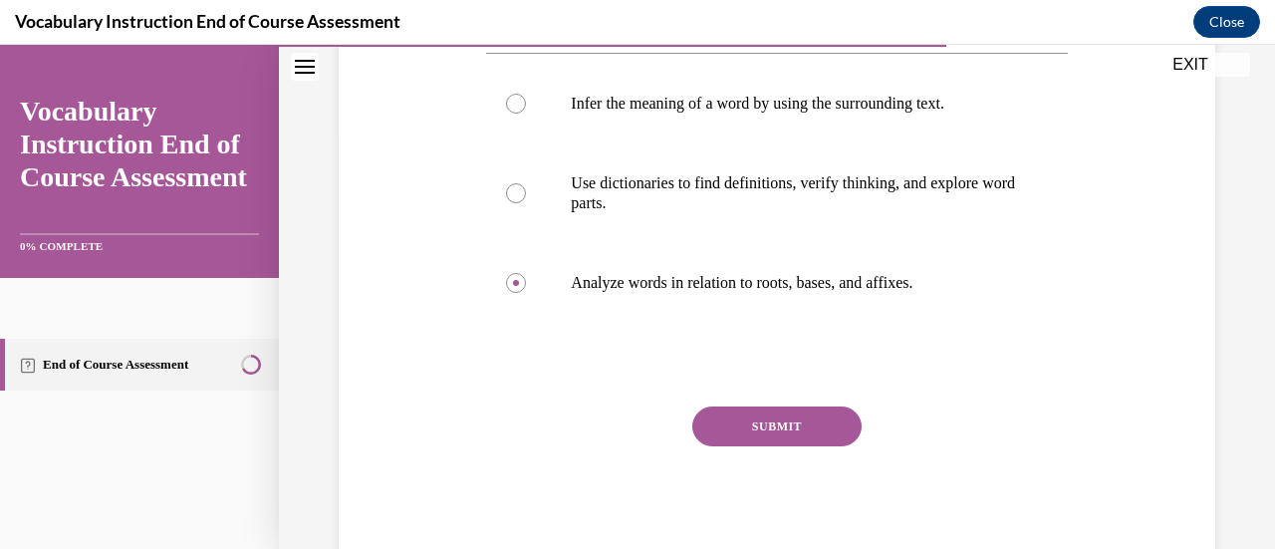
click at [791, 428] on button "SUBMIT" at bounding box center [777, 427] width 169 height 40
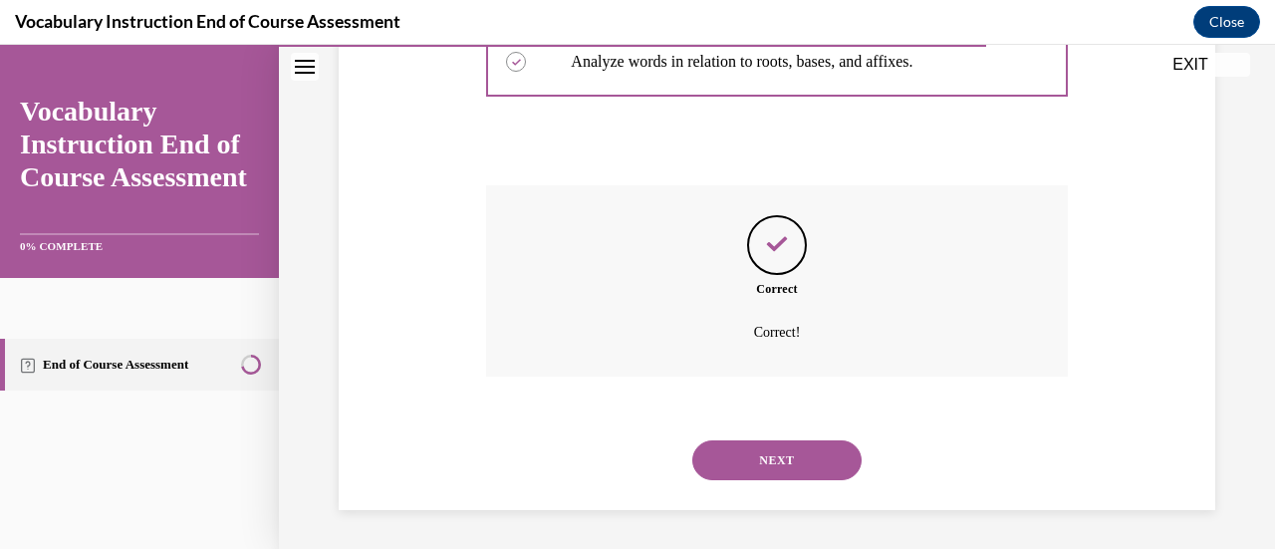
click at [792, 468] on button "NEXT" at bounding box center [777, 460] width 169 height 40
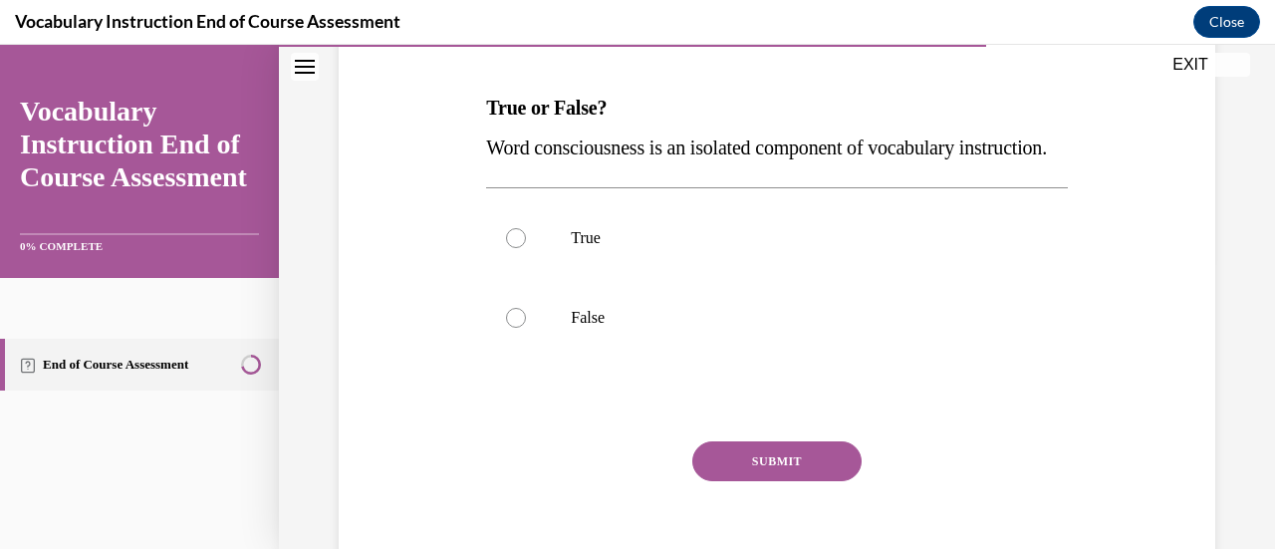
scroll to position [293, 0]
click at [562, 357] on label "False" at bounding box center [776, 317] width 581 height 80
click at [526, 327] on input "False" at bounding box center [516, 317] width 20 height 20
radio input "true"
click at [757, 480] on button "SUBMIT" at bounding box center [777, 460] width 169 height 40
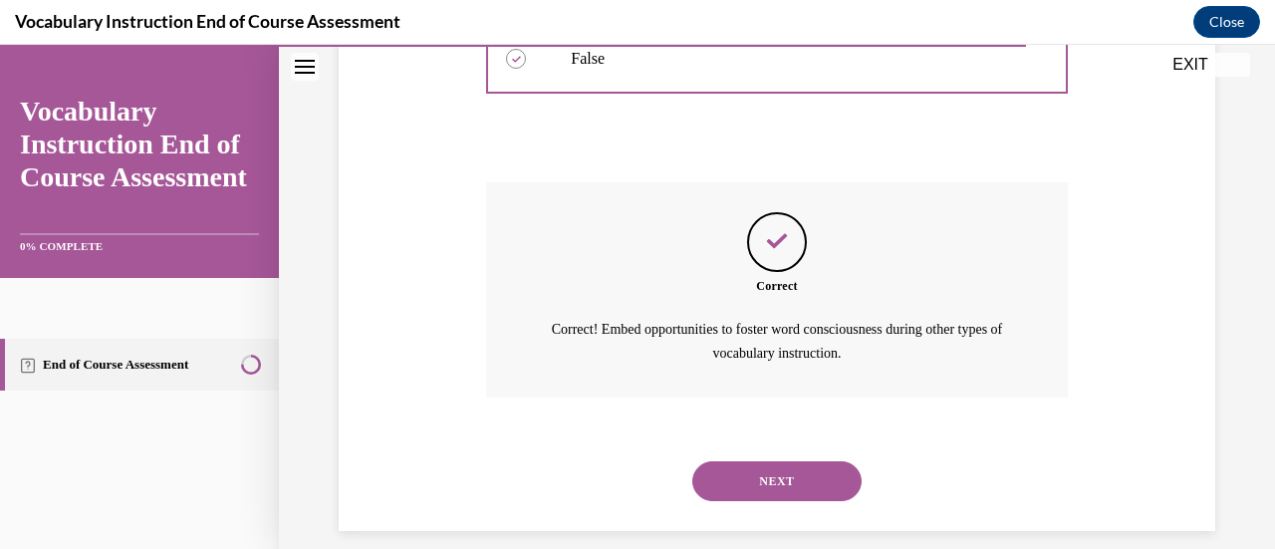
click at [747, 501] on button "NEXT" at bounding box center [777, 481] width 169 height 40
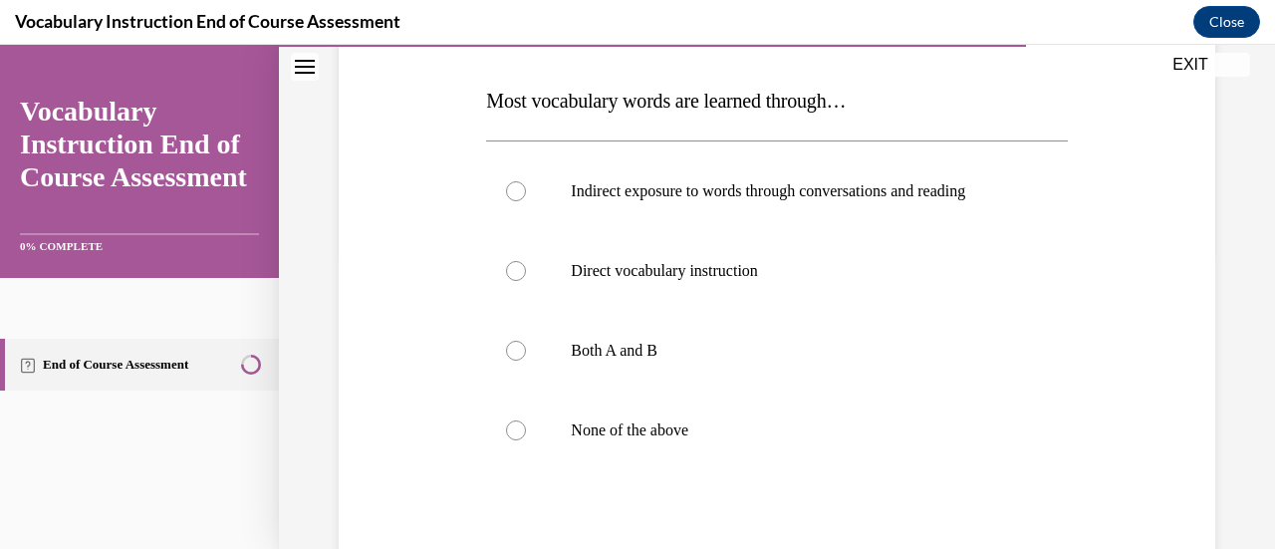
scroll to position [300, 0]
click at [919, 189] on p "Indirect exposure to words through conversations and reading" at bounding box center [794, 190] width 446 height 20
click at [526, 189] on input "Indirect exposure to words through conversations and reading" at bounding box center [516, 190] width 20 height 20
radio input "true"
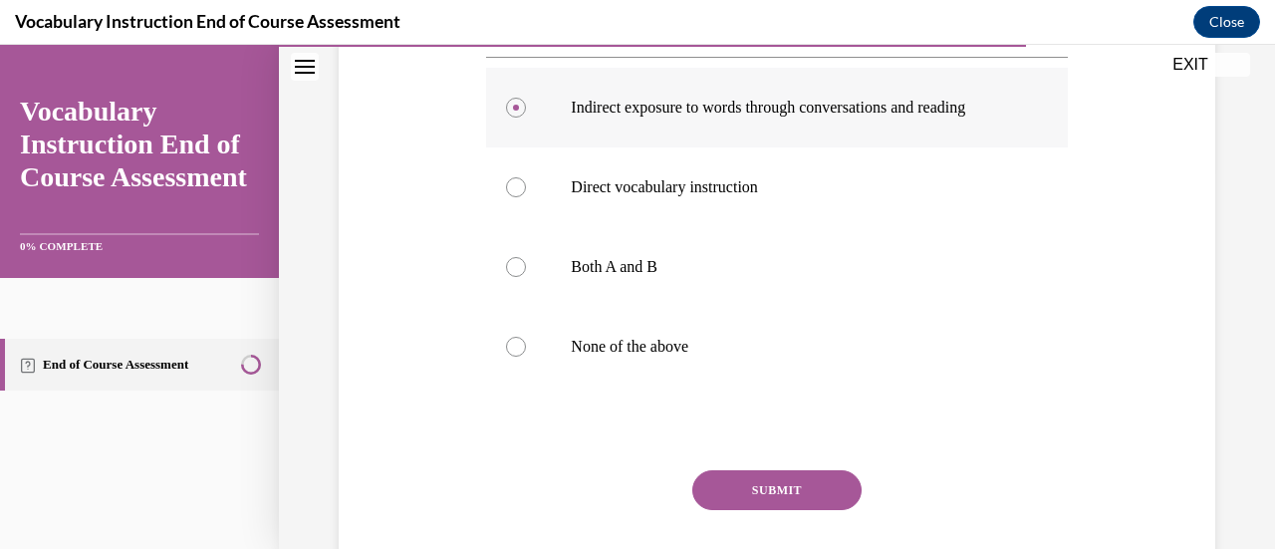
scroll to position [446, 0]
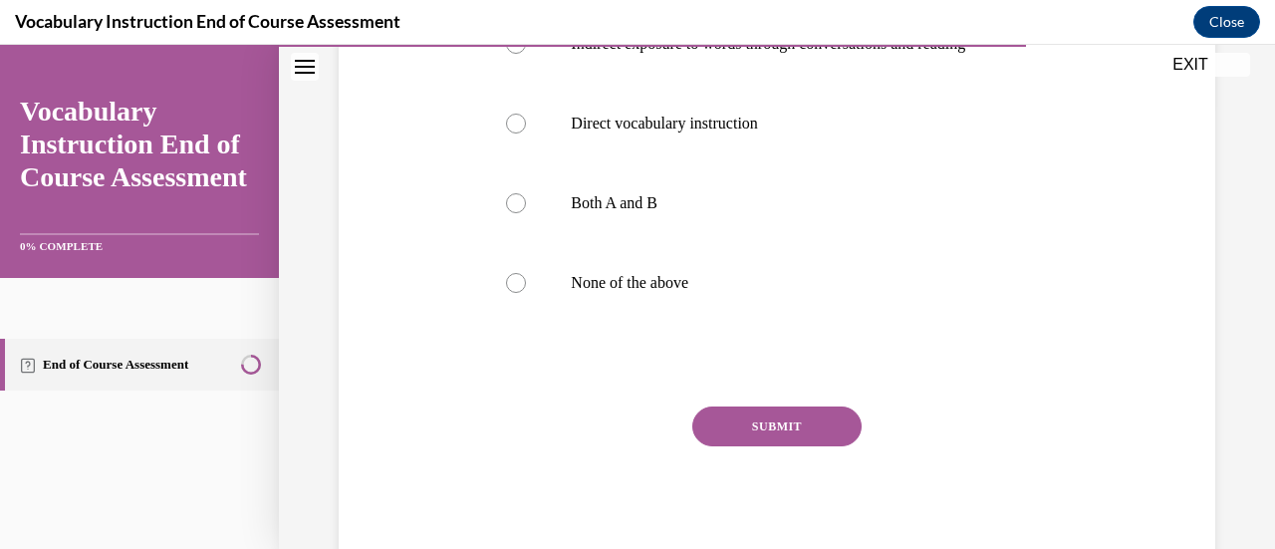
click at [799, 424] on button "SUBMIT" at bounding box center [777, 427] width 169 height 40
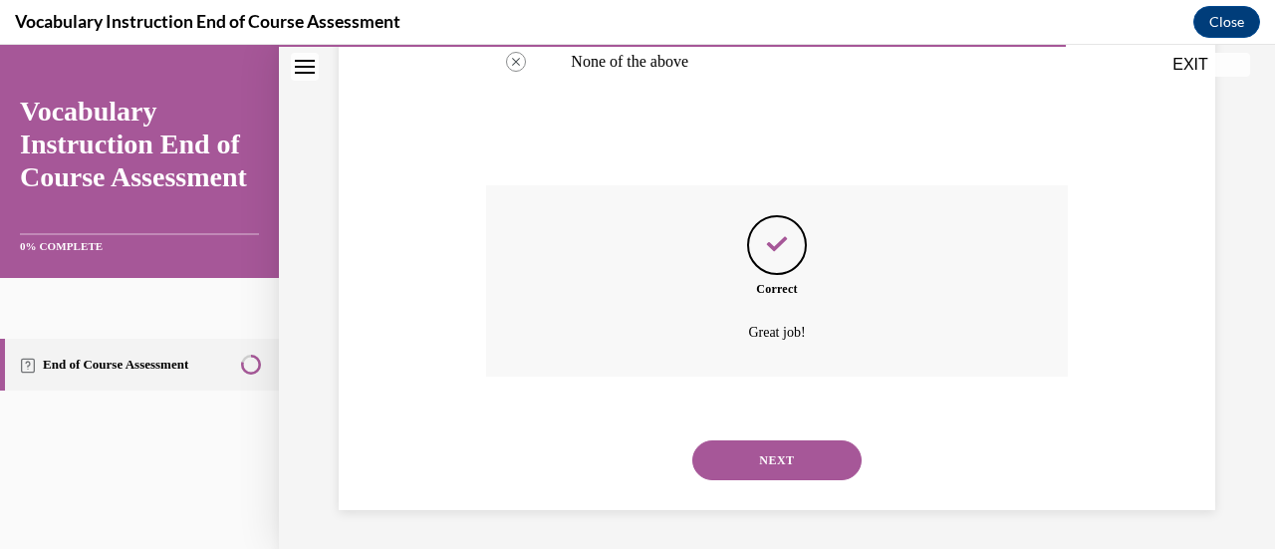
click at [789, 465] on button "NEXT" at bounding box center [777, 460] width 169 height 40
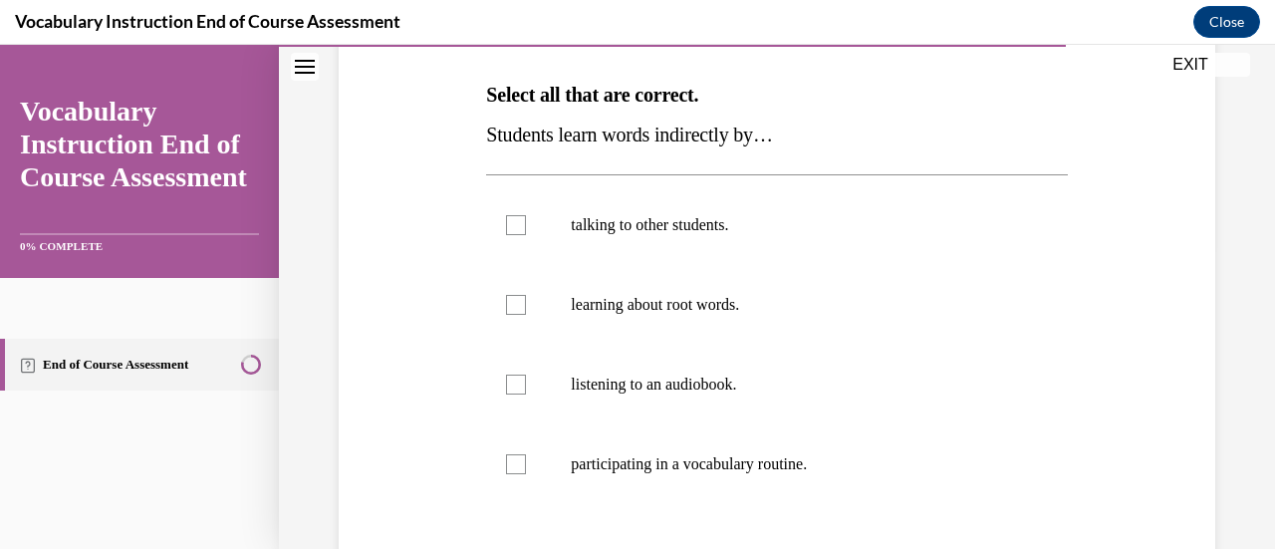
scroll to position [307, 0]
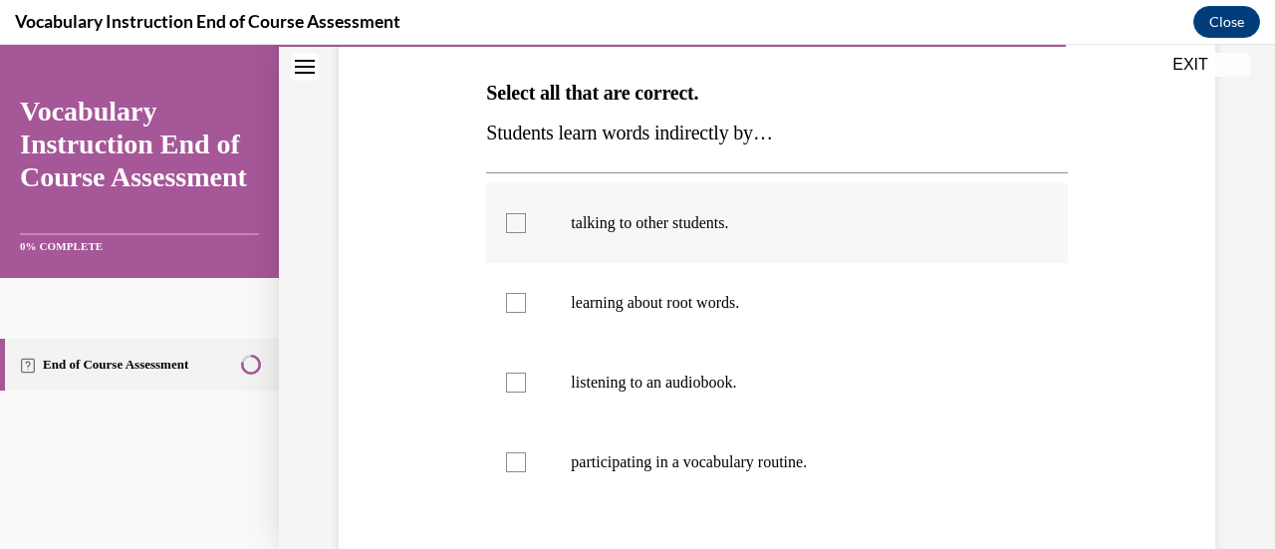
click at [799, 227] on p "talking to other students." at bounding box center [794, 223] width 446 height 20
click at [526, 227] on input "talking to other students." at bounding box center [516, 223] width 20 height 20
checkbox input "true"
click at [760, 394] on label "listening to an audiobook." at bounding box center [776, 383] width 581 height 80
click at [526, 393] on input "listening to an audiobook." at bounding box center [516, 383] width 20 height 20
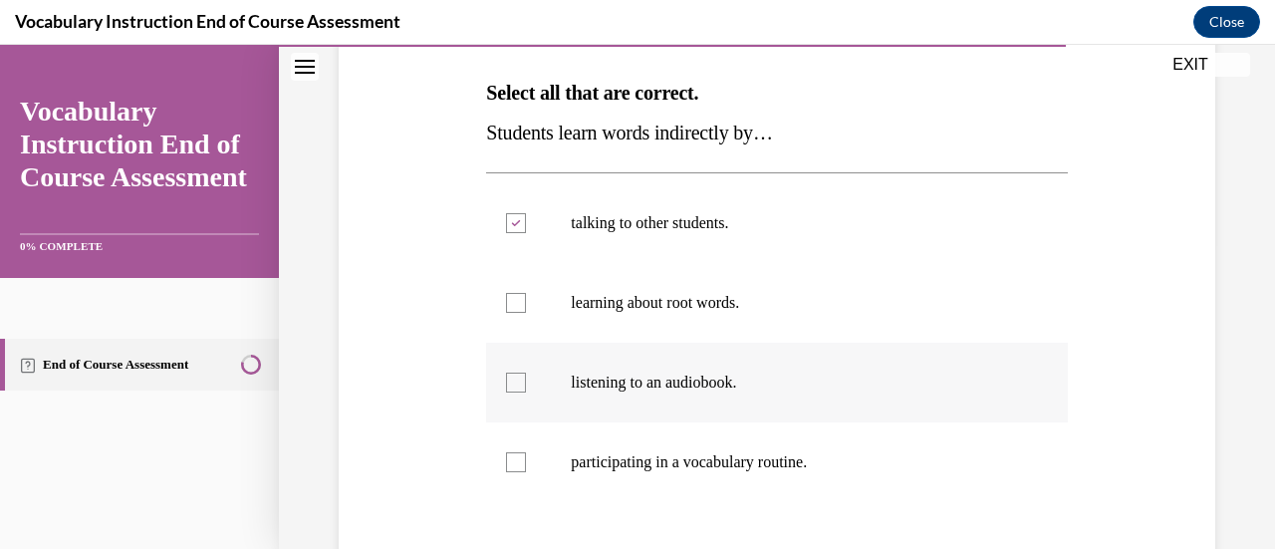
checkbox input "true"
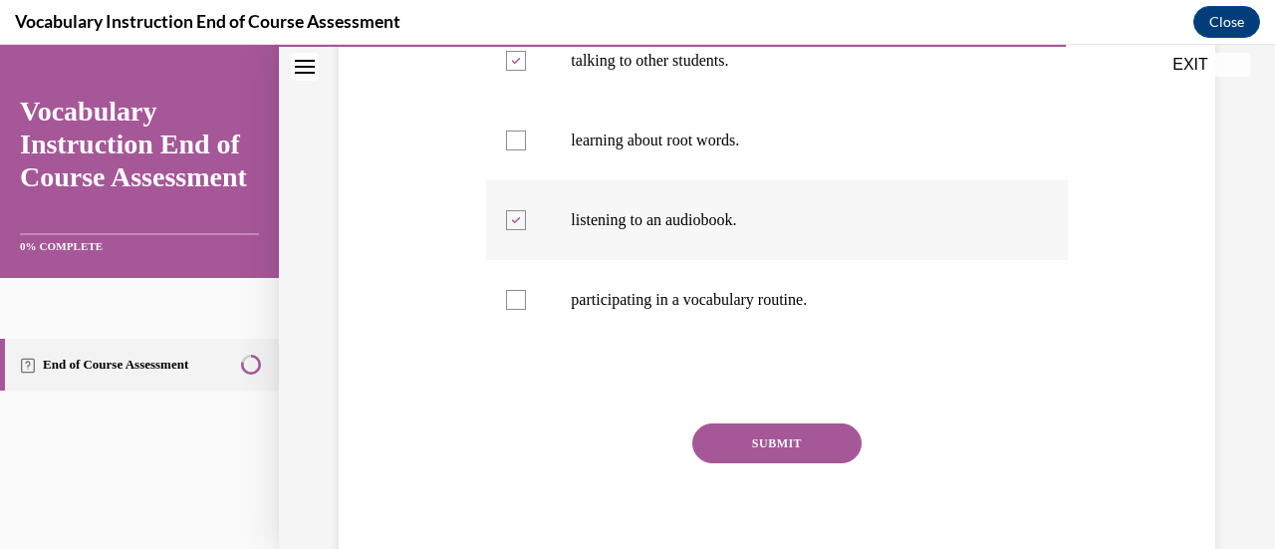
scroll to position [486, 0]
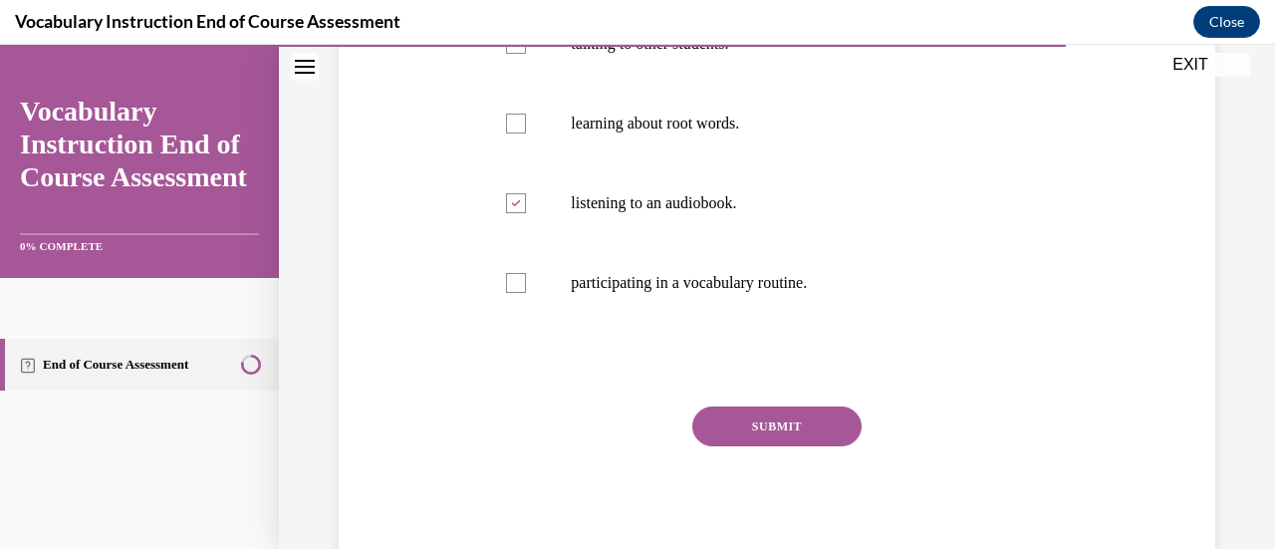
click at [795, 422] on button "SUBMIT" at bounding box center [777, 427] width 169 height 40
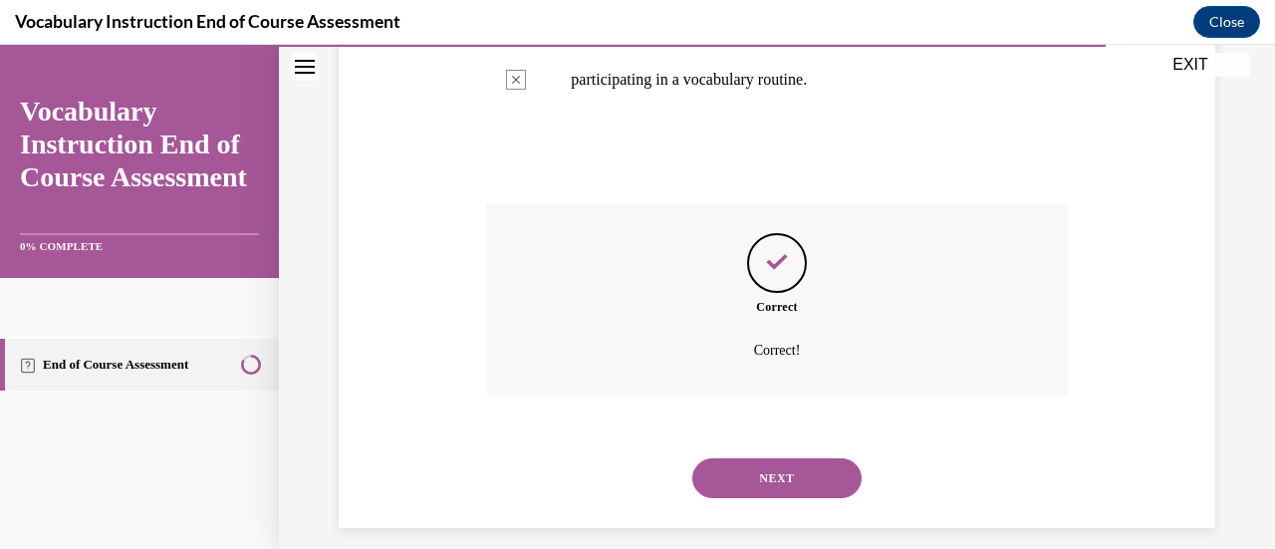
scroll to position [707, 0]
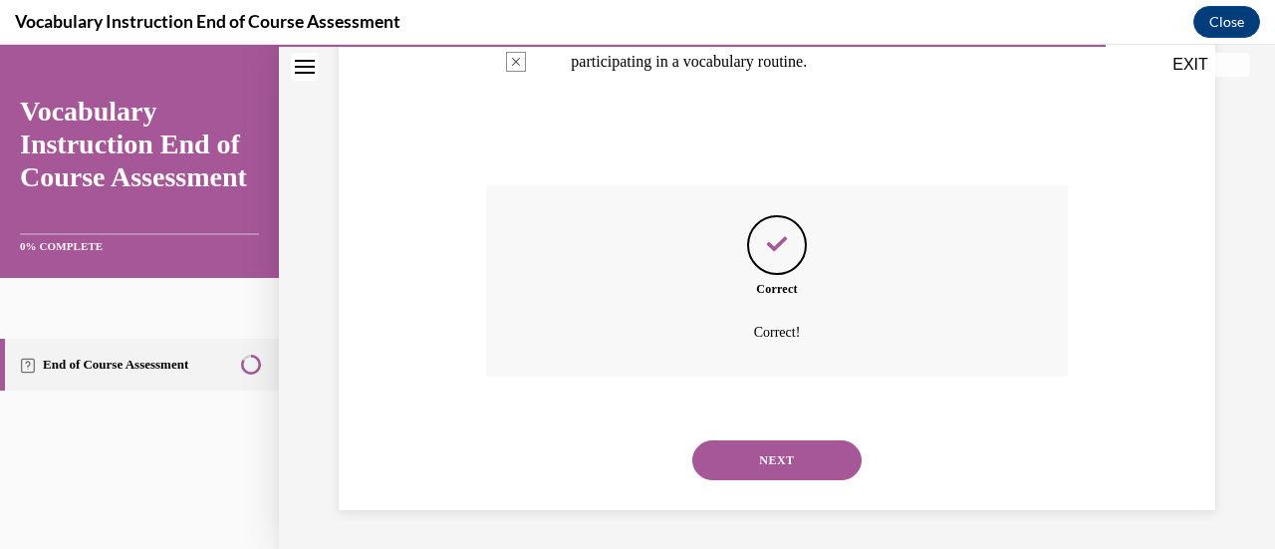
click at [810, 477] on button "NEXT" at bounding box center [777, 460] width 169 height 40
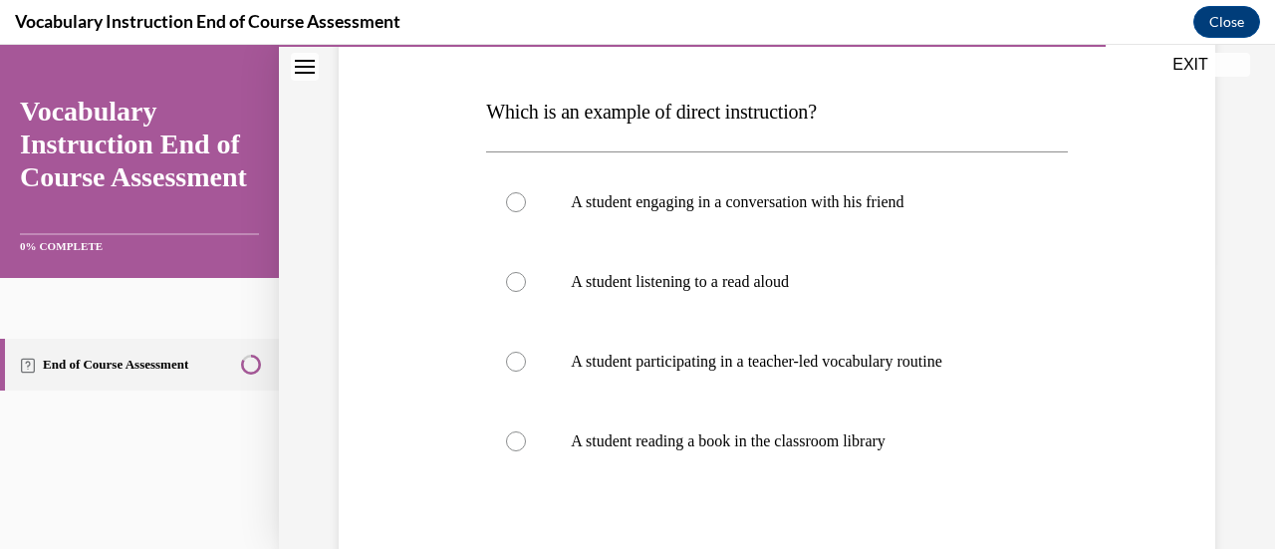
scroll to position [290, 0]
click at [571, 368] on p "A student participating in a teacher-led vocabulary routine" at bounding box center [794, 360] width 446 height 20
click at [526, 368] on input "A student participating in a teacher-led vocabulary routine" at bounding box center [516, 360] width 20 height 20
radio input "true"
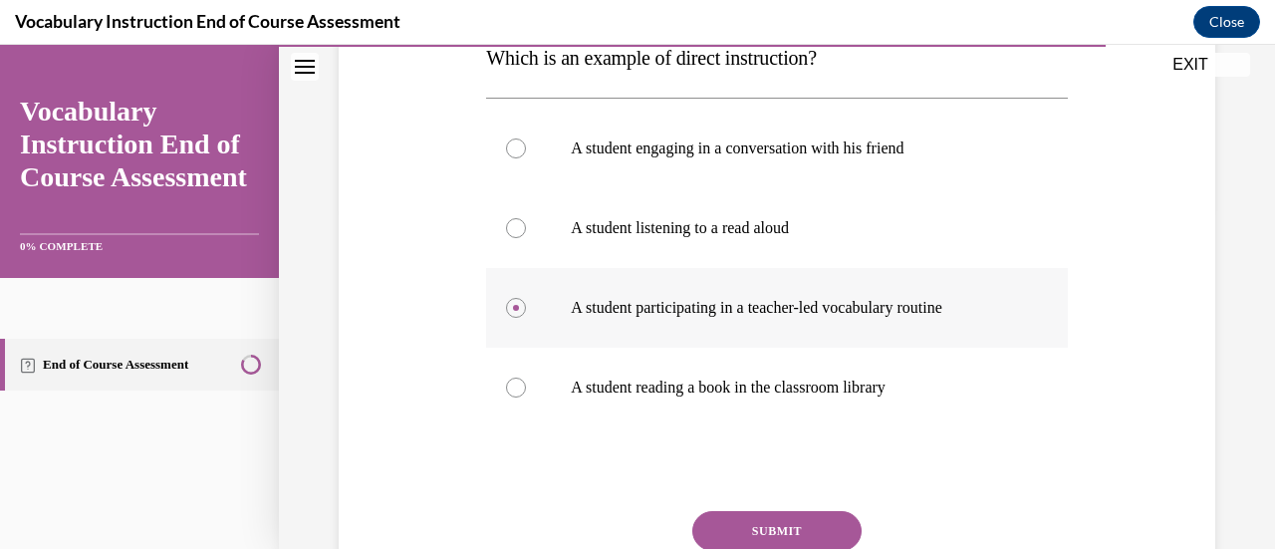
scroll to position [446, 0]
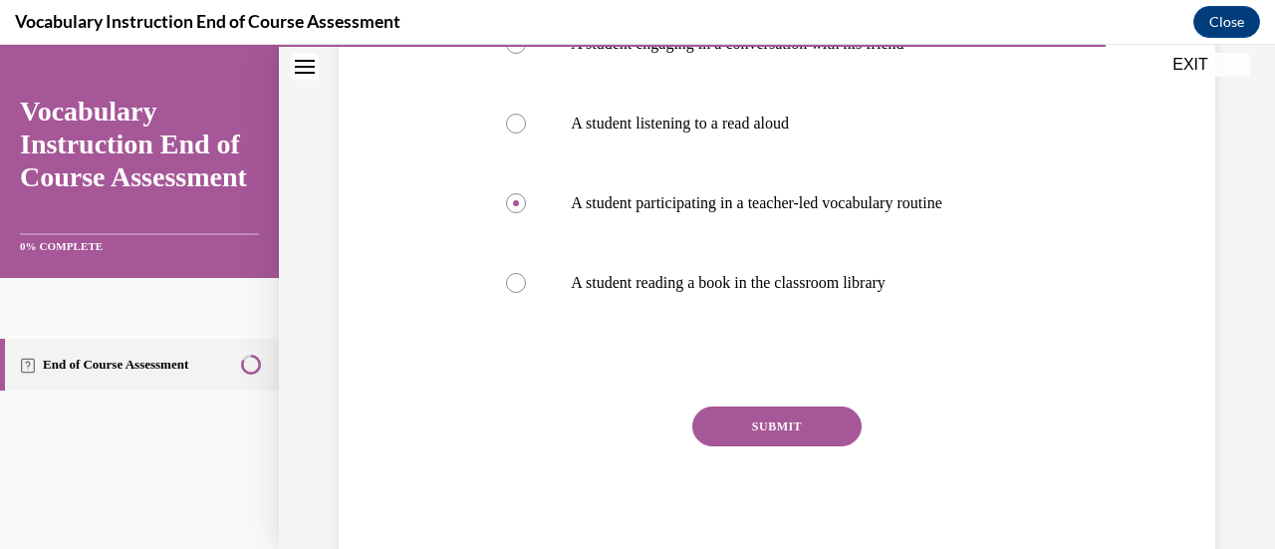
click at [710, 425] on button "SUBMIT" at bounding box center [777, 427] width 169 height 40
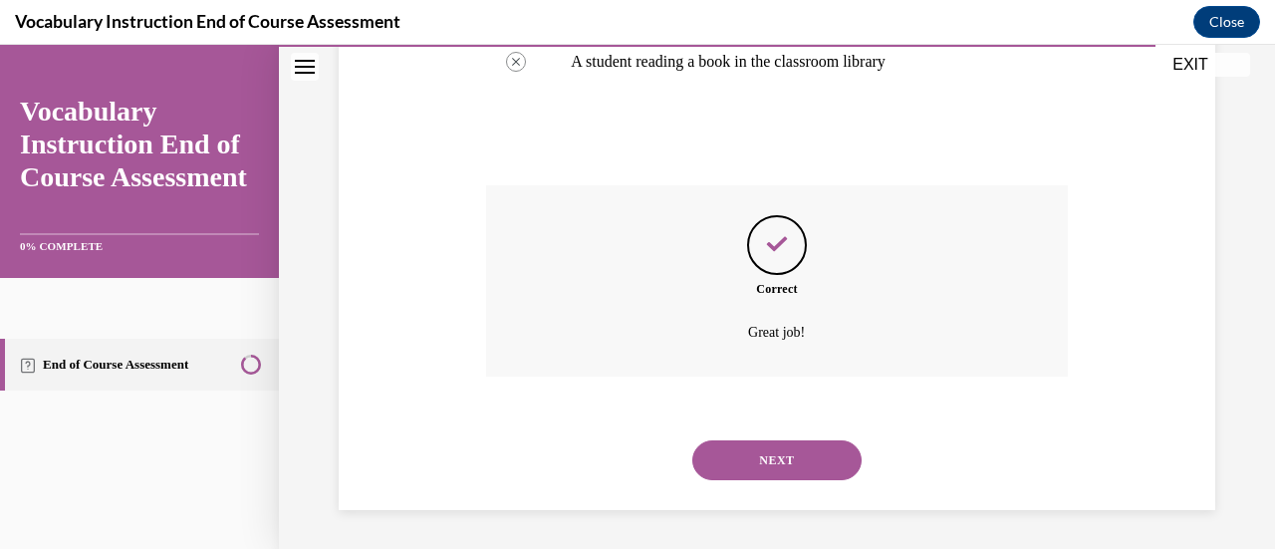
click at [722, 459] on button "NEXT" at bounding box center [777, 460] width 169 height 40
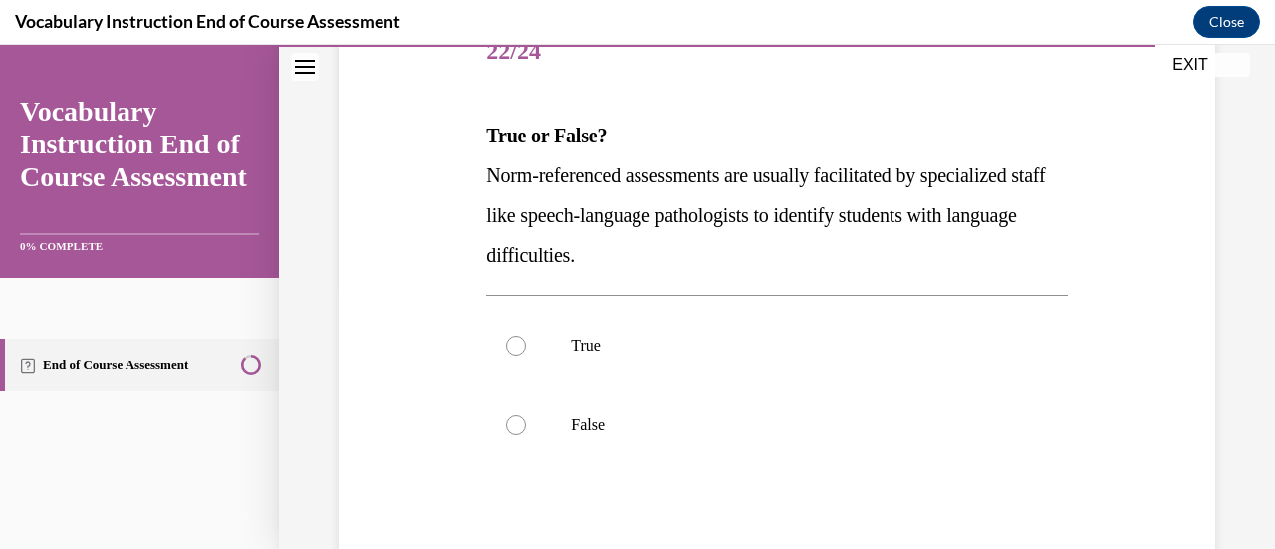
scroll to position [279, 0]
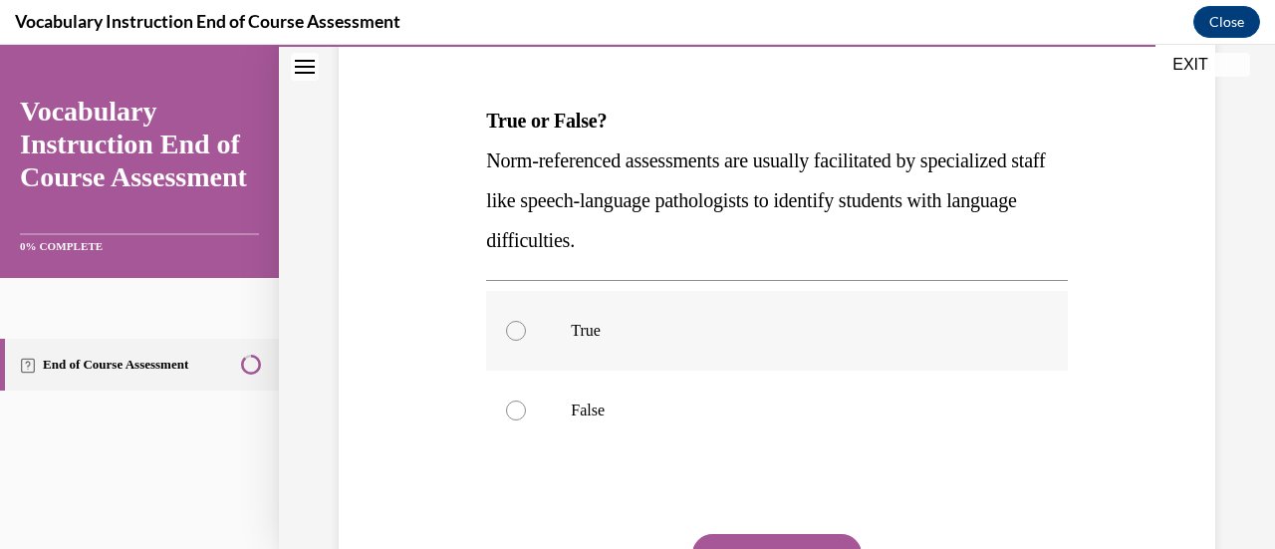
click at [604, 351] on label "True" at bounding box center [776, 331] width 581 height 80
click at [526, 341] on input "True" at bounding box center [516, 331] width 20 height 20
radio input "true"
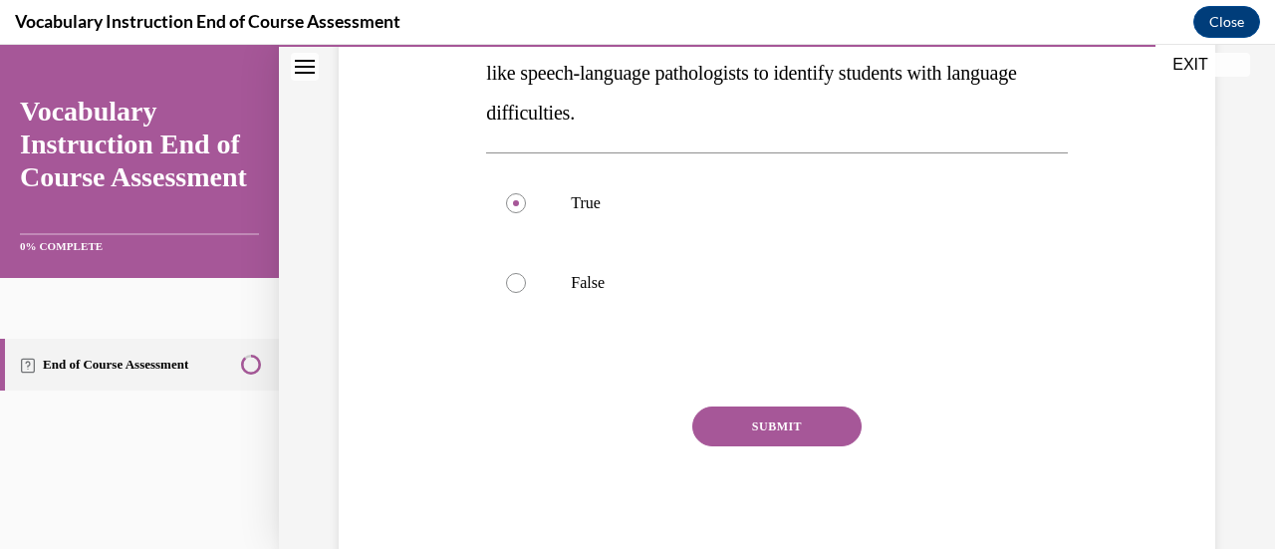
click at [793, 444] on button "SUBMIT" at bounding box center [777, 427] width 169 height 40
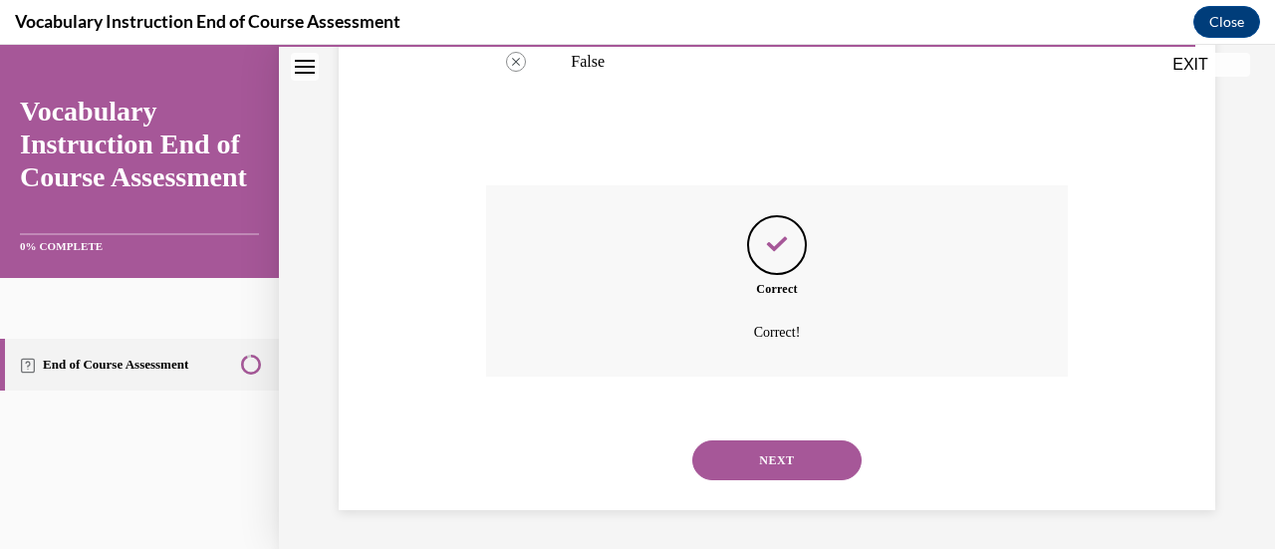
click at [820, 464] on button "NEXT" at bounding box center [777, 460] width 169 height 40
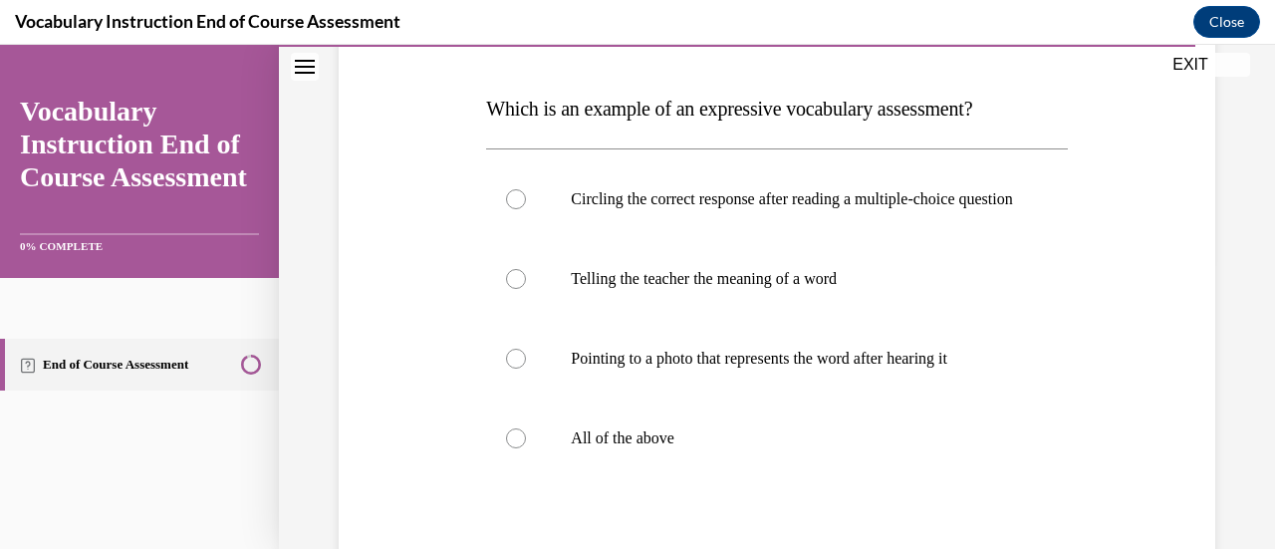
scroll to position [311, 0]
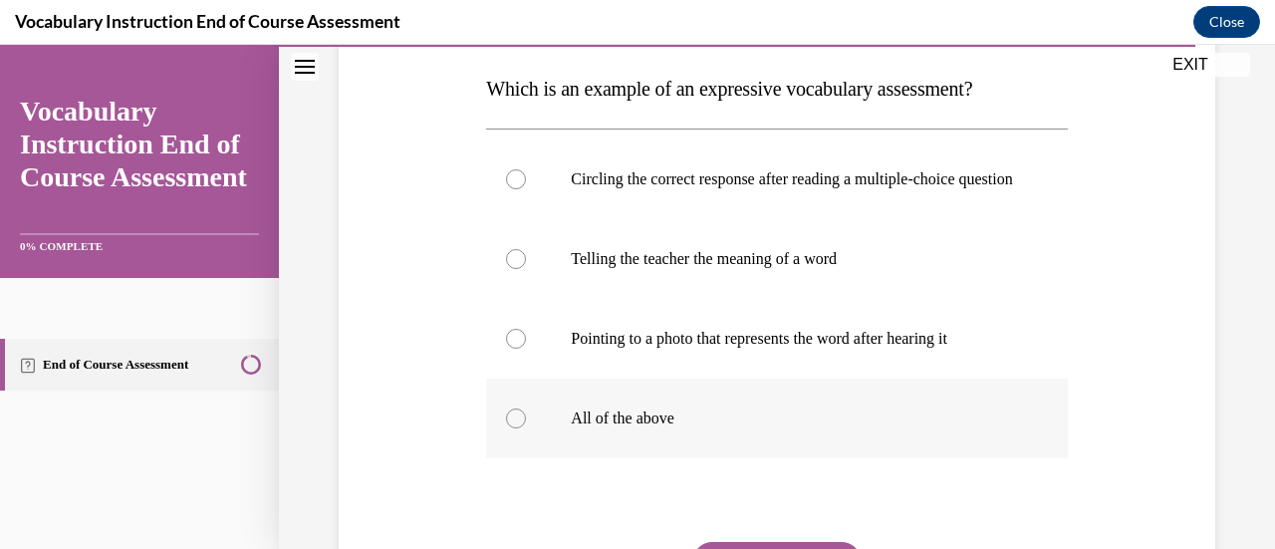
click at [783, 456] on label "All of the above" at bounding box center [776, 419] width 581 height 80
click at [526, 428] on input "All of the above" at bounding box center [516, 419] width 20 height 20
radio input "true"
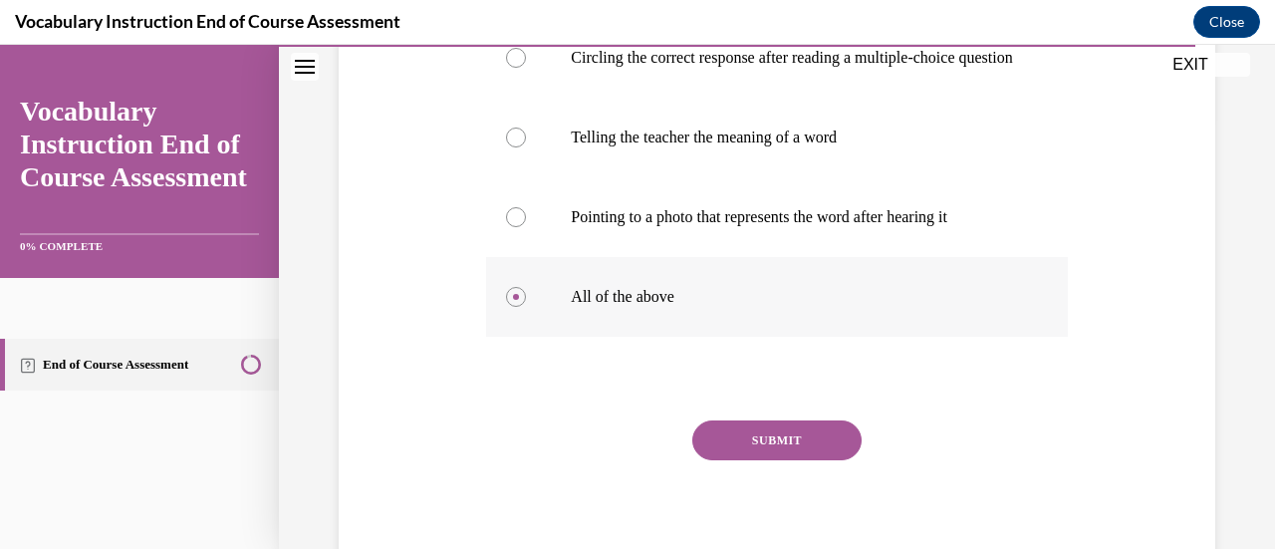
scroll to position [436, 0]
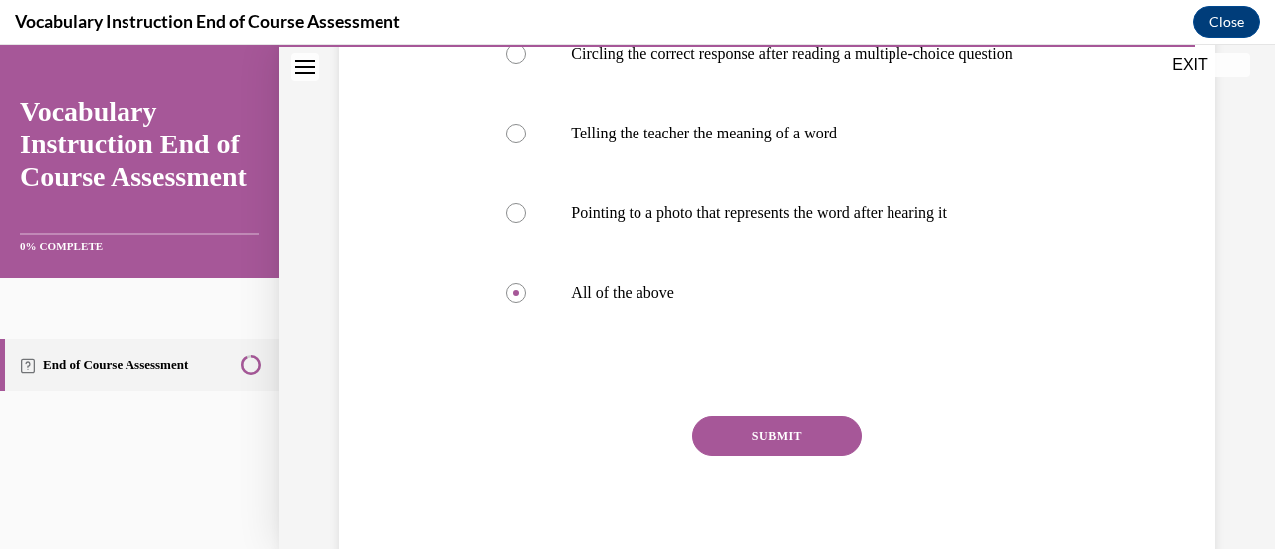
click at [815, 456] on button "SUBMIT" at bounding box center [777, 437] width 169 height 40
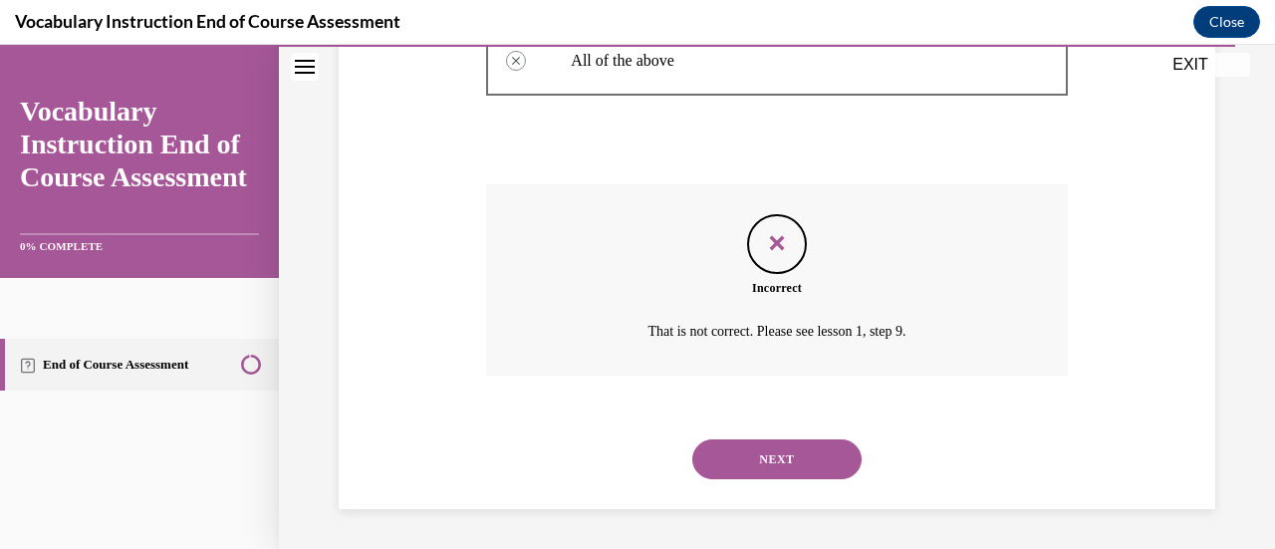
click at [801, 468] on button "NEXT" at bounding box center [777, 459] width 169 height 40
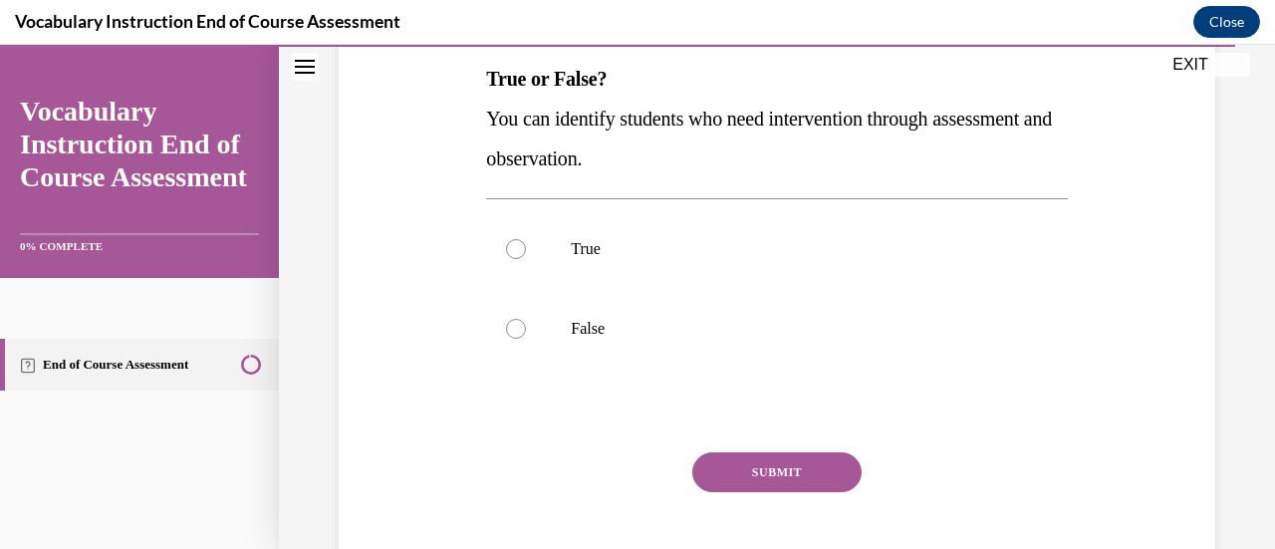
scroll to position [321, 0]
click at [916, 269] on label "True" at bounding box center [776, 249] width 581 height 80
click at [526, 259] on input "True" at bounding box center [516, 249] width 20 height 20
radio input "true"
click at [810, 473] on button "SUBMIT" at bounding box center [777, 472] width 169 height 40
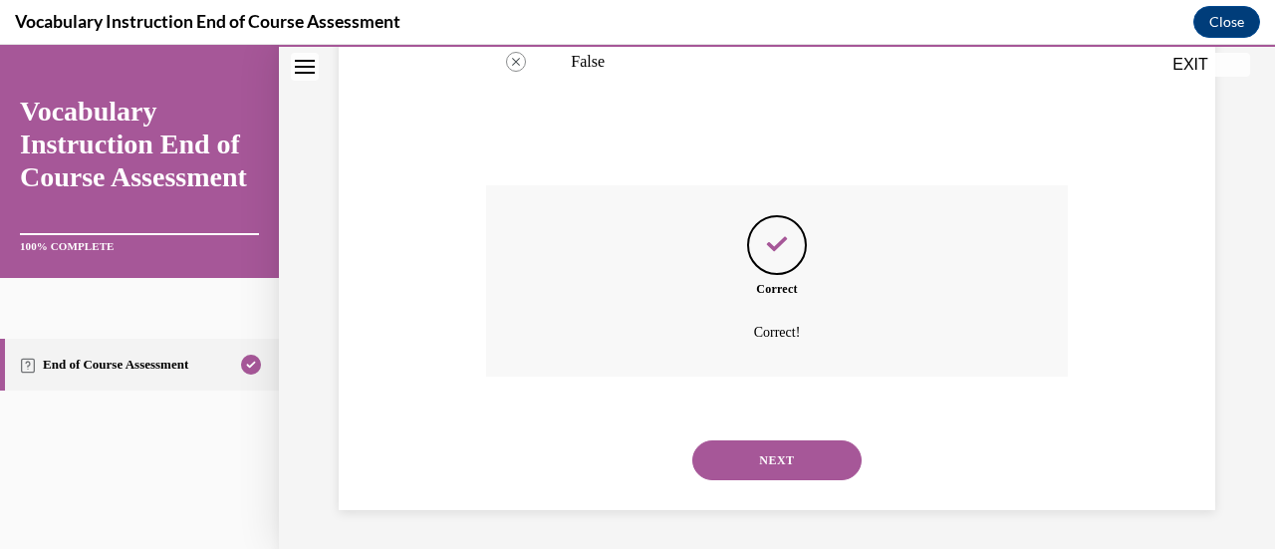
click at [823, 474] on button "NEXT" at bounding box center [777, 460] width 169 height 40
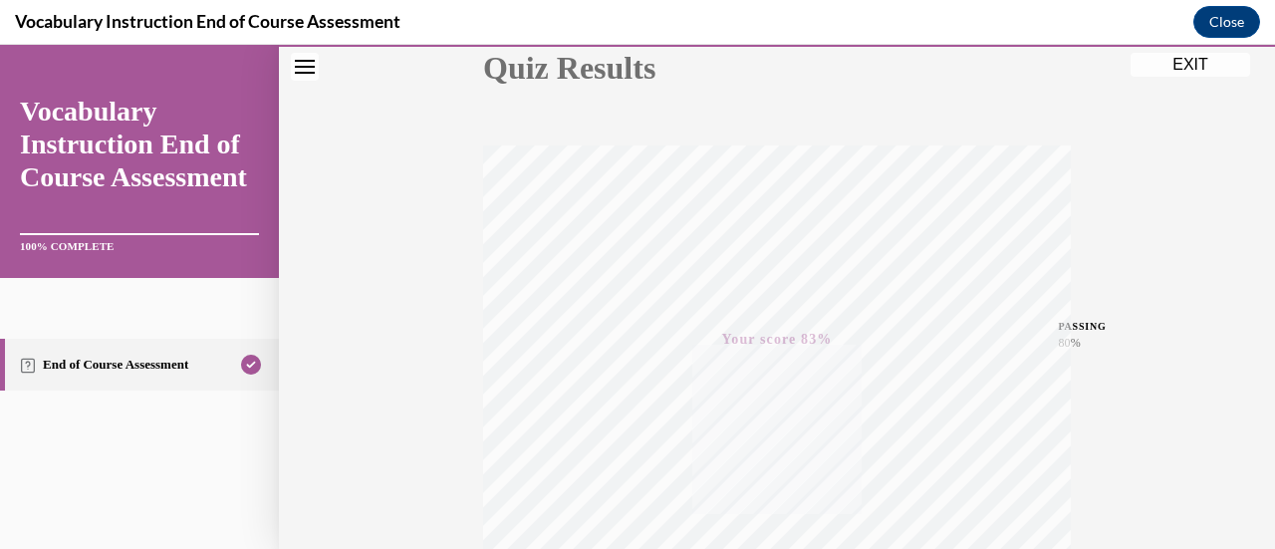
scroll to position [516, 0]
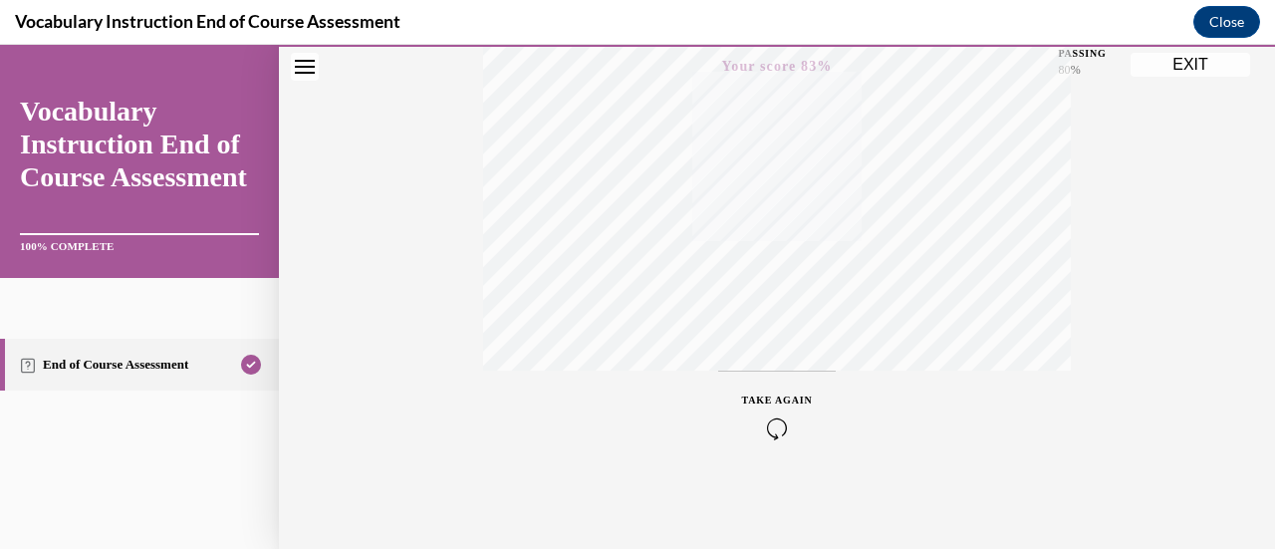
click at [1212, 74] on button "EXIT" at bounding box center [1191, 65] width 120 height 24
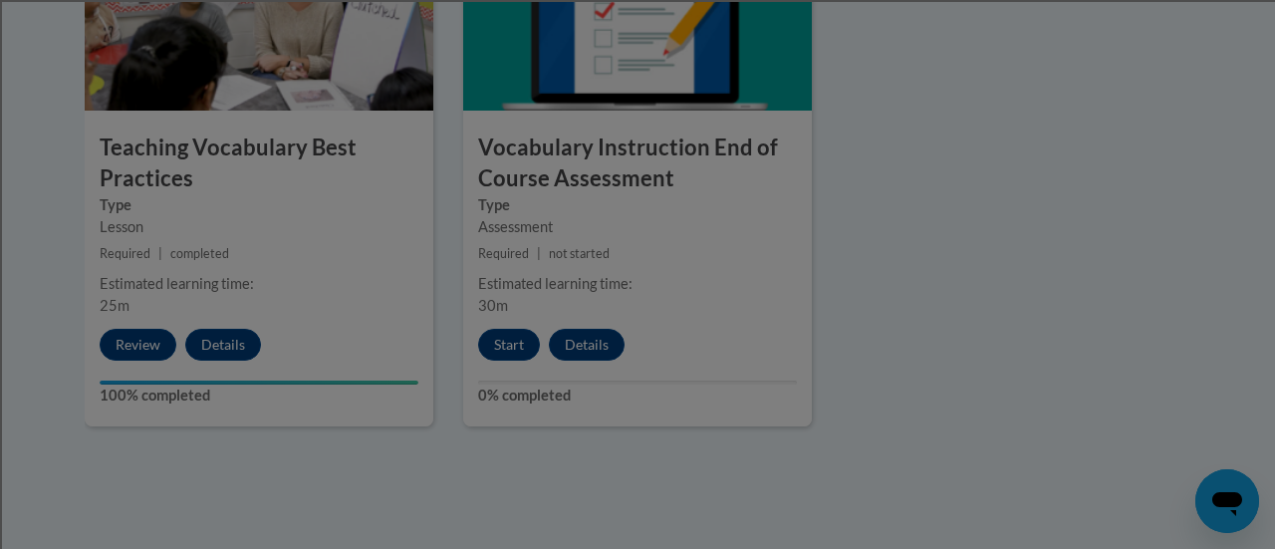
click at [1185, 68] on div at bounding box center [637, 274] width 1275 height 549
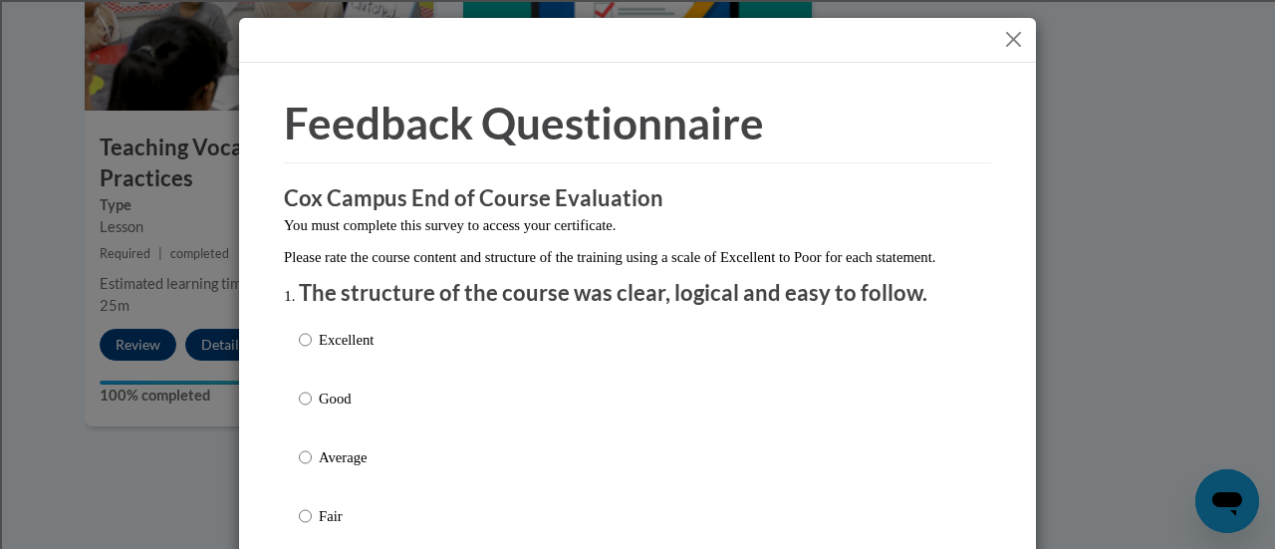
click at [363, 351] on p "Excellent" at bounding box center [346, 340] width 55 height 22
click at [312, 351] on input "Excellent" at bounding box center [305, 340] width 13 height 22
radio input "true"
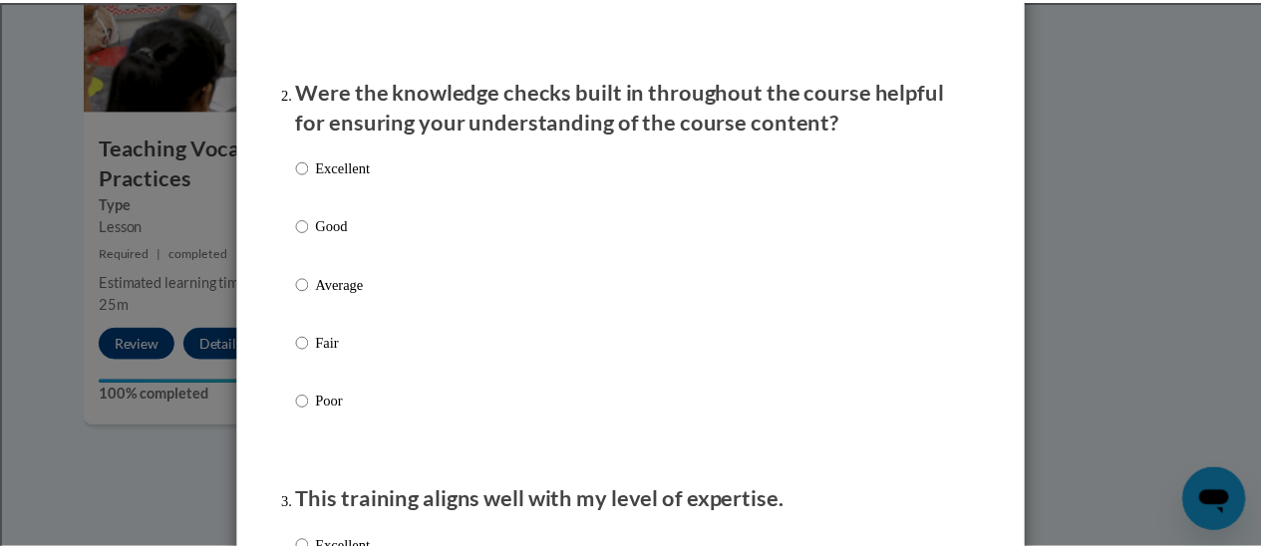
scroll to position [0, 0]
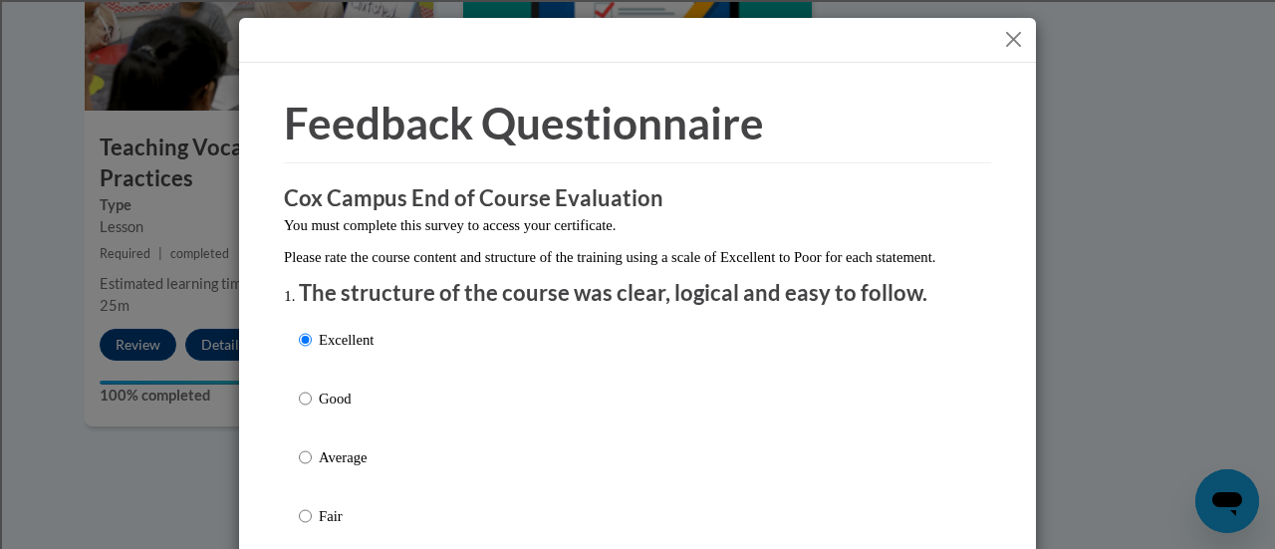
click at [1003, 46] on button "Close" at bounding box center [1013, 39] width 25 height 25
